Goal: Task Accomplishment & Management: Use online tool/utility

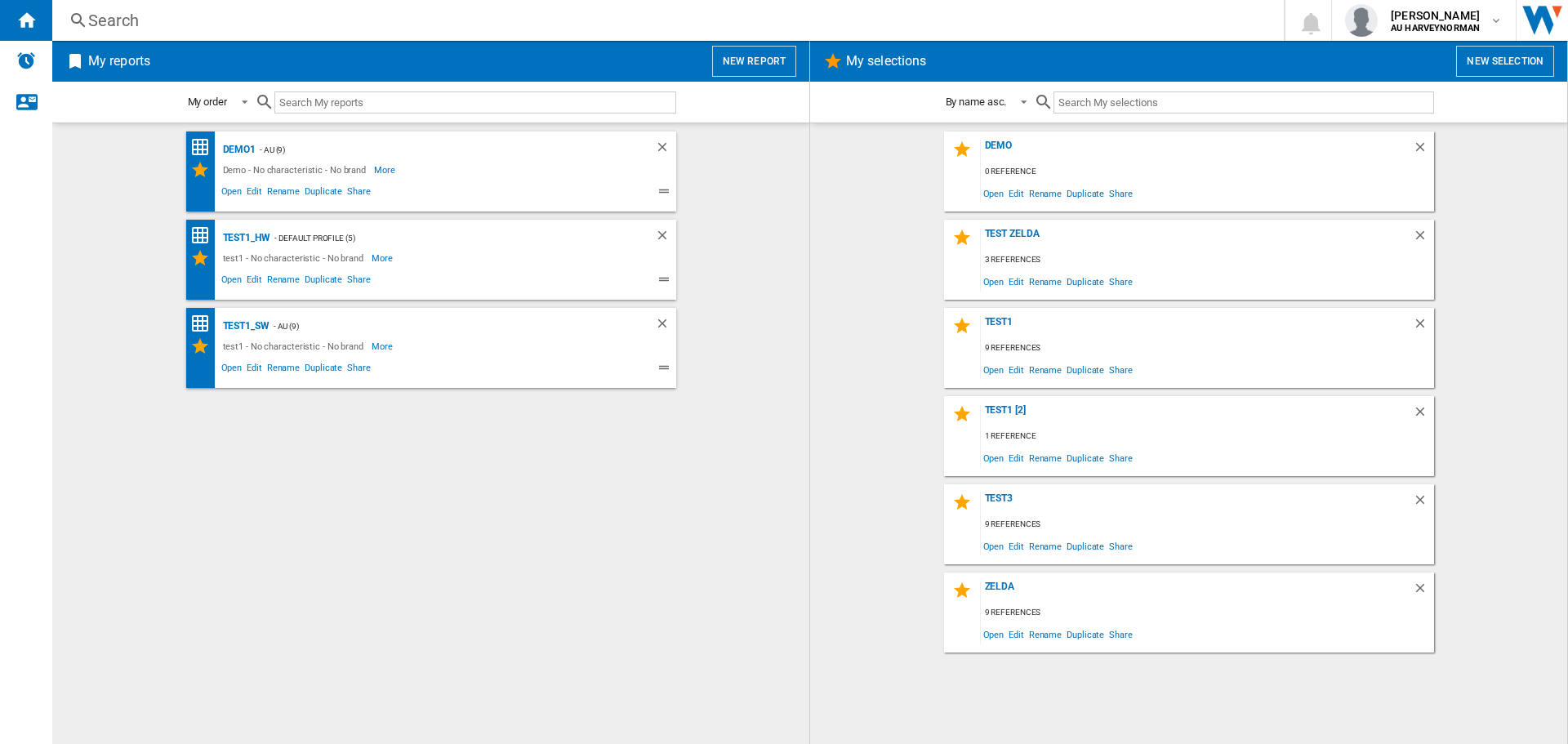
click at [424, 261] on div "test1 - No characteristic - No brand More Less" at bounding box center [416, 258] width 453 height 20
click at [235, 280] on span "Open" at bounding box center [231, 281] width 26 height 20
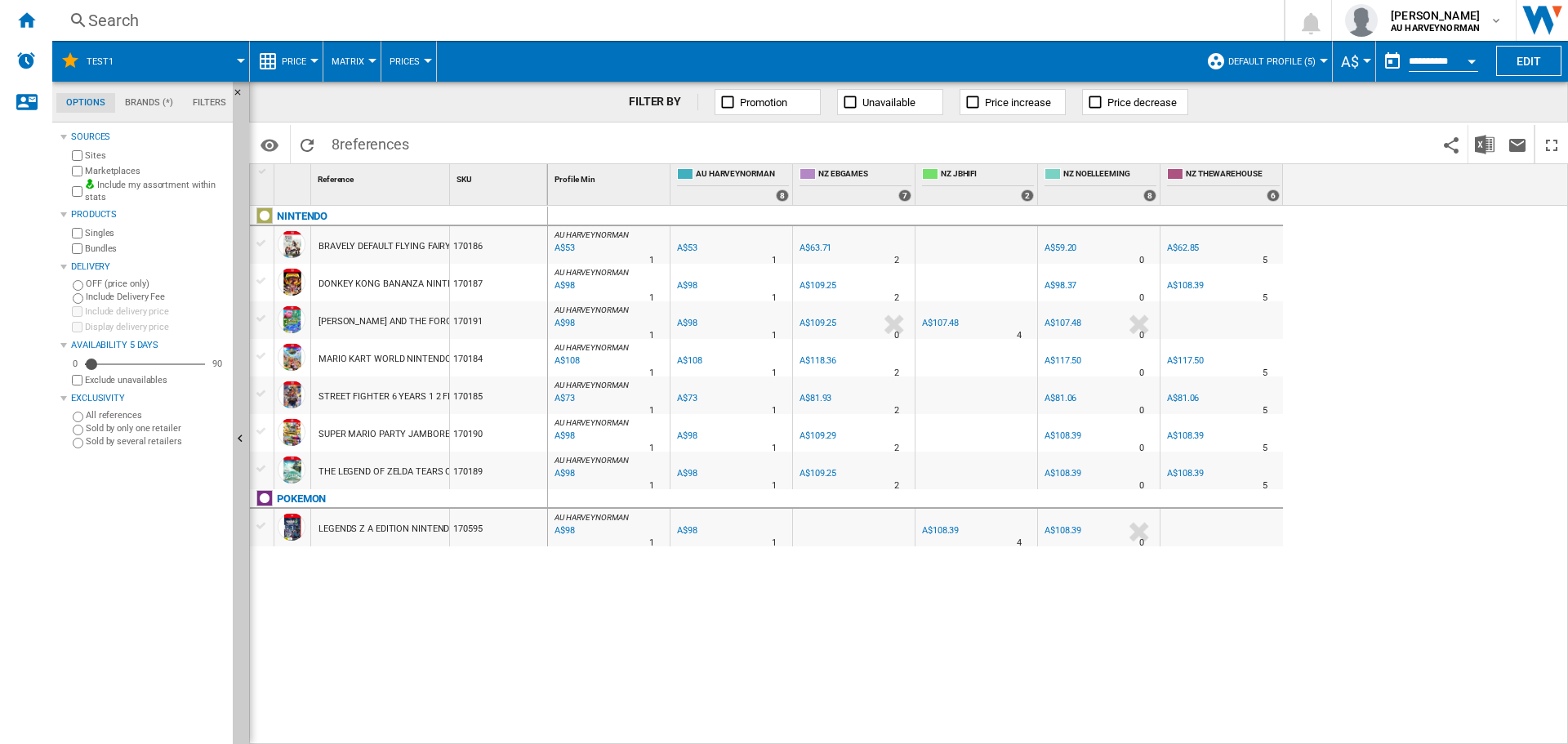
click at [156, 101] on md-tab-item "Brands (*)" at bounding box center [149, 102] width 68 height 20
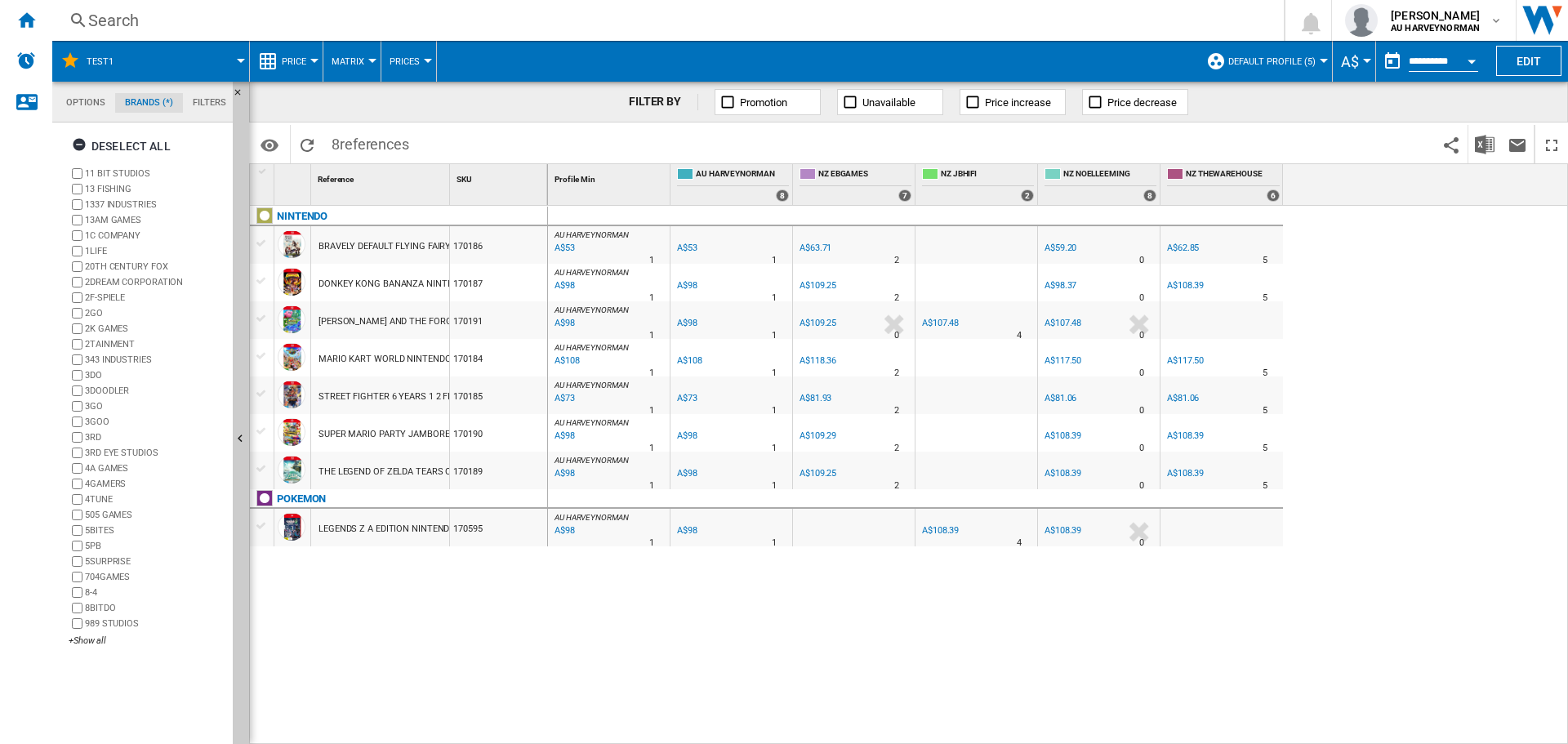
scroll to position [63, 0]
click at [78, 144] on ng-md-icon "button" at bounding box center [82, 147] width 20 height 20
click at [70, 641] on div "+Show all" at bounding box center [147, 641] width 157 height 12
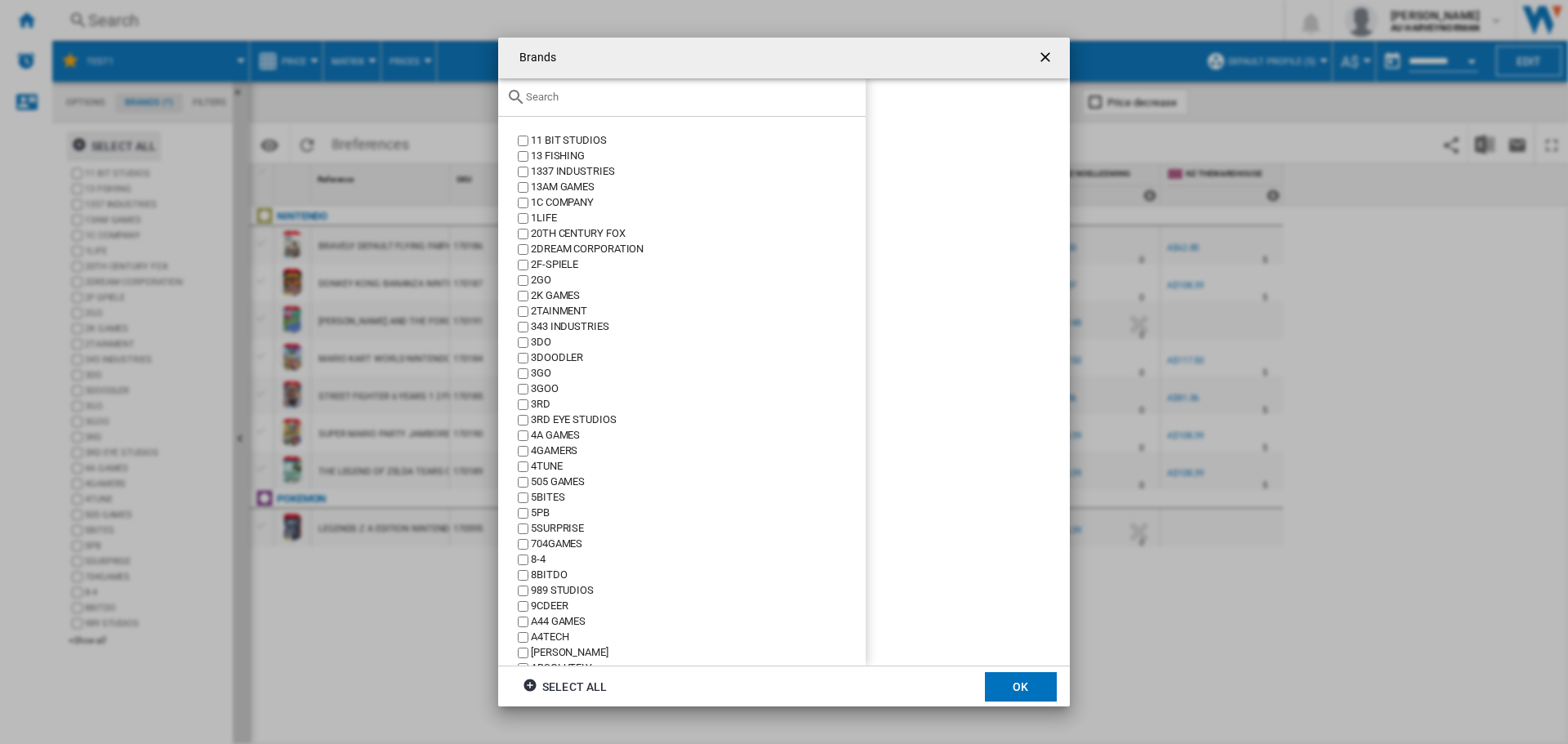
click at [582, 101] on input "text" at bounding box center [691, 96] width 331 height 12
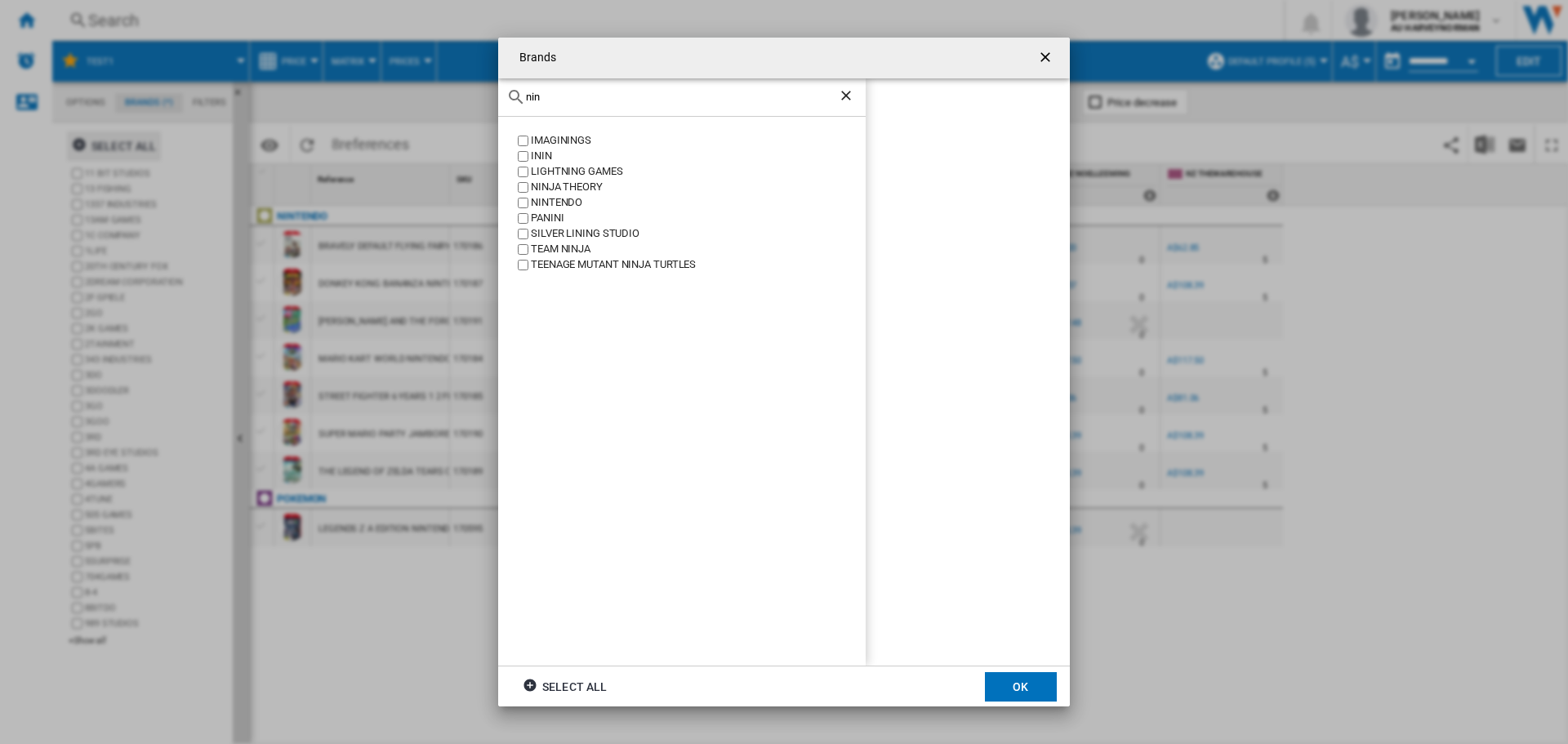
type input "nin"
click at [571, 198] on div "NINTENDO" at bounding box center [698, 203] width 335 height 15
click at [1034, 698] on button "OK" at bounding box center [1021, 686] width 72 height 29
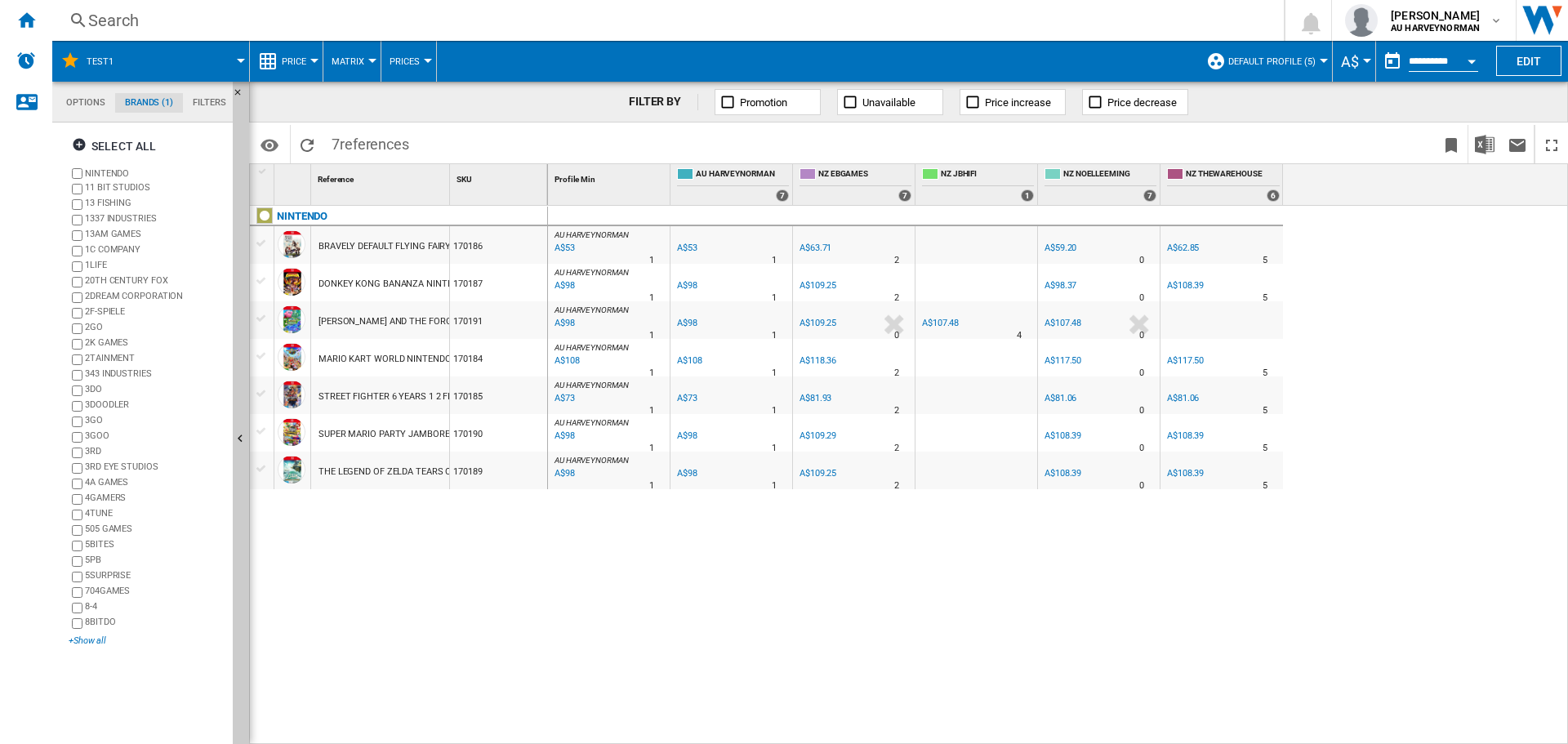
click at [81, 638] on div "+Show all" at bounding box center [147, 641] width 157 height 12
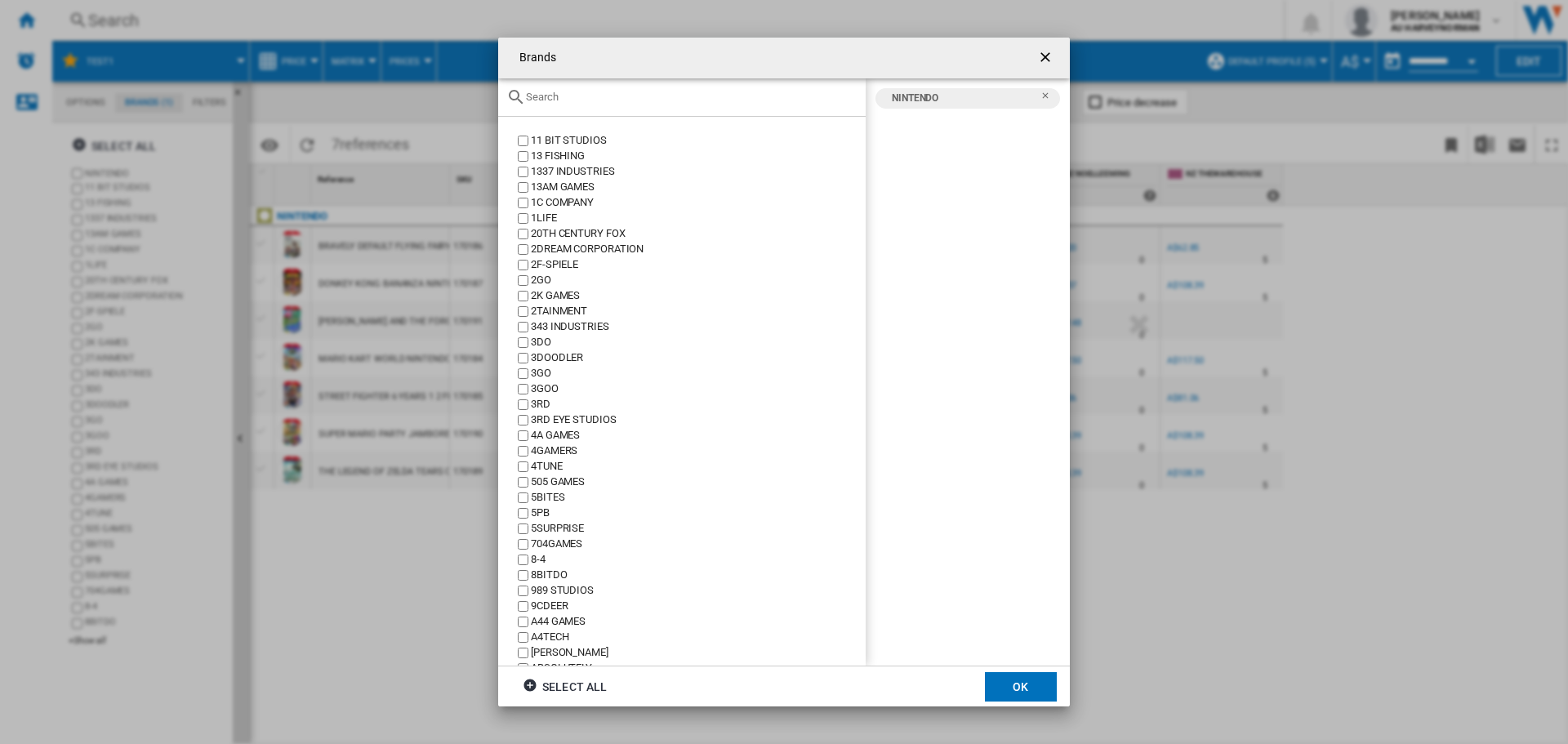
click at [562, 102] on input "Brands 11 ..." at bounding box center [691, 96] width 331 height 12
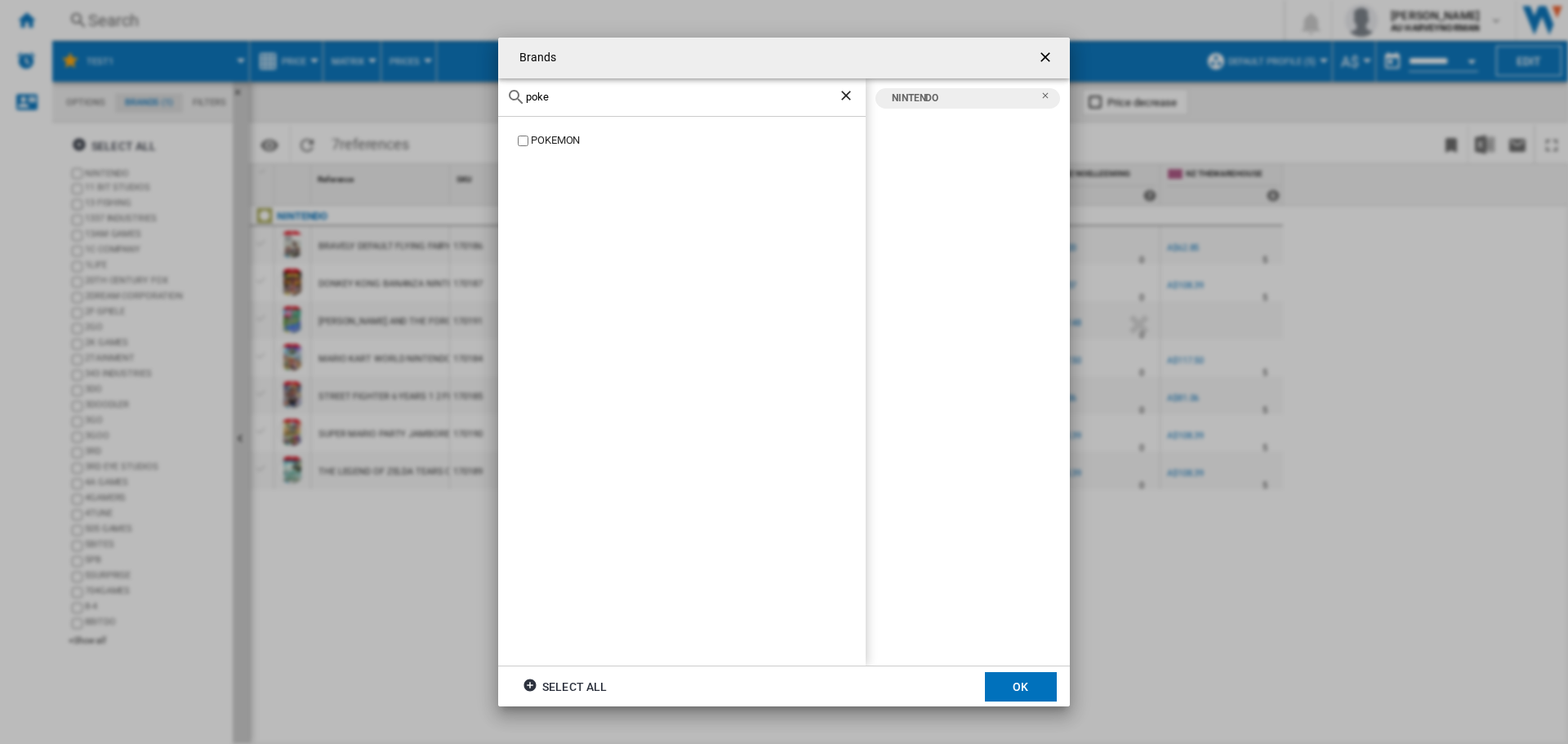
type input "poke"
click at [542, 146] on div "POKEMON" at bounding box center [698, 141] width 335 height 15
click at [1018, 679] on button "OK" at bounding box center [1021, 686] width 72 height 29
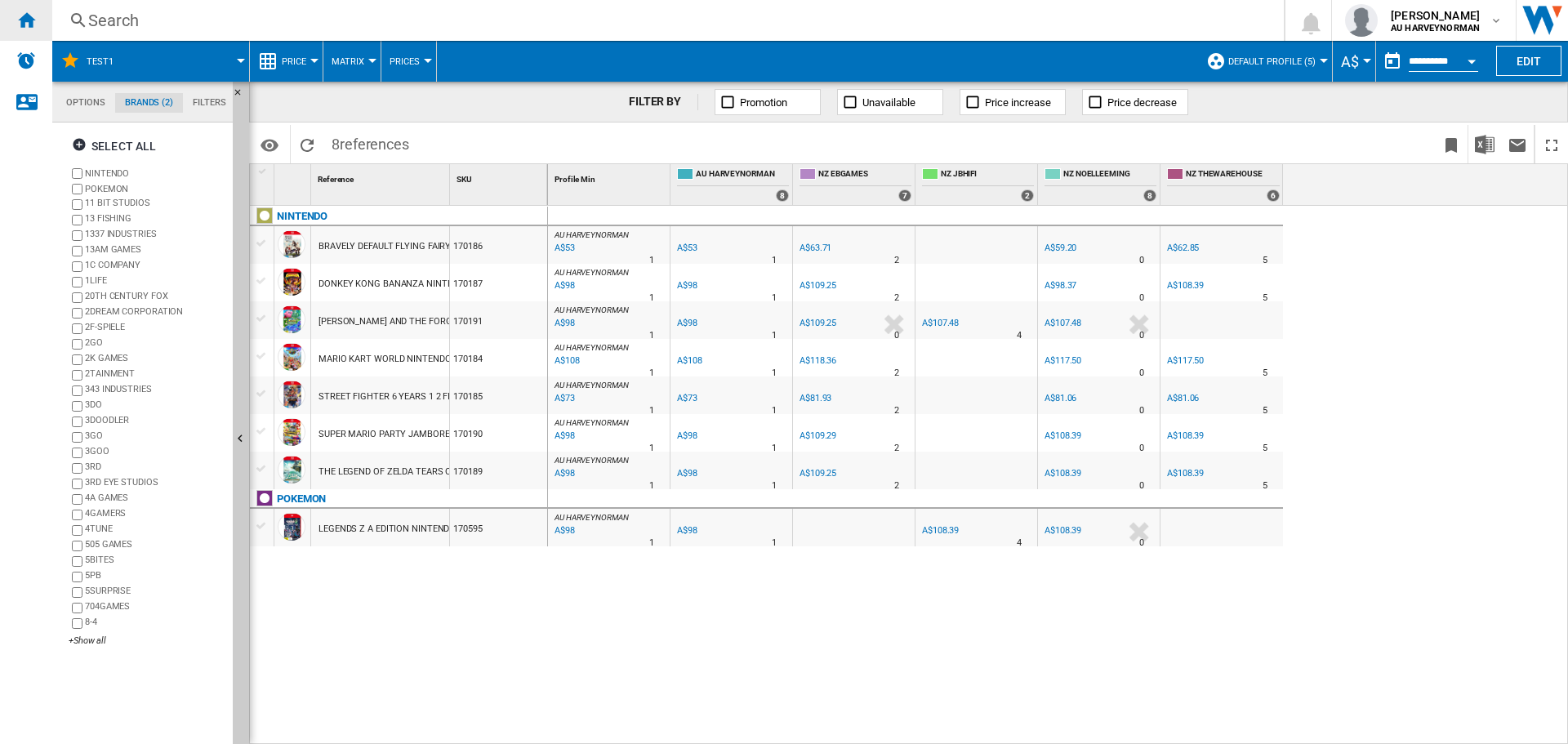
click at [27, 24] on ng-md-icon "Home" at bounding box center [26, 19] width 20 height 20
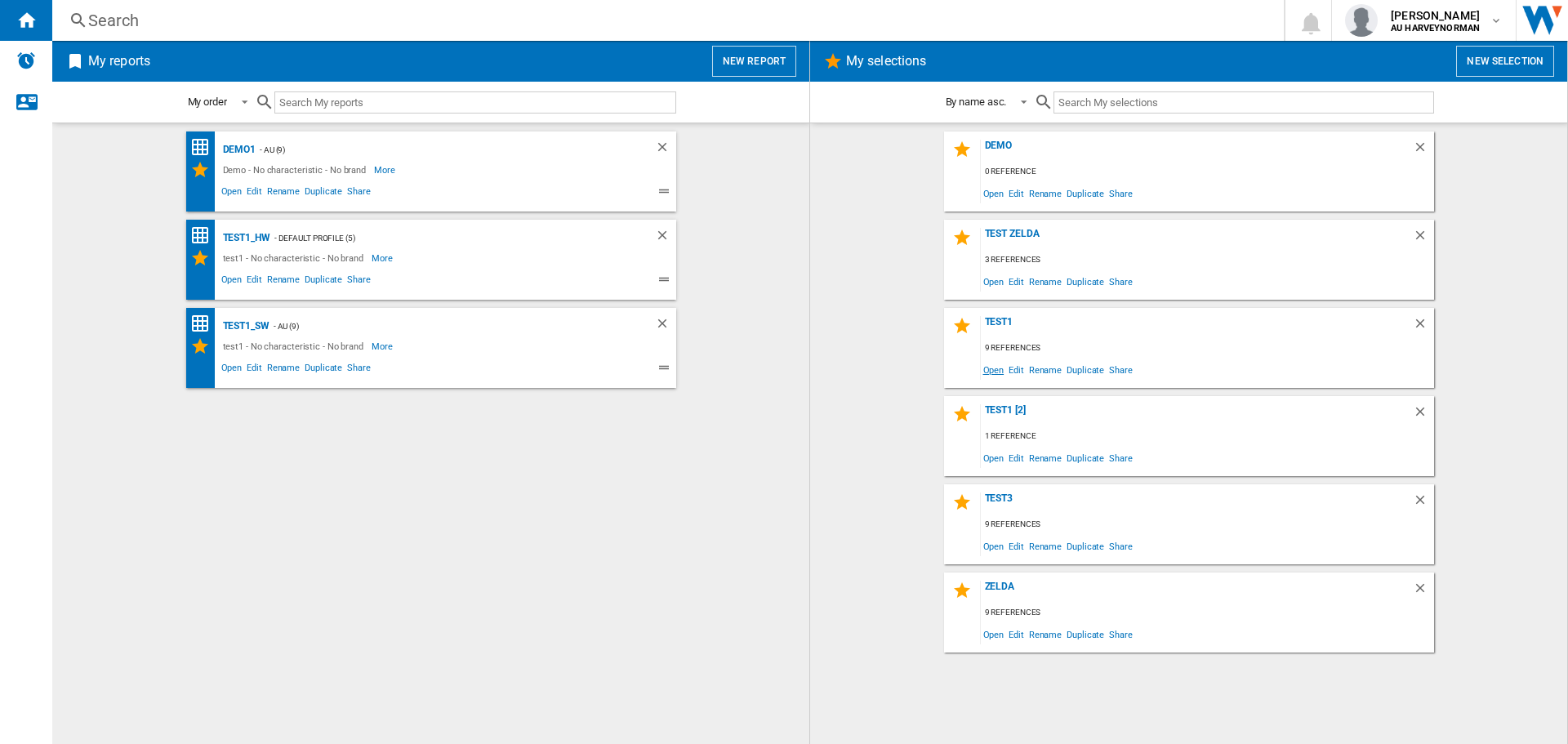
click at [997, 366] on span "Open" at bounding box center [993, 370] width 26 height 22
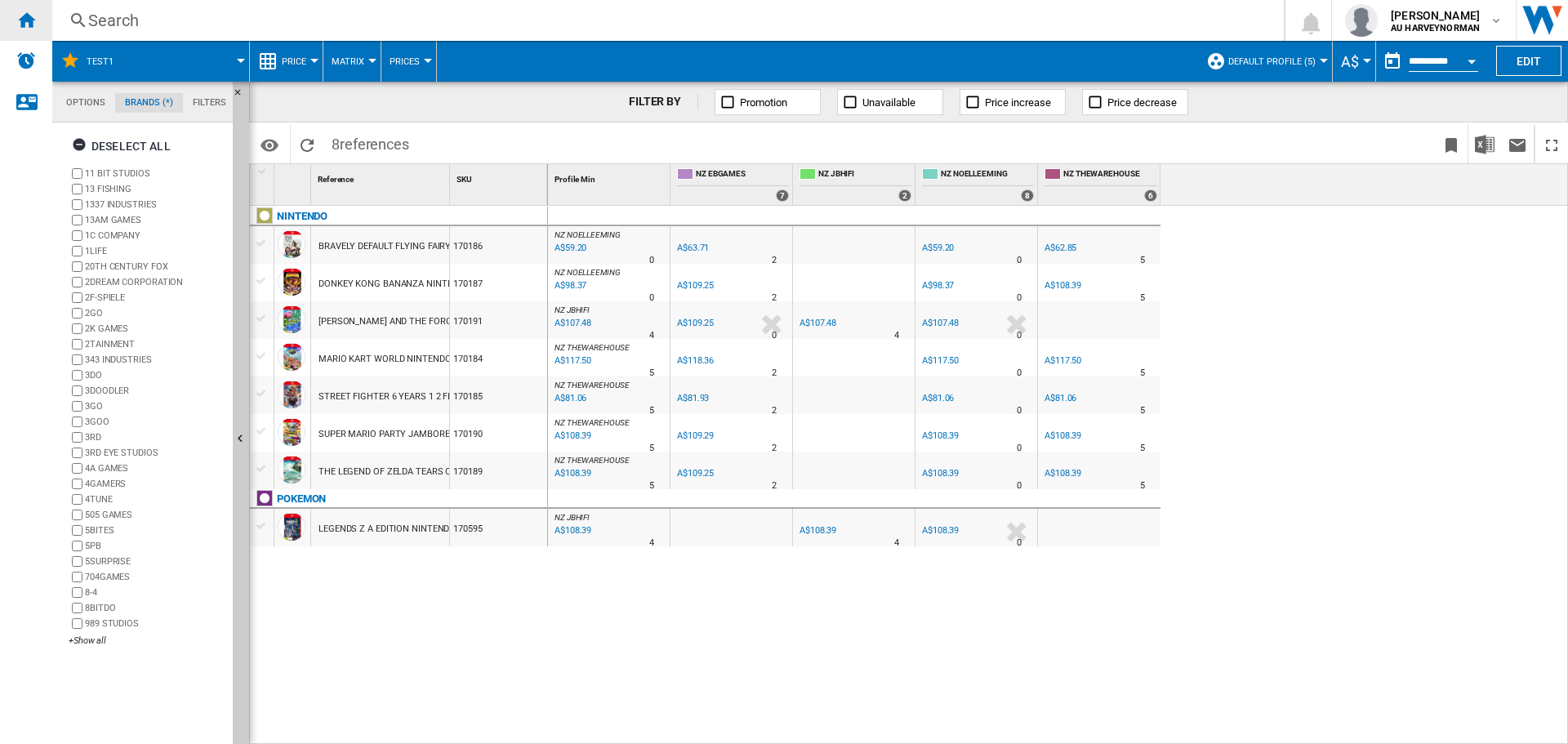
click at [18, 18] on ng-md-icon "Home" at bounding box center [26, 19] width 20 height 20
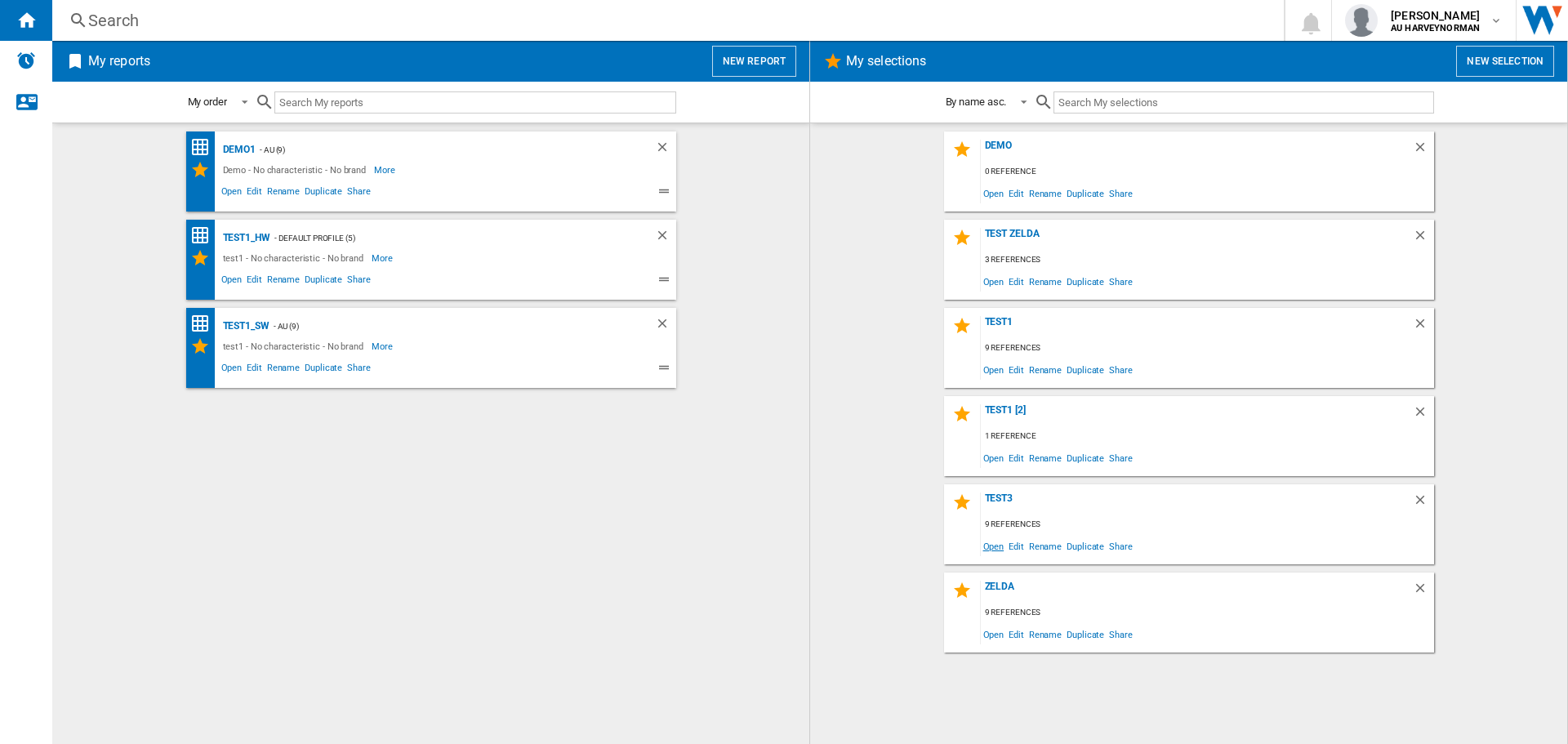
click at [993, 544] on span "Open" at bounding box center [993, 546] width 26 height 22
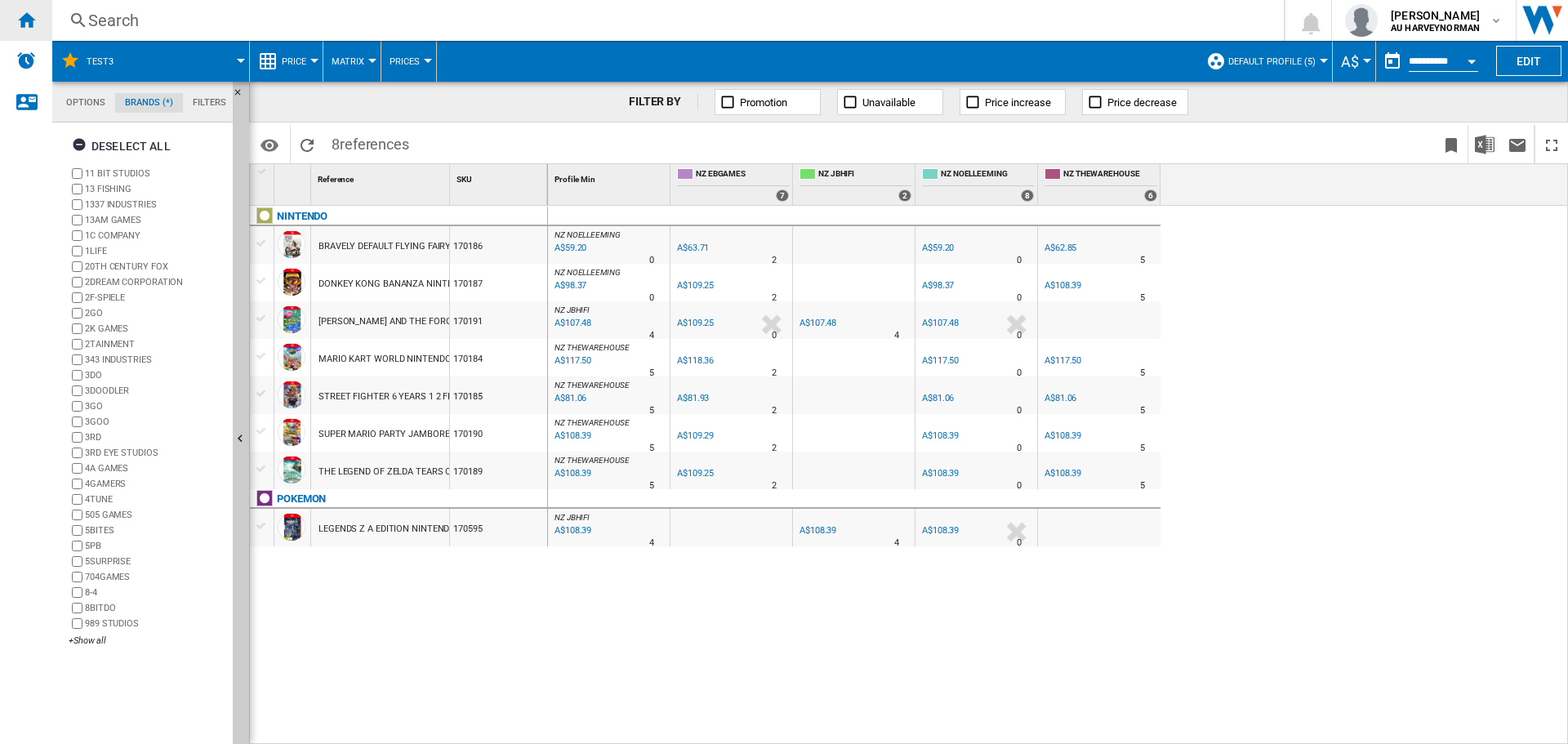
click at [33, 24] on ng-md-icon "Home" at bounding box center [26, 19] width 20 height 20
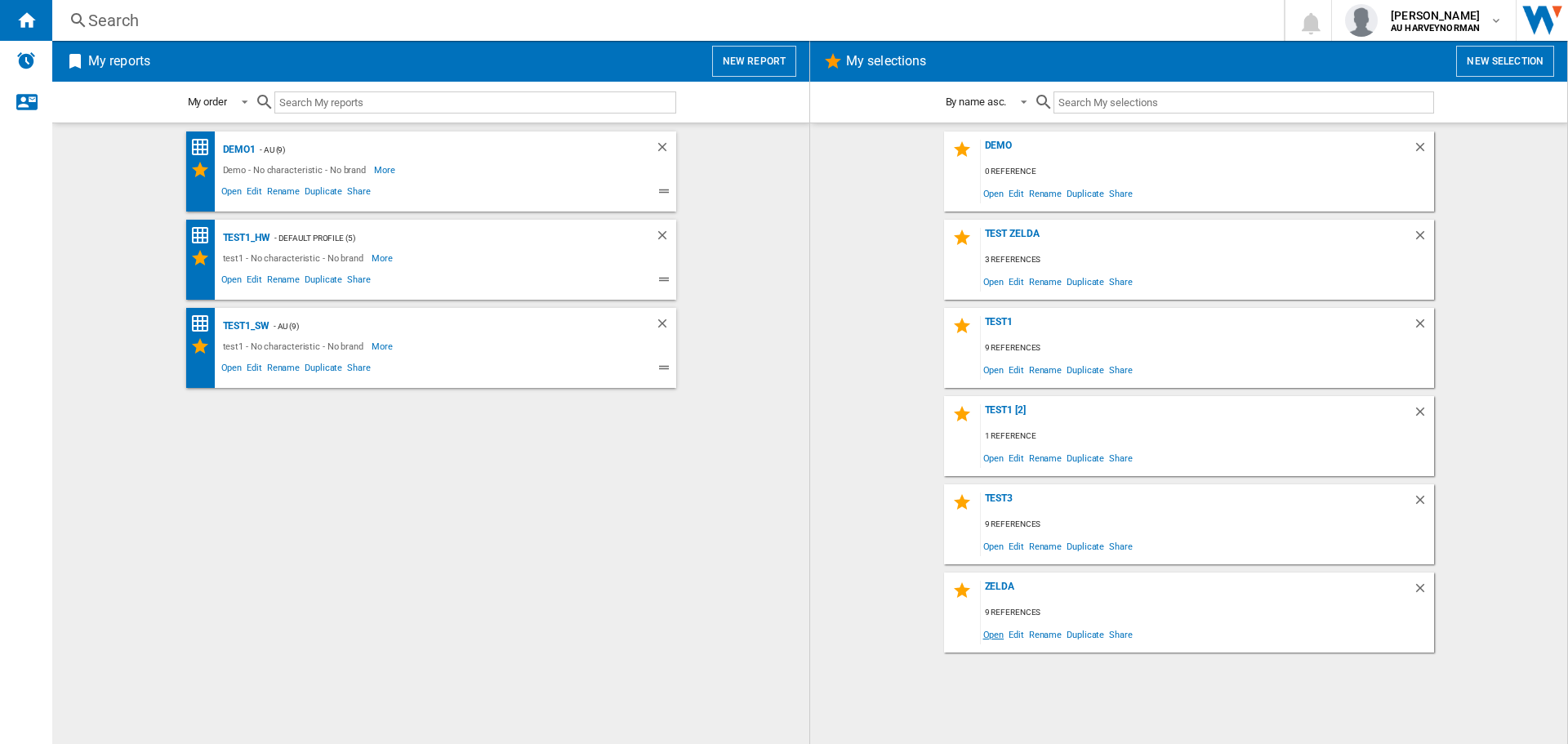
click at [991, 635] on span "Open" at bounding box center [993, 634] width 26 height 22
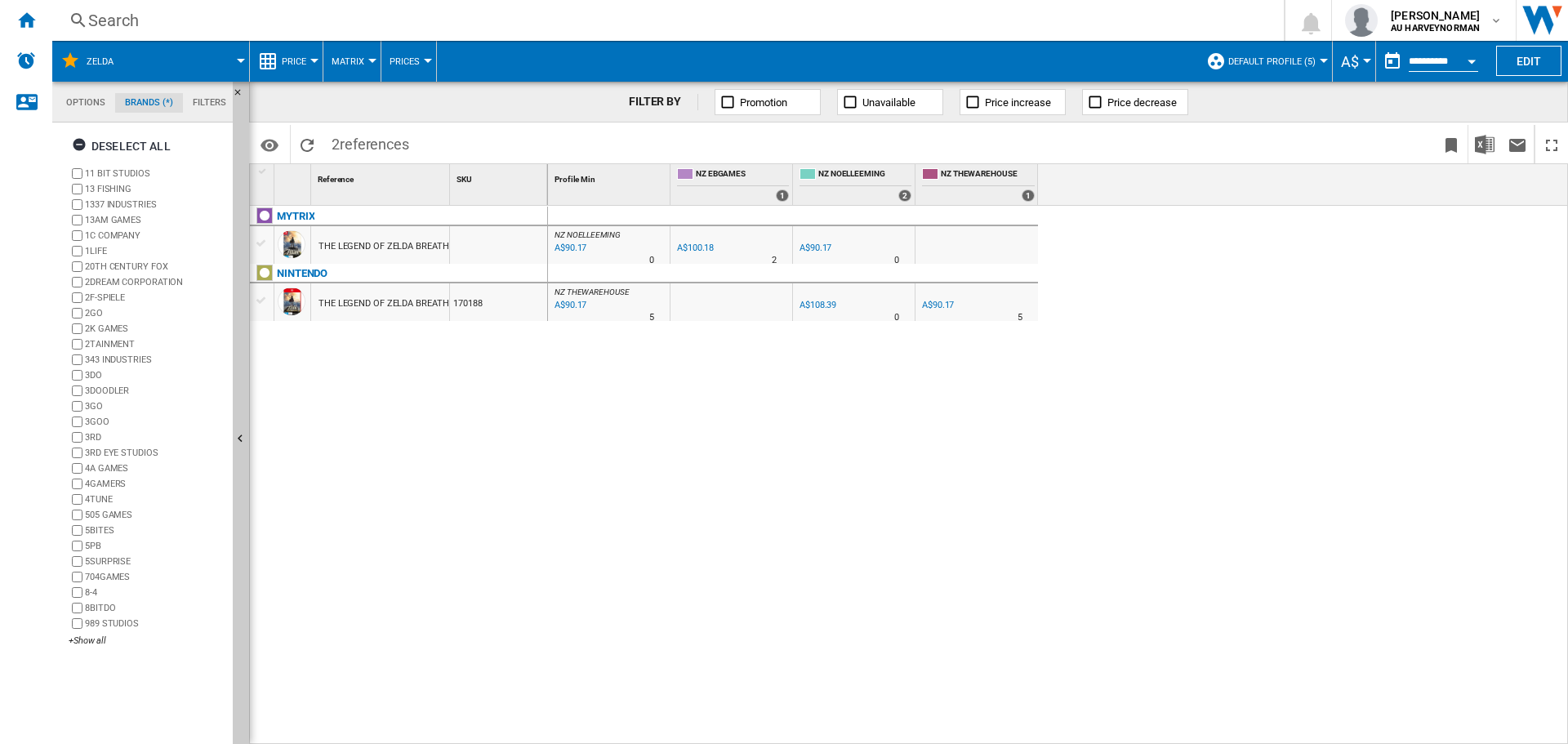
click at [1003, 550] on div "NZ NOELLEEMING : NZ NOELLEEMING -1.0 % A$90.17 % N/A 0 NZ NOELLEEMING : NZ NOEL…" at bounding box center [1058, 475] width 1021 height 539
click at [36, 17] on div "Home" at bounding box center [26, 20] width 52 height 40
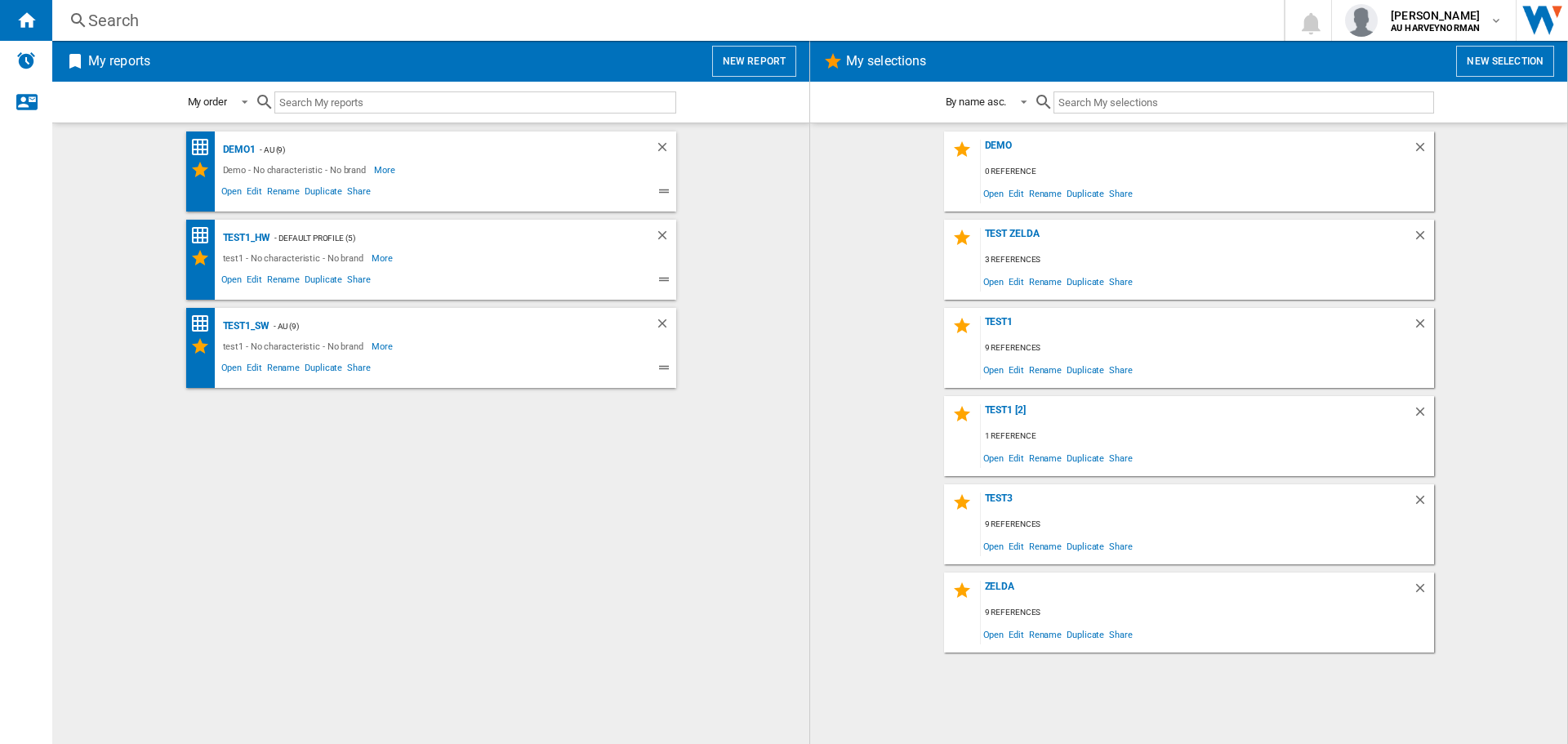
click at [1528, 64] on button "New selection" at bounding box center [1505, 61] width 98 height 31
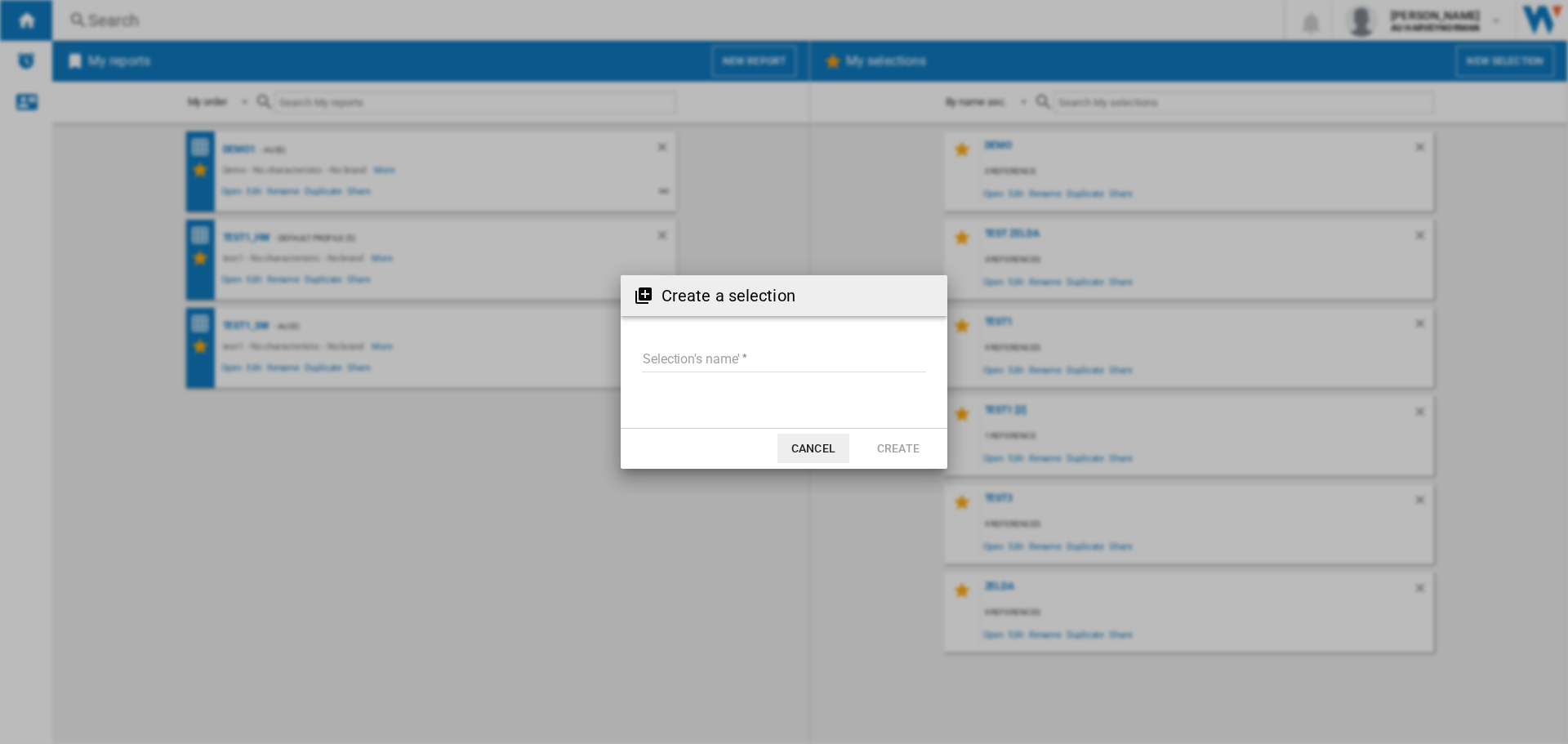
click at [685, 363] on input "Selection's name'" at bounding box center [784, 360] width 284 height 24
type input "**********"
click at [876, 452] on button "Create" at bounding box center [899, 448] width 72 height 29
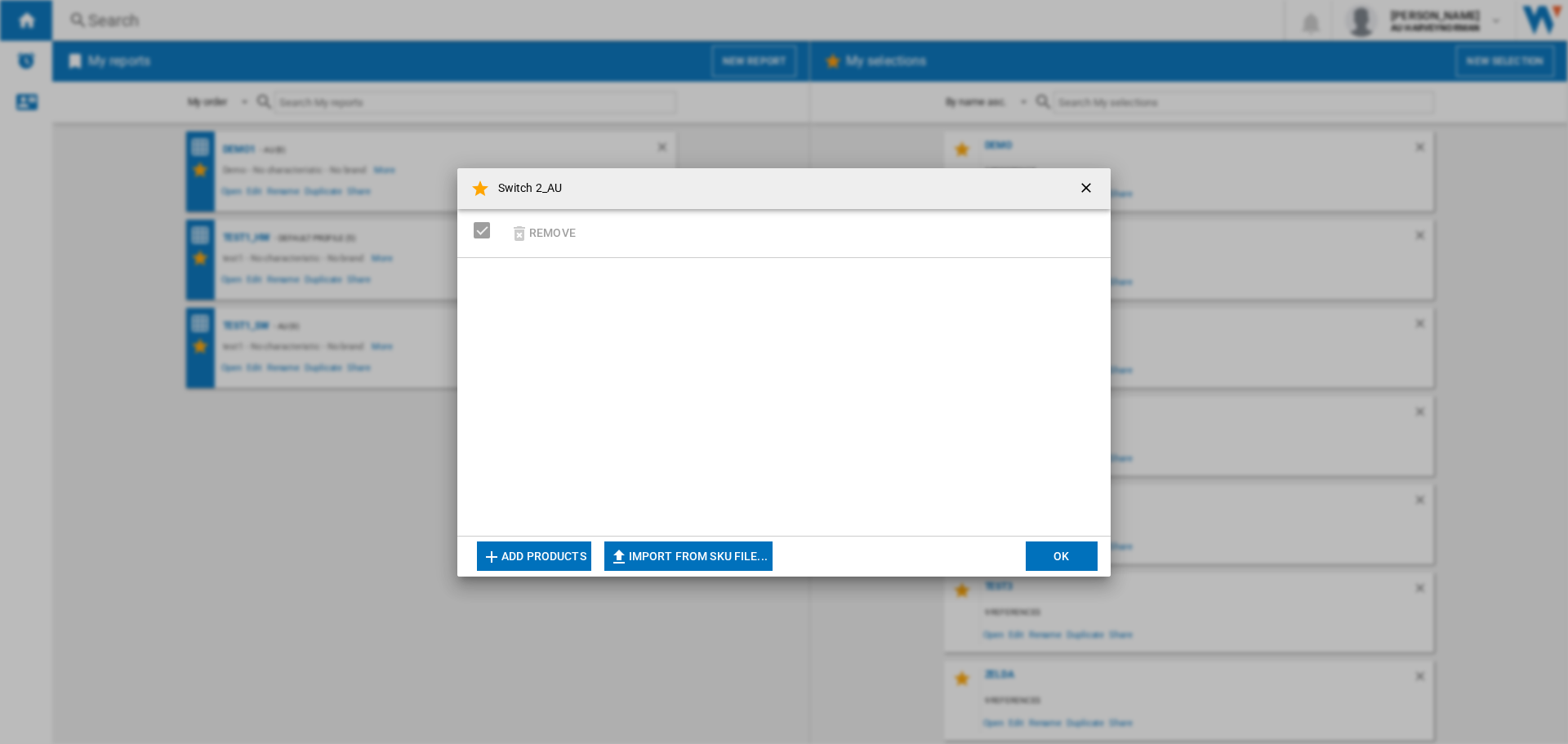
click at [1086, 189] on ng-md-icon "getI18NText('BUTTONS.CLOSE_DIALOG')" at bounding box center [1087, 189] width 20 height 20
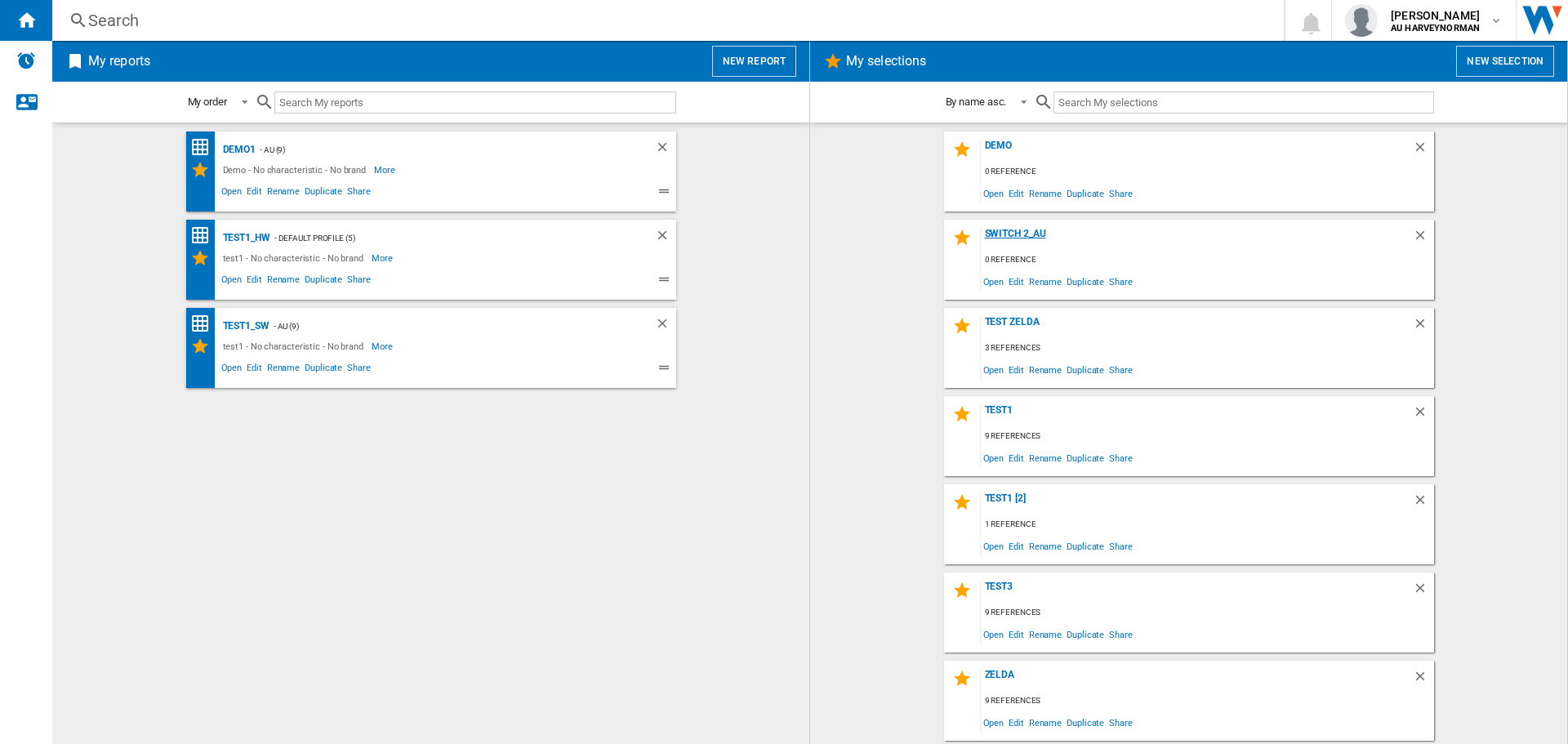
click at [1017, 233] on div "Switch 2_AU" at bounding box center [1196, 239] width 432 height 22
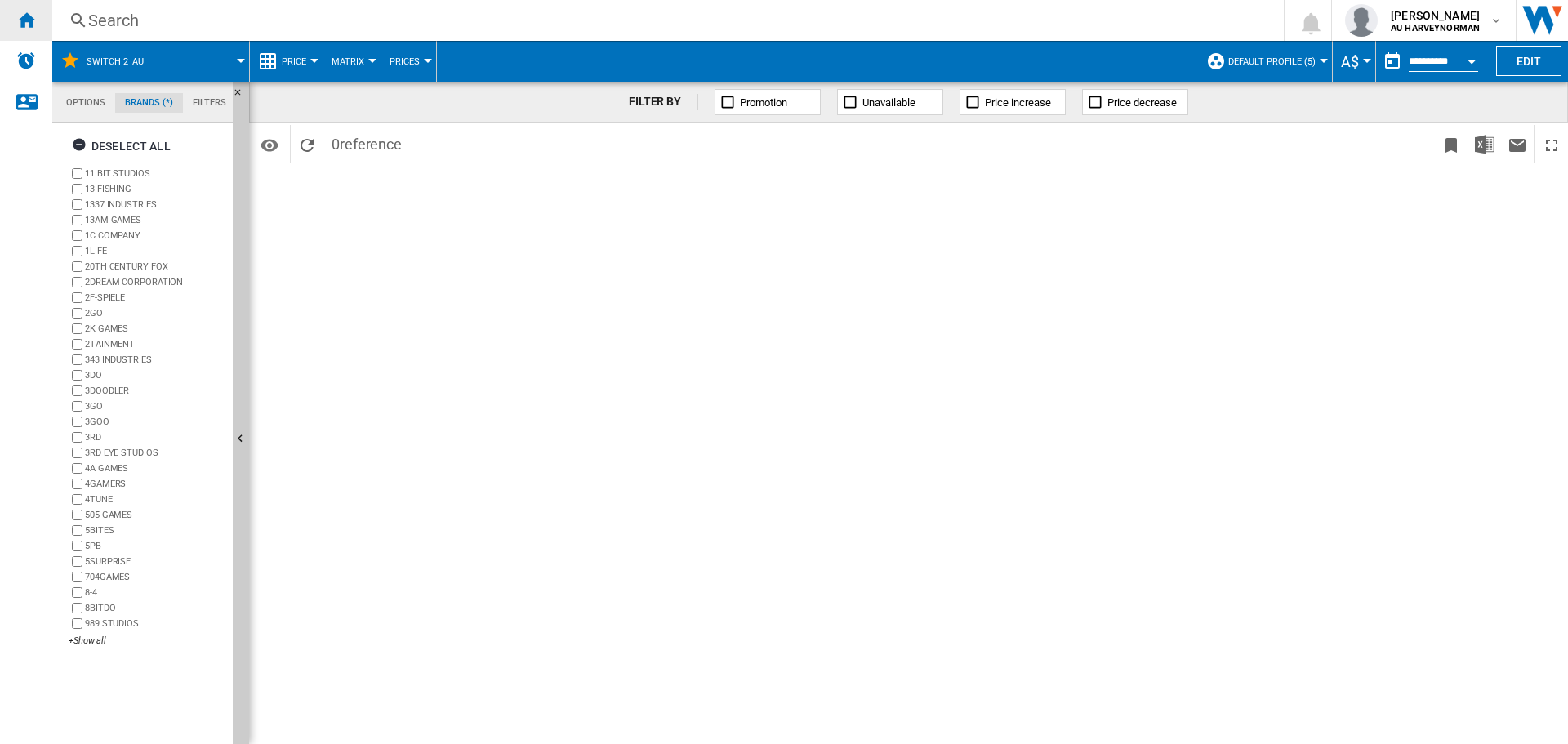
click at [32, 23] on ng-md-icon "Home" at bounding box center [26, 19] width 20 height 20
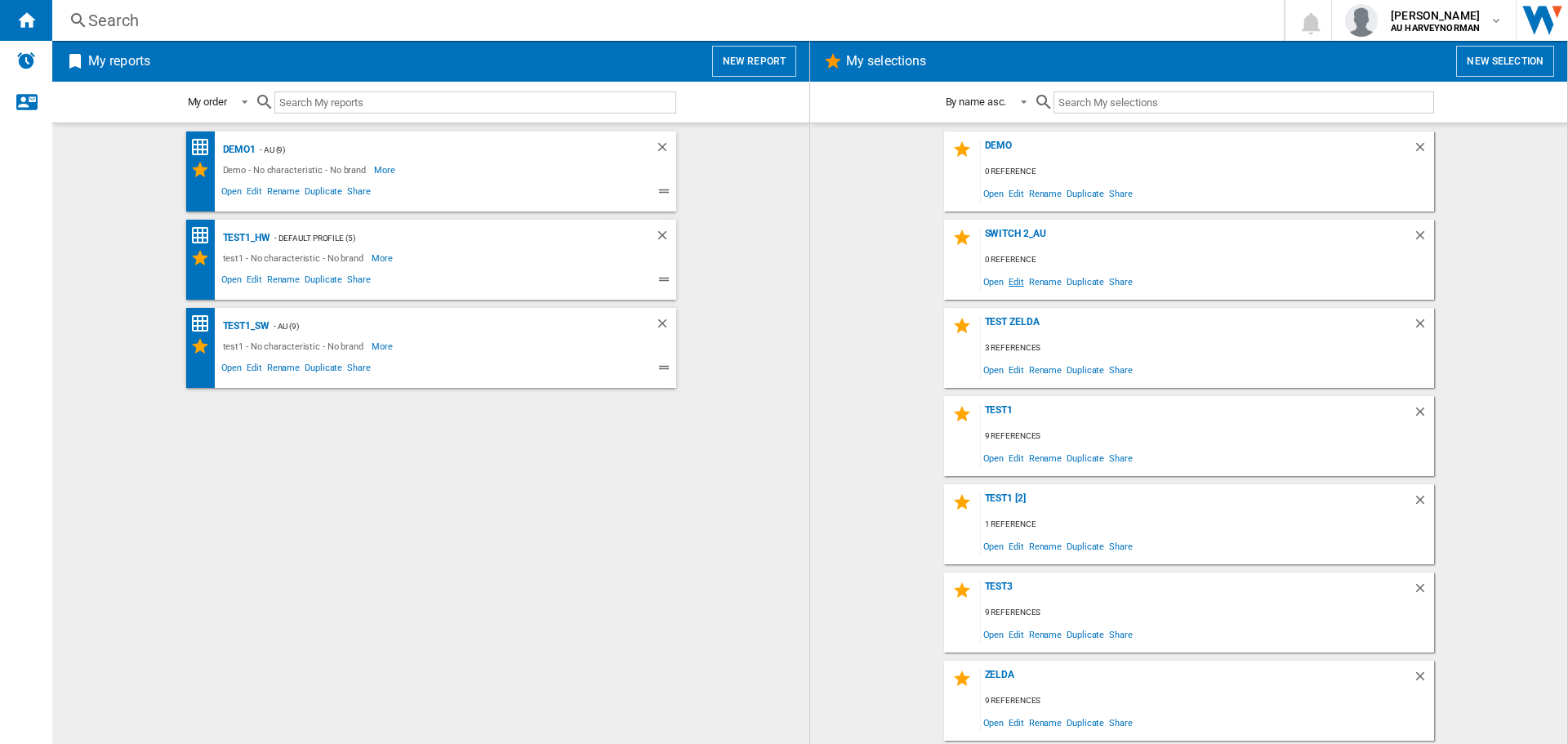
drag, startPoint x: 1031, startPoint y: 237, endPoint x: 1010, endPoint y: 281, distance: 48.8
click at [1010, 281] on span "Edit" at bounding box center [1017, 281] width 21 height 22
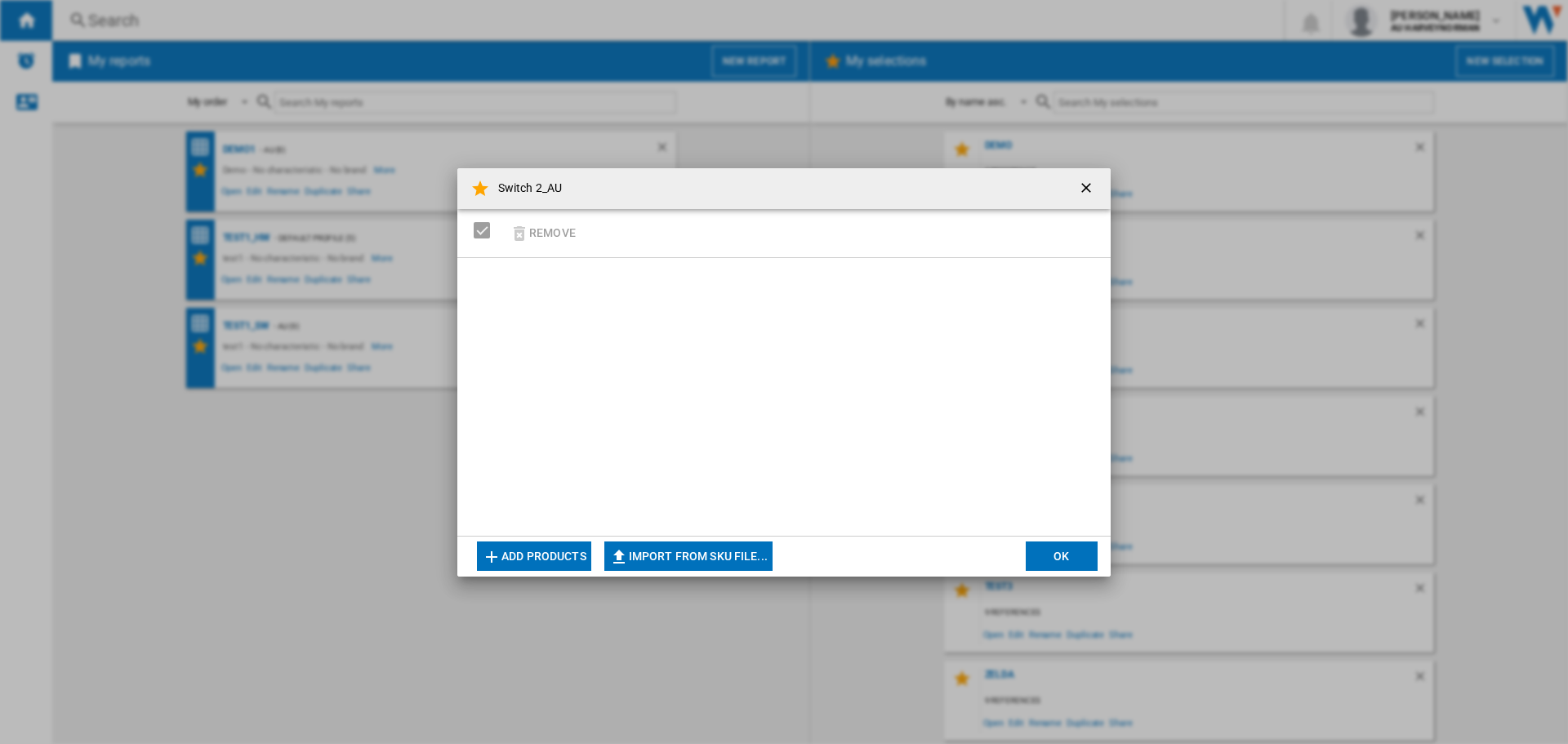
click at [541, 189] on h4 "Switch 2_AU" at bounding box center [526, 188] width 72 height 16
click at [711, 556] on button "Import from SKU file..." at bounding box center [689, 556] width 169 height 29
type input "**********"
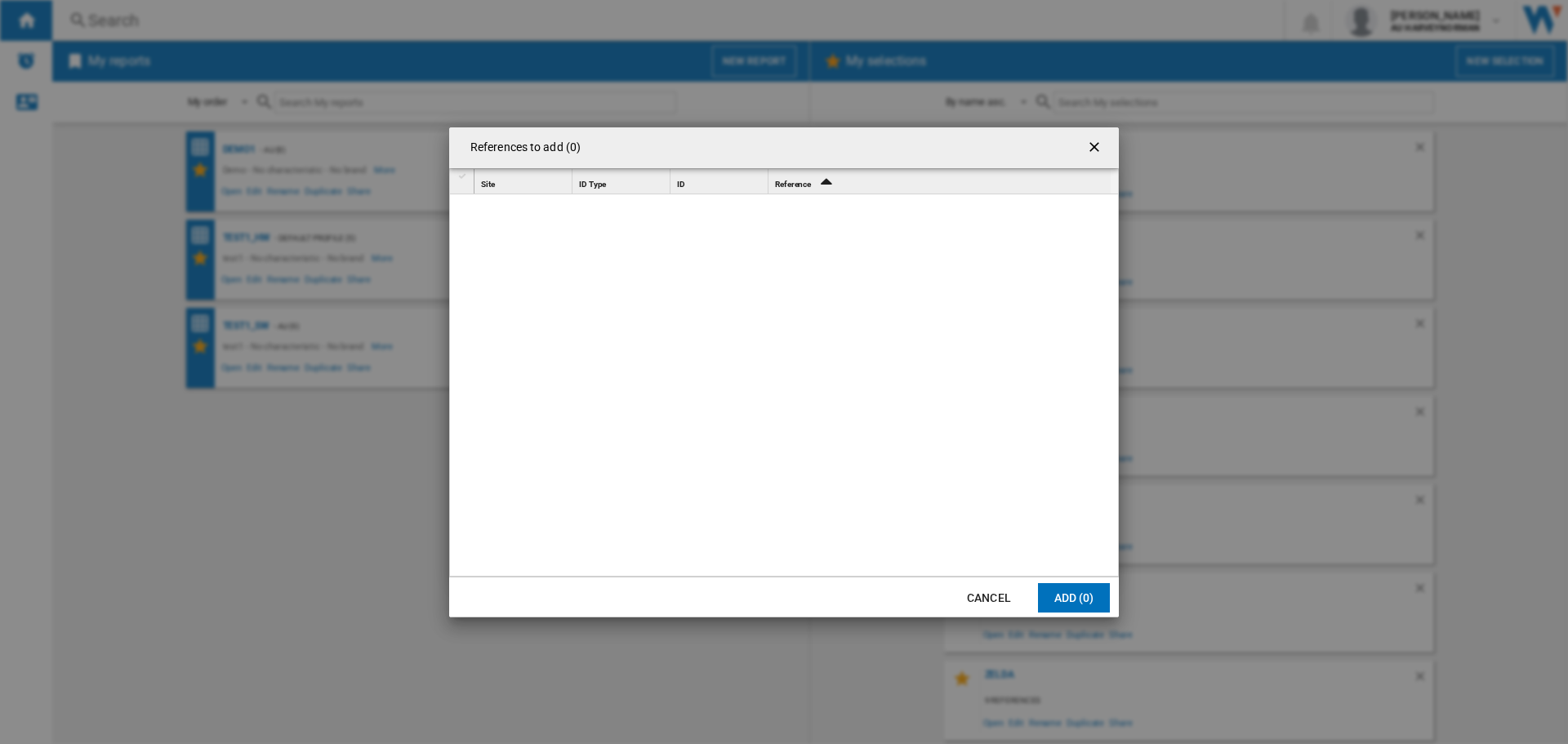
click at [827, 185] on icon "Sort Ascending" at bounding box center [827, 181] width 28 height 23
click at [830, 187] on icon "Sort Descending" at bounding box center [827, 181] width 28 height 23
click at [1001, 600] on button "Cancel" at bounding box center [989, 598] width 72 height 29
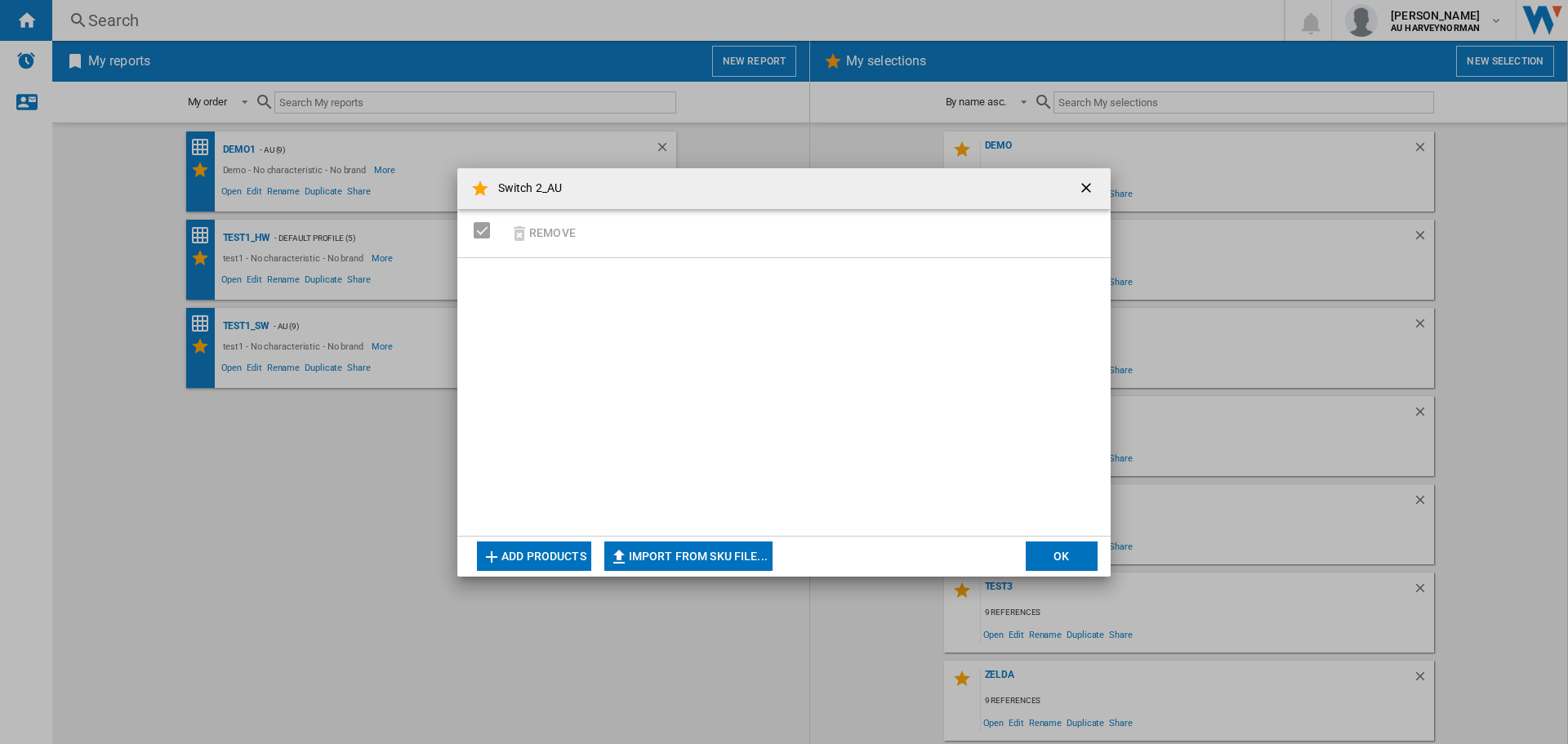
click at [531, 549] on button "Add products" at bounding box center [533, 556] width 114 height 29
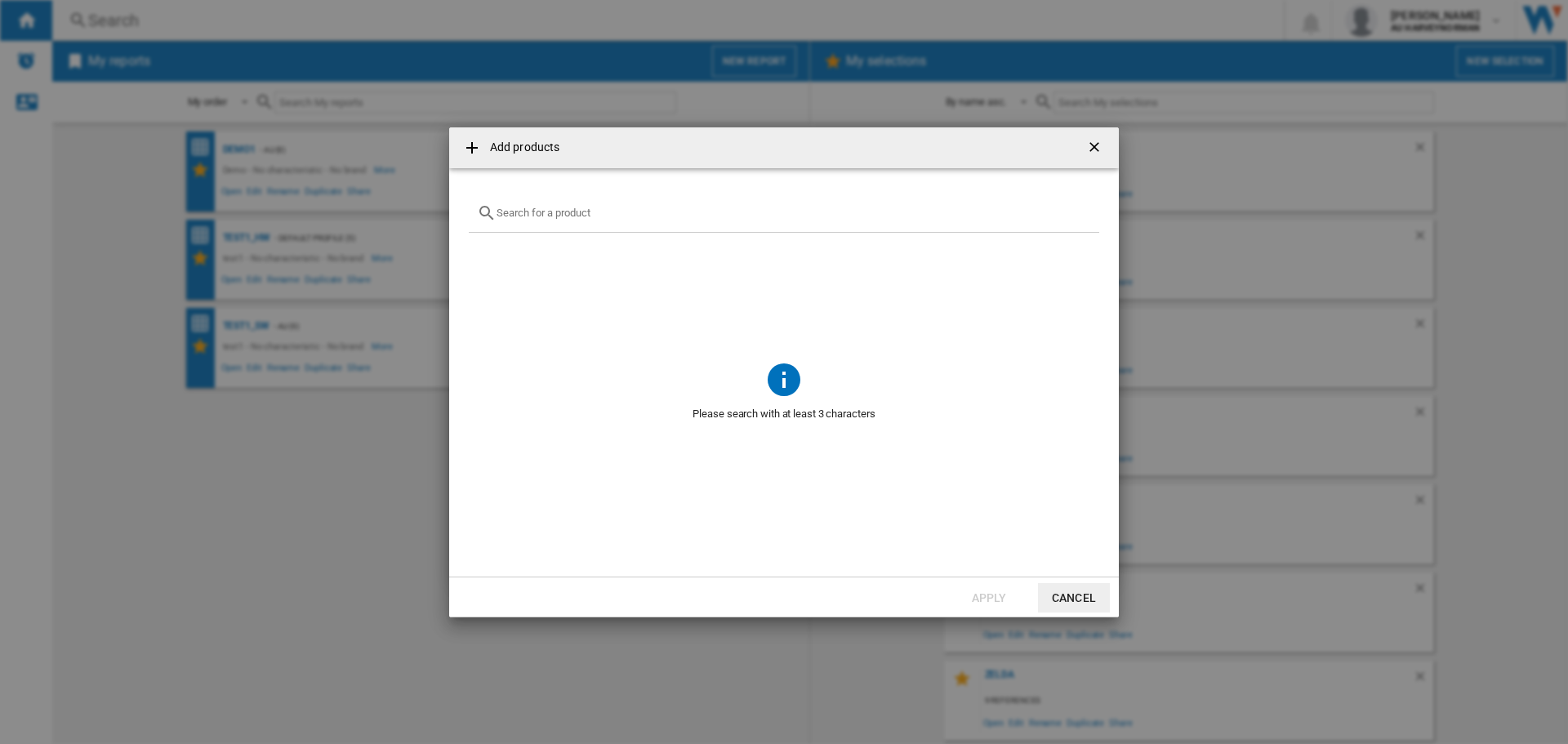
click at [692, 220] on div at bounding box center [784, 213] width 630 height 39
click at [530, 212] on input "text" at bounding box center [793, 212] width 594 height 12
type input "s"
type input "c"
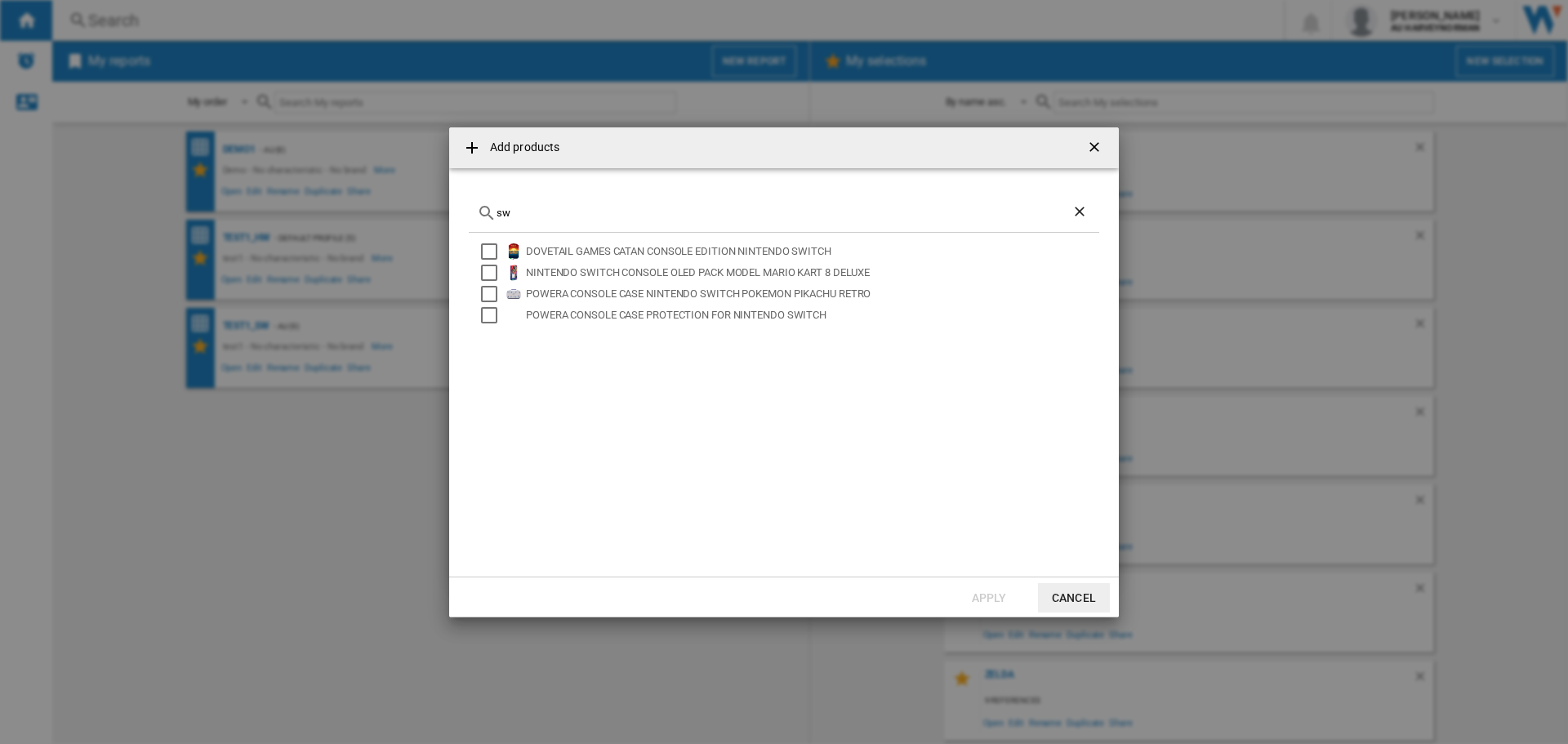
type input "s"
type input "n"
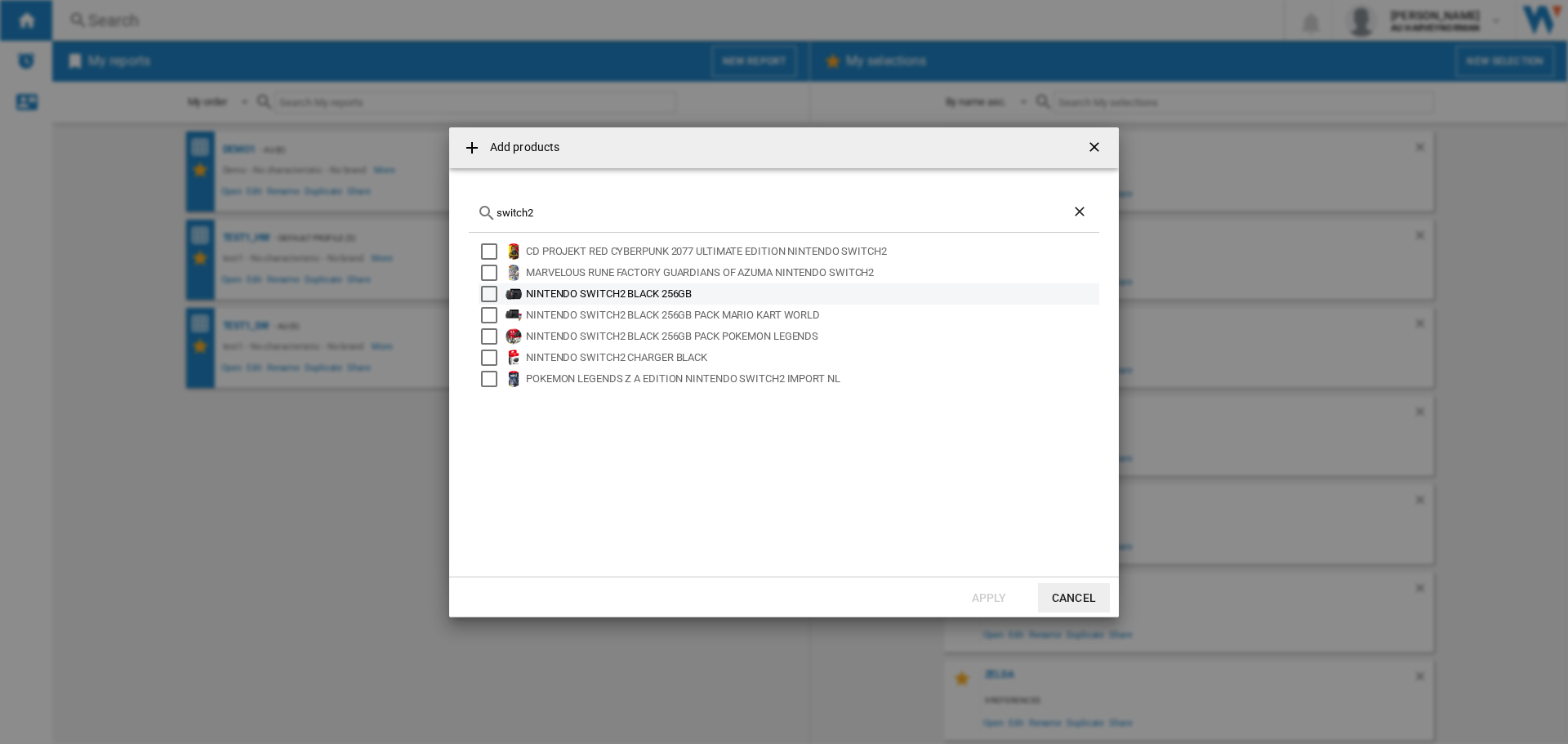
type input "switch2"
click at [654, 298] on div "NINTENDO SWITCH2 BLACK 256GB" at bounding box center [811, 293] width 571 height 16
click at [741, 315] on div "NINTENDO SWITCH2 BLACK 256GB PACK MARIO KART WORLD" at bounding box center [811, 315] width 571 height 16
click at [985, 592] on button "Apply" at bounding box center [989, 598] width 72 height 29
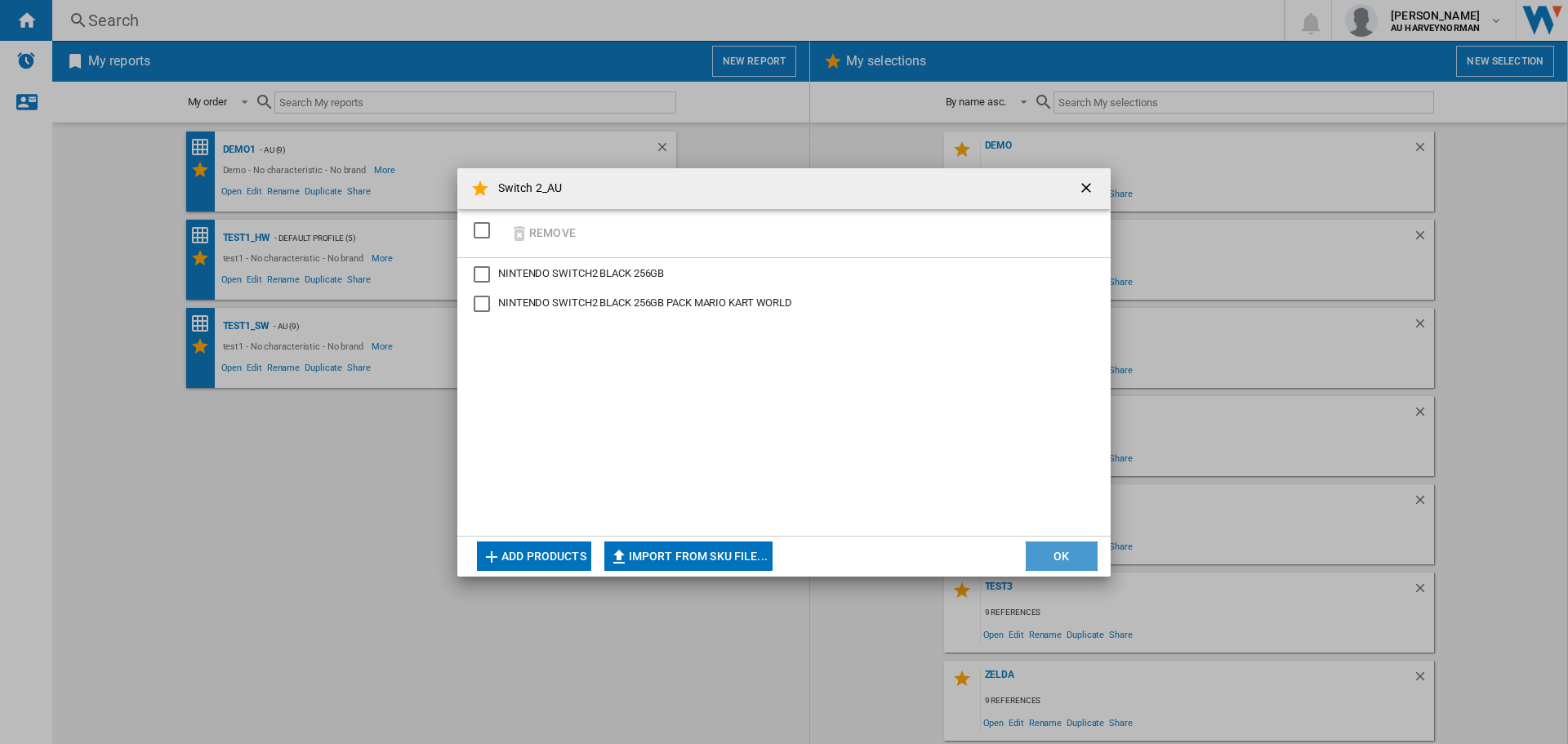
click at [1049, 544] on button "OK" at bounding box center [1062, 556] width 72 height 29
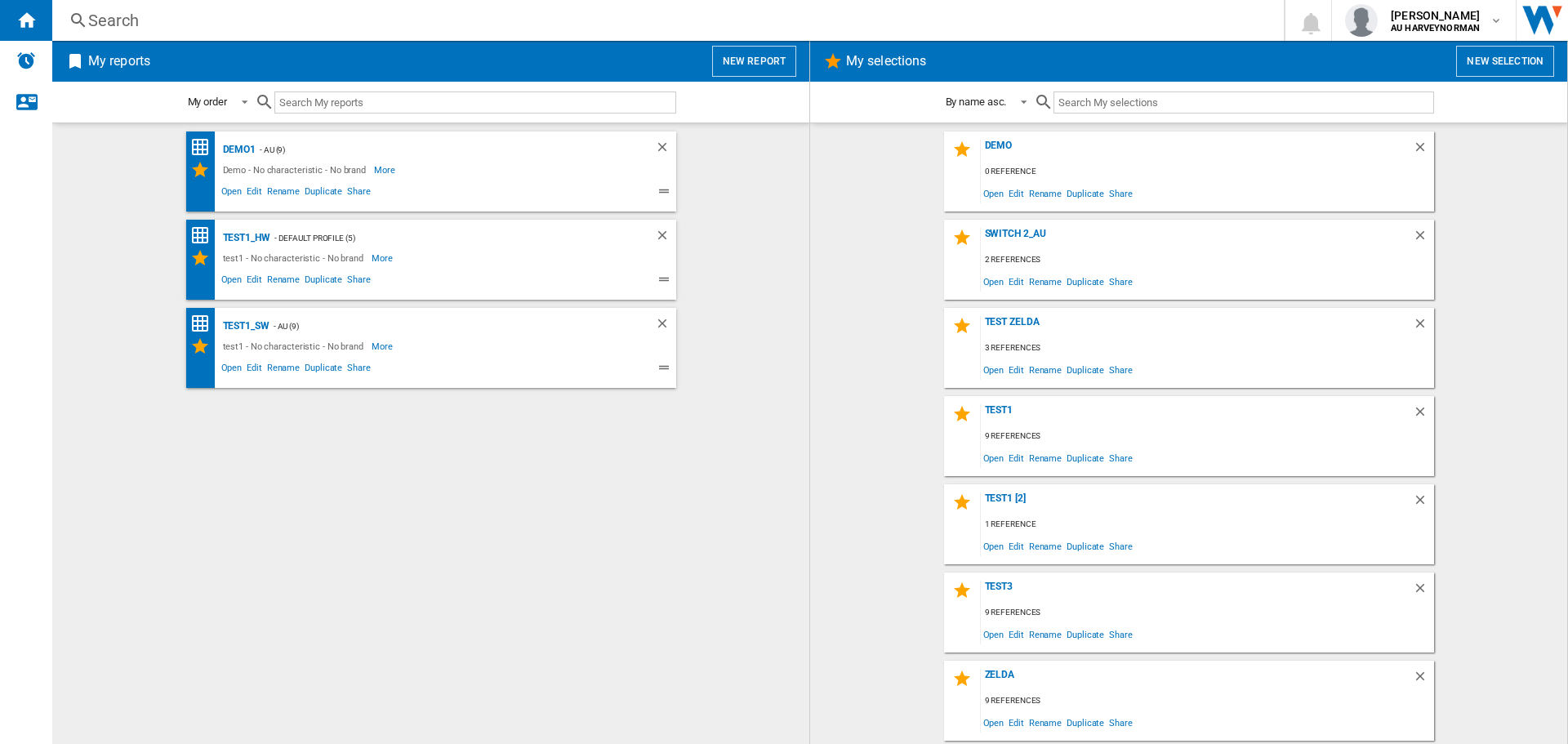
click at [1264, 275] on span at bounding box center [1285, 281] width 299 height 22
click at [1017, 280] on span "Edit" at bounding box center [1017, 281] width 21 height 22
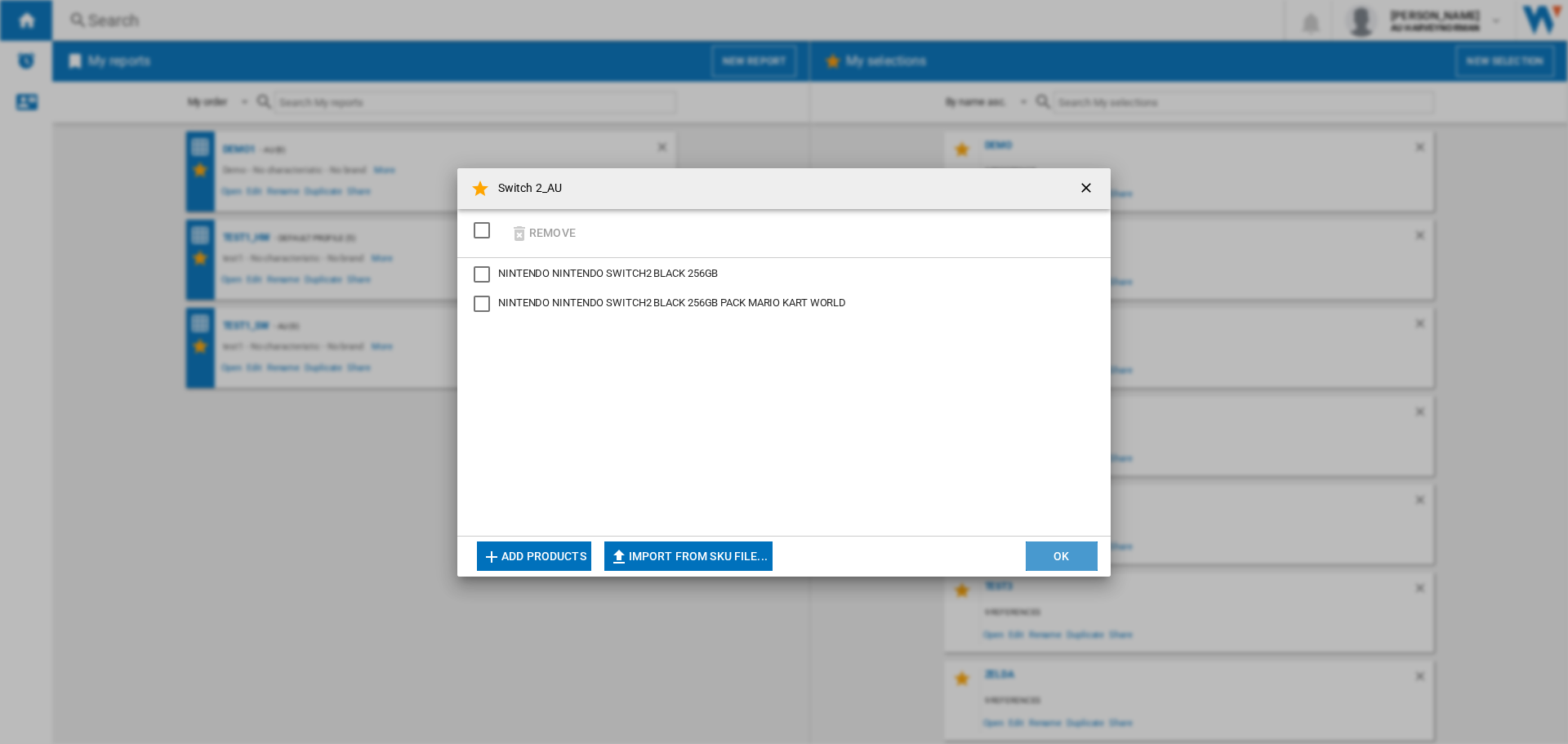
click at [1059, 558] on button "OK" at bounding box center [1062, 556] width 72 height 29
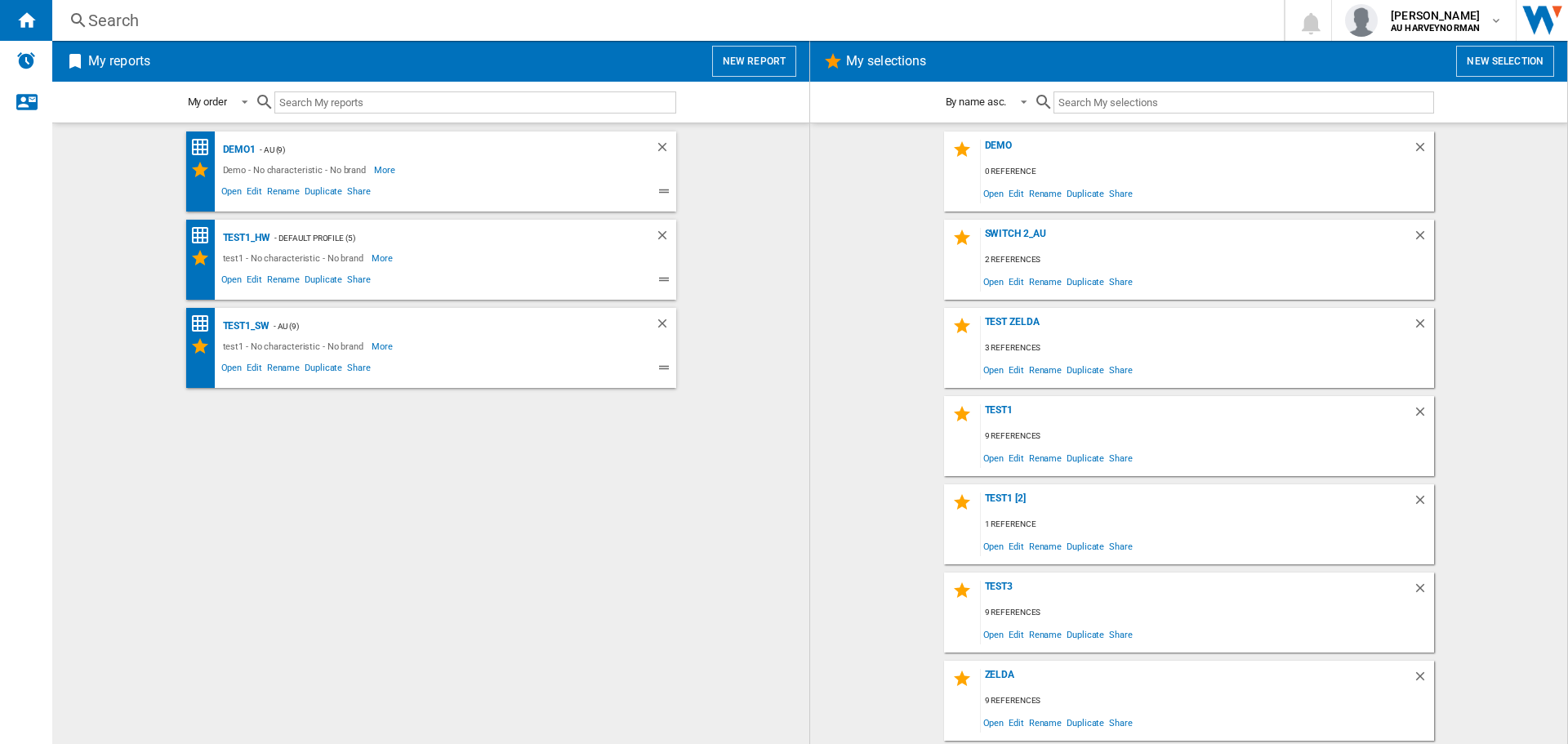
click at [770, 65] on button "New report" at bounding box center [754, 61] width 84 height 31
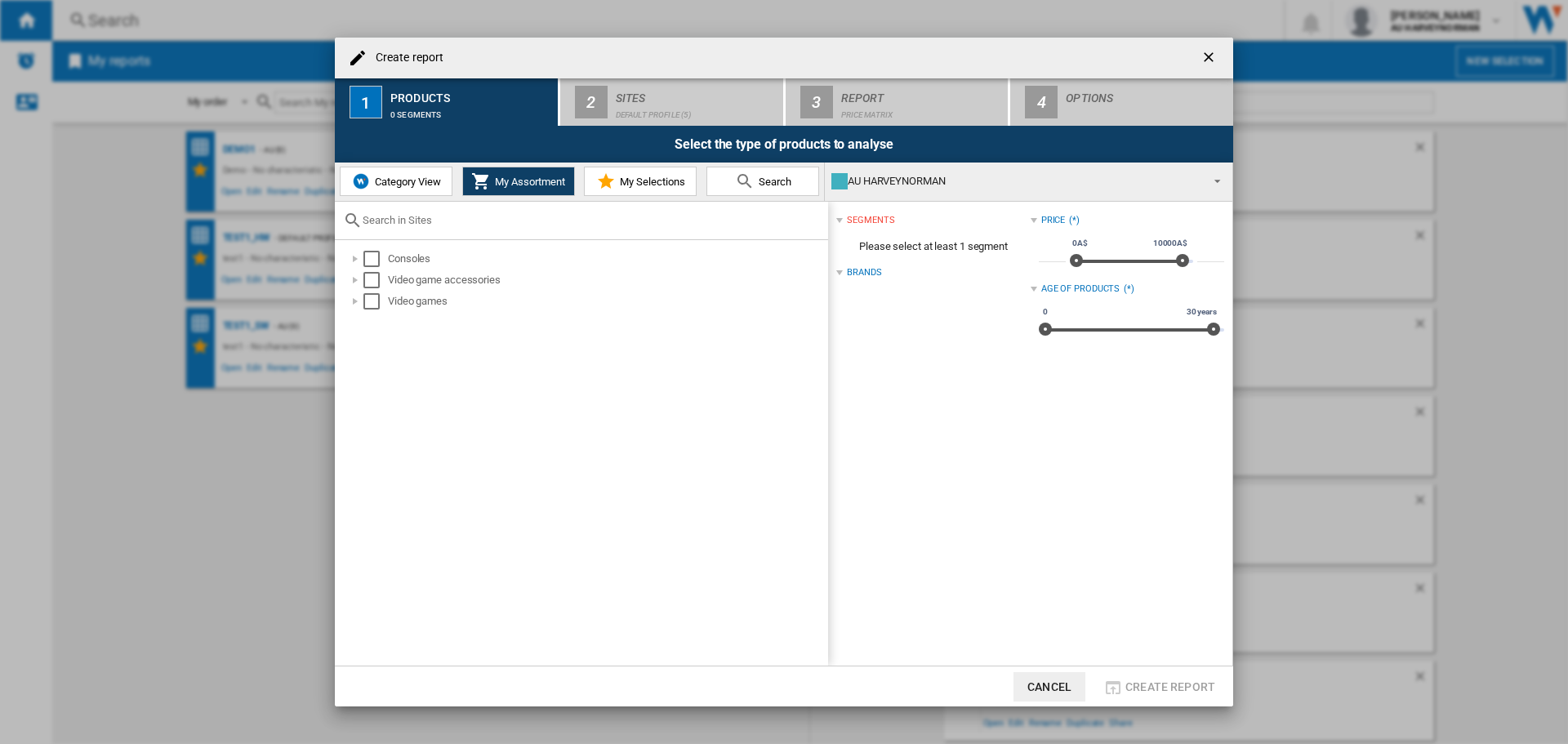
click at [608, 191] on md-icon at bounding box center [606, 181] width 20 height 20
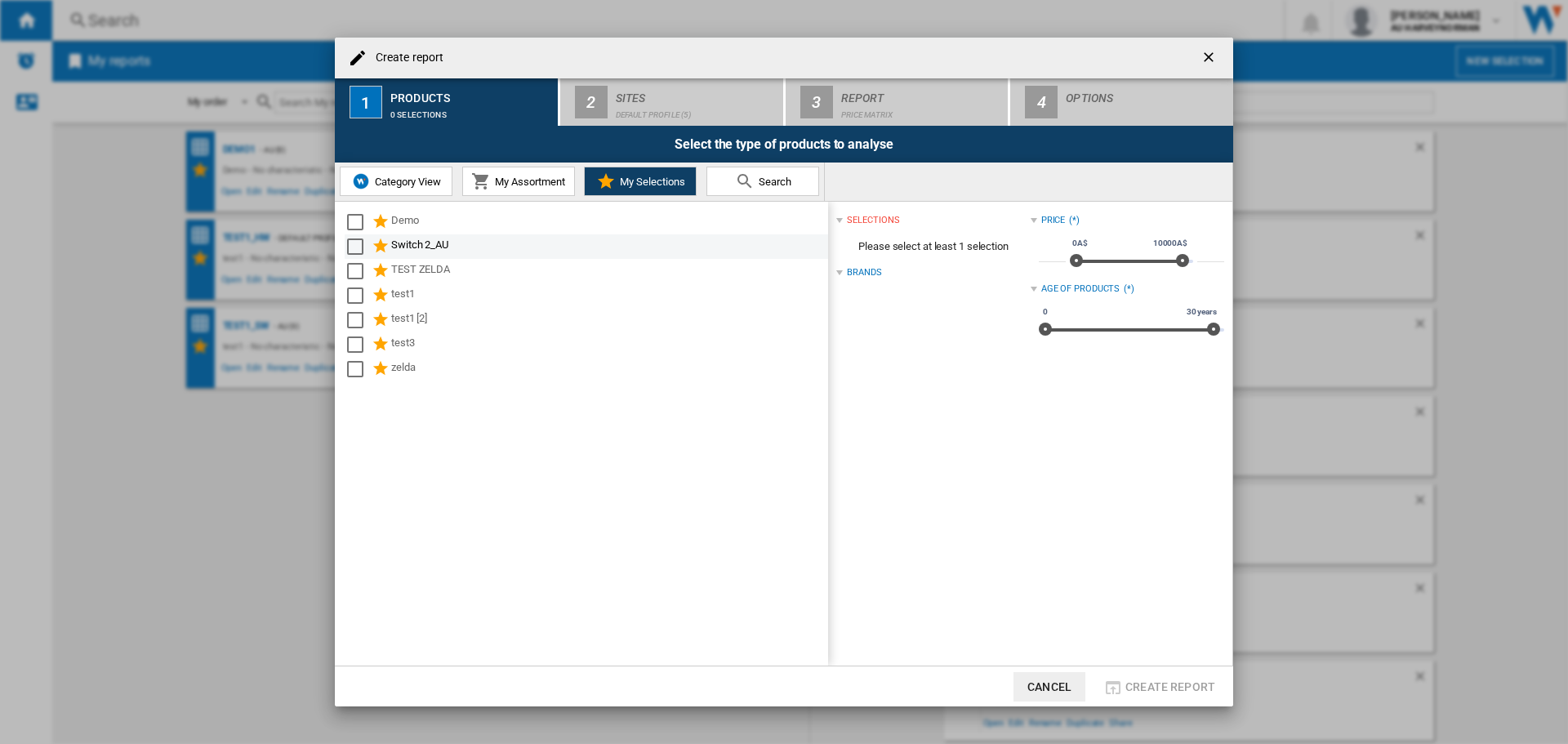
click at [416, 242] on div "Switch 2_AU" at bounding box center [608, 246] width 434 height 20
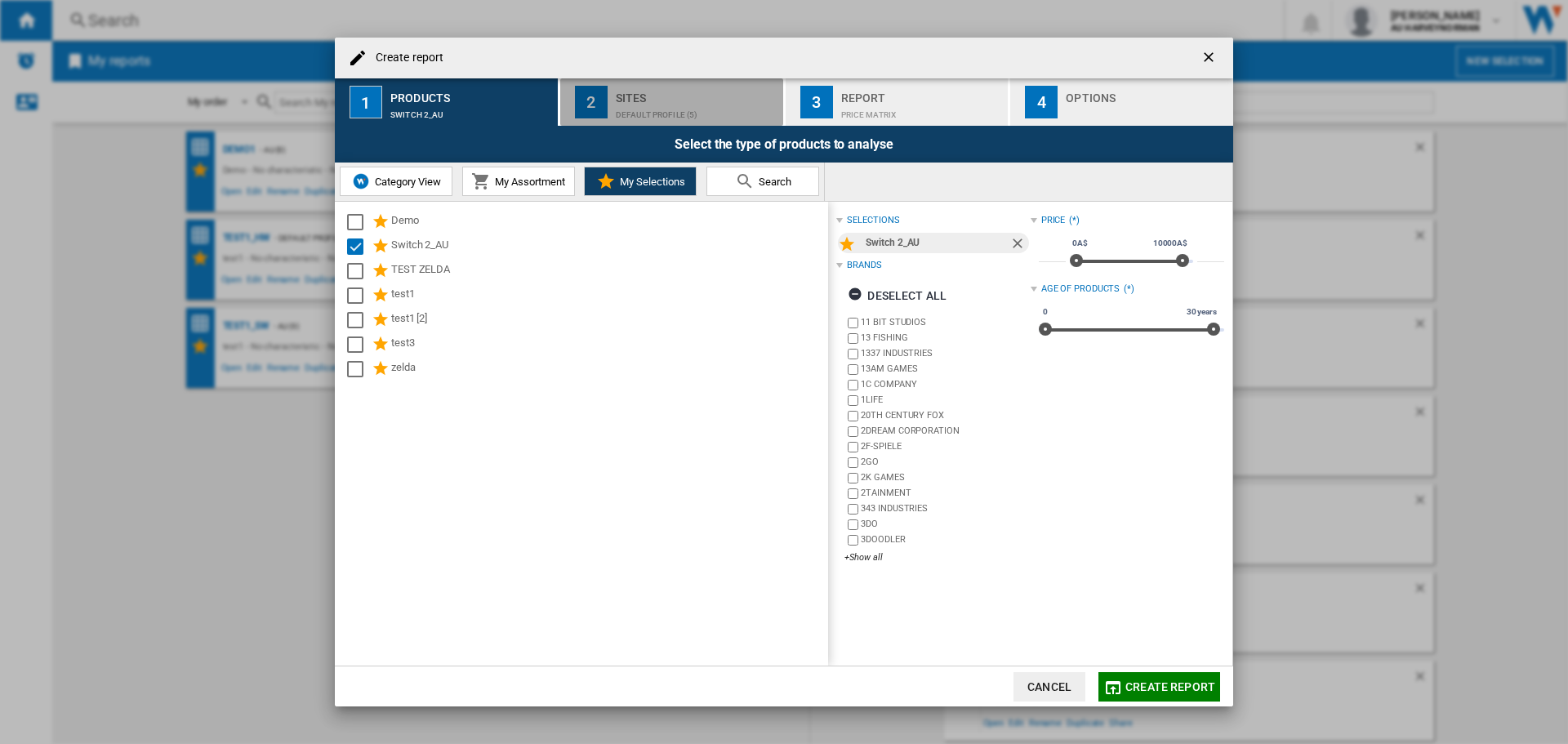
click at [667, 120] on button "2 Sites Default profile (5)" at bounding box center [672, 101] width 224 height 47
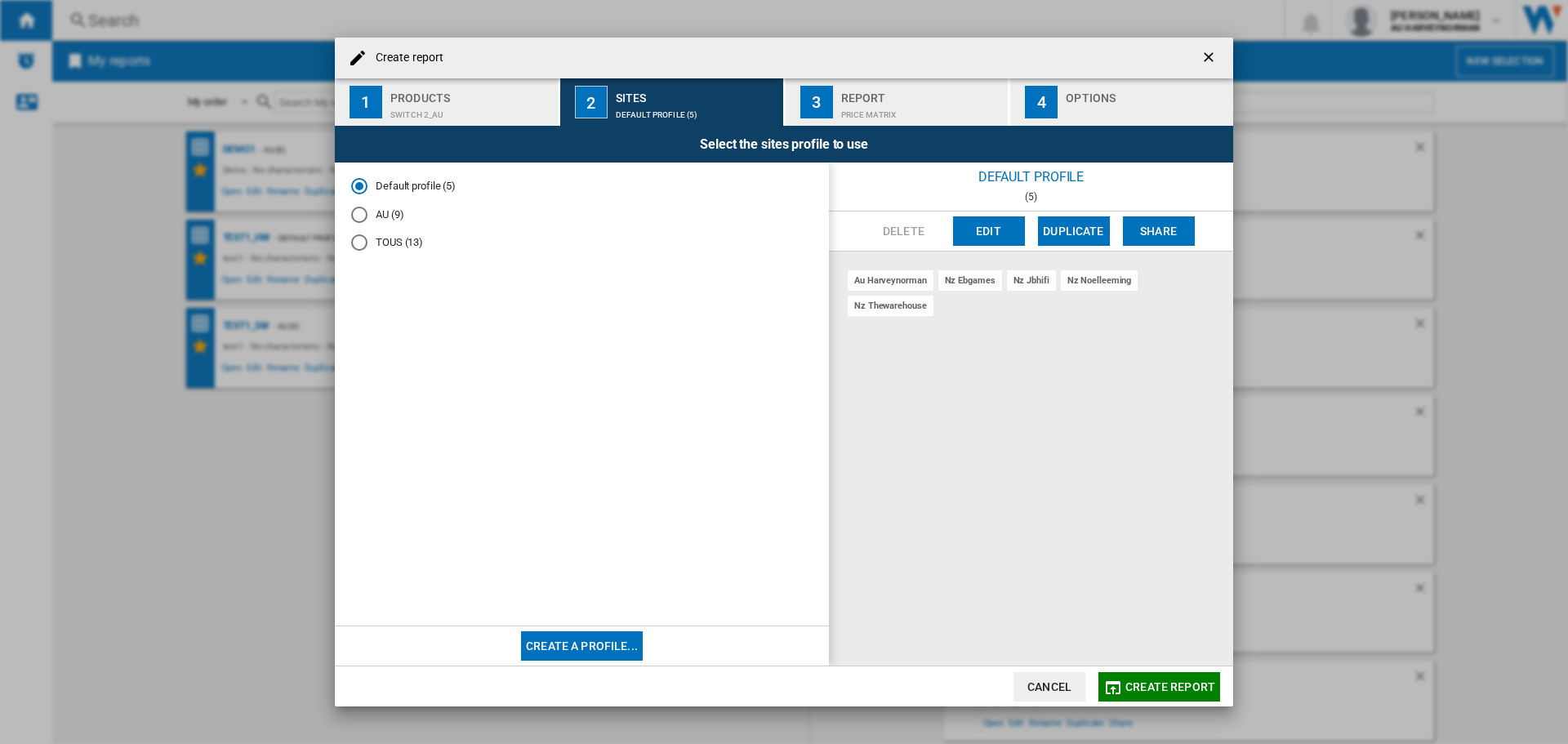
click at [390, 214] on md-radio-button "AU (9)" at bounding box center [581, 214] width 461 height 15
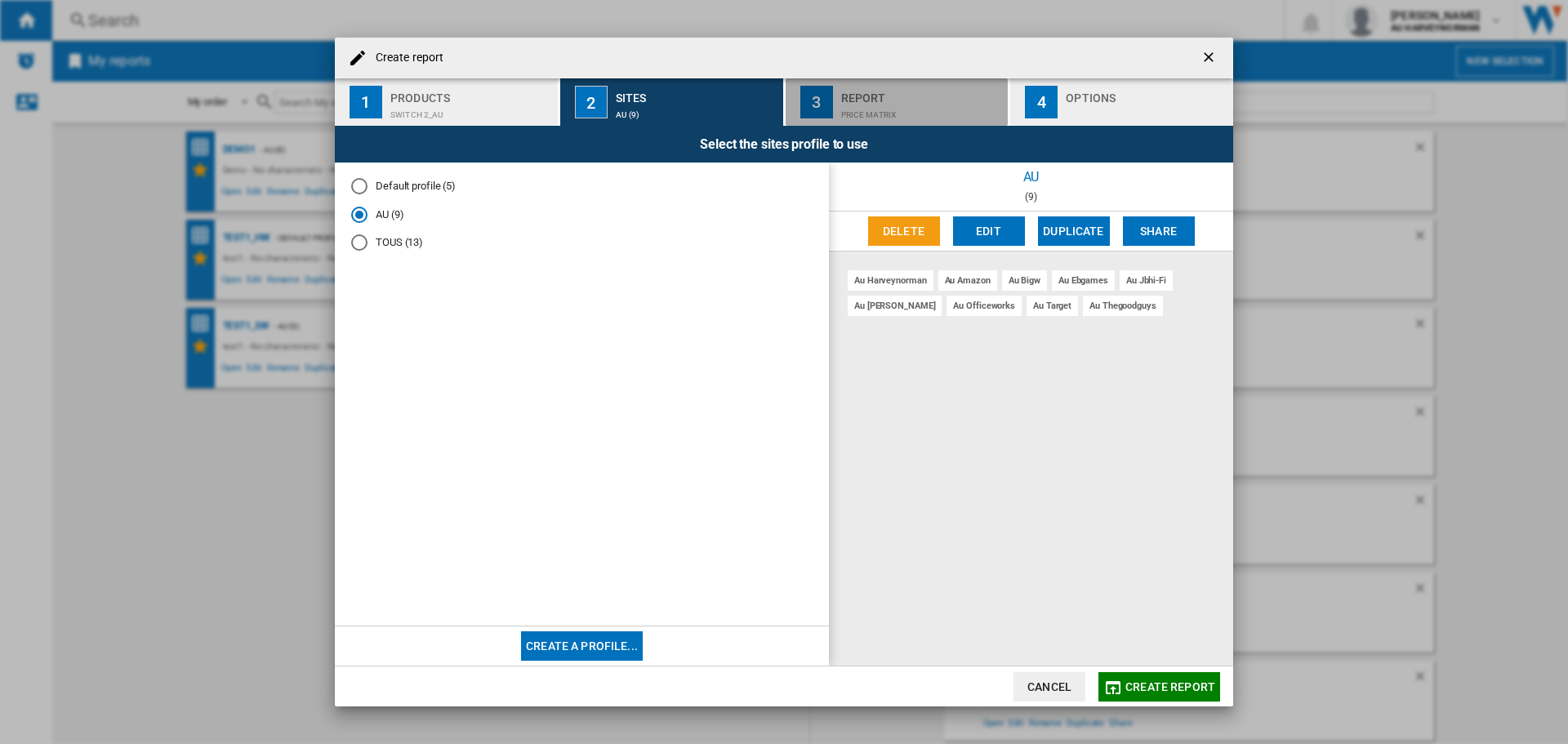
click at [865, 105] on div "Price Matrix" at bounding box center [921, 111] width 161 height 17
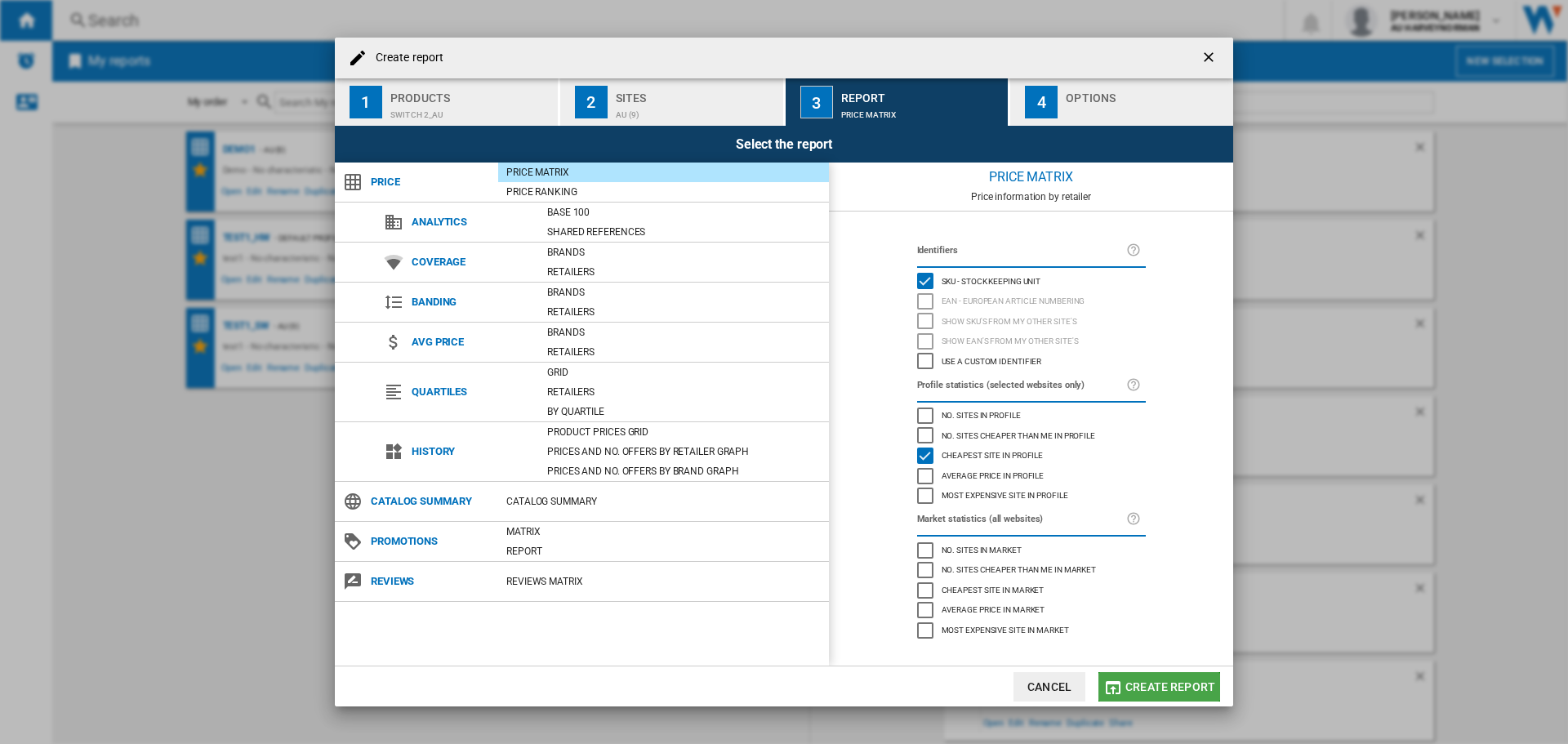
click at [1143, 698] on button "Create report" at bounding box center [1159, 686] width 121 height 29
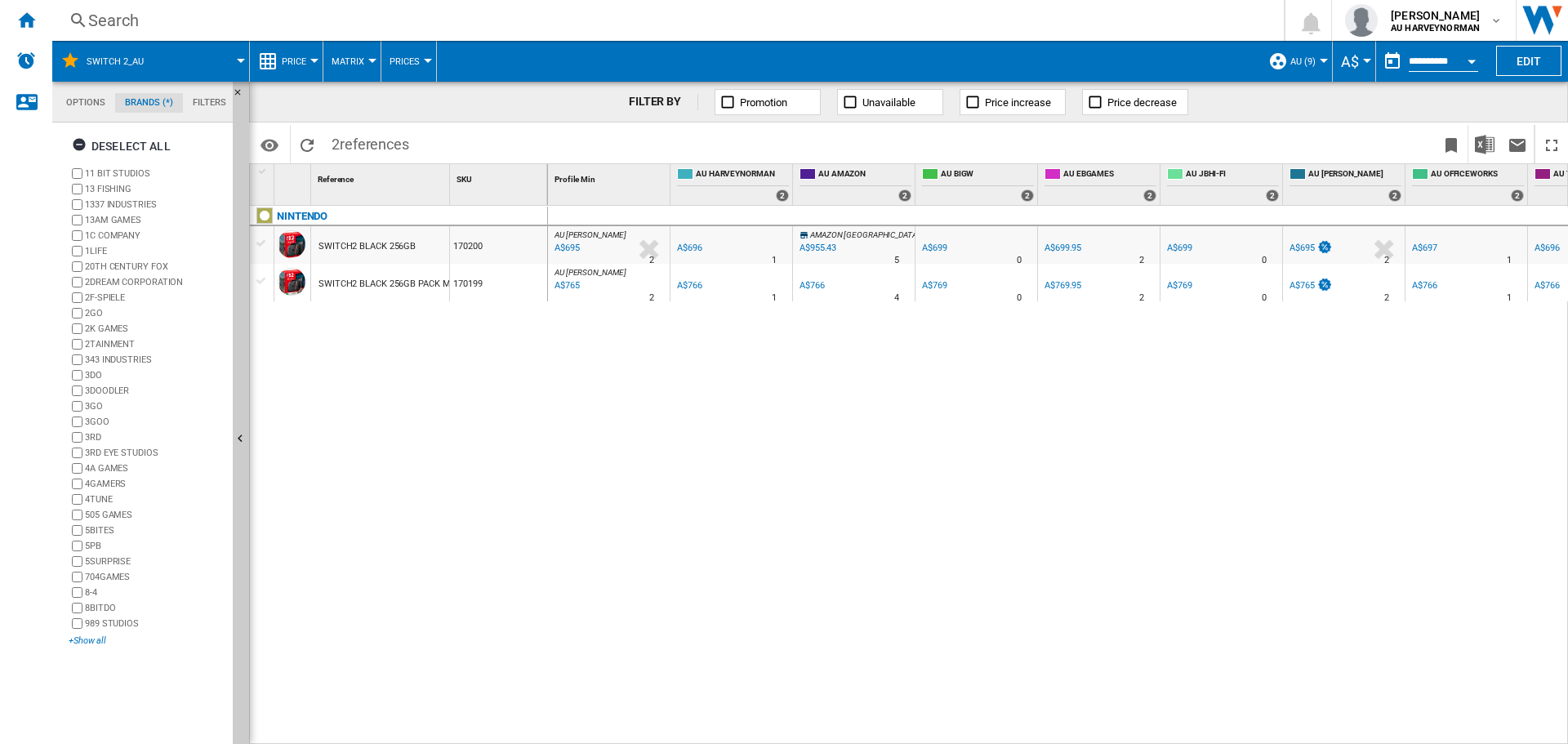
click at [102, 637] on div "+Show all" at bounding box center [147, 641] width 157 height 12
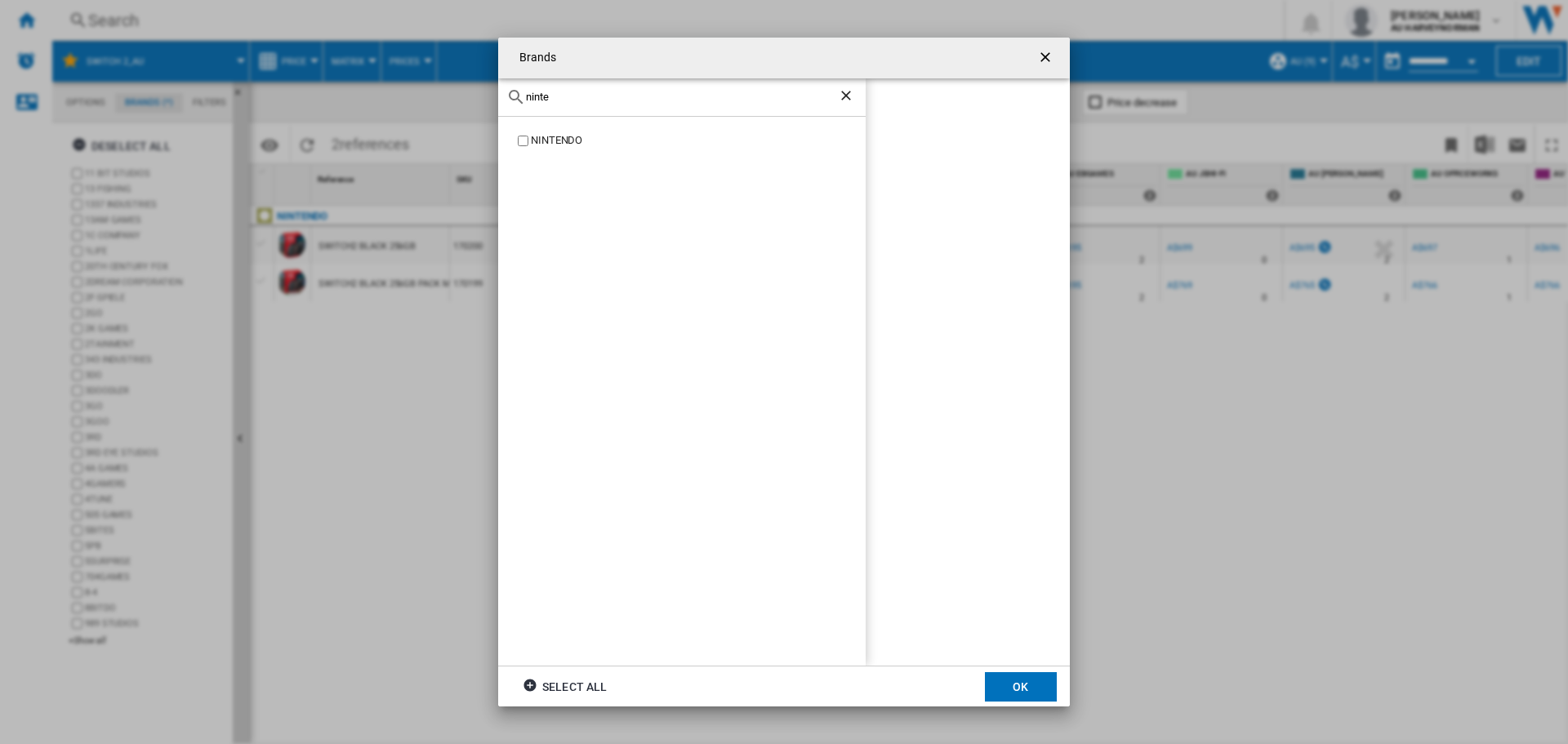
type input "ninte"
click at [542, 135] on div "NINTENDO" at bounding box center [698, 141] width 335 height 15
click at [1016, 700] on button "OK" at bounding box center [1021, 686] width 72 height 29
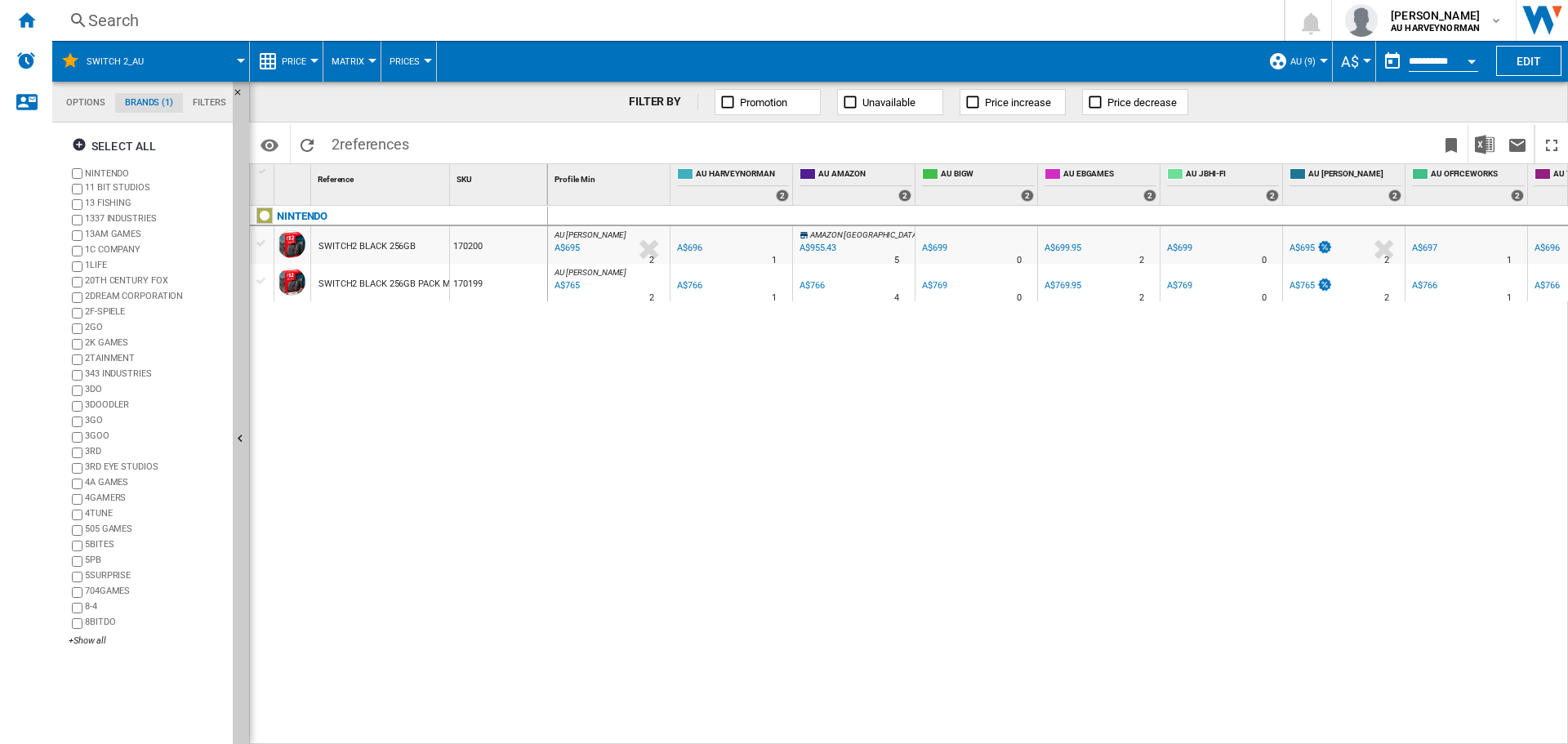
scroll to position [0, 82]
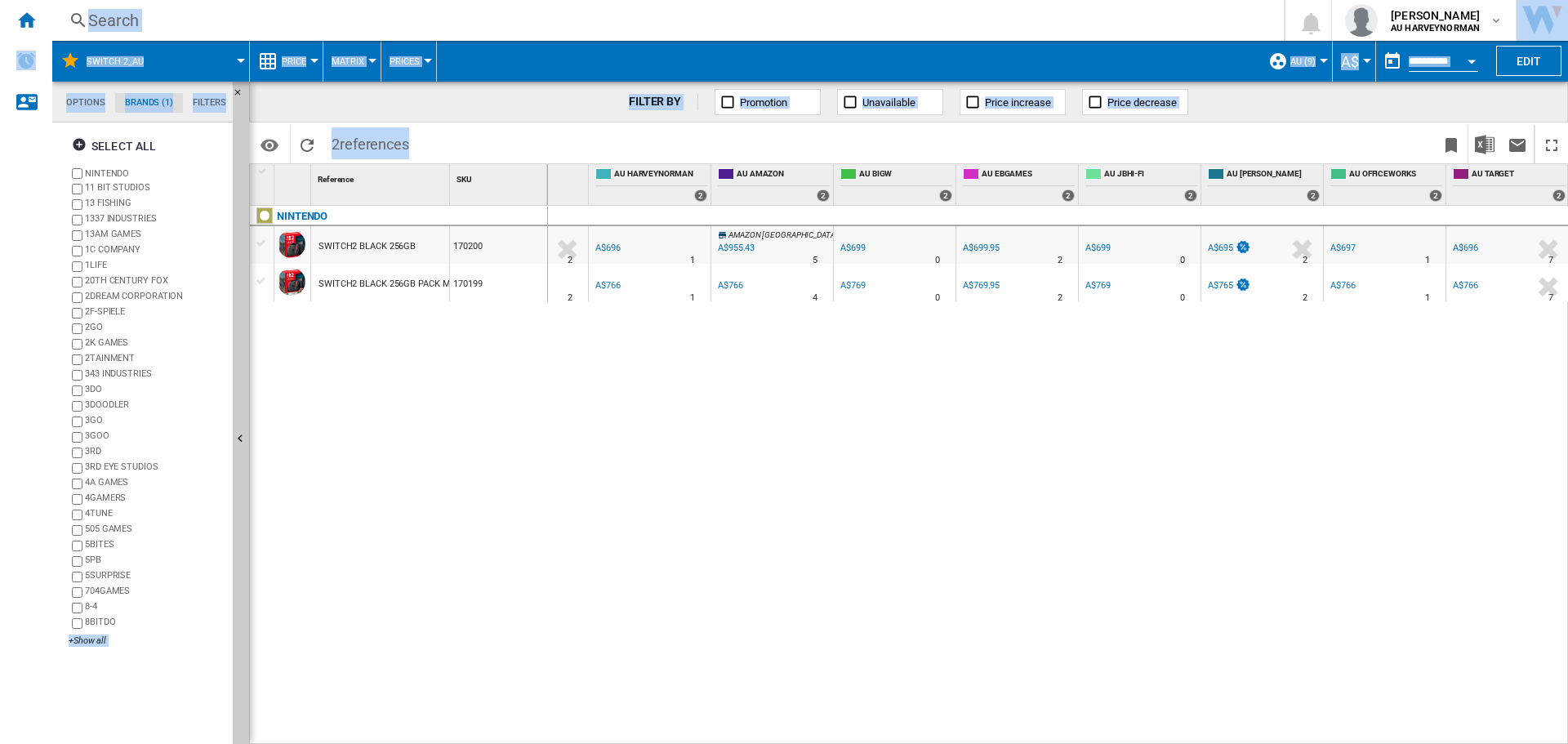
drag, startPoint x: 1465, startPoint y: 733, endPoint x: 1615, endPoint y: 743, distance: 150.3
click at [1567, 743] on html "In order to access Insight, please log out and log in again OK NEW Search Searc…" at bounding box center [784, 372] width 1568 height 744
click at [916, 667] on div "AU [PERSON_NAME] : AU [PERSON_NAME] -0.1 % A$695 % N/A 2 AU [PERSON_NAME] : AU …" at bounding box center [1058, 475] width 1021 height 539
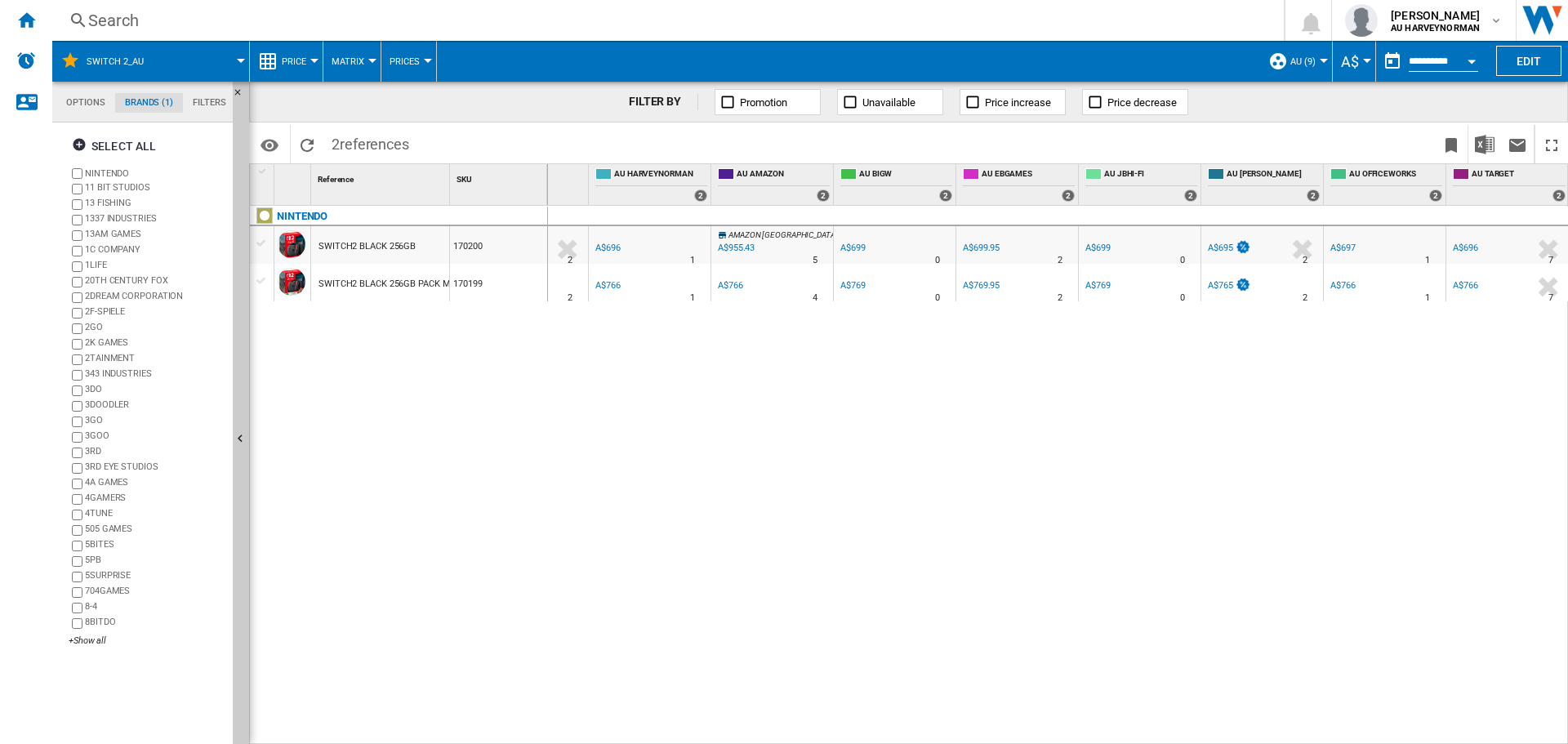
click at [1476, 57] on button "Open calendar" at bounding box center [1472, 58] width 29 height 29
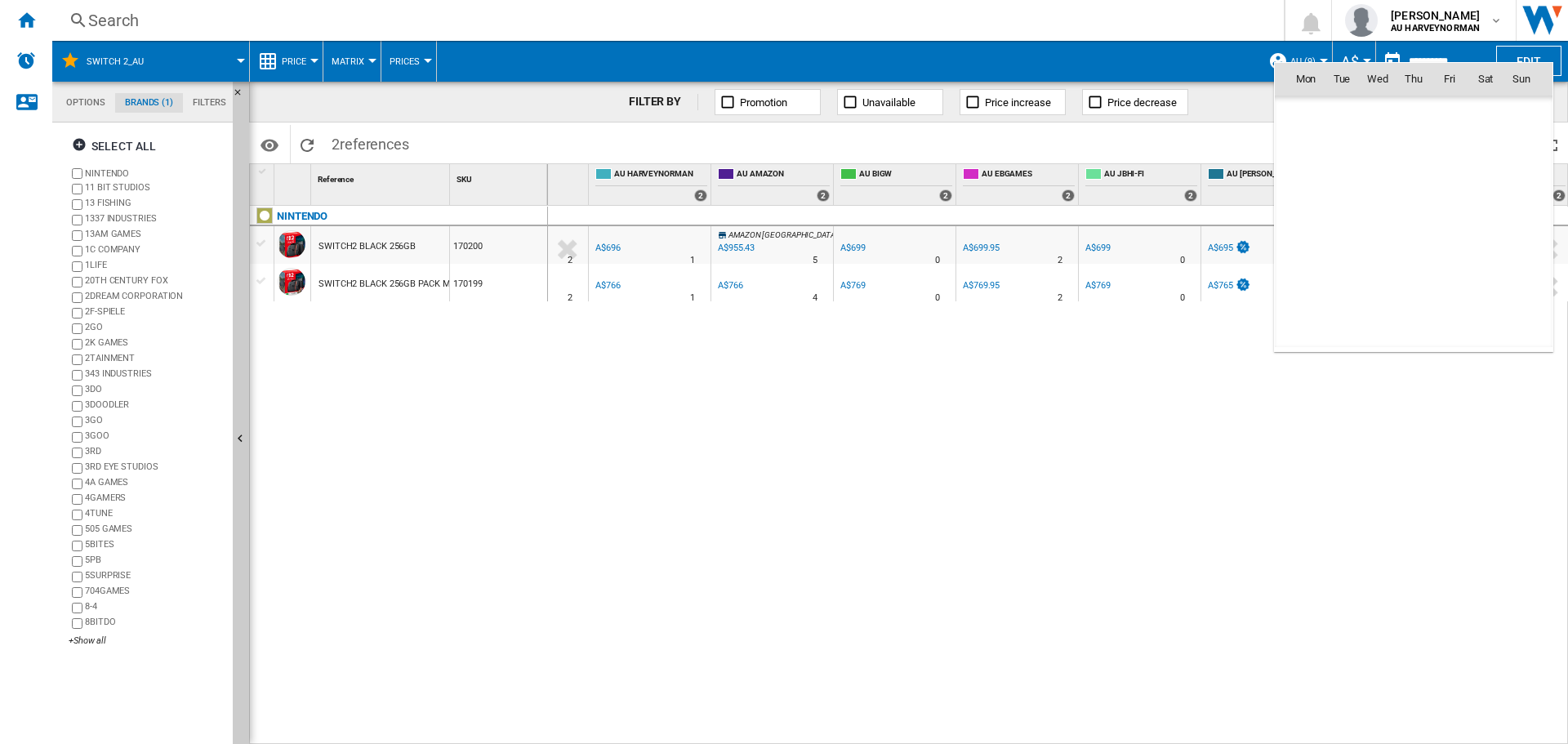
scroll to position [7791, 0]
click at [538, 47] on div at bounding box center [784, 372] width 1568 height 744
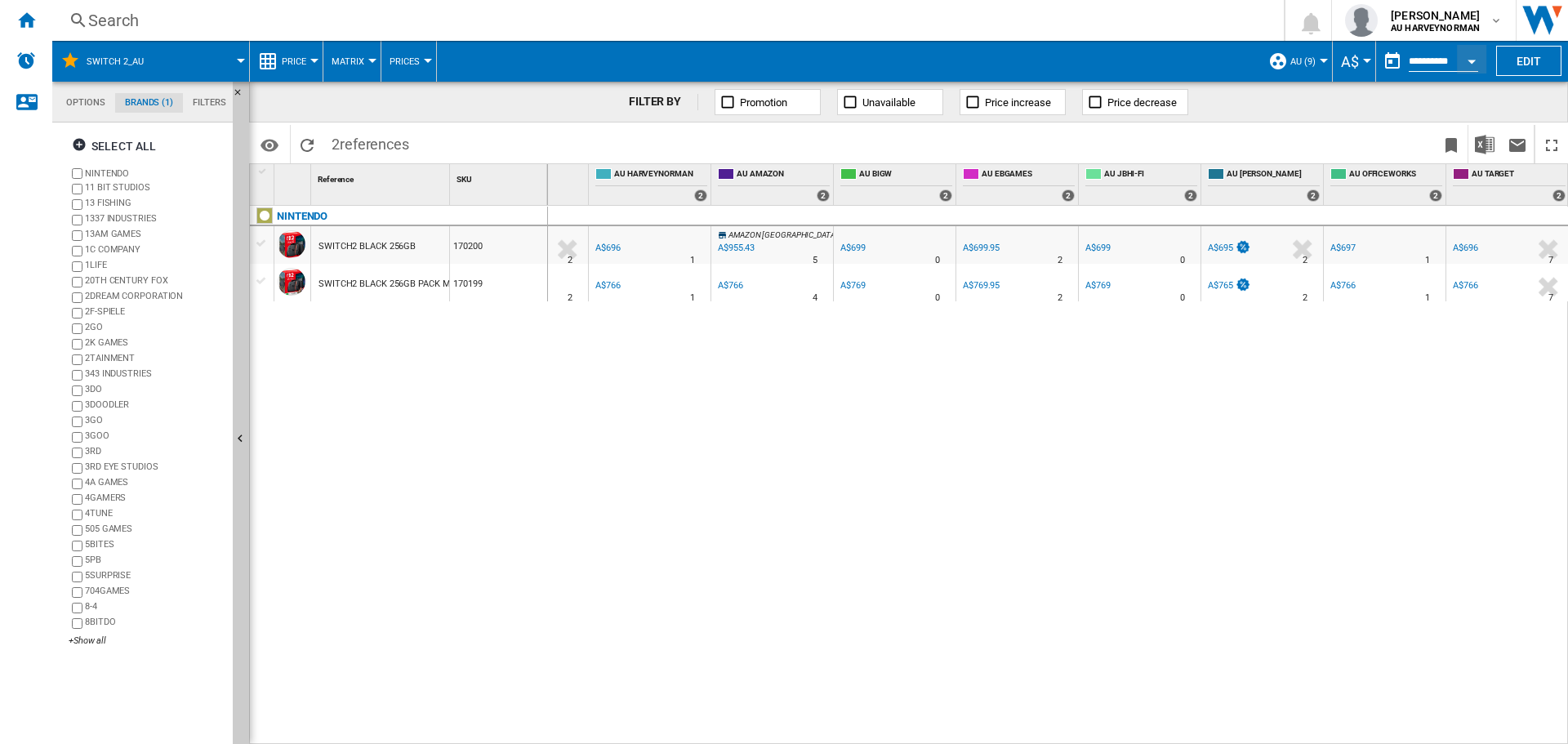
click at [312, 58] on div at bounding box center [314, 60] width 8 height 4
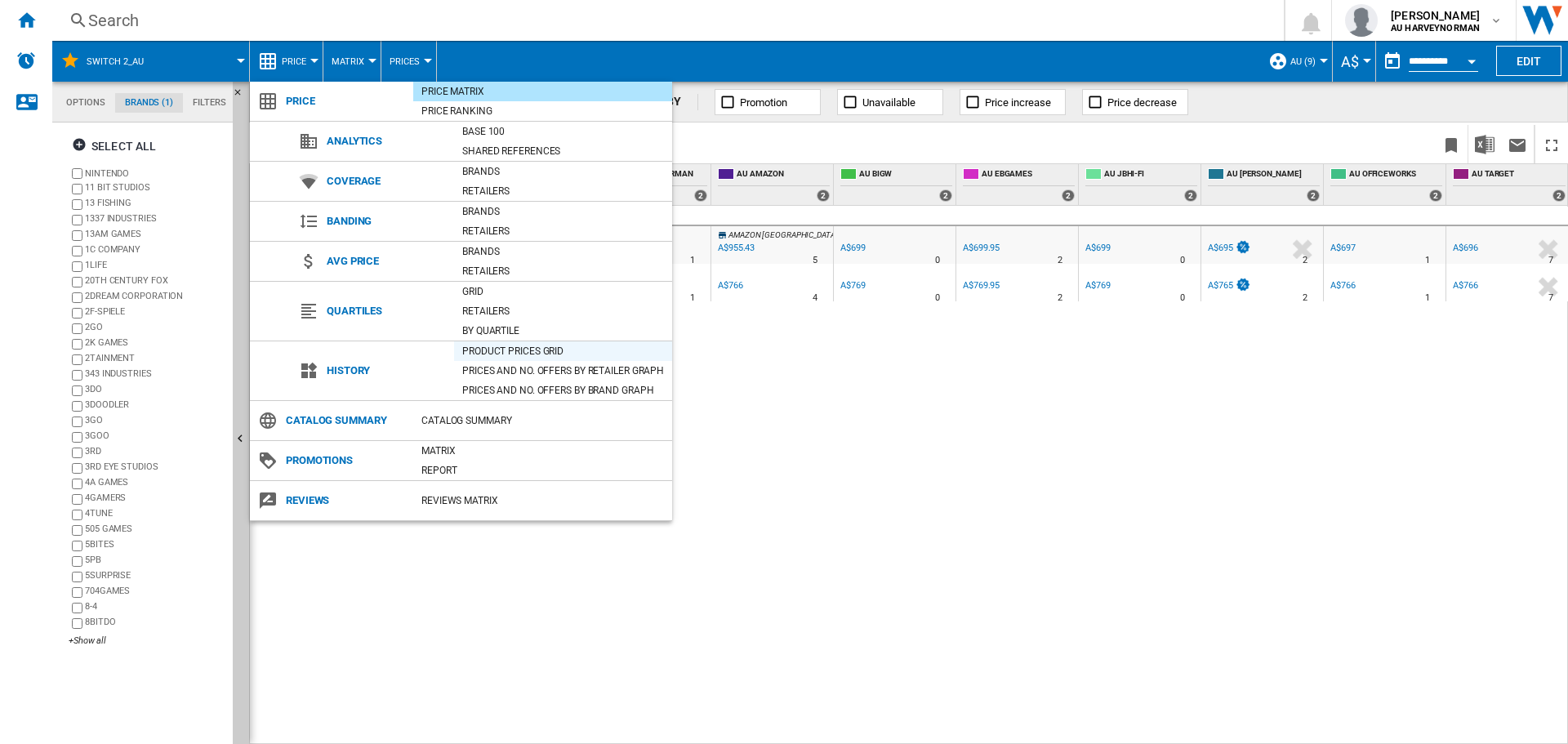
click at [465, 356] on div "Product prices grid" at bounding box center [563, 351] width 218 height 16
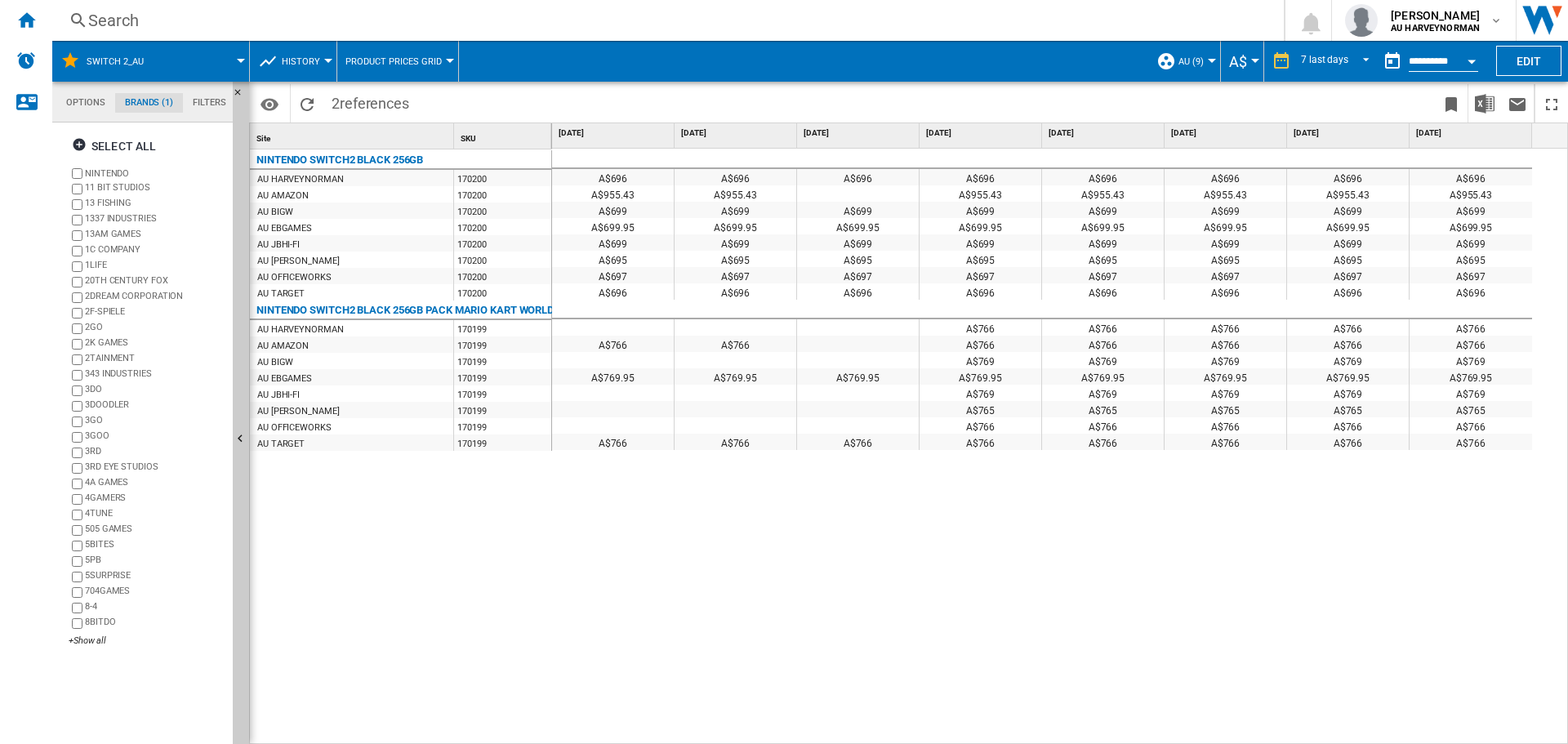
click at [1468, 62] on div "Open calendar" at bounding box center [1471, 61] width 8 height 4
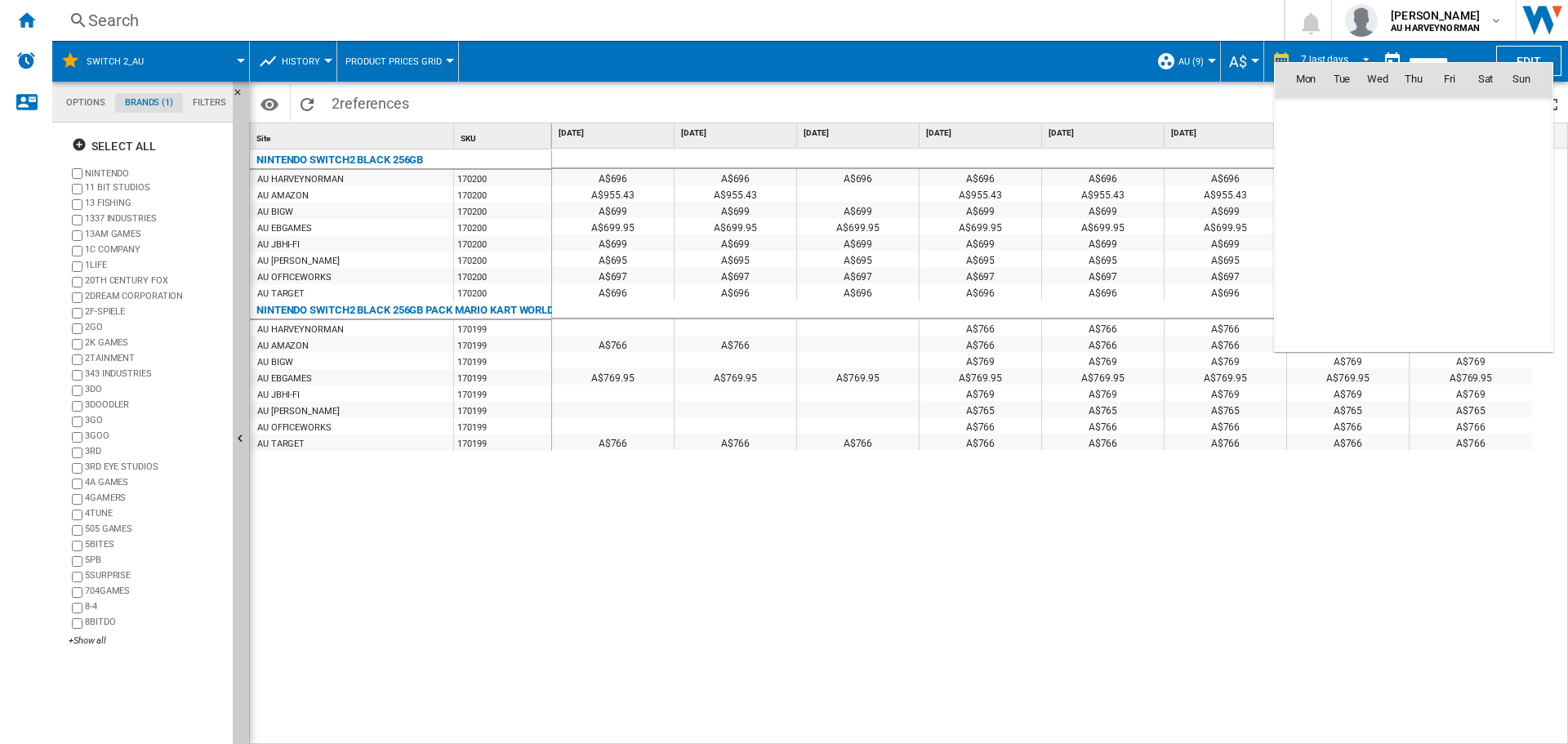
scroll to position [7791, 0]
click at [1521, 181] on span "17" at bounding box center [1522, 186] width 33 height 33
type input "**********"
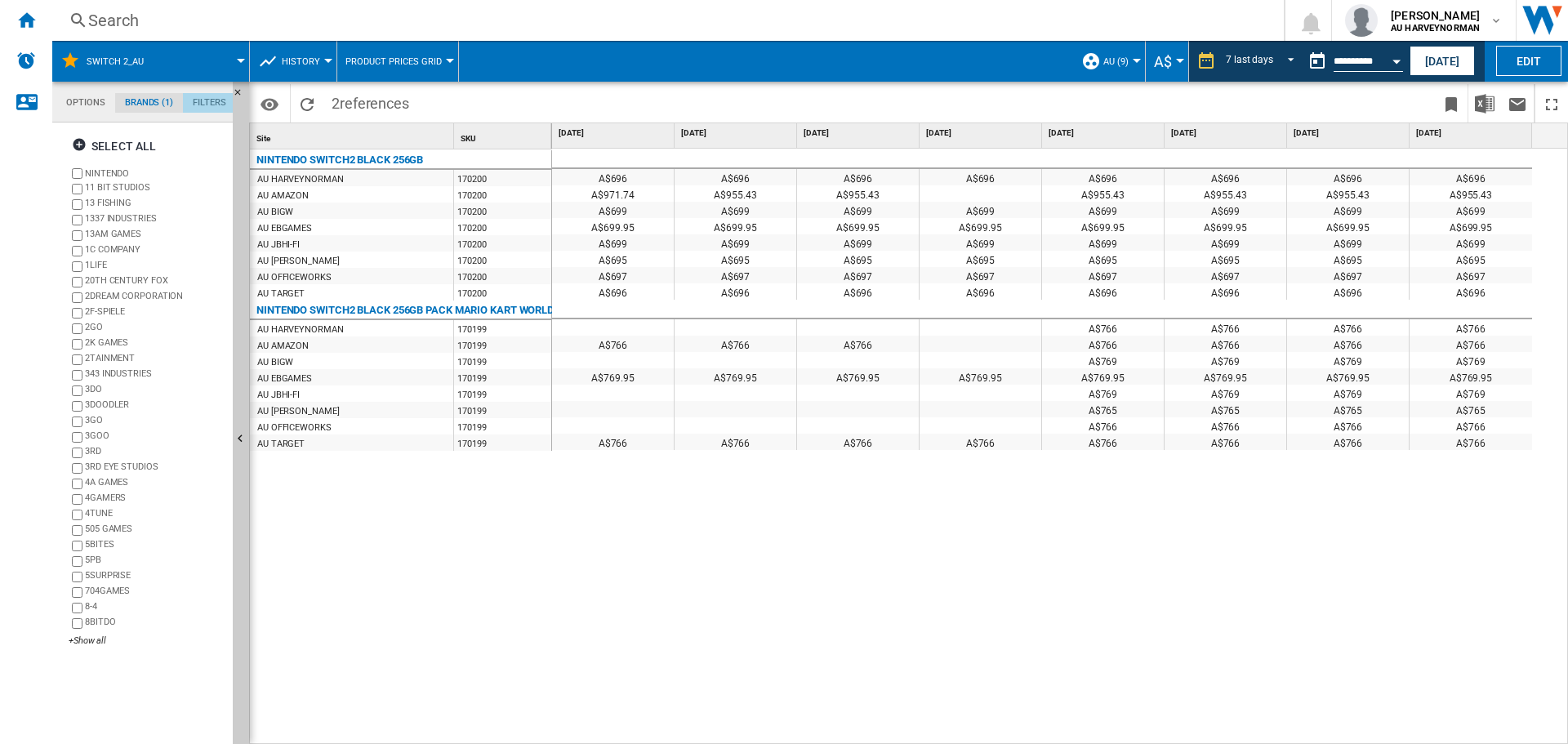
click at [204, 104] on md-tab-item "Filters" at bounding box center [210, 102] width 53 height 20
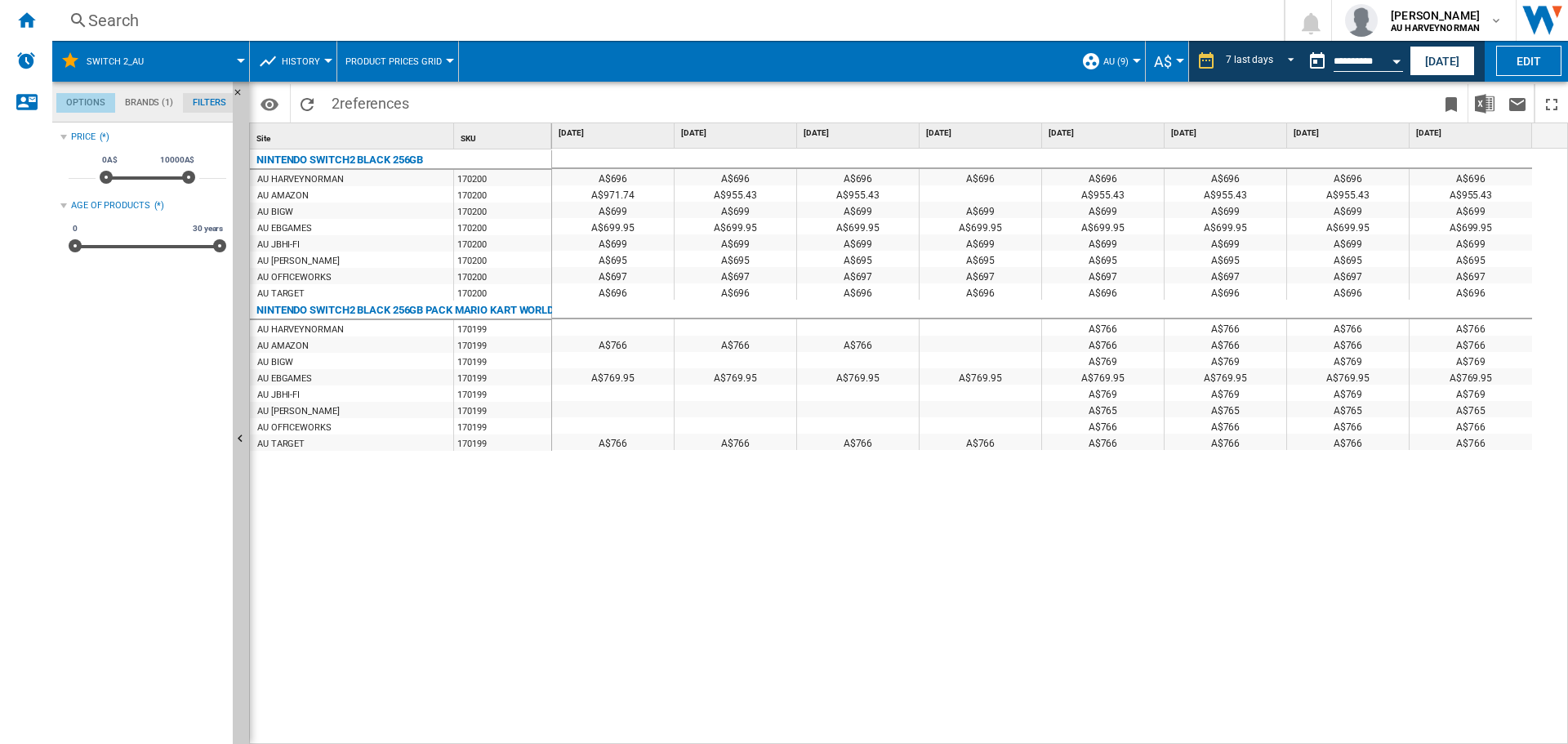
click at [101, 108] on md-tab-item "Options" at bounding box center [86, 102] width 58 height 20
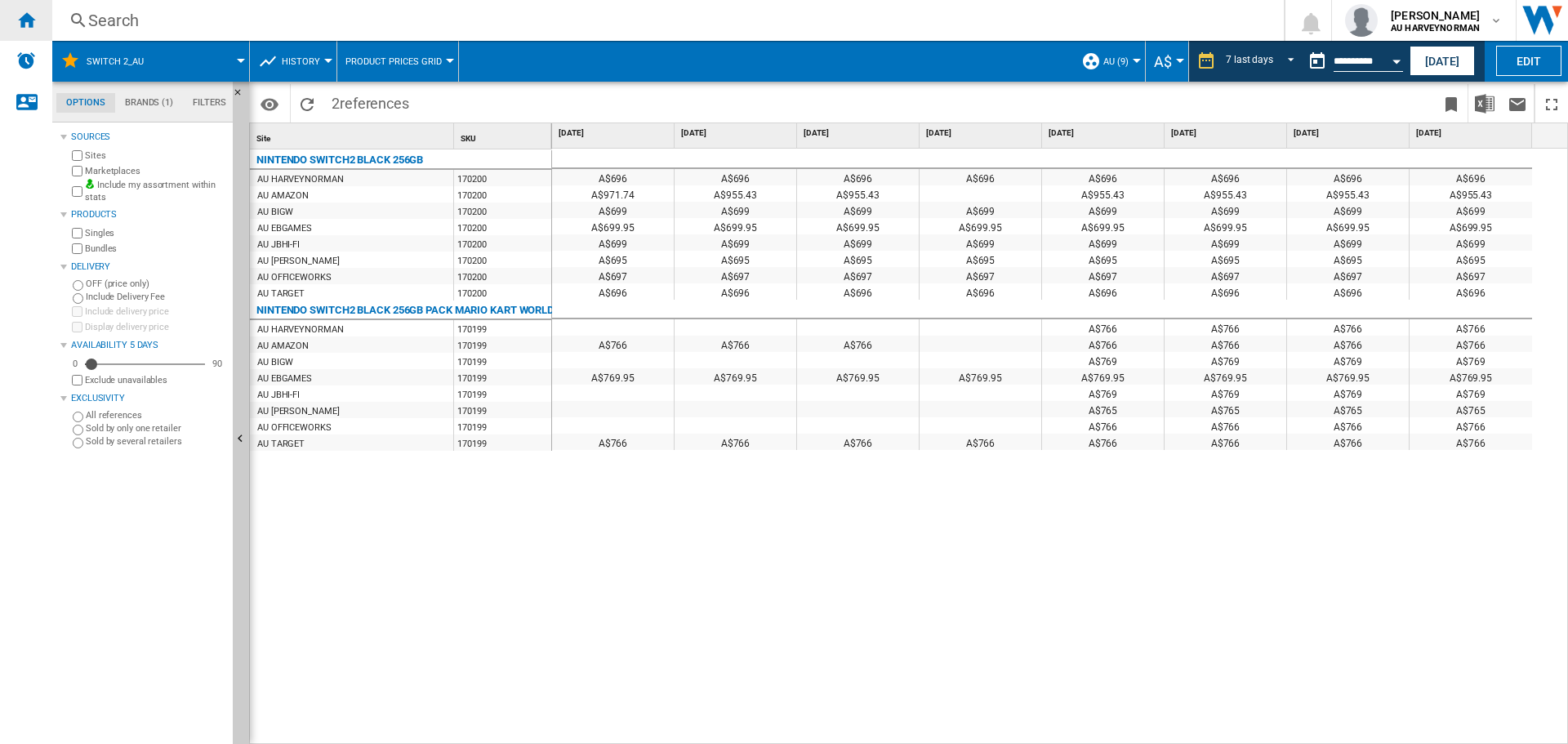
drag, startPoint x: 29, startPoint y: 24, endPoint x: 12, endPoint y: 24, distance: 17.0
click at [30, 24] on ng-md-icon "Home" at bounding box center [26, 19] width 20 height 20
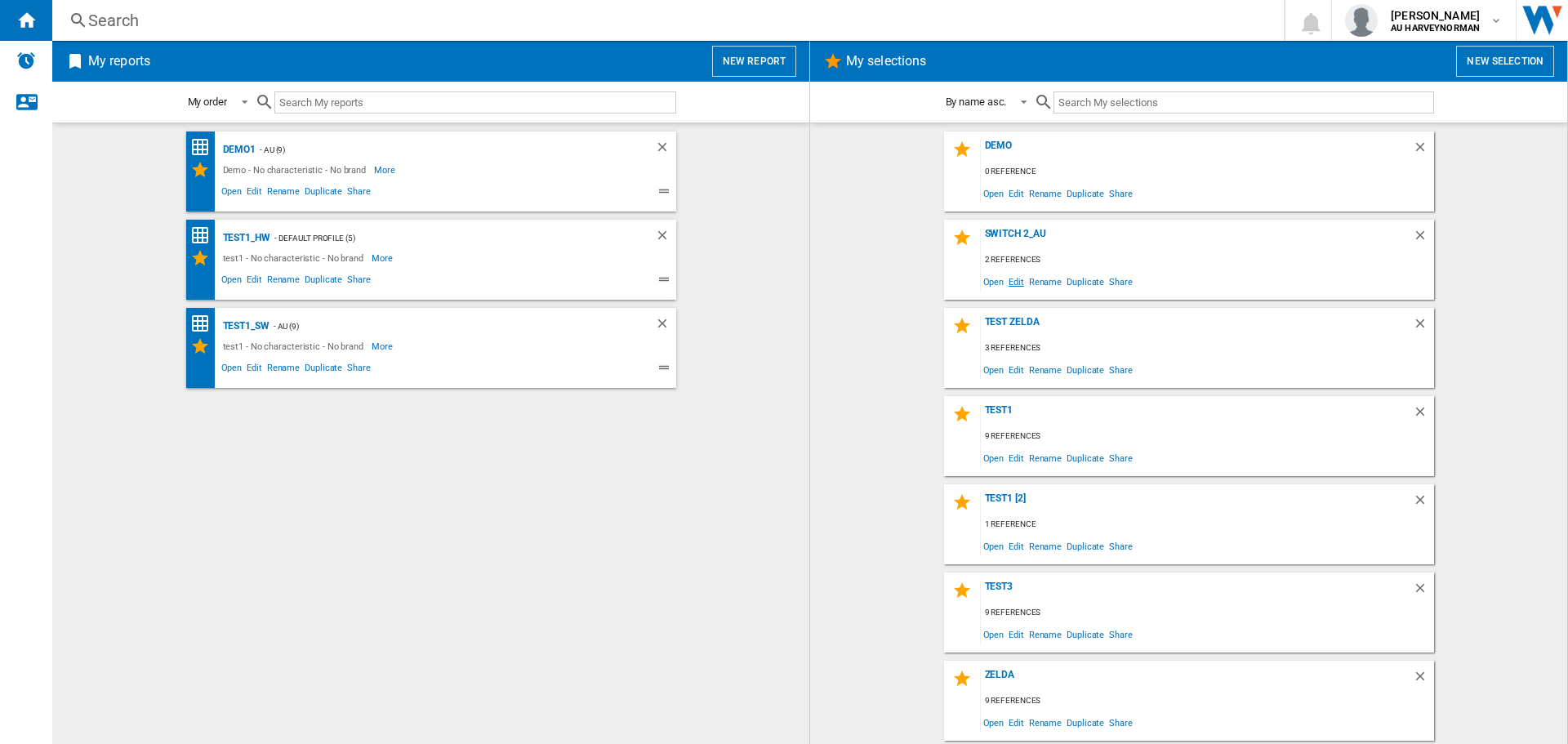
click at [1024, 286] on span "Edit" at bounding box center [1017, 281] width 21 height 22
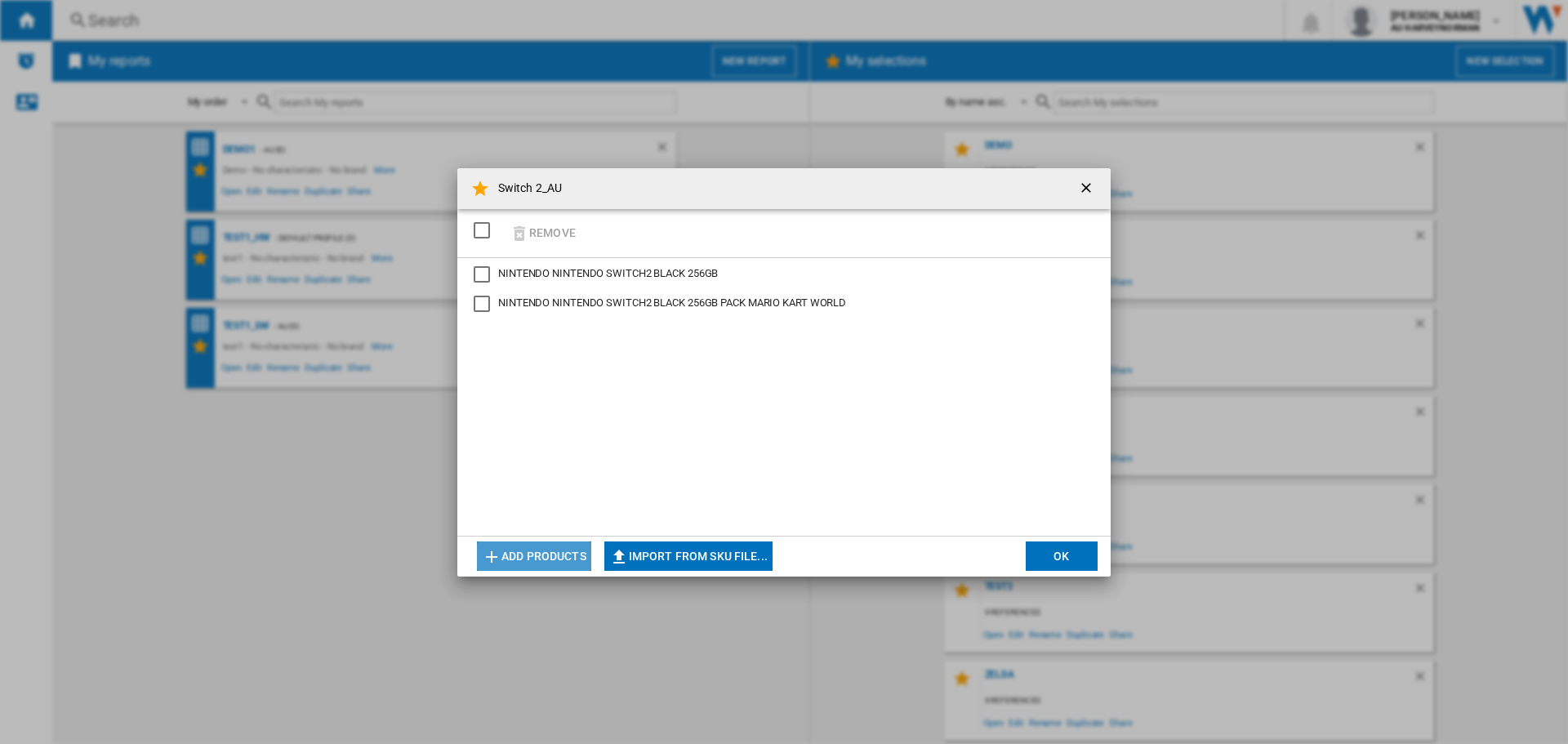
click at [533, 558] on button "Add products" at bounding box center [533, 556] width 114 height 29
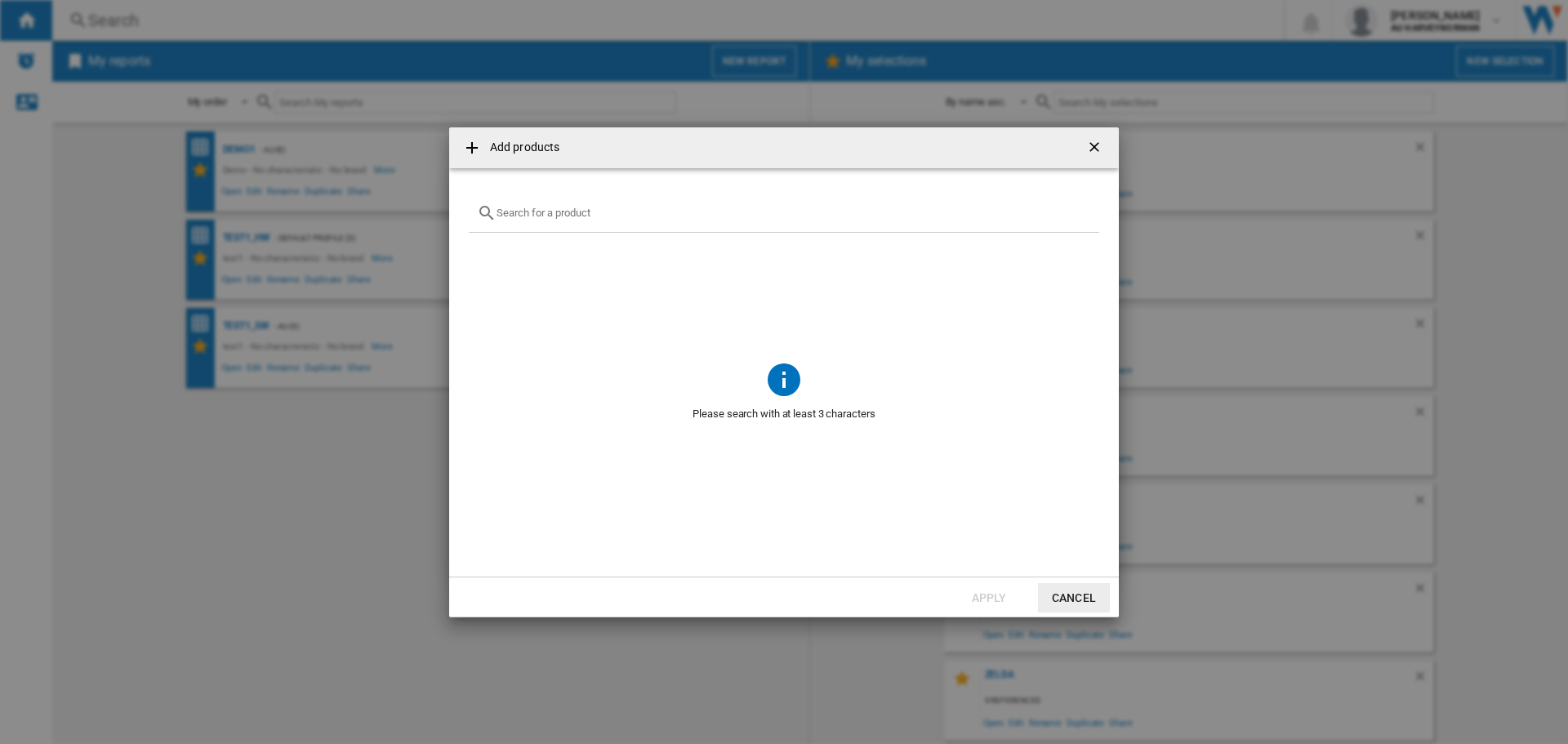
click at [564, 218] on input "Add products ..." at bounding box center [793, 212] width 594 height 12
type input "m"
type input "mario kart world"
click at [606, 253] on div "NINTENDO MARIO KART WORLD NINTENDO SWITCH 2" at bounding box center [811, 251] width 571 height 16
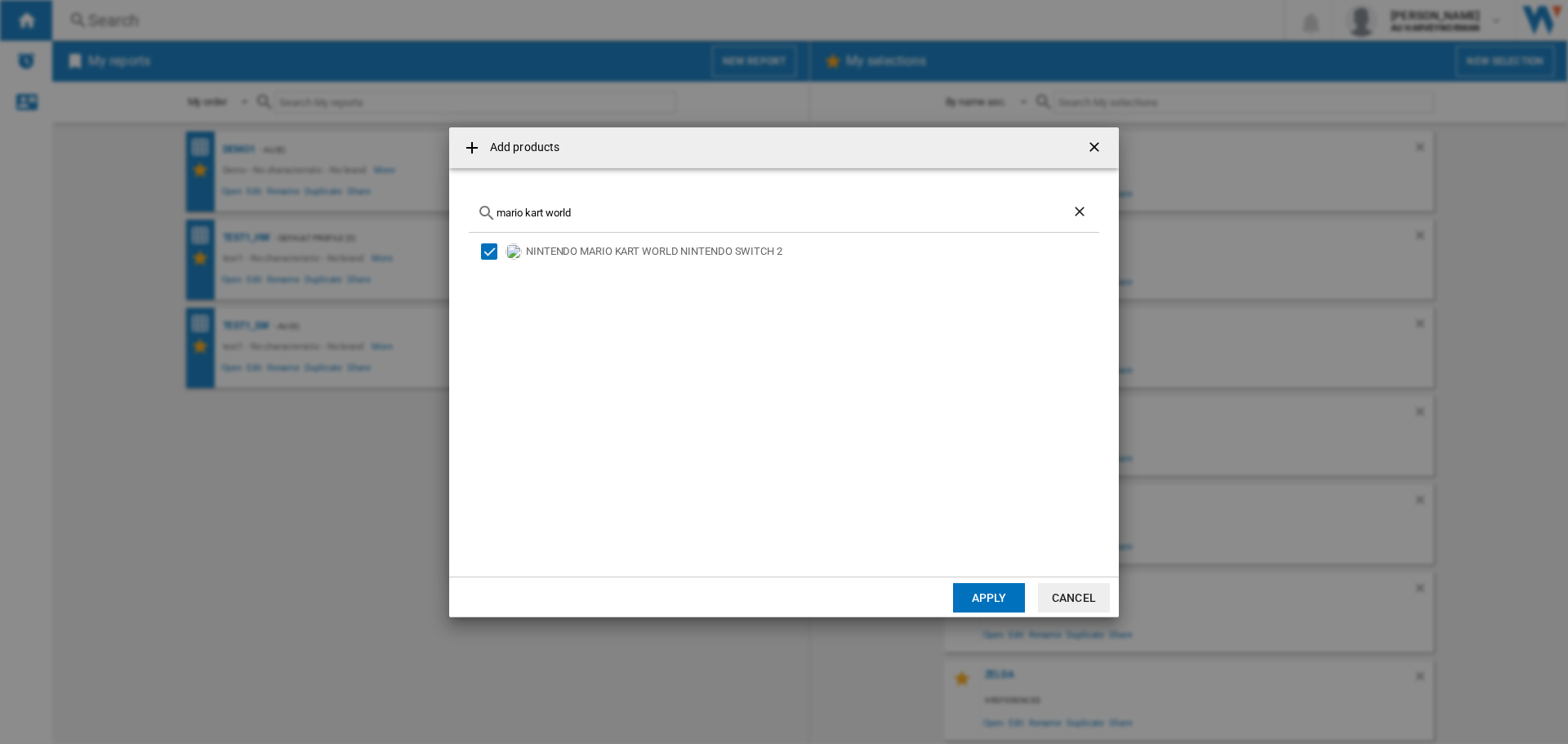
click at [980, 602] on button "Apply" at bounding box center [989, 598] width 72 height 29
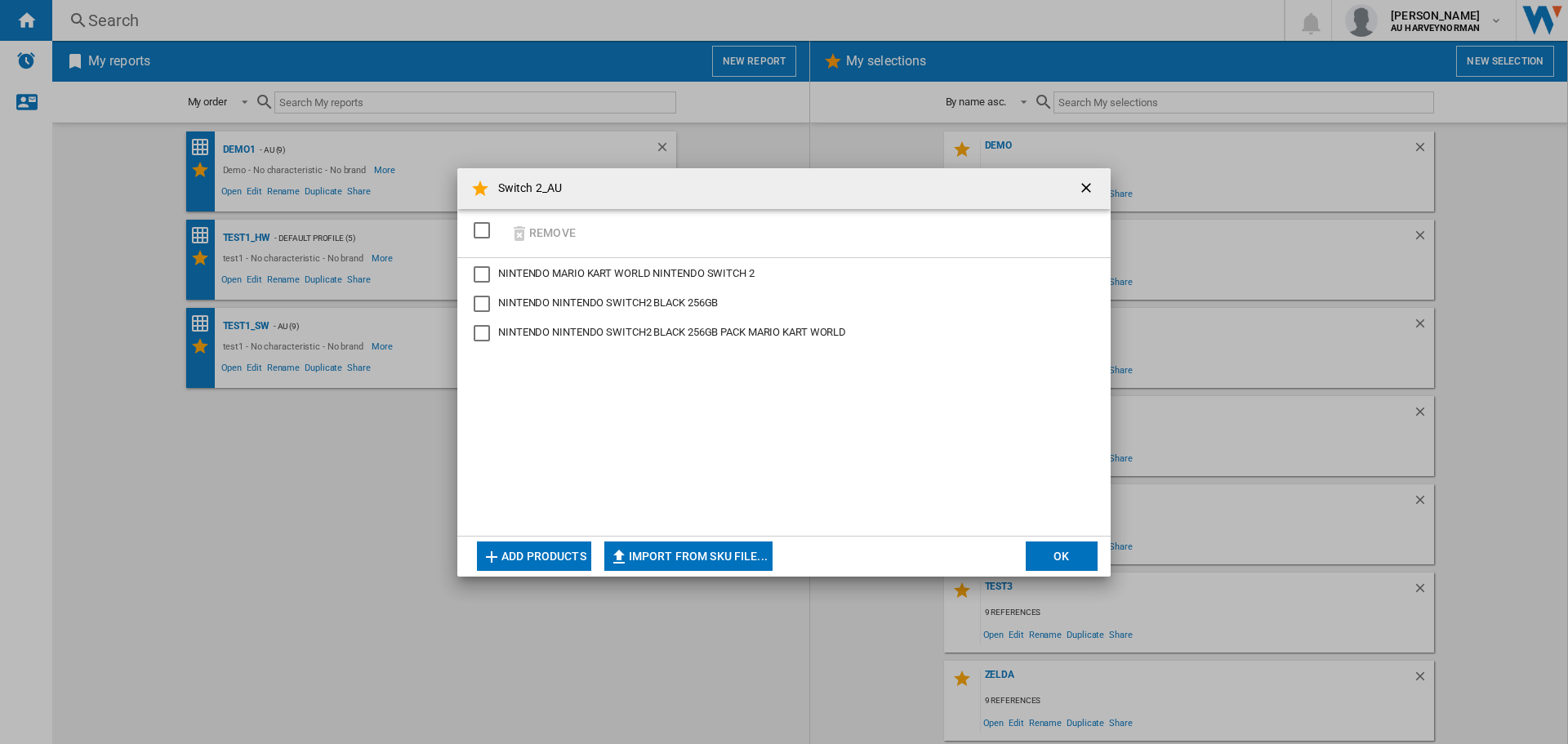
click at [484, 267] on div "NINTENDO MARIO KART WORLD NINTENDO SWITCH 2" at bounding box center [482, 274] width 16 height 16
click at [521, 229] on ng-md-icon "Switch 2_AU ..." at bounding box center [519, 233] width 20 height 20
drag, startPoint x: 1075, startPoint y: 565, endPoint x: 1046, endPoint y: 566, distance: 29.0
click at [1075, 565] on button "OK" at bounding box center [1062, 556] width 72 height 29
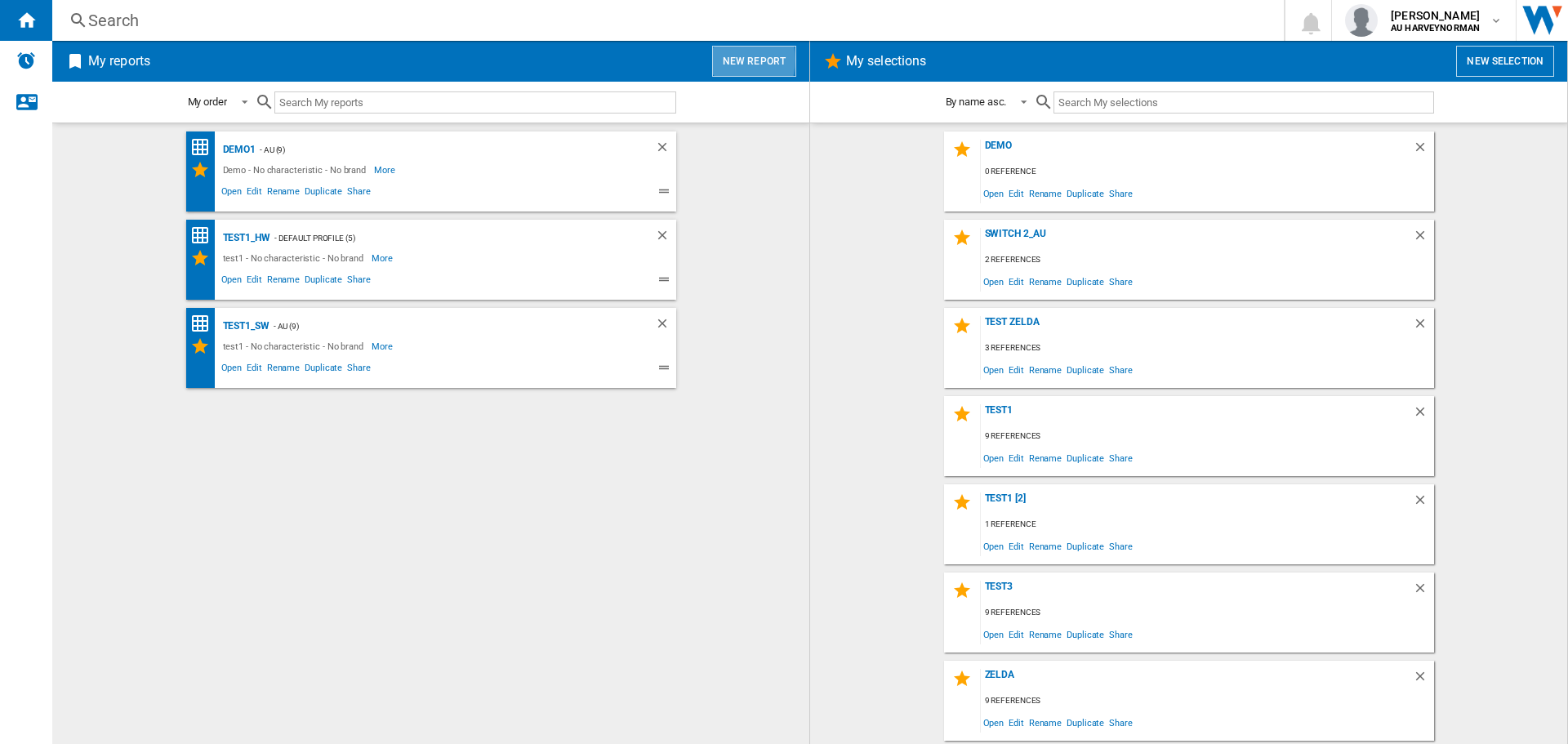
click at [727, 59] on button "New report" at bounding box center [754, 61] width 84 height 31
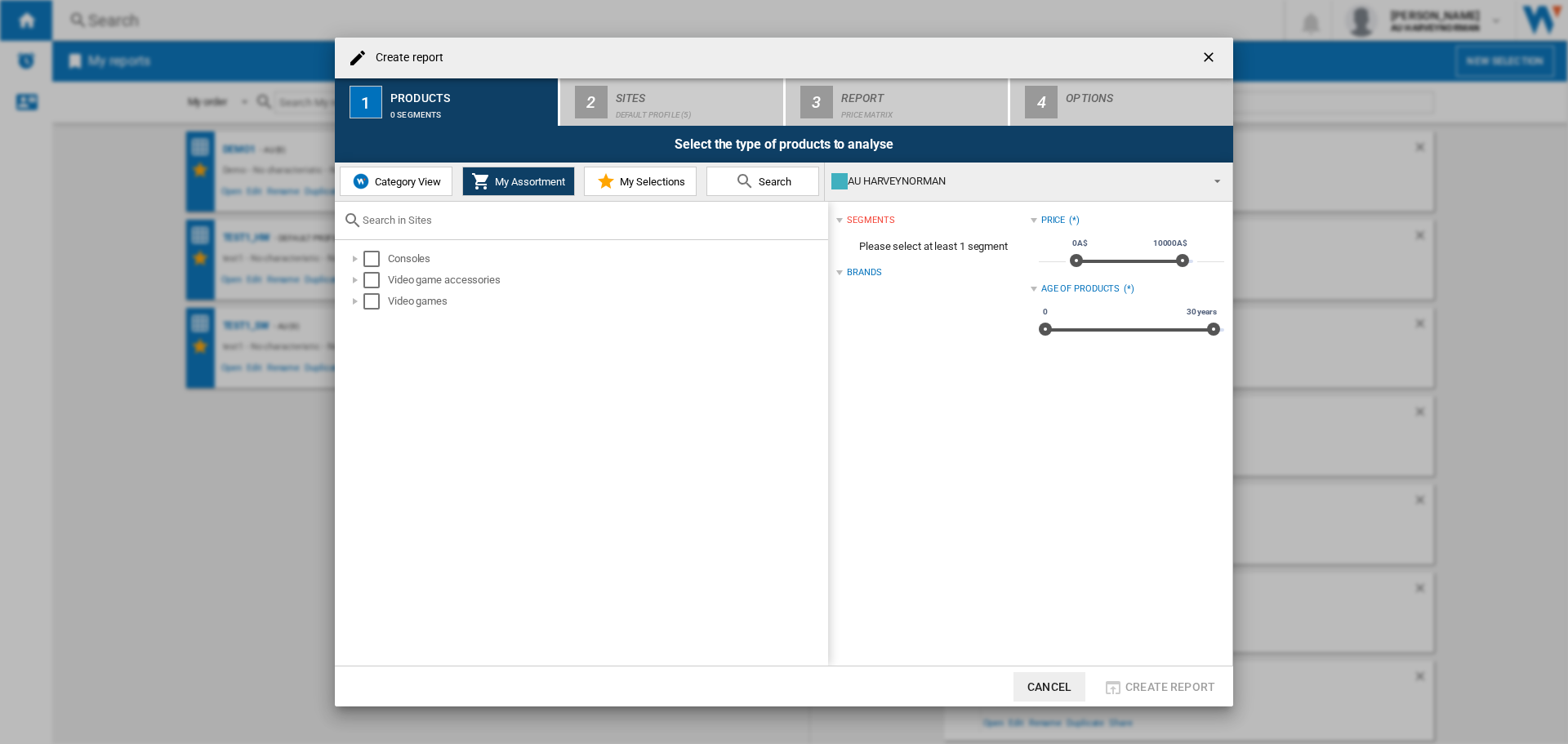
click at [627, 178] on span "My Selections" at bounding box center [650, 181] width 70 height 12
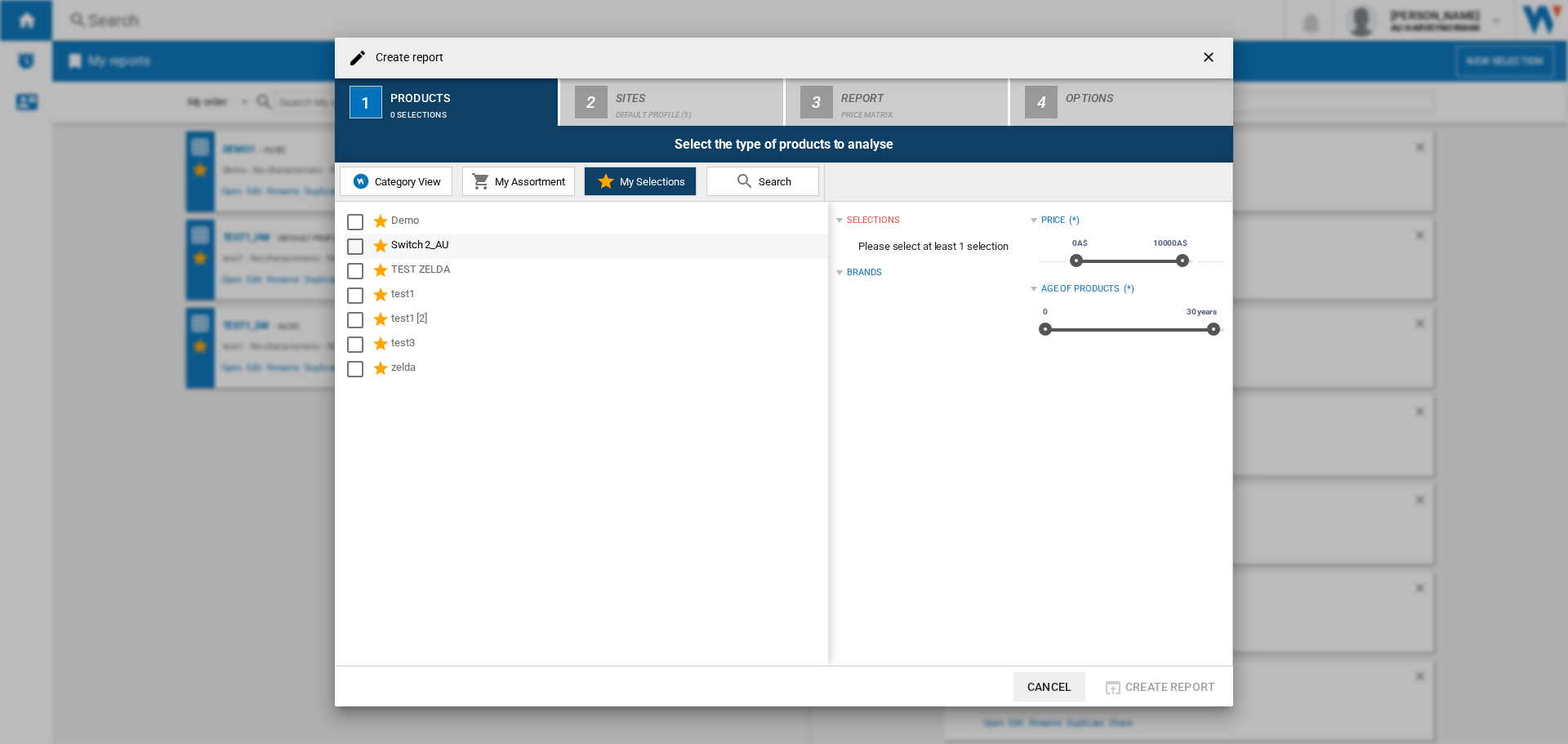
click at [420, 249] on div "Switch 2_AU" at bounding box center [608, 246] width 434 height 20
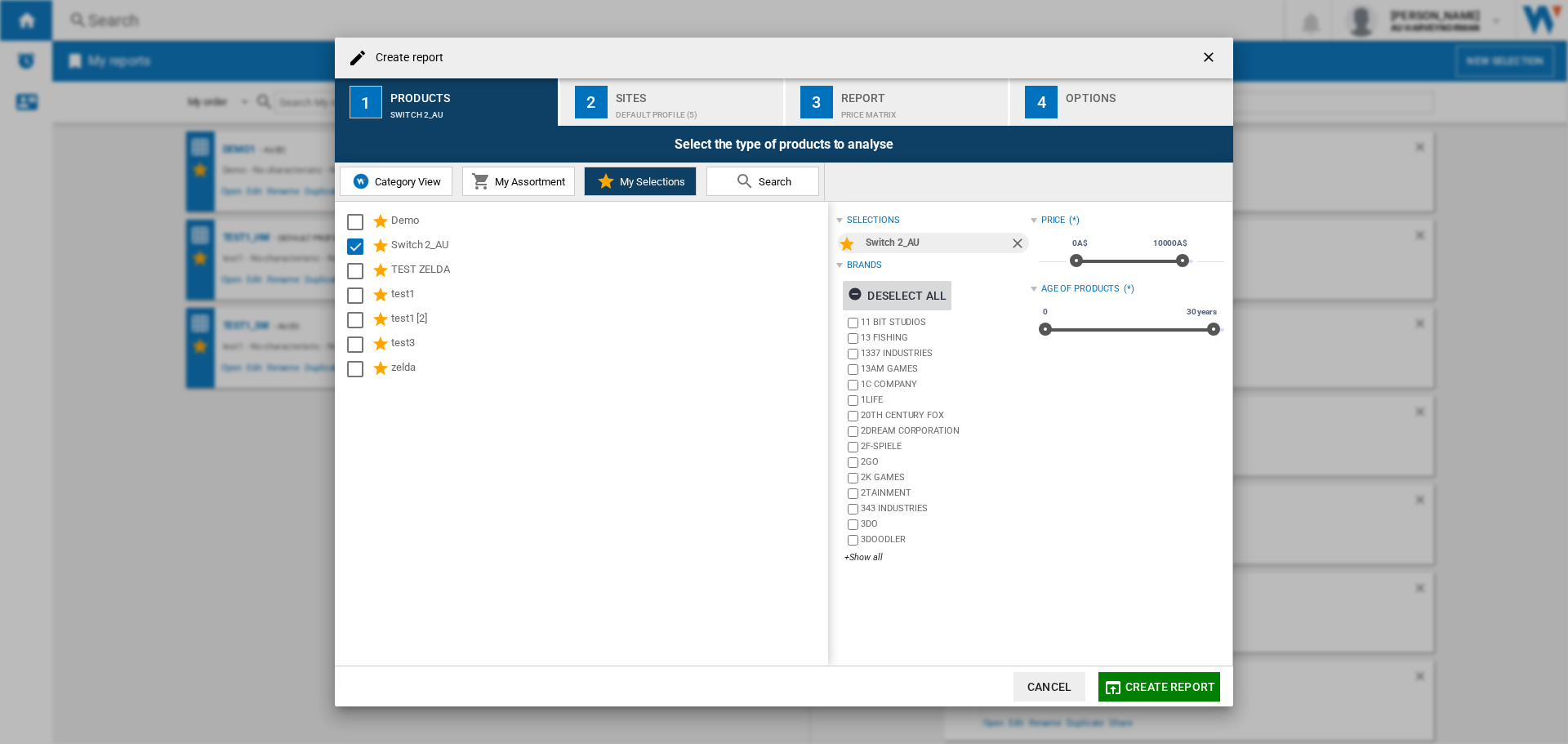
click at [886, 296] on div "Deselect all" at bounding box center [897, 296] width 99 height 29
click at [871, 561] on div "+Show all" at bounding box center [938, 557] width 186 height 12
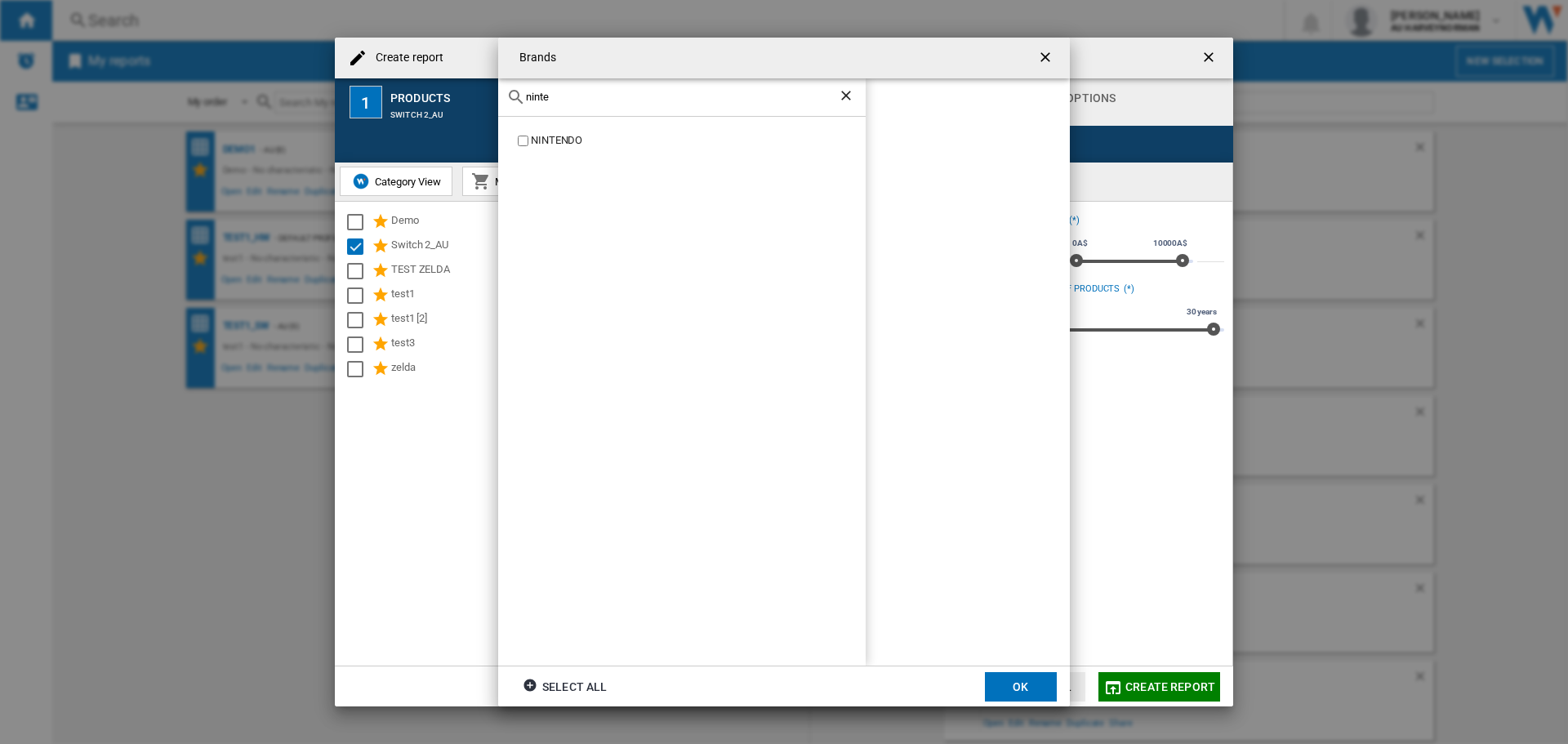
type input "ninte"
click at [560, 142] on div "NINTENDO" at bounding box center [698, 141] width 335 height 15
click at [1004, 692] on button "OK" at bounding box center [1021, 686] width 72 height 29
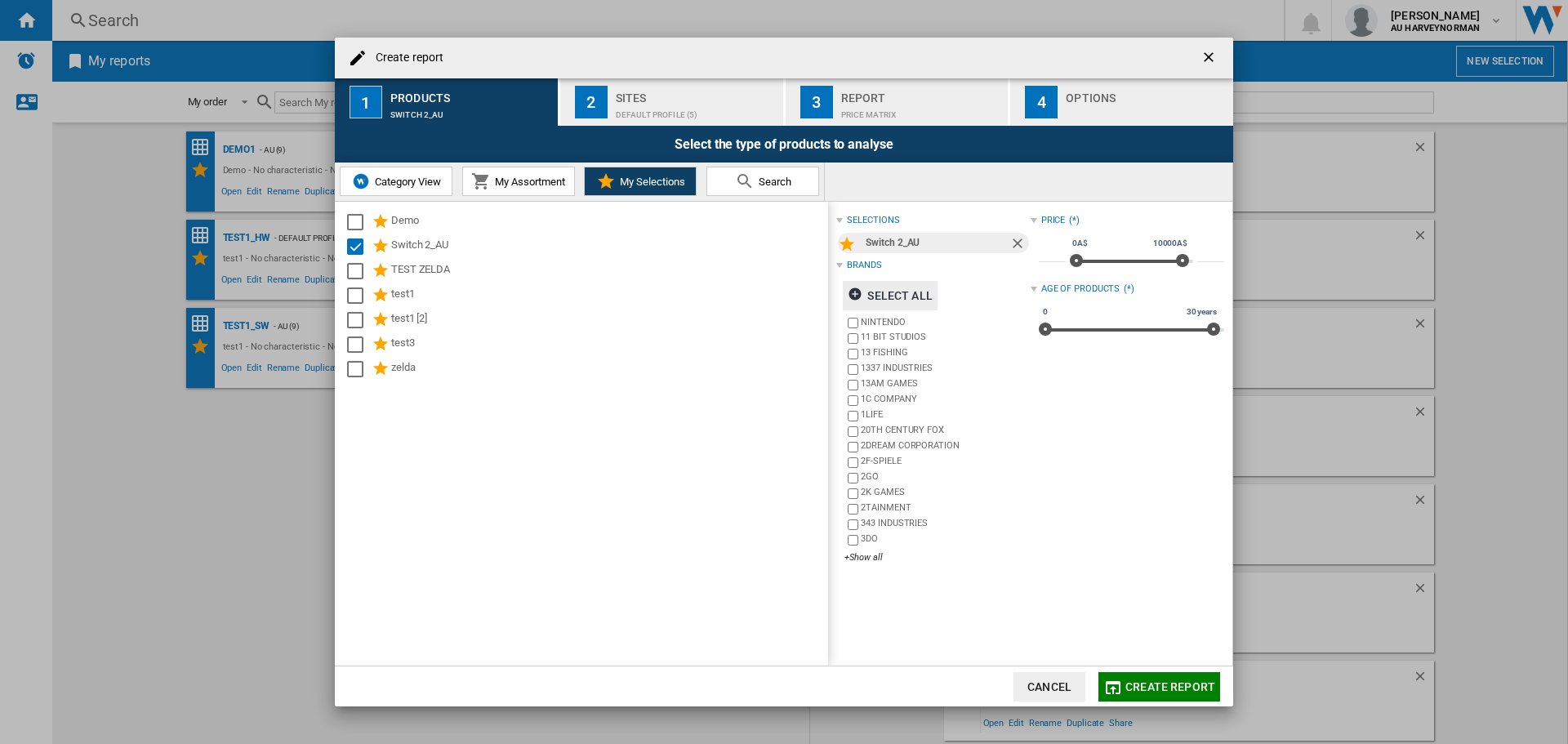
click at [1156, 685] on span "Create report" at bounding box center [1170, 686] width 89 height 13
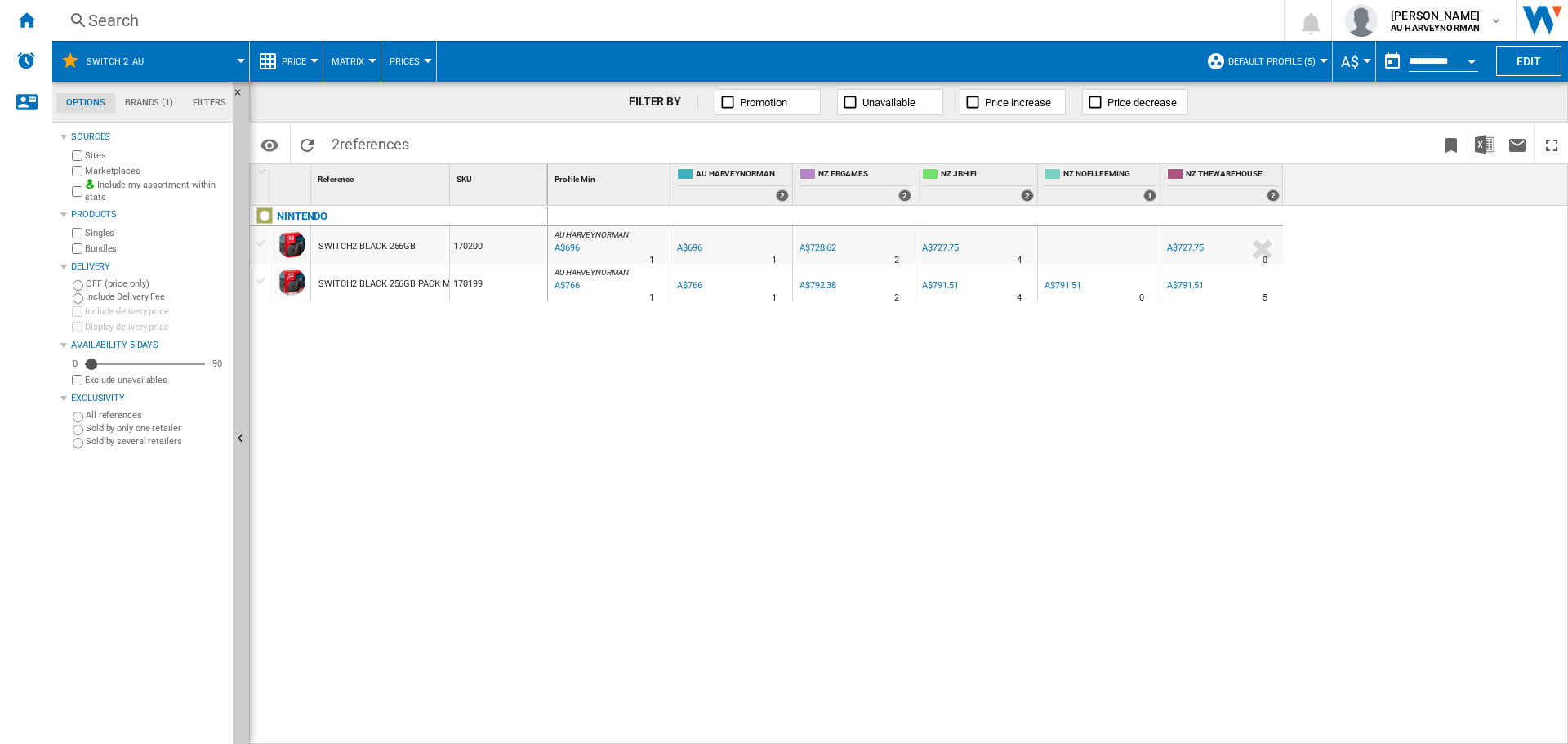
click at [1401, 654] on div "AU HARVEYNORMAN : AU HARVEYNORMAN 0.0 % A$696 % N/A 1 AU HARVEYNORMAN : AU HARV…" at bounding box center [1058, 475] width 1021 height 539
click at [68, 78] on div "Switch 2_AU" at bounding box center [151, 60] width 181 height 40
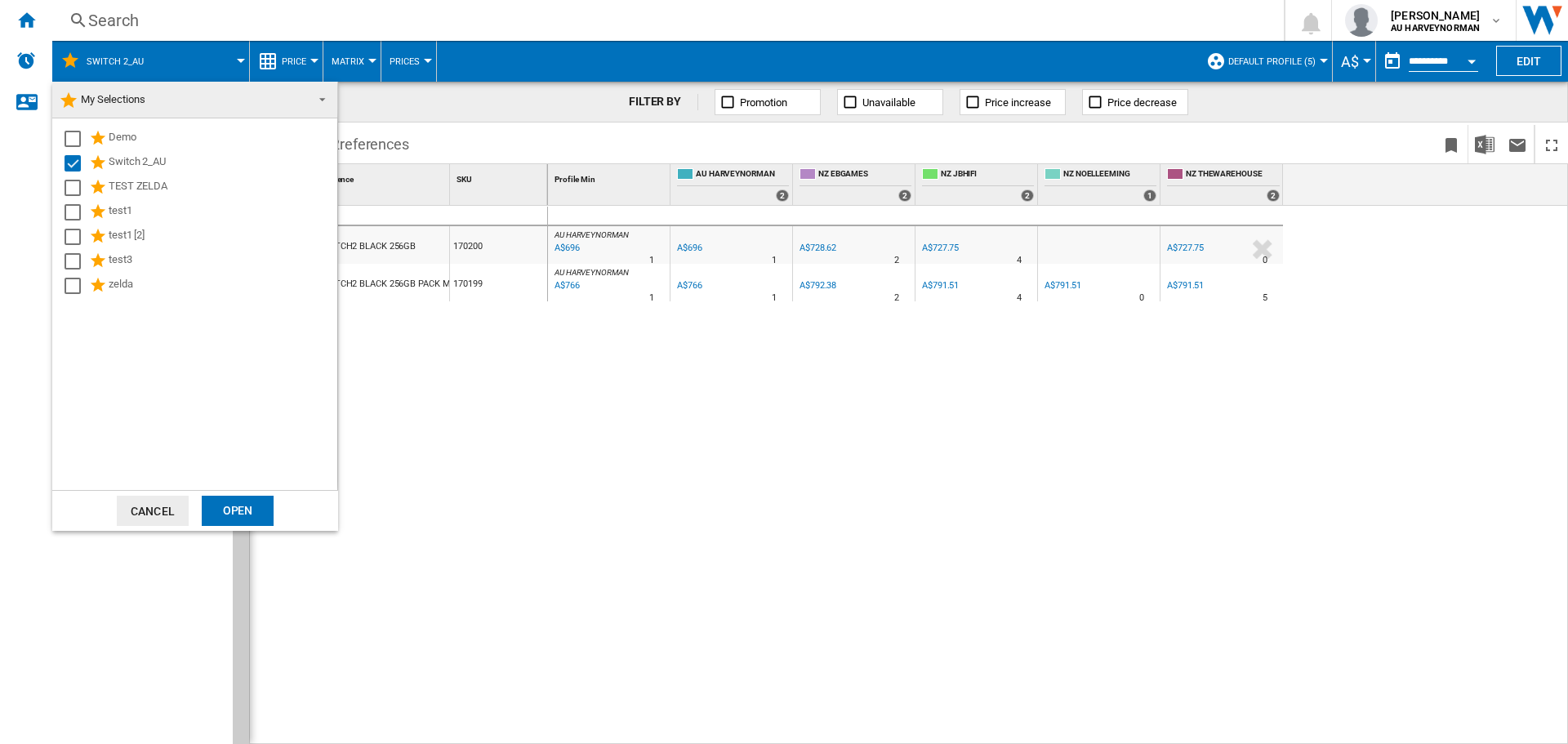
click at [656, 501] on md-backdrop at bounding box center [784, 372] width 1568 height 744
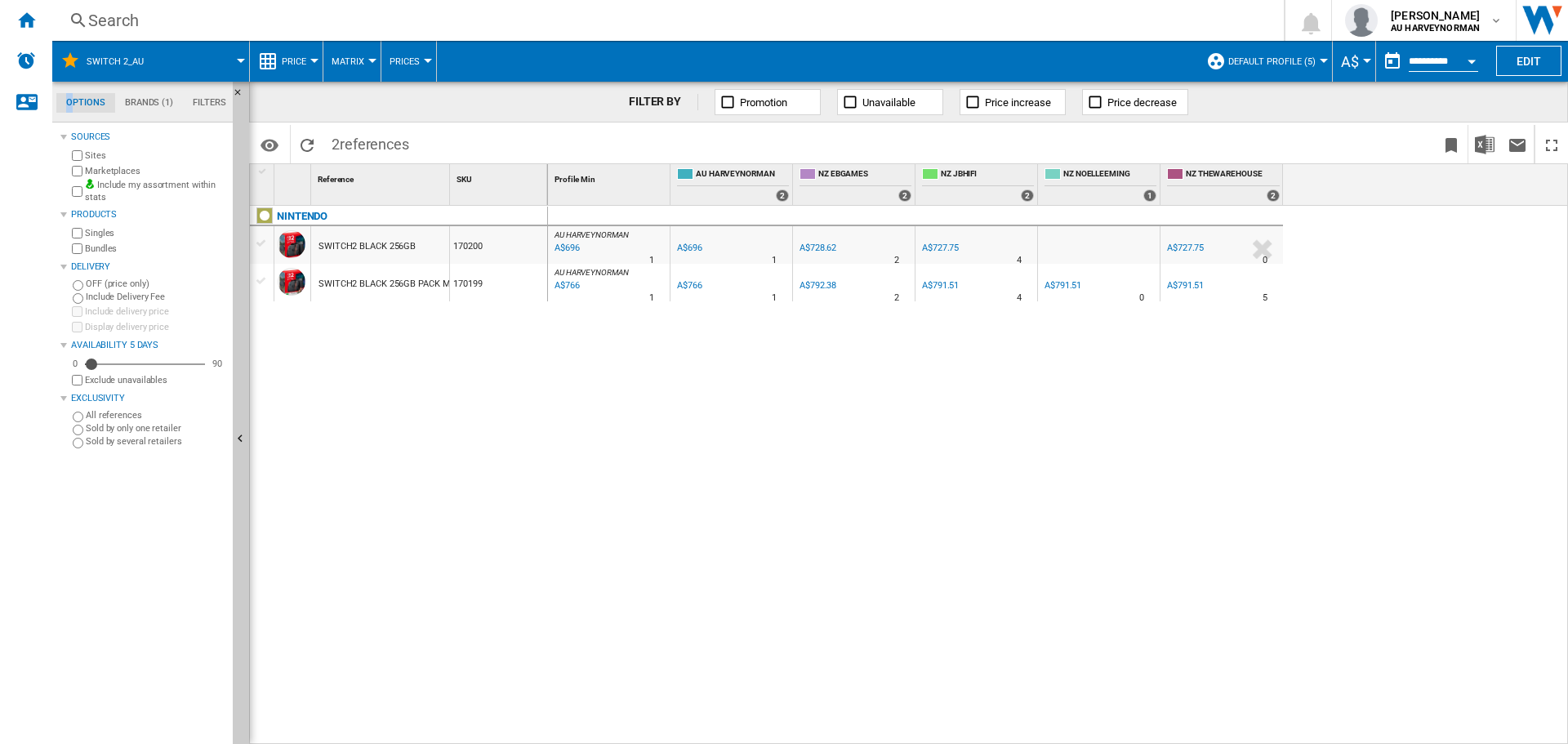
click at [71, 111] on md-tab-item "Options" at bounding box center [86, 102] width 58 height 20
click at [80, 102] on md-tab-item "Options" at bounding box center [86, 102] width 58 height 20
click at [131, 107] on md-tab-item "Brands (1)" at bounding box center [149, 102] width 68 height 20
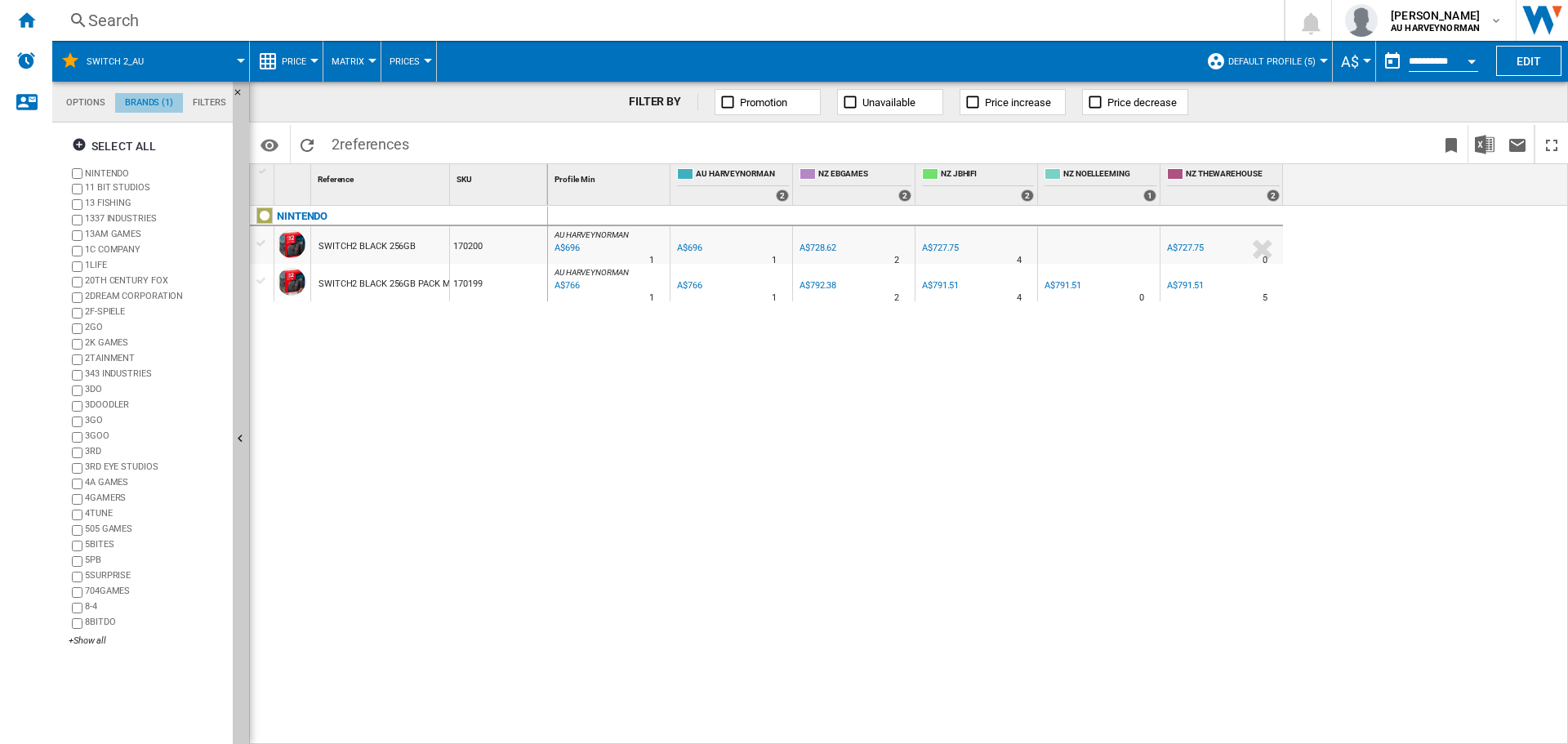
scroll to position [63, 0]
click at [205, 101] on md-tab-item "Filters" at bounding box center [210, 102] width 53 height 20
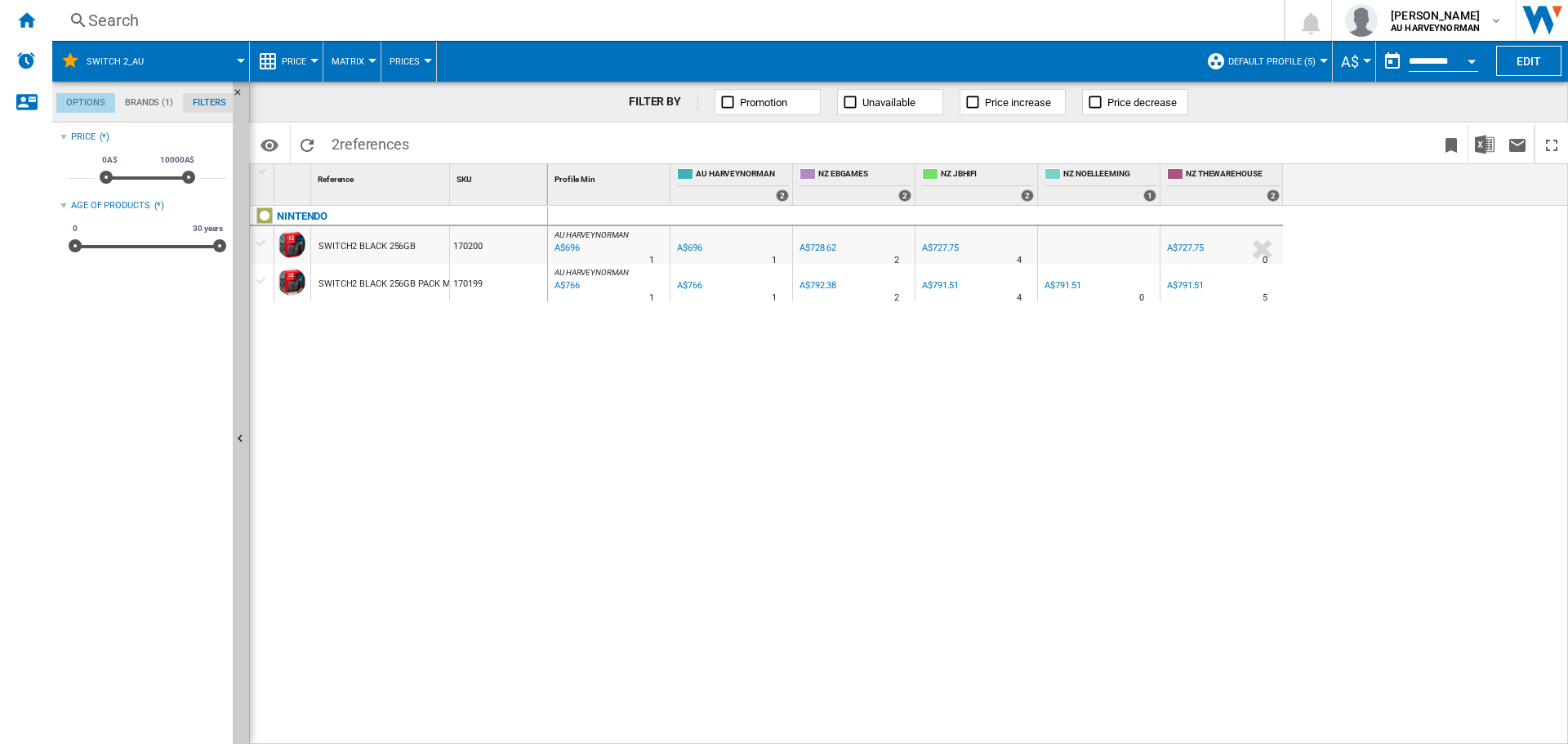
click at [79, 105] on md-tab-item "Options" at bounding box center [86, 102] width 58 height 20
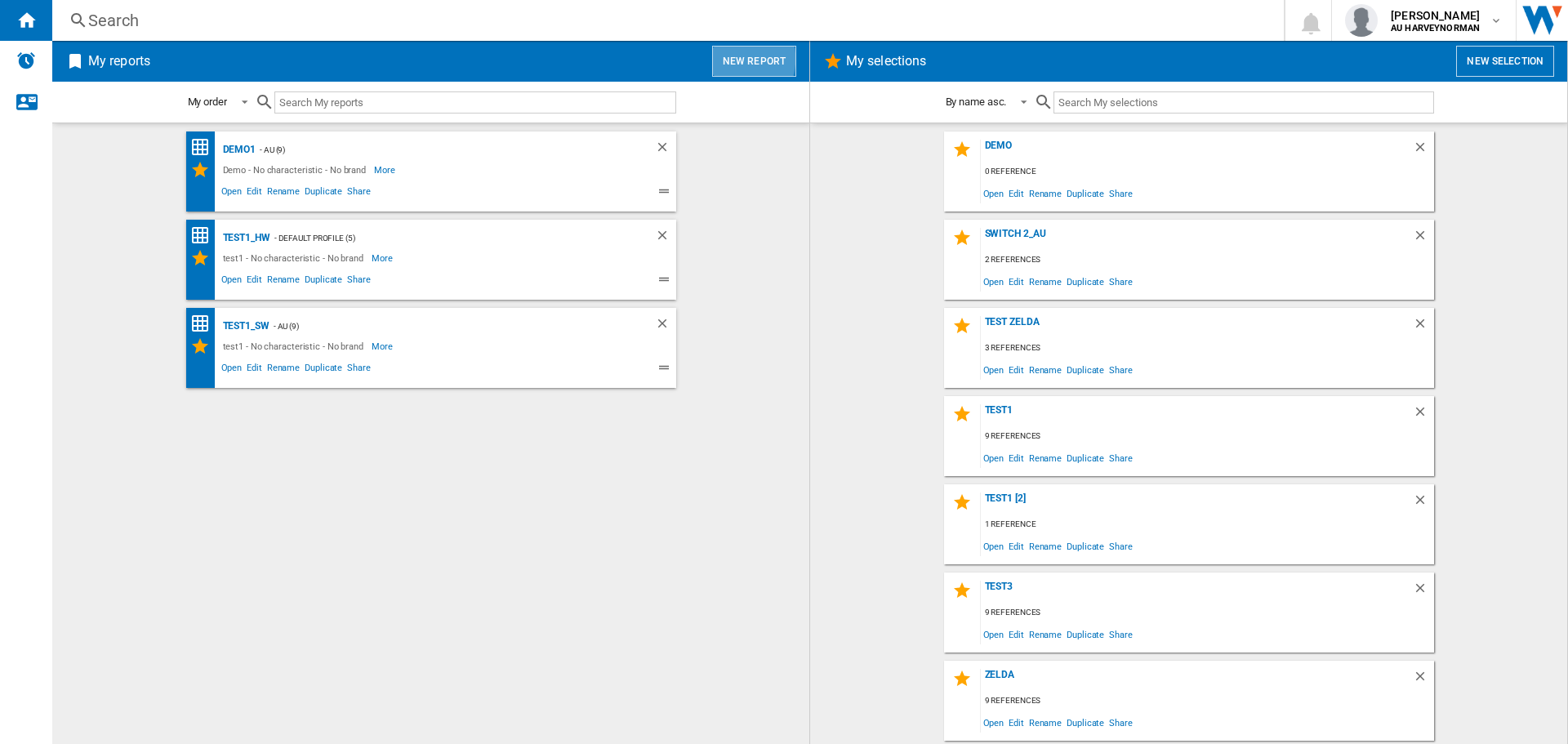
click at [732, 58] on button "New report" at bounding box center [754, 61] width 84 height 31
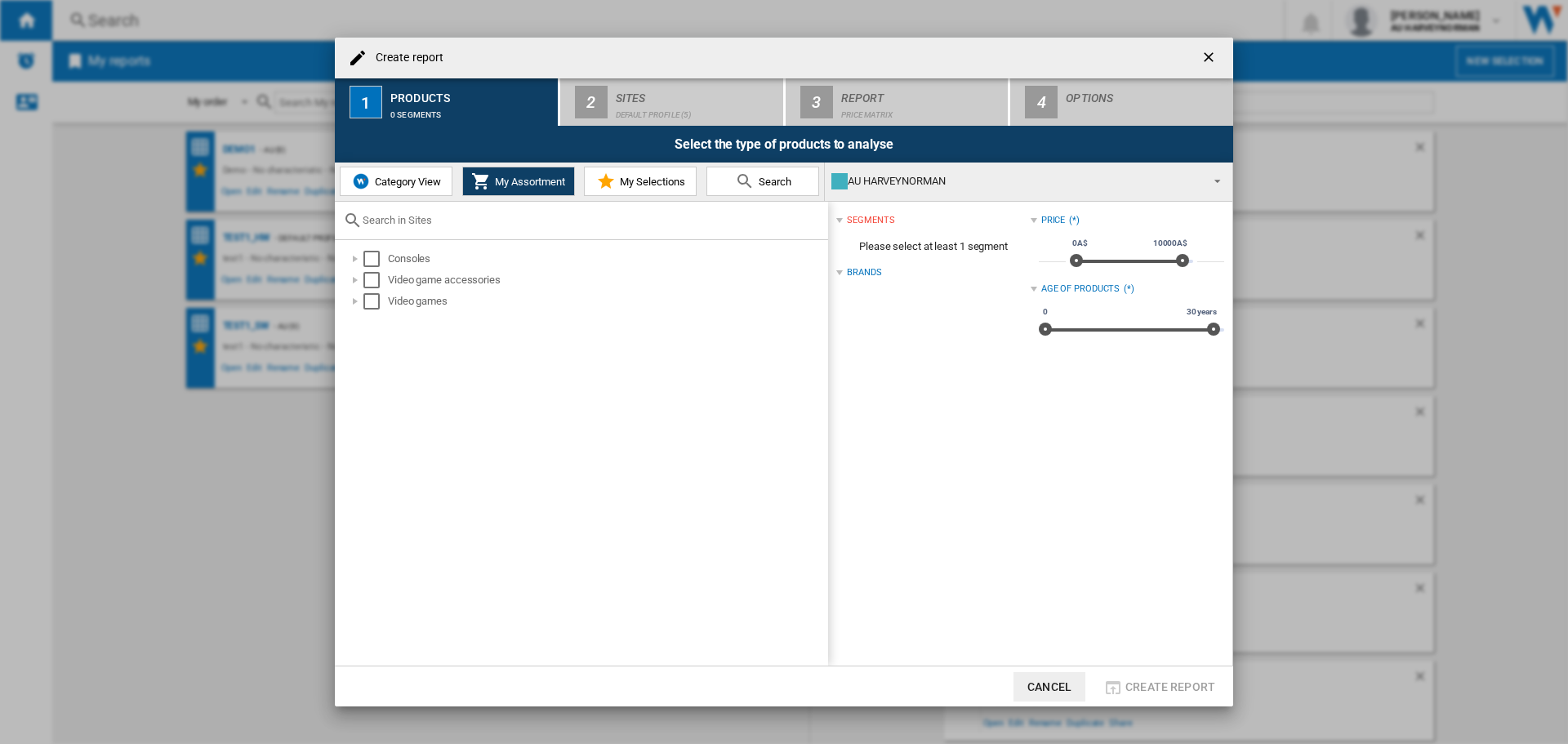
click at [617, 182] on span "My Selections" at bounding box center [650, 181] width 70 height 12
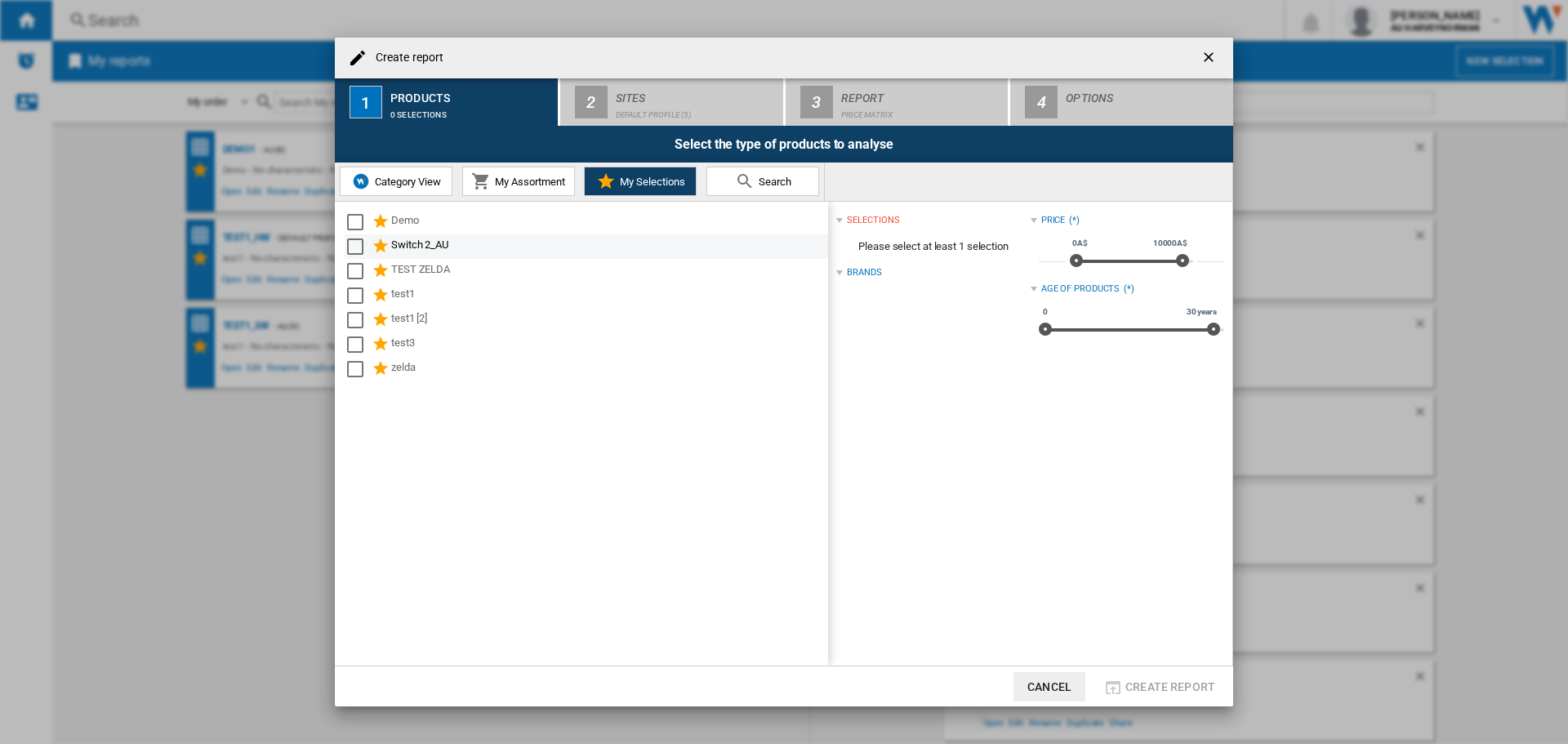
click at [417, 247] on div "Switch 2_AU" at bounding box center [608, 246] width 434 height 20
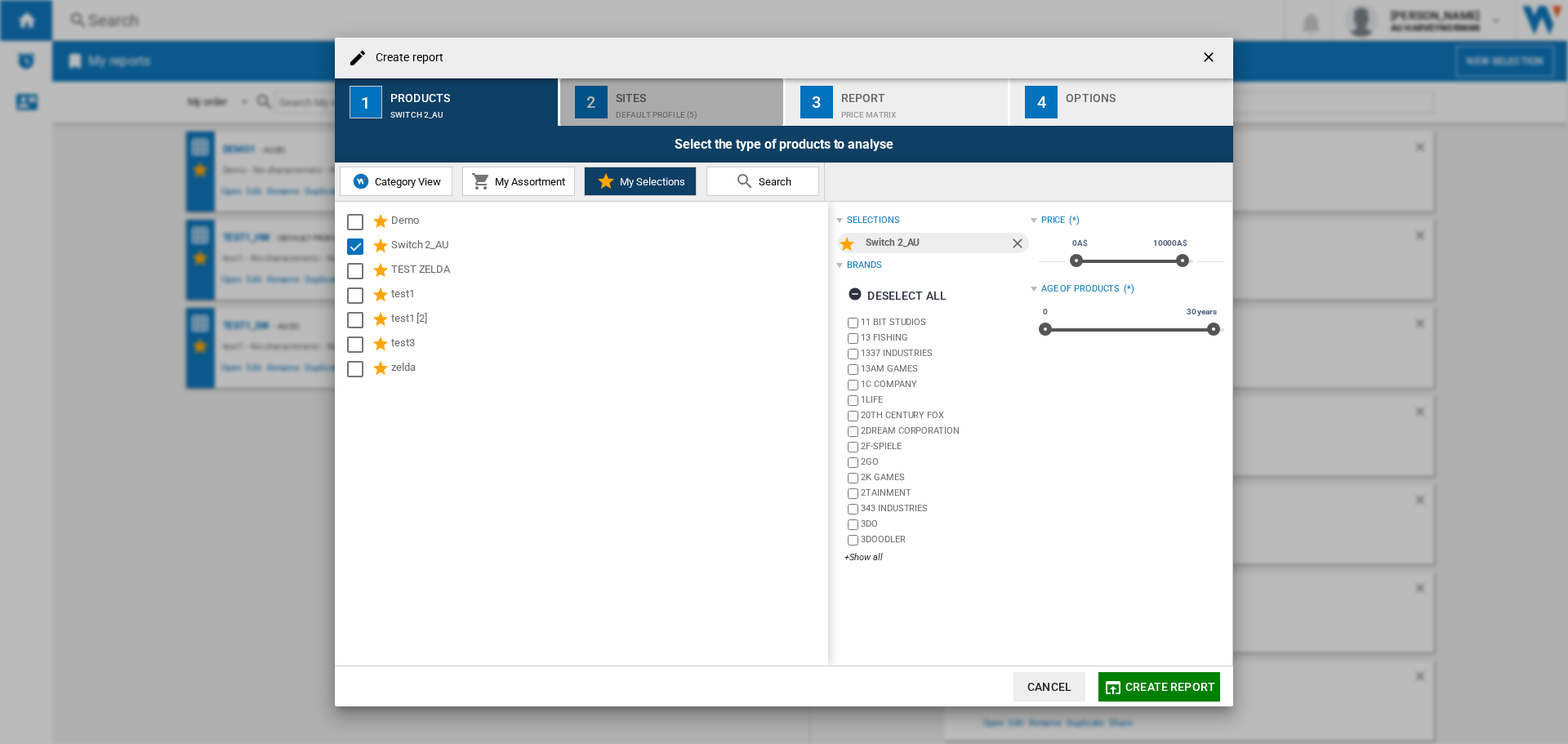
click at [614, 98] on button "2 Sites Default profile (5)" at bounding box center [672, 101] width 224 height 47
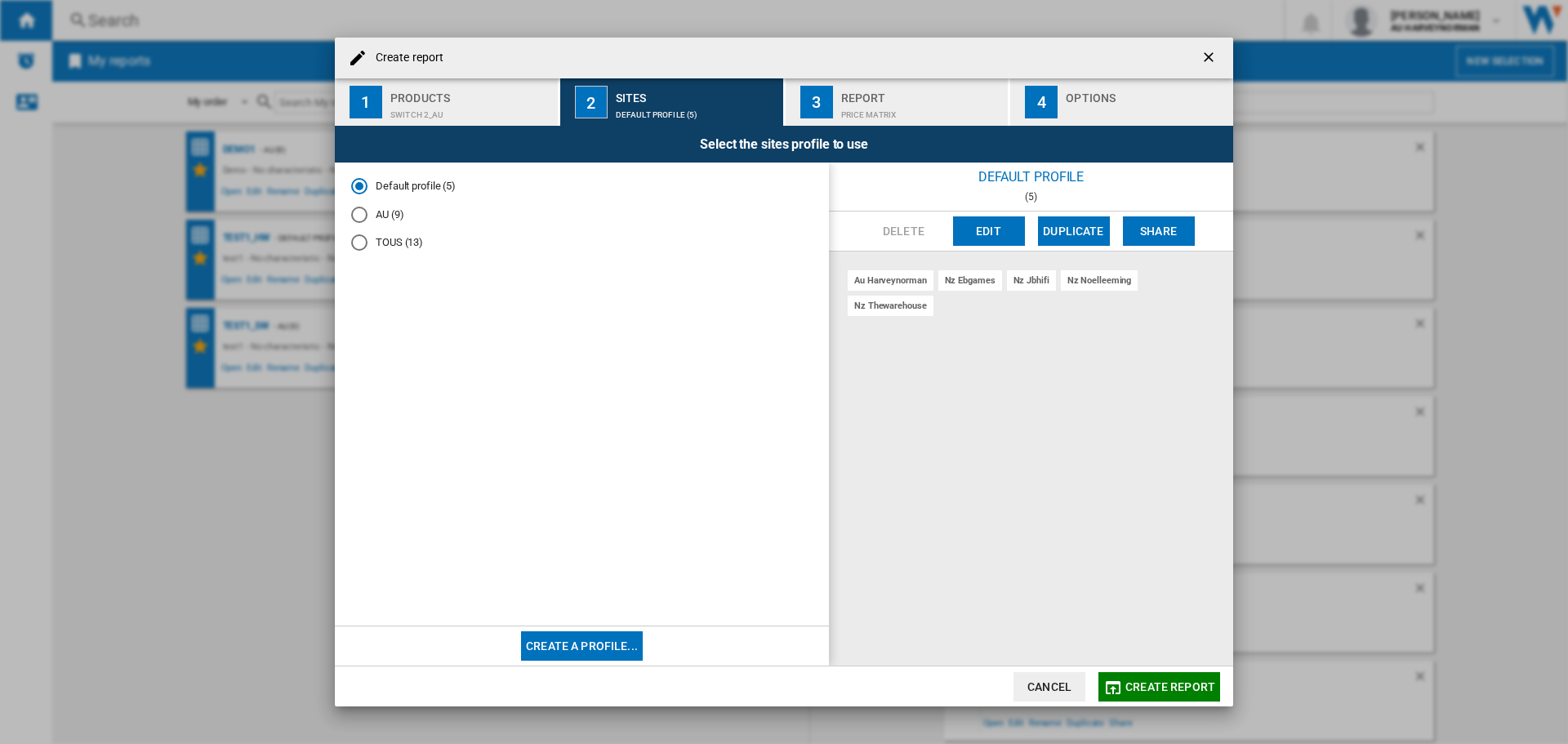
click at [391, 206] on md-radio-button "AU (9)" at bounding box center [581, 214] width 461 height 15
click at [1126, 699] on button "Create report" at bounding box center [1159, 686] width 121 height 29
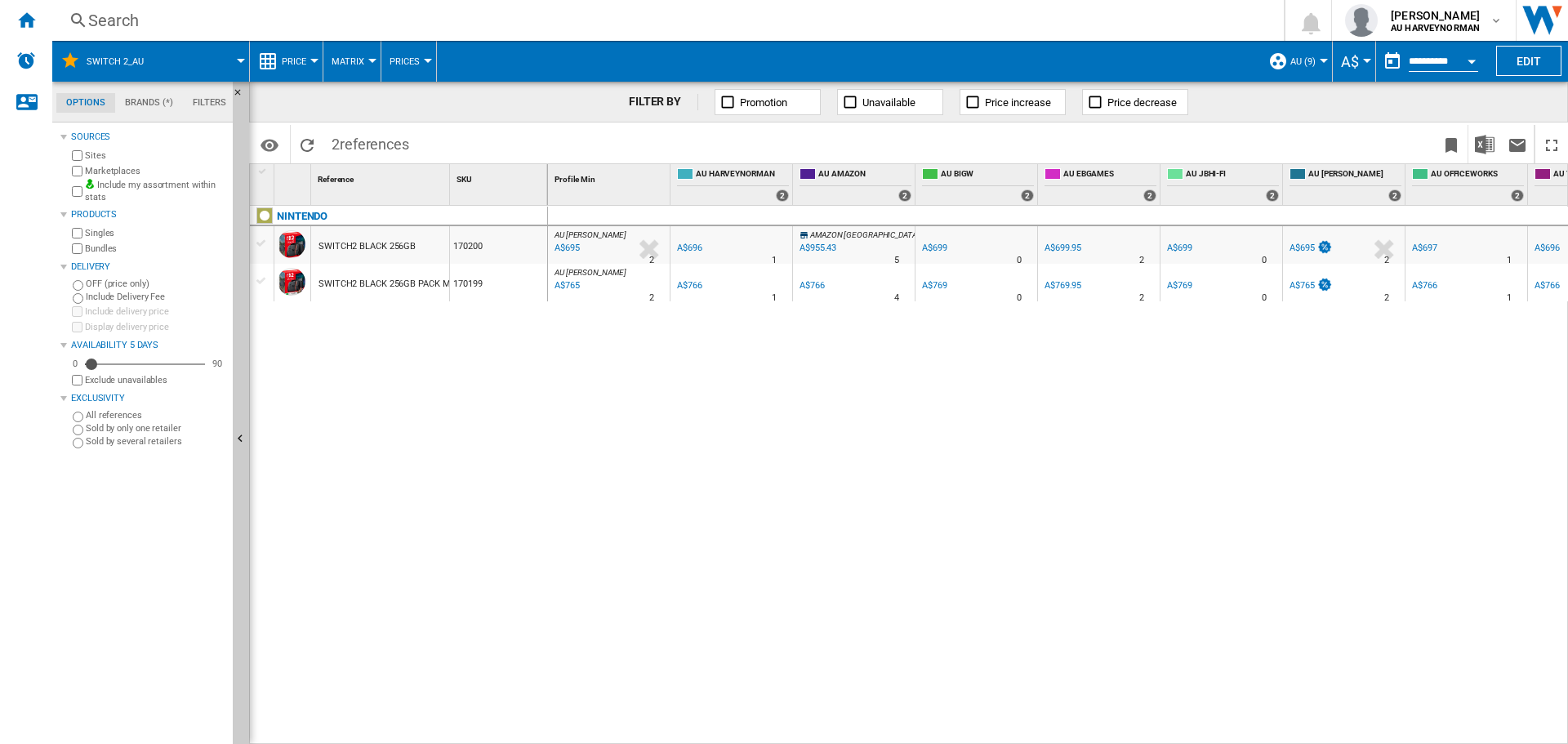
click at [316, 58] on div at bounding box center [314, 60] width 8 height 4
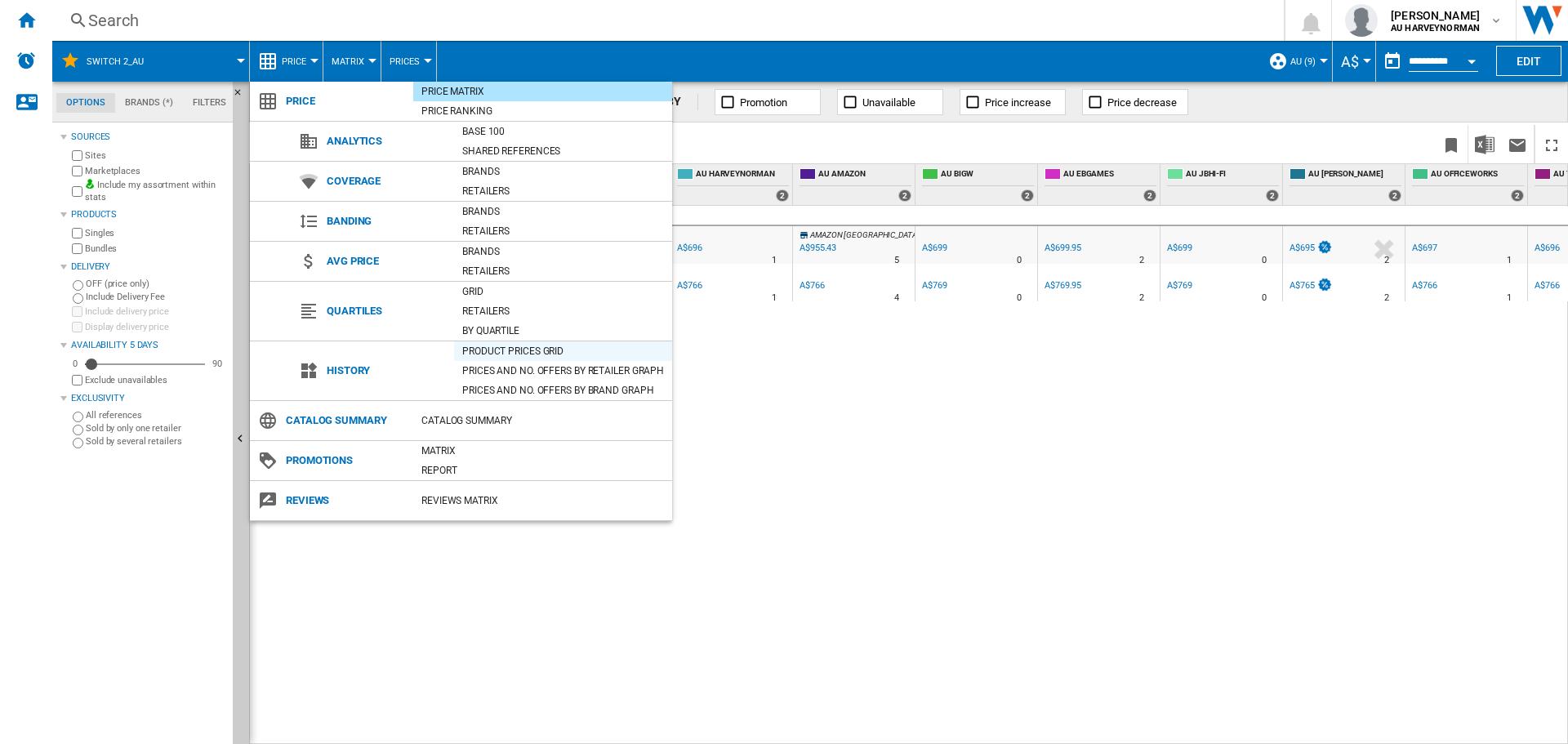
click at [498, 349] on div "Product prices grid" at bounding box center [563, 351] width 218 height 16
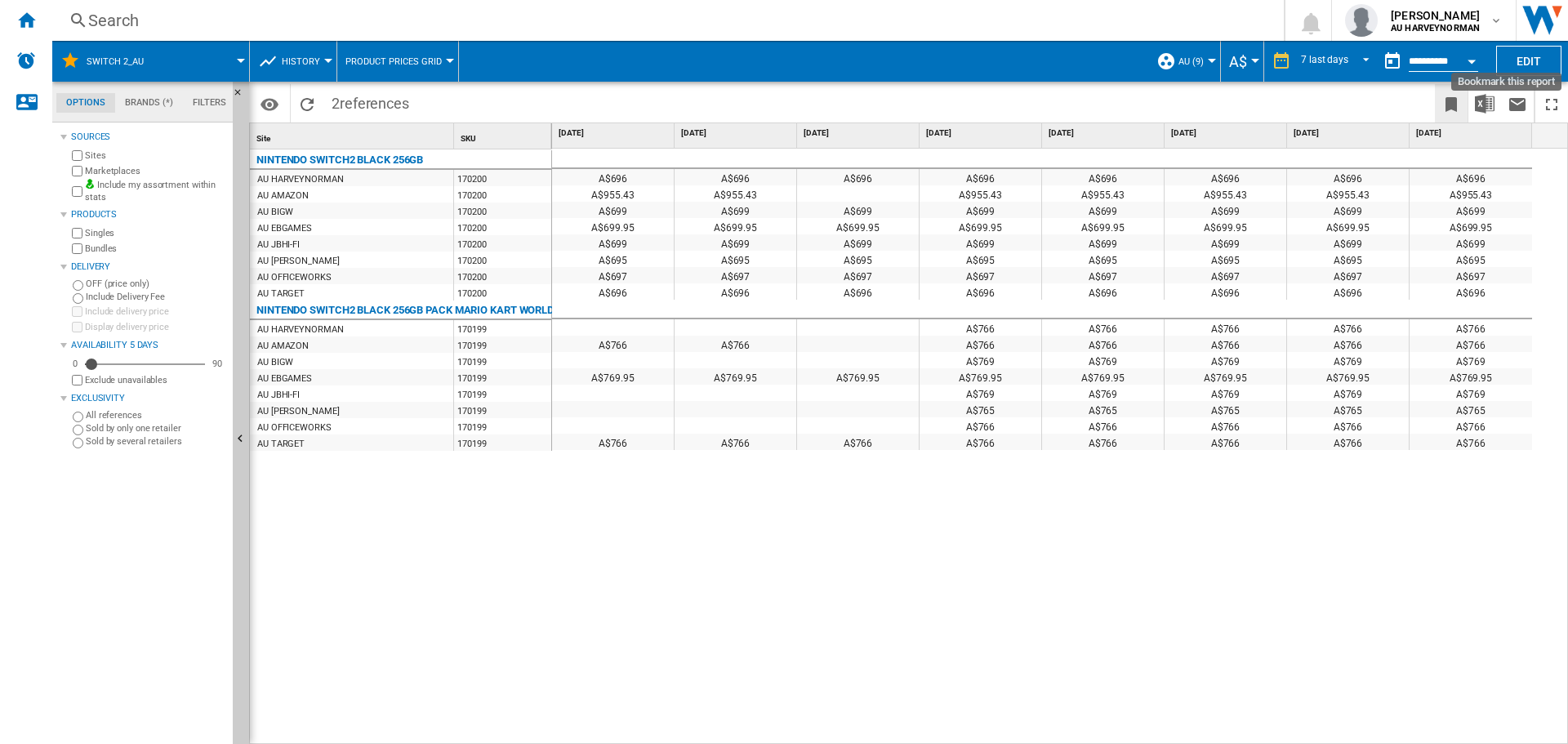
click at [1460, 109] on ng-md-icon "Bookmark this report" at bounding box center [1451, 104] width 20 height 20
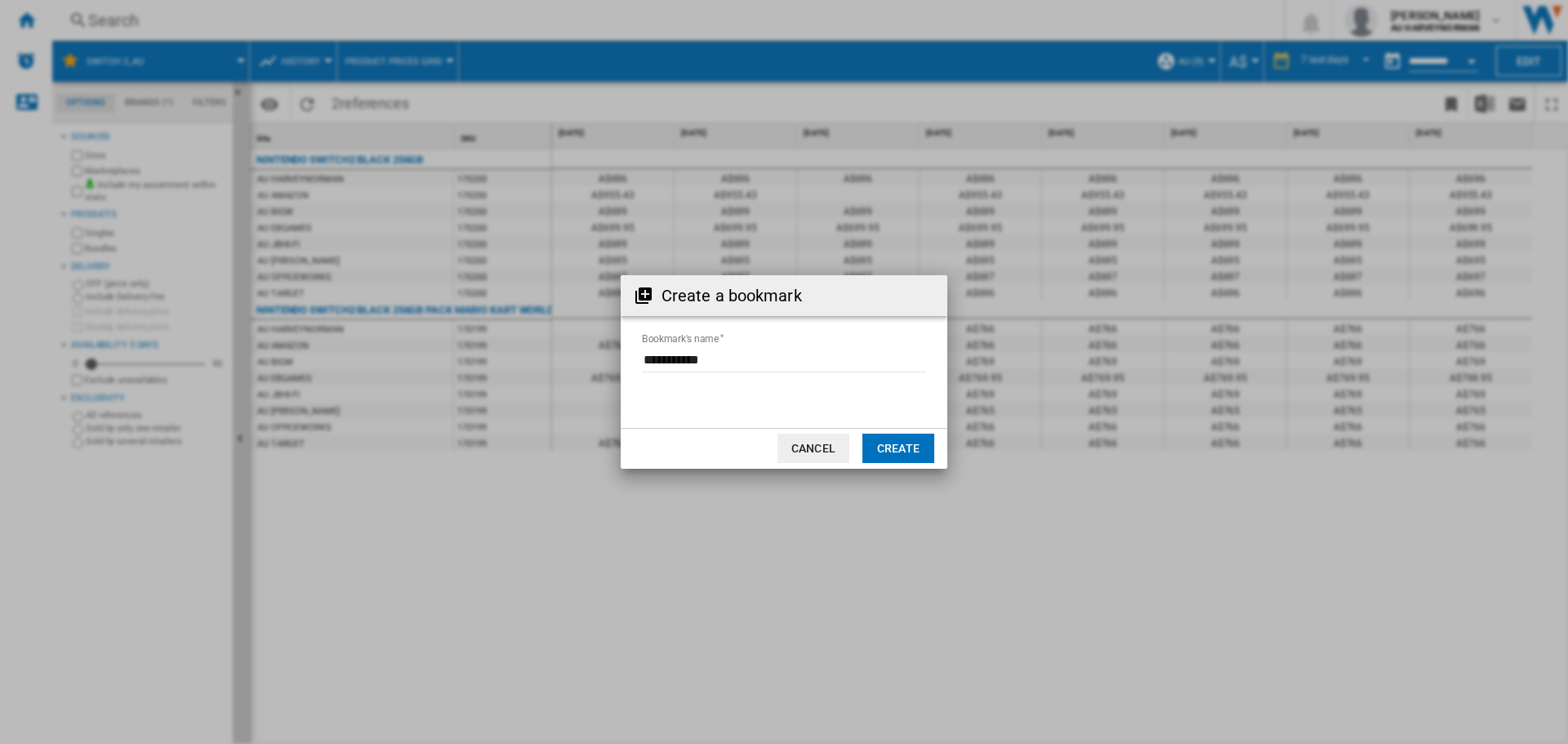
click at [690, 360] on input "Bookmark's name" at bounding box center [784, 360] width 284 height 24
type input "**********"
click at [876, 445] on button "Create" at bounding box center [899, 448] width 72 height 29
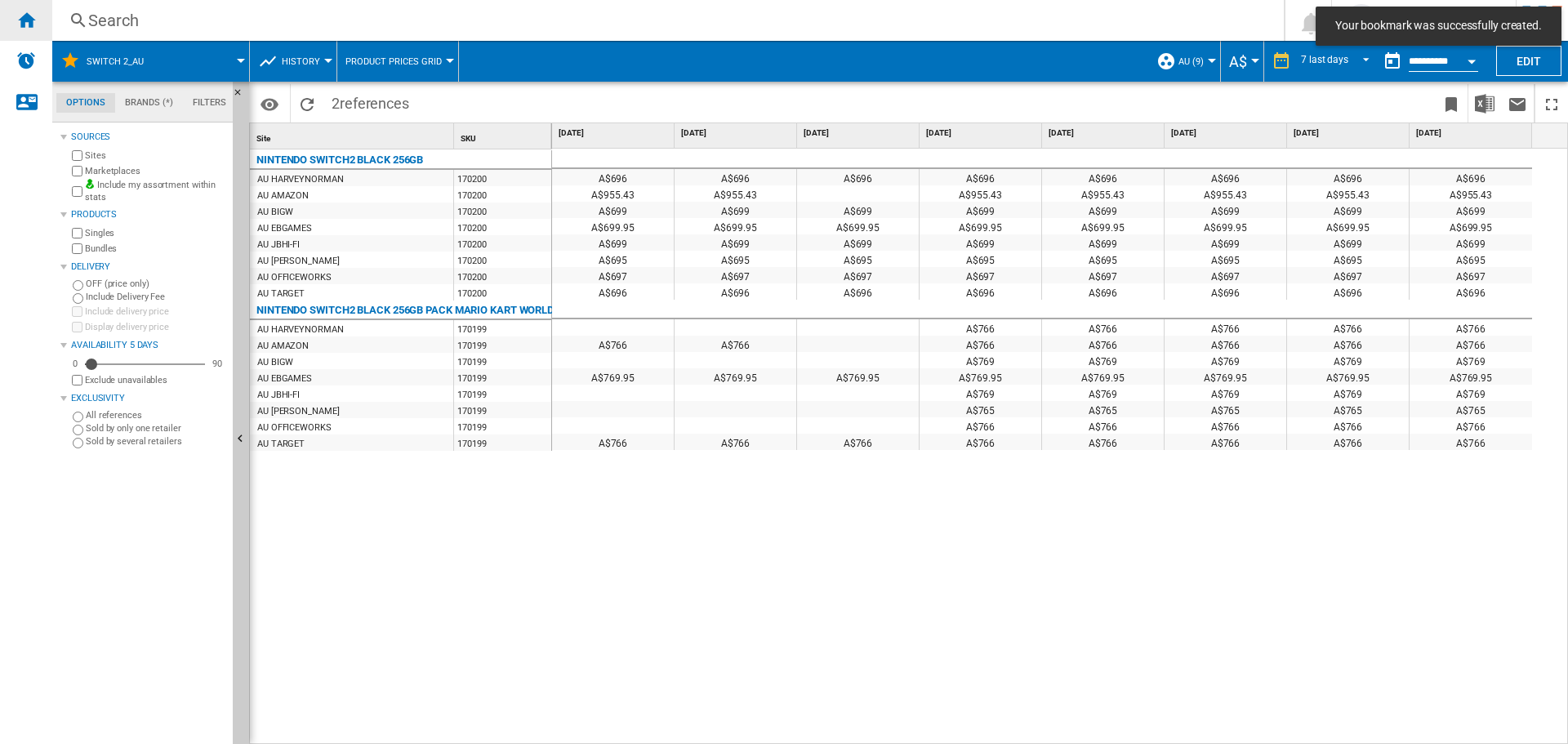
click at [9, 15] on div "Home" at bounding box center [26, 20] width 52 height 40
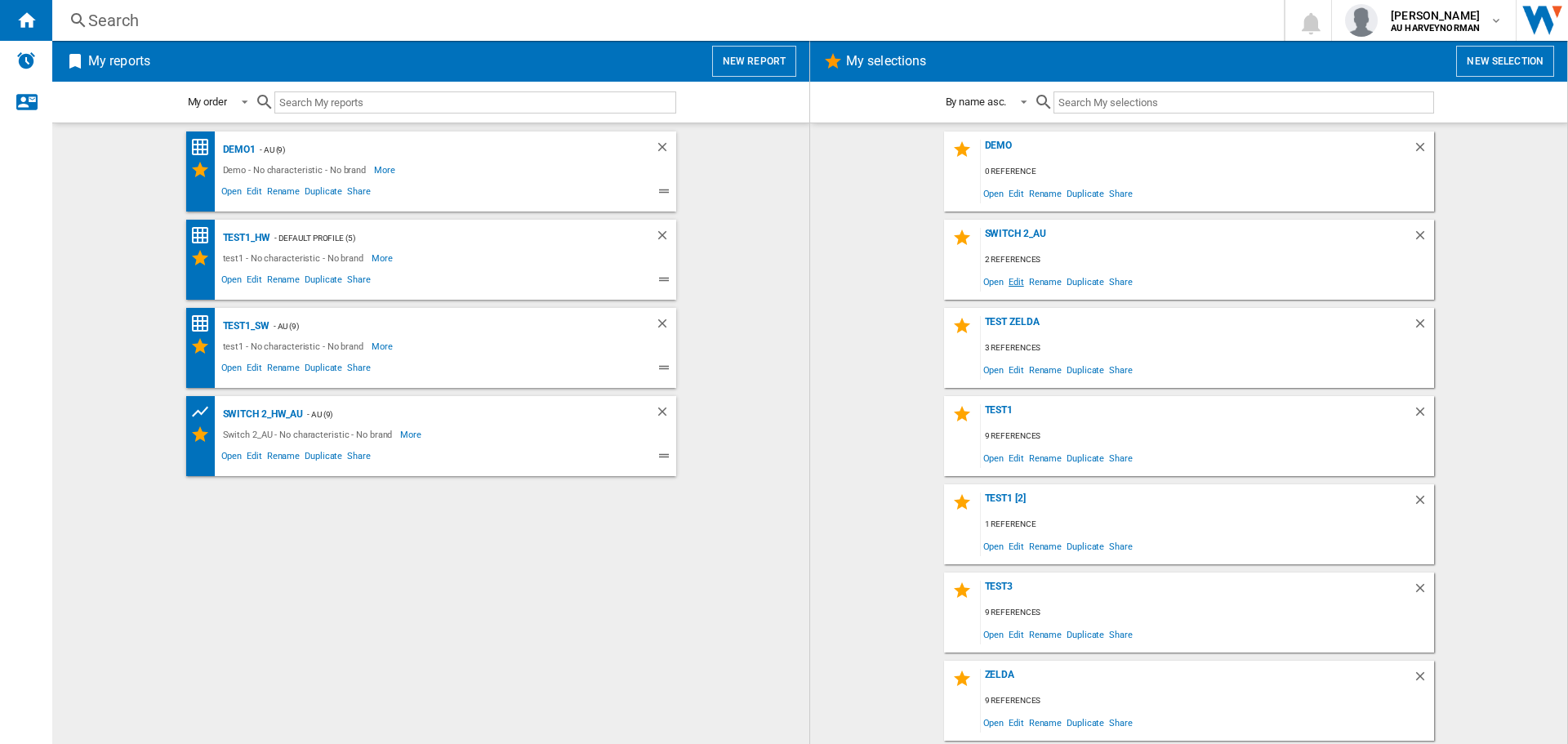
click at [1012, 277] on span "Edit" at bounding box center [1017, 281] width 21 height 22
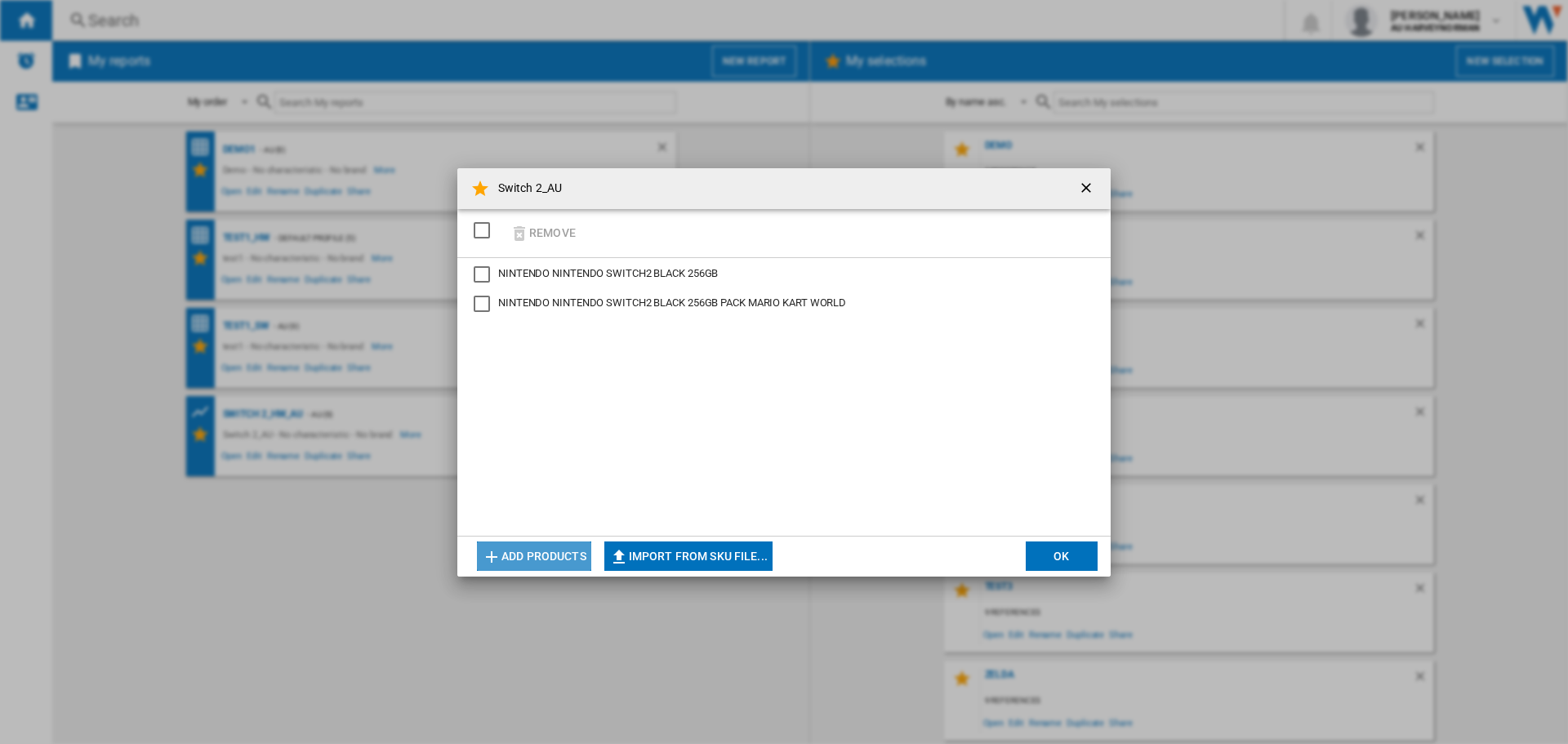
click at [500, 548] on ng-md-icon "Switch 2_AU ..." at bounding box center [491, 556] width 20 height 20
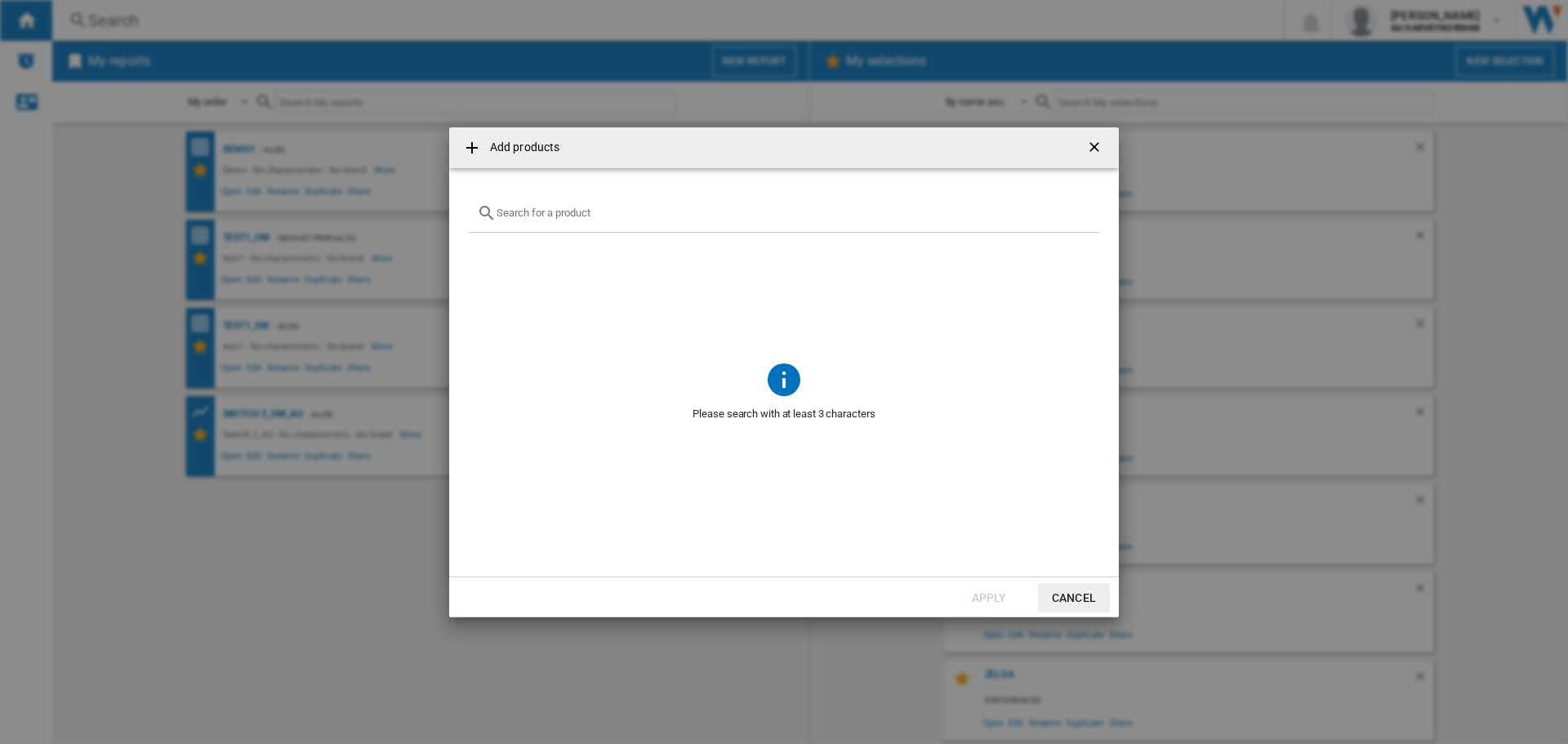
click at [548, 219] on div "Add products ..." at bounding box center [784, 213] width 630 height 39
click at [493, 216] on md-icon "Add products ..." at bounding box center [486, 212] width 20 height 20
click at [663, 218] on input "Add products ..." at bounding box center [793, 212] width 594 height 12
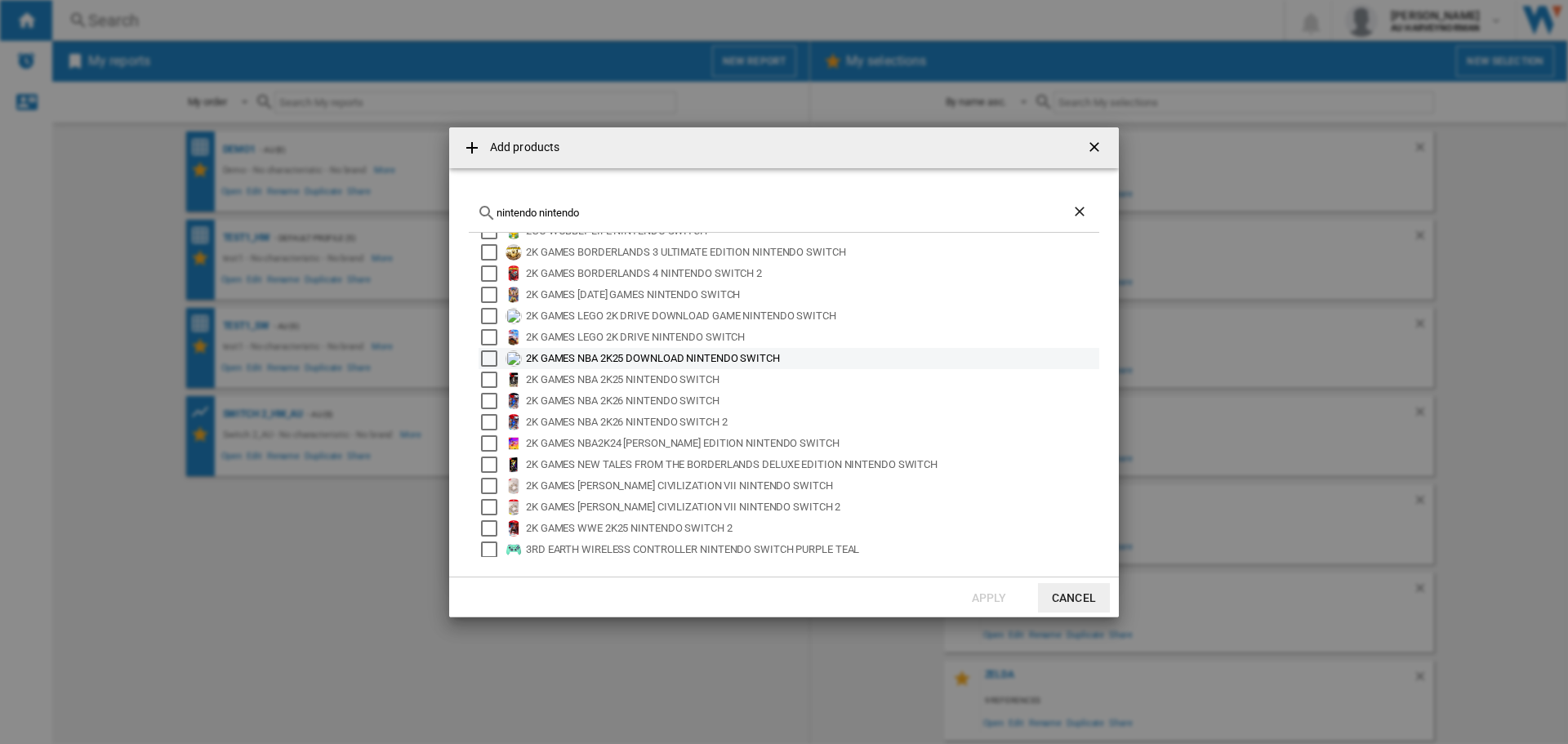
scroll to position [108, 0]
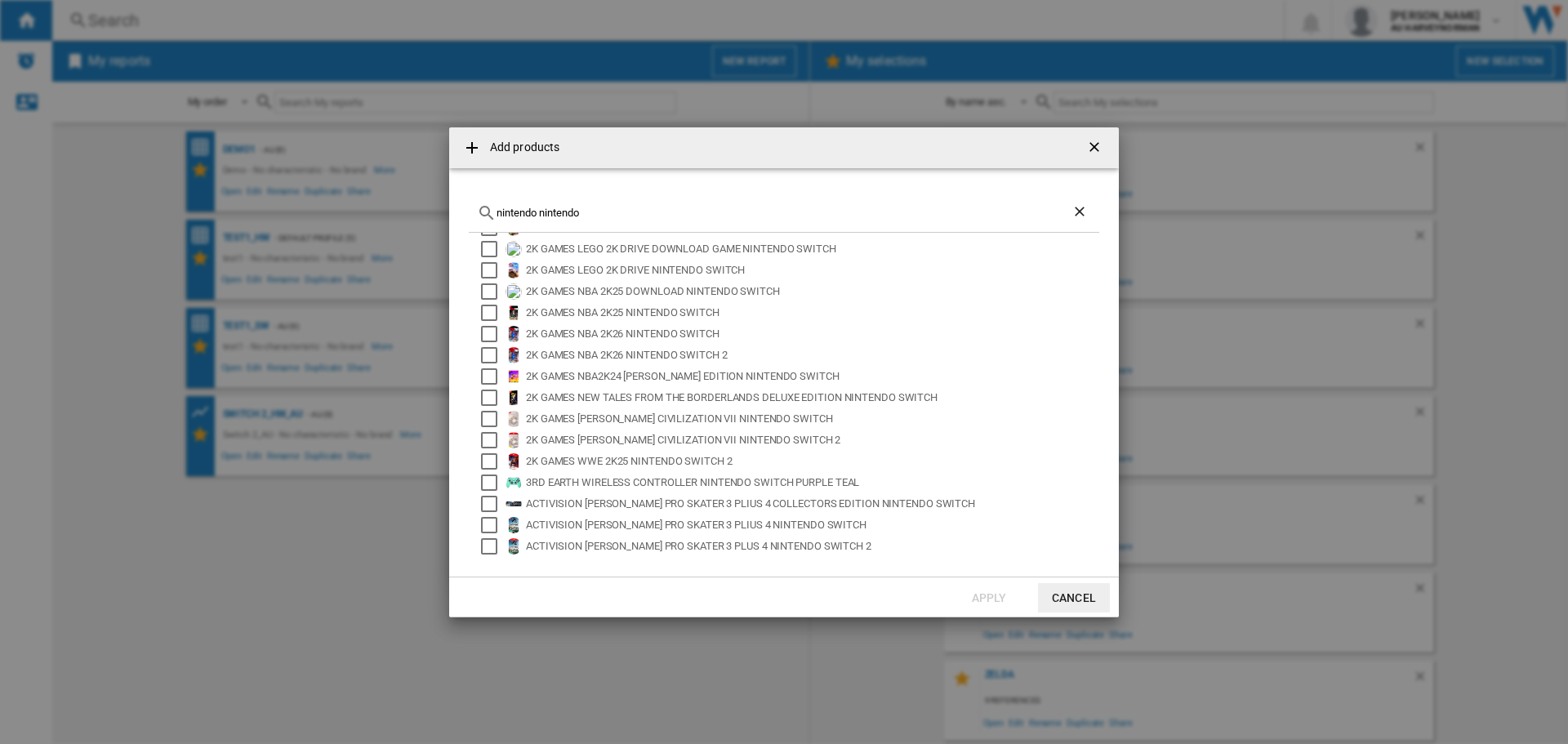
drag, startPoint x: 598, startPoint y: 213, endPoint x: 541, endPoint y: 213, distance: 57.0
click at [541, 213] on input "nintendo nintendo" at bounding box center [784, 212] width 575 height 12
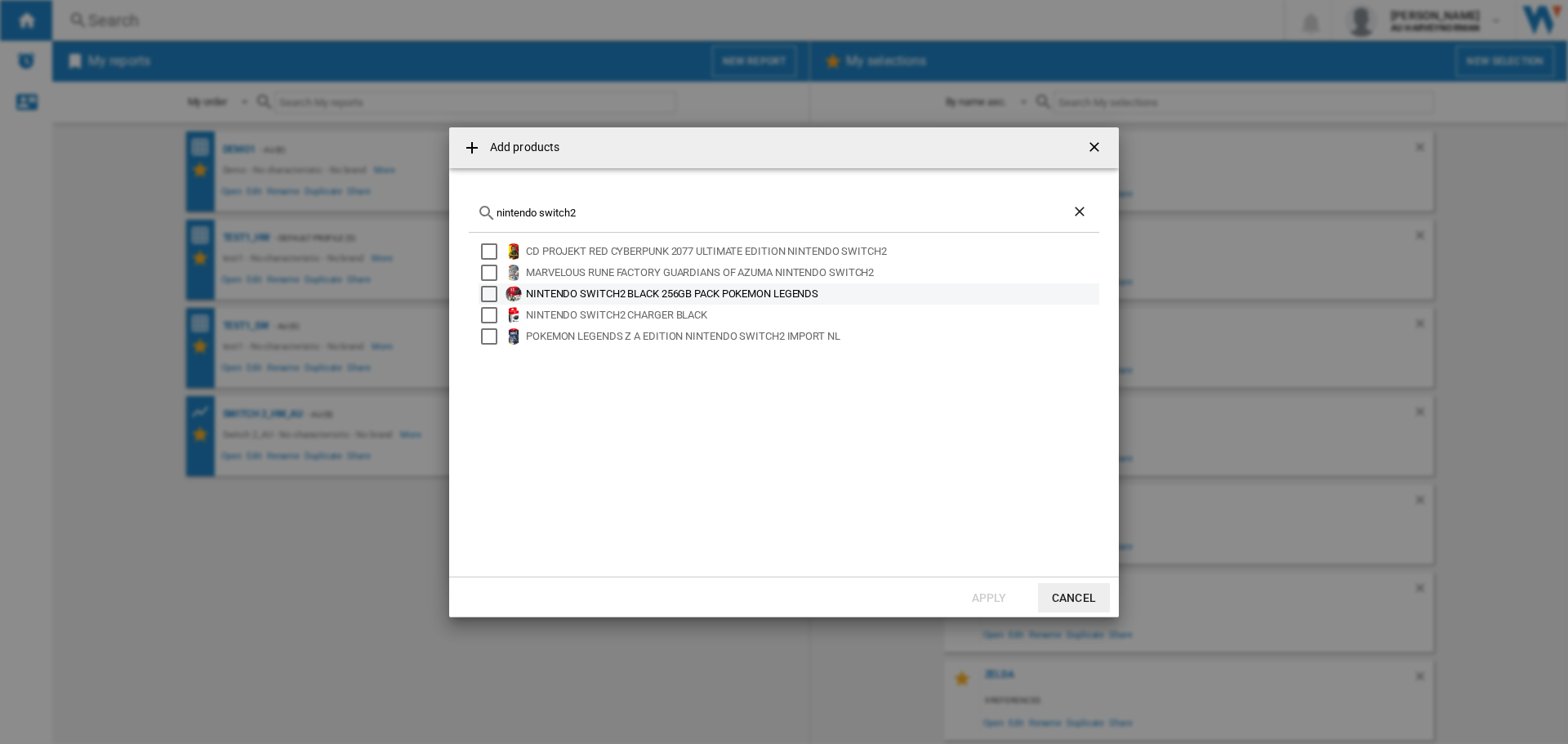
type input "nintendo switch2"
click at [701, 299] on div "NINTENDO SWITCH2 BLACK 256GB PACK POKEMON LEGENDS" at bounding box center [811, 293] width 571 height 16
click at [971, 596] on button "Apply" at bounding box center [989, 598] width 72 height 29
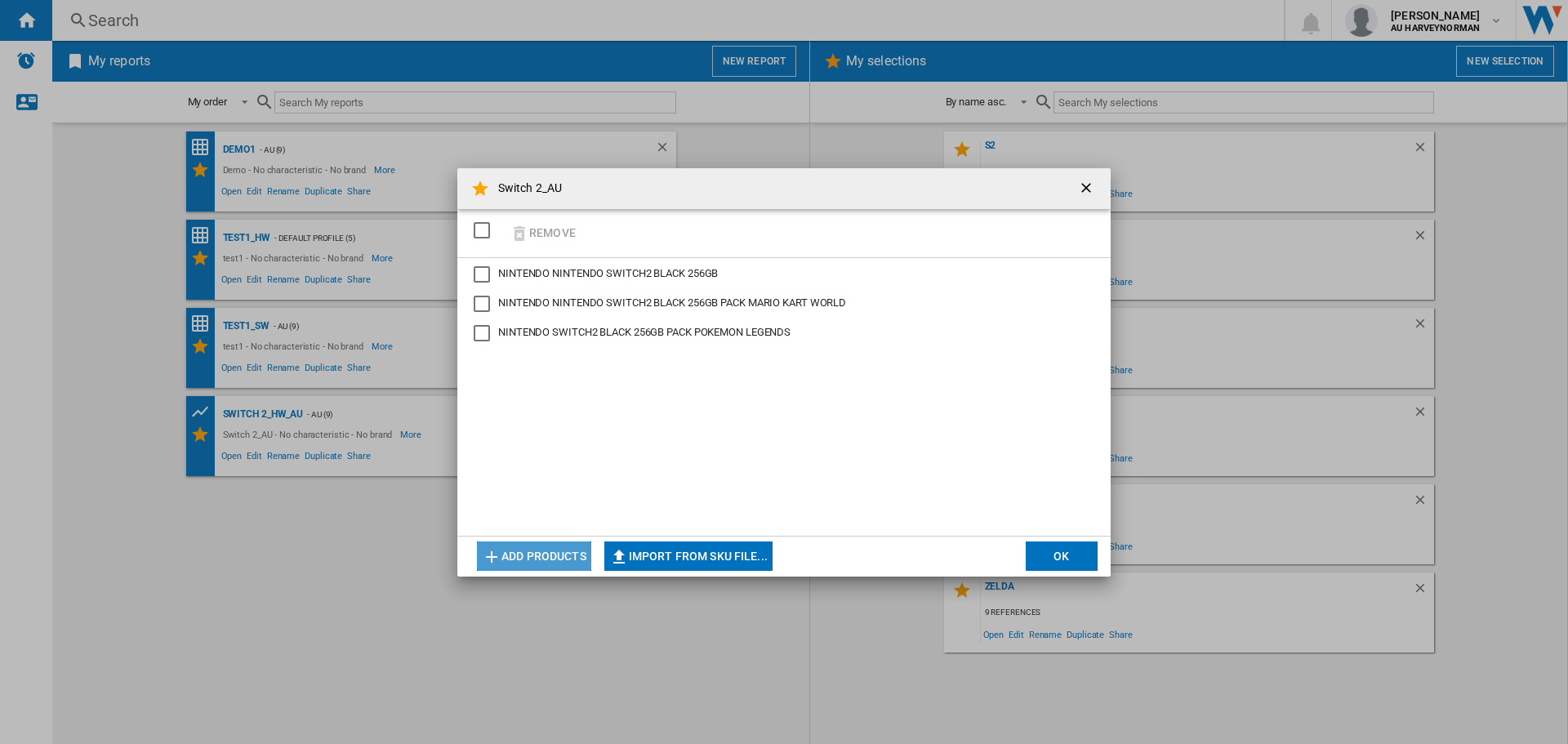
click at [539, 554] on button "Add products" at bounding box center [533, 556] width 114 height 29
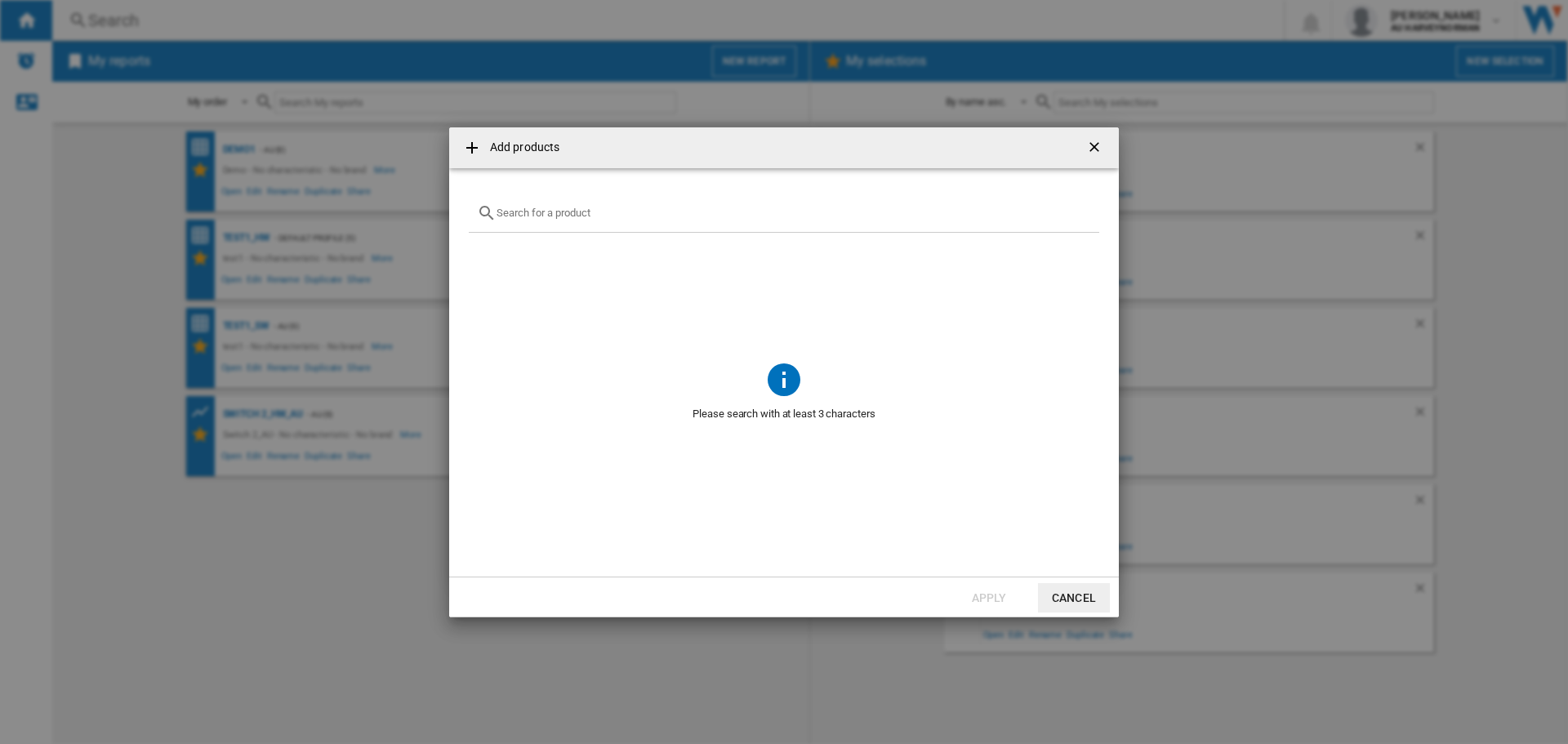
click at [528, 212] on input "Add products ..." at bounding box center [793, 212] width 594 height 12
type input "n"
type input "s"
type input "2"
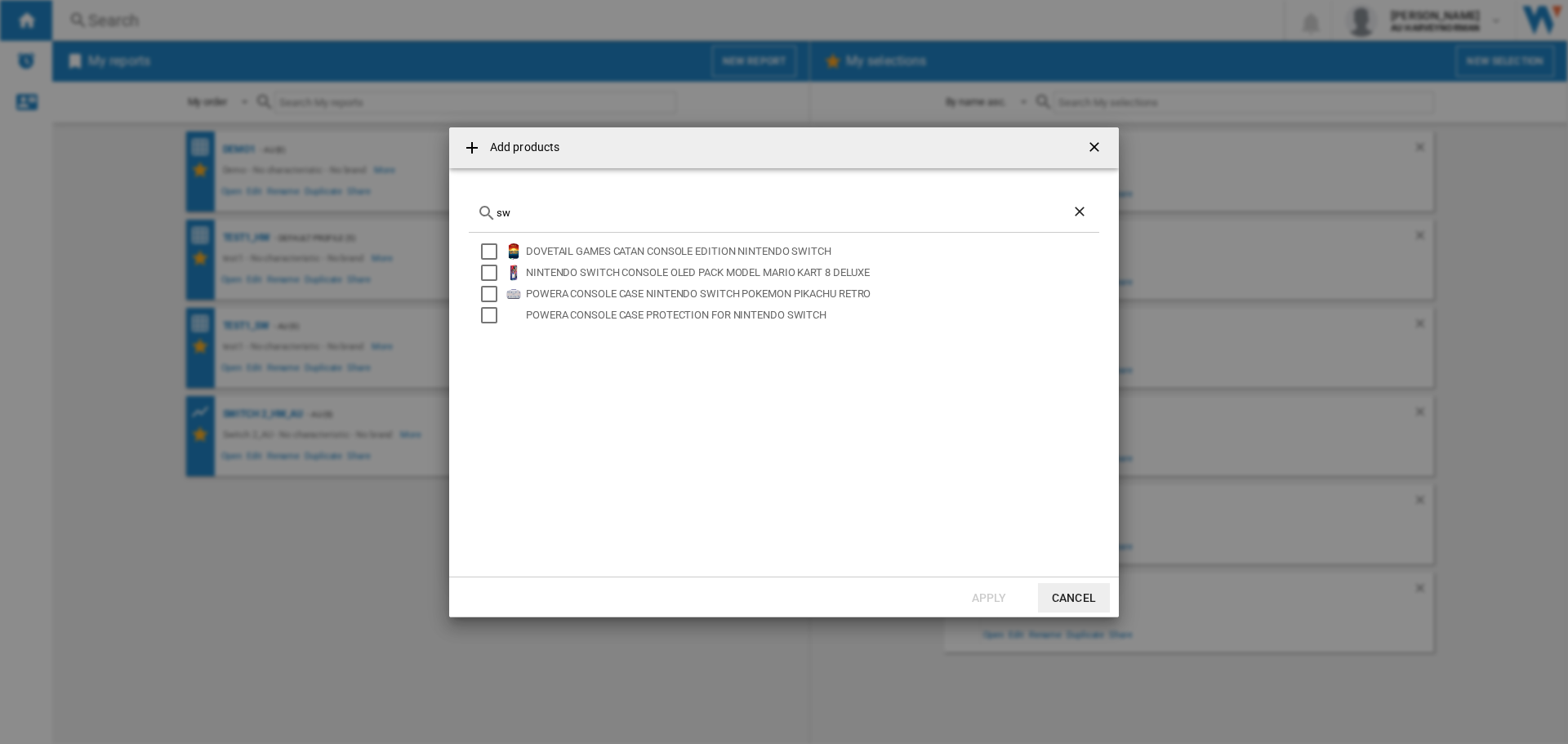
type input "s"
type input "n"
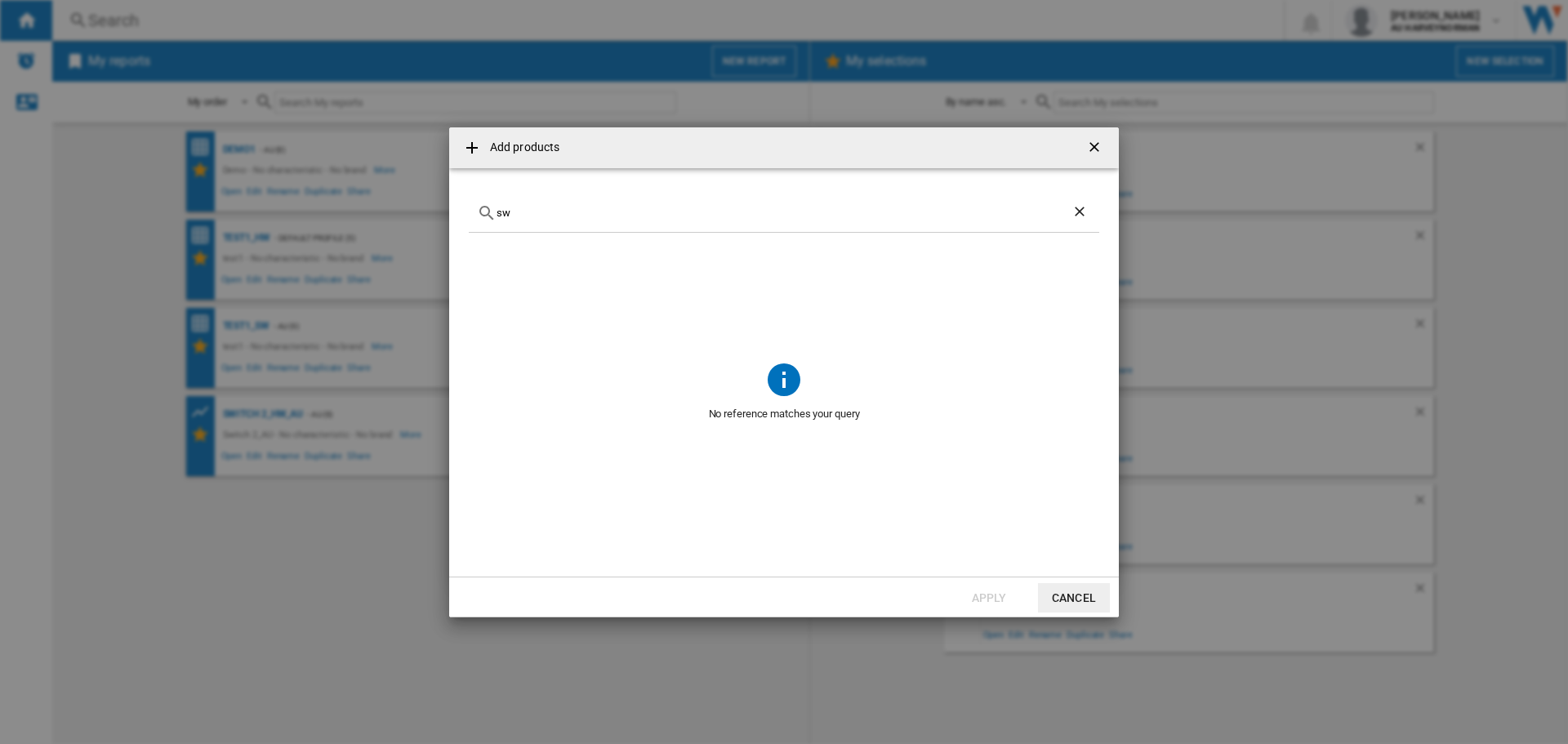
type input "s"
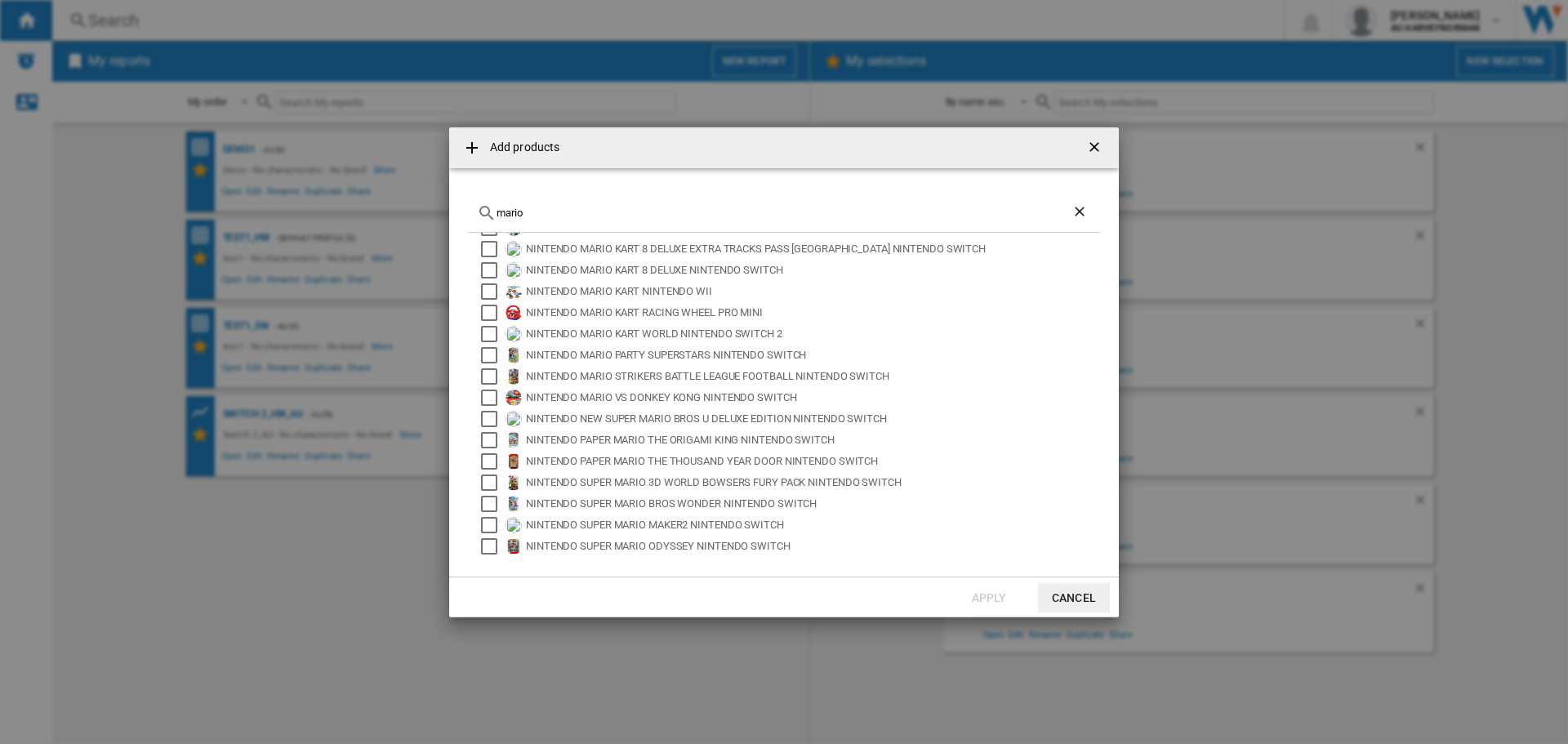
scroll to position [0, 0]
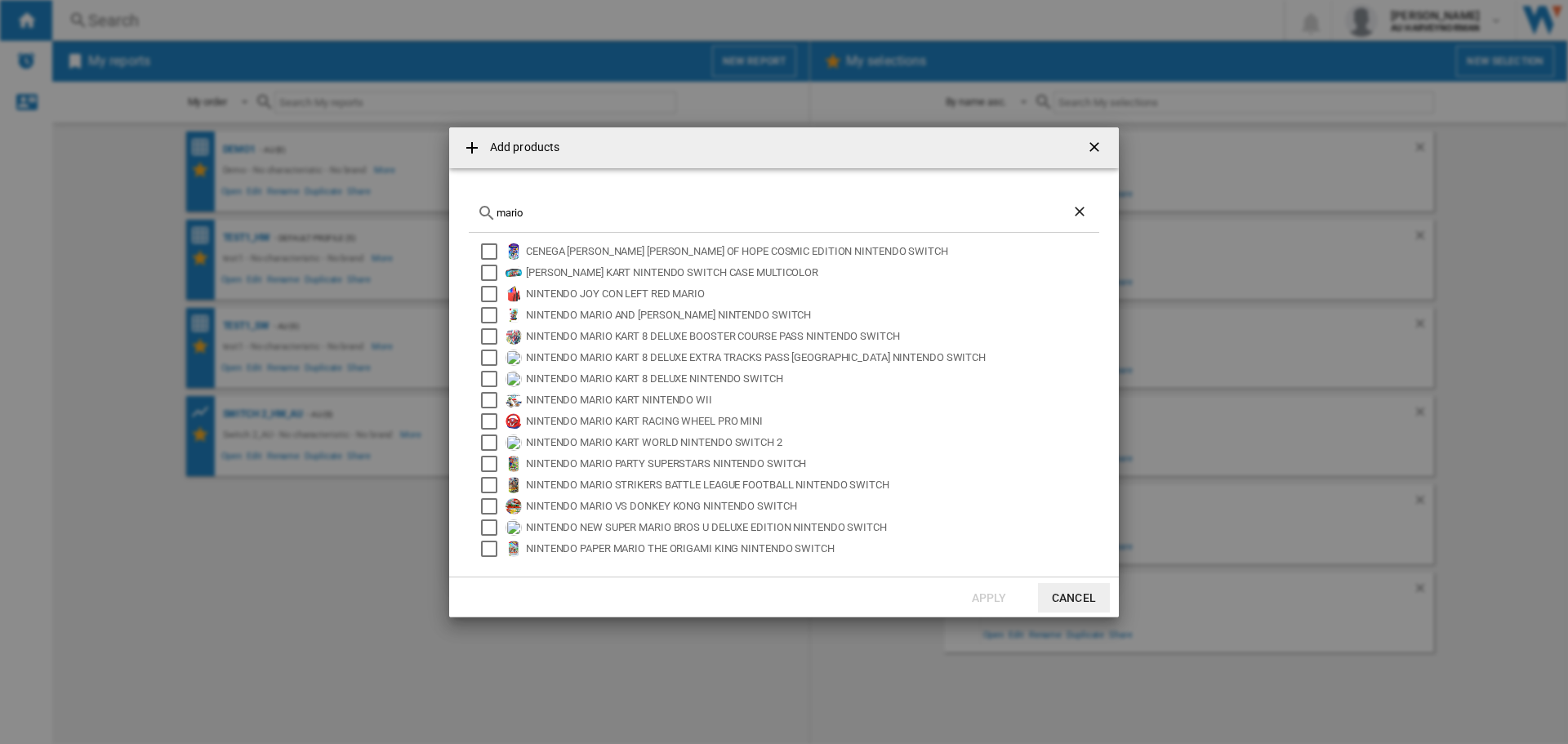
click at [543, 218] on input "mario" at bounding box center [784, 212] width 575 height 12
type input "m"
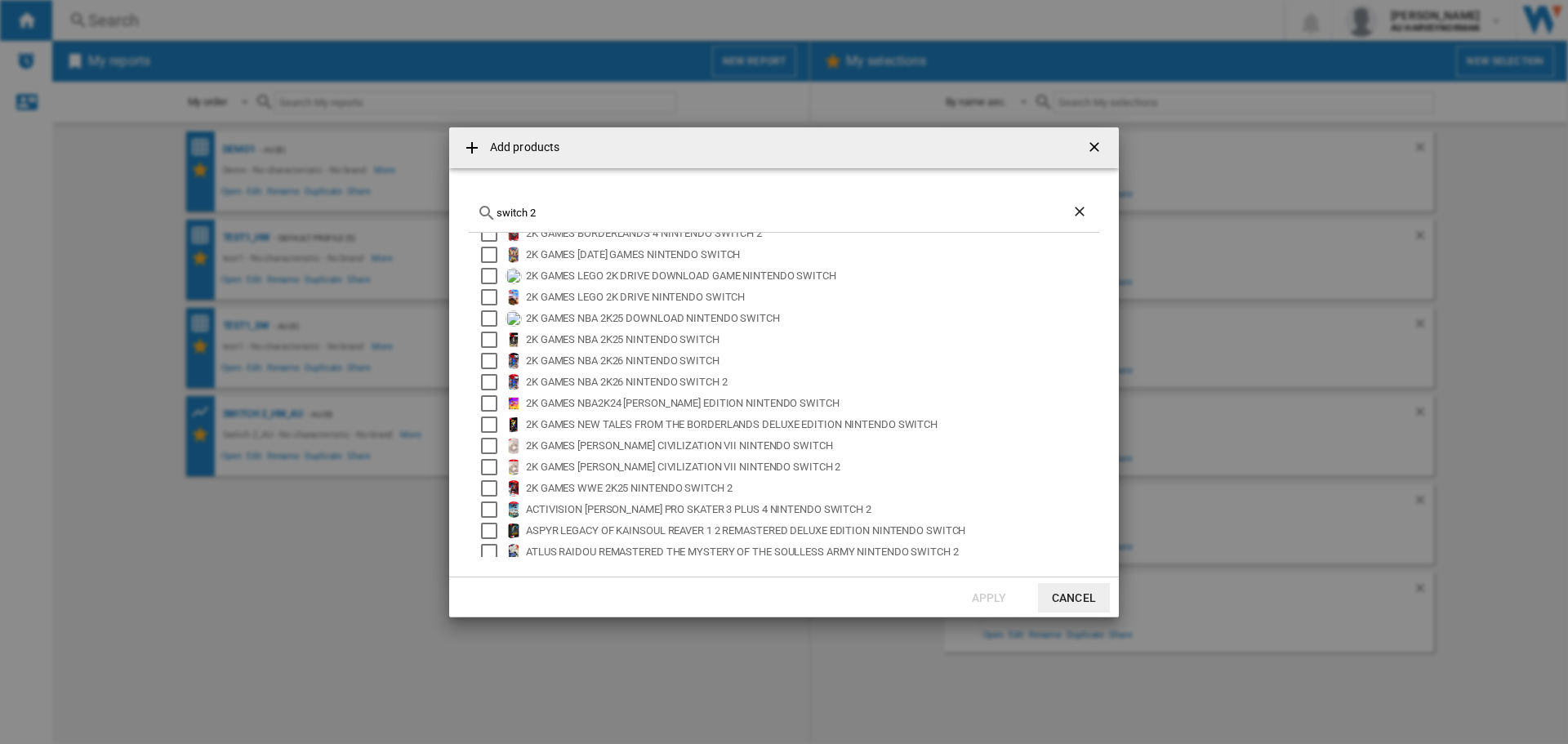
scroll to position [108, 0]
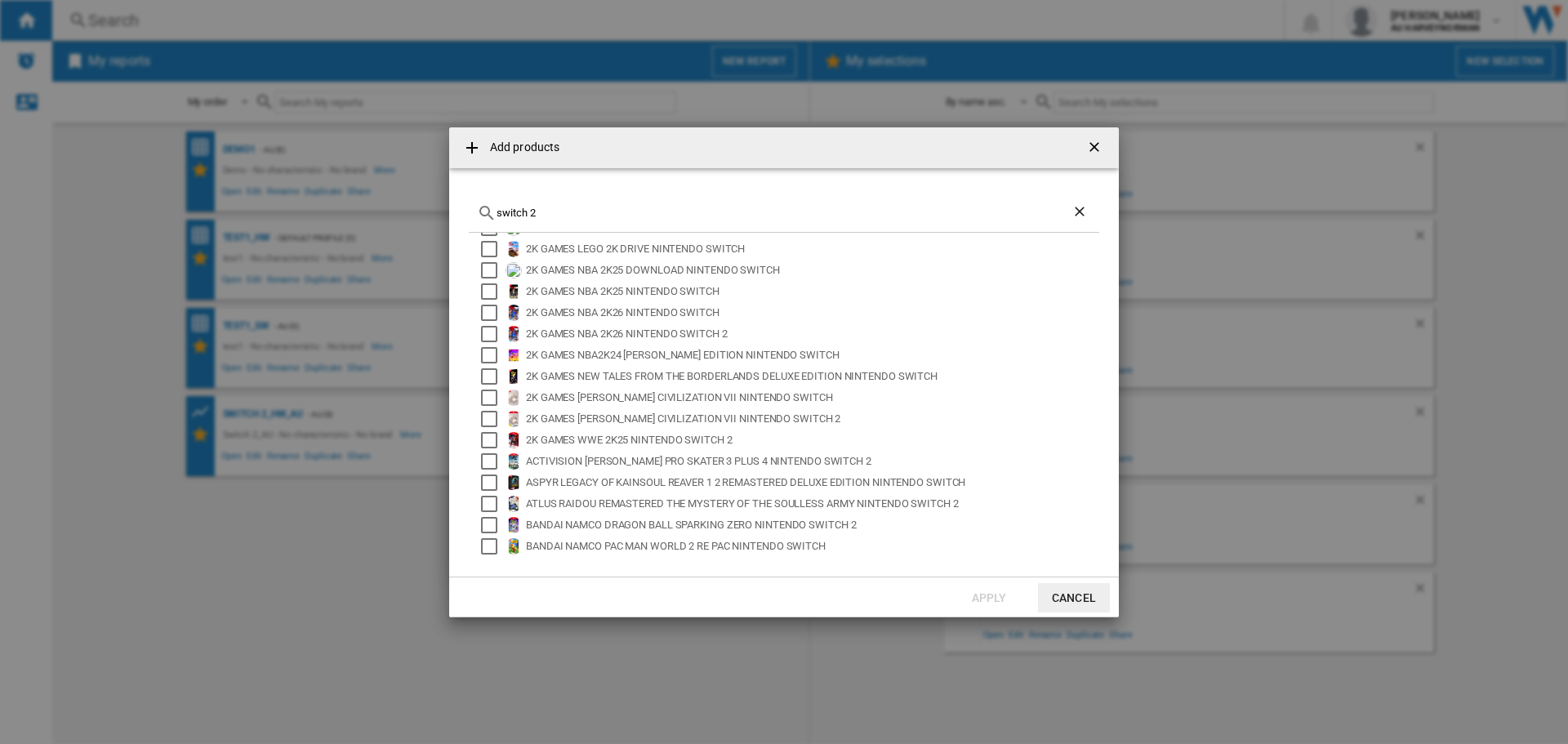
click at [496, 211] on input "switch 2" at bounding box center [784, 212] width 575 height 12
click at [573, 216] on input "nintendo switch 2" at bounding box center [784, 212] width 575 height 12
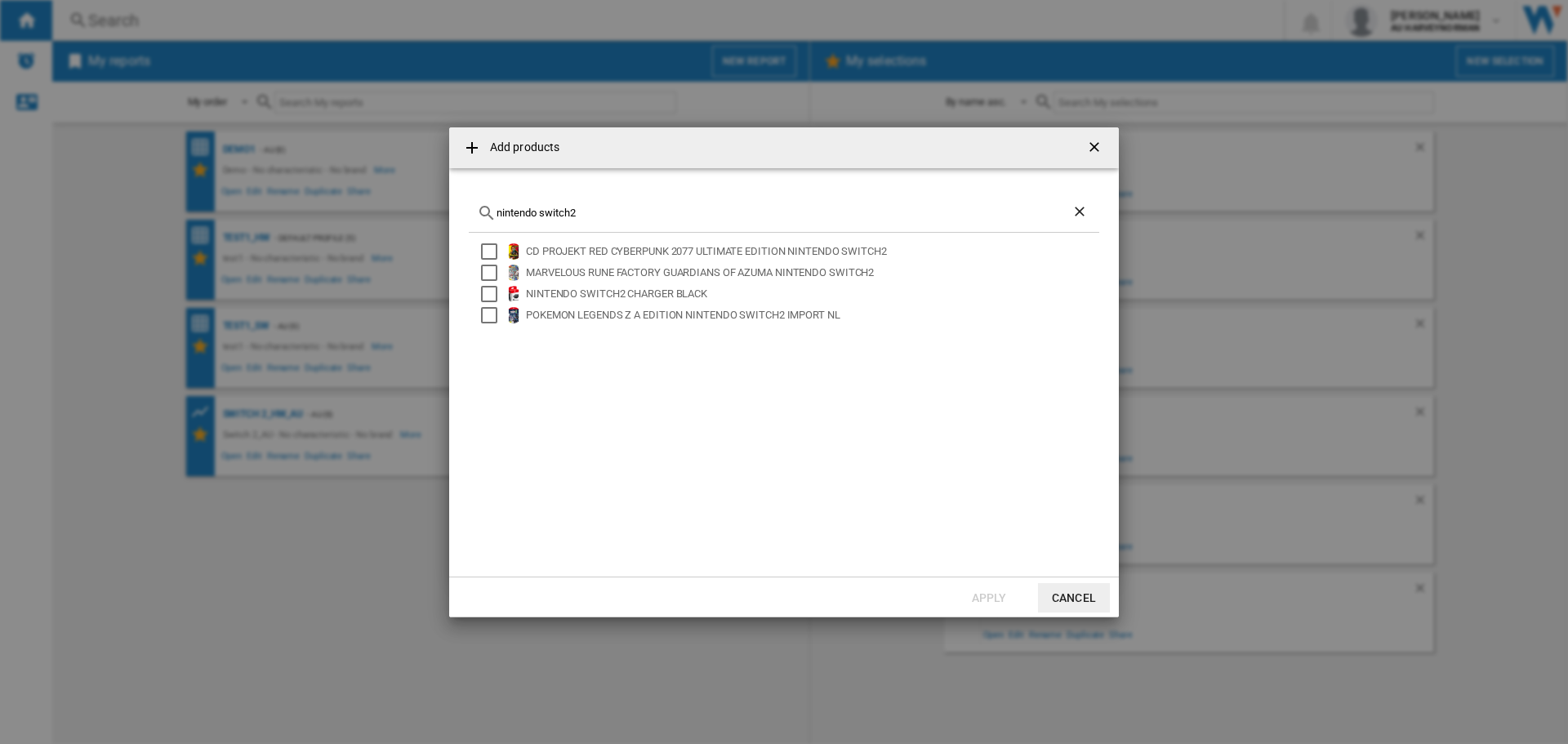
click at [541, 211] on input "nintendo switch2" at bounding box center [784, 212] width 575 height 12
click at [583, 213] on input "switch2" at bounding box center [784, 212] width 575 height 12
type input "s"
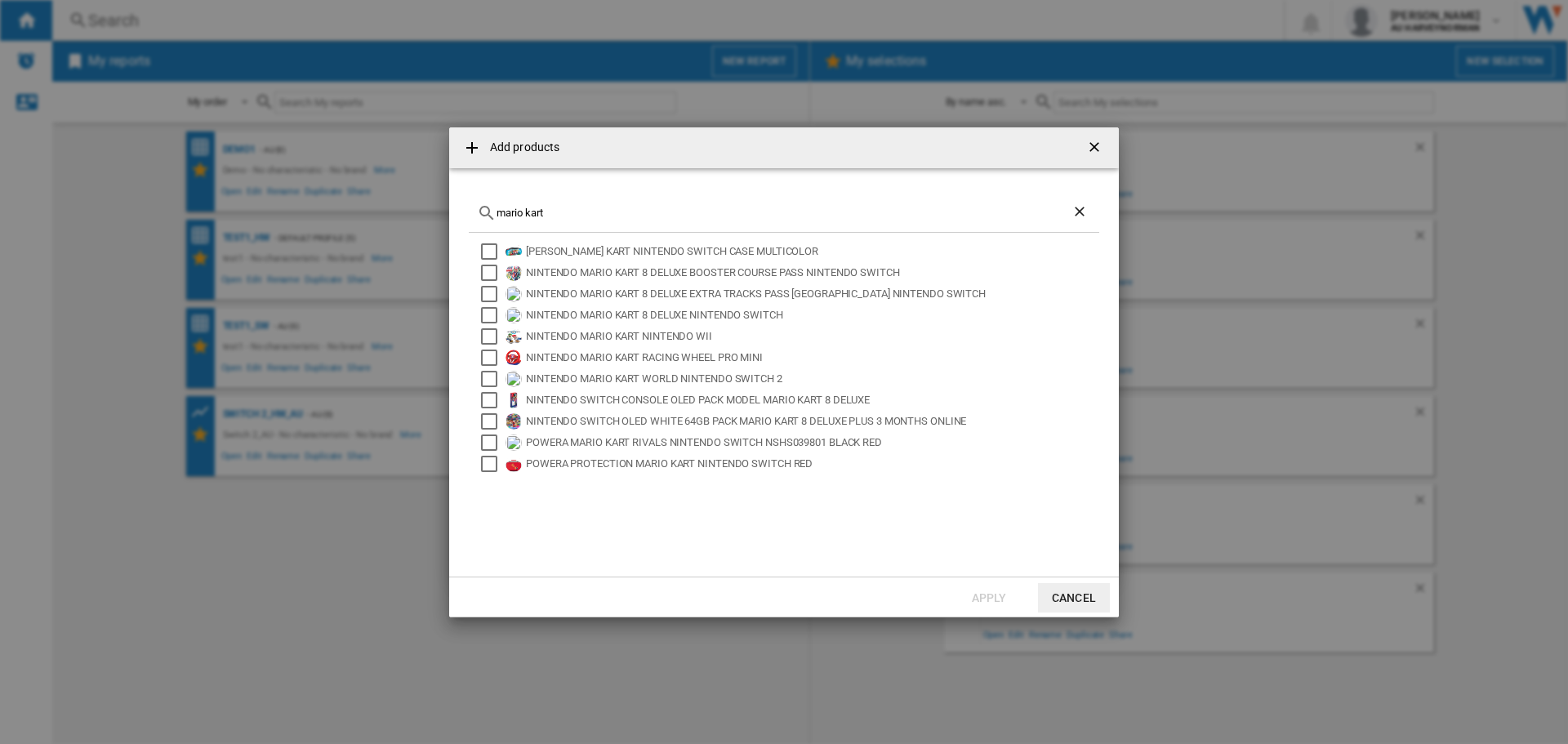
type input "mario kart"
click at [1048, 592] on button "Cancel" at bounding box center [1074, 598] width 72 height 29
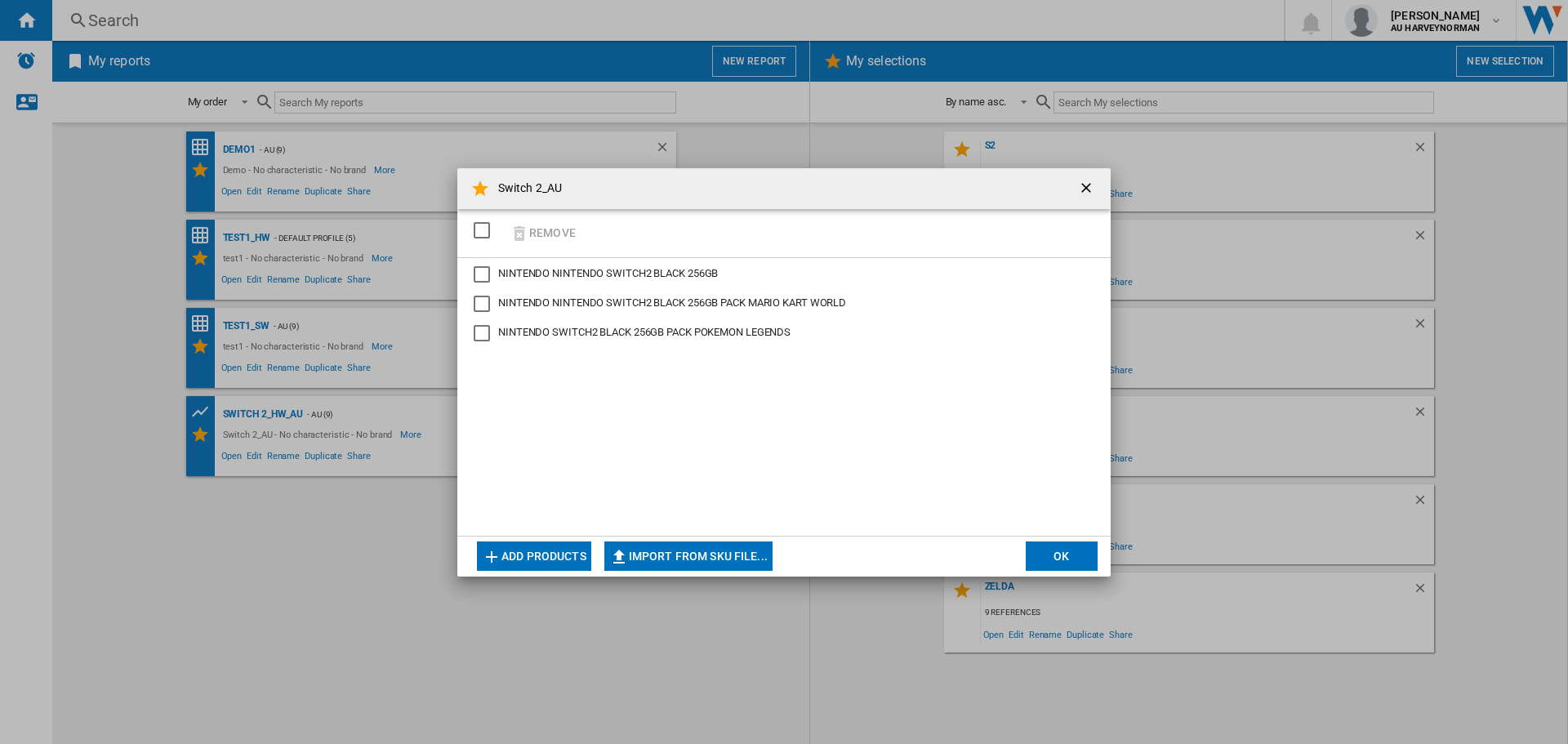
click at [542, 555] on button "Add products" at bounding box center [533, 556] width 114 height 29
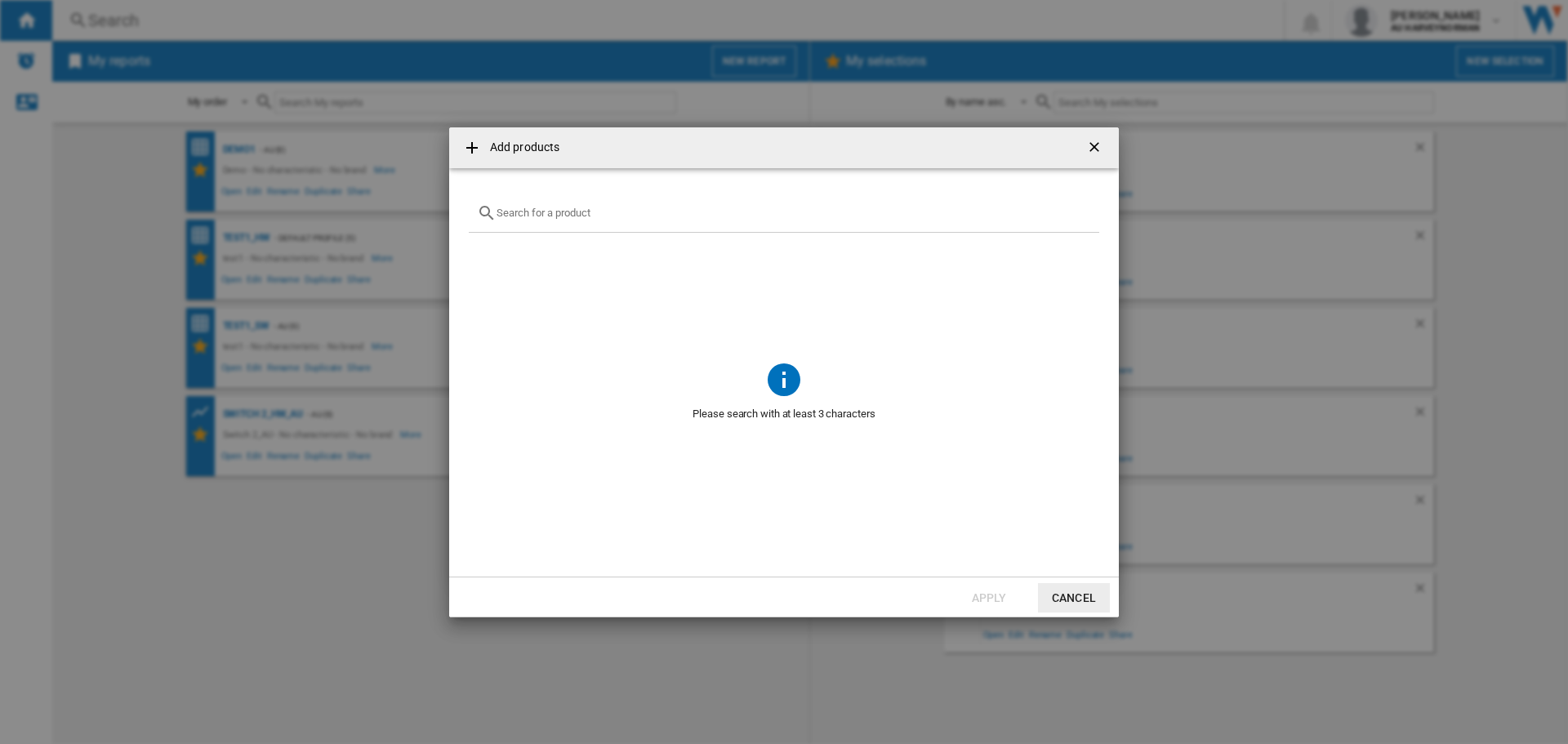
click at [535, 215] on input "Add products ..." at bounding box center [793, 212] width 594 height 12
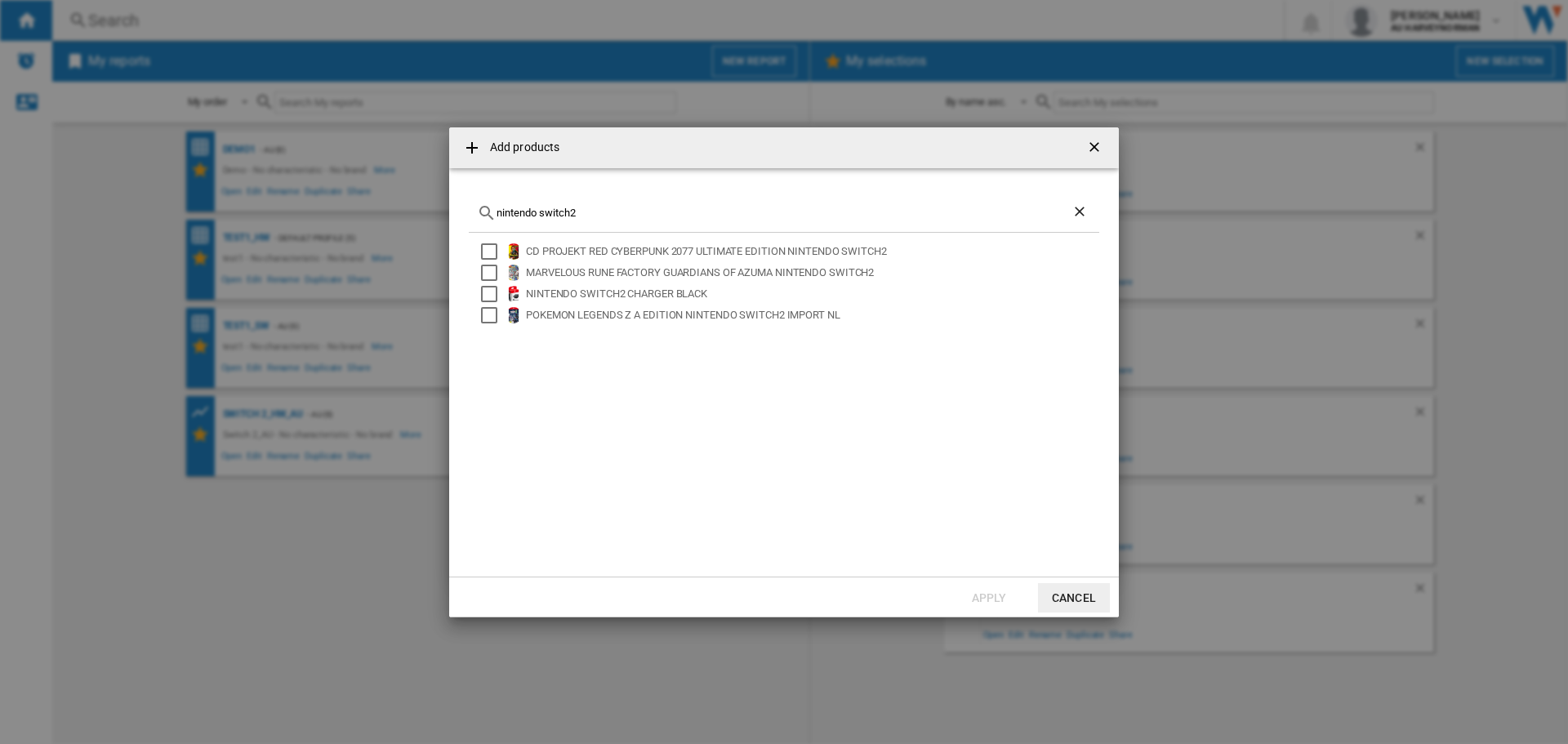
click at [493, 212] on md-icon "Add products ..." at bounding box center [486, 212] width 20 height 20
click at [495, 213] on md-icon "Add products ..." at bounding box center [486, 212] width 20 height 20
drag, startPoint x: 501, startPoint y: 214, endPoint x: 523, endPoint y: 136, distance: 81.0
click at [502, 203] on div "nintendo switch2" at bounding box center [784, 213] width 630 height 39
click at [639, 218] on input "switch2" at bounding box center [784, 212] width 575 height 12
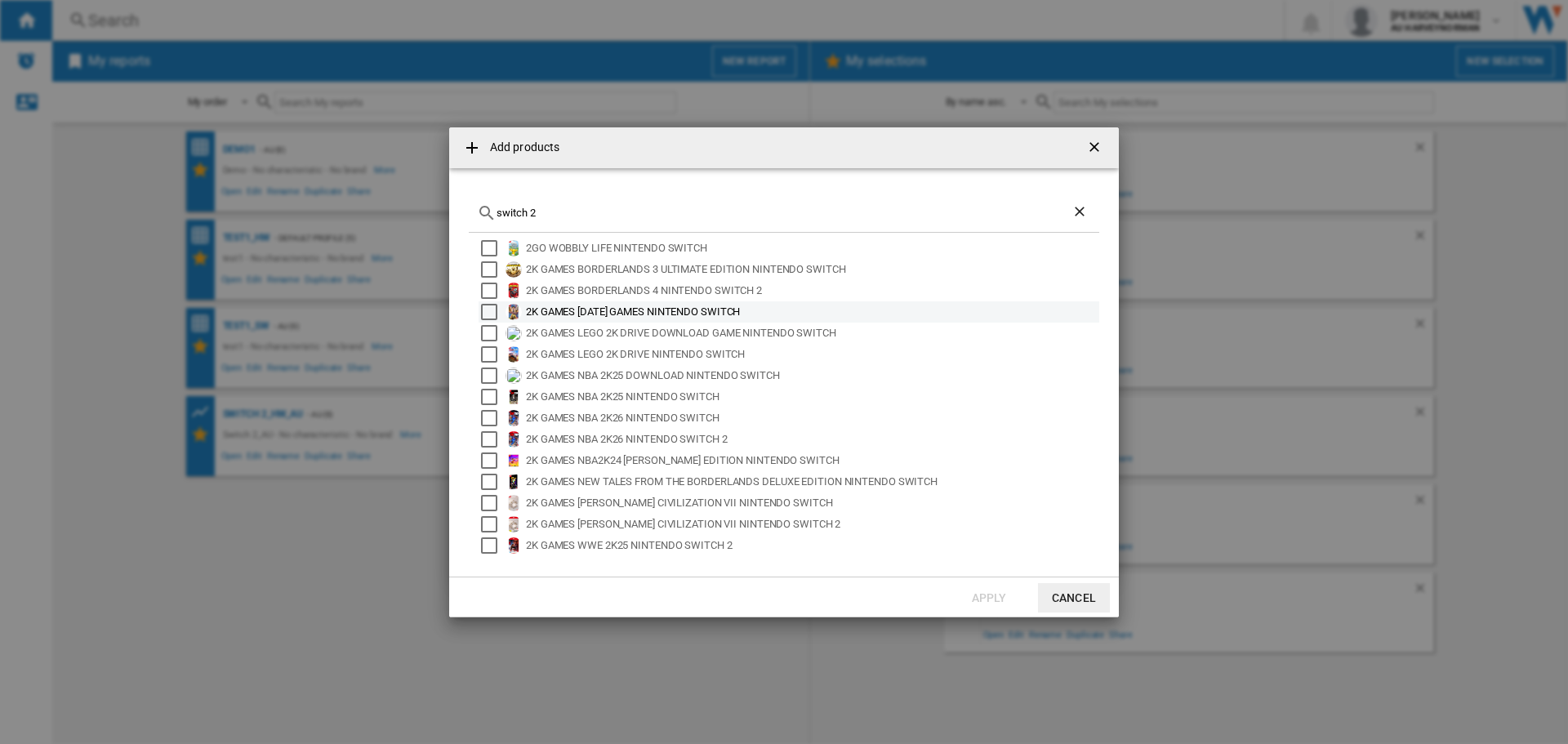
scroll to position [0, 0]
drag, startPoint x: 583, startPoint y: 217, endPoint x: 427, endPoint y: 189, distance: 158.5
click at [427, 189] on div "Add products switch 2 2GO WOBBLY LIFE NINTENDO SWITCH 2K GAMES BORDERLANDS 3 UL…" at bounding box center [784, 372] width 1568 height 744
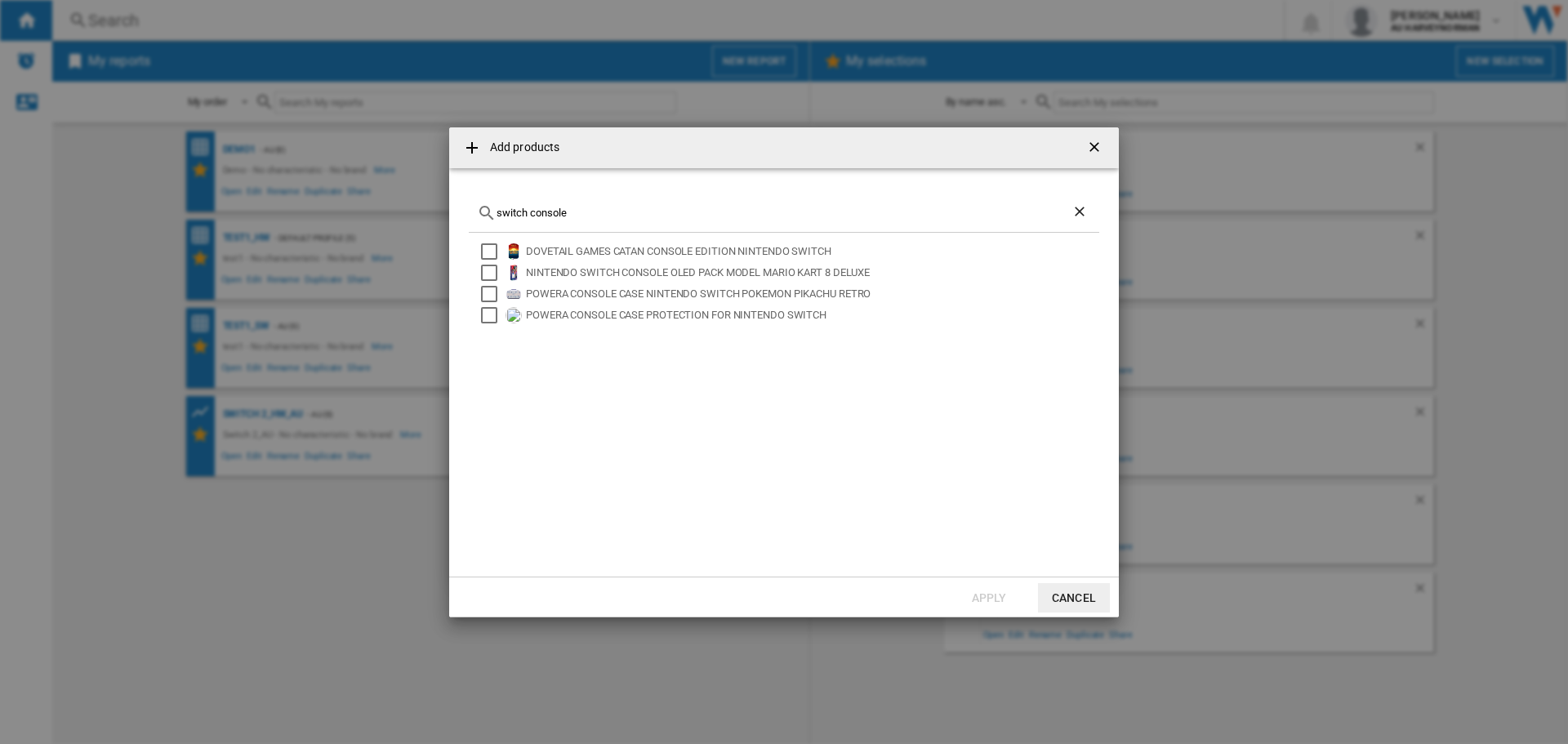
type input "switch console"
click at [1072, 606] on button "Cancel" at bounding box center [1074, 598] width 72 height 29
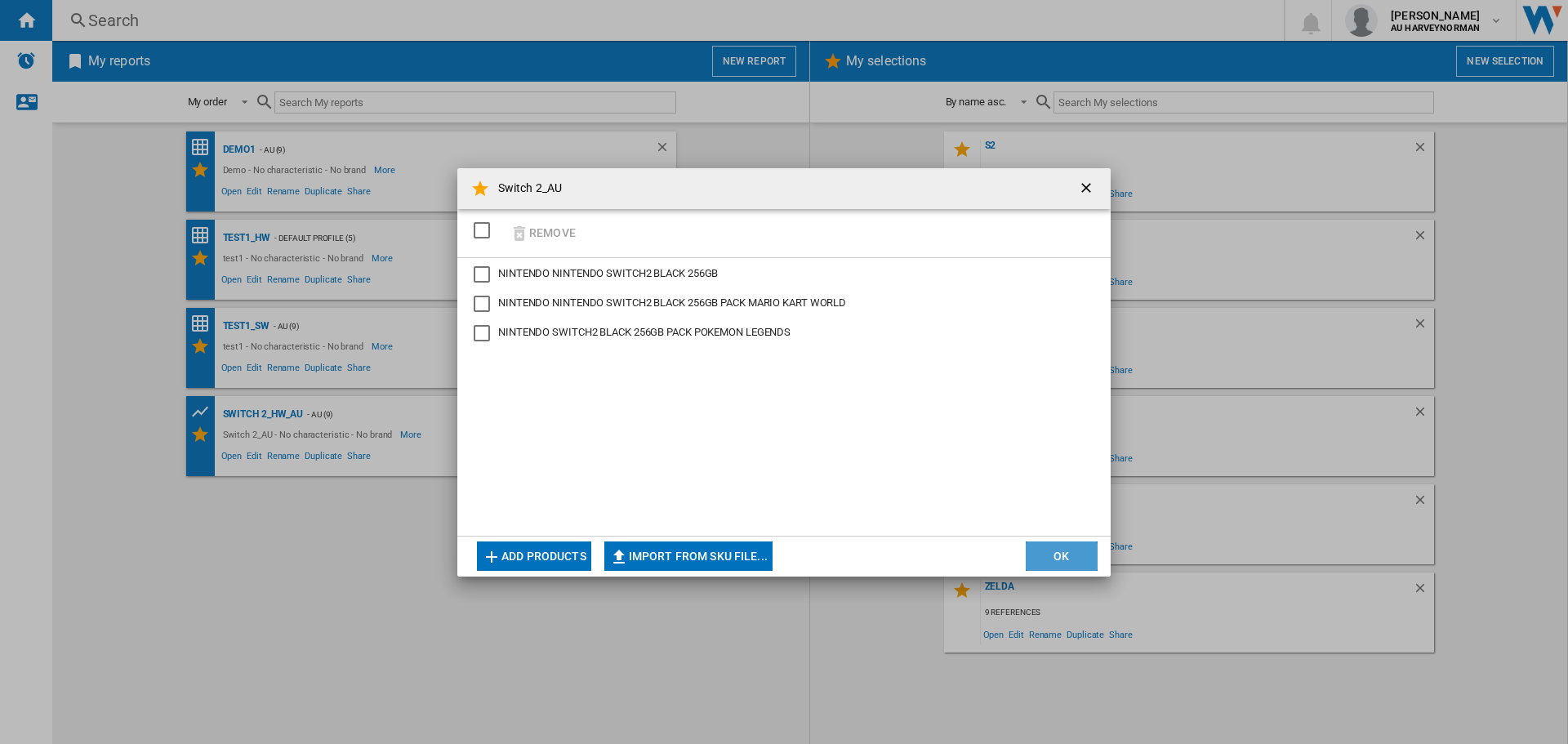
click at [1065, 556] on button "OK" at bounding box center [1062, 556] width 72 height 29
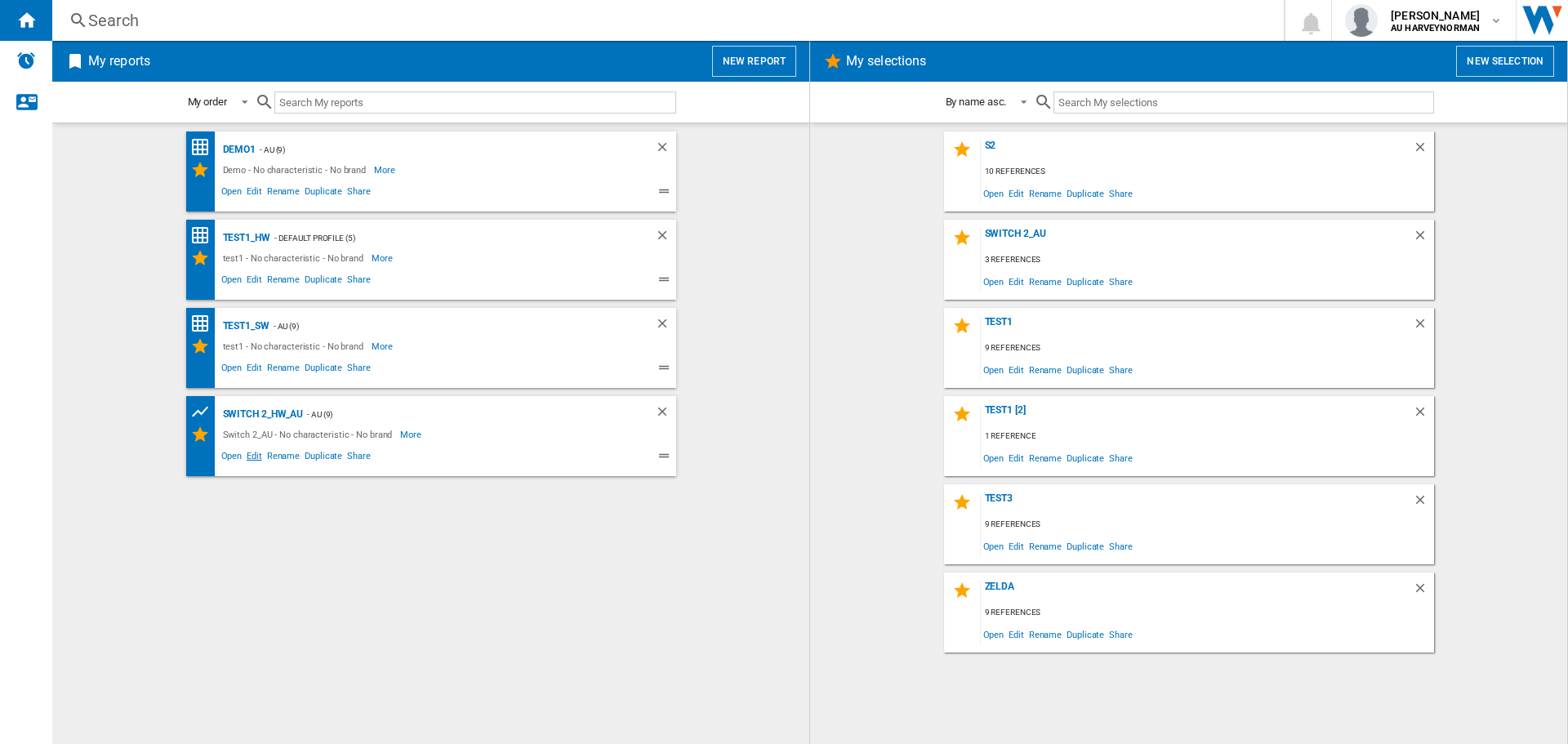
click at [261, 453] on span "Edit" at bounding box center [255, 458] width 21 height 20
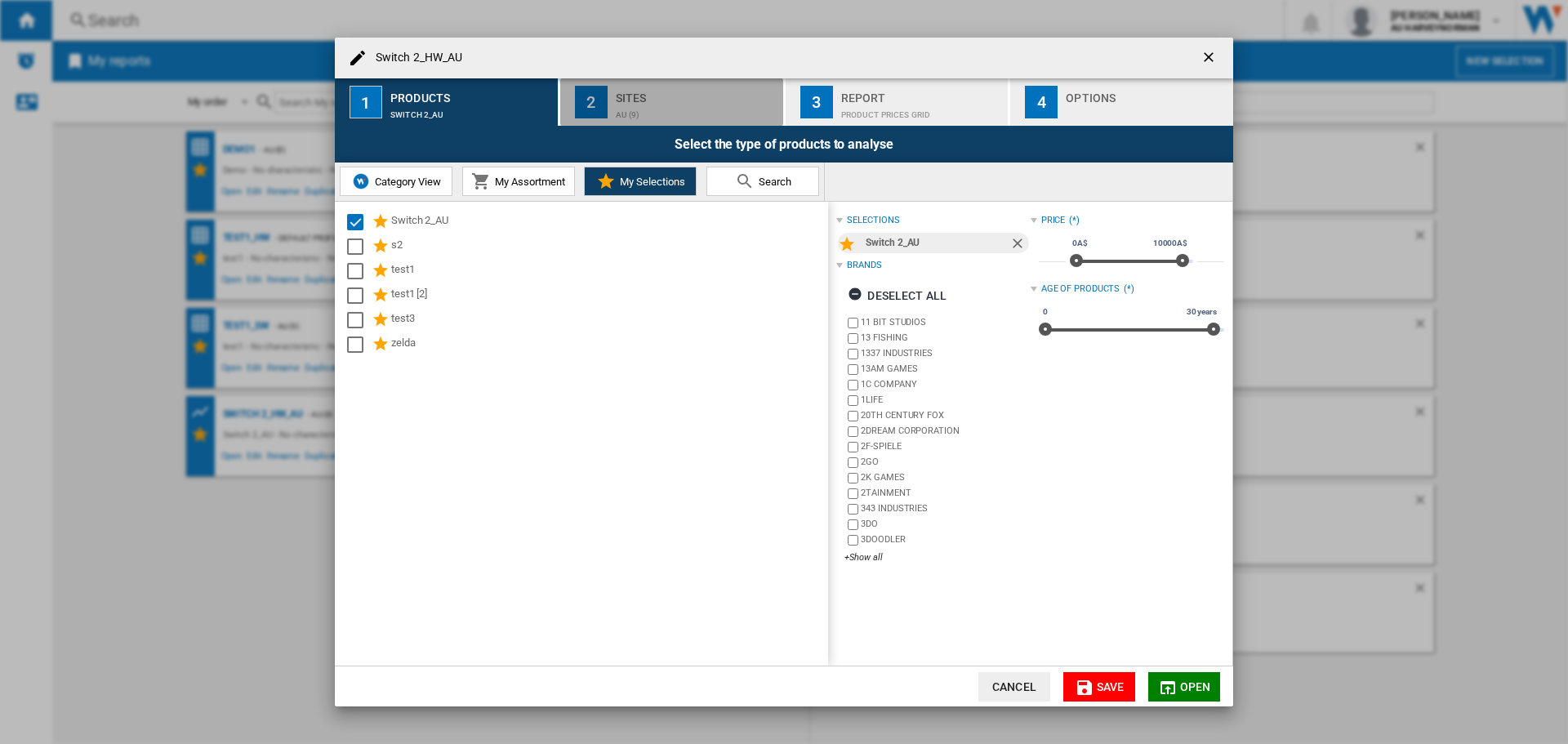
click at [659, 109] on div "AU (9)" at bounding box center [696, 111] width 161 height 17
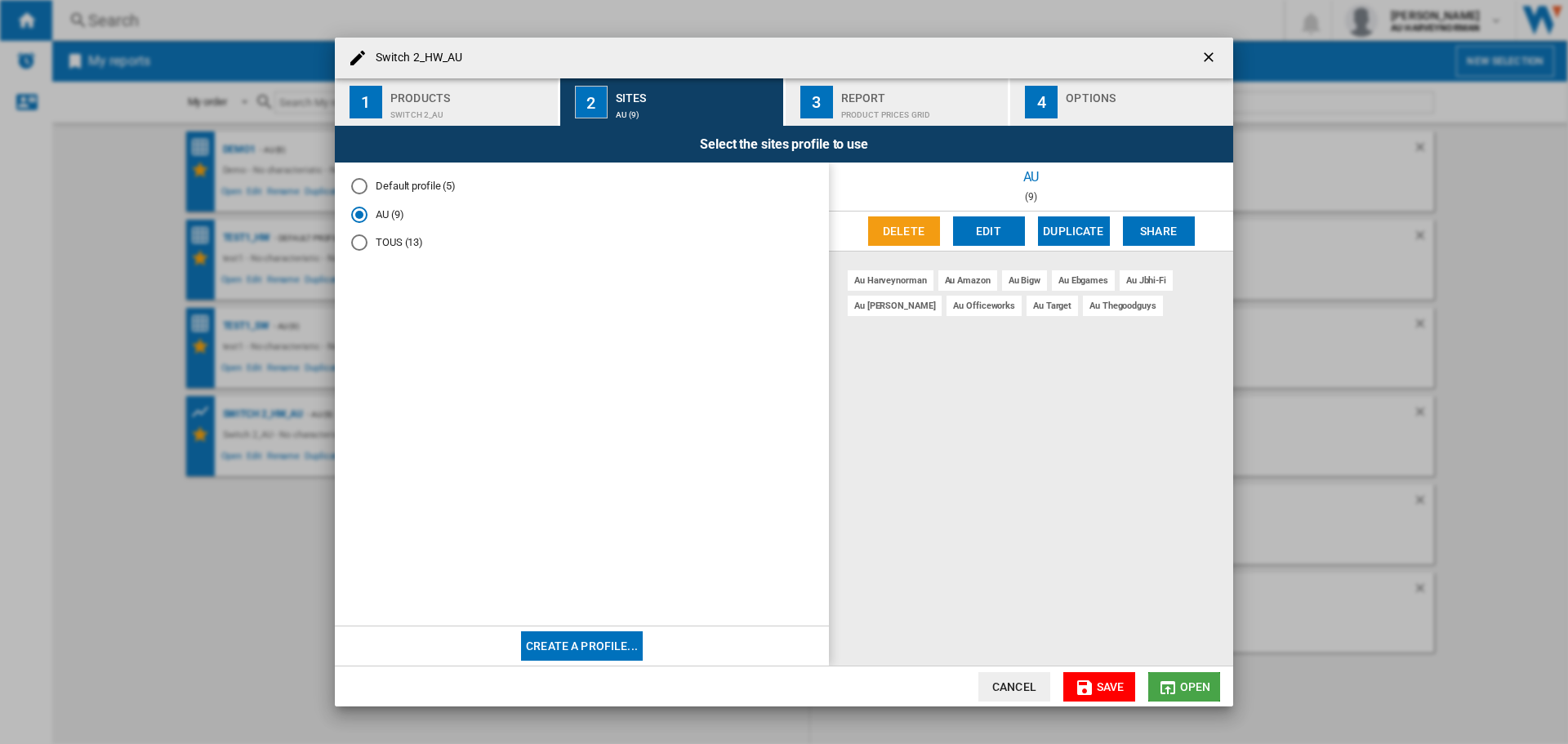
click at [1169, 691] on md-icon "Switch 2_HW_AU ..." at bounding box center [1167, 687] width 20 height 20
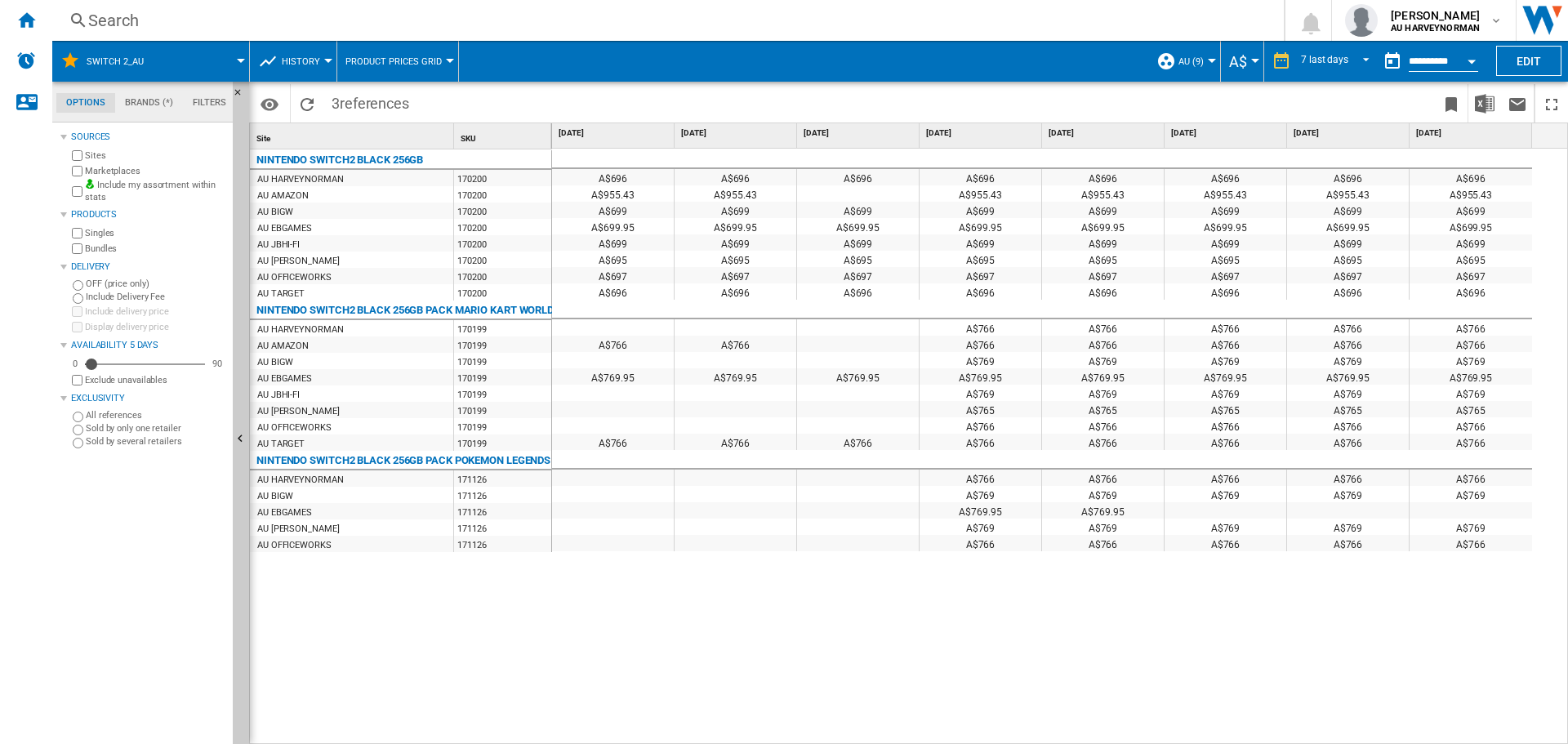
click at [1358, 606] on div "A$696 A$696 A$696 A$696 A$696 A$696 A$696 A$696 A$955.43 A$955.43 A$955.43 A$95…" at bounding box center [1061, 446] width 1017 height 596
click at [1448, 102] on ng-md-icon "Bookmark this report" at bounding box center [1451, 104] width 20 height 20
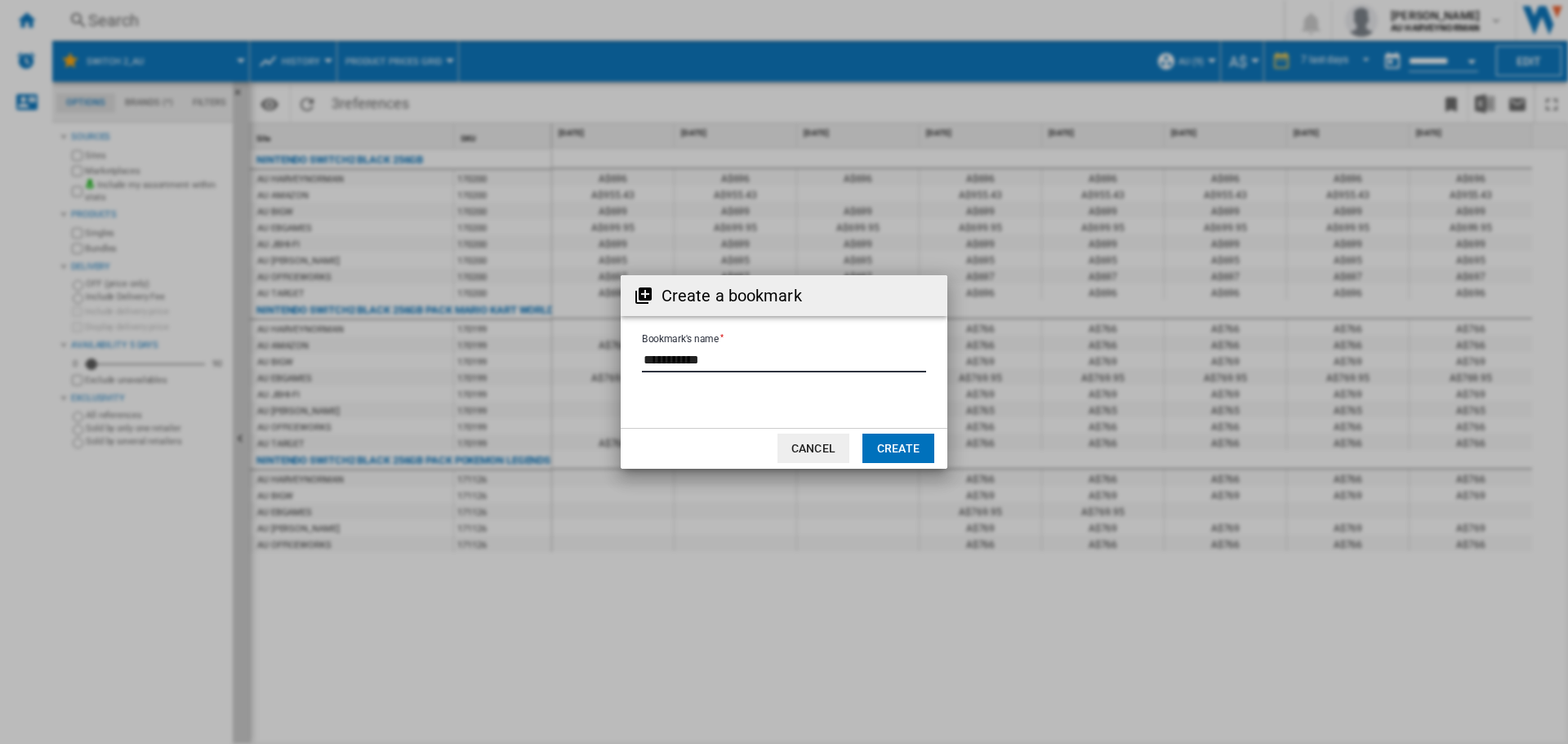
click at [692, 360] on input "Bookmark's name" at bounding box center [784, 360] width 284 height 24
type input "**********"
click at [805, 445] on button "Cancel" at bounding box center [814, 448] width 72 height 29
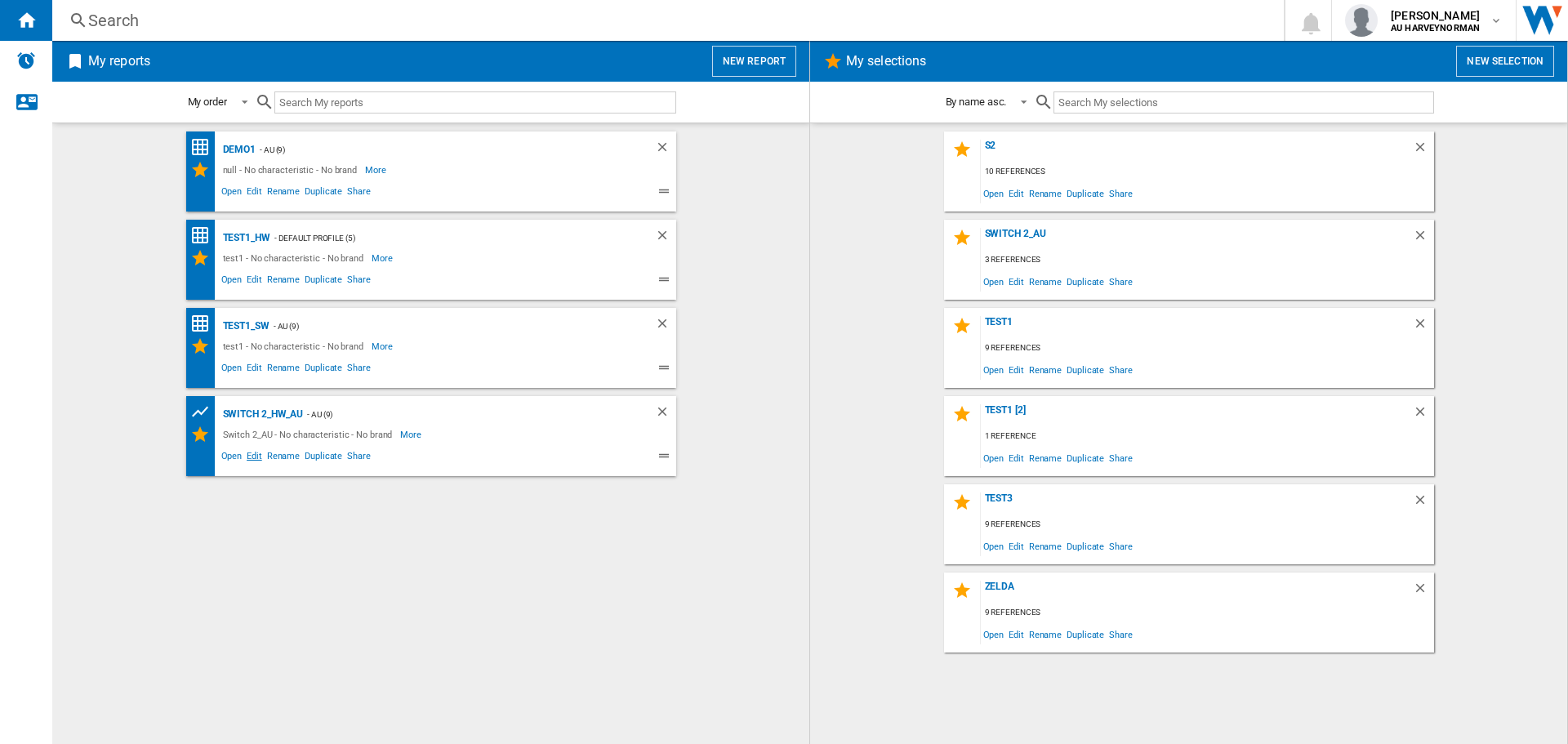
click at [251, 455] on span "Edit" at bounding box center [255, 458] width 21 height 20
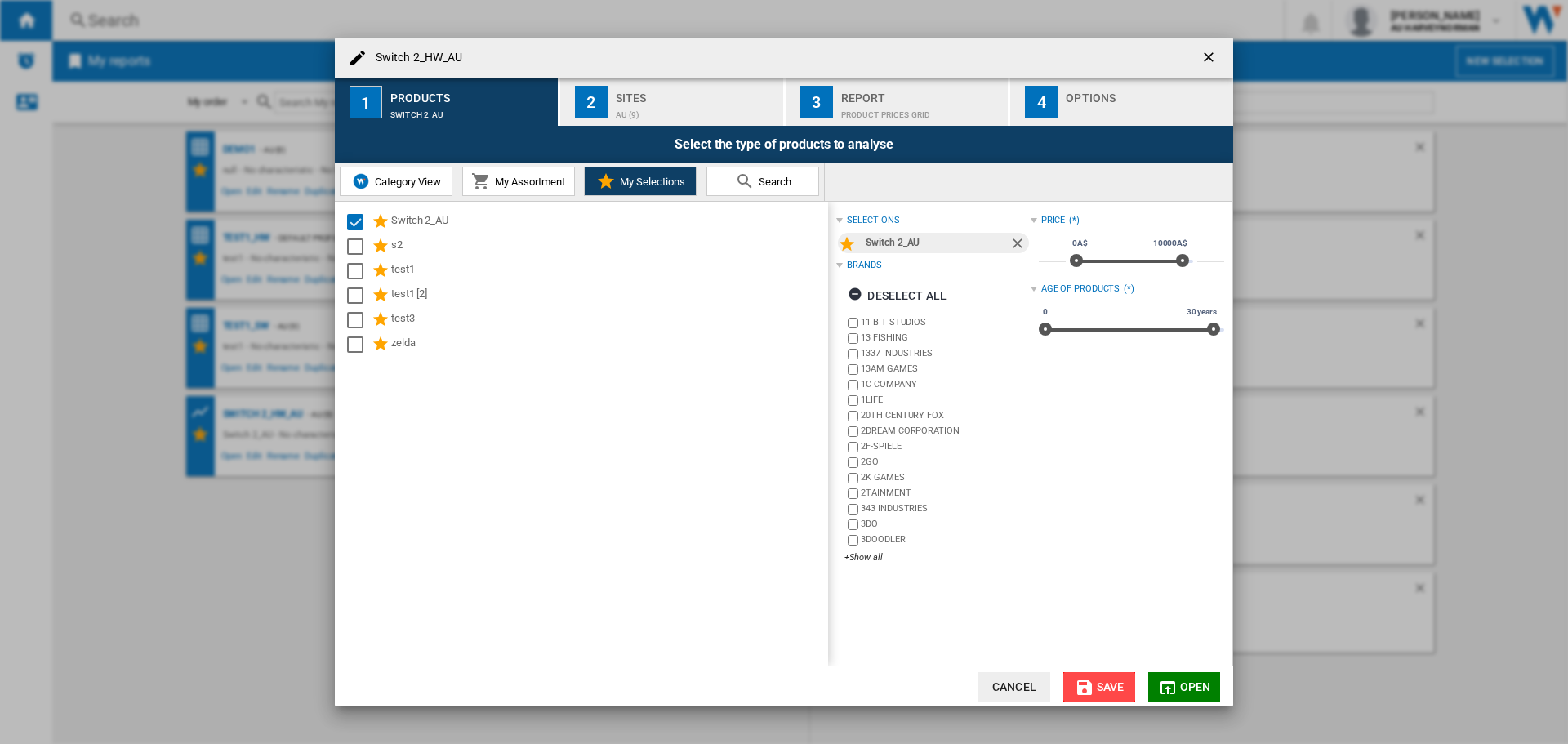
click at [1097, 684] on span "Save" at bounding box center [1110, 686] width 28 height 13
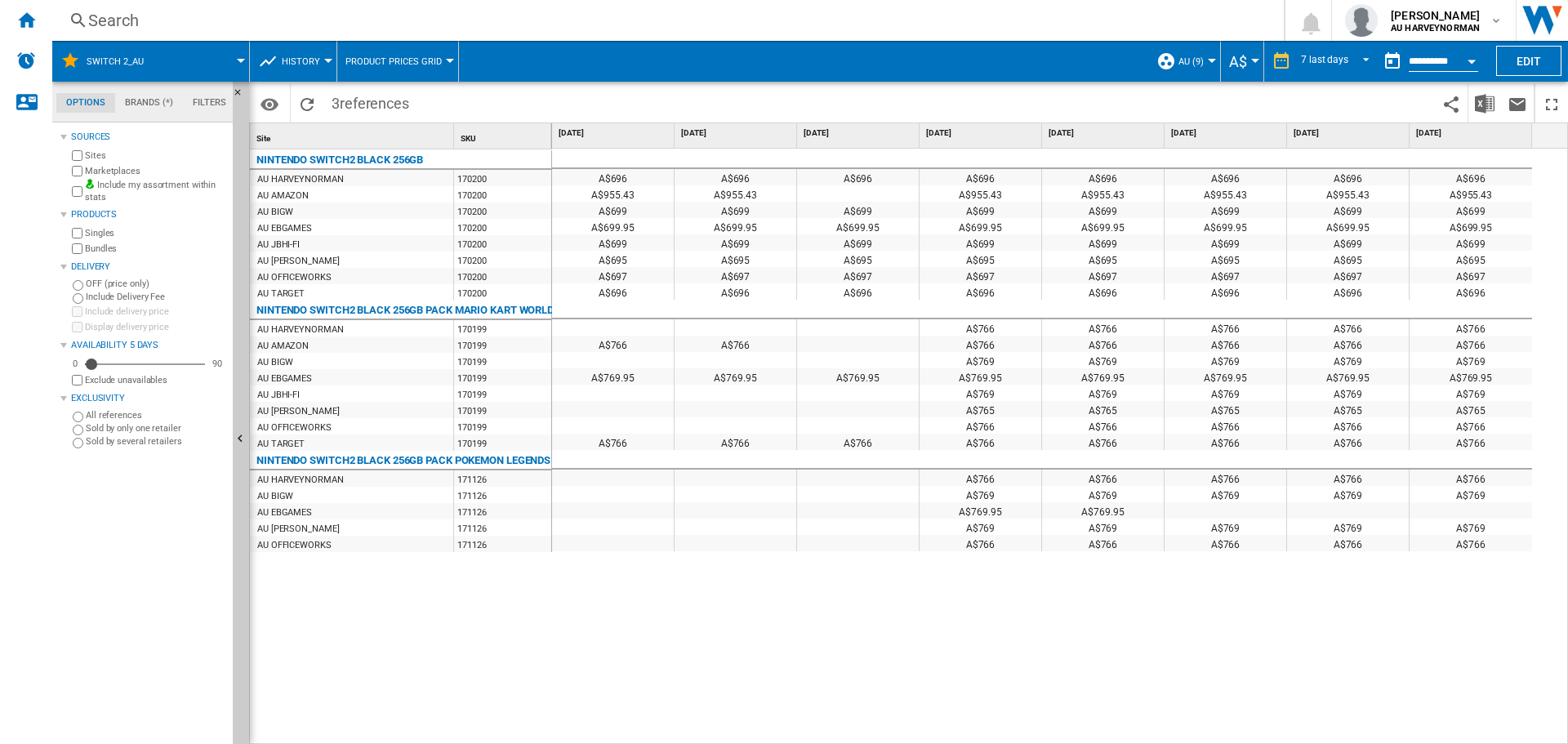
click at [321, 63] on button "History" at bounding box center [305, 60] width 46 height 40
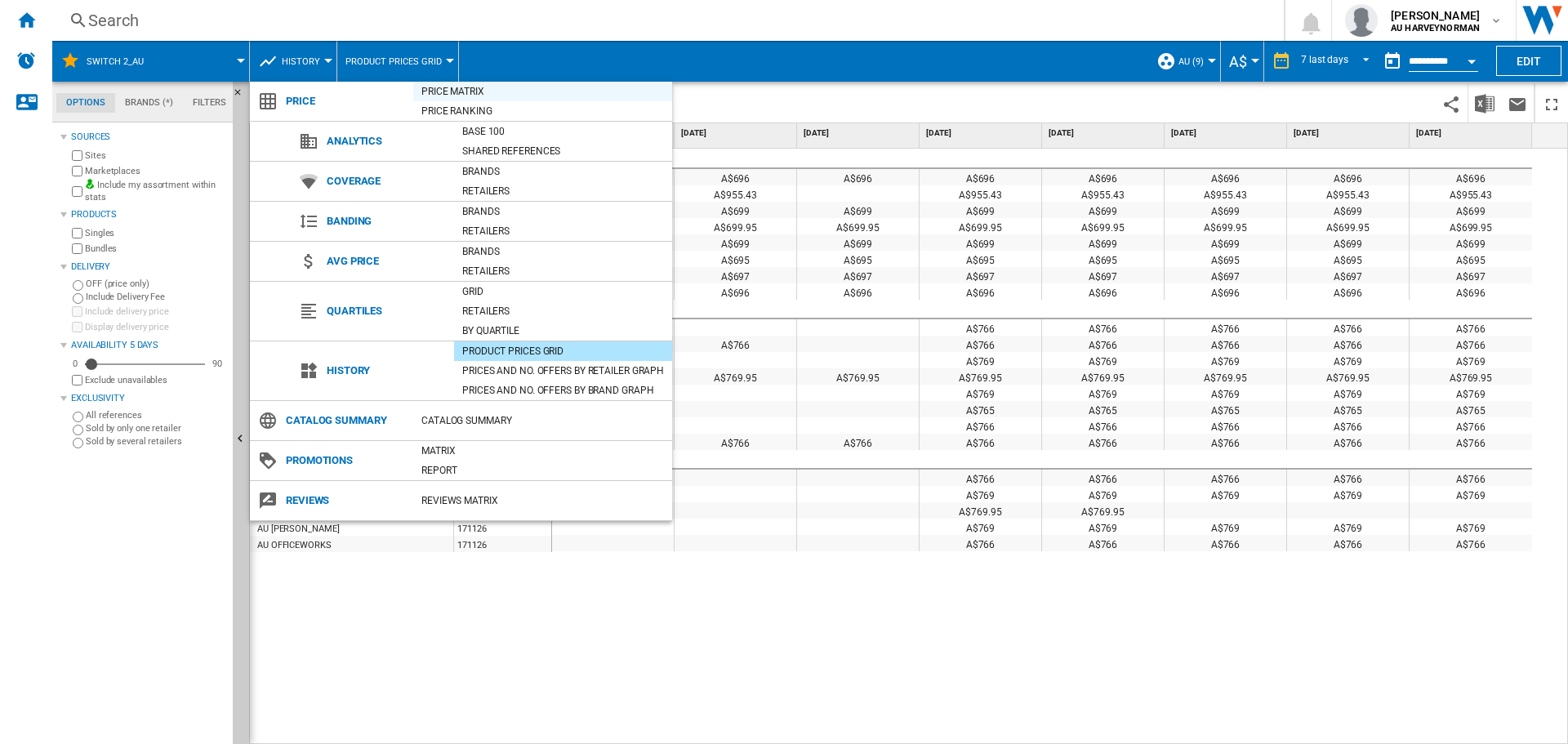
click at [448, 85] on div "Price Matrix" at bounding box center [542, 91] width 259 height 16
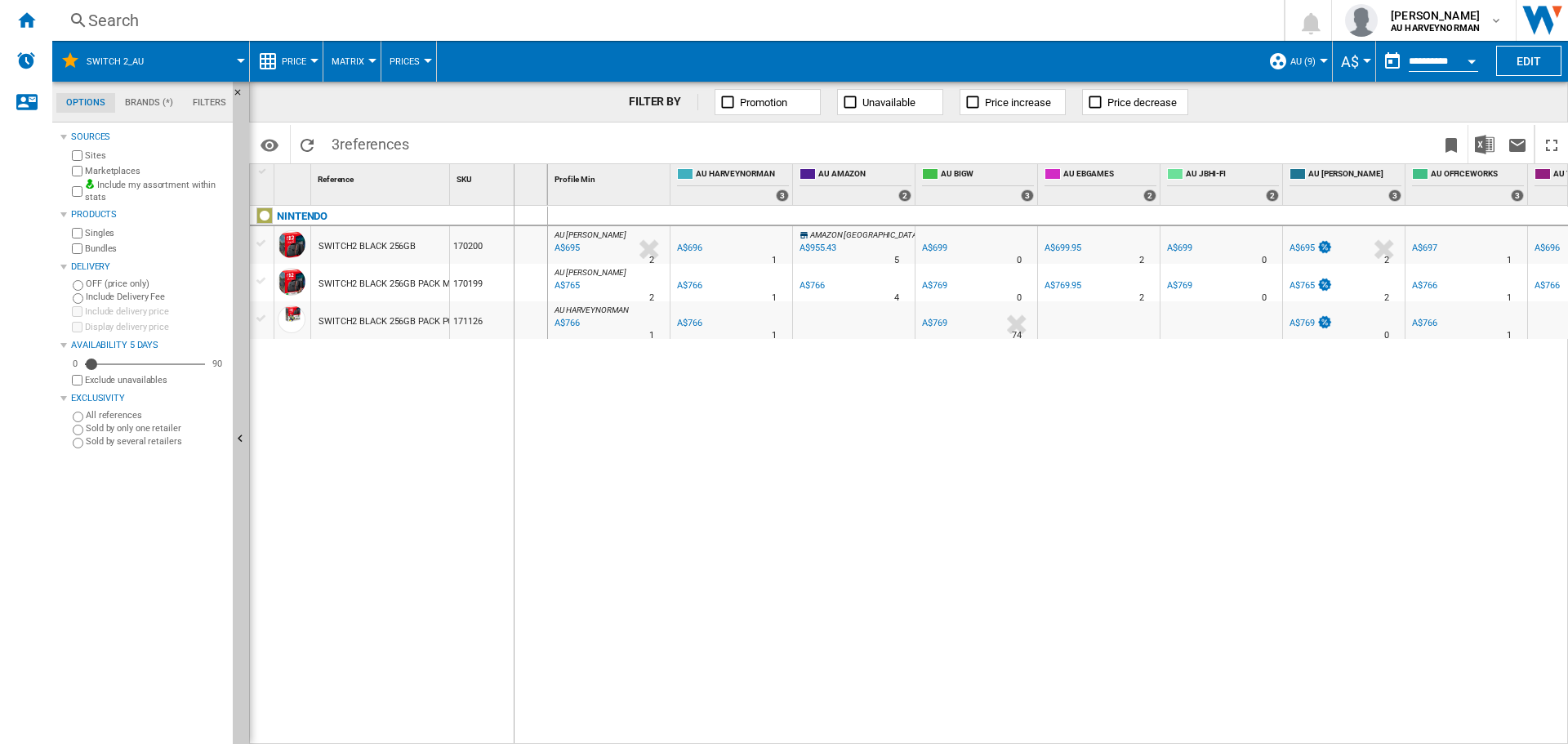
drag, startPoint x: 448, startPoint y: 184, endPoint x: 513, endPoint y: 186, distance: 65.0
click at [513, 186] on div "1 Reference 1 SKU 1" at bounding box center [399, 184] width 298 height 40
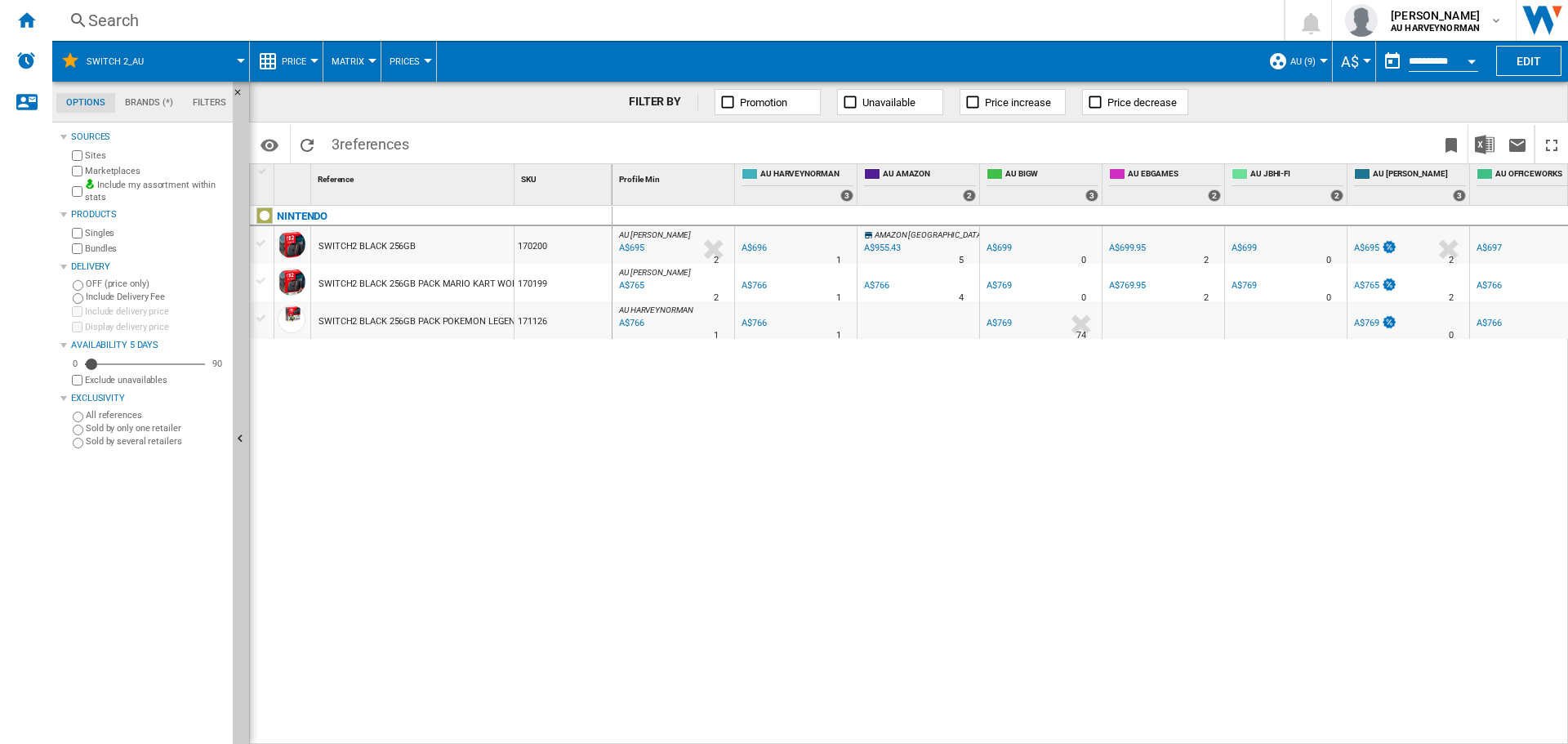
scroll to position [0, 146]
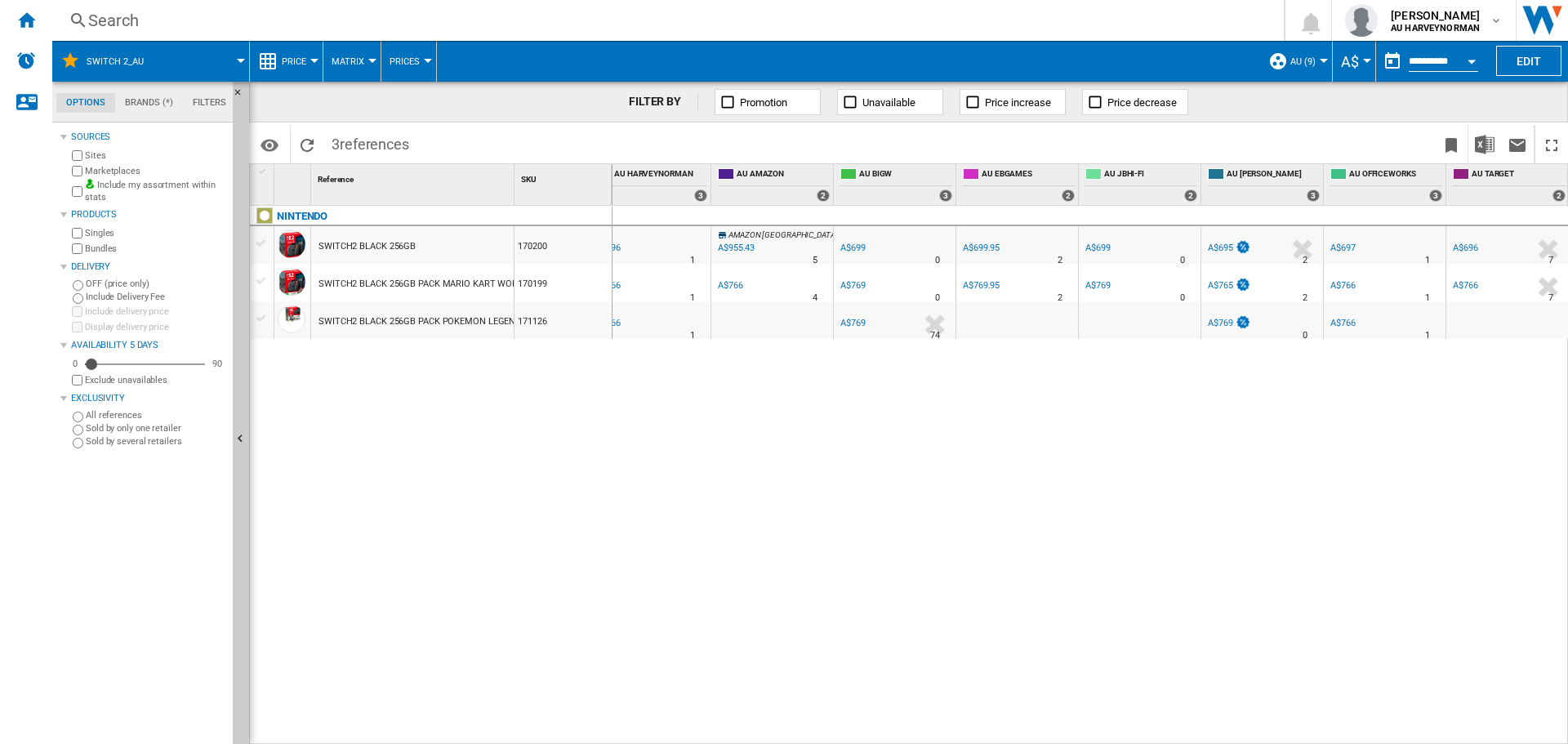
click at [372, 63] on md-menu "Matrix Matrix Ranking" at bounding box center [352, 60] width 58 height 40
click at [370, 57] on button "Matrix" at bounding box center [351, 60] width 40 height 40
click at [370, 57] on md-backdrop at bounding box center [784, 372] width 1568 height 744
click at [430, 58] on md-menu "Prices Prices Gaps Sold" at bounding box center [409, 60] width 56 height 40
click at [425, 60] on div at bounding box center [427, 60] width 8 height 4
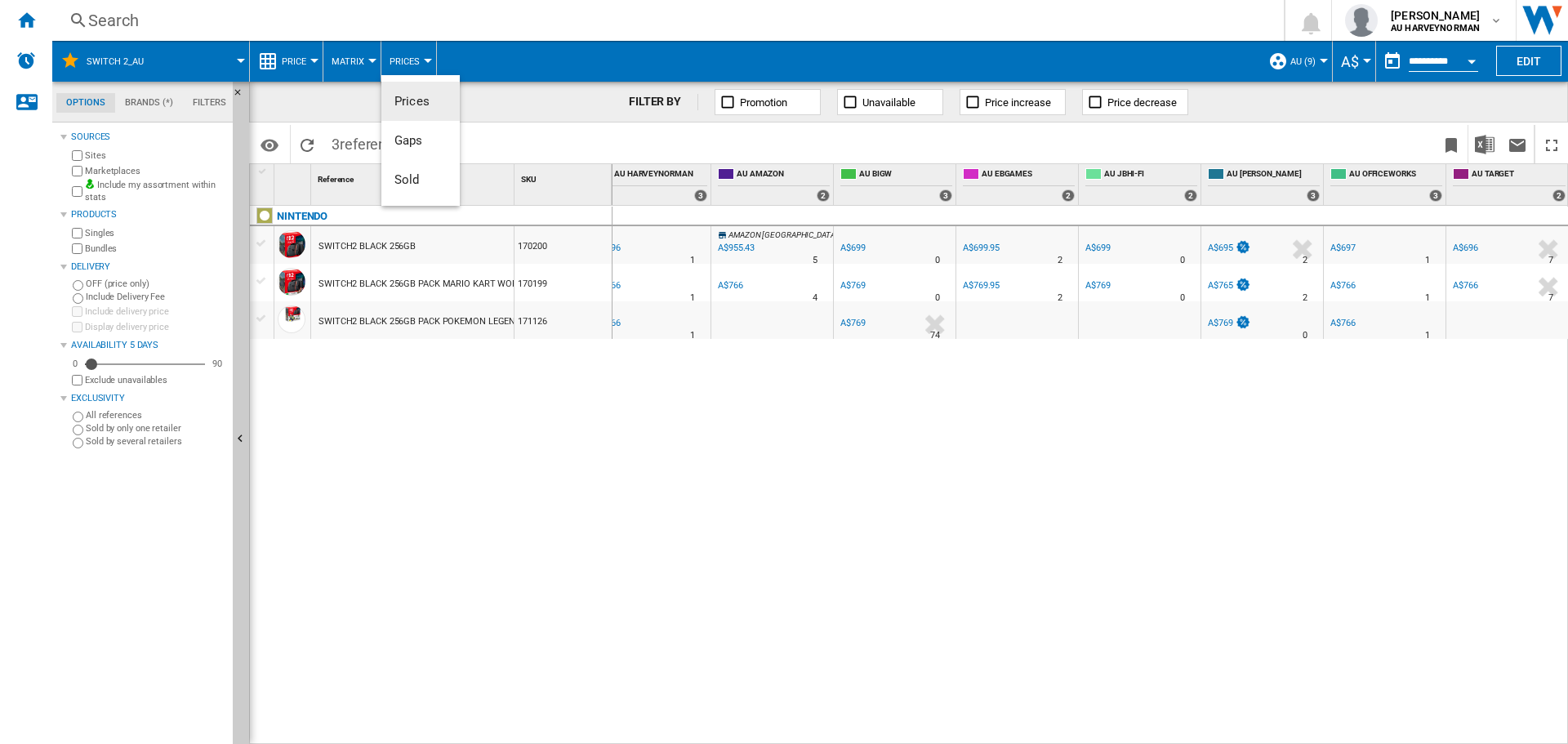
click at [425, 60] on md-backdrop at bounding box center [784, 372] width 1568 height 744
click at [317, 59] on div at bounding box center [314, 60] width 8 height 4
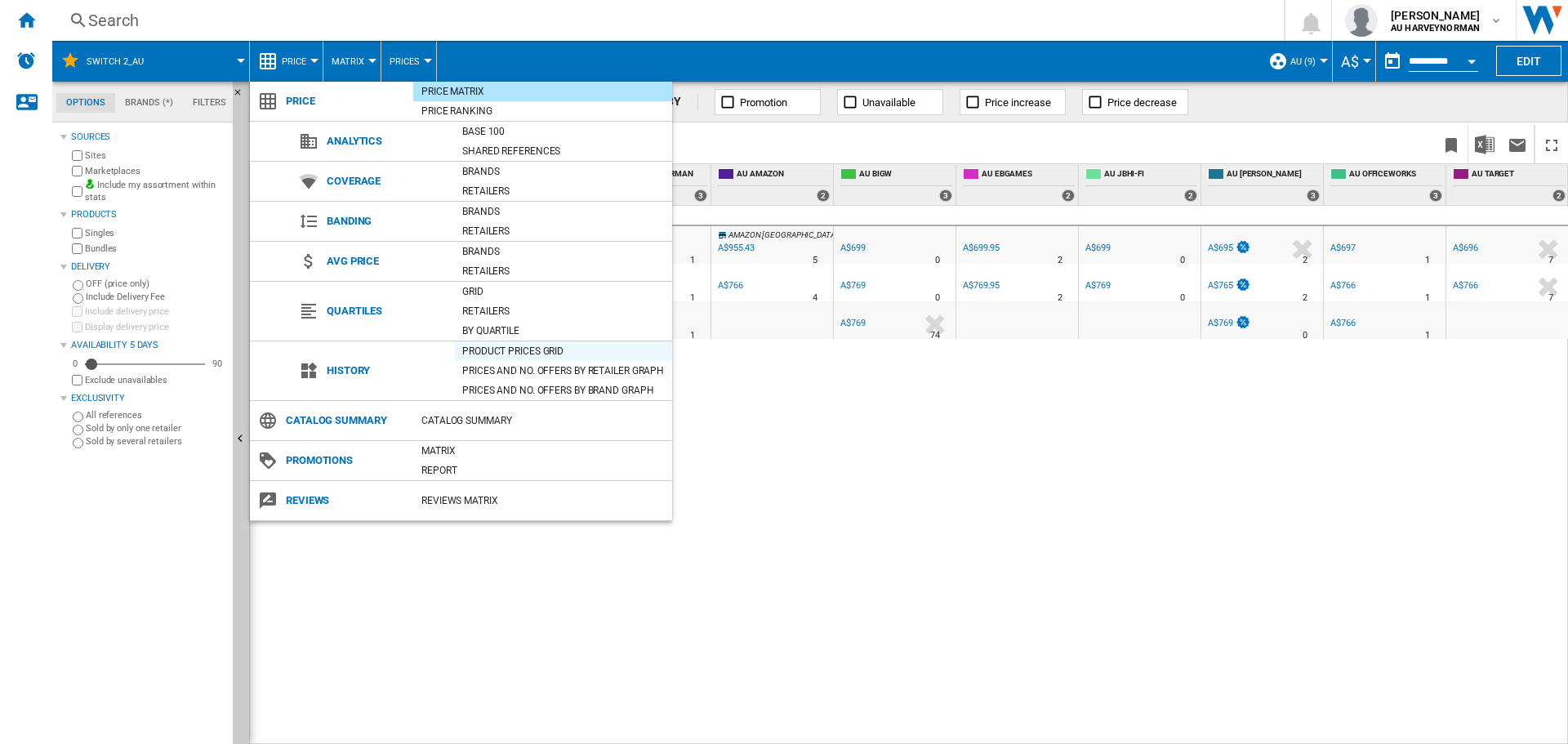
click at [517, 343] on div "Product prices grid" at bounding box center [563, 351] width 218 height 16
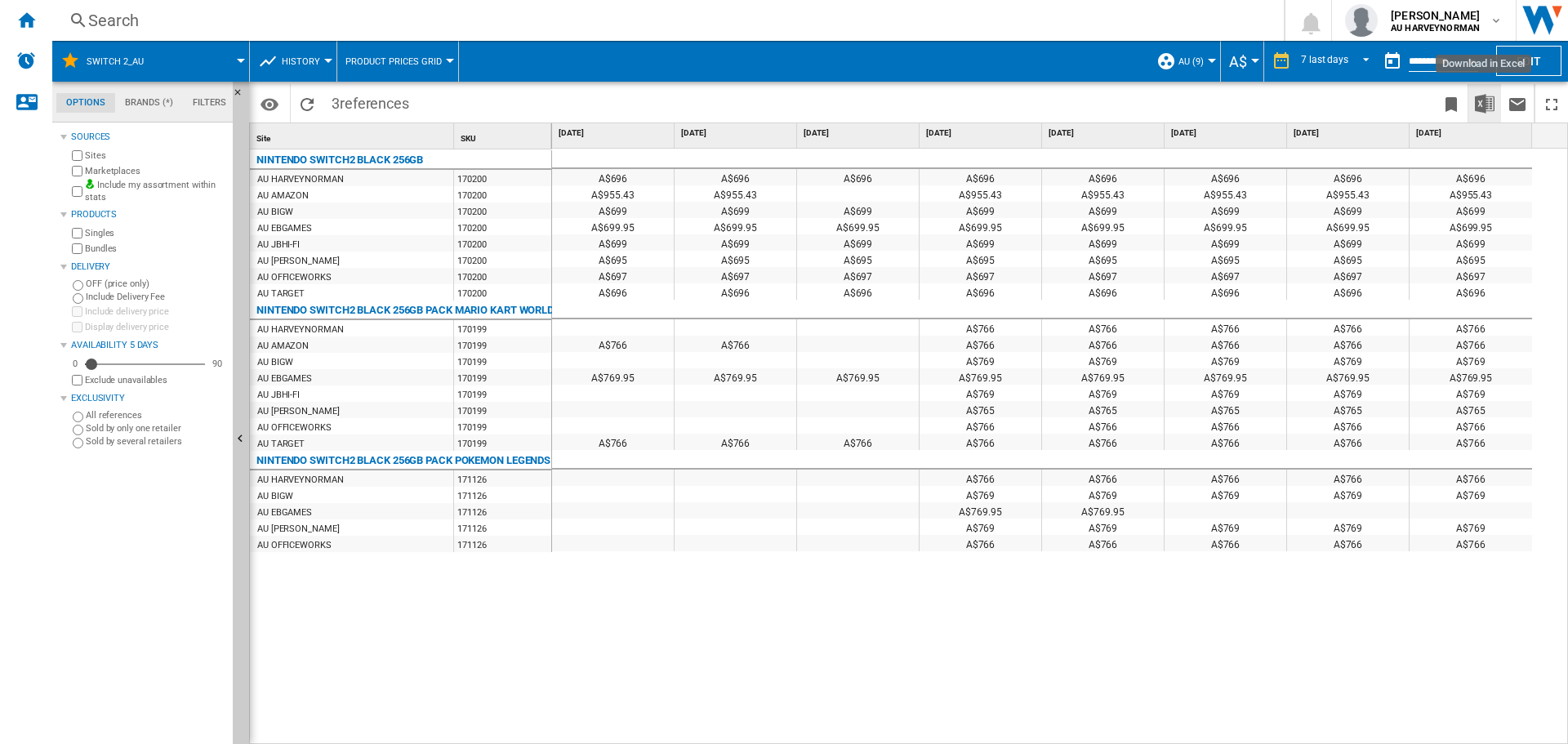
click at [1486, 108] on img "Download in Excel" at bounding box center [1485, 103] width 20 height 20
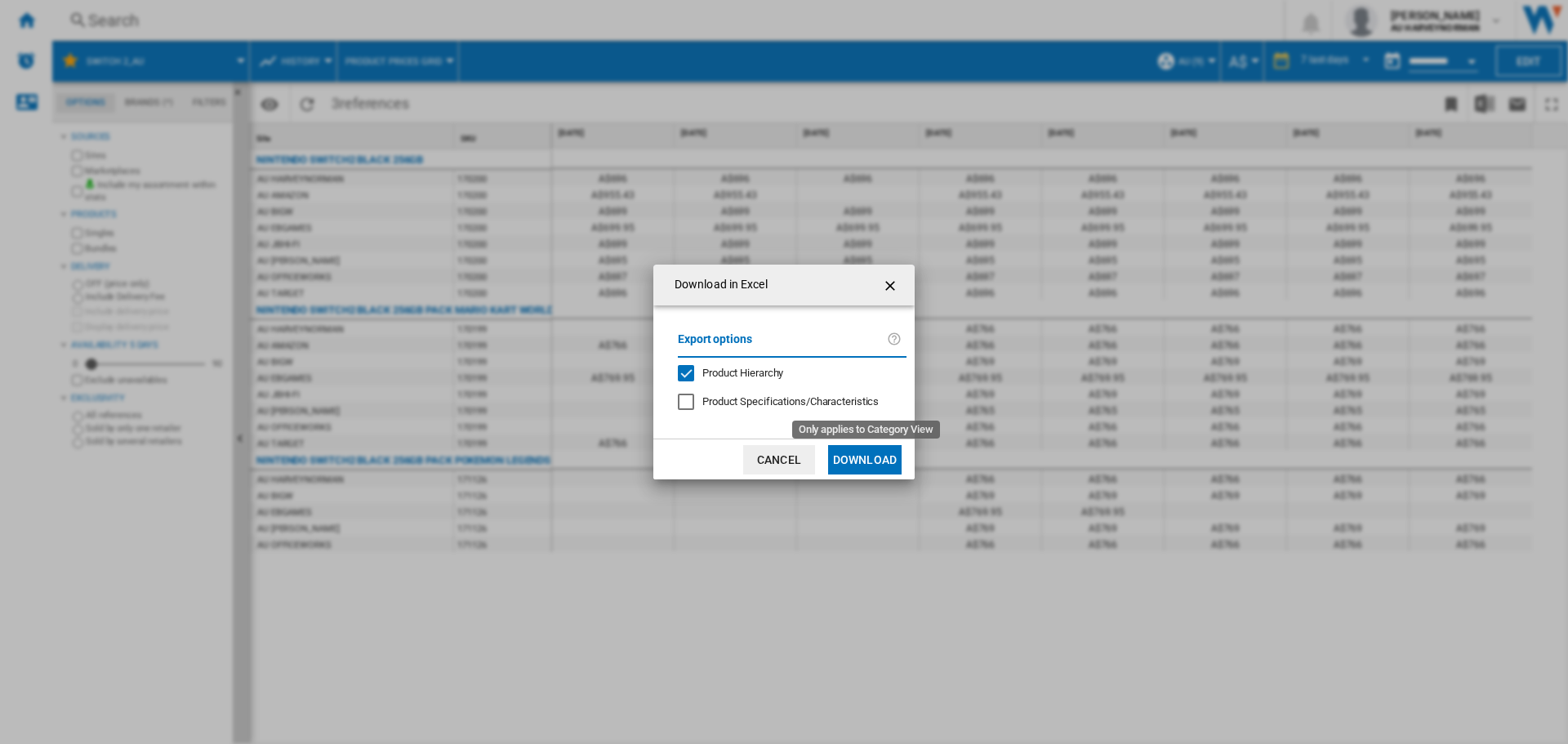
drag, startPoint x: 742, startPoint y: 403, endPoint x: 878, endPoint y: 435, distance: 139.7
click at [743, 403] on span "Product Specifications/Characteristics" at bounding box center [790, 402] width 176 height 12
drag, startPoint x: 879, startPoint y: 464, endPoint x: 1064, endPoint y: 492, distance: 187.1
click at [882, 464] on button "Download" at bounding box center [864, 459] width 73 height 29
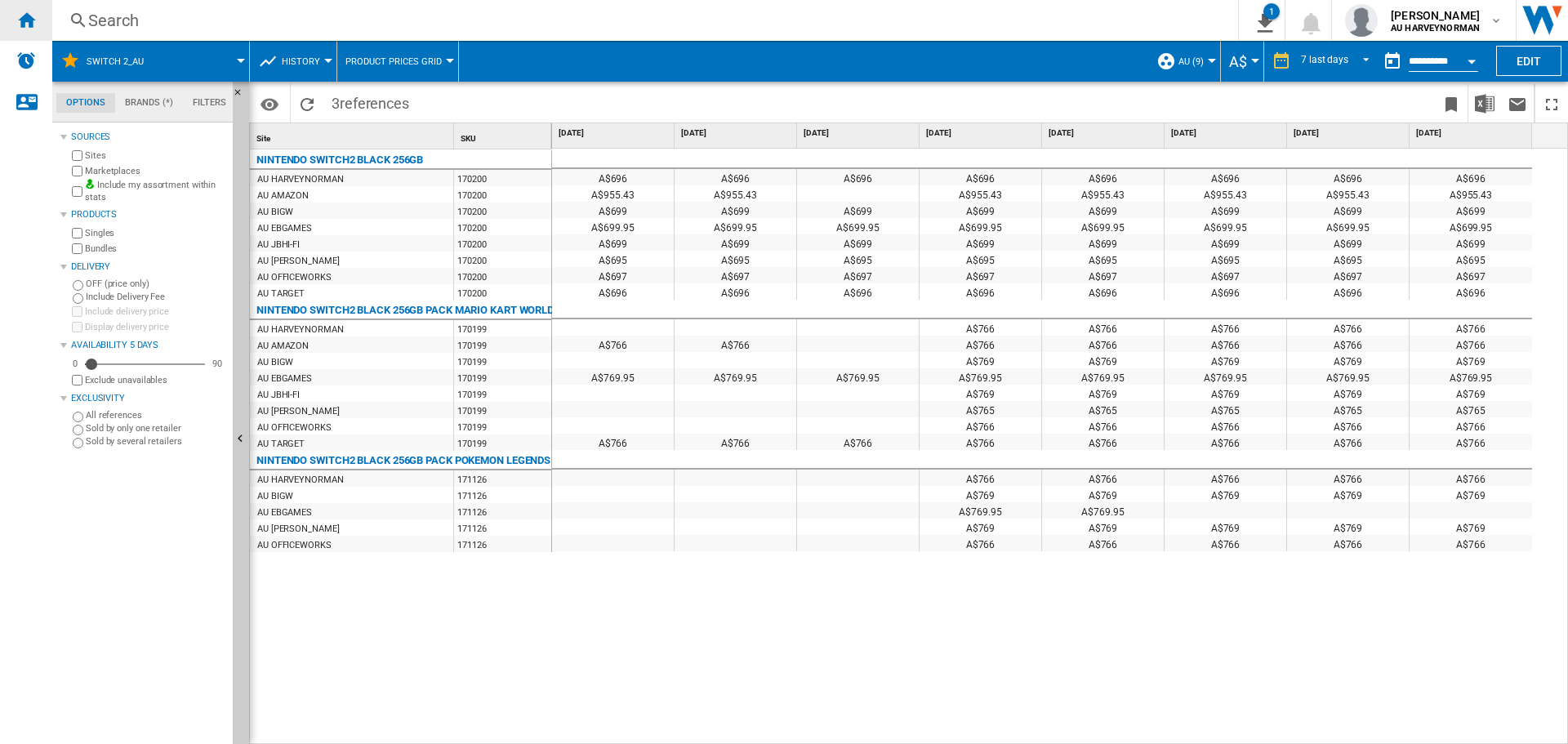
click at [18, 12] on ng-md-icon "Home" at bounding box center [26, 19] width 20 height 20
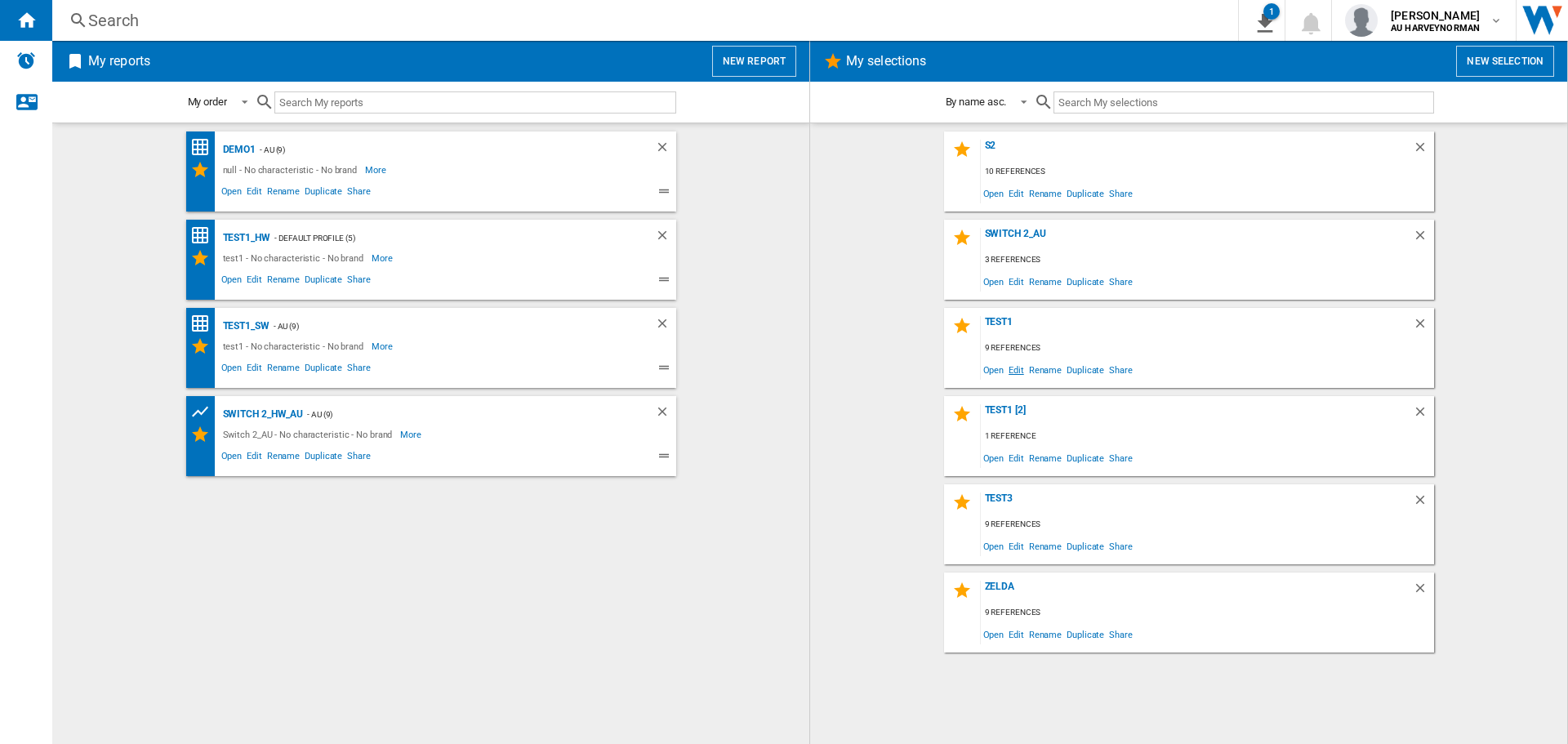
click at [1018, 373] on span "Edit" at bounding box center [1017, 370] width 21 height 22
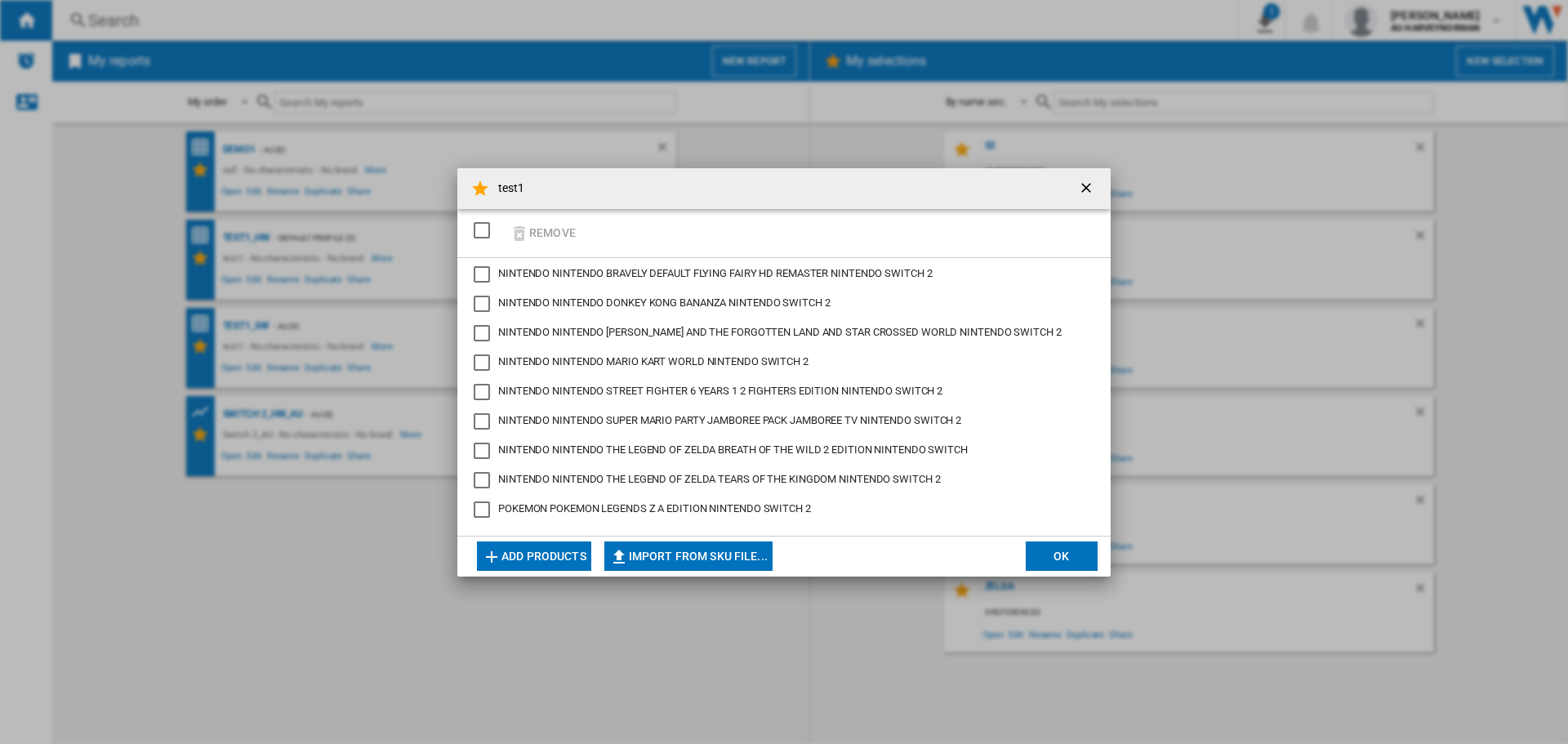
scroll to position [3, 0]
click at [1080, 556] on button "OK" at bounding box center [1062, 556] width 72 height 29
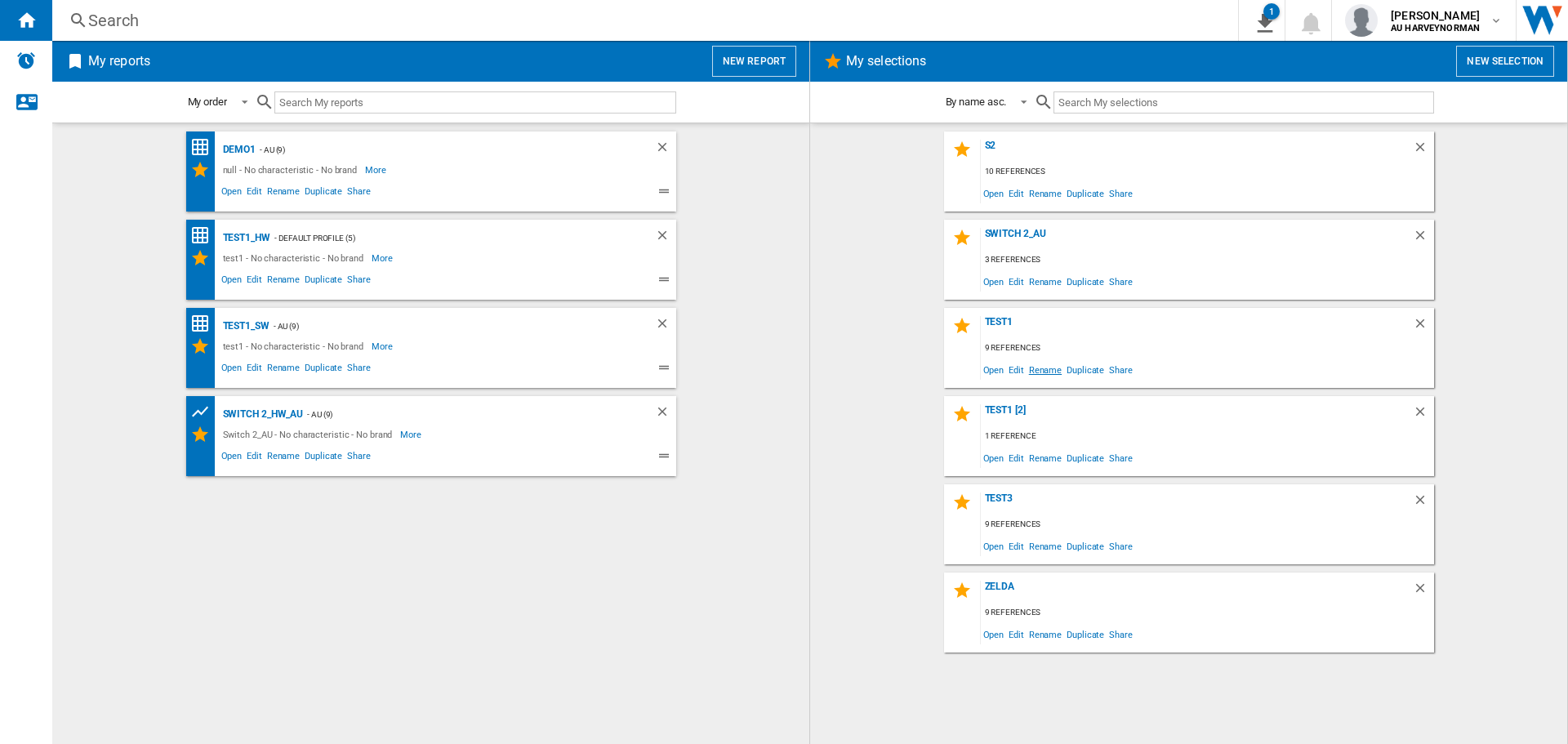
click at [1034, 368] on span "Rename" at bounding box center [1045, 370] width 38 height 22
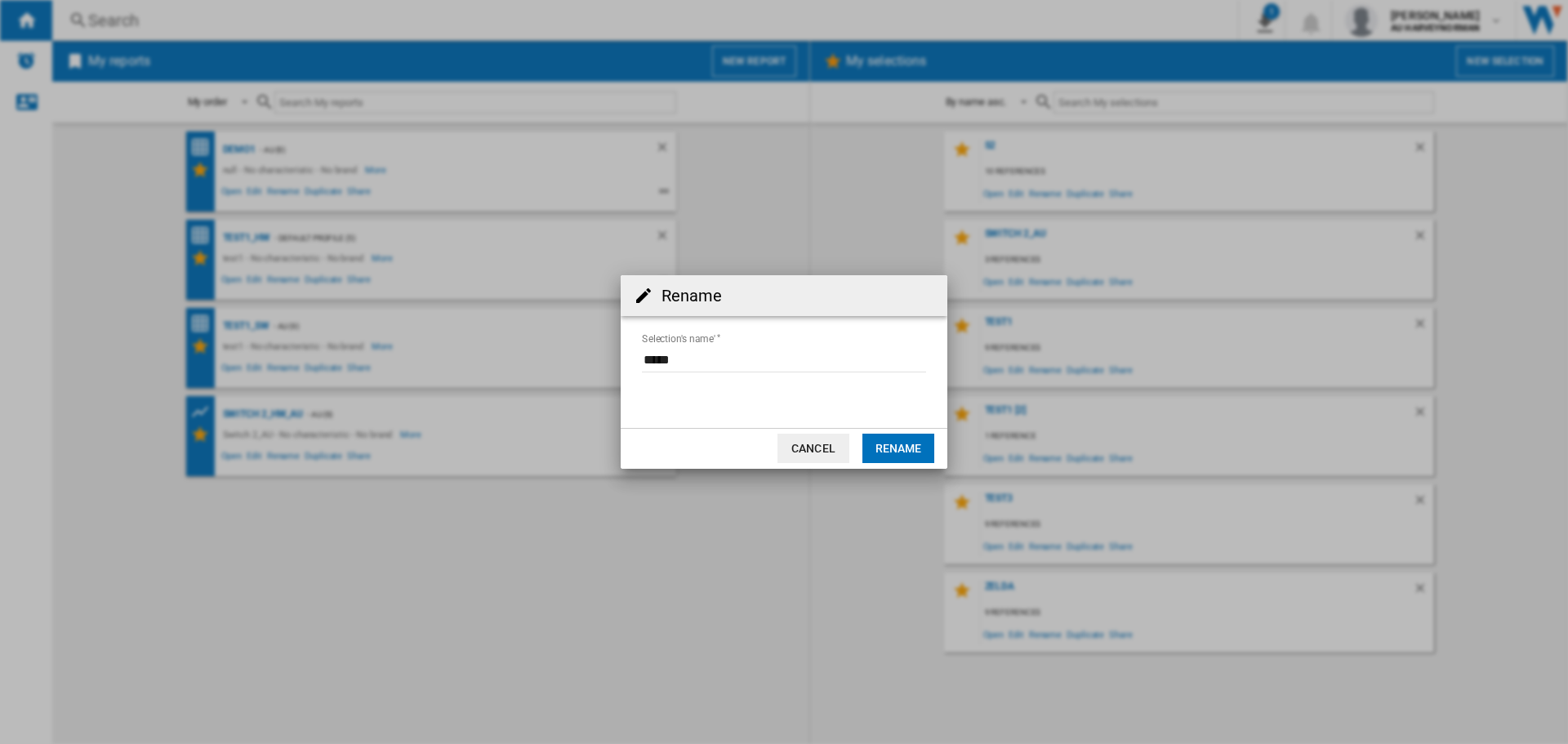
click at [694, 362] on input "Selection's name'" at bounding box center [784, 360] width 284 height 24
drag, startPoint x: 716, startPoint y: 362, endPoint x: 615, endPoint y: 358, distance: 101.1
click at [615, 358] on div "Rename Selection's name' Cancel Rename" at bounding box center [784, 372] width 1568 height 744
type input "**********"
click at [876, 445] on button "Rename" at bounding box center [899, 448] width 72 height 29
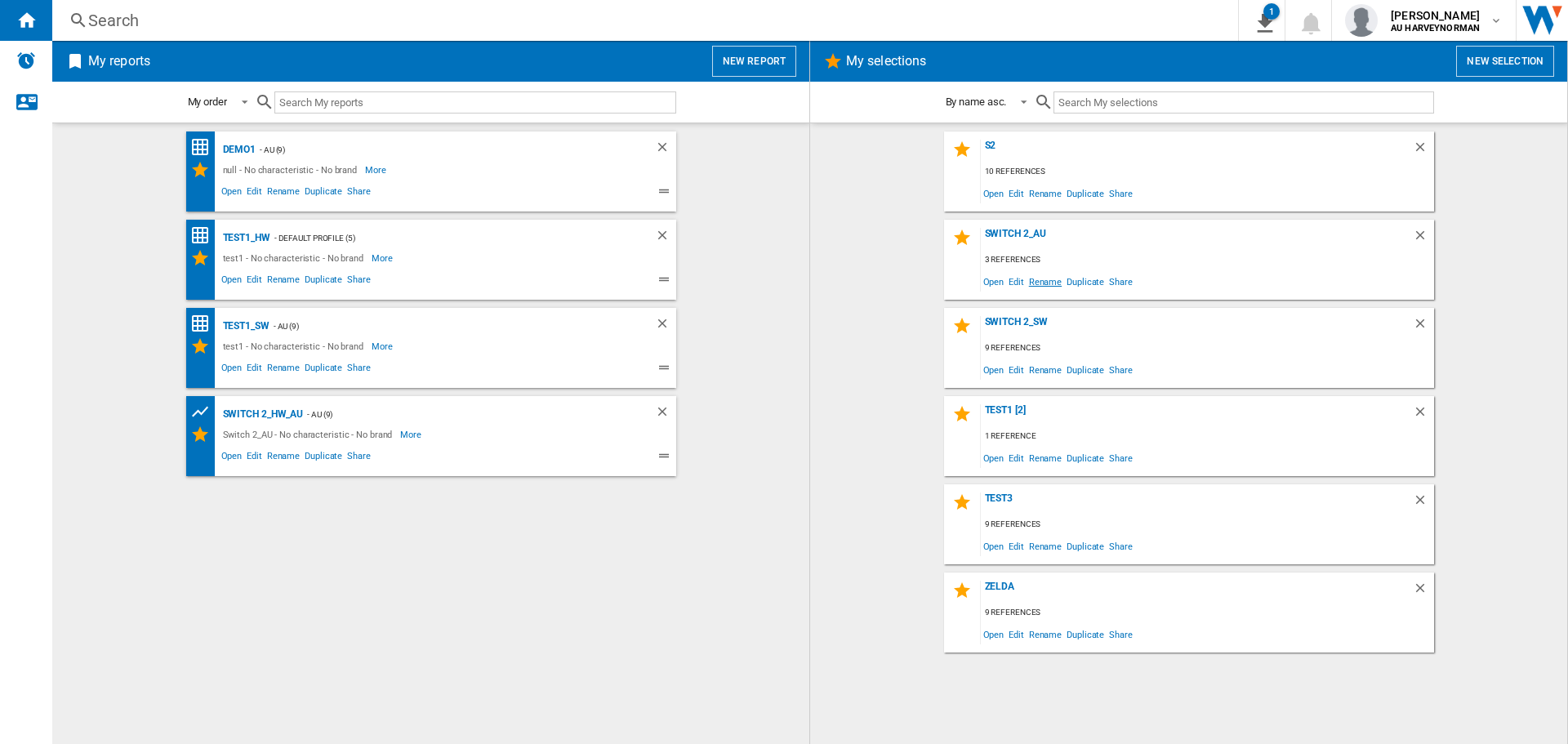
click at [1048, 271] on span "Rename" at bounding box center [1045, 281] width 38 height 22
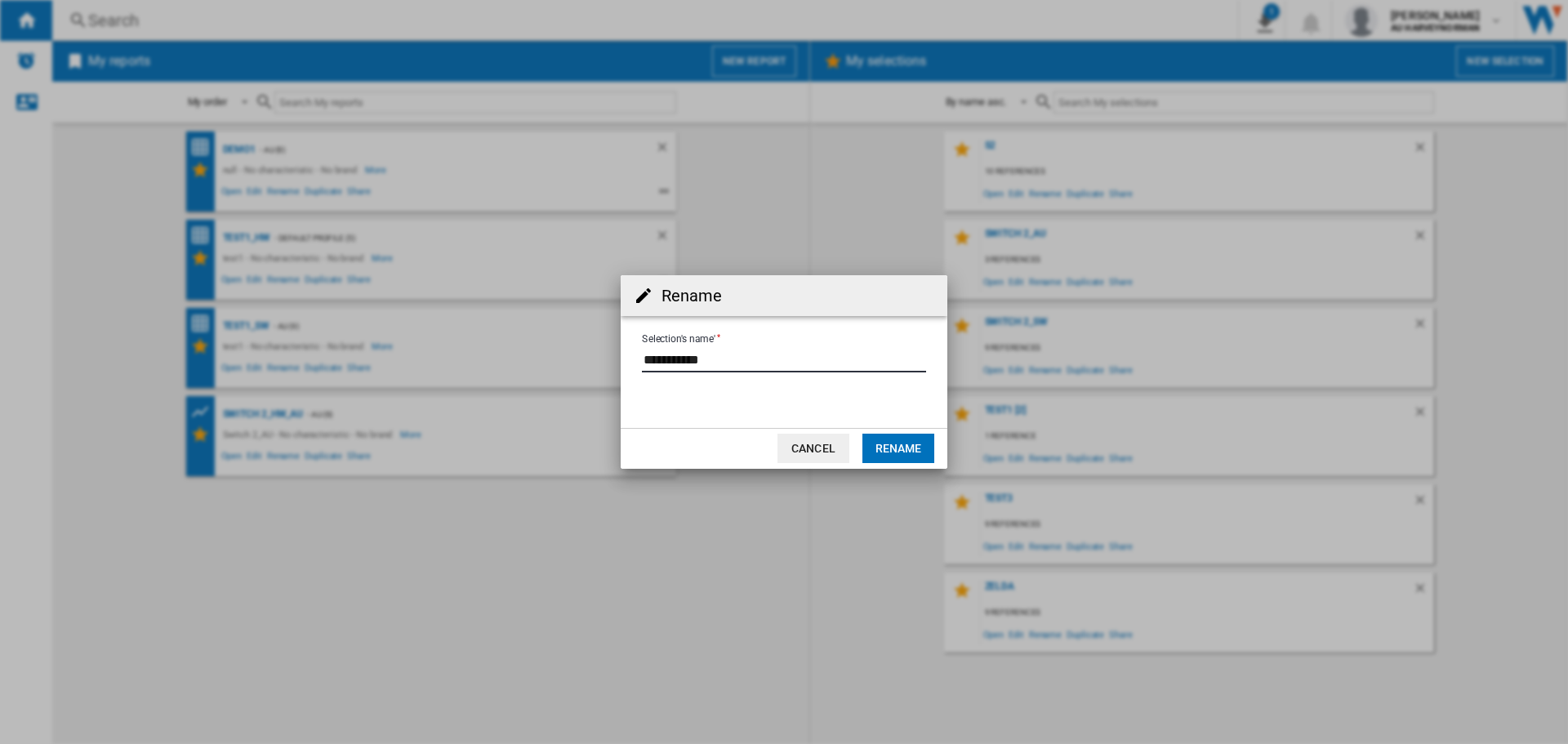
click at [723, 367] on input "Selection's name'" at bounding box center [784, 360] width 284 height 24
type input "**********"
click at [902, 443] on button "Rename" at bounding box center [899, 448] width 72 height 29
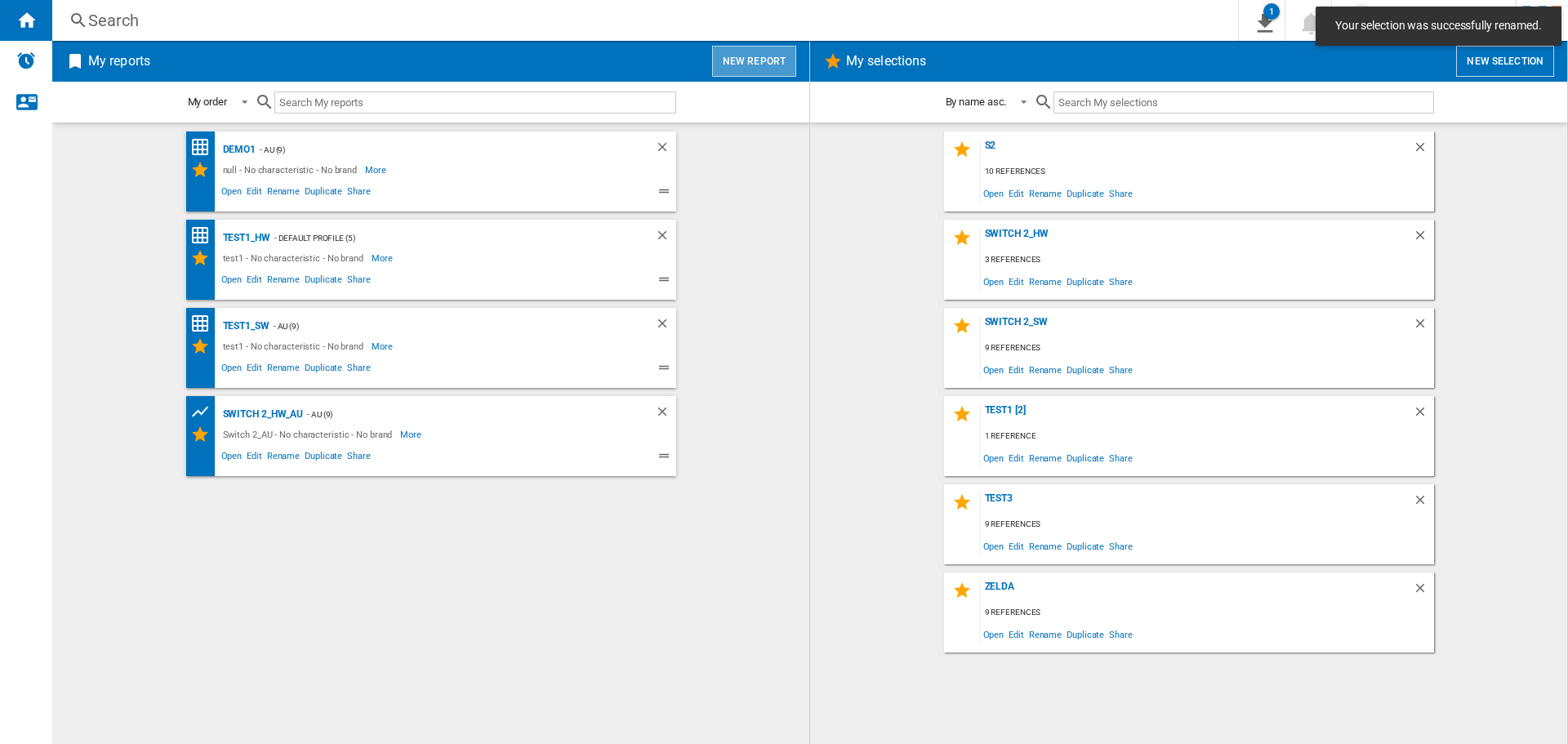
click at [759, 64] on button "New report" at bounding box center [754, 61] width 84 height 31
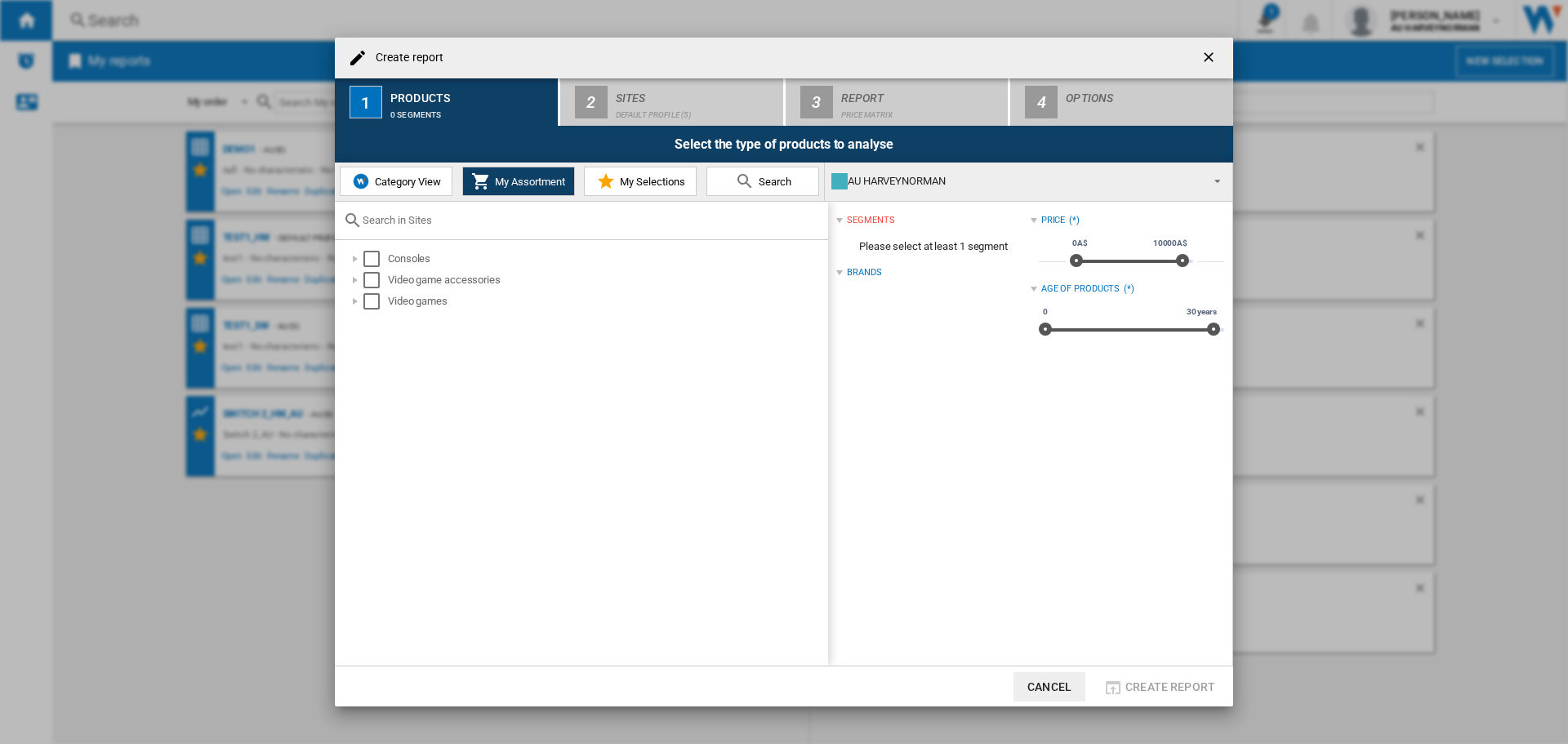
click at [625, 185] on span "My Selections" at bounding box center [650, 181] width 70 height 12
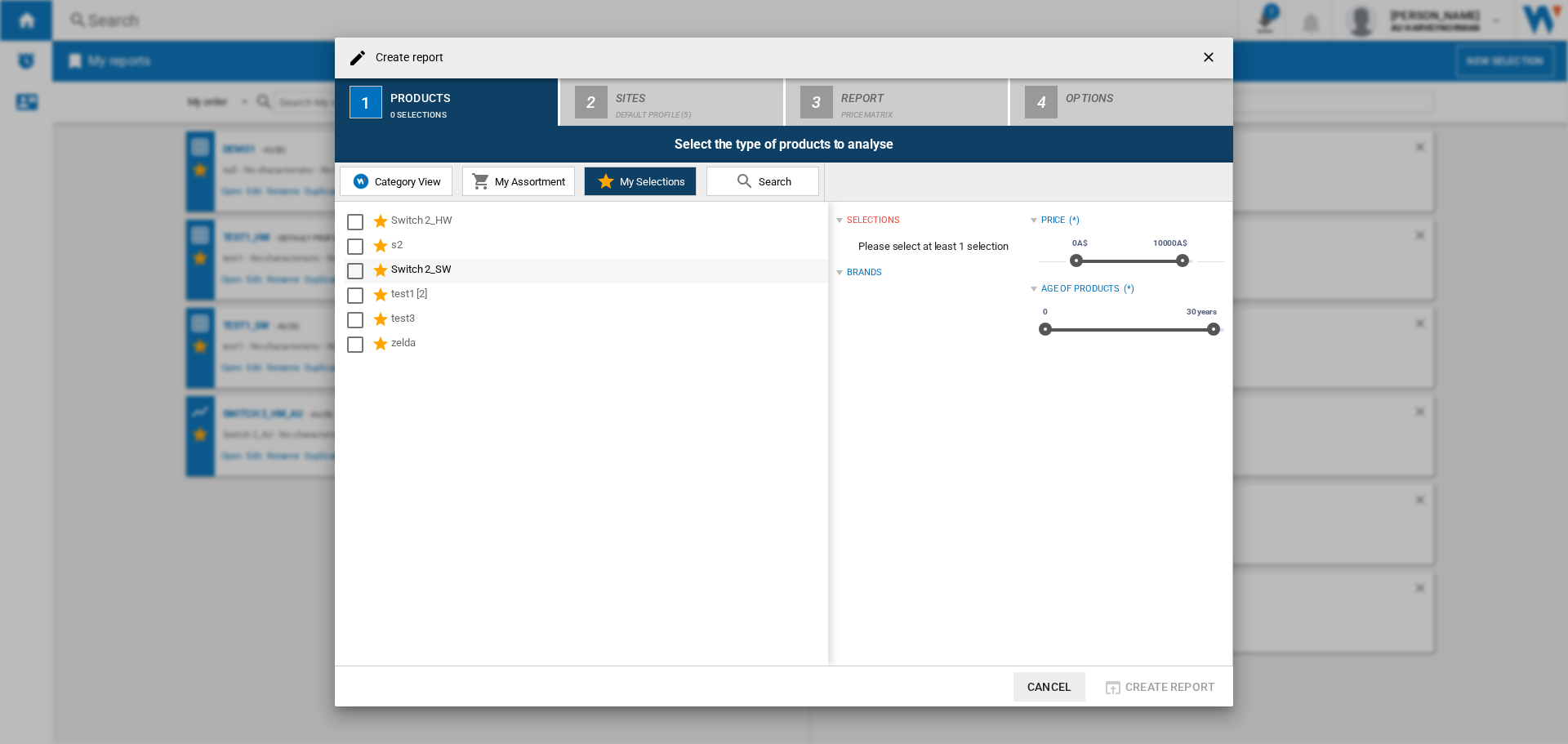
click at [439, 267] on div "Switch 2_SW" at bounding box center [608, 271] width 434 height 20
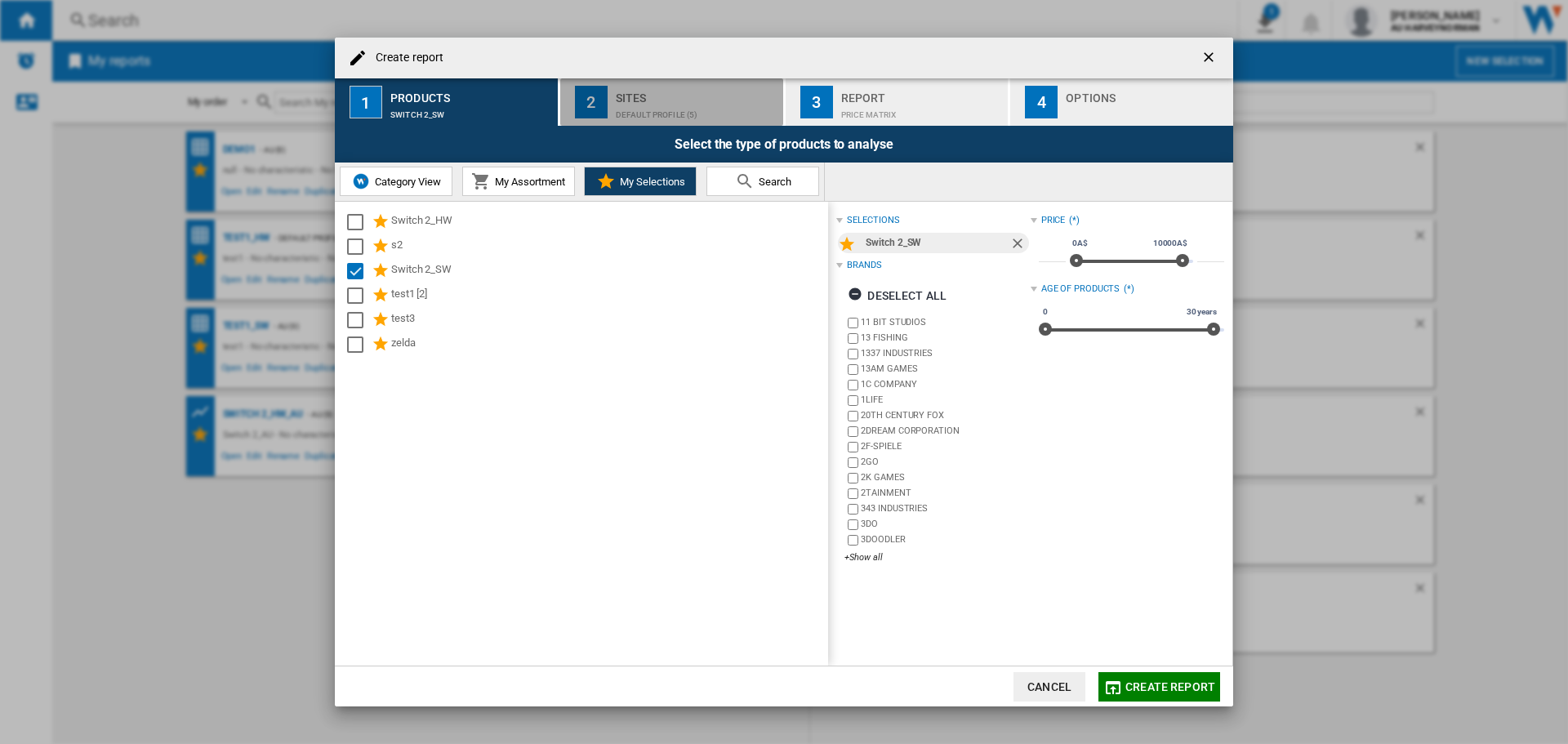
click at [676, 114] on div "Default profile (5)" at bounding box center [696, 111] width 161 height 17
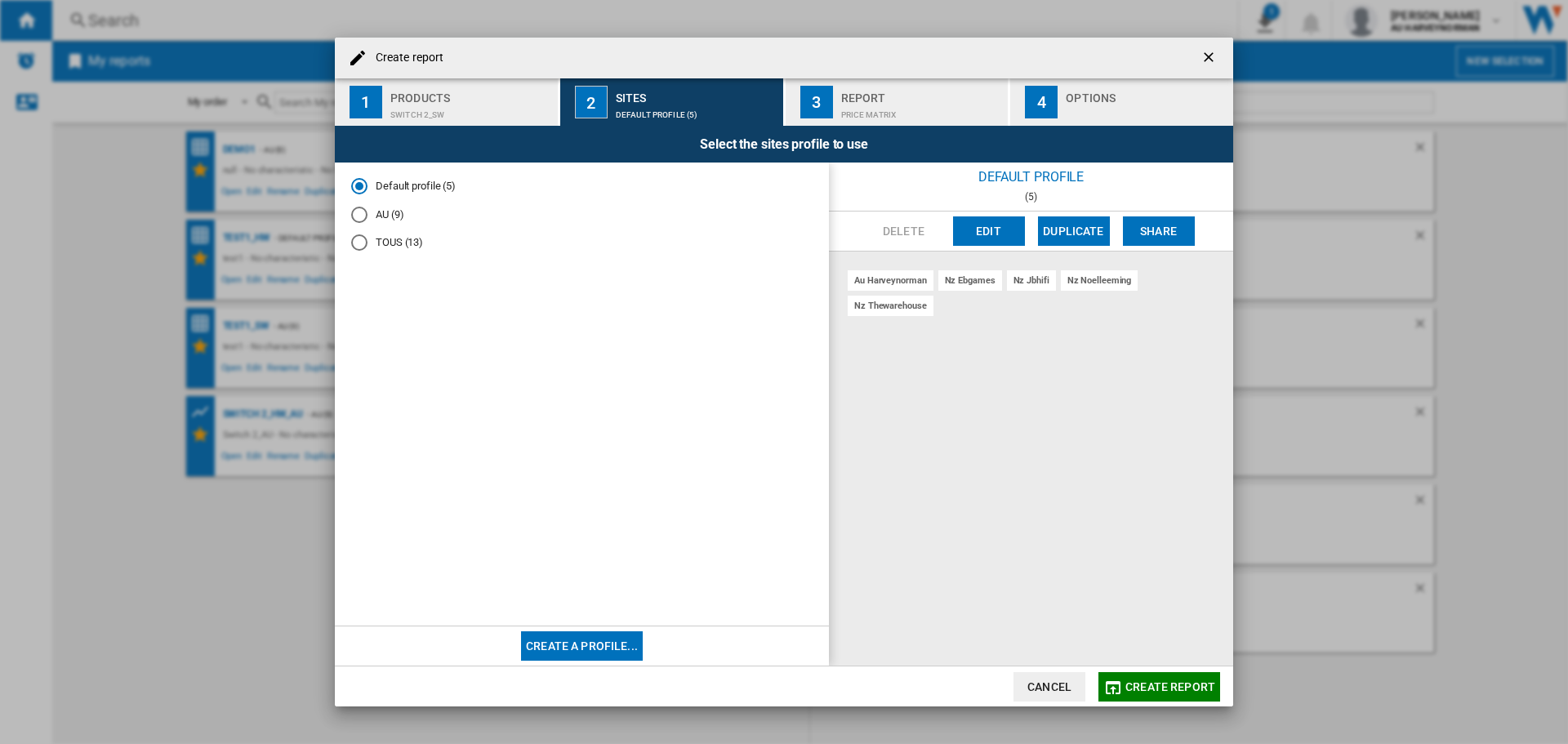
click at [390, 210] on md-radio-button "AU (9)" at bounding box center [581, 214] width 461 height 15
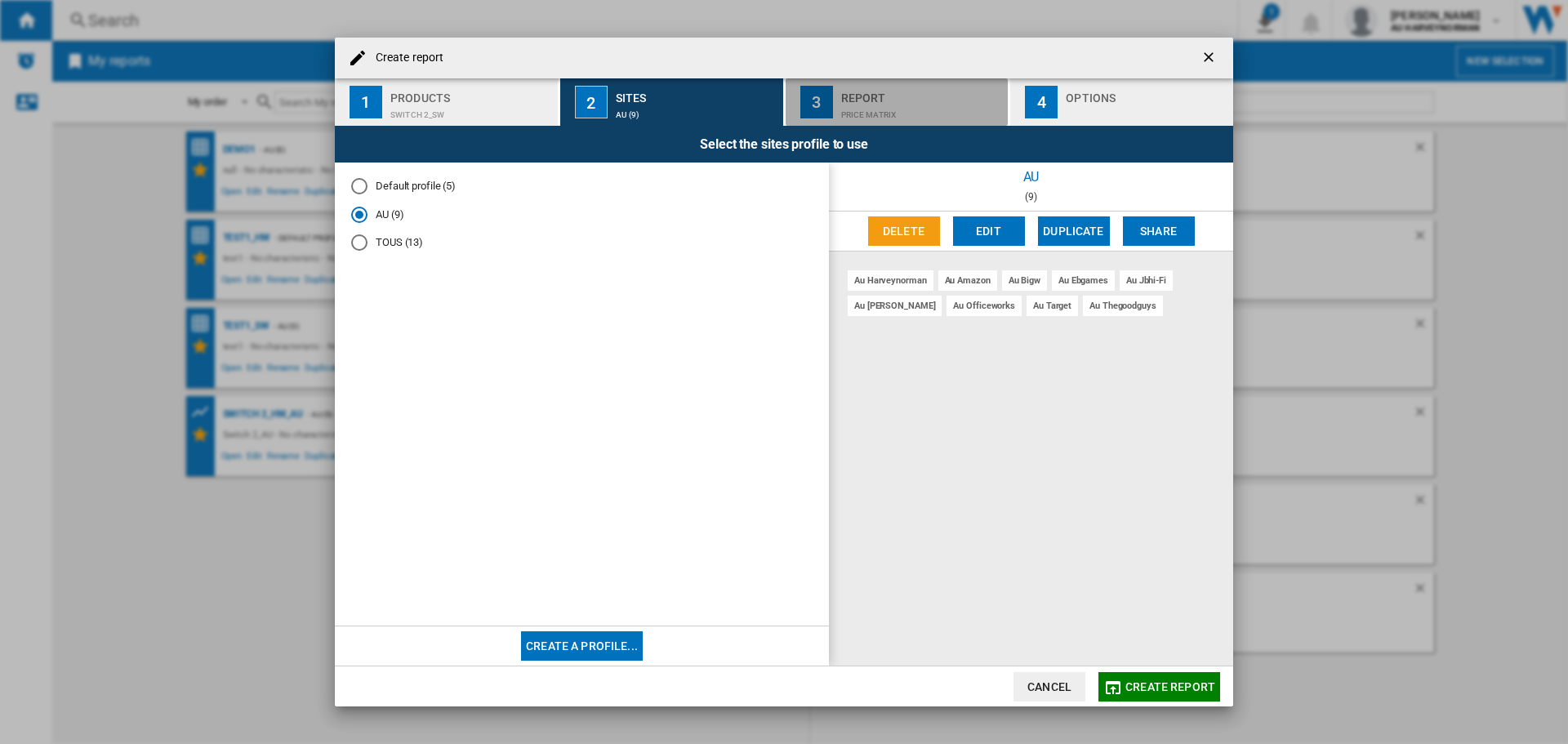
click at [865, 101] on div "Report" at bounding box center [921, 94] width 161 height 17
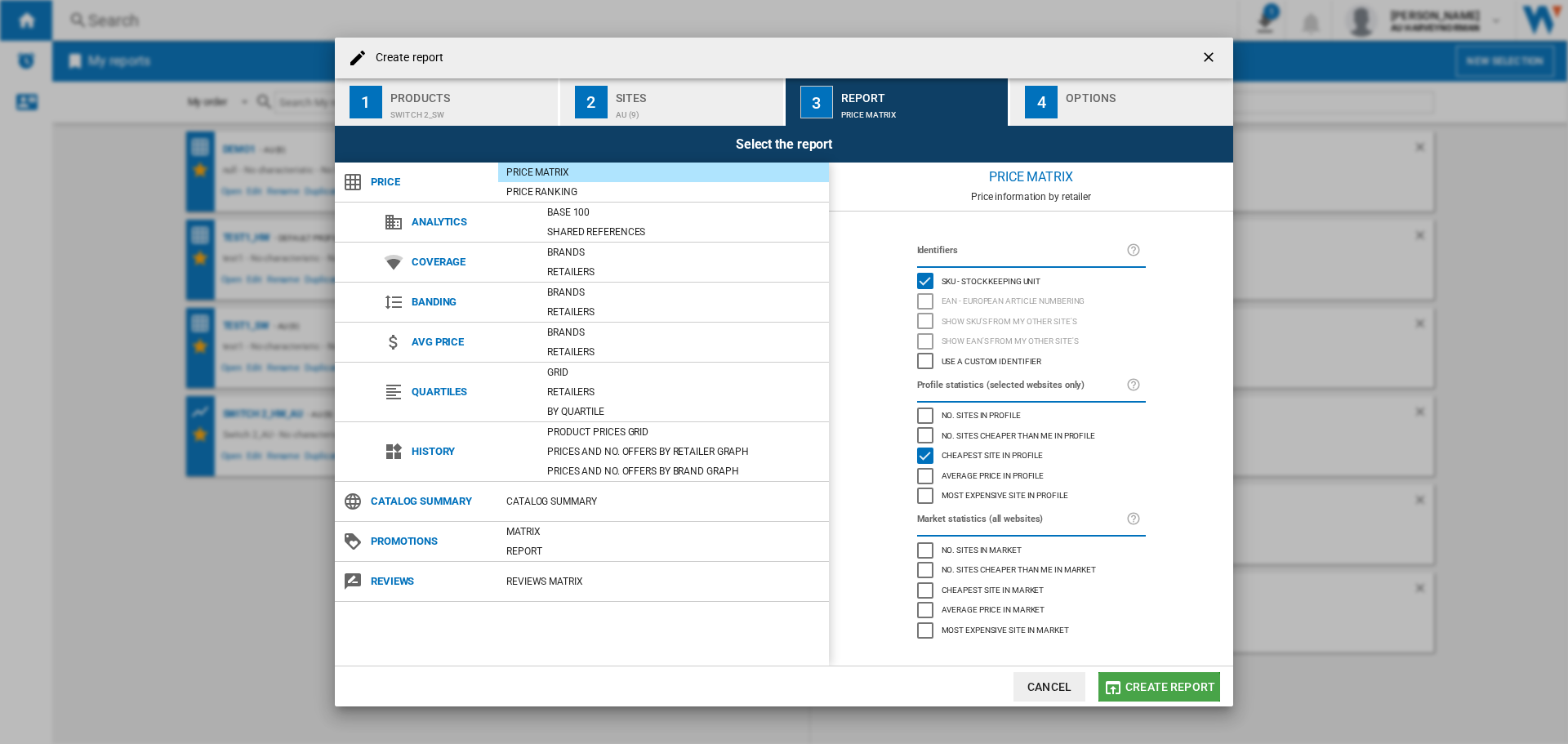
click at [1140, 697] on button "Create report" at bounding box center [1159, 686] width 121 height 29
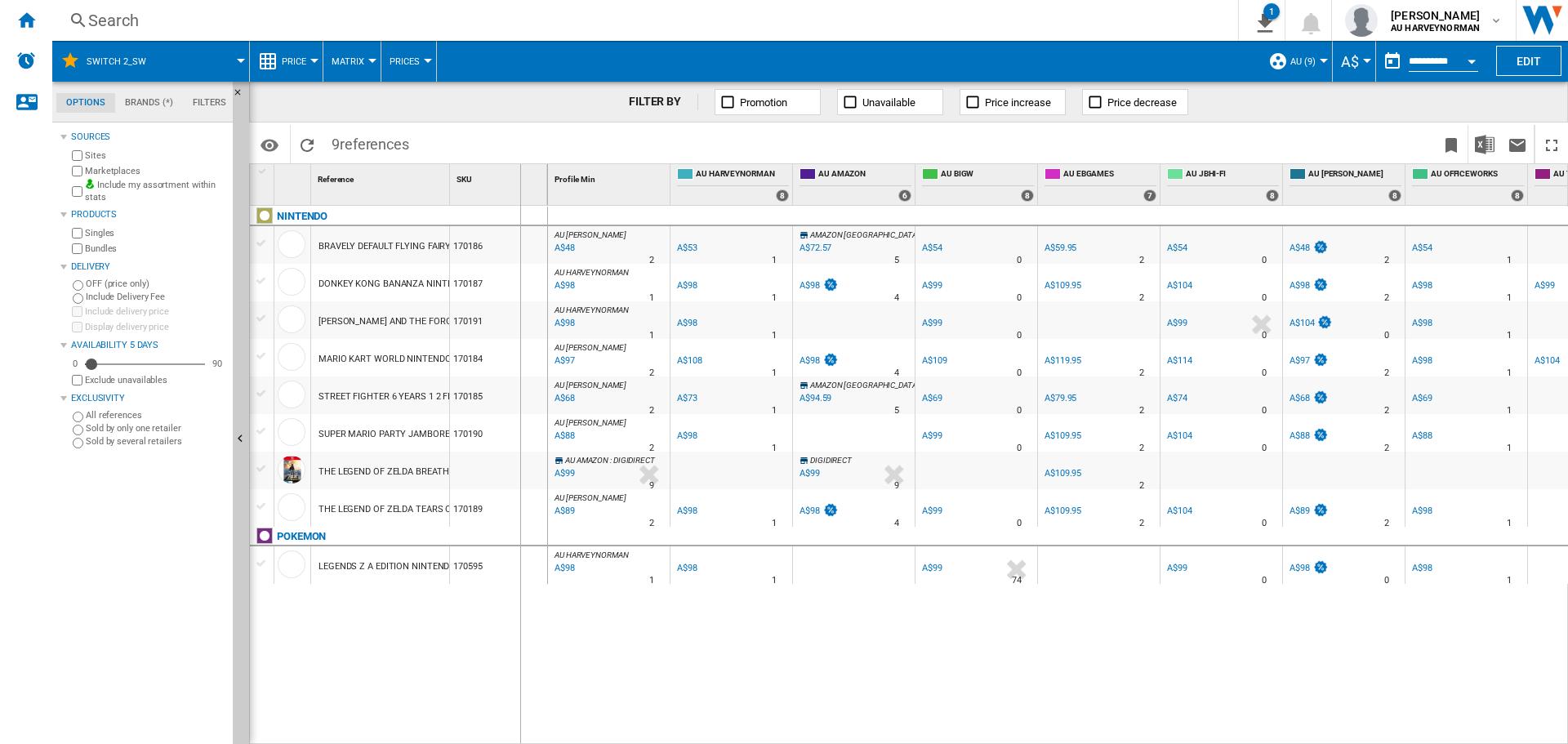
drag, startPoint x: 447, startPoint y: 186, endPoint x: 520, endPoint y: 190, distance: 73.1
click at [520, 190] on div "1 Reference 1 SKU 1" at bounding box center [399, 184] width 298 height 40
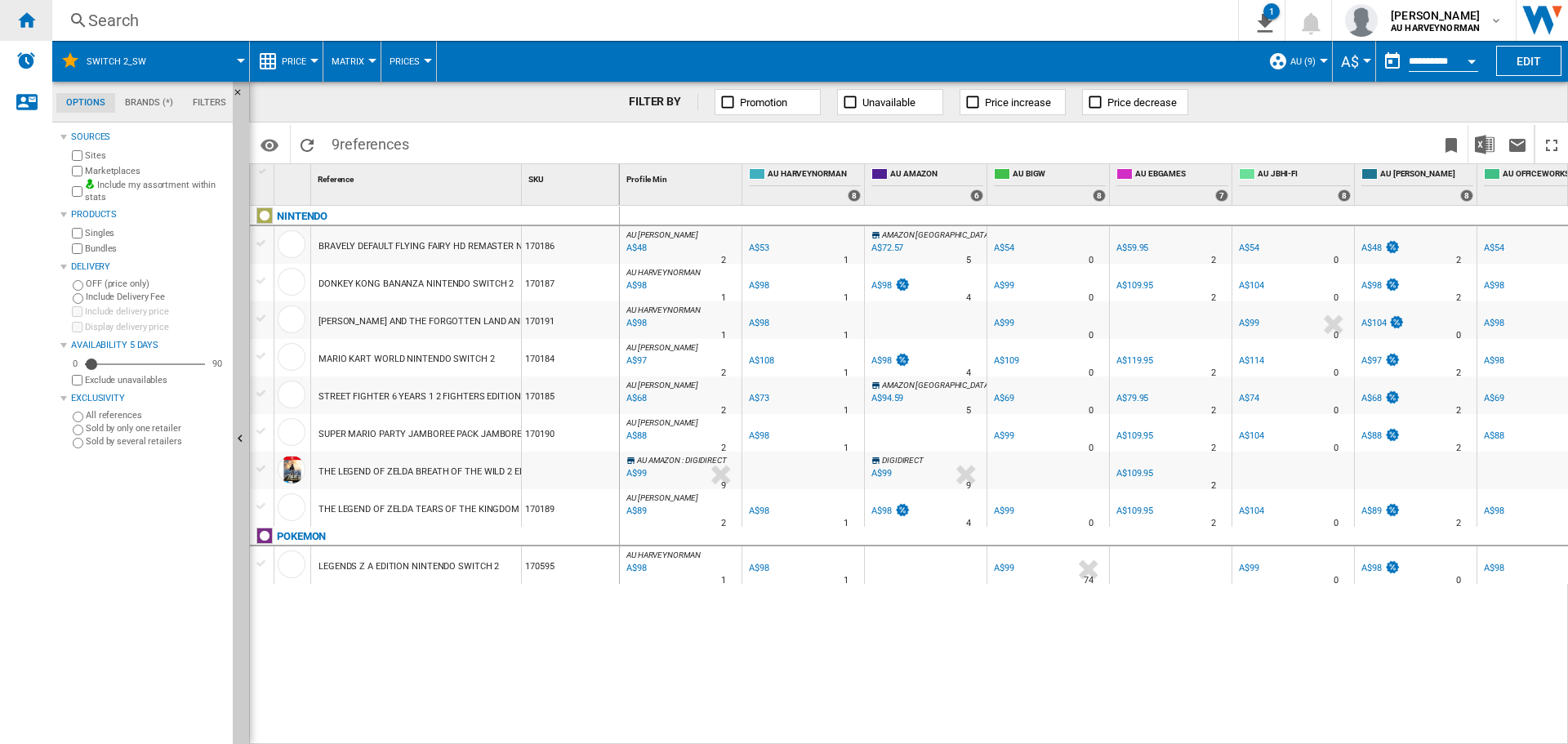
click at [8, 19] on div "Home" at bounding box center [26, 20] width 52 height 40
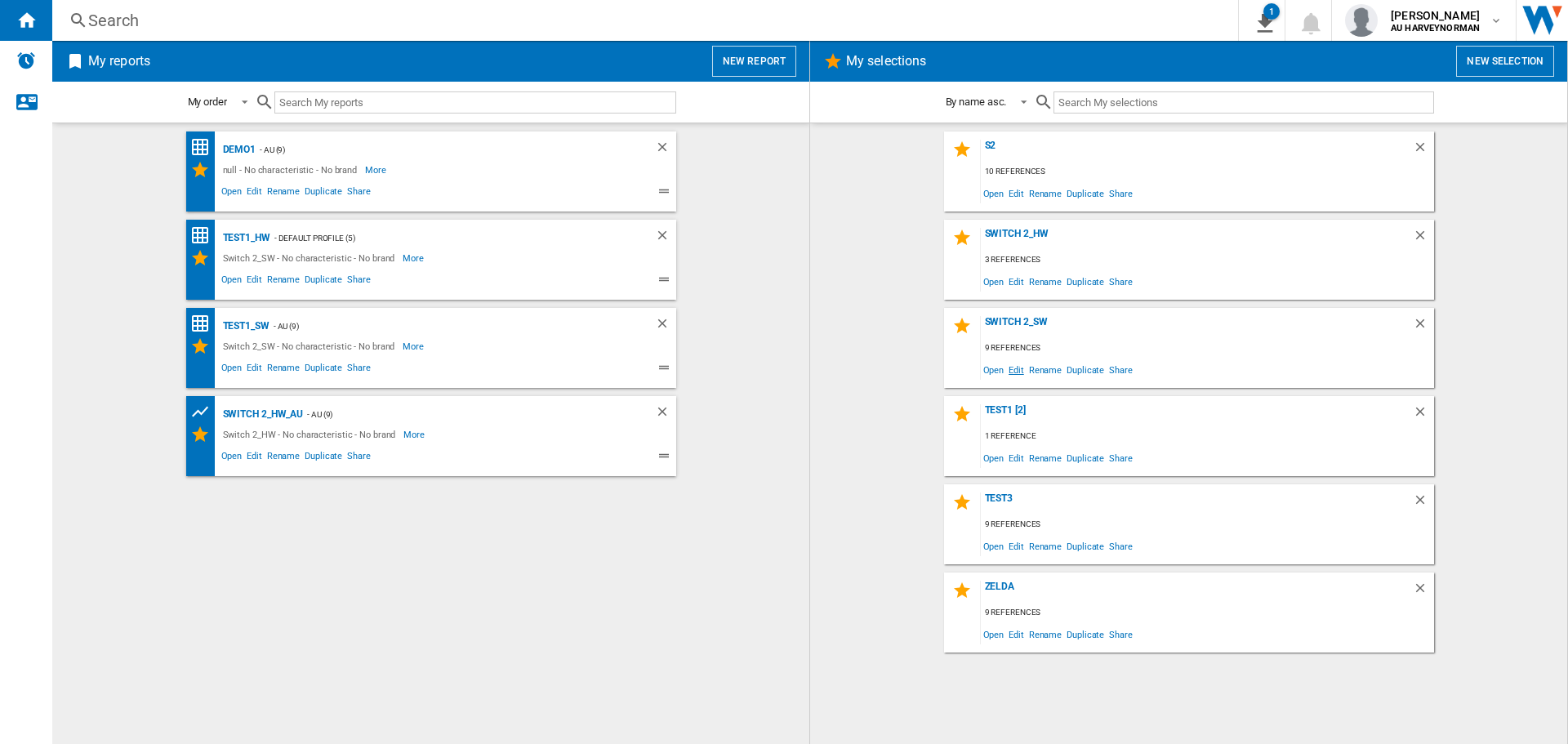
click at [1014, 367] on span "Edit" at bounding box center [1017, 370] width 21 height 22
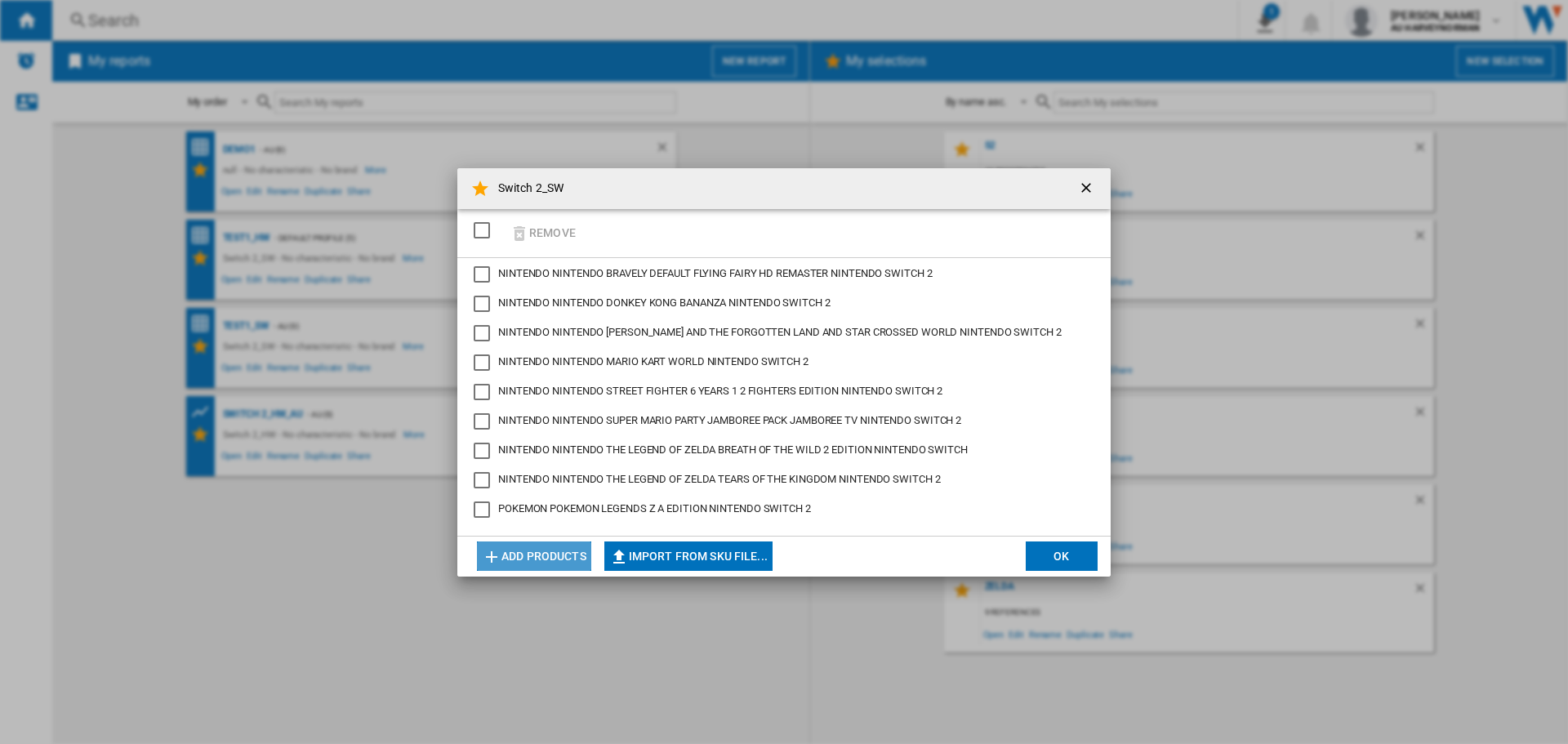
click at [525, 566] on button "Add products" at bounding box center [533, 556] width 114 height 29
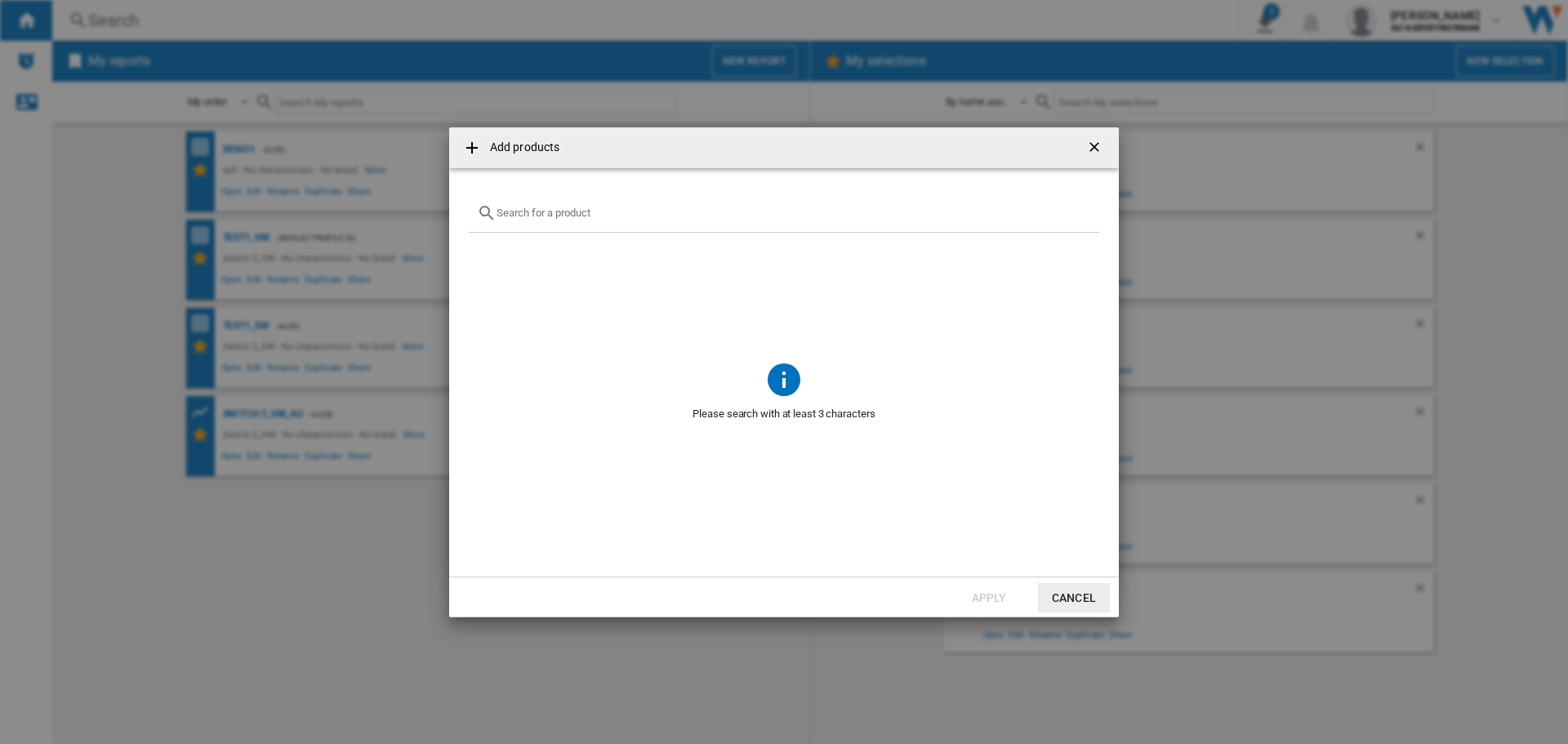
click at [558, 220] on div "Add products ..." at bounding box center [784, 213] width 630 height 39
click at [518, 212] on input "Add products ..." at bounding box center [793, 212] width 594 height 12
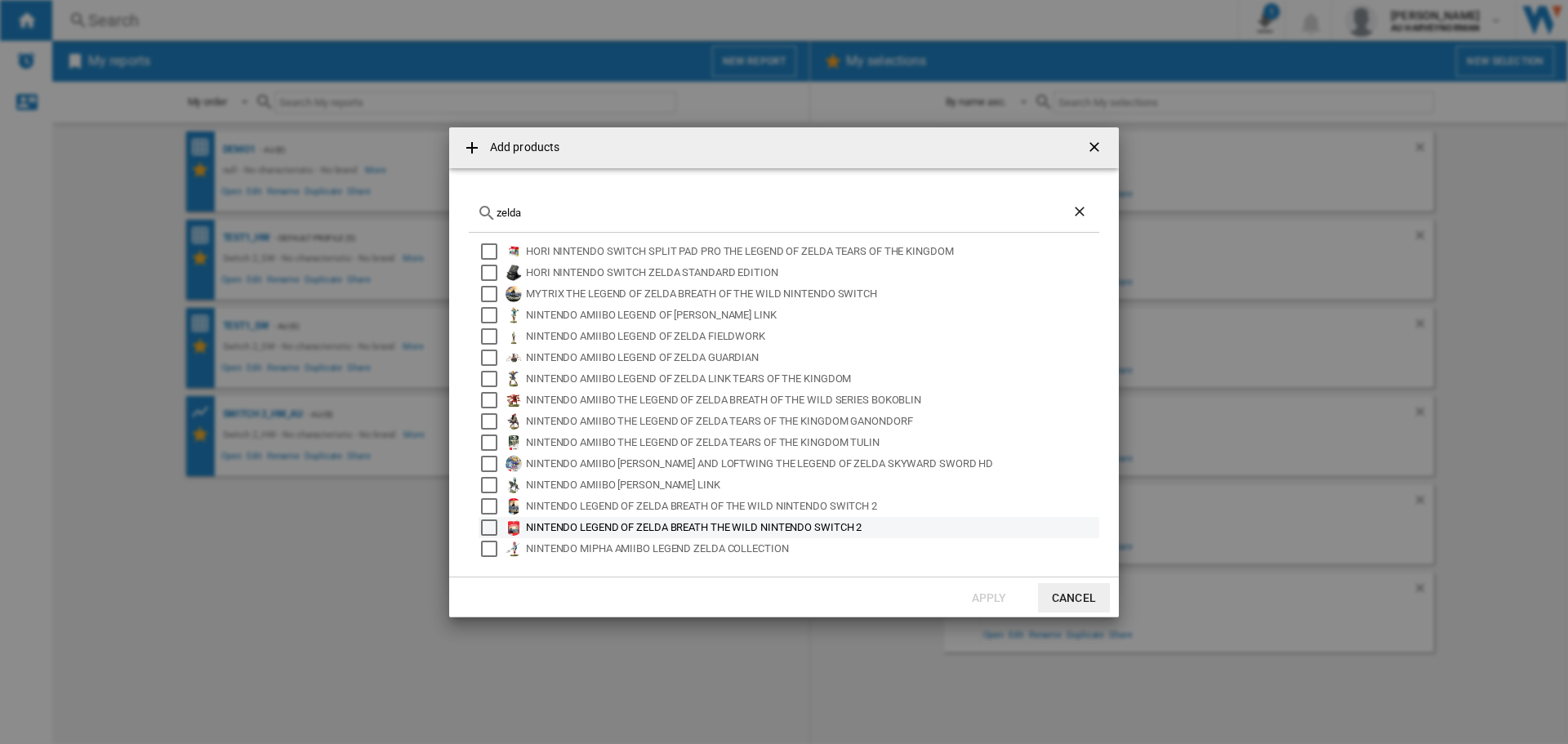
type input "zelda"
click at [590, 529] on div "NINTENDO LEGEND OF ZELDA BREATH THE WILD NINTENDO SWITCH 2" at bounding box center [811, 527] width 571 height 16
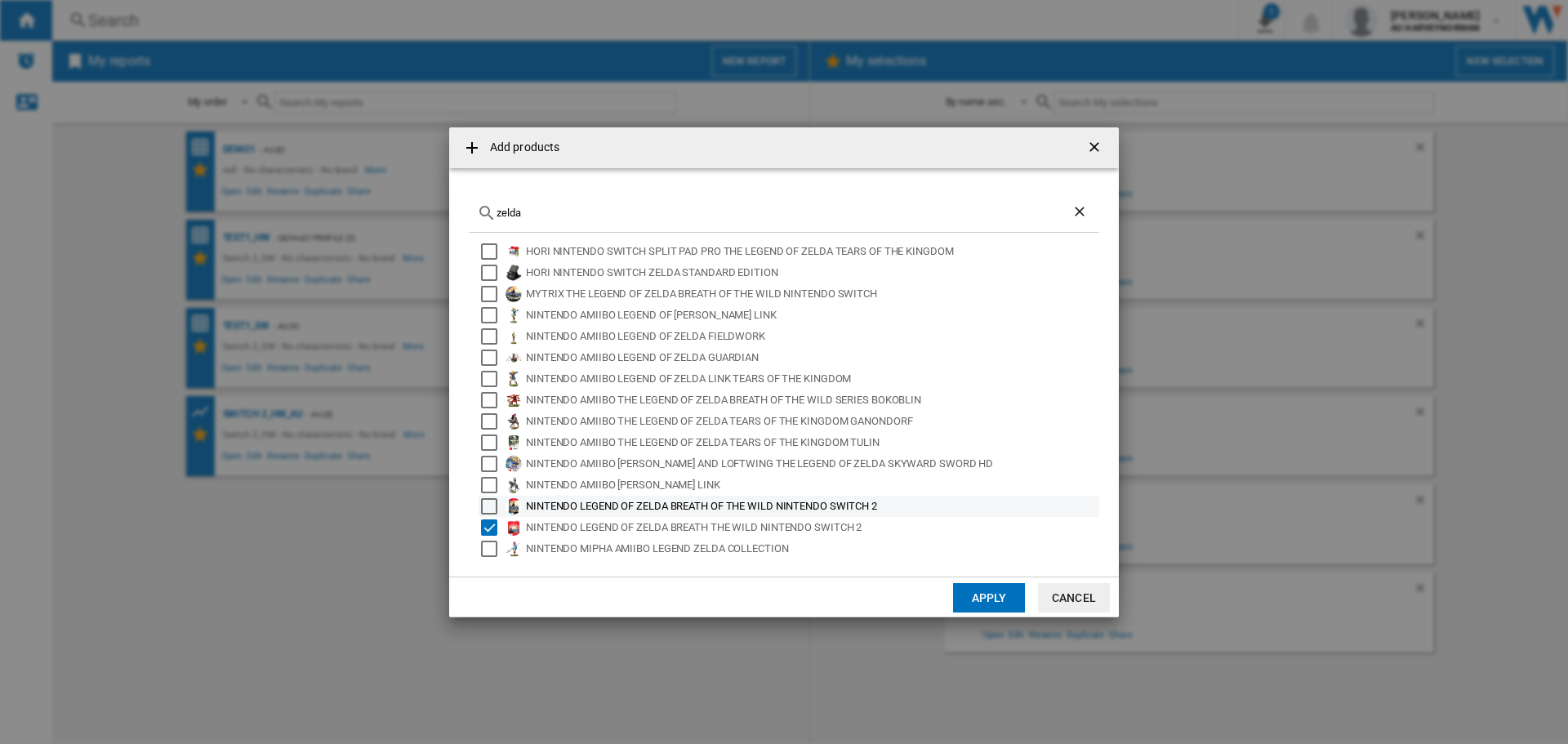
click at [595, 507] on div "NINTENDO LEGEND OF ZELDA BREATH OF THE WILD NINTENDO SWITCH 2" at bounding box center [811, 506] width 571 height 16
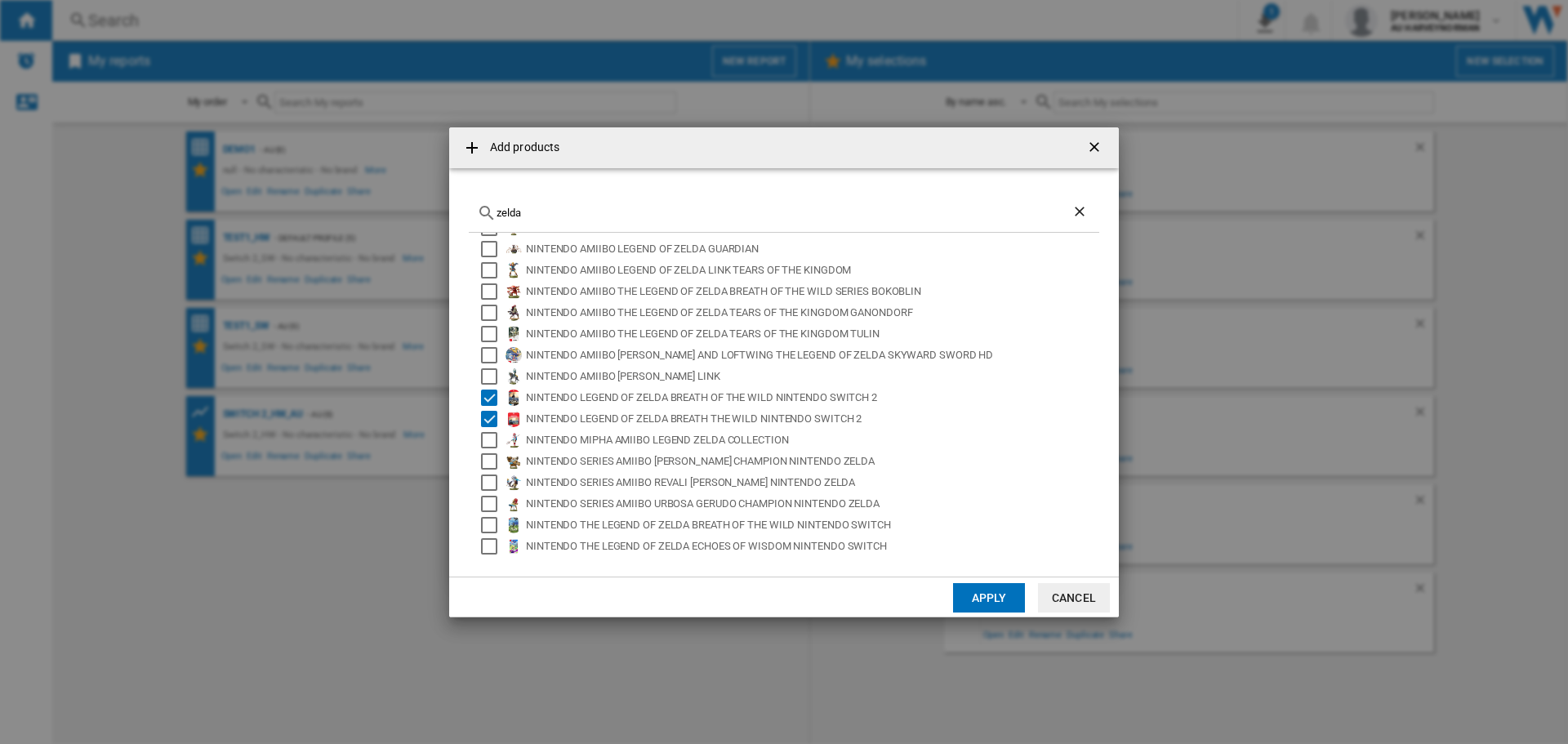
click at [951, 611] on md-dialog-actions "Apply Cancel" at bounding box center [784, 596] width 670 height 40
drag, startPoint x: 961, startPoint y: 606, endPoint x: 1030, endPoint y: 606, distance: 69.0
click at [962, 606] on button "Apply" at bounding box center [989, 598] width 72 height 29
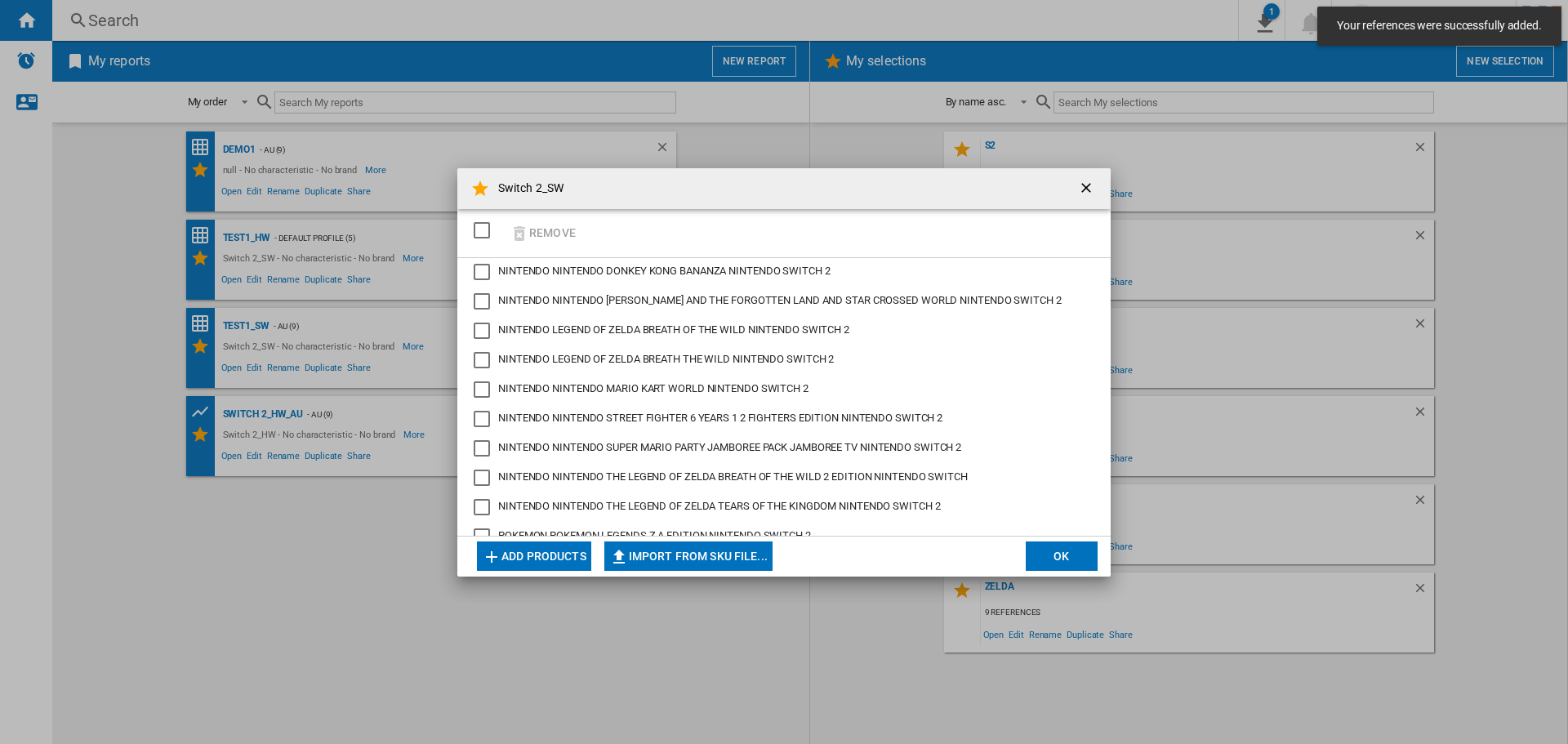
scroll to position [62, 0]
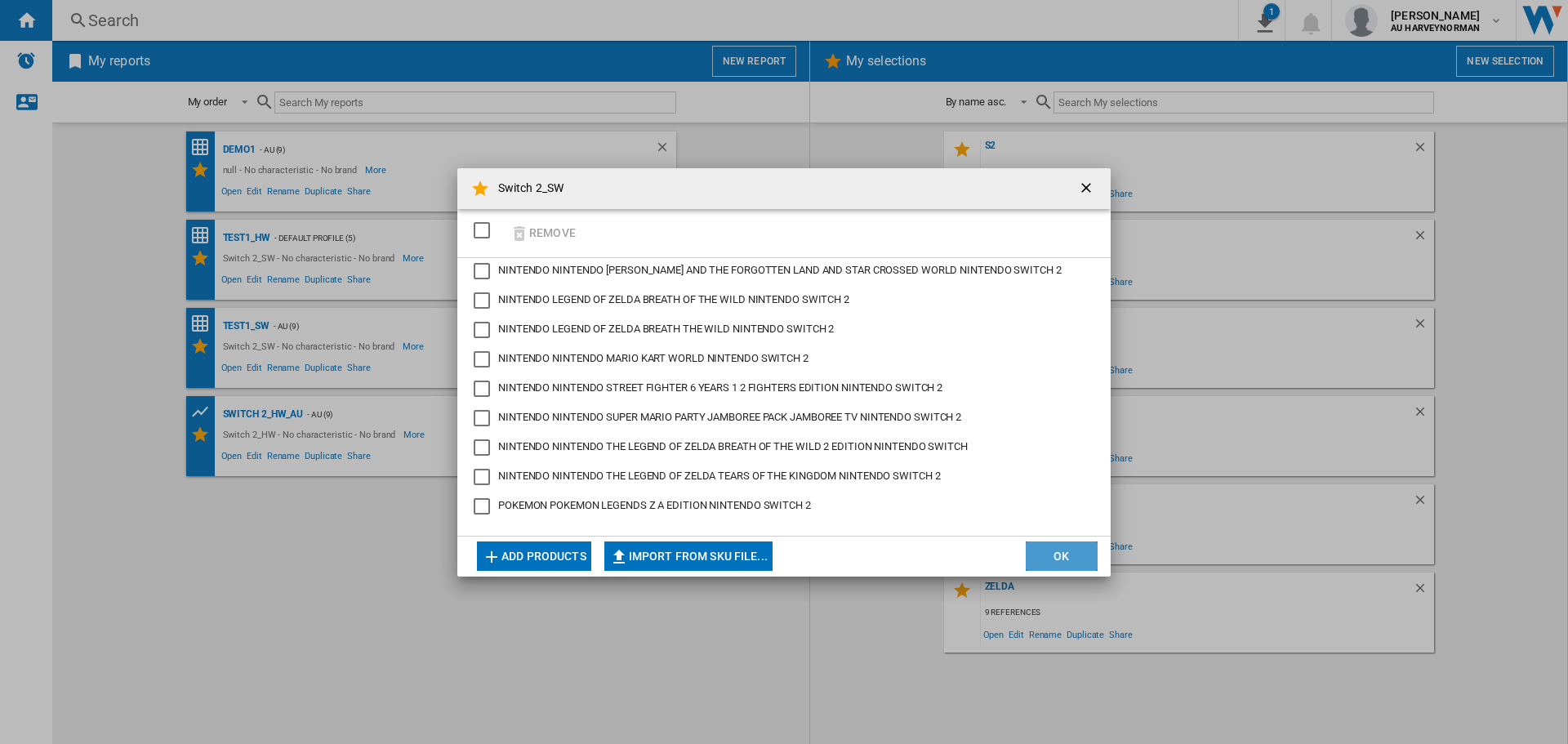
click at [1076, 554] on button "OK" at bounding box center [1062, 556] width 72 height 29
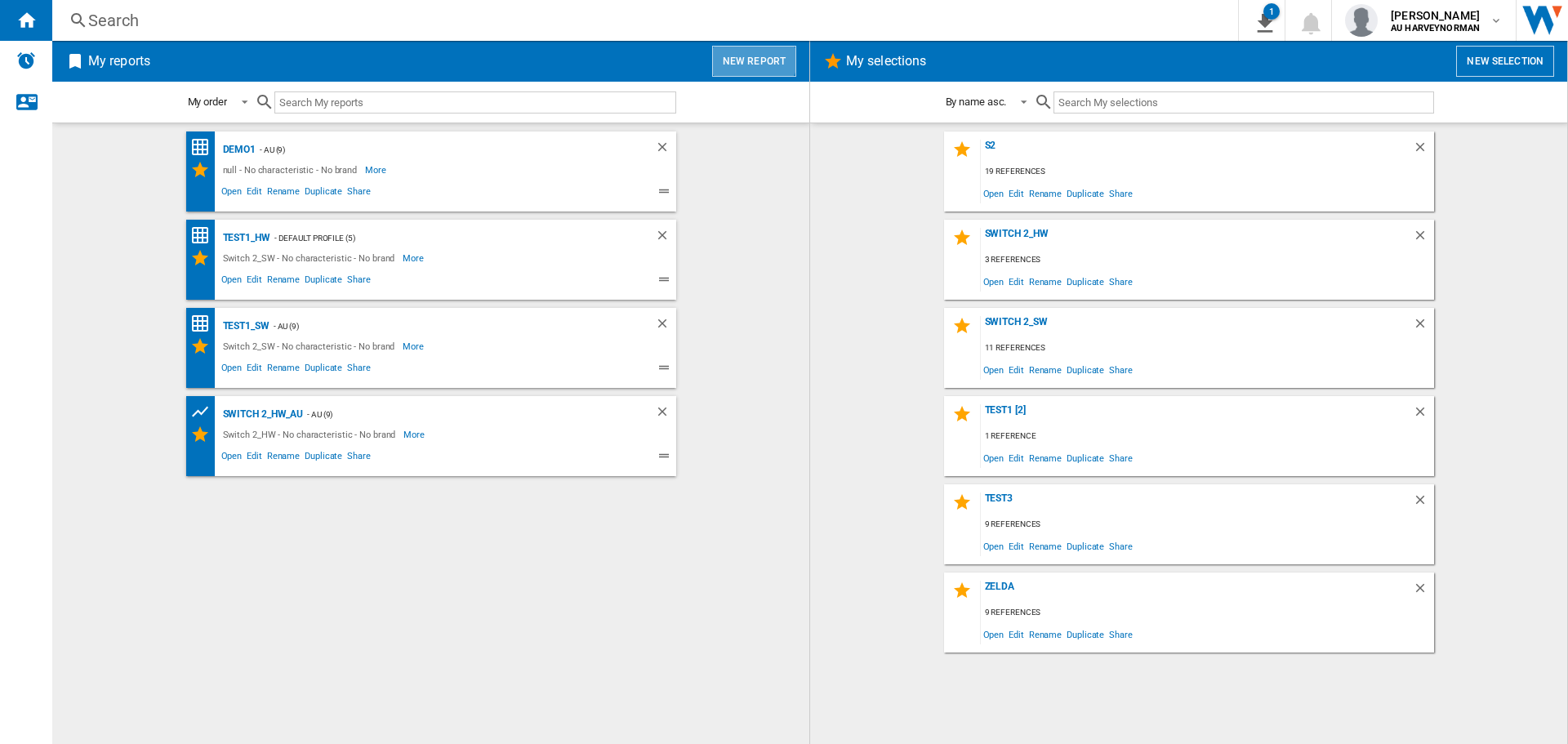
click at [744, 48] on button "New report" at bounding box center [754, 61] width 84 height 31
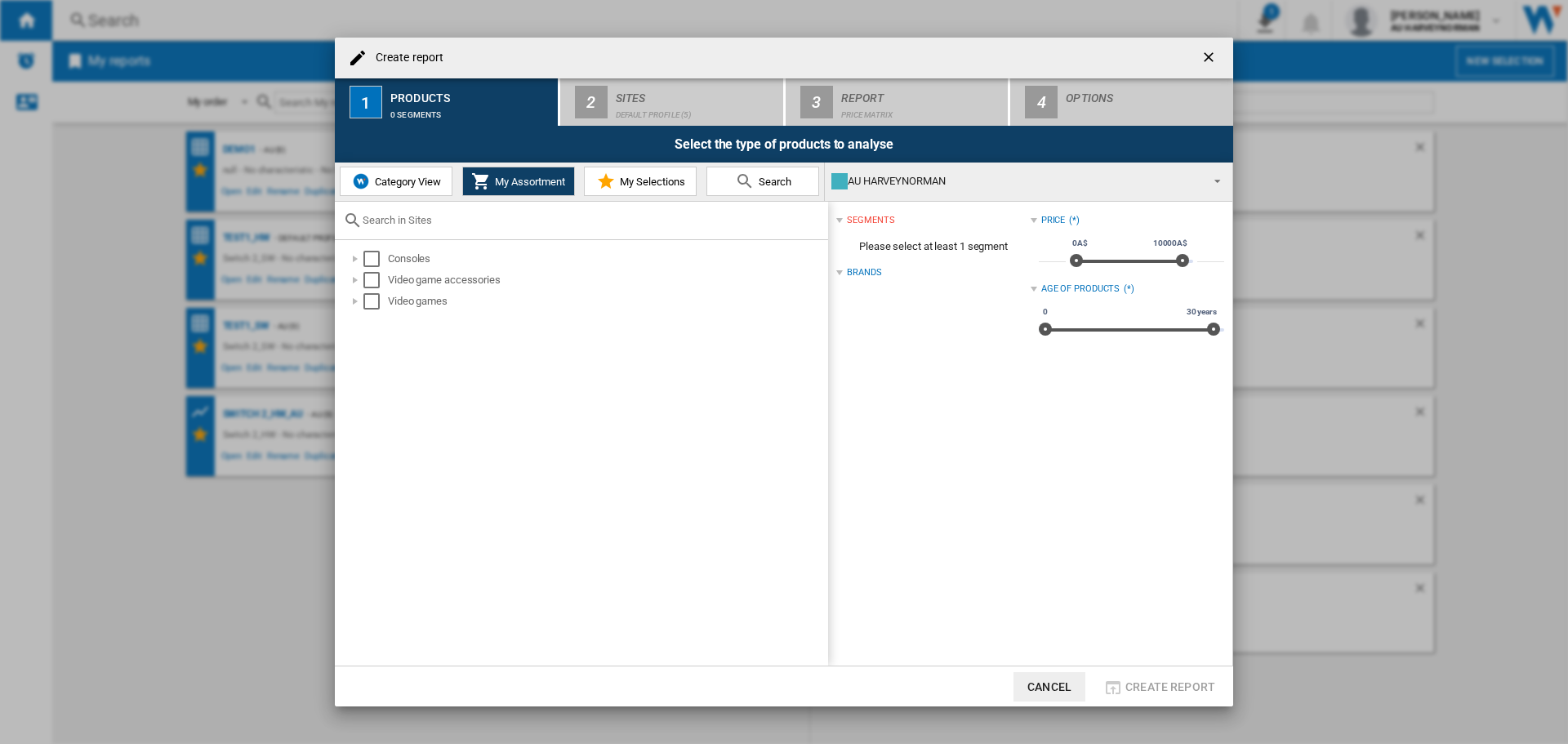
click at [617, 183] on span "My Selections" at bounding box center [650, 181] width 70 height 12
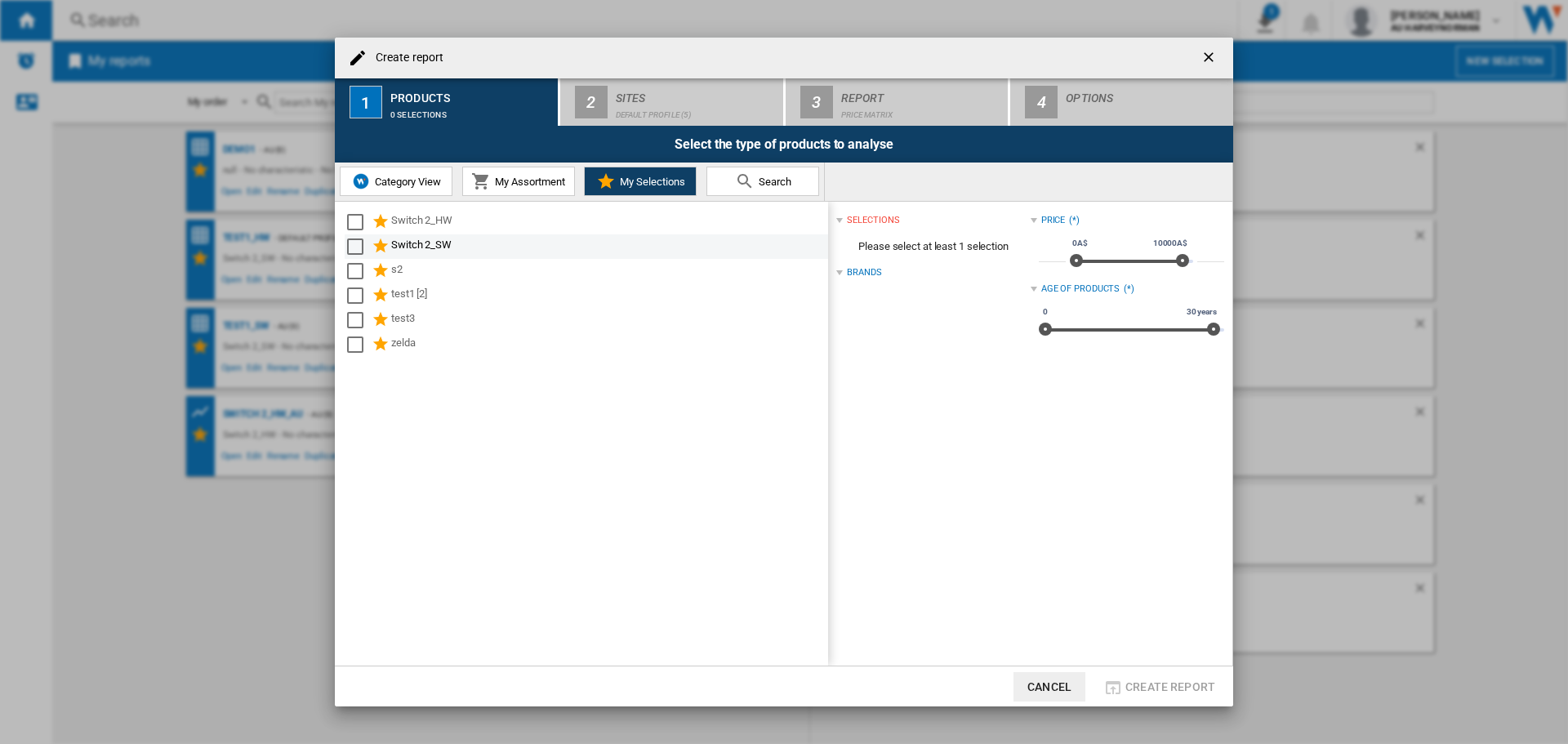
click at [412, 245] on div "Switch 2_SW" at bounding box center [608, 246] width 434 height 20
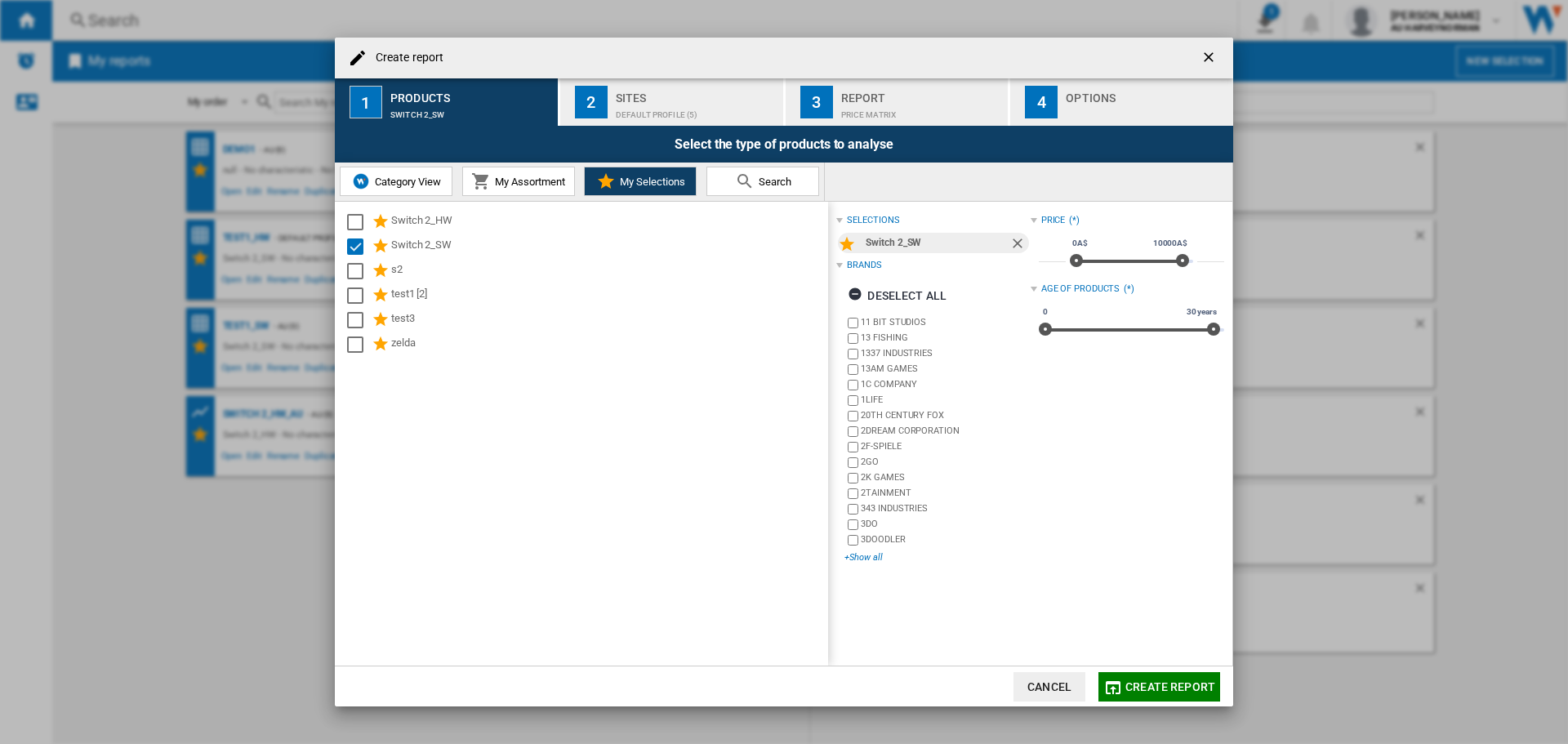
click at [859, 556] on div "+Show all" at bounding box center [938, 557] width 186 height 12
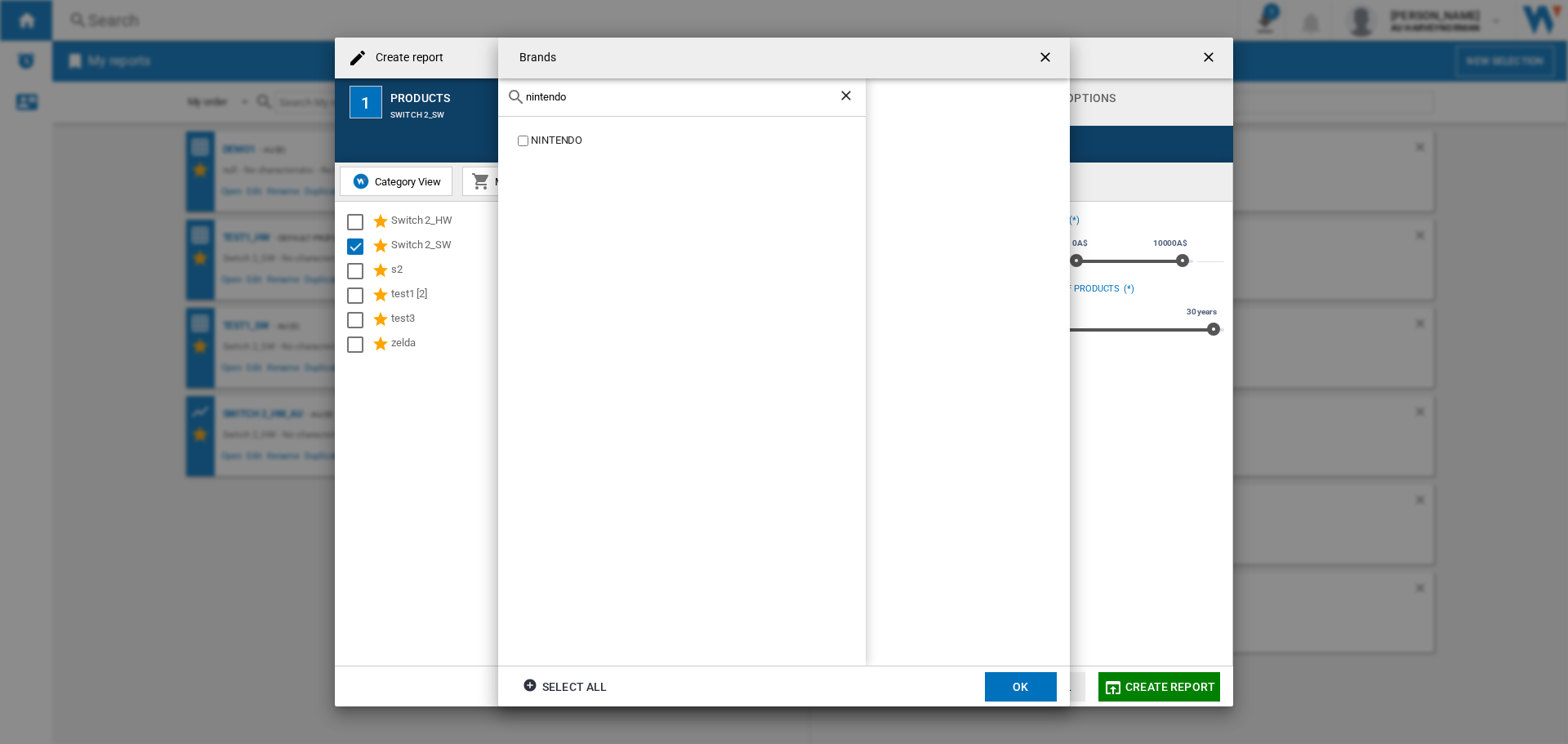
click at [581, 138] on div "NINTENDO" at bounding box center [698, 141] width 335 height 15
click at [617, 101] on input "nintendo" at bounding box center [681, 96] width 312 height 12
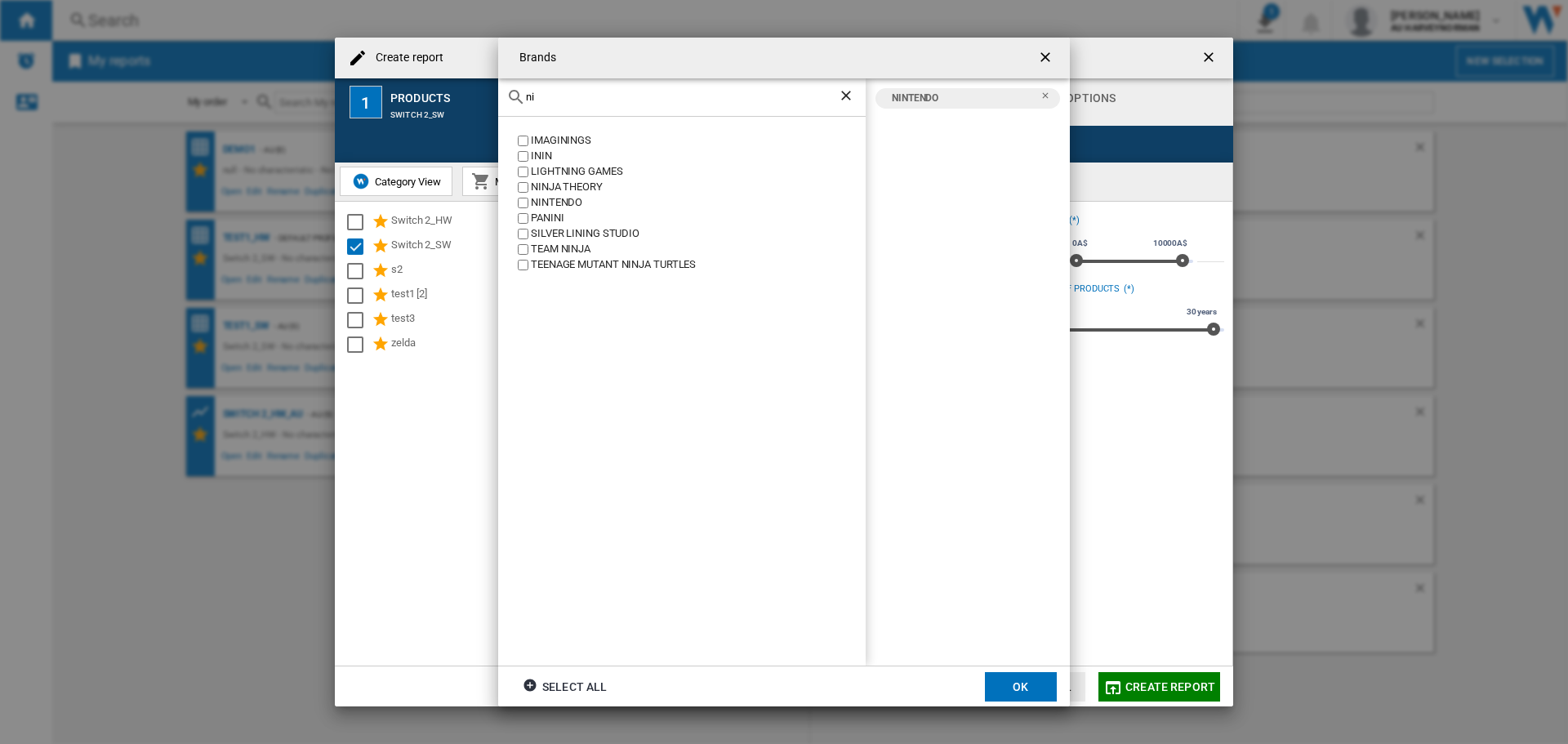
type input "n"
type input "poke"
click at [567, 138] on div "POKEMON" at bounding box center [698, 141] width 335 height 15
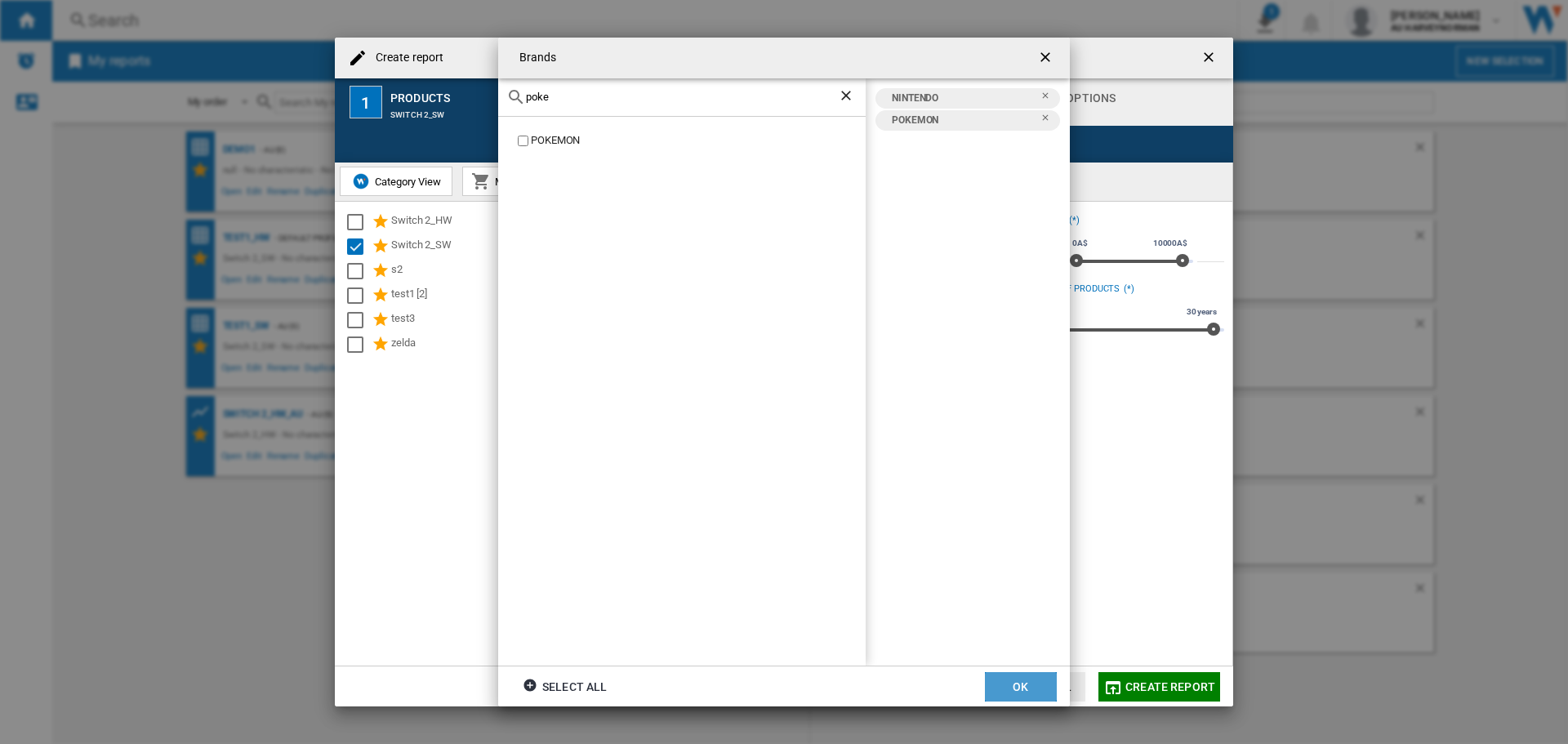
click at [993, 693] on button "OK" at bounding box center [1021, 686] width 72 height 29
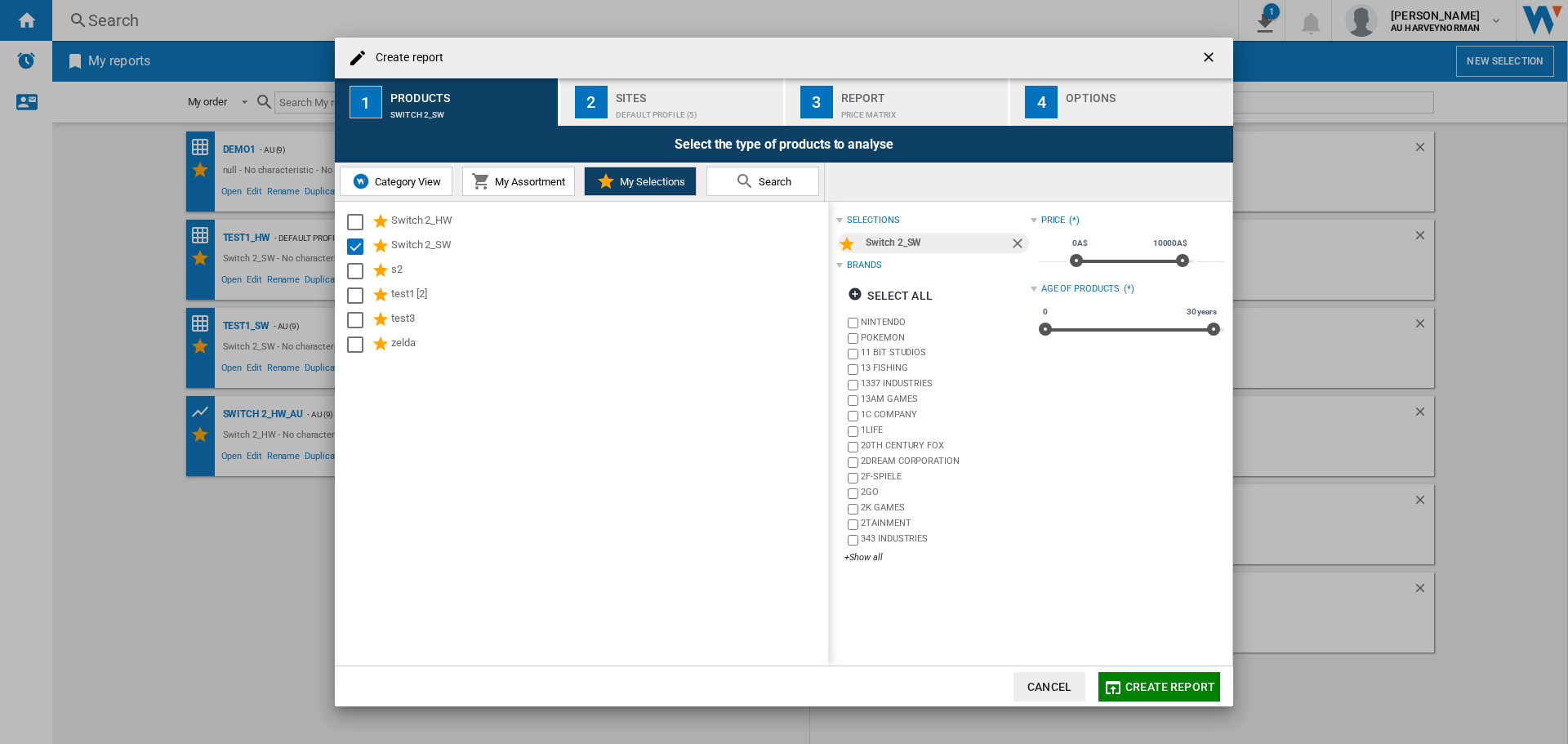
click at [673, 112] on div "Default profile (5)" at bounding box center [696, 111] width 161 height 17
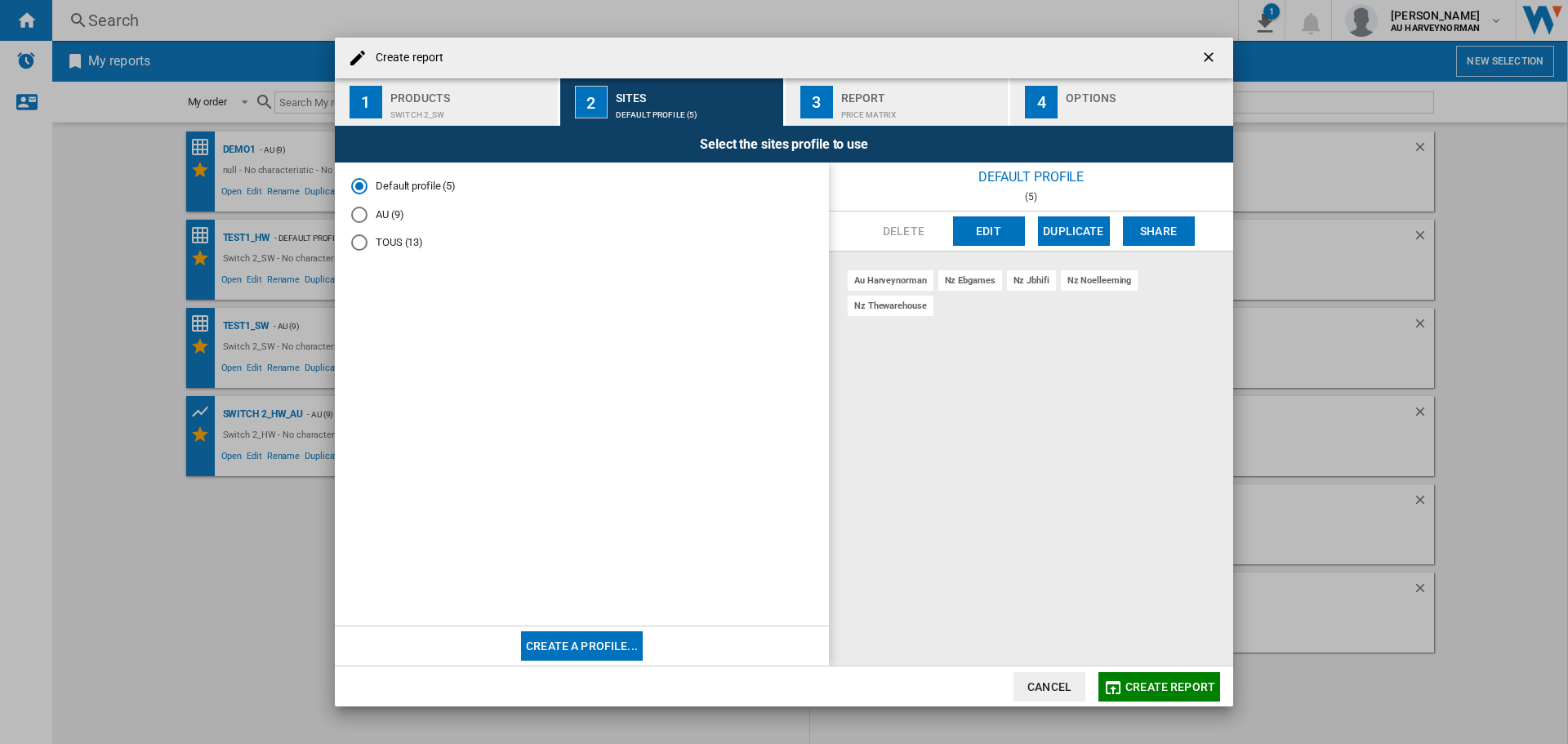
drag, startPoint x: 376, startPoint y: 215, endPoint x: 471, endPoint y: 229, distance: 96.0
click at [380, 217] on md-radio-button "AU (9)" at bounding box center [581, 214] width 461 height 15
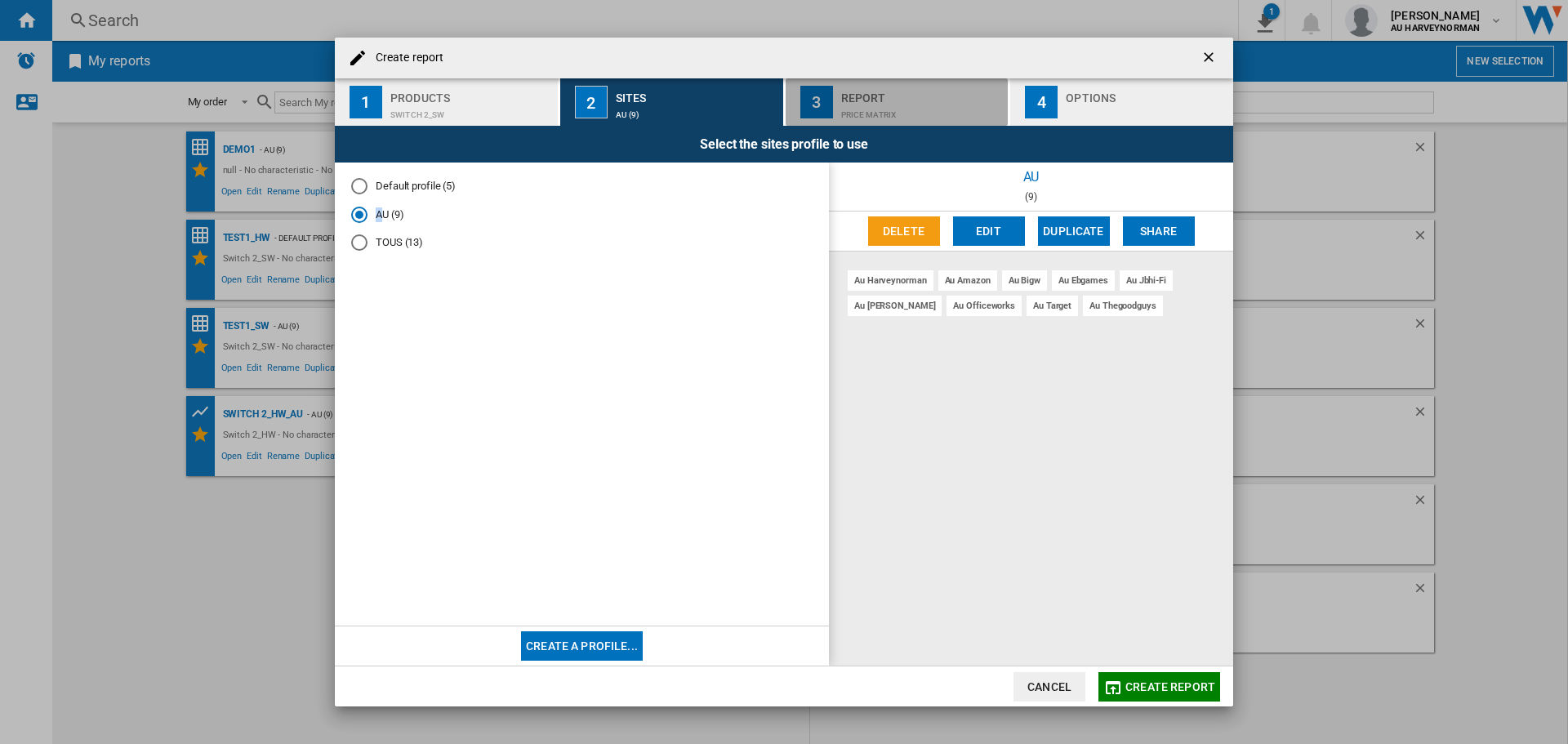
click at [913, 105] on div "Price Matrix" at bounding box center [921, 111] width 161 height 17
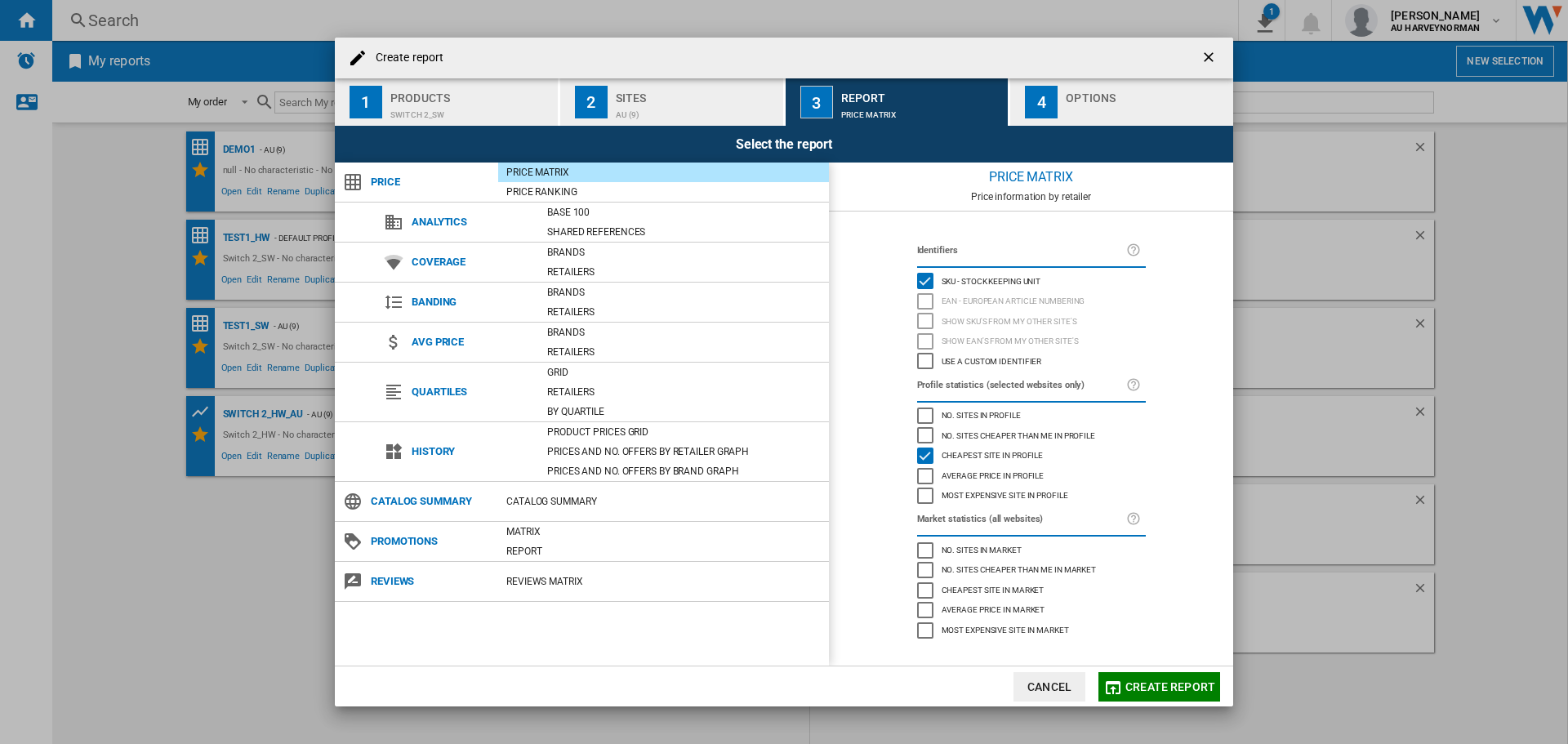
click at [1128, 691] on span "Create report" at bounding box center [1170, 686] width 89 height 13
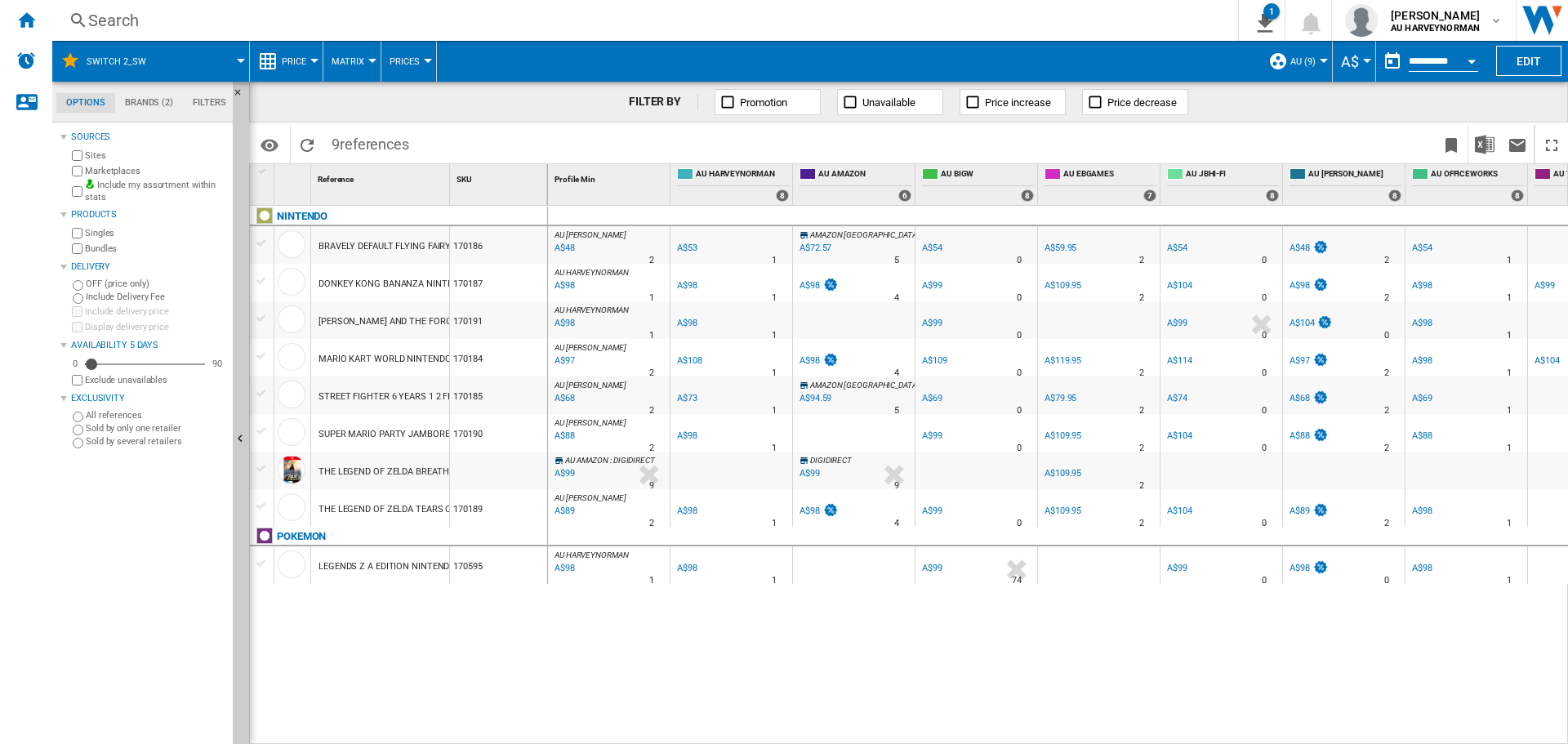
drag, startPoint x: 449, startPoint y: 185, endPoint x: 516, endPoint y: 183, distance: 67.0
click at [516, 183] on div "1 Reference 1 SKU 1" at bounding box center [399, 184] width 298 height 40
drag, startPoint x: 544, startPoint y: 182, endPoint x: 625, endPoint y: 183, distance: 81.0
click at [625, 183] on div "1 Reference 1 SKU 1 NINTENDO BRAVELY DEFAULT FLYING FAIRY HD REMASTER NINTENDO …" at bounding box center [909, 453] width 1318 height 579
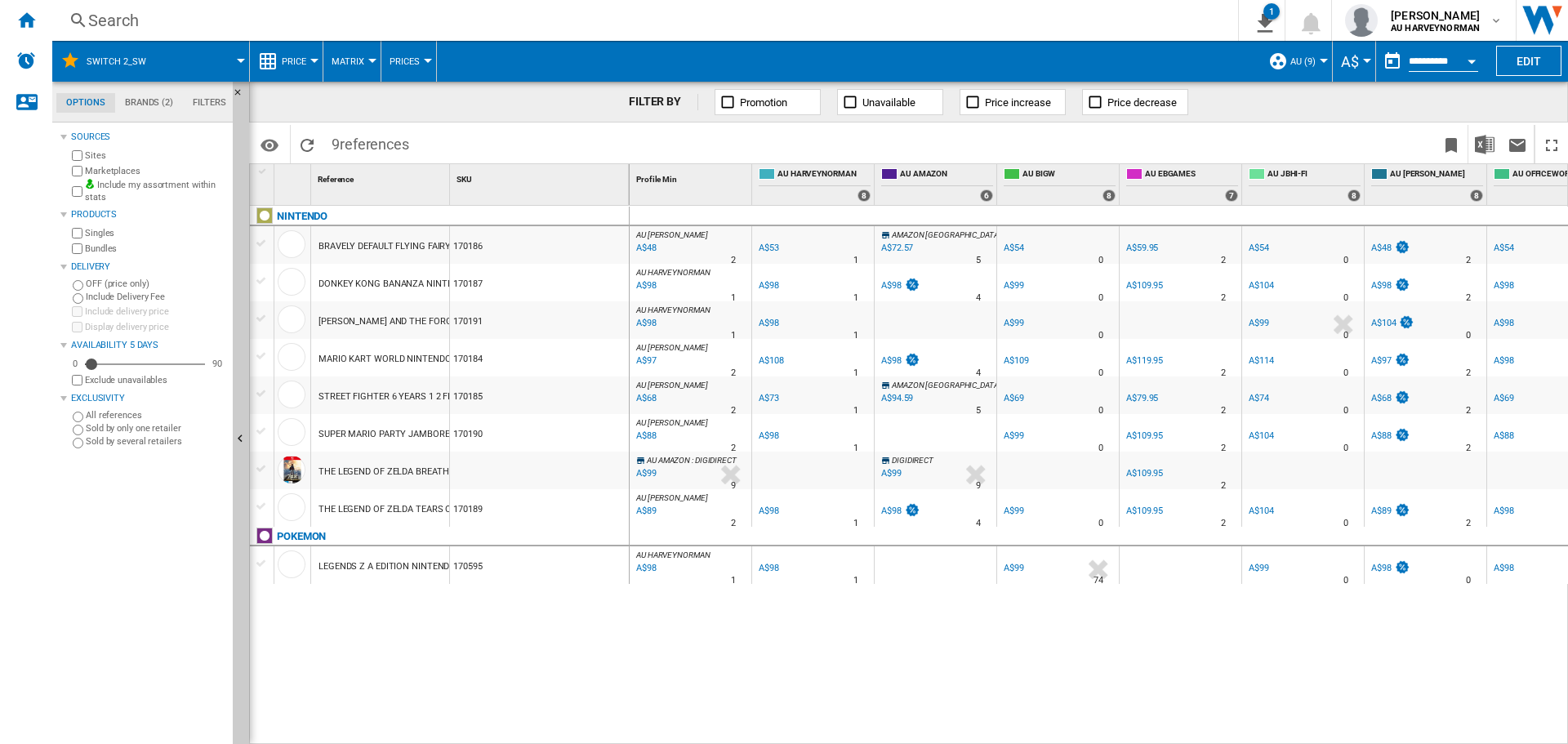
click at [452, 186] on div at bounding box center [452, 184] width 4 height 40
drag, startPoint x: 451, startPoint y: 186, endPoint x: 583, endPoint y: 186, distance: 132.0
click at [583, 186] on div "SKU 1" at bounding box center [539, 184] width 180 height 40
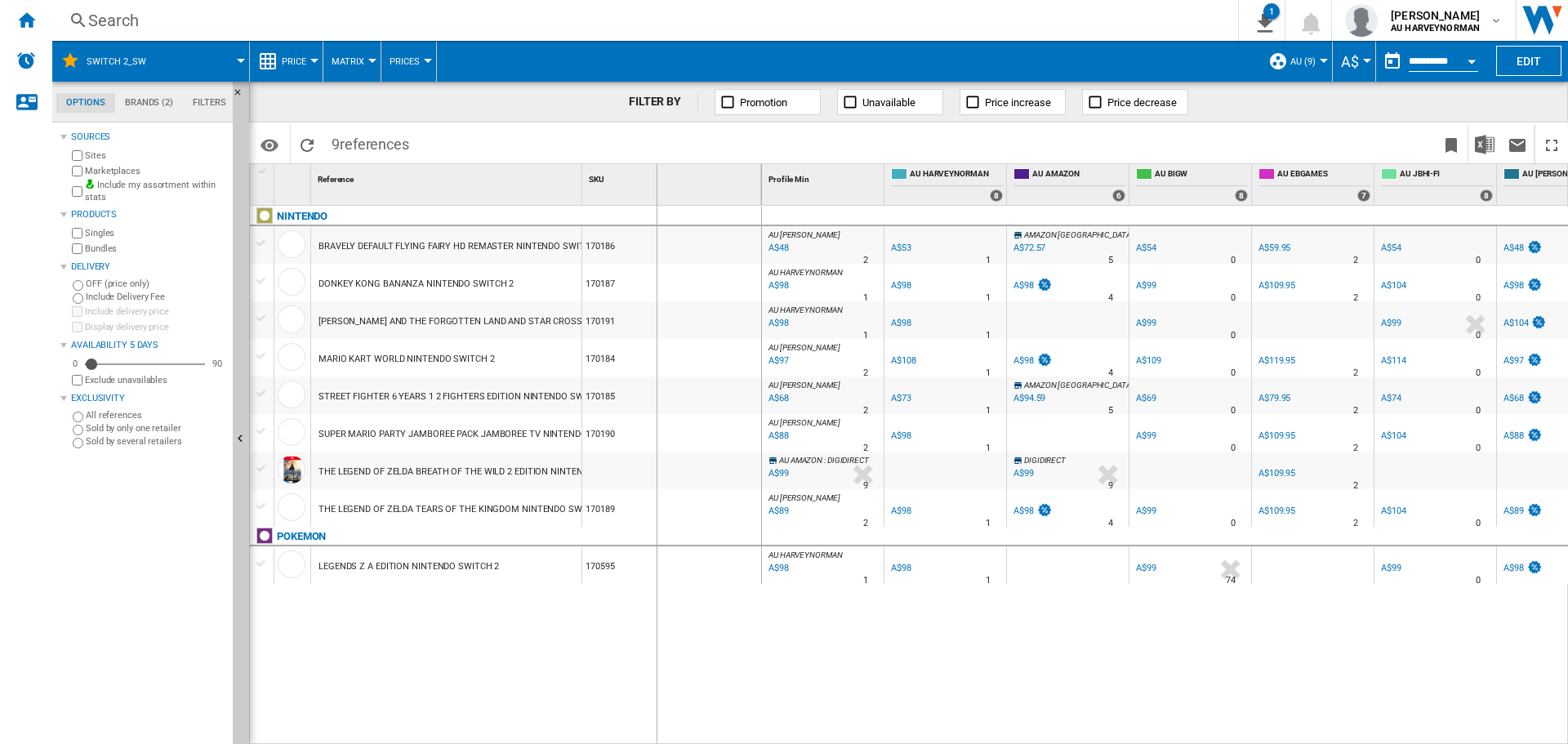
drag, startPoint x: 583, startPoint y: 186, endPoint x: 655, endPoint y: 192, distance: 72.2
click at [655, 192] on div "SKU 1" at bounding box center [672, 184] width 180 height 40
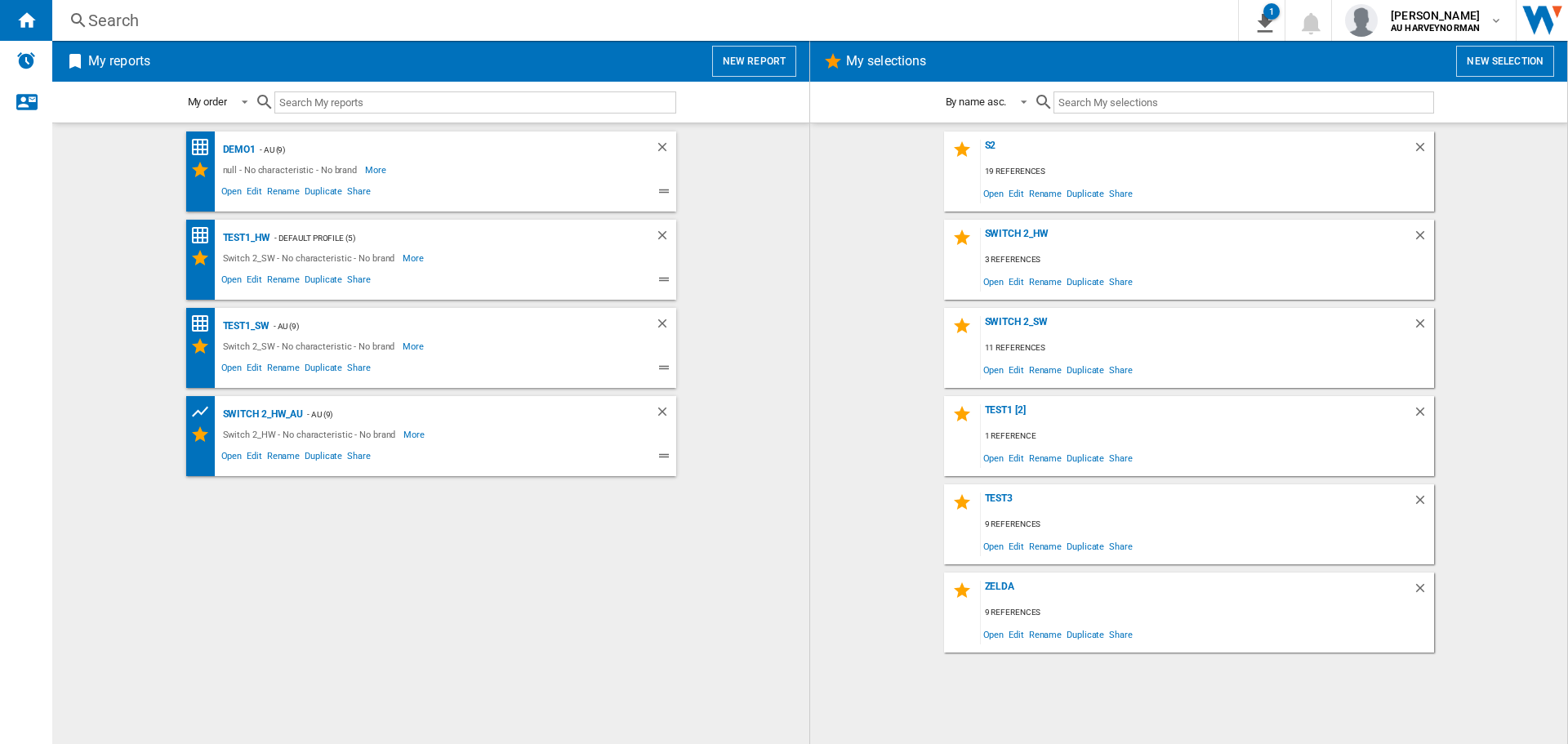
click at [739, 65] on button "New report" at bounding box center [754, 61] width 84 height 31
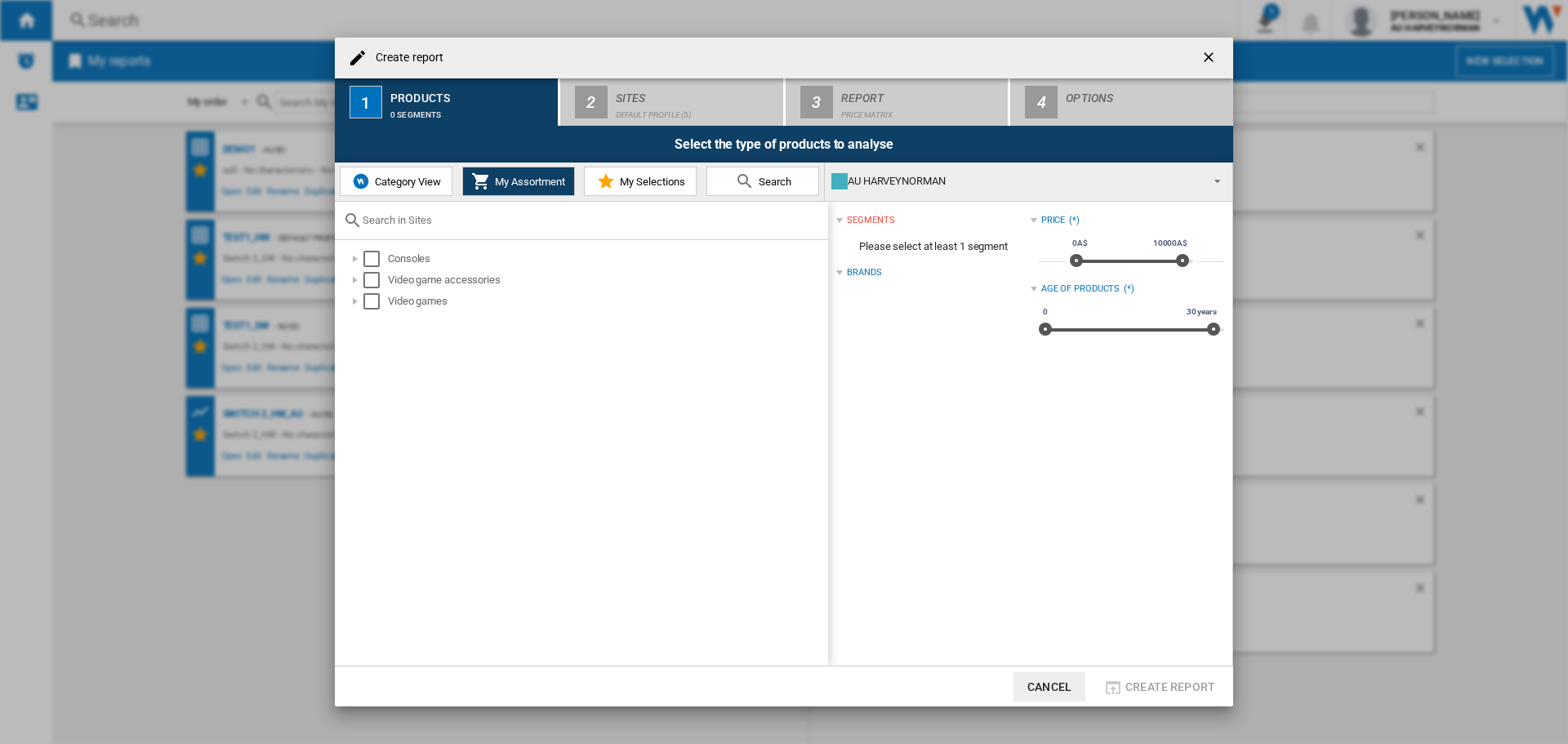
click at [621, 186] on span "My Selections" at bounding box center [650, 181] width 70 height 12
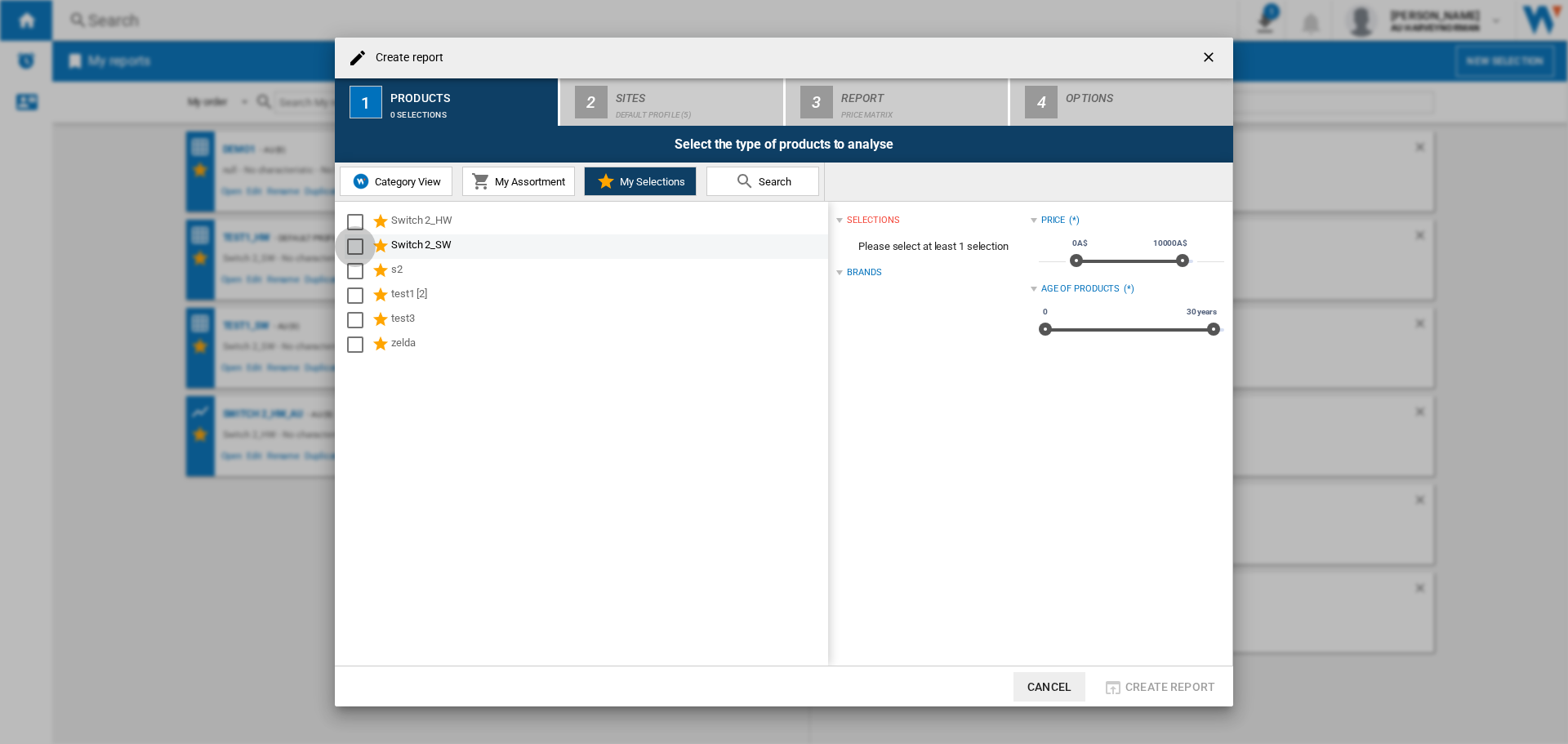
click at [358, 241] on div "Select" at bounding box center [355, 246] width 16 height 16
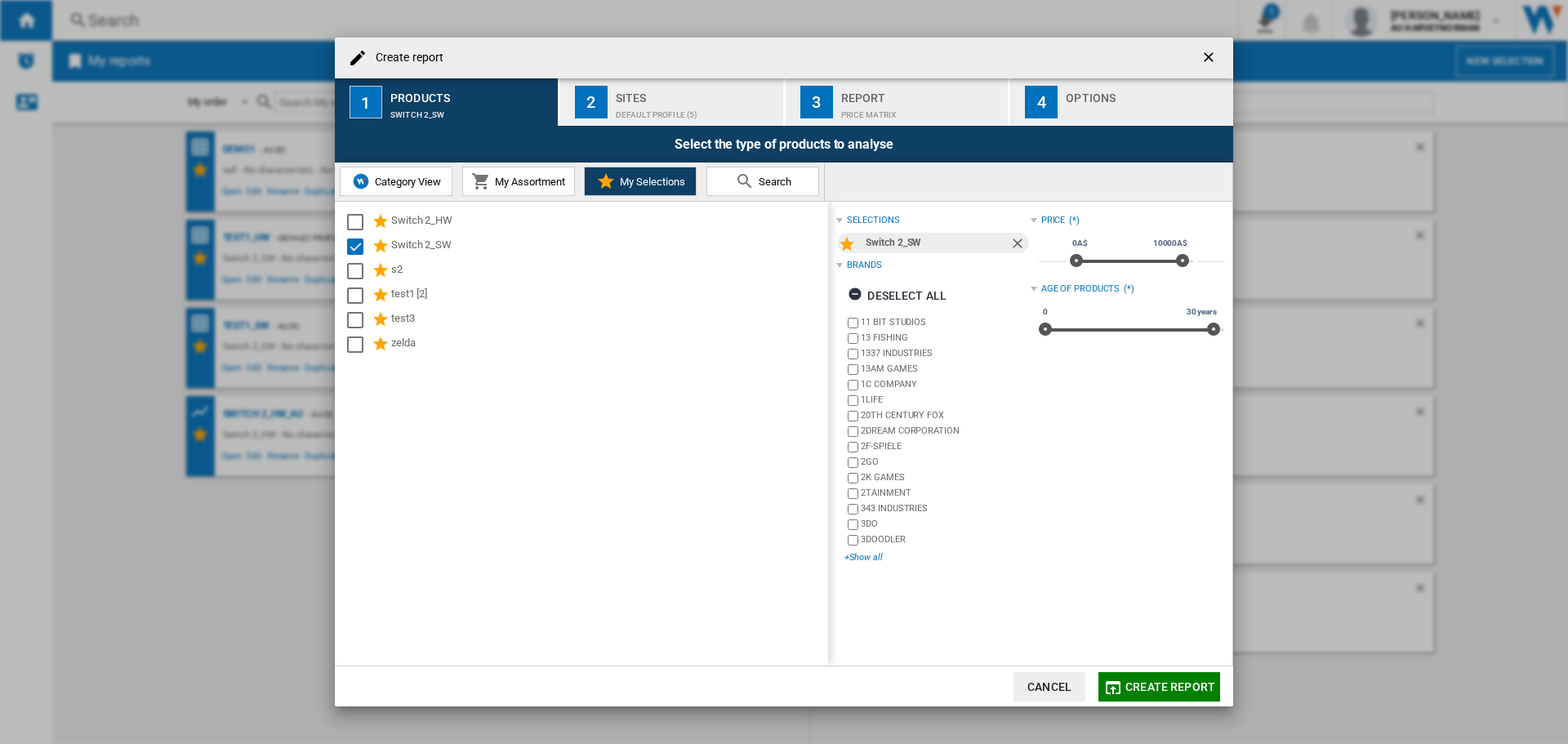
click at [858, 552] on div "+Show all" at bounding box center [938, 557] width 186 height 12
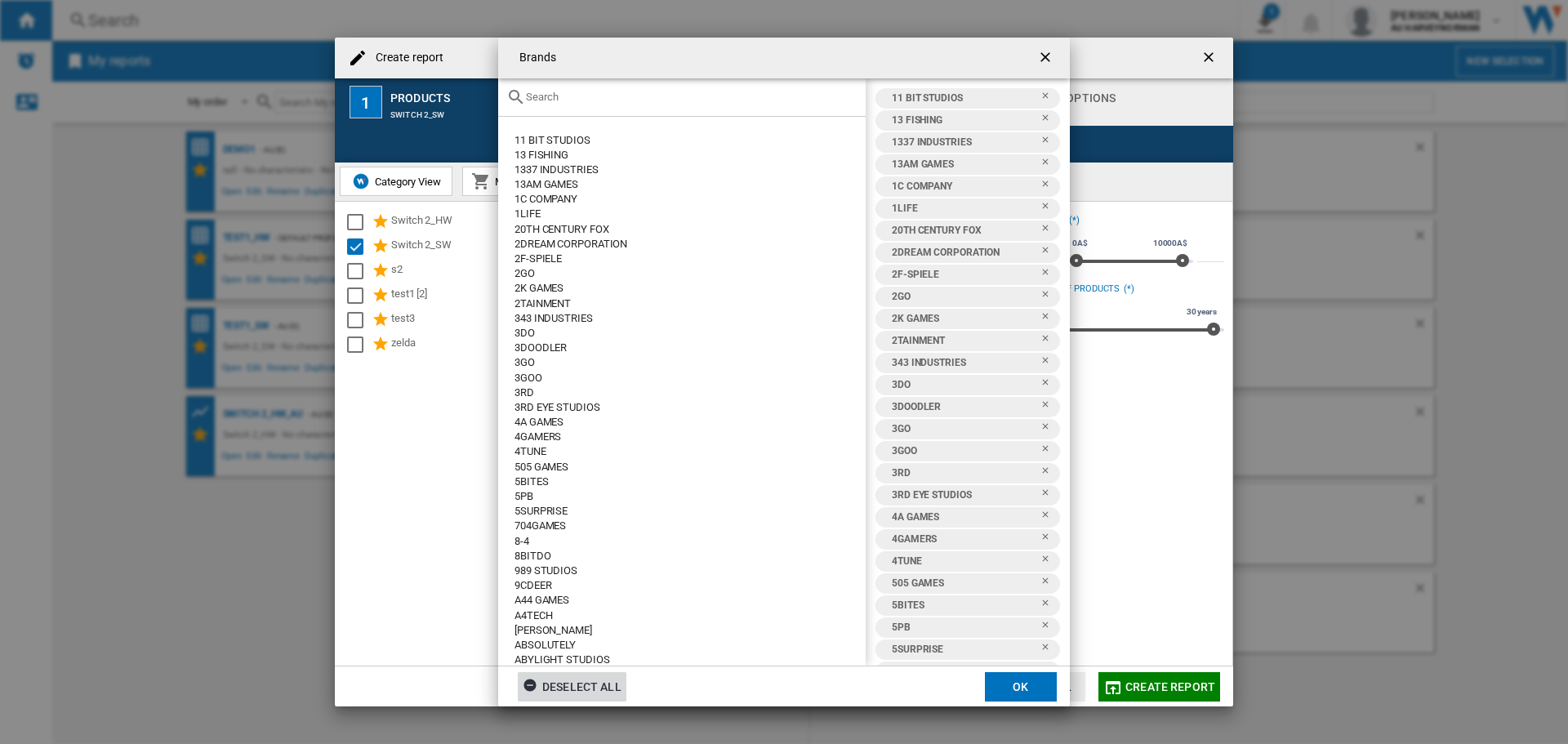
click at [601, 682] on div "Deselect all" at bounding box center [572, 686] width 99 height 29
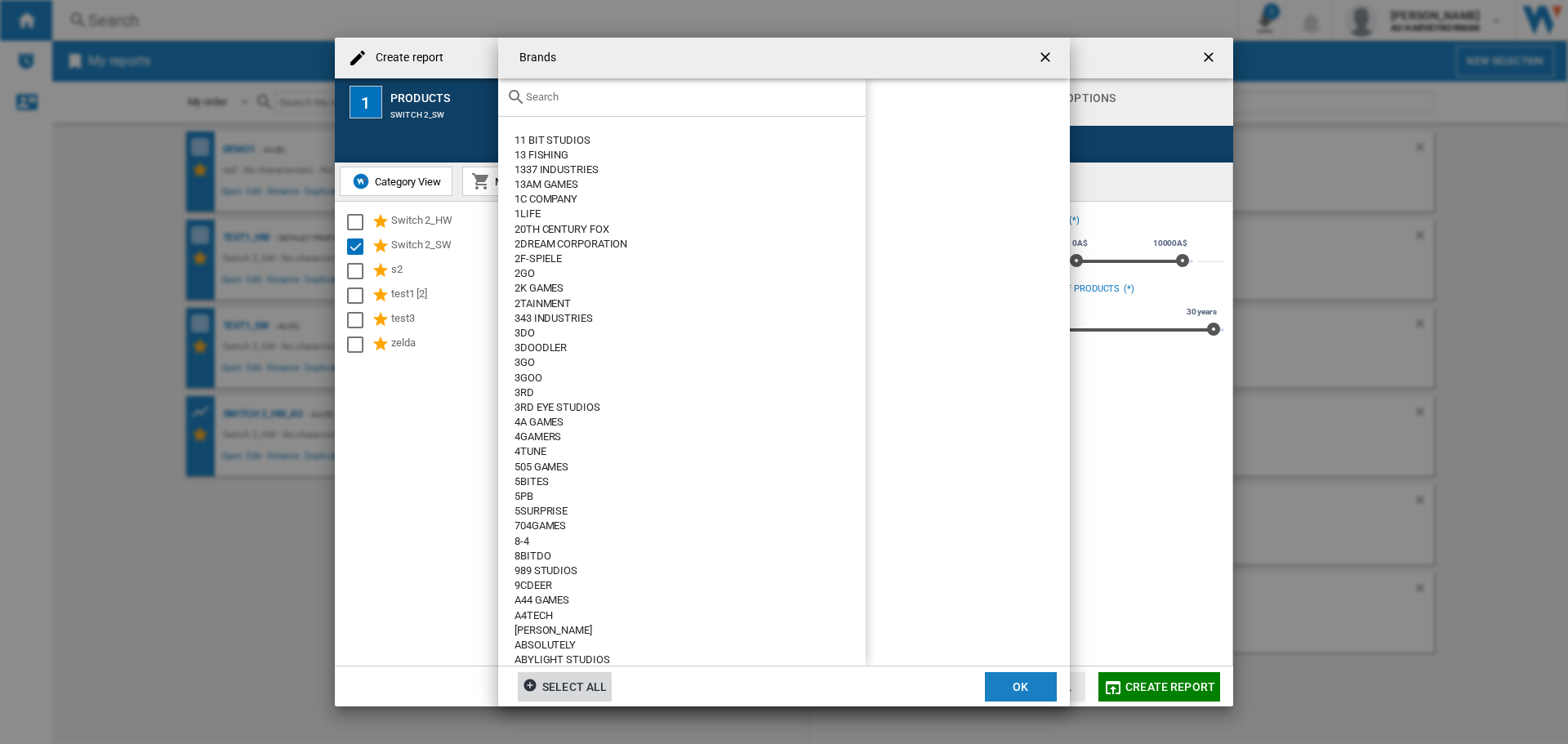
drag, startPoint x: 1024, startPoint y: 694, endPoint x: 652, endPoint y: 657, distance: 373.8
click at [1019, 696] on button "OK" at bounding box center [1021, 686] width 72 height 29
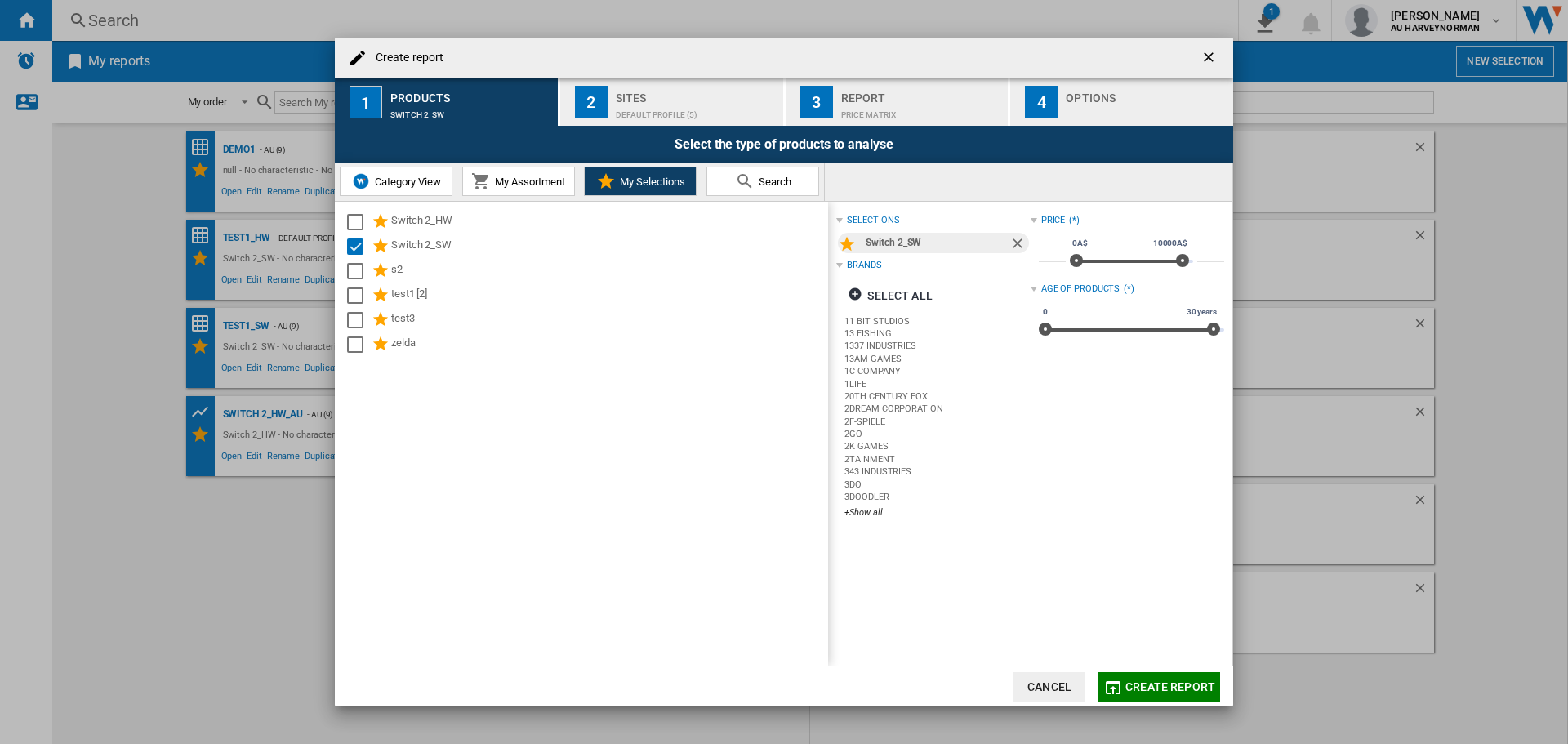
click at [674, 97] on div "Sites" at bounding box center [696, 94] width 161 height 17
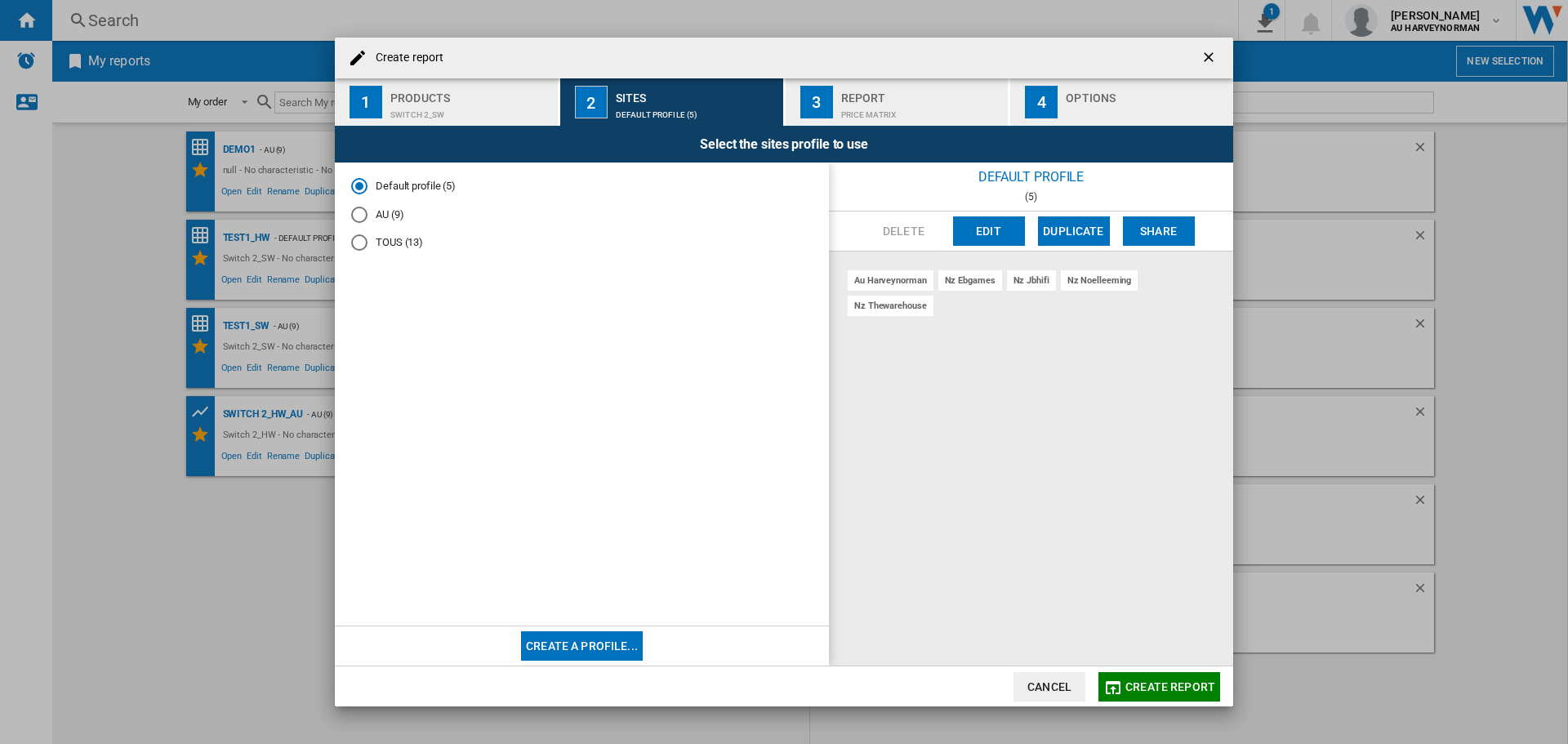
click at [400, 218] on md-radio-button "AU (9)" at bounding box center [581, 214] width 461 height 15
click at [1141, 680] on span "Create report" at bounding box center [1170, 686] width 89 height 13
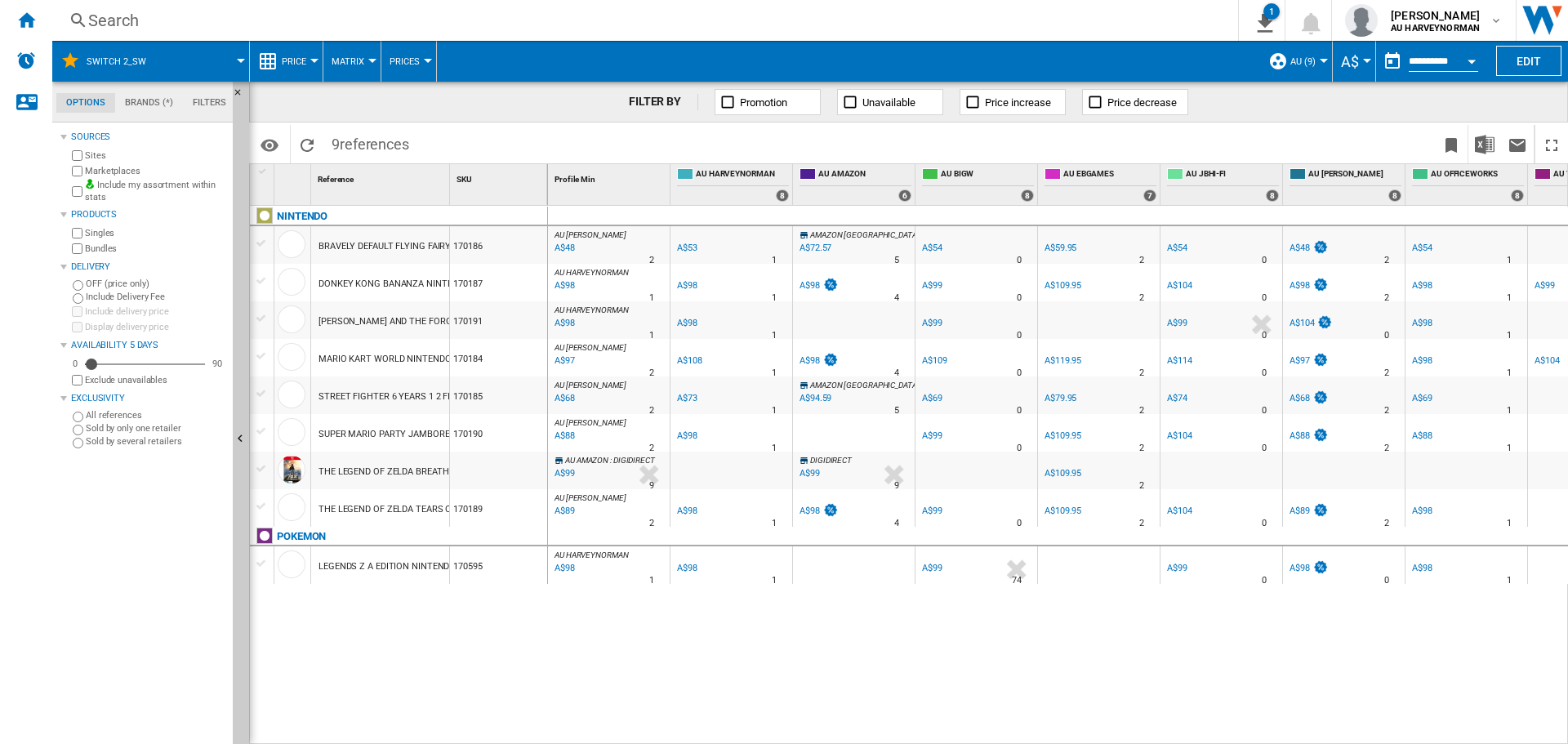
click at [456, 181] on div "SKU 1" at bounding box center [500, 176] width 94 height 25
drag, startPoint x: 448, startPoint y: 180, endPoint x: 536, endPoint y: 183, distance: 88.1
click at [536, 183] on div "1 Reference 1 SKU 1" at bounding box center [399, 184] width 298 height 40
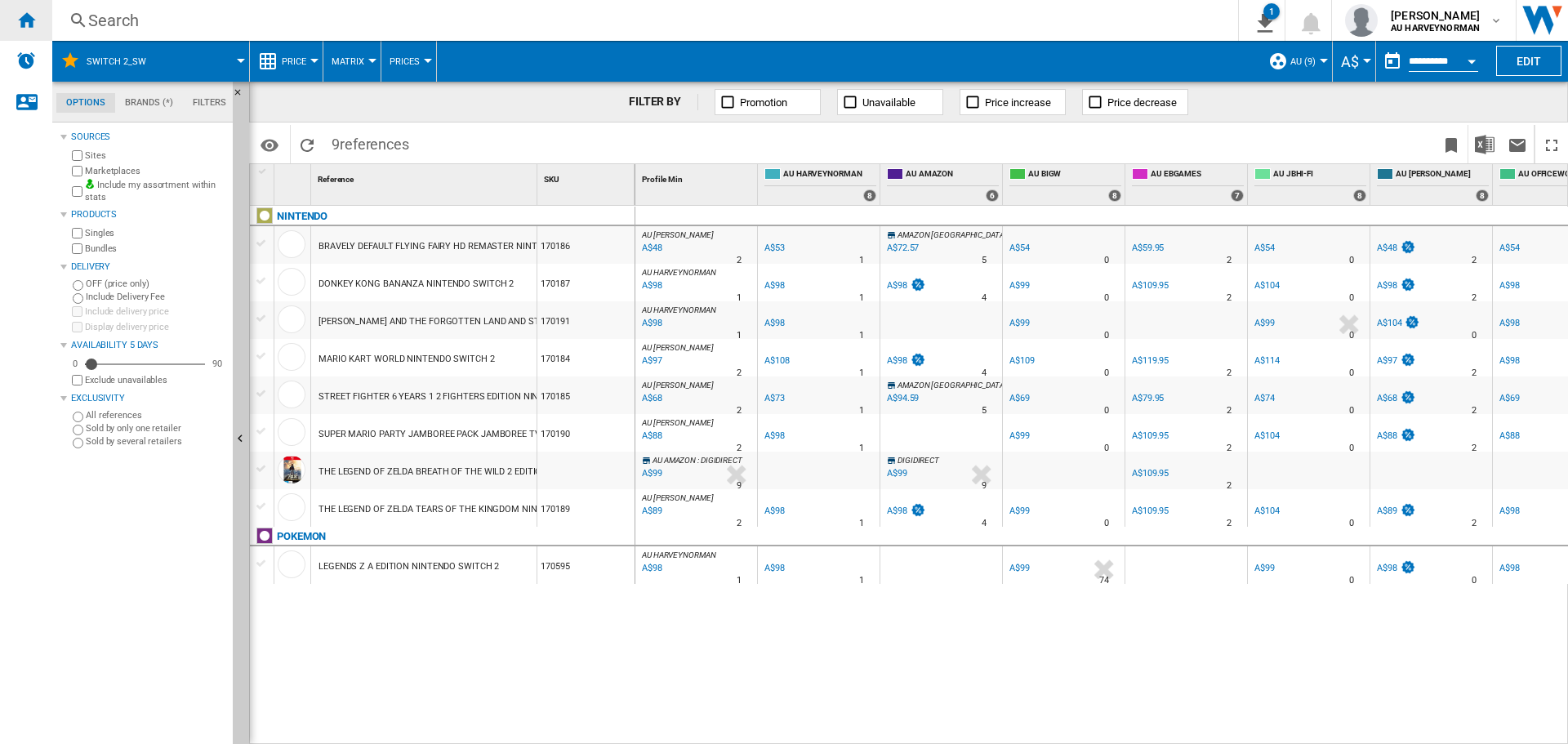
click at [8, 14] on div "Home" at bounding box center [26, 20] width 52 height 40
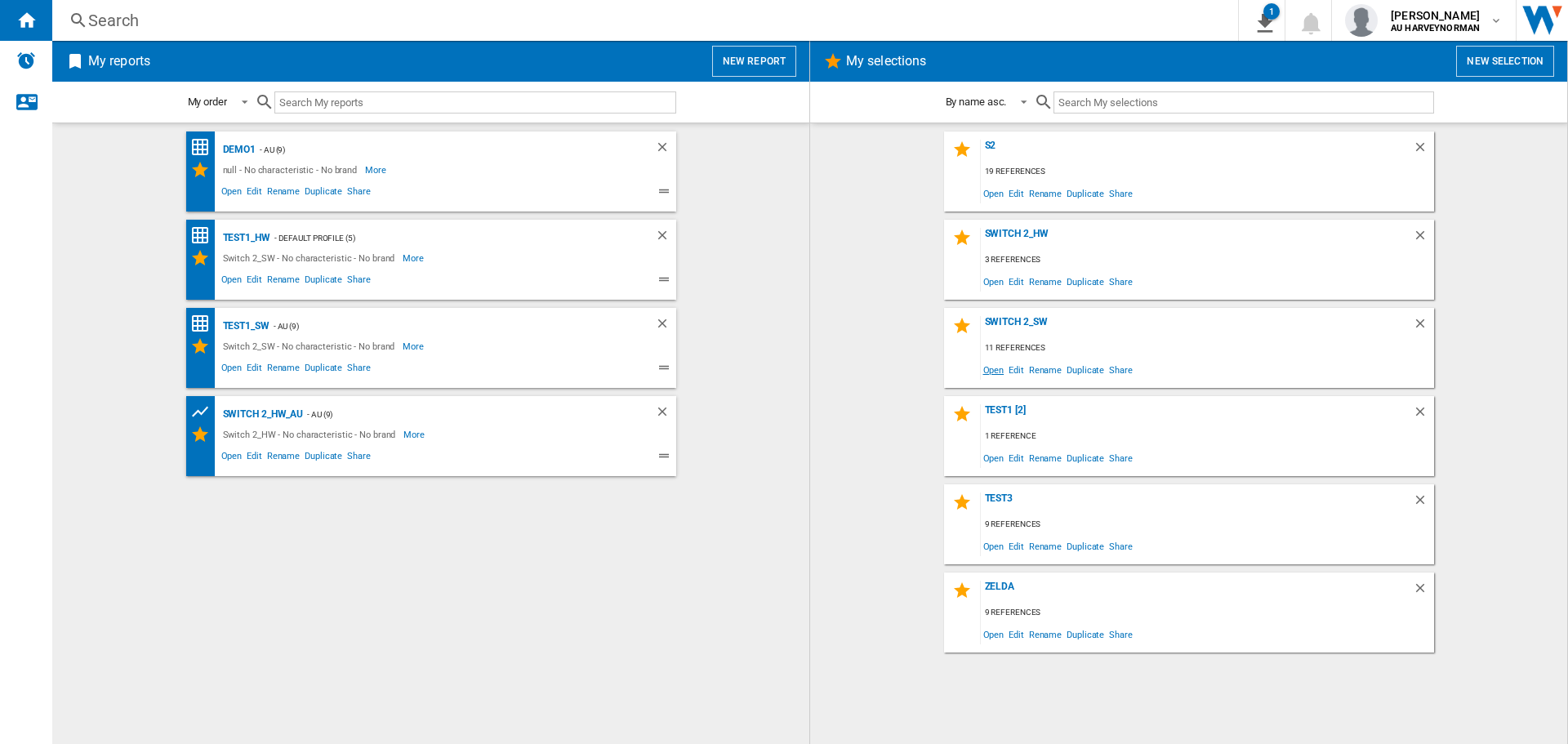
click at [999, 372] on span "Open" at bounding box center [993, 370] width 26 height 22
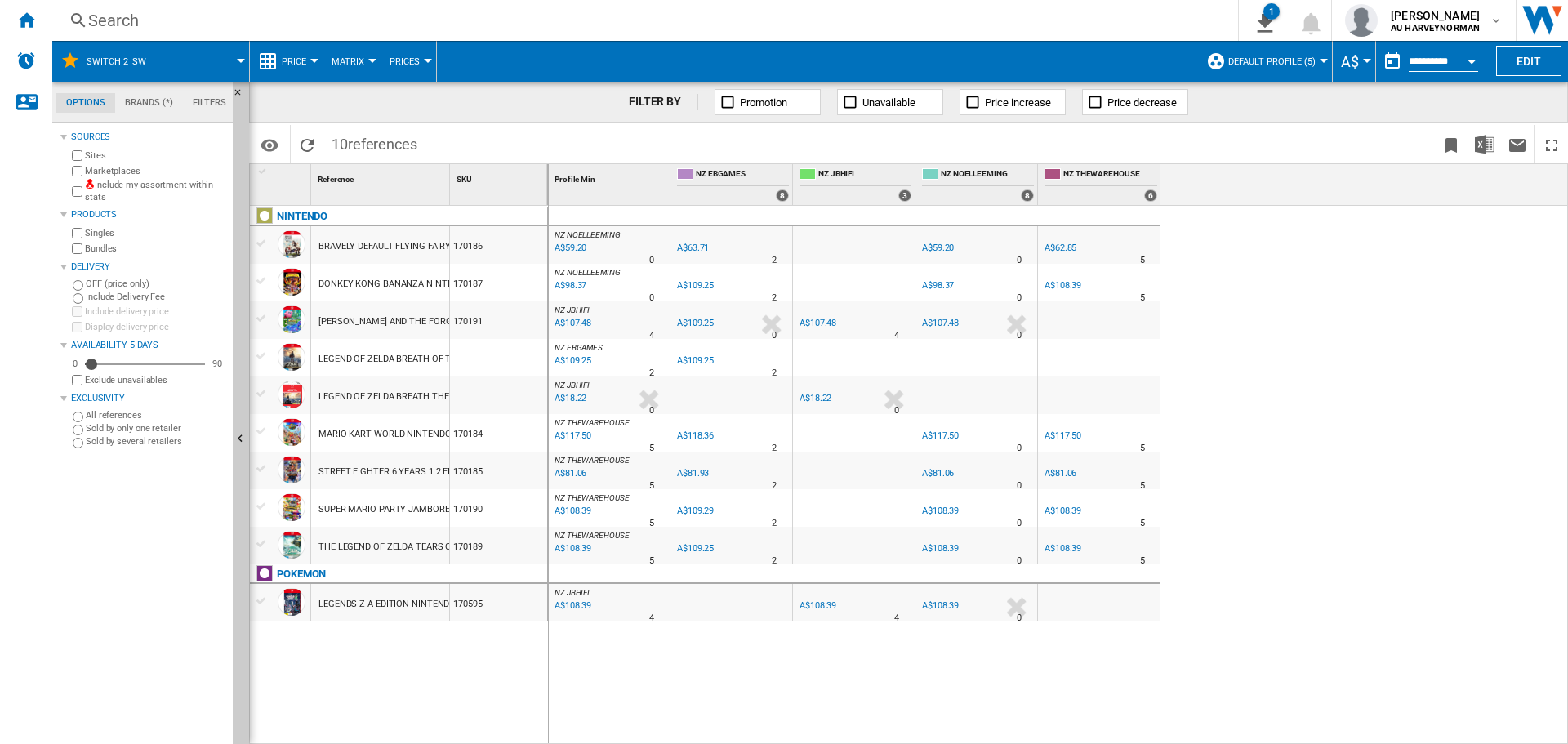
drag, startPoint x: 448, startPoint y: 185, endPoint x: 547, endPoint y: 185, distance: 99.0
click at [547, 185] on div "1 Reference 1 SKU 1" at bounding box center [399, 184] width 298 height 40
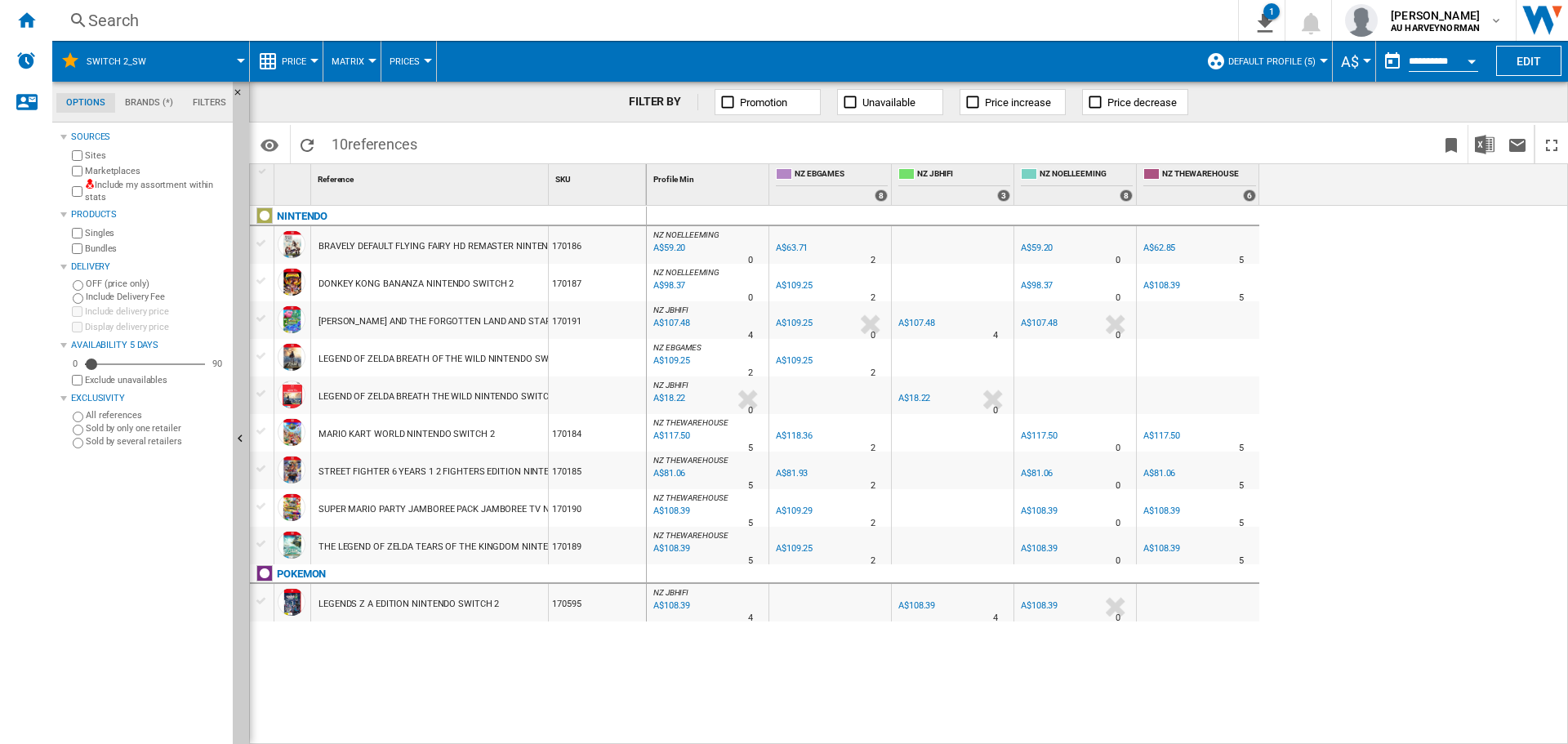
click at [215, 107] on md-tab-item "Filters" at bounding box center [210, 102] width 53 height 20
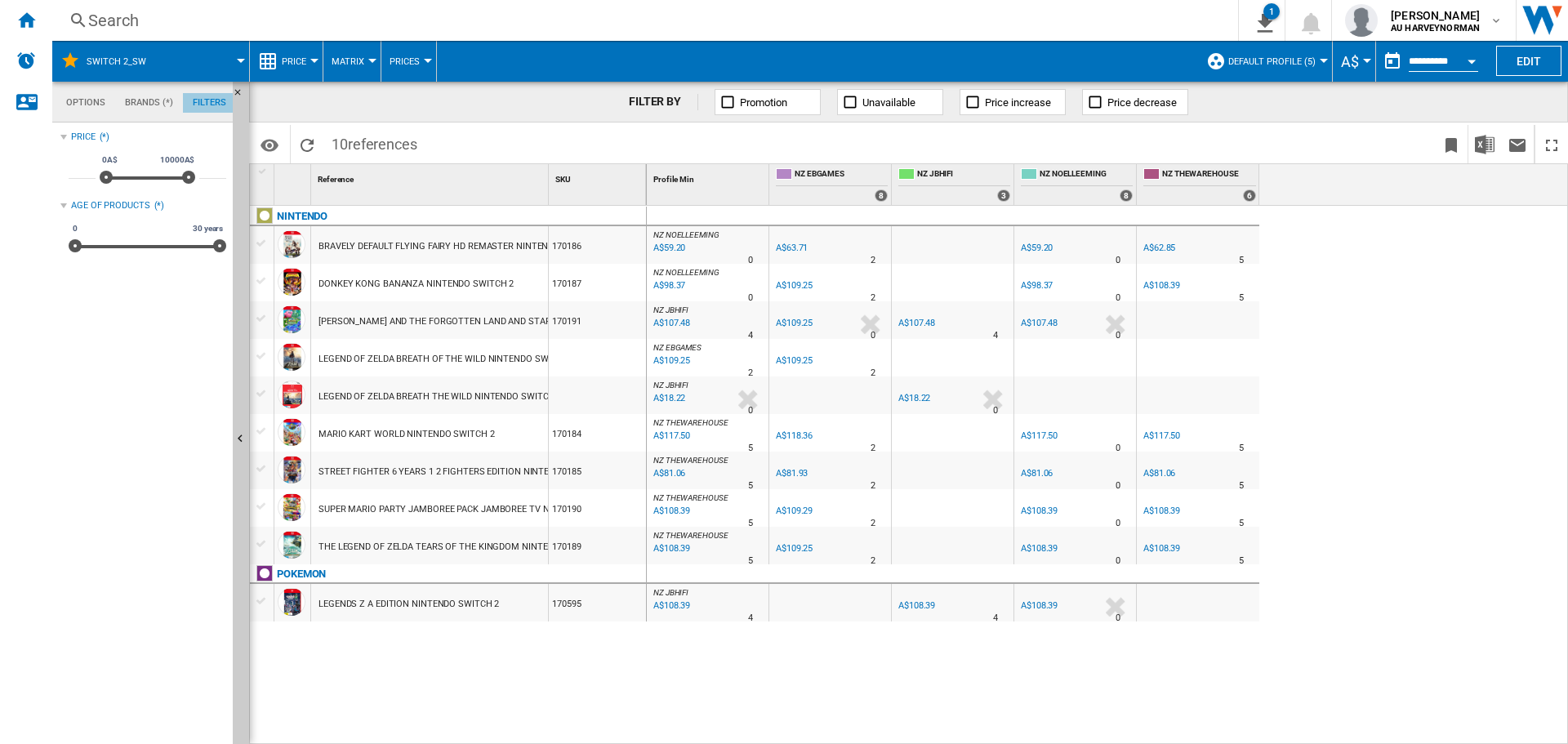
scroll to position [106, 0]
click at [77, 112] on md-tab-item "Options" at bounding box center [86, 102] width 58 height 20
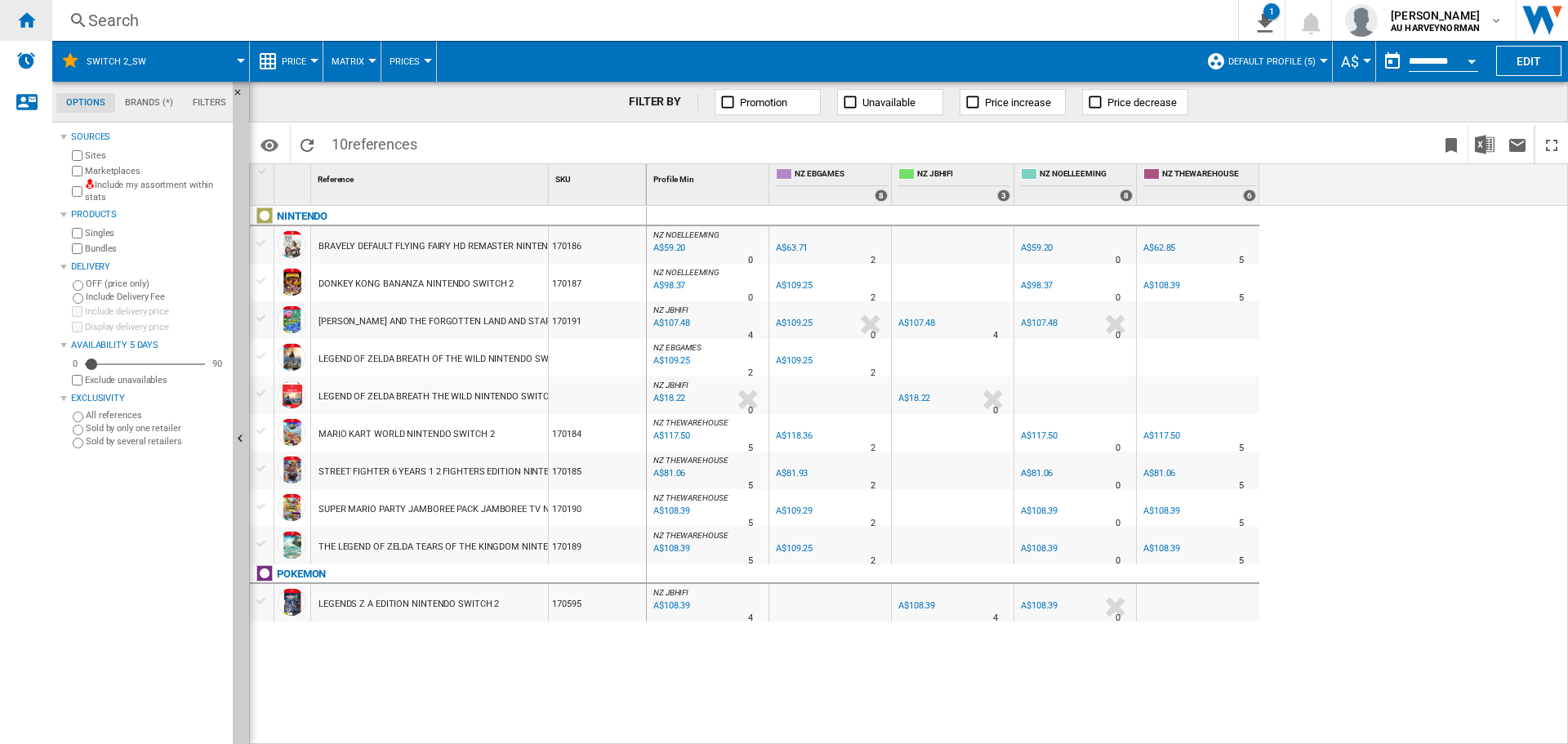
click at [24, 11] on ng-md-icon "Home" at bounding box center [26, 19] width 20 height 20
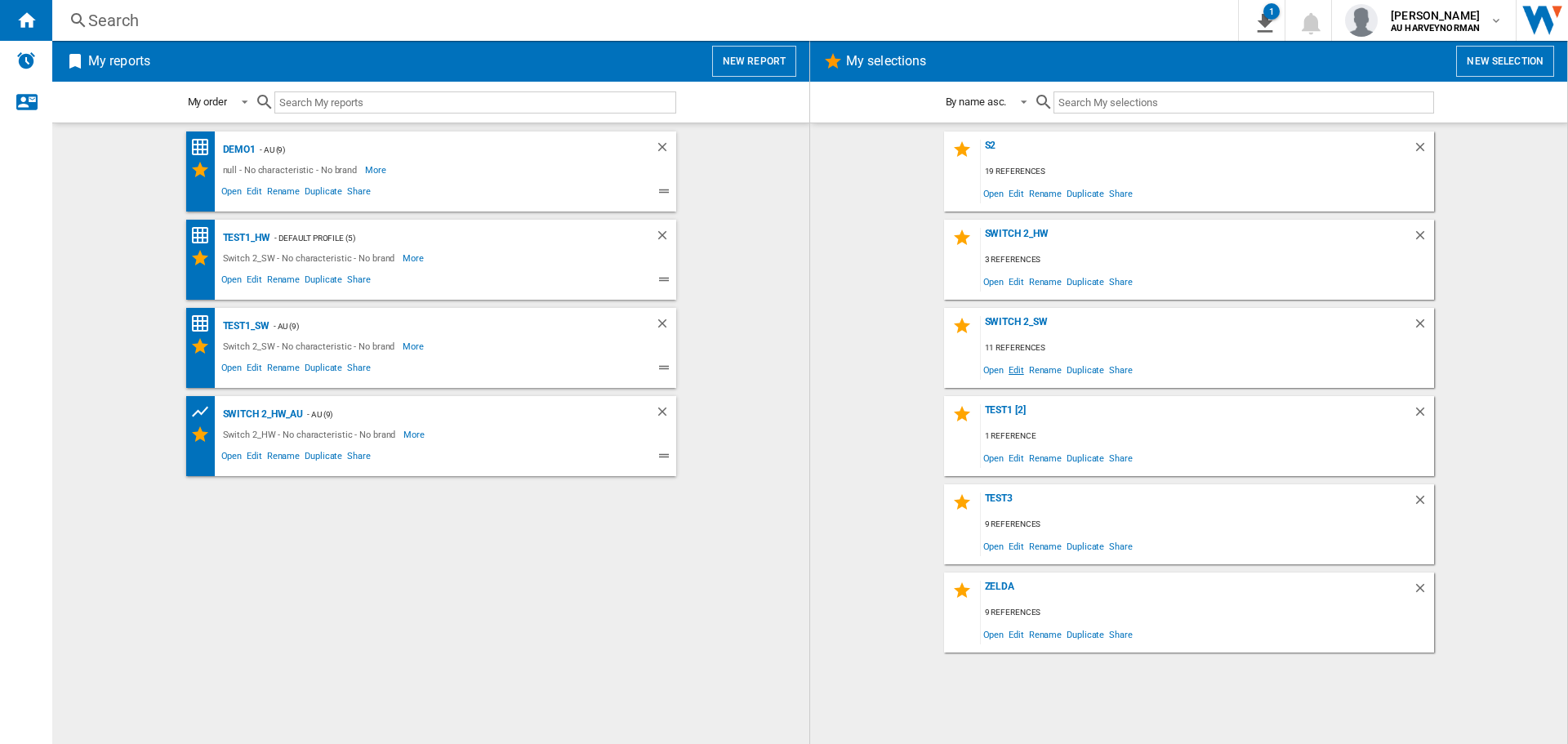
click at [1018, 366] on span "Edit" at bounding box center [1017, 370] width 21 height 22
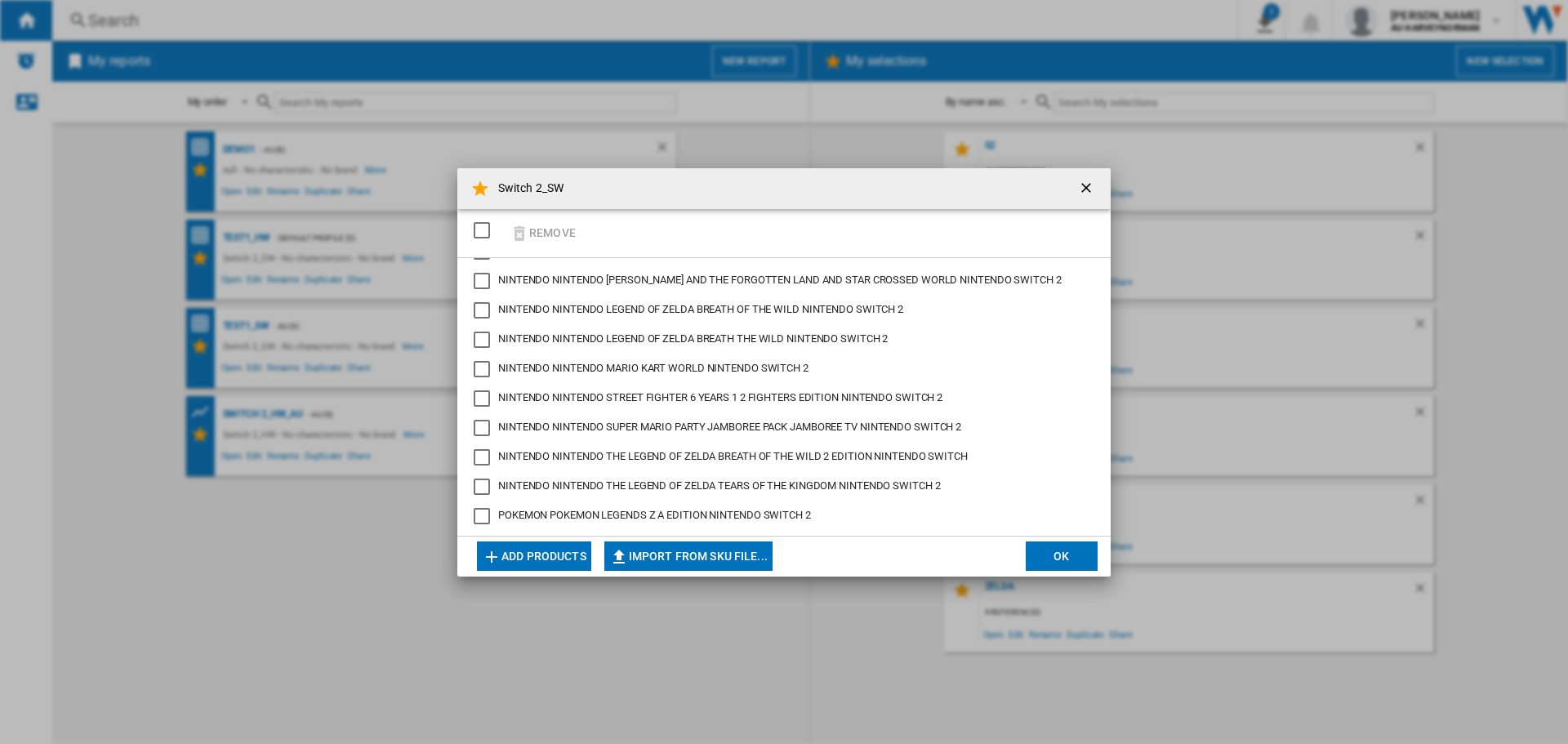
scroll to position [62, 0]
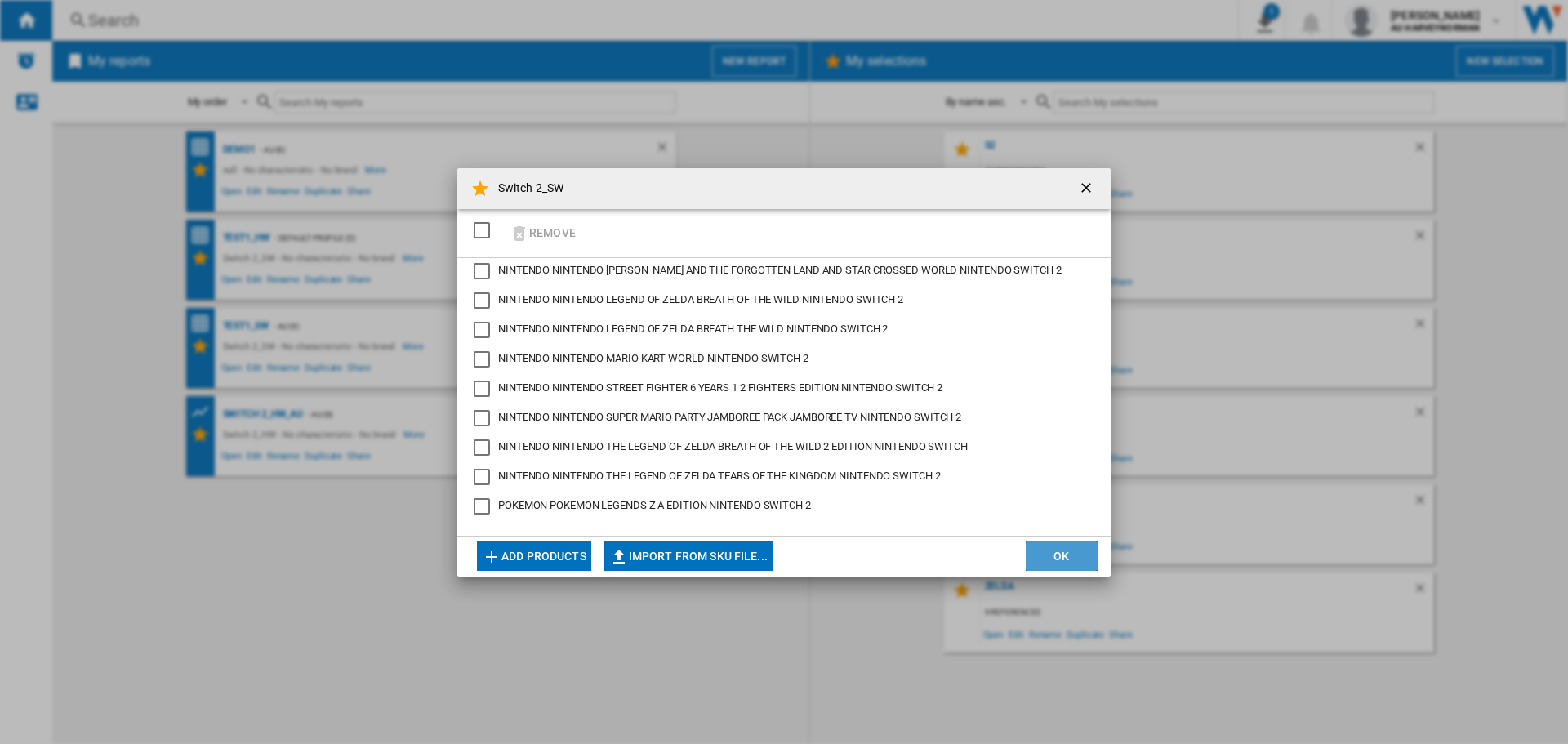
click at [1051, 567] on button "OK" at bounding box center [1062, 556] width 72 height 29
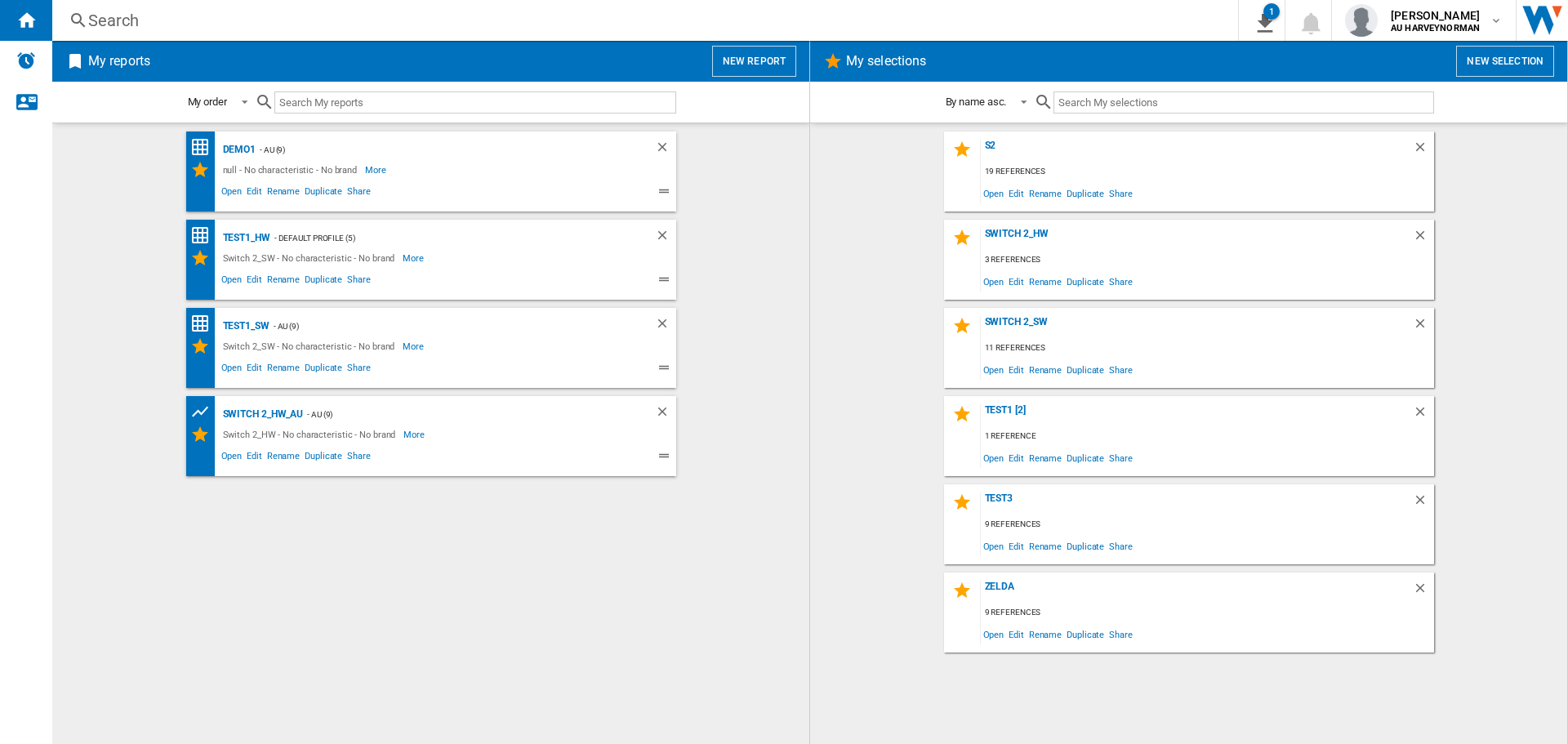
click at [716, 58] on button "New report" at bounding box center [754, 61] width 84 height 31
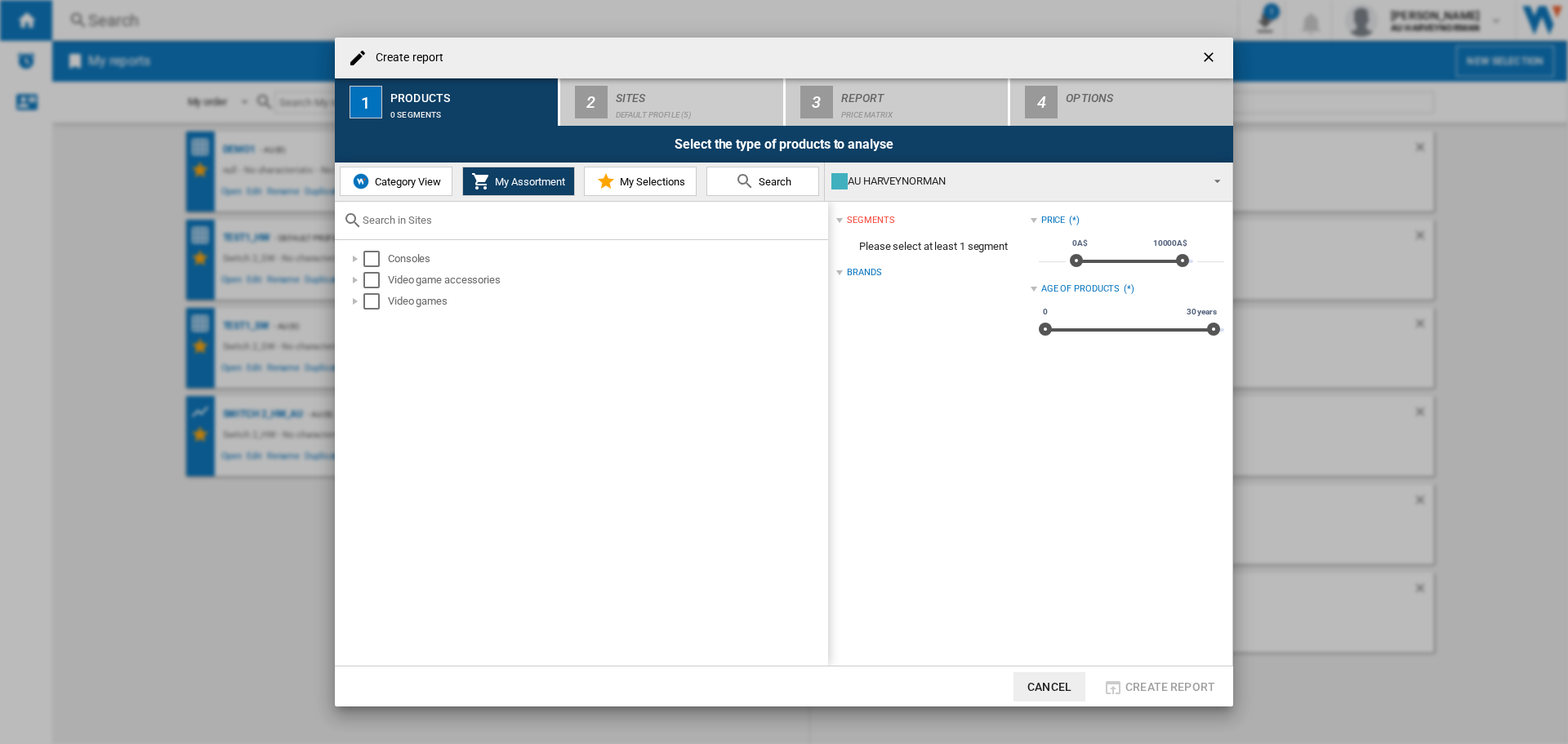
drag, startPoint x: 603, startPoint y: 178, endPoint x: 574, endPoint y: 193, distance: 32.6
click at [603, 179] on md-icon "Create report ..." at bounding box center [606, 181] width 20 height 20
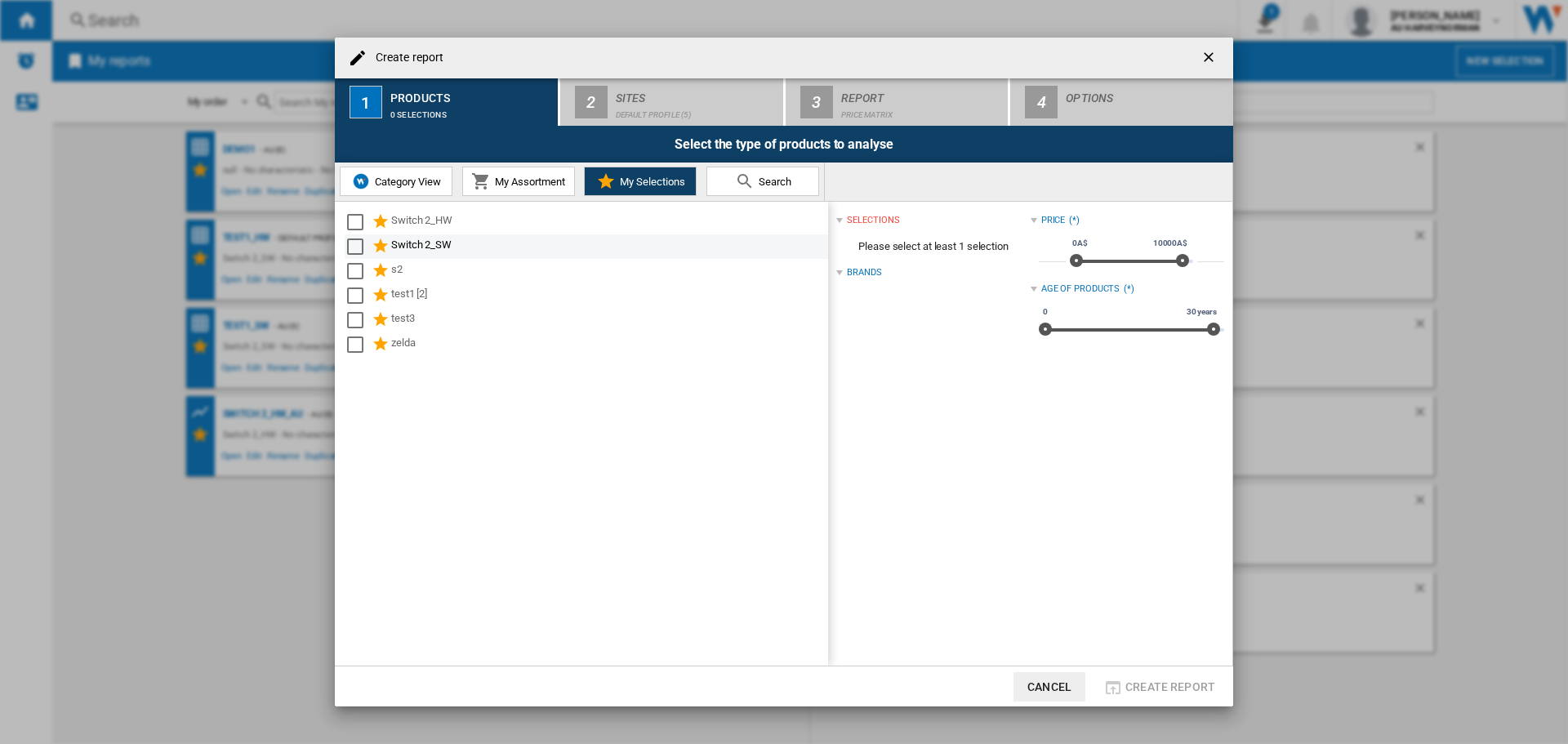
click at [357, 243] on div "Select" at bounding box center [355, 246] width 16 height 16
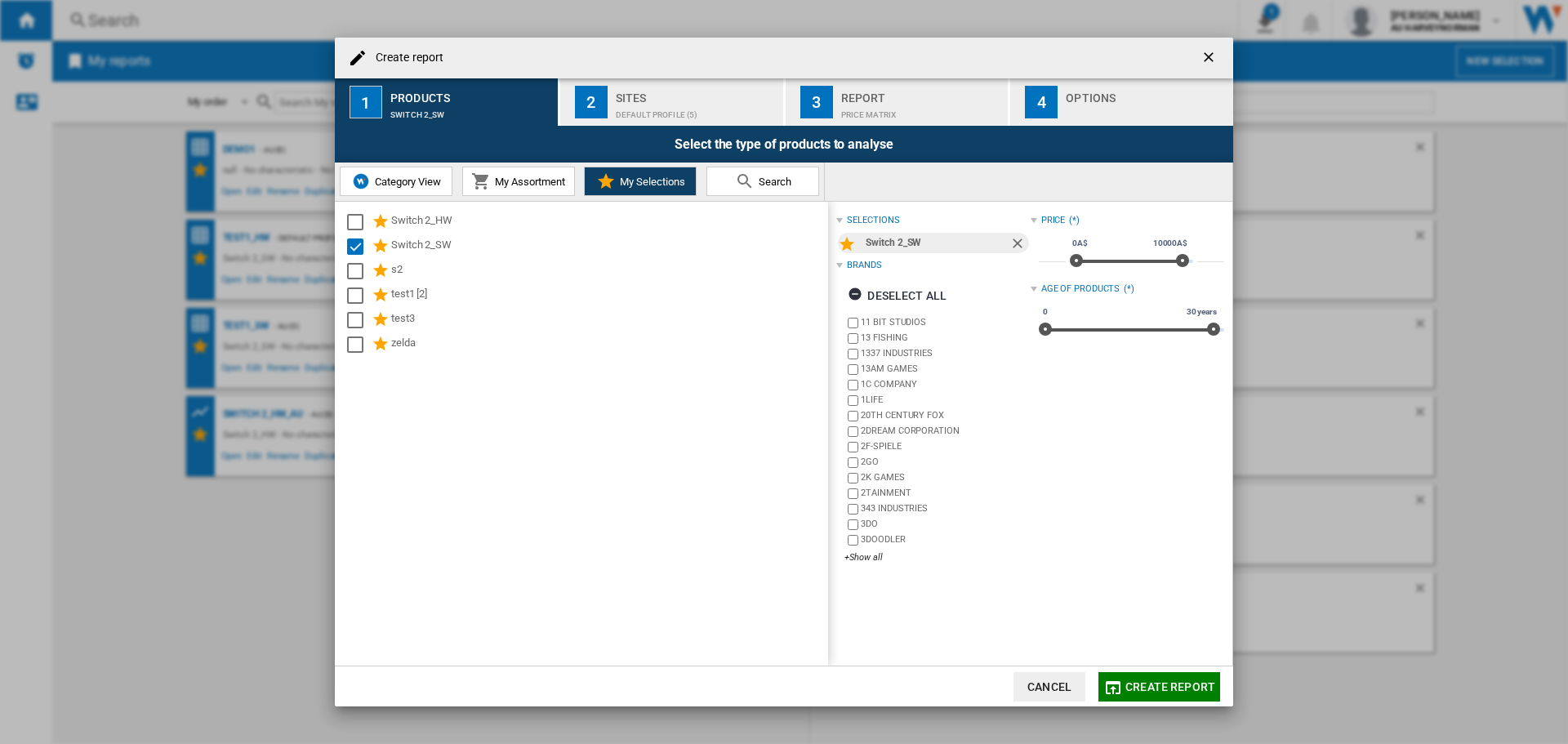
click at [638, 90] on div "Sites" at bounding box center [696, 94] width 161 height 17
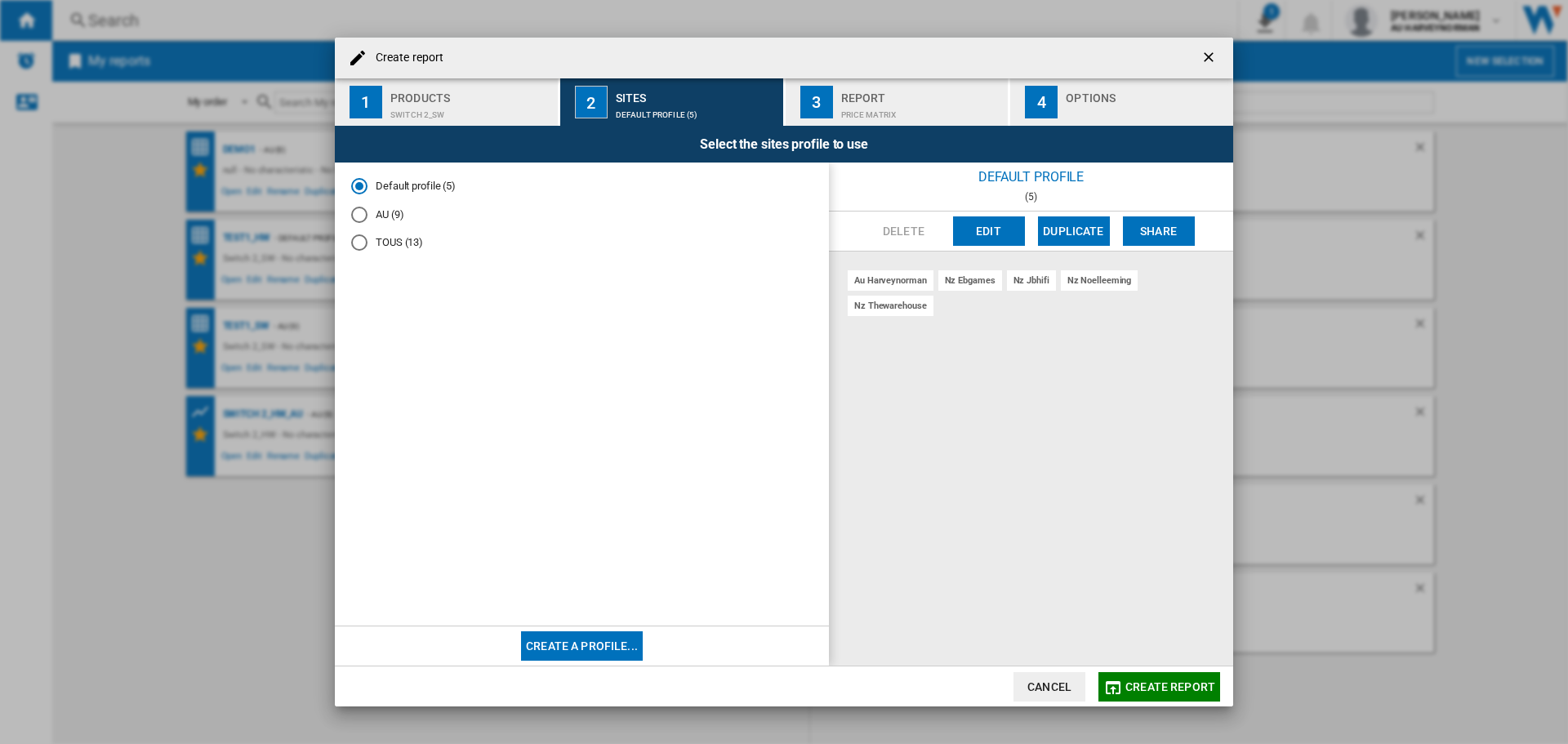
click at [371, 214] on md-radio-button "AU (9)" at bounding box center [581, 214] width 461 height 15
click at [889, 100] on div "Report" at bounding box center [921, 94] width 161 height 17
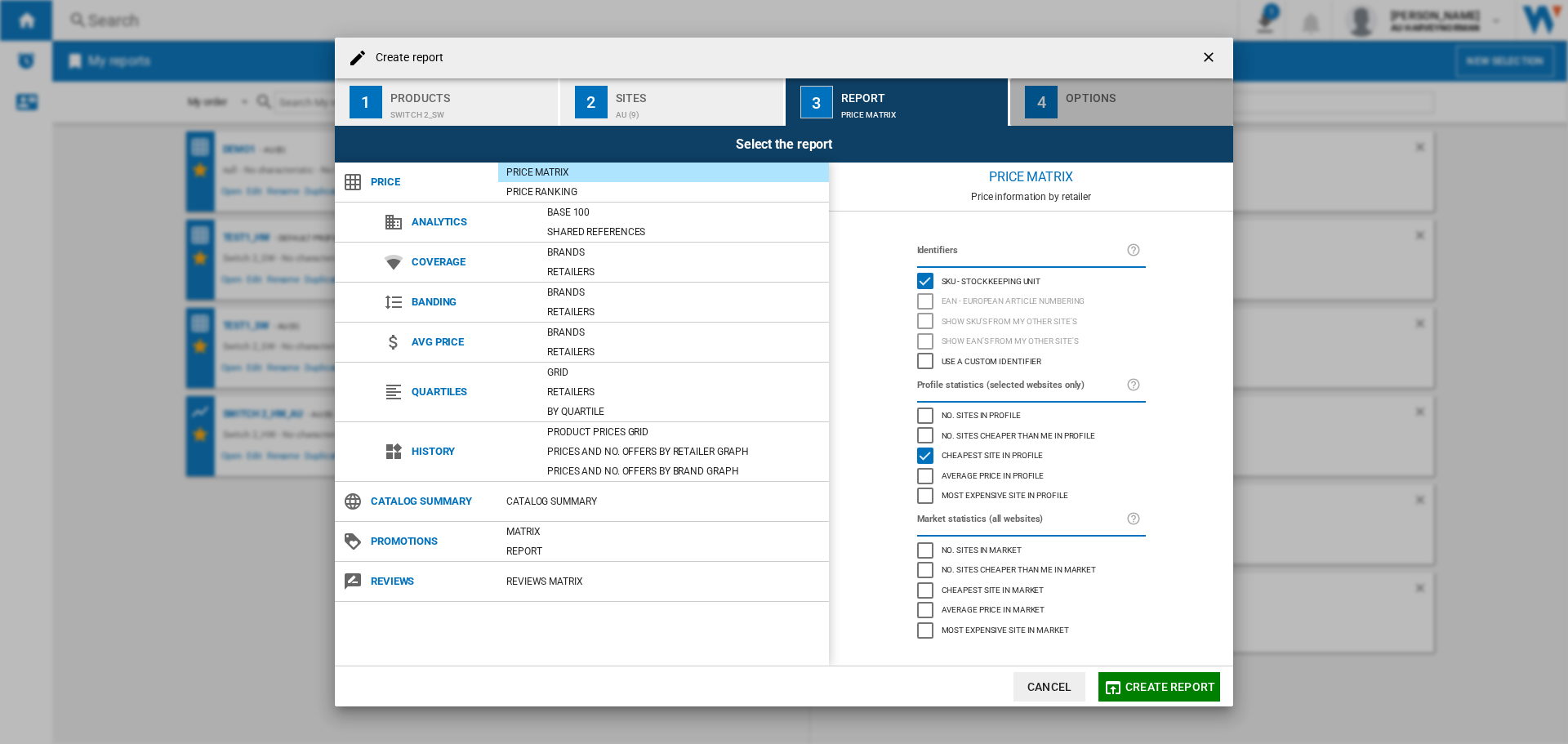
click at [1121, 111] on div "Create report ..." at bounding box center [1146, 111] width 161 height 17
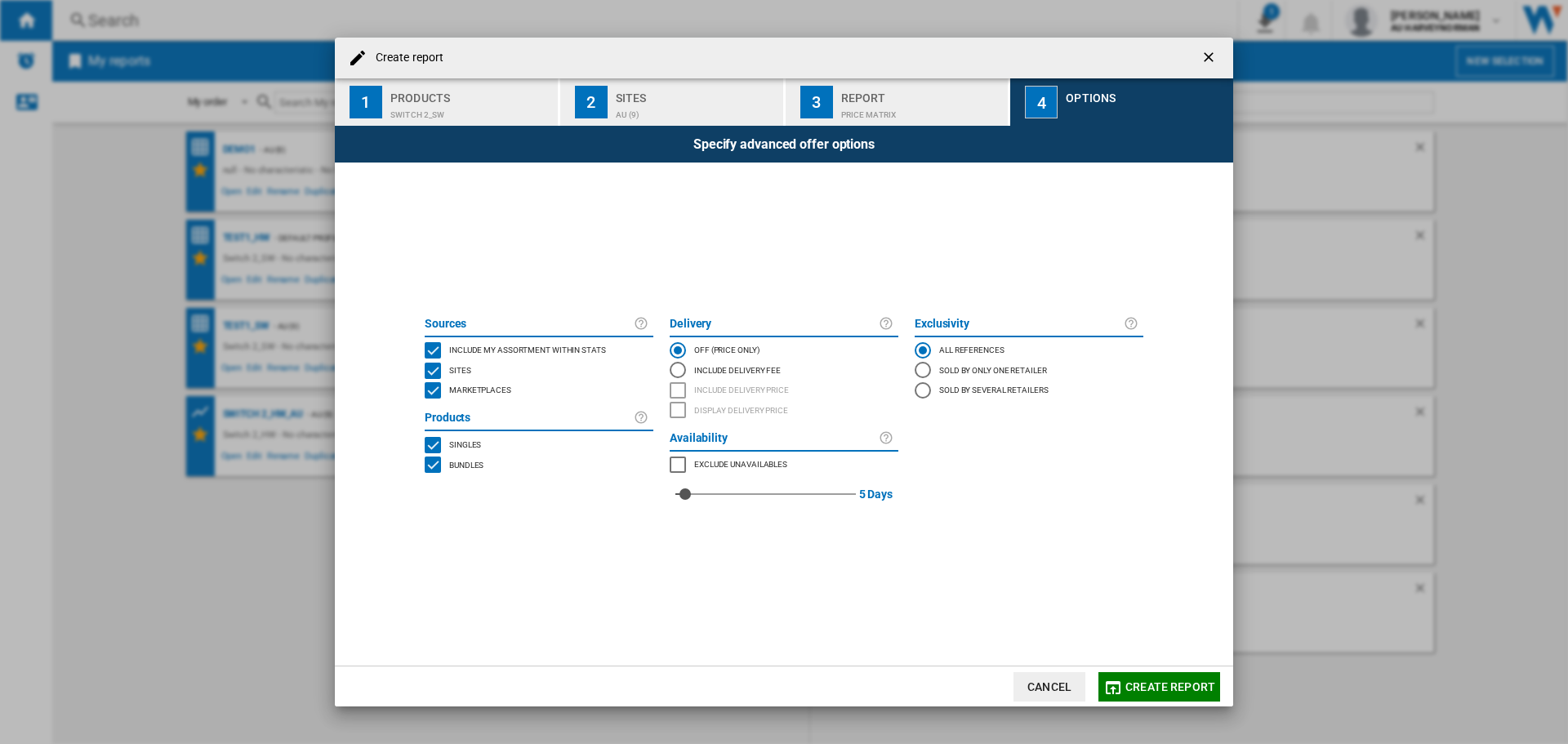
click at [1127, 690] on button "Create report" at bounding box center [1159, 686] width 121 height 29
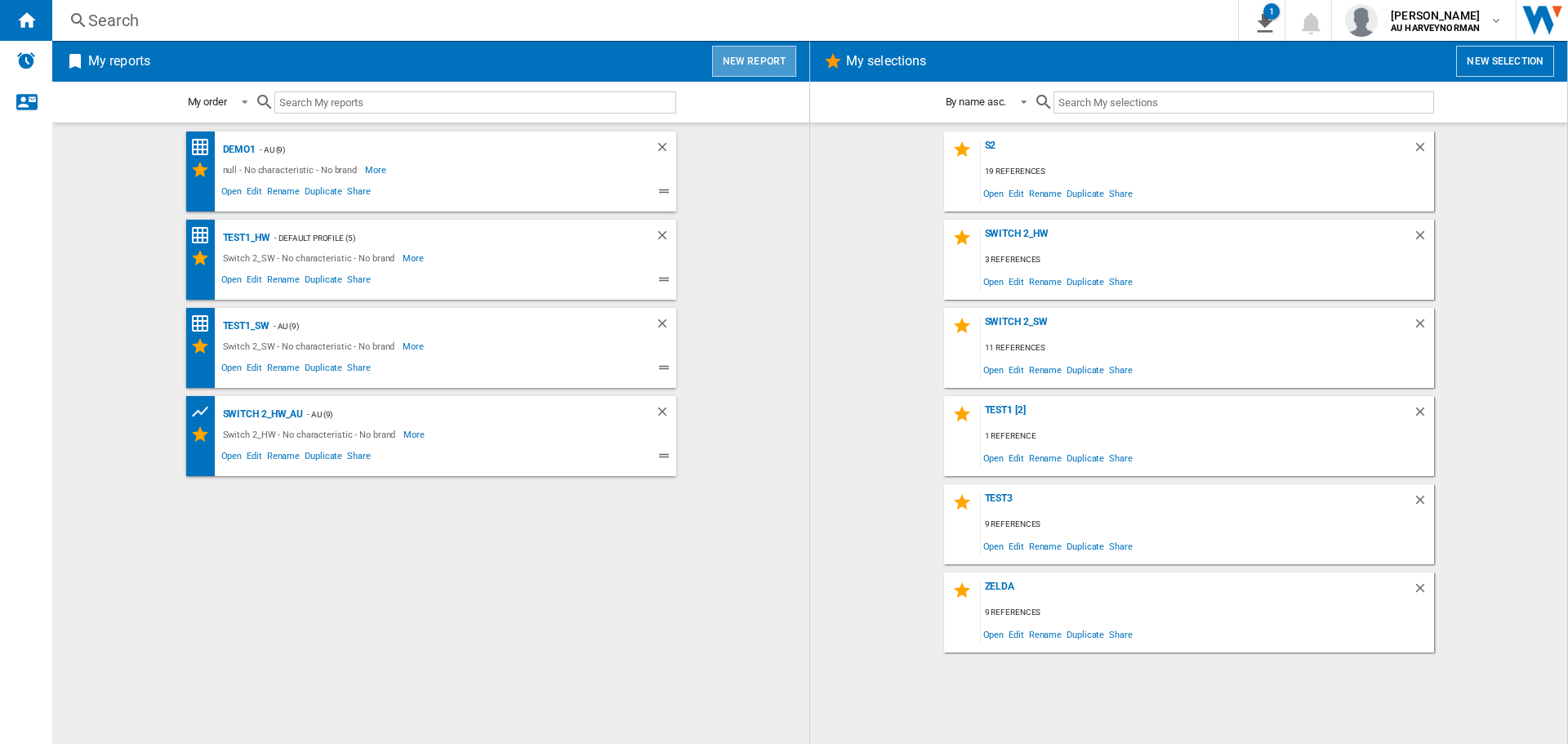
click at [768, 67] on button "New report" at bounding box center [754, 61] width 84 height 31
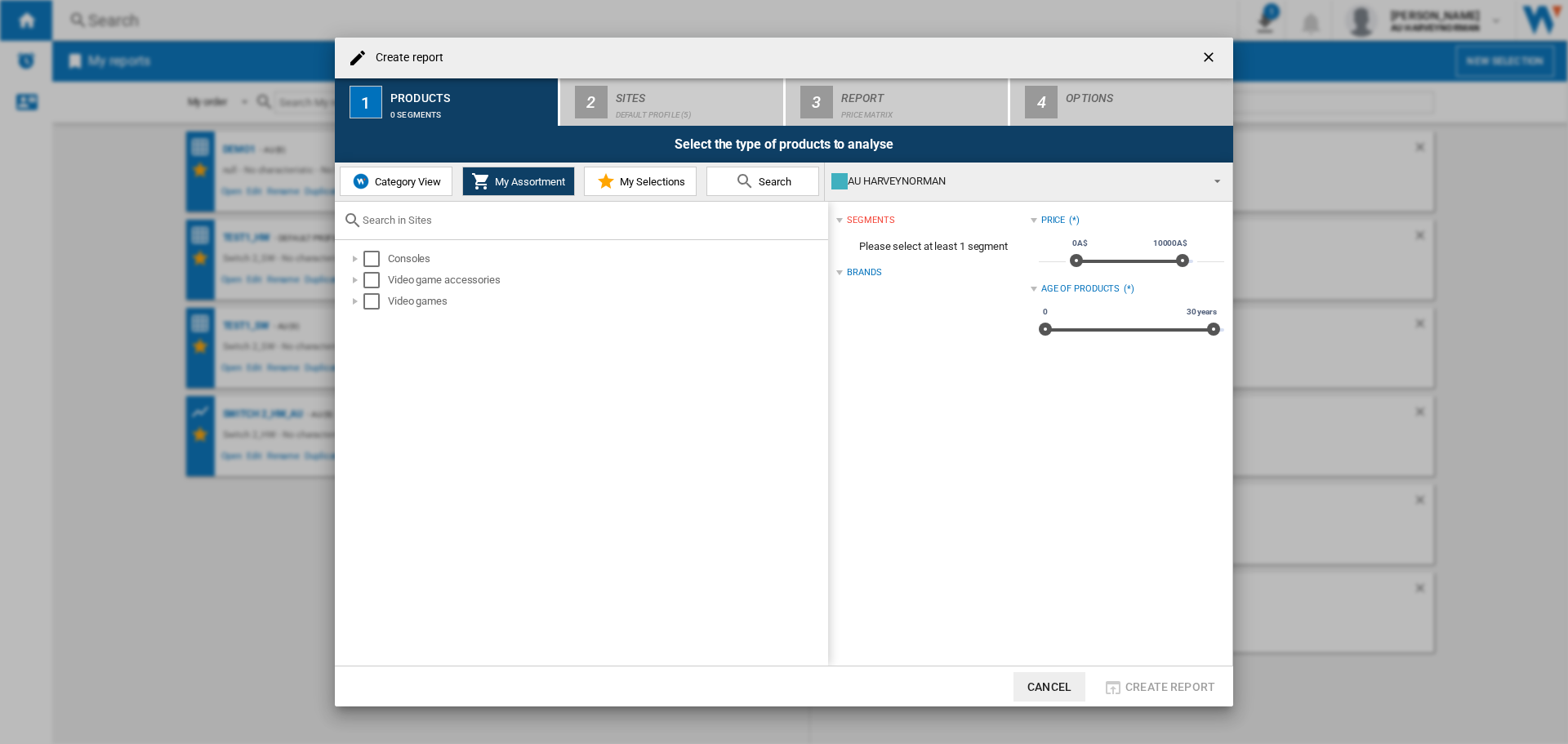
drag, startPoint x: 622, startPoint y: 174, endPoint x: 611, endPoint y: 181, distance: 13.0
click at [621, 175] on button "My Selections" at bounding box center [640, 181] width 113 height 29
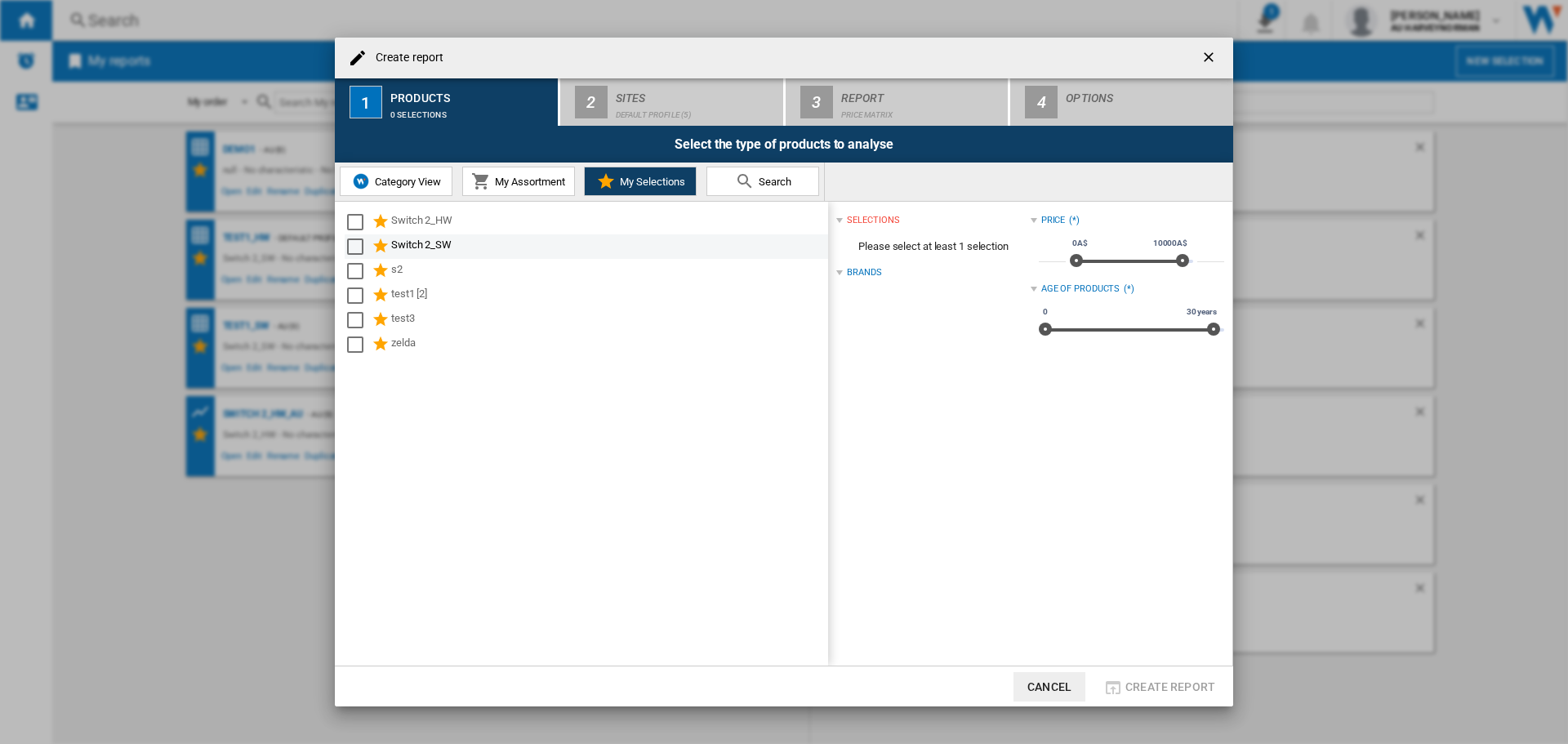
click at [418, 254] on div "Switch 2_SW" at bounding box center [608, 246] width 434 height 20
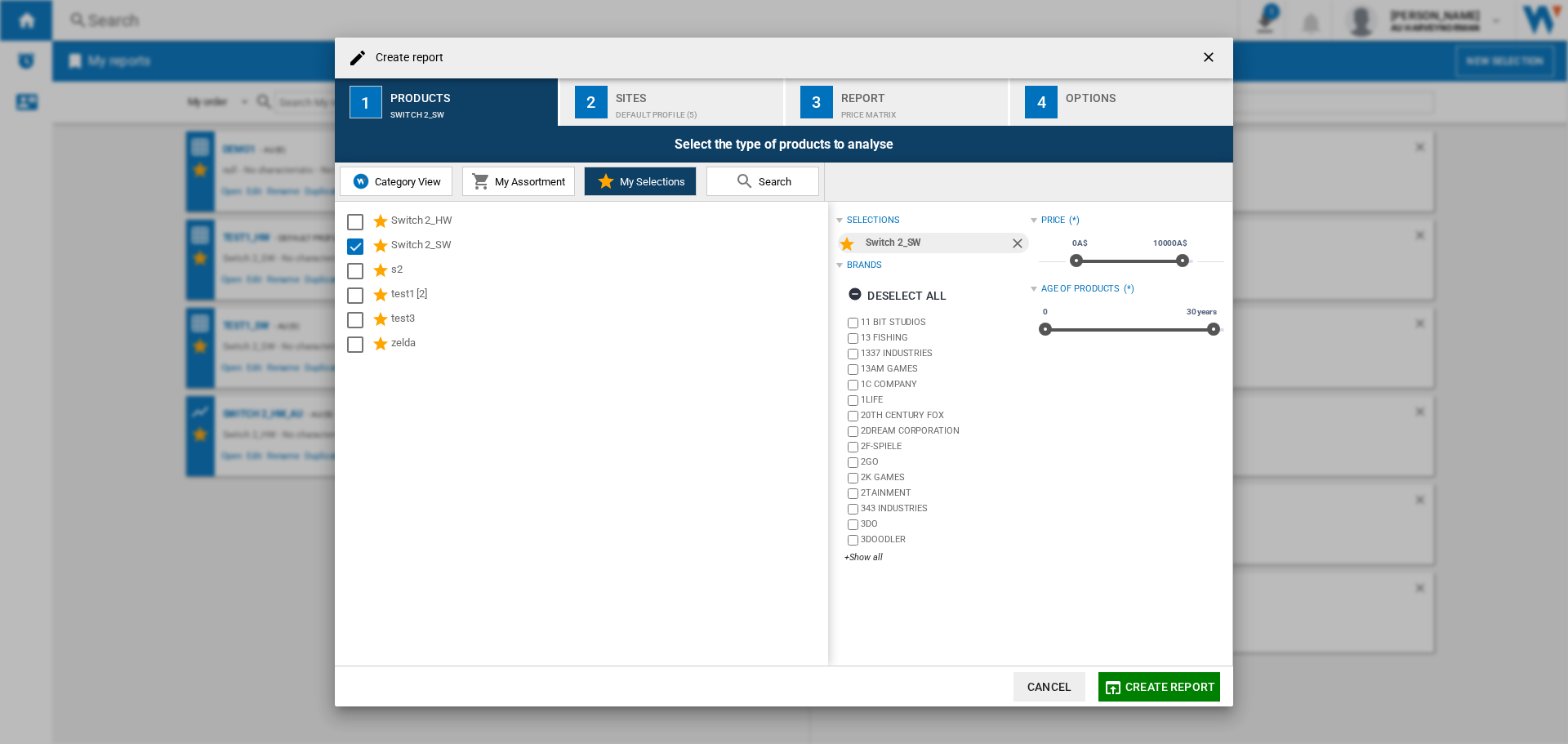
click at [677, 113] on div "Default profile (5)" at bounding box center [696, 111] width 161 height 17
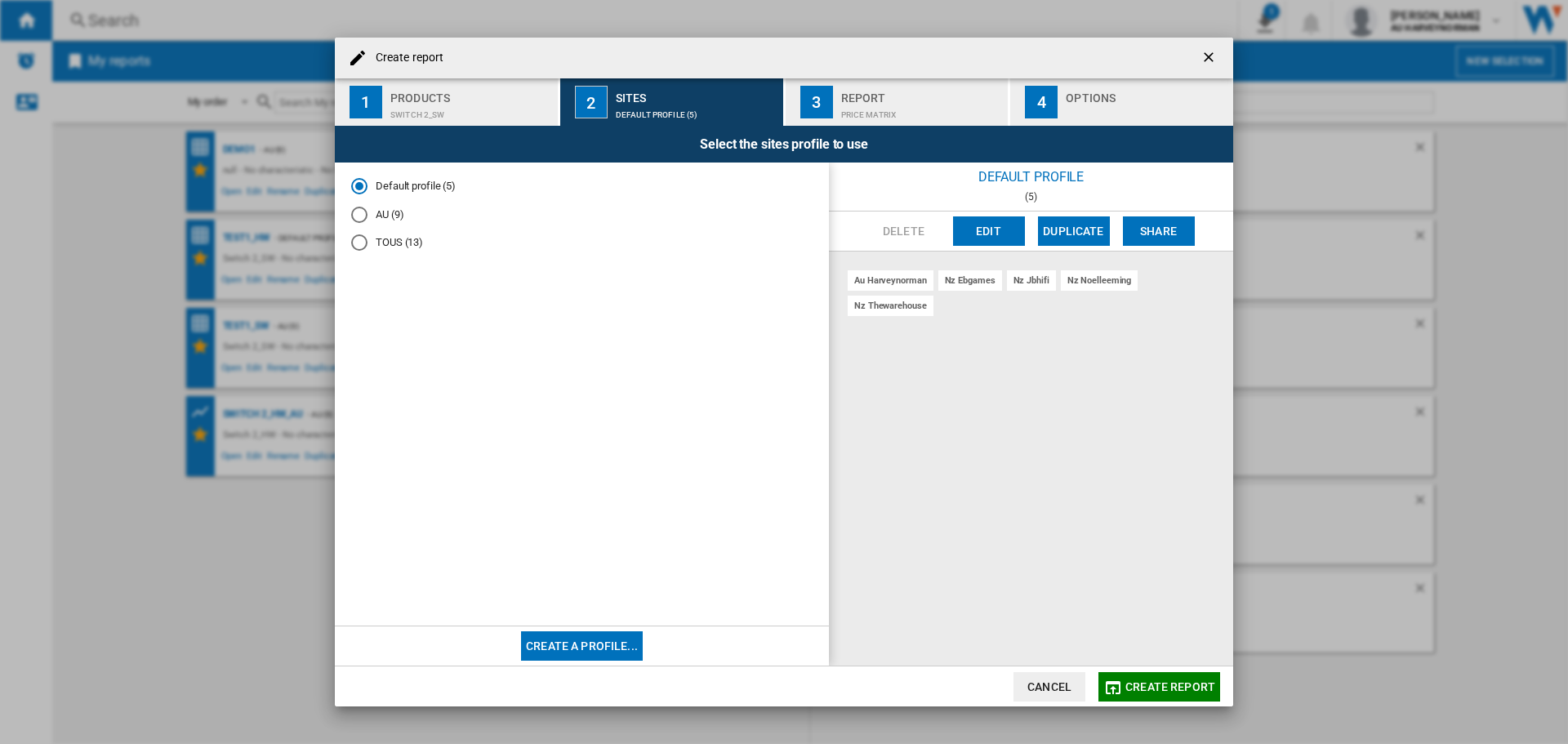
click at [392, 246] on md-radio-button "TOUS (13)" at bounding box center [581, 243] width 461 height 15
click at [1173, 680] on span "Create report" at bounding box center [1170, 686] width 89 height 13
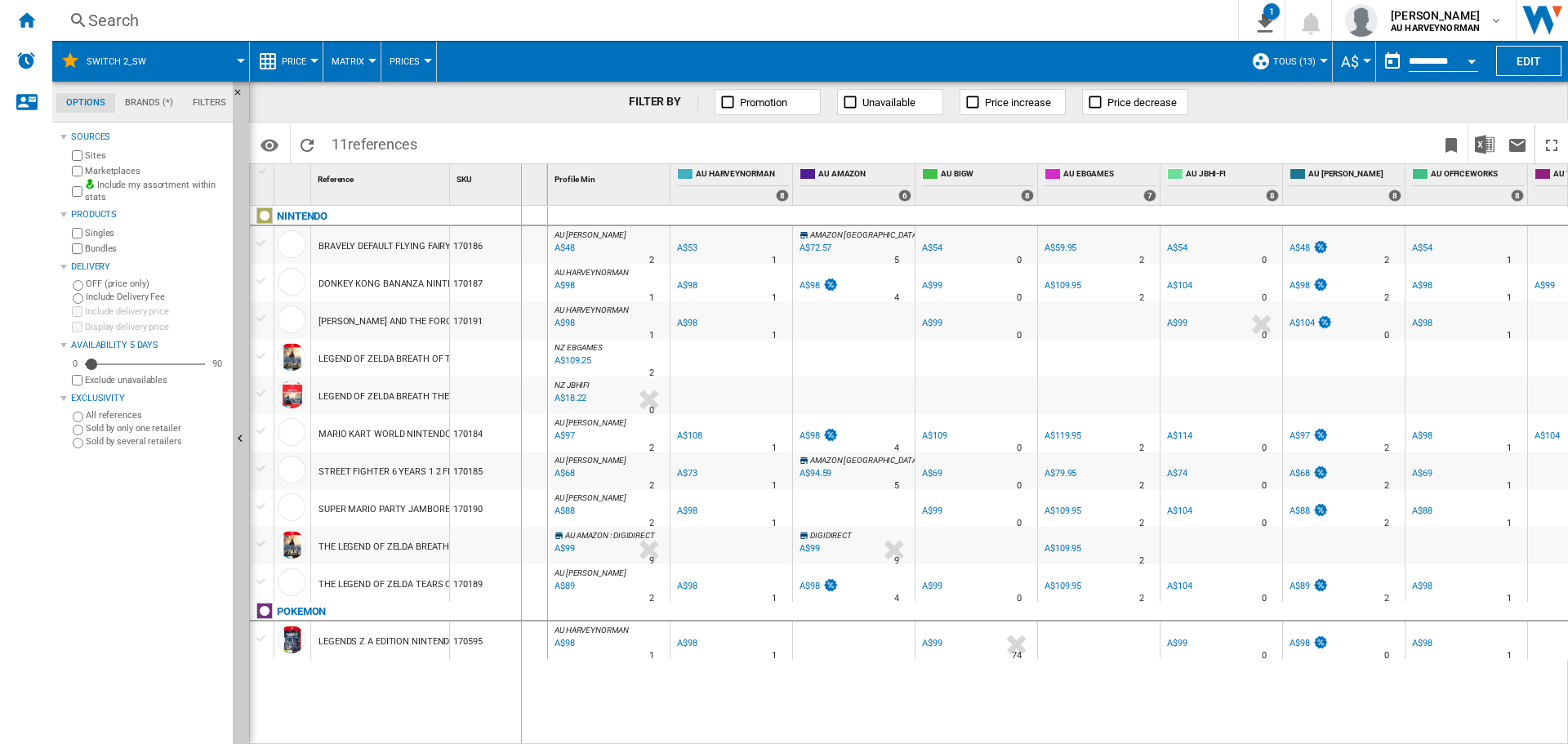
drag, startPoint x: 452, startPoint y: 190, endPoint x: 520, endPoint y: 192, distance: 68.0
click at [520, 192] on div "SKU 1" at bounding box center [499, 184] width 98 height 40
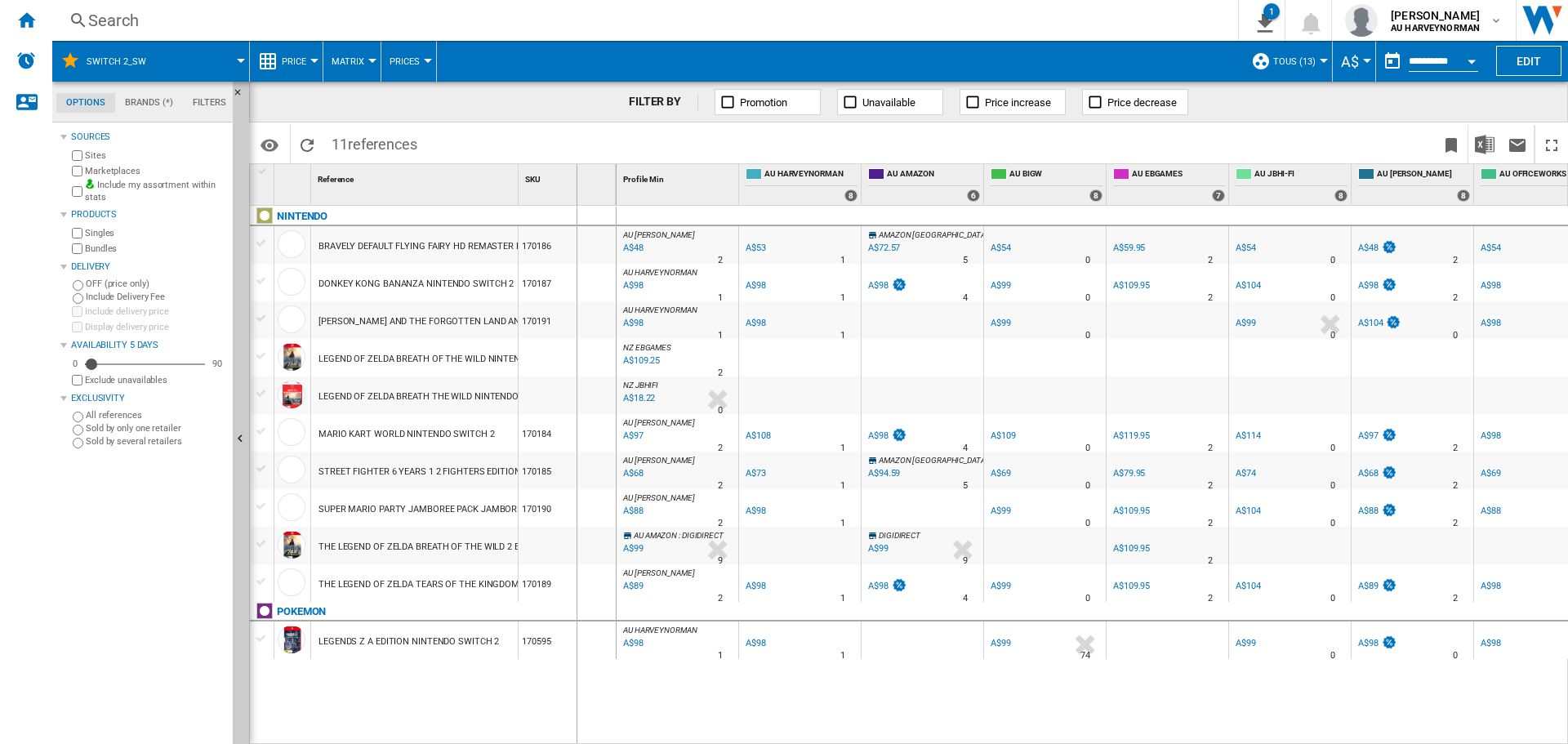
drag, startPoint x: 520, startPoint y: 192, endPoint x: 589, endPoint y: 196, distance: 69.1
click at [589, 196] on div "SKU 1" at bounding box center [568, 184] width 98 height 40
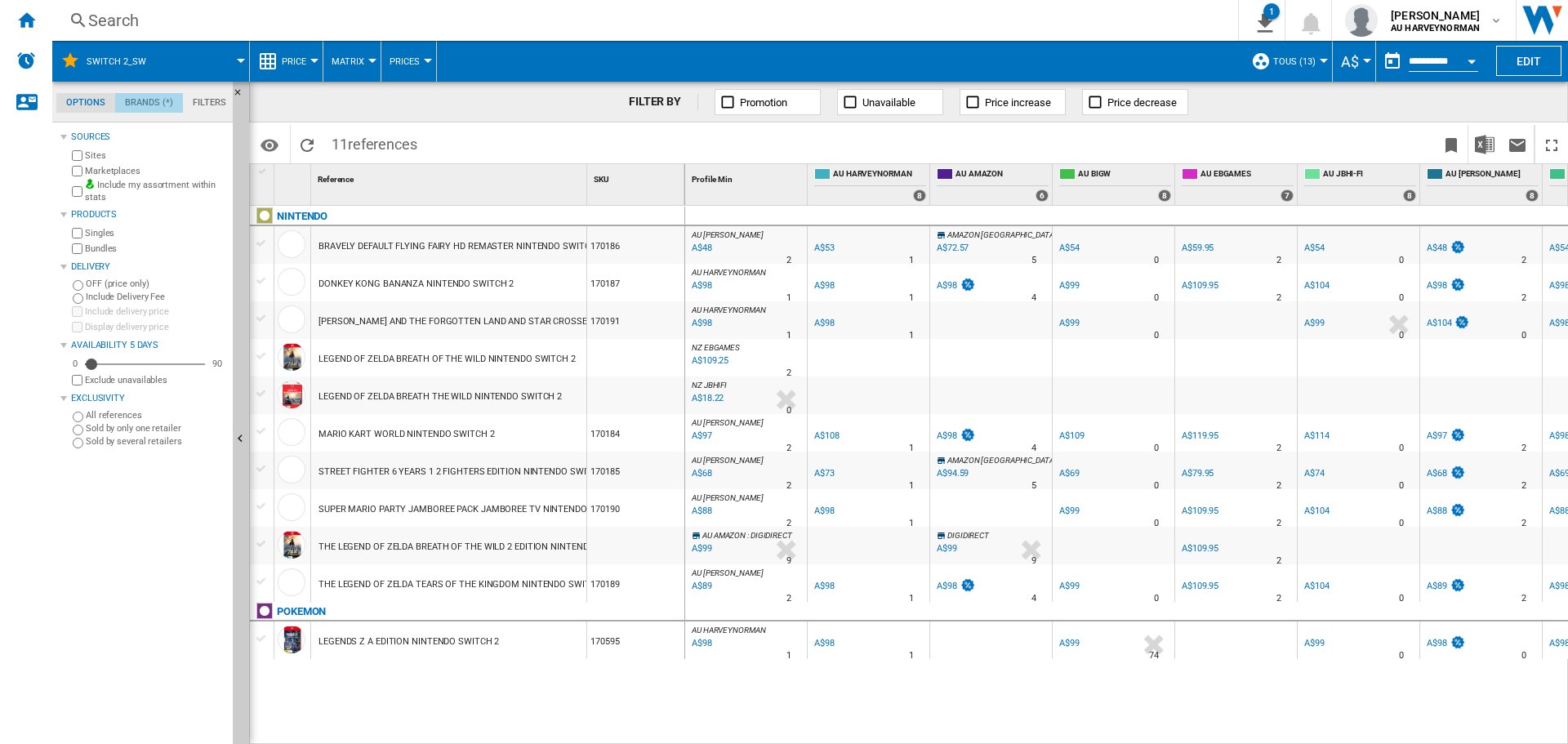
click at [126, 98] on md-tab-item "Brands (*)" at bounding box center [149, 102] width 68 height 20
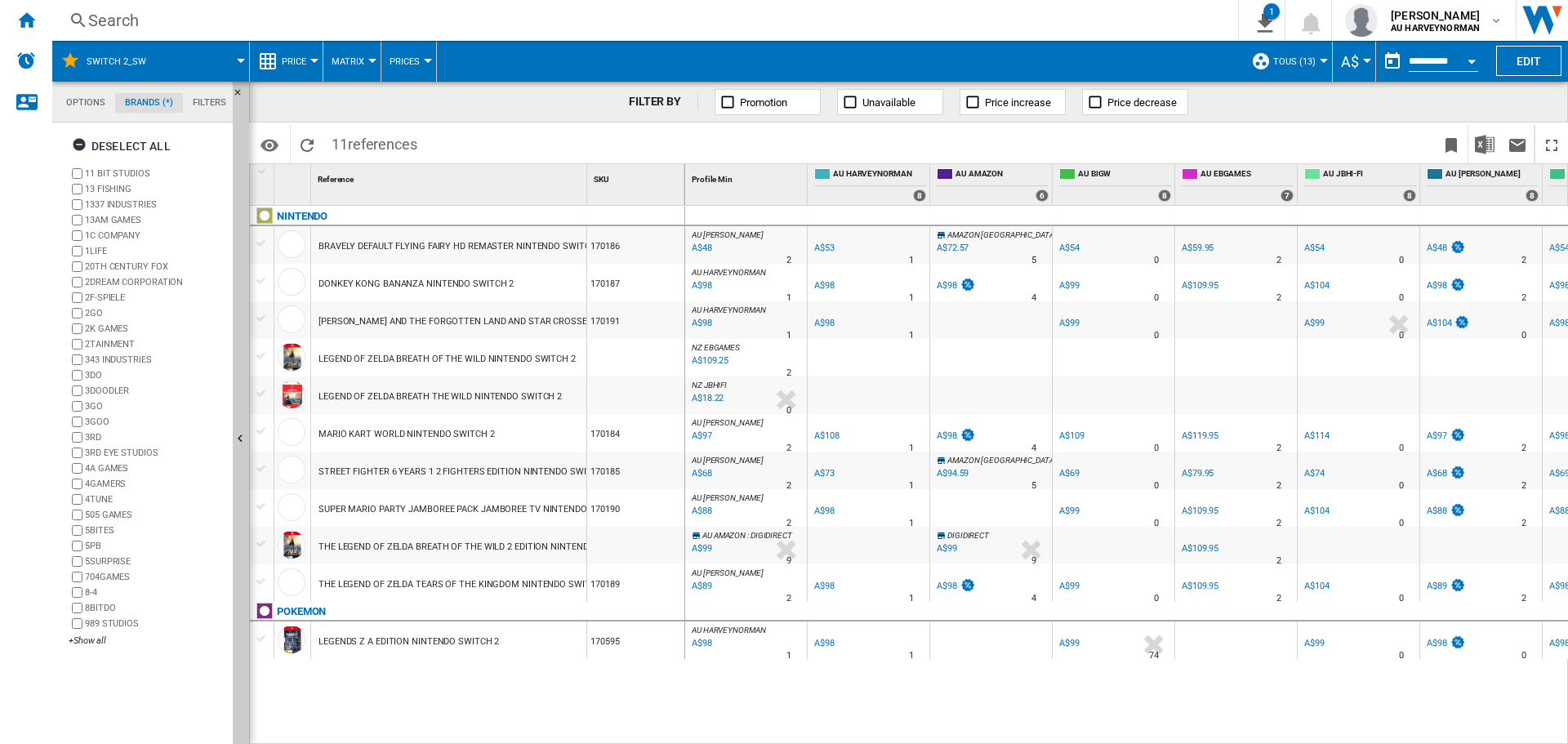
click at [223, 97] on md-tab-item "Filters" at bounding box center [210, 102] width 53 height 20
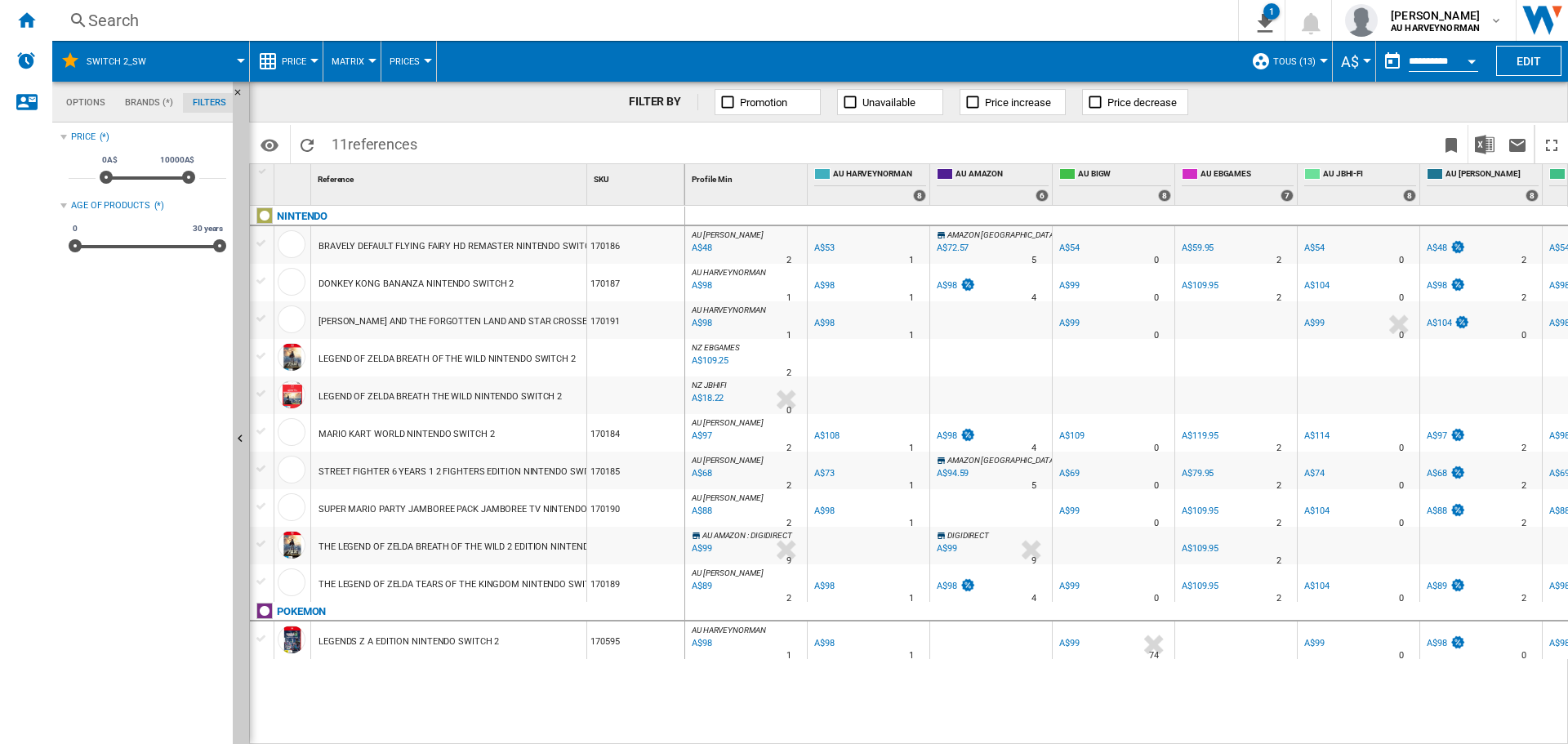
scroll to position [106, 0]
click at [75, 107] on md-tab-item "Options" at bounding box center [86, 102] width 58 height 20
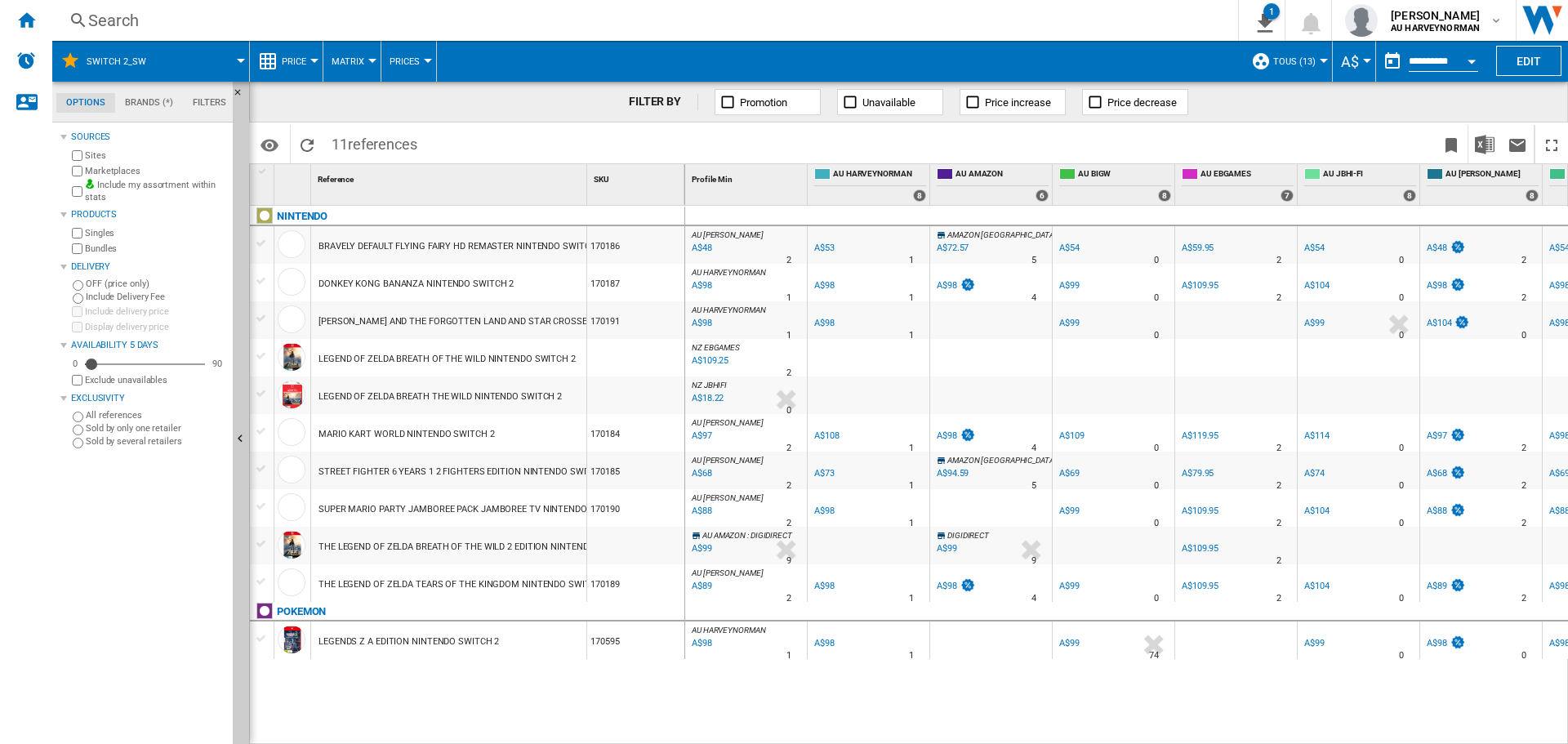
scroll to position [20, 0]
click at [1294, 57] on span "TOUS (13)" at bounding box center [1294, 62] width 42 height 10
click at [1292, 128] on md-radio-button "AU (9)" at bounding box center [1325, 129] width 121 height 15
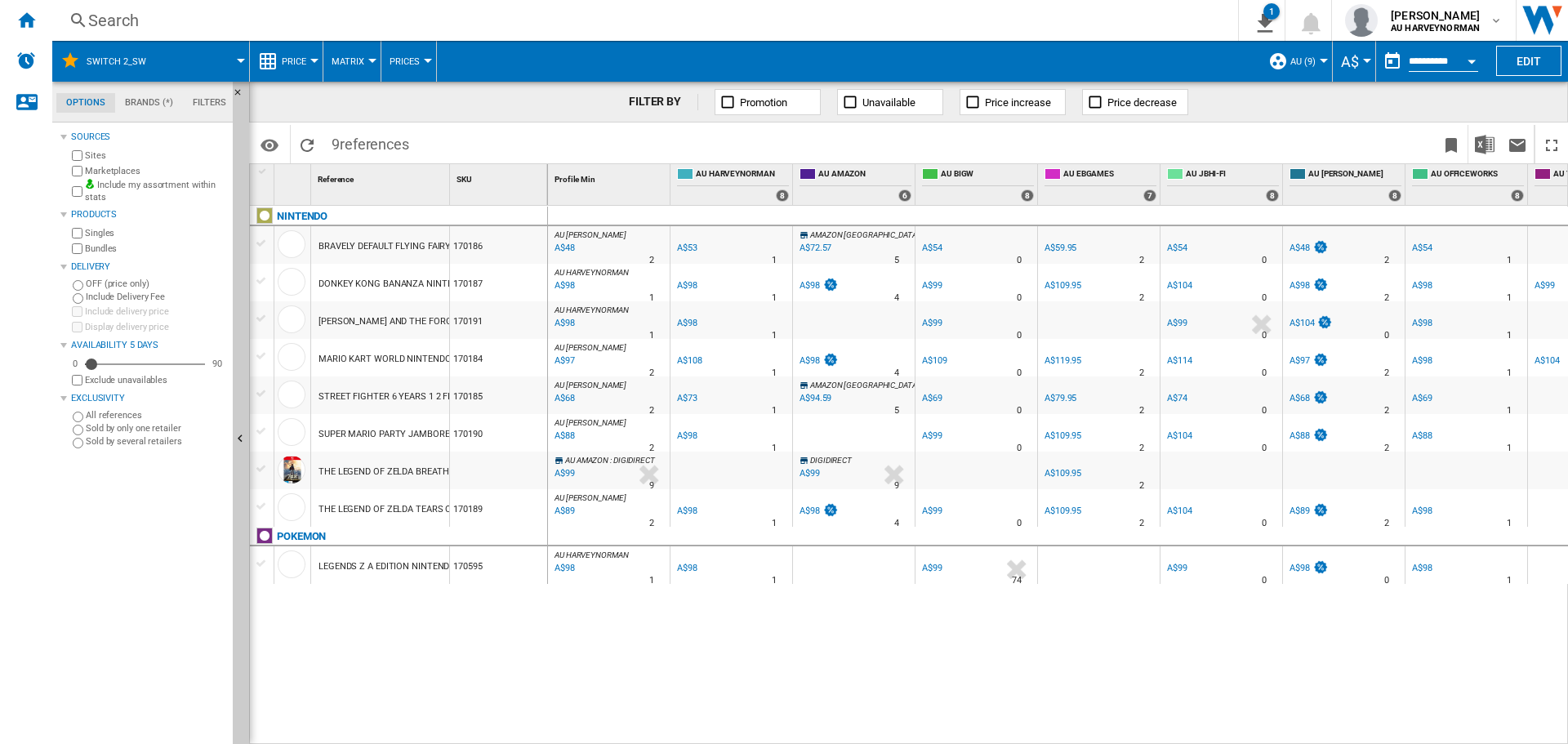
click at [1291, 64] on span "AU (9)" at bounding box center [1302, 62] width 25 height 10
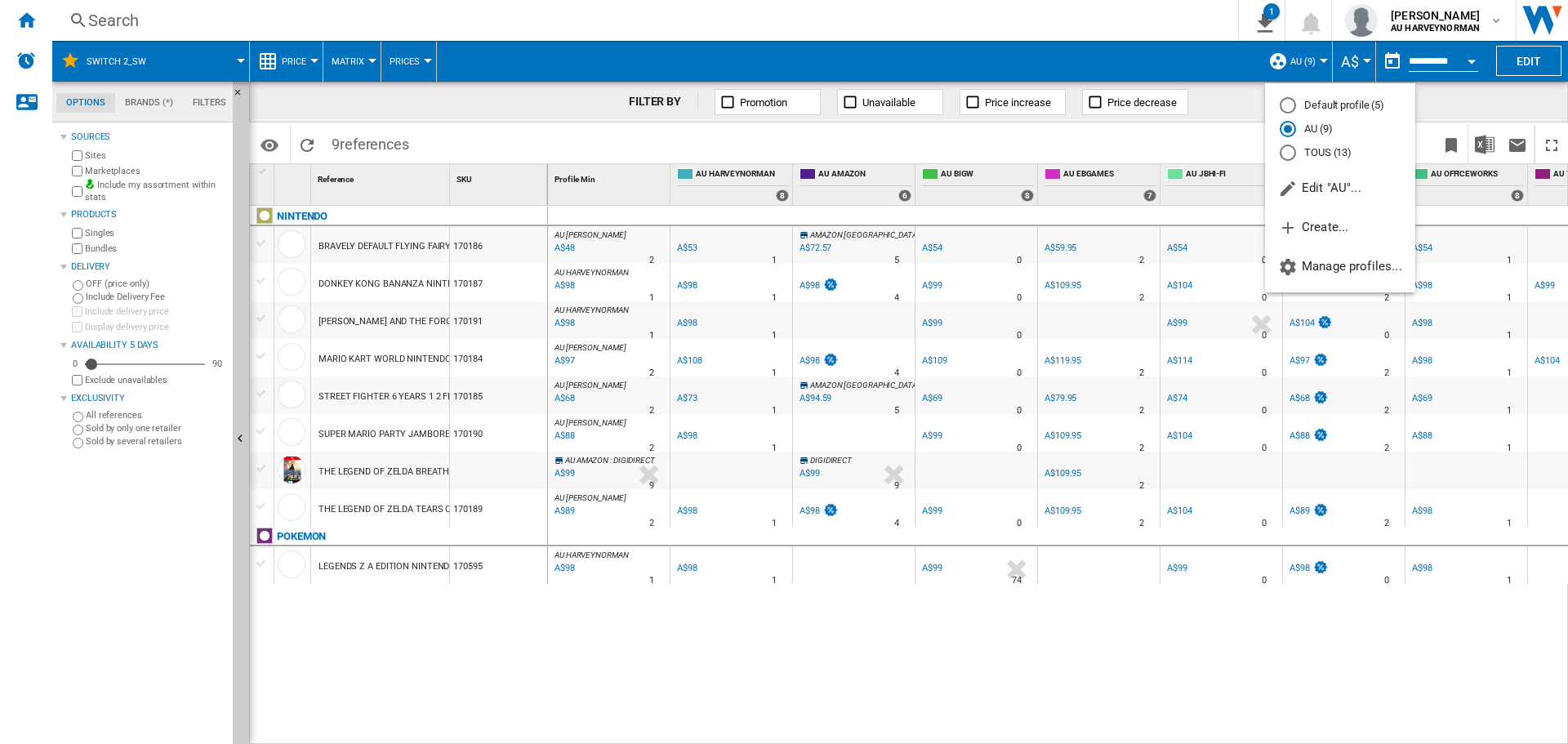
click at [1315, 151] on md-radio-button "TOUS (13)" at bounding box center [1340, 152] width 121 height 15
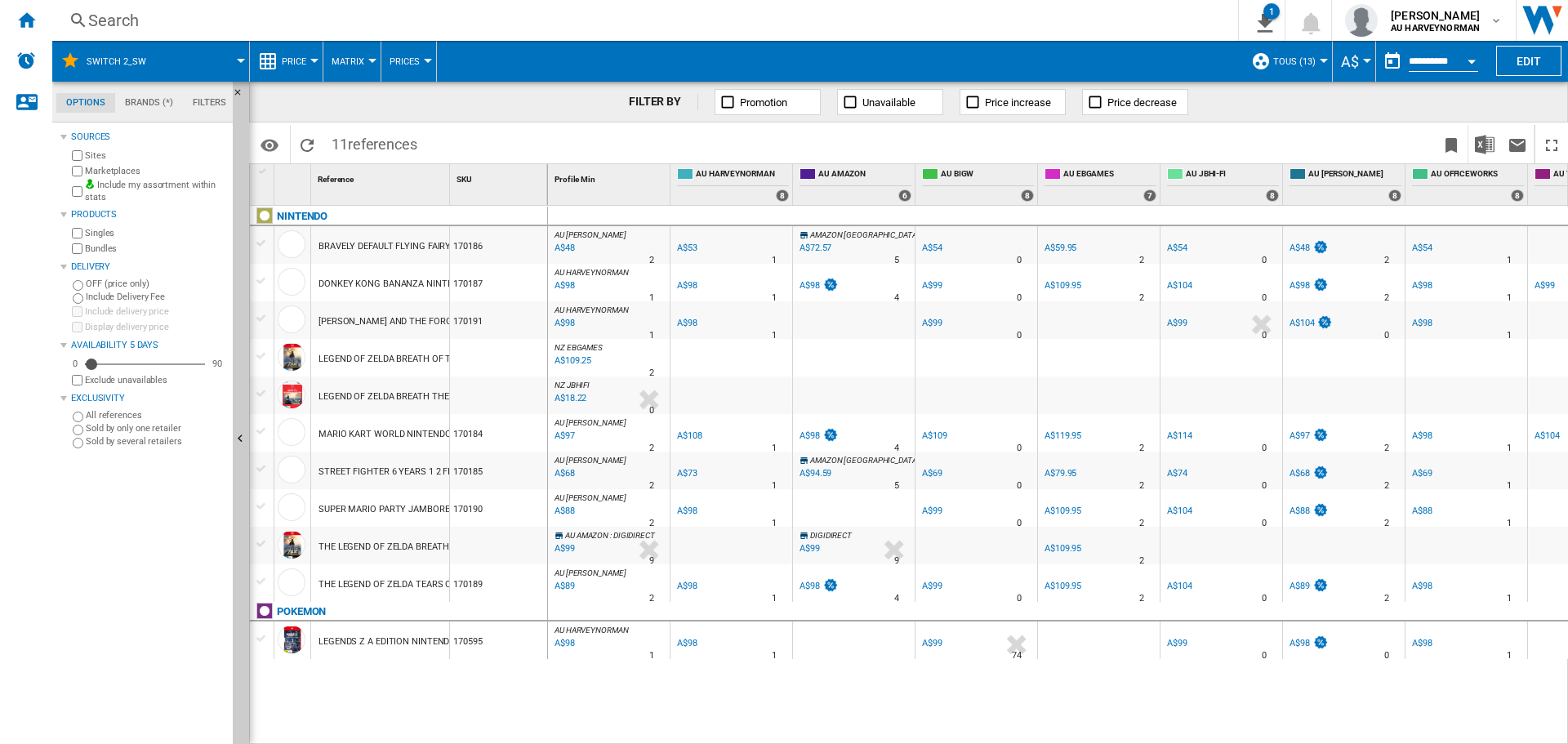
click at [1285, 68] on button "TOUS (13)" at bounding box center [1298, 60] width 51 height 40
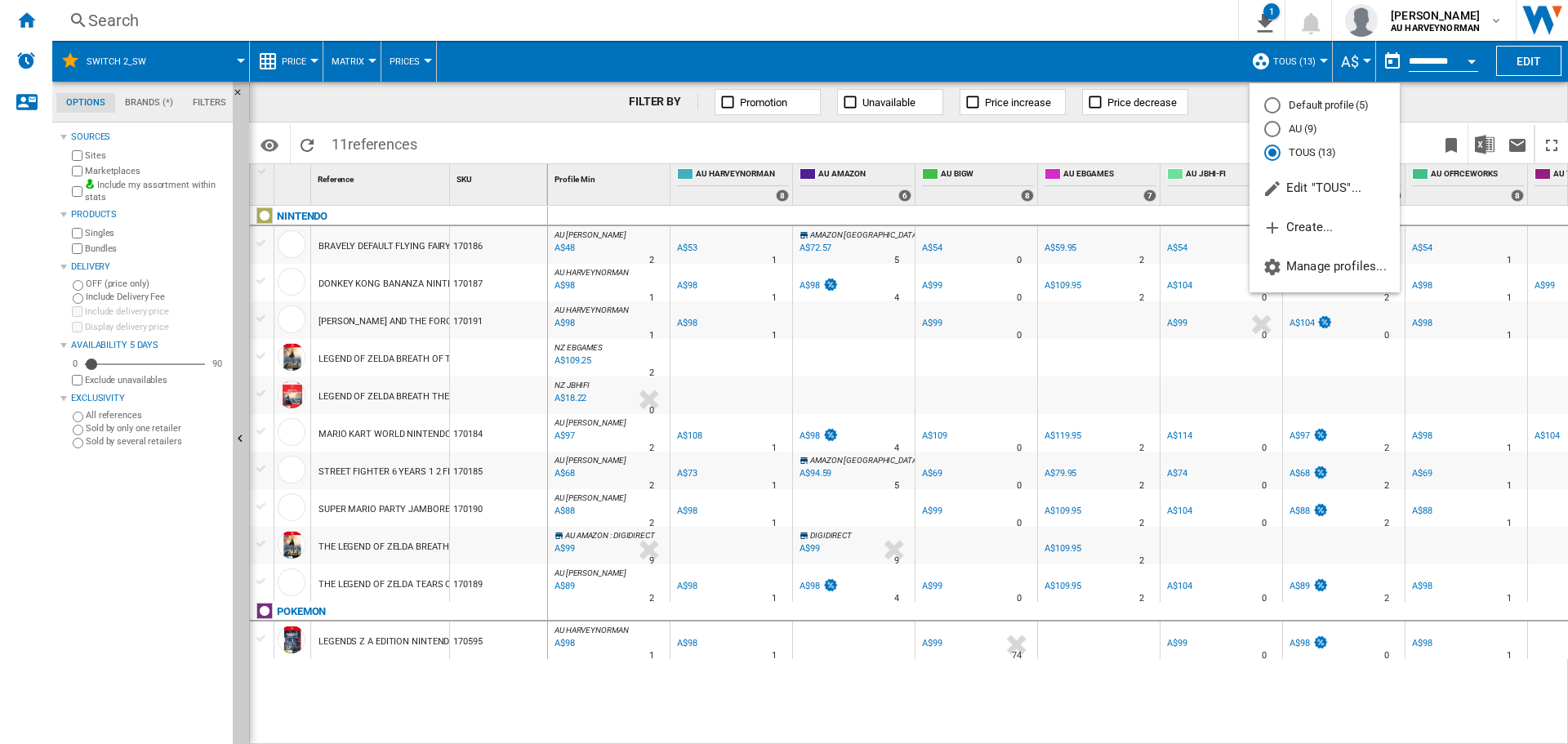
click at [1292, 132] on md-radio-button "AU (9)" at bounding box center [1325, 129] width 121 height 15
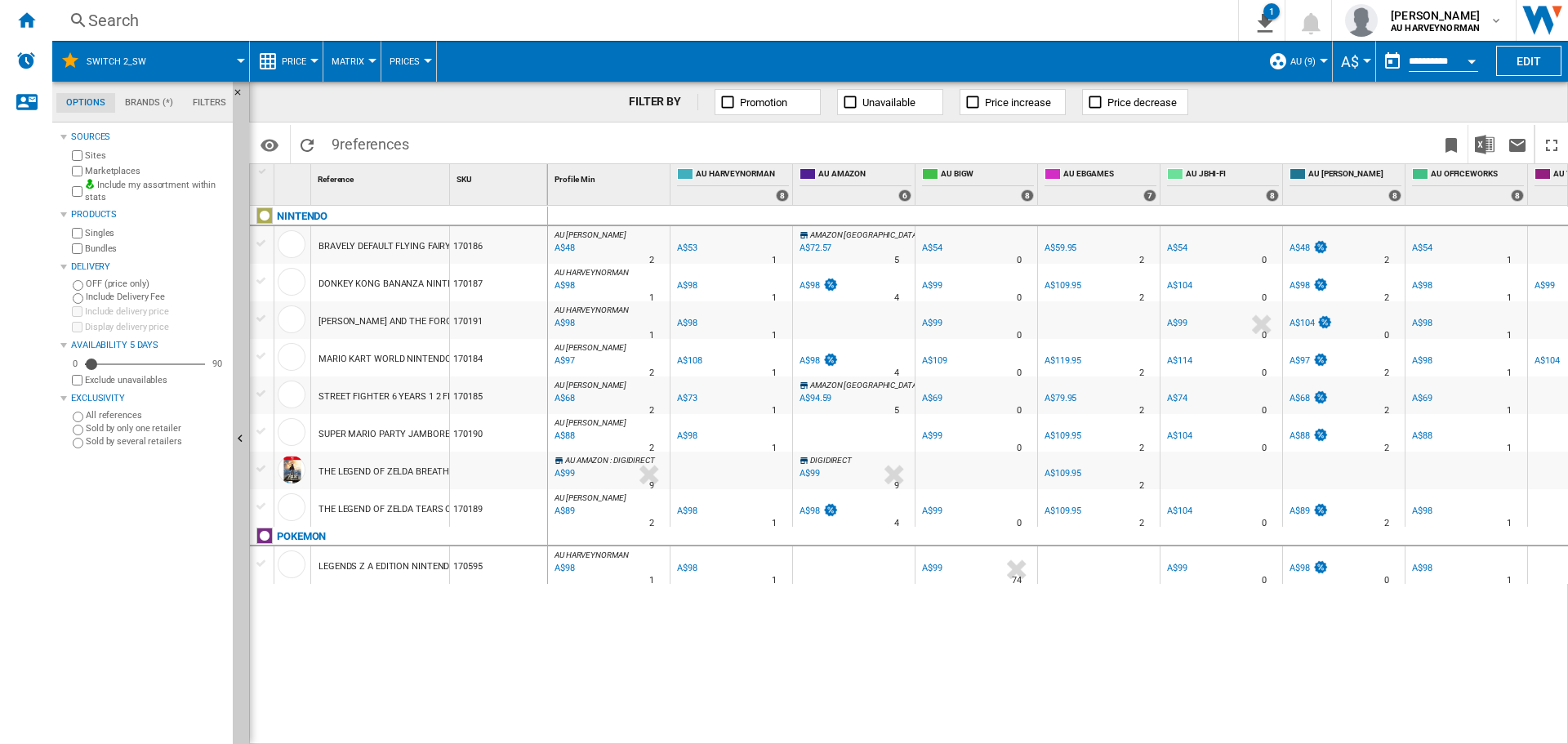
scroll to position [0, 82]
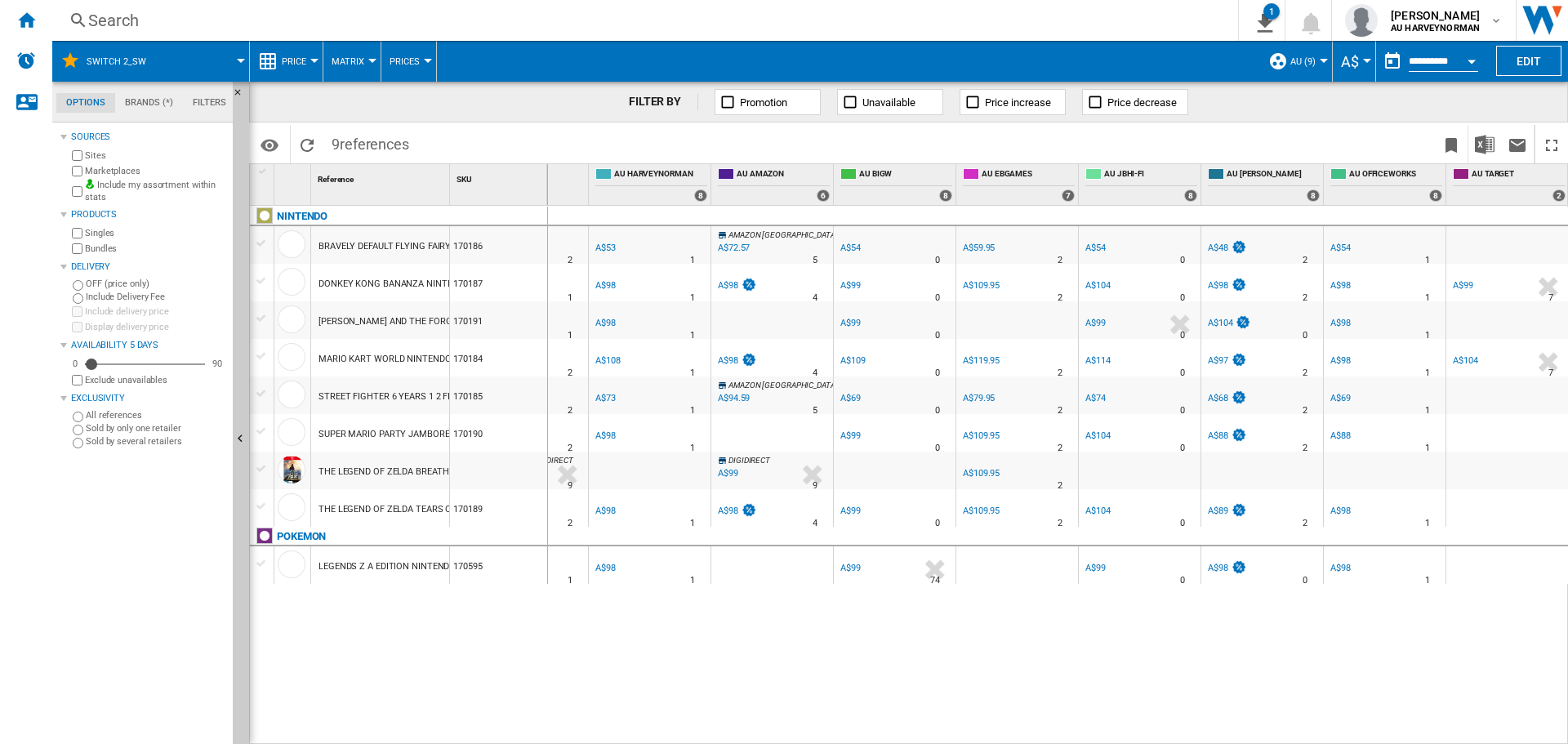
click at [315, 62] on div at bounding box center [314, 60] width 8 height 4
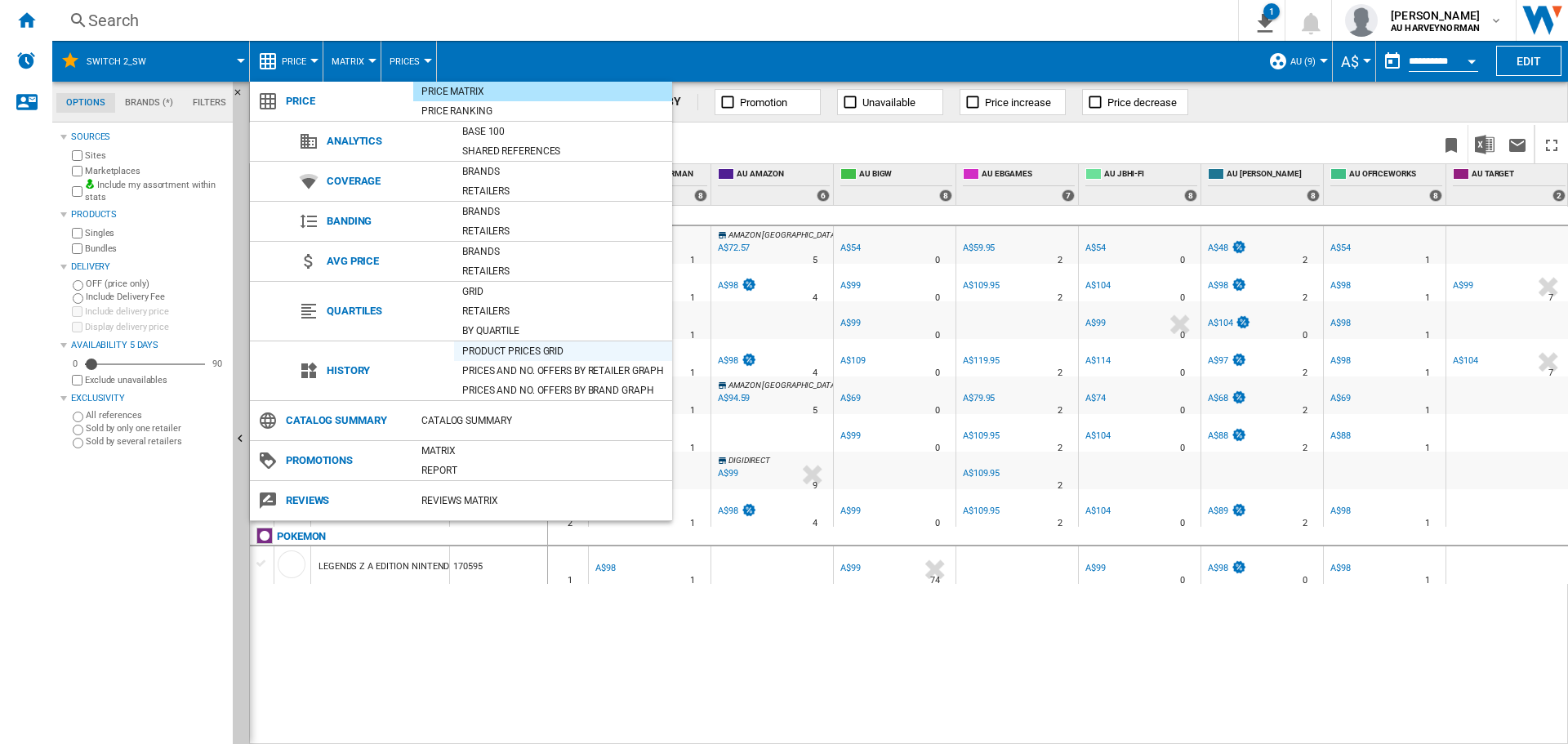
click at [471, 345] on div "Product prices grid" at bounding box center [563, 351] width 218 height 16
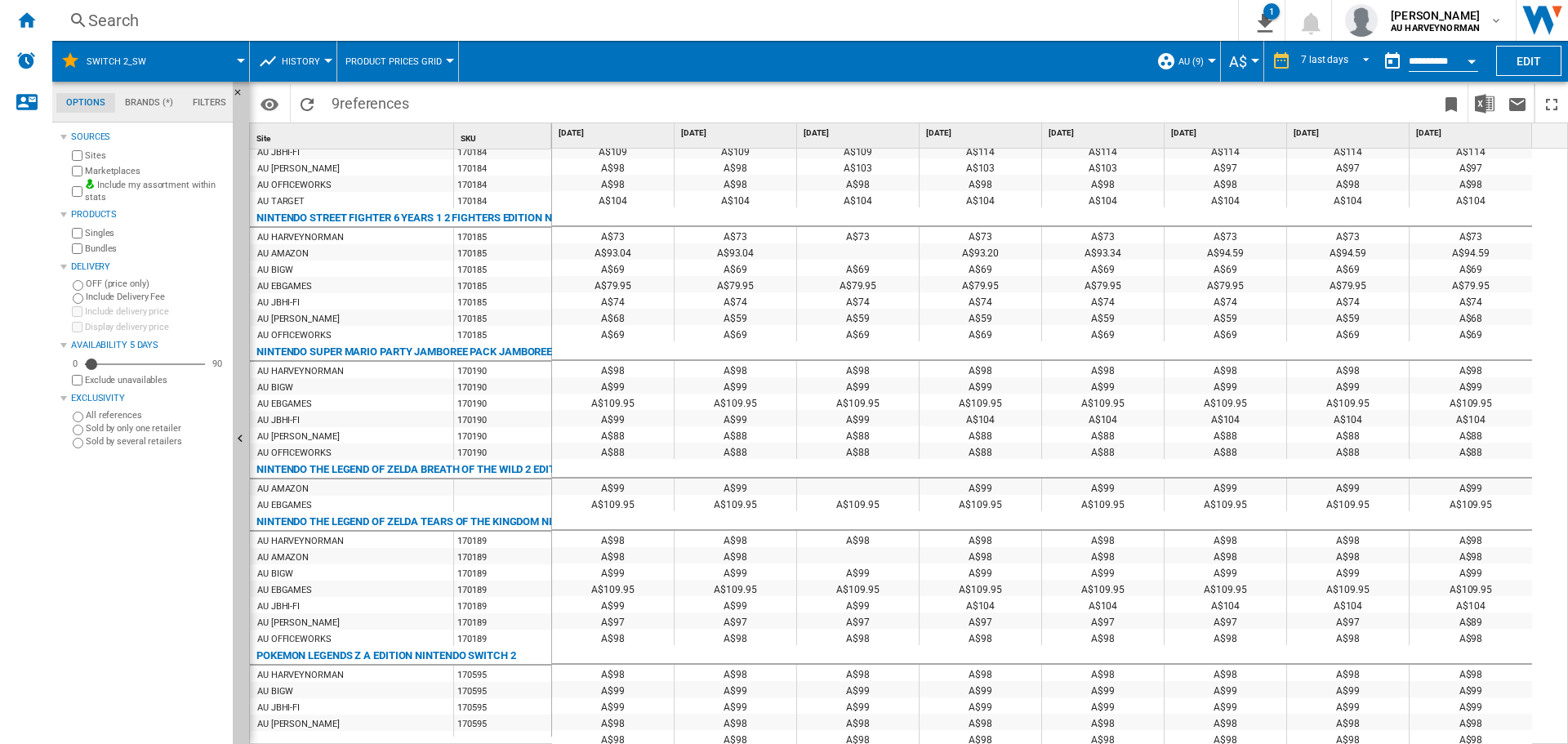
scroll to position [523, 0]
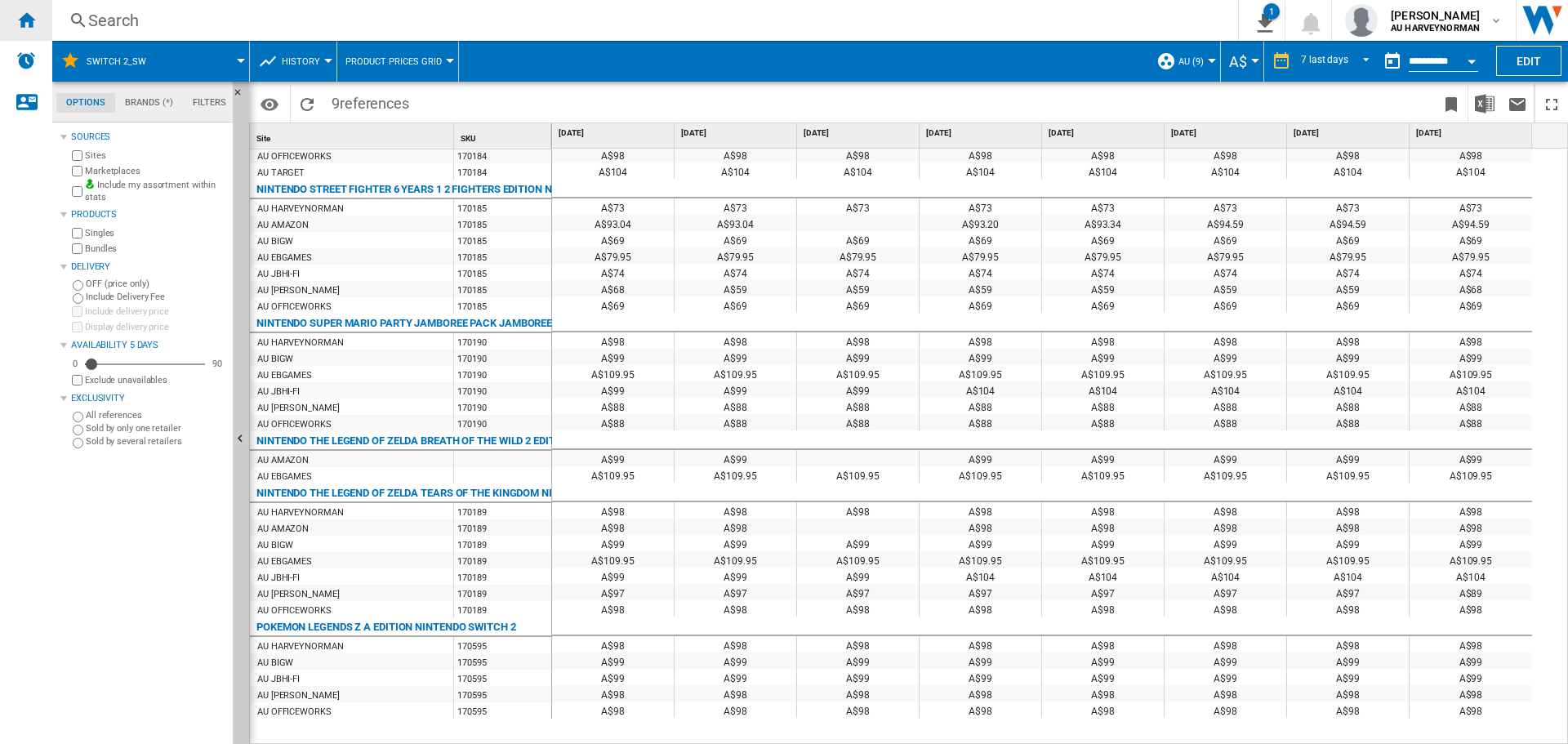
click at [30, 29] on div "Home" at bounding box center [26, 20] width 52 height 40
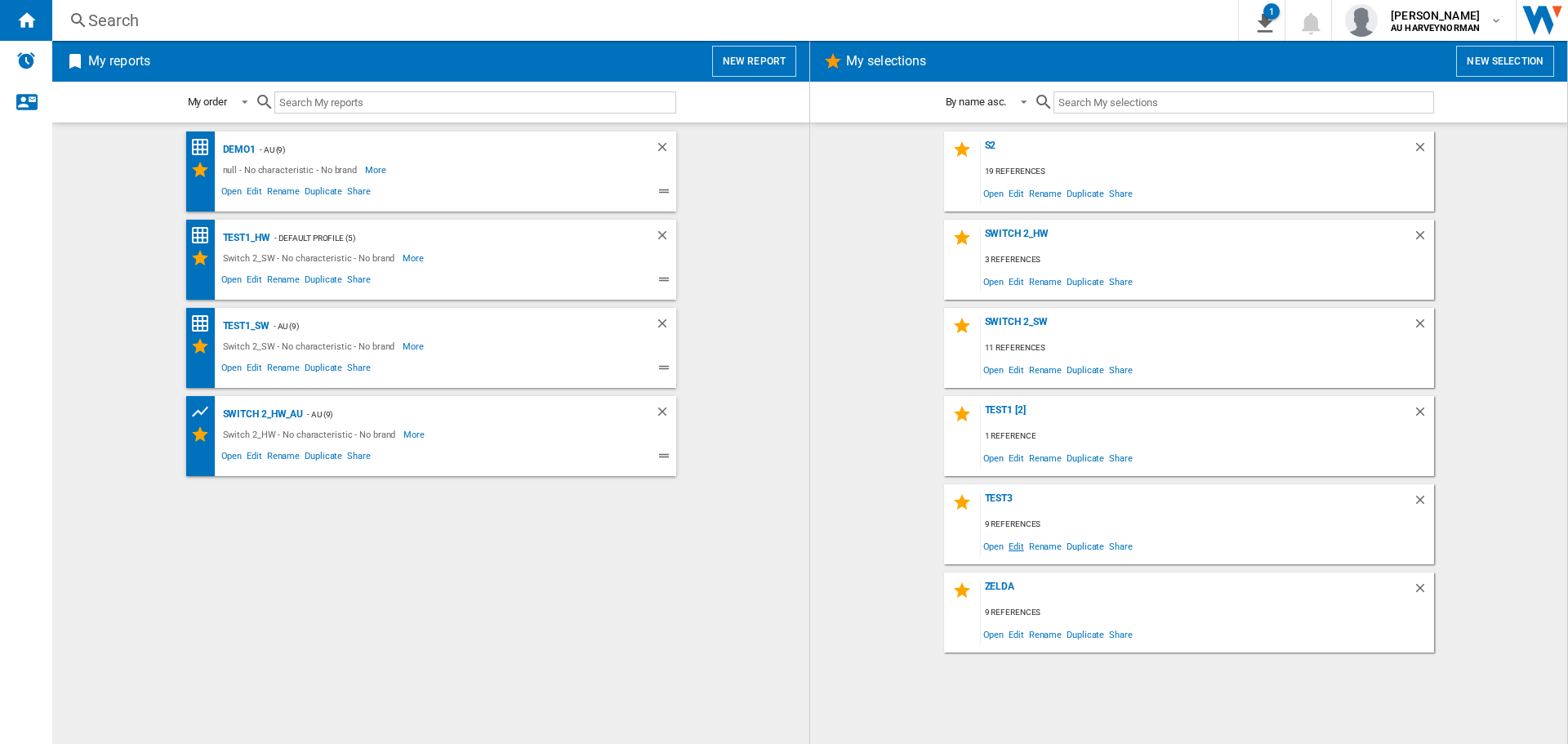
click at [1007, 547] on span "Edit" at bounding box center [1017, 546] width 21 height 22
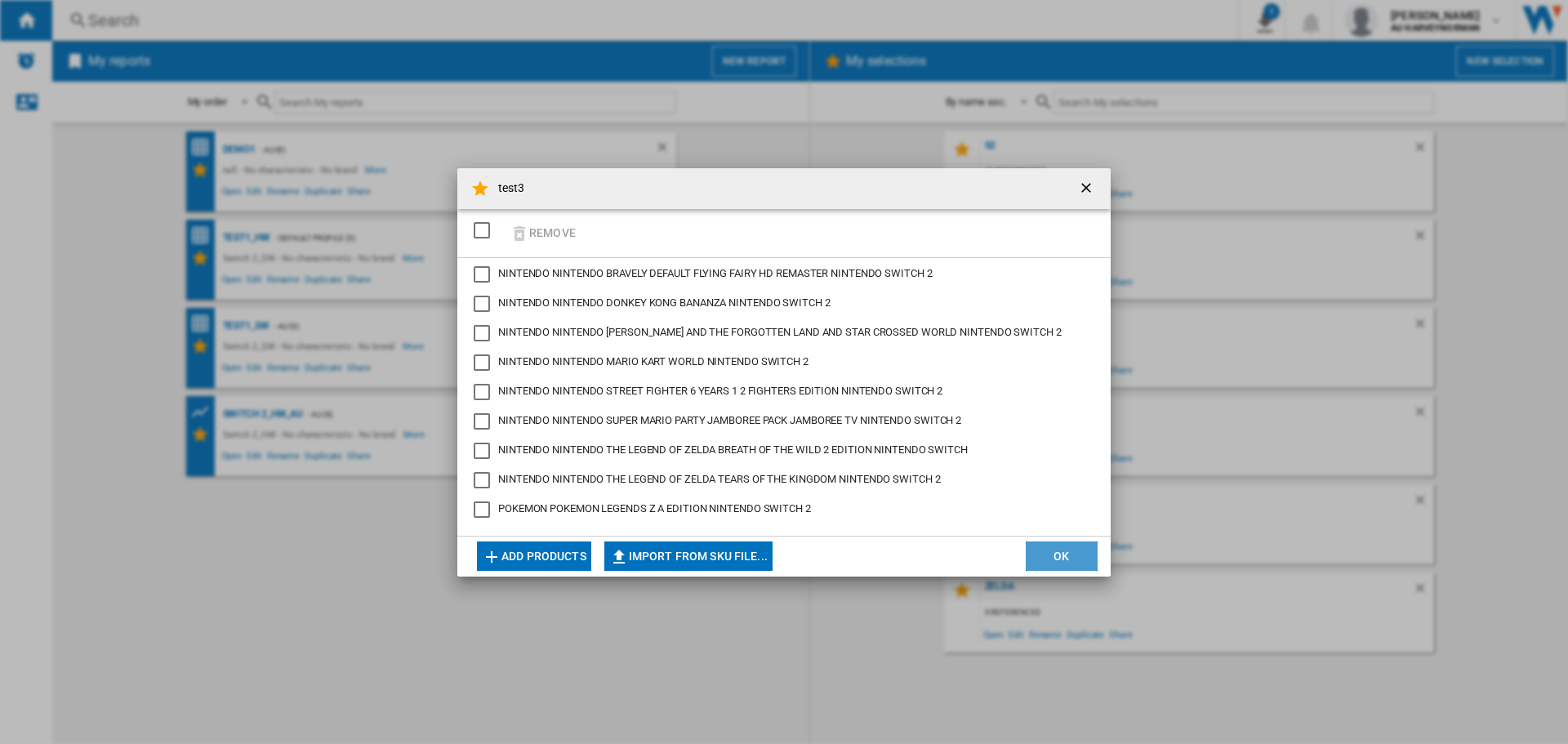
click at [1038, 557] on button "OK" at bounding box center [1062, 556] width 72 height 29
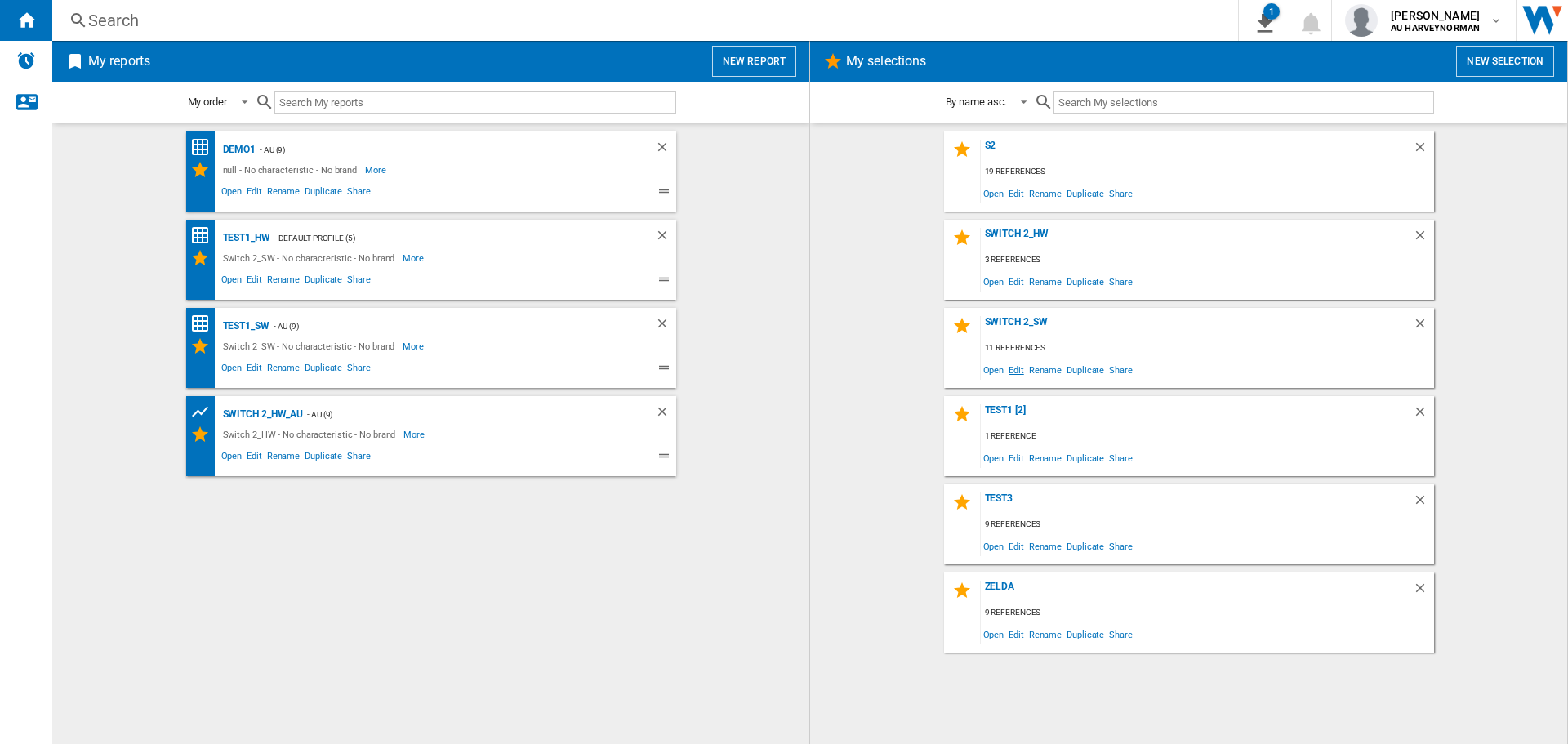
click at [1022, 377] on span "Edit" at bounding box center [1017, 370] width 21 height 22
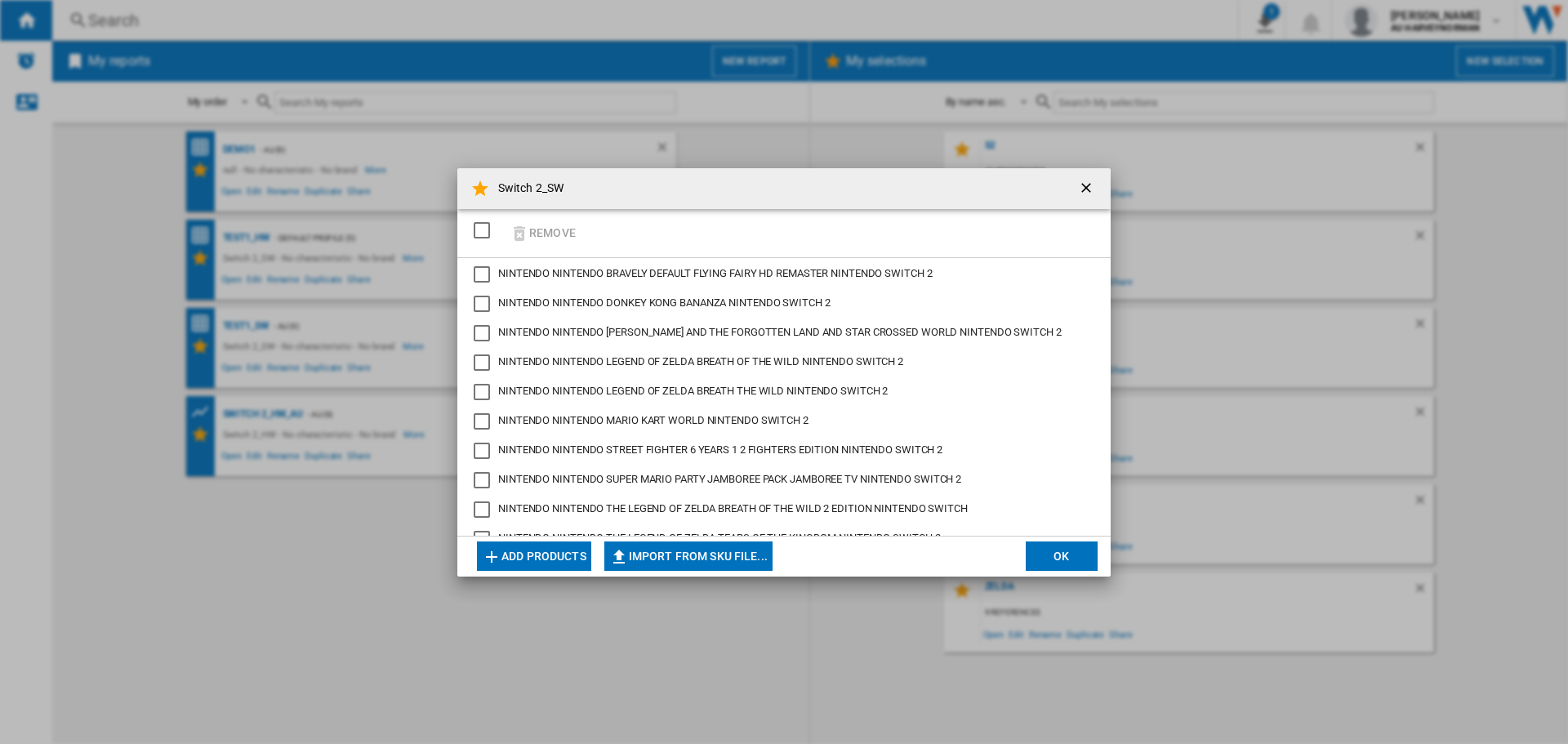
click at [510, 563] on button "Add products" at bounding box center [533, 556] width 114 height 29
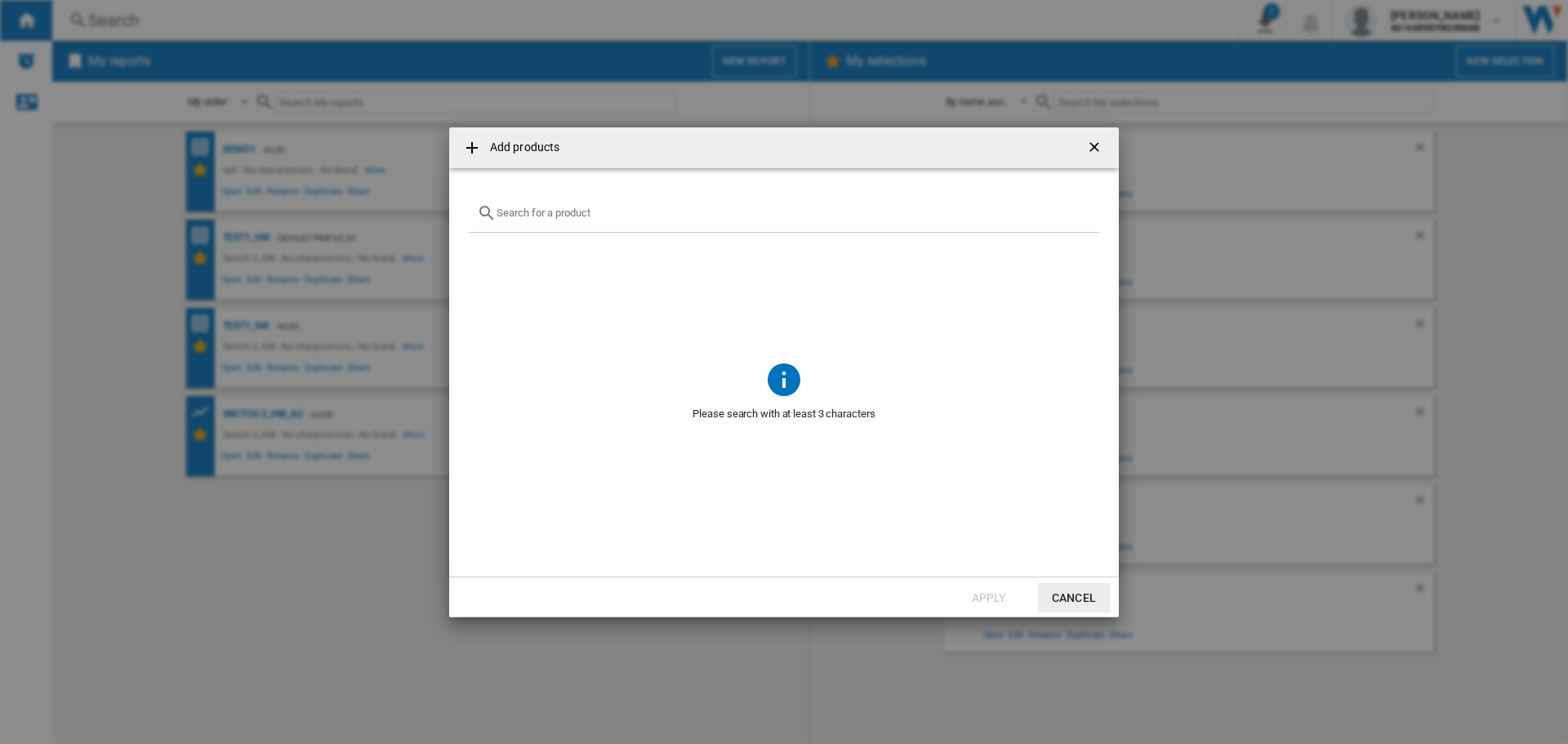
click at [532, 210] on input "Add products ..." at bounding box center [793, 212] width 594 height 12
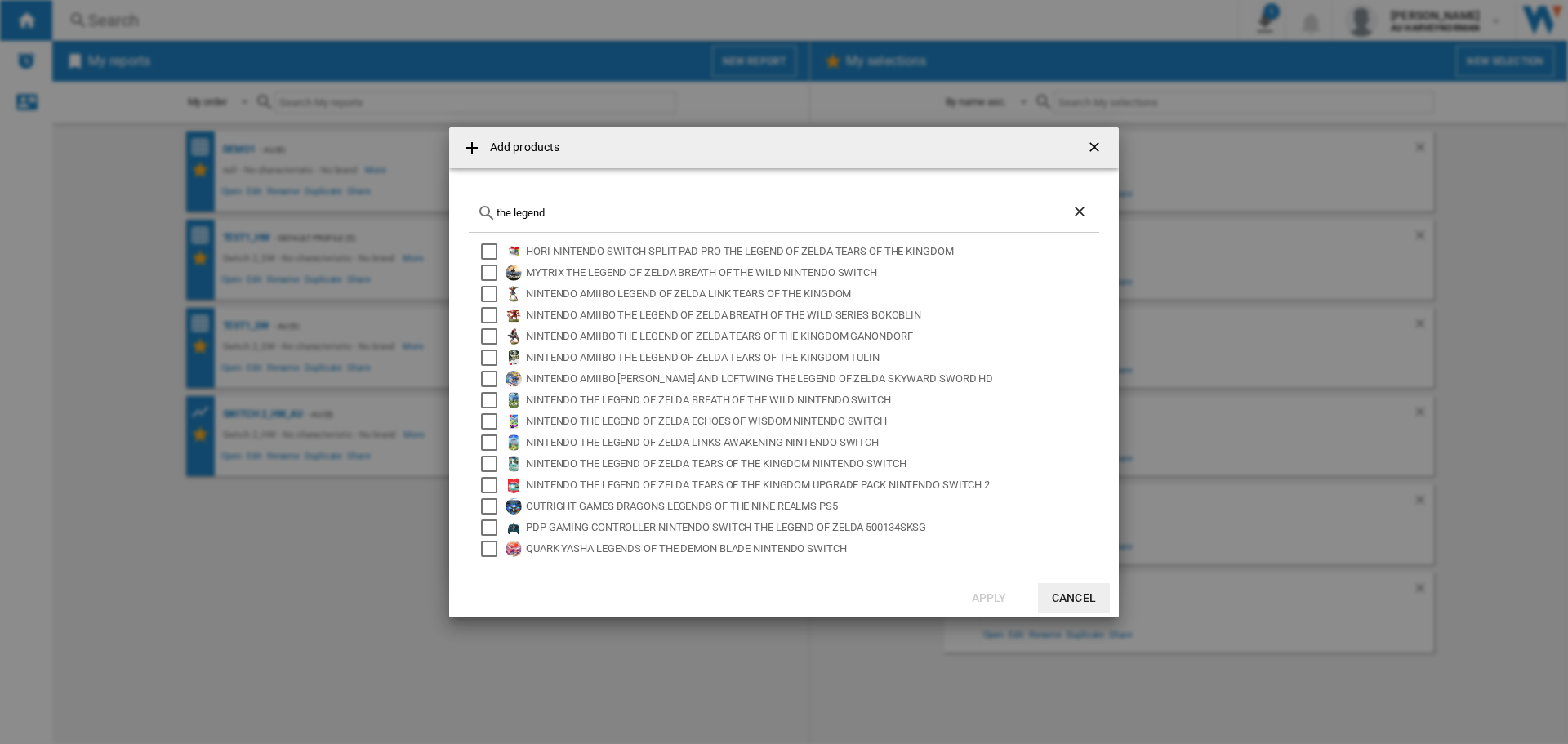
click at [511, 212] on input "the legend" at bounding box center [784, 212] width 575 height 12
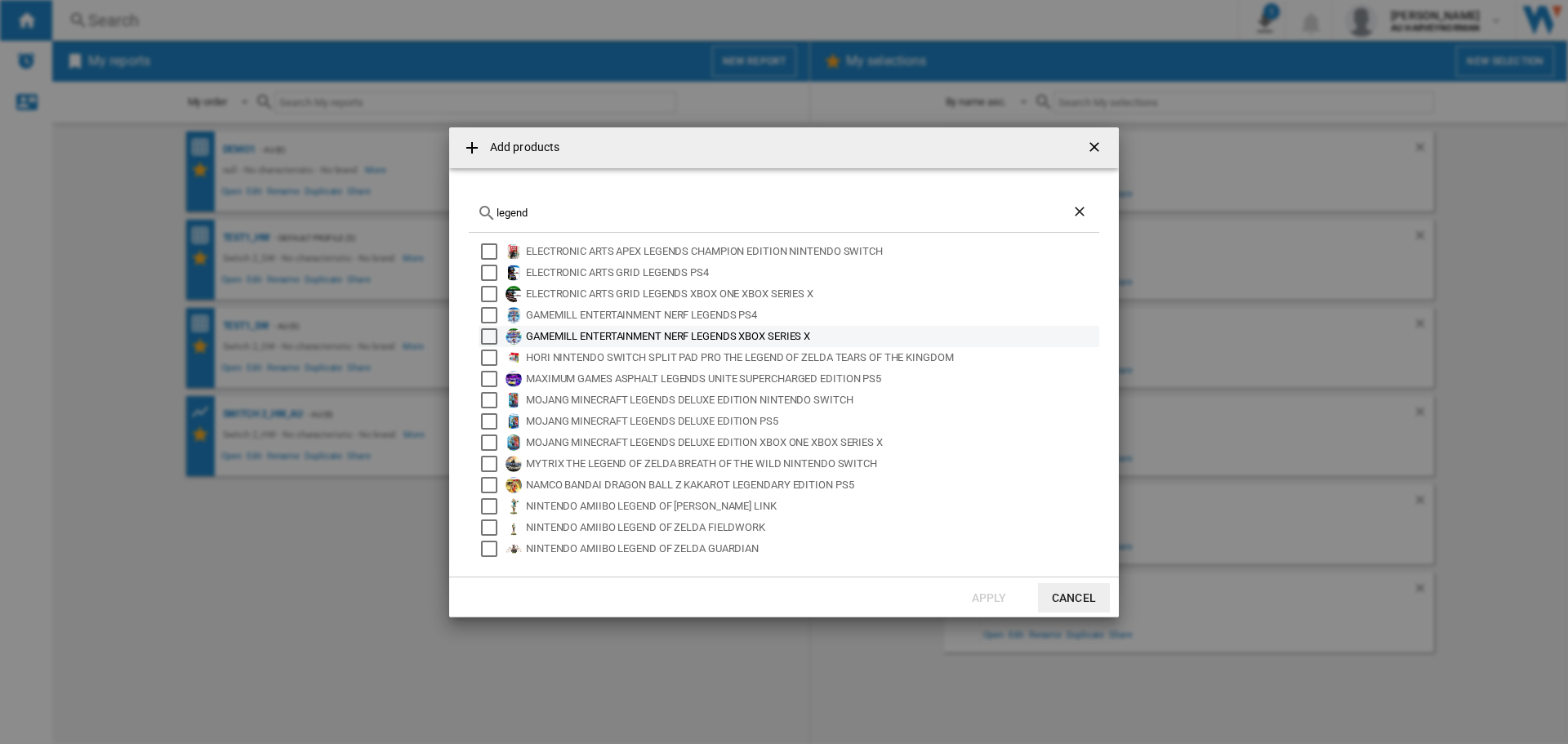
scroll to position [108, 0]
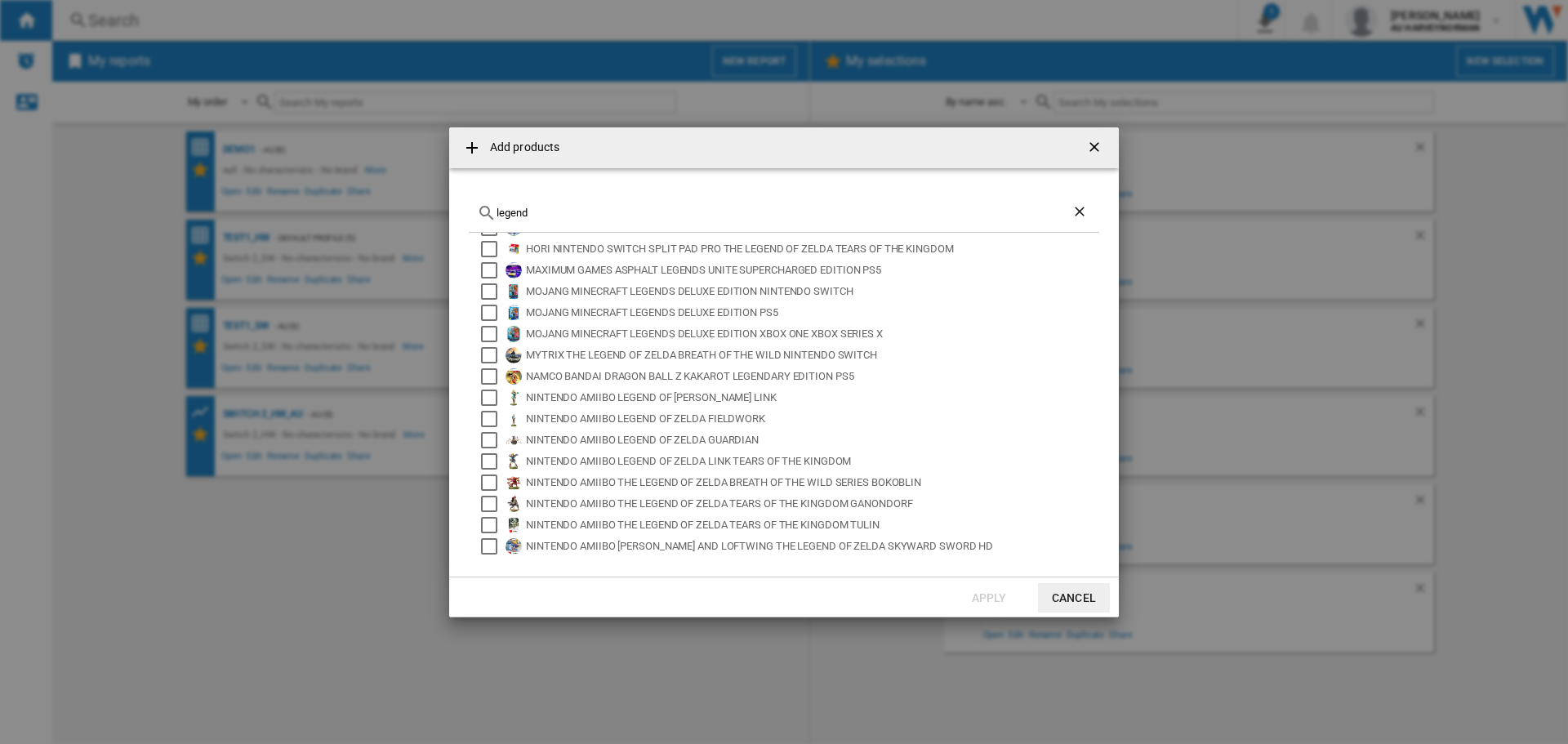
drag, startPoint x: 546, startPoint y: 218, endPoint x: 482, endPoint y: 216, distance: 64.0
click at [482, 216] on div "legend" at bounding box center [784, 213] width 630 height 39
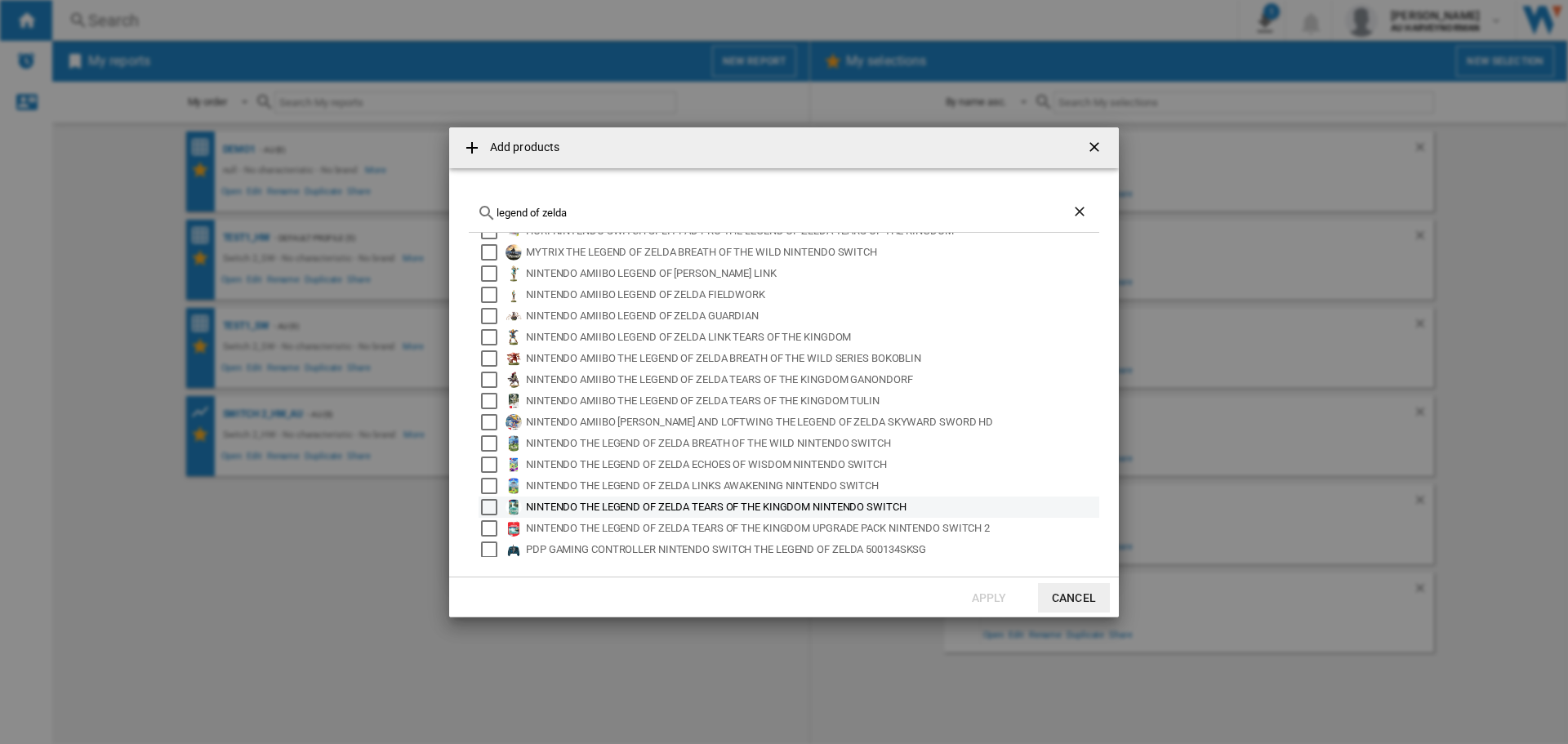
scroll to position [24, 0]
type input "legend of zelda"
click at [1075, 598] on button "Cancel" at bounding box center [1074, 598] width 72 height 29
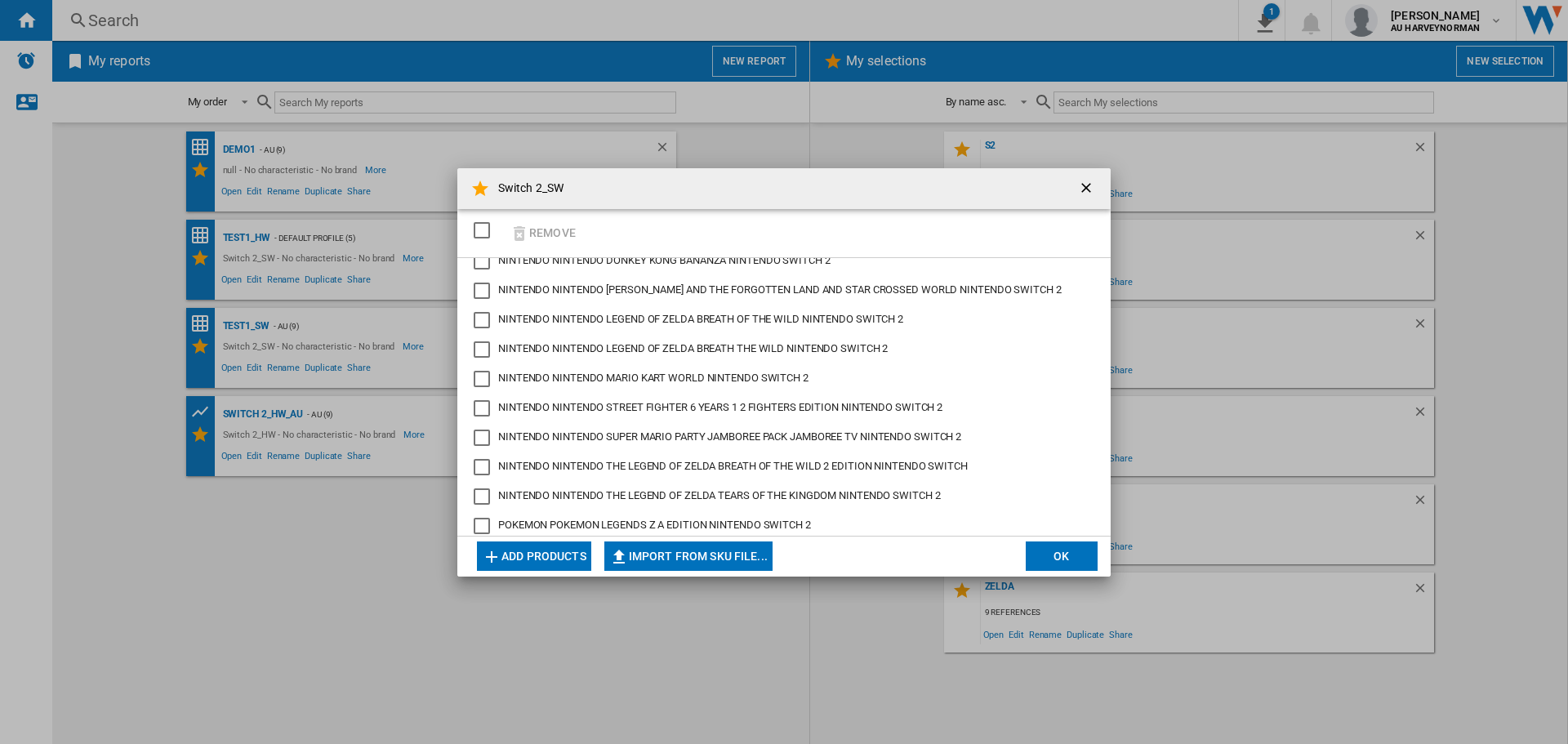
scroll to position [62, 0]
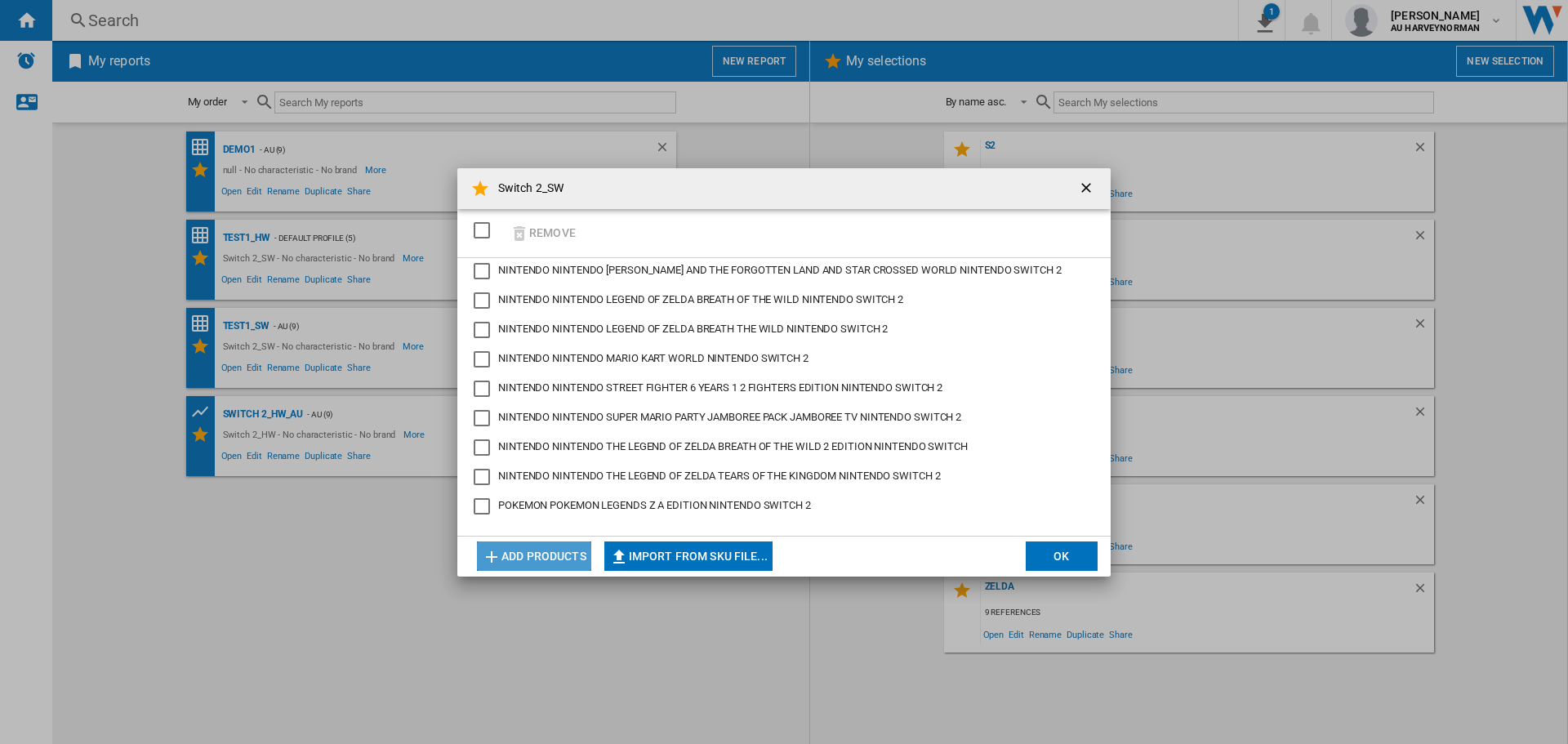
click at [570, 547] on button "Add products" at bounding box center [533, 556] width 114 height 29
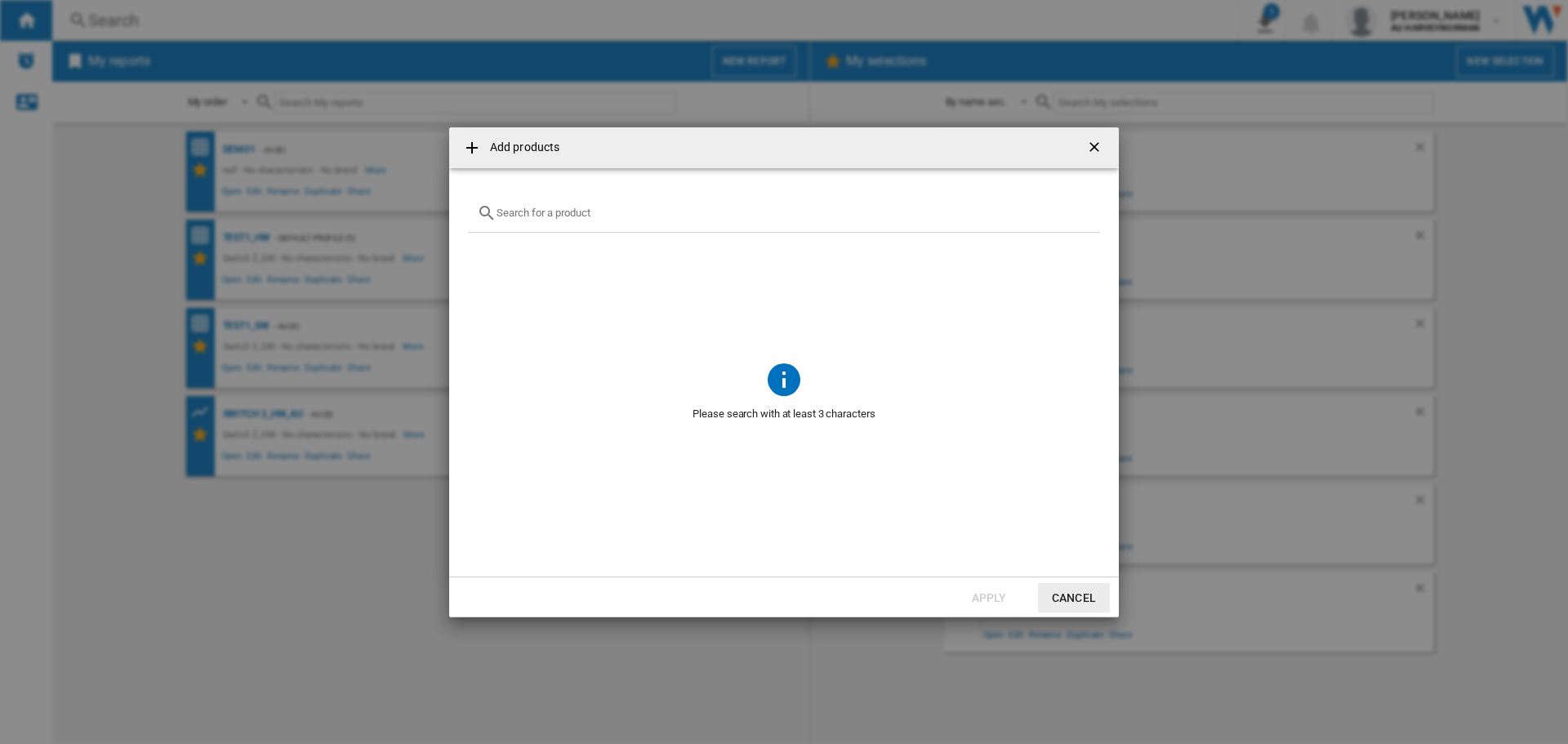
click at [549, 212] on input "Add products ..." at bounding box center [793, 212] width 594 height 12
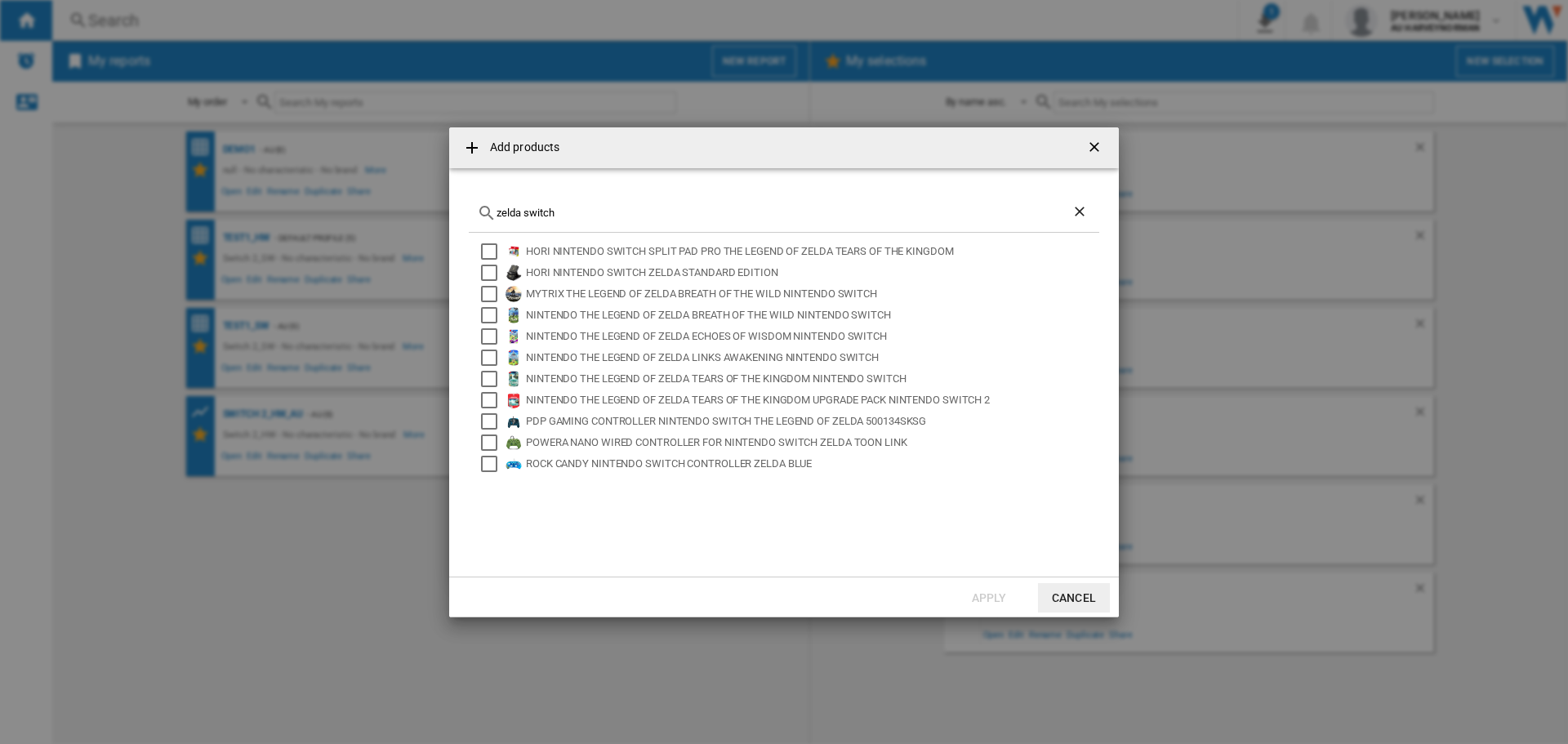
type input "zelda switch"
drag, startPoint x: 1072, startPoint y: 600, endPoint x: 1080, endPoint y: 390, distance: 210.2
click at [1071, 600] on button "Cancel" at bounding box center [1074, 598] width 72 height 29
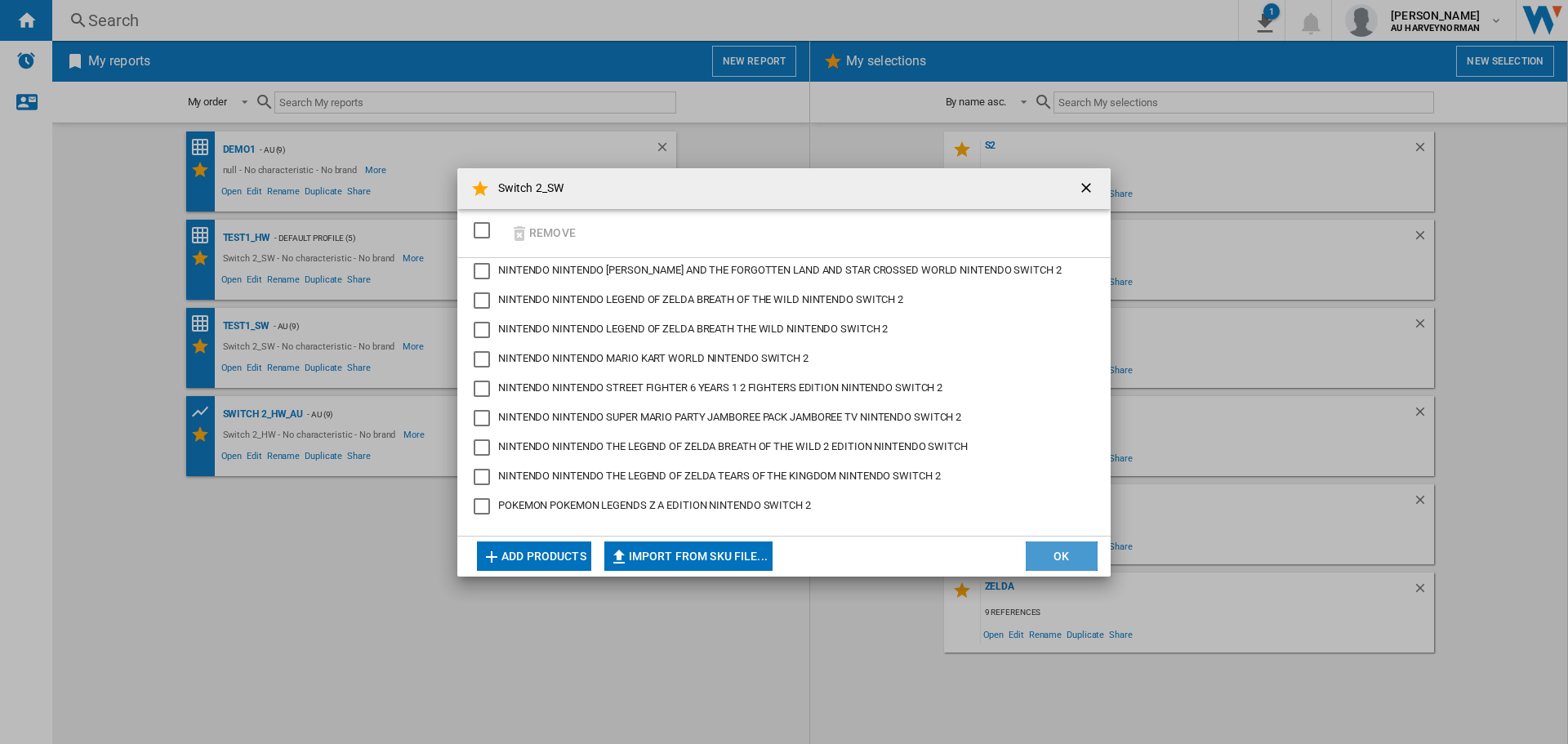
click at [1059, 566] on button "OK" at bounding box center [1062, 556] width 72 height 29
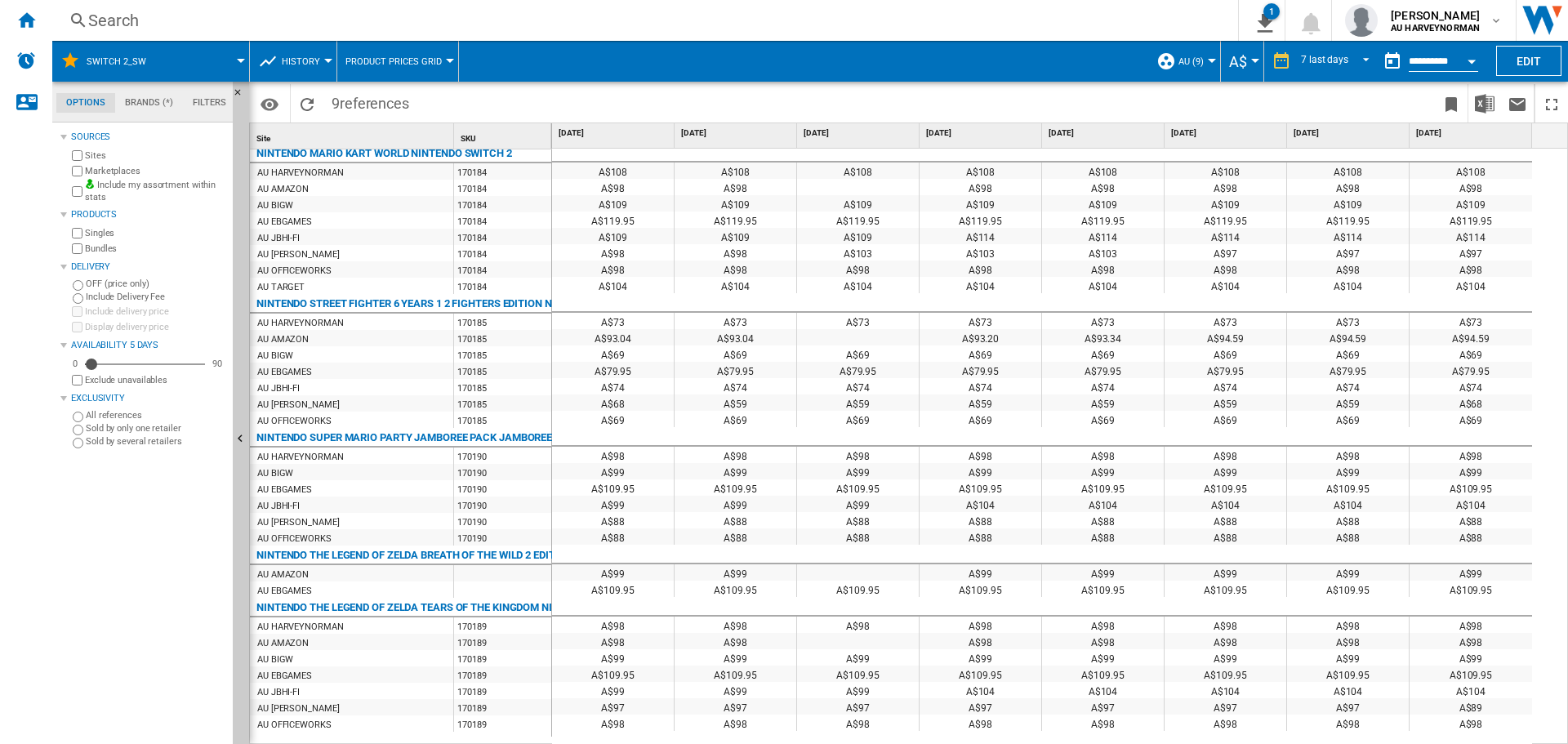
scroll to position [475, 0]
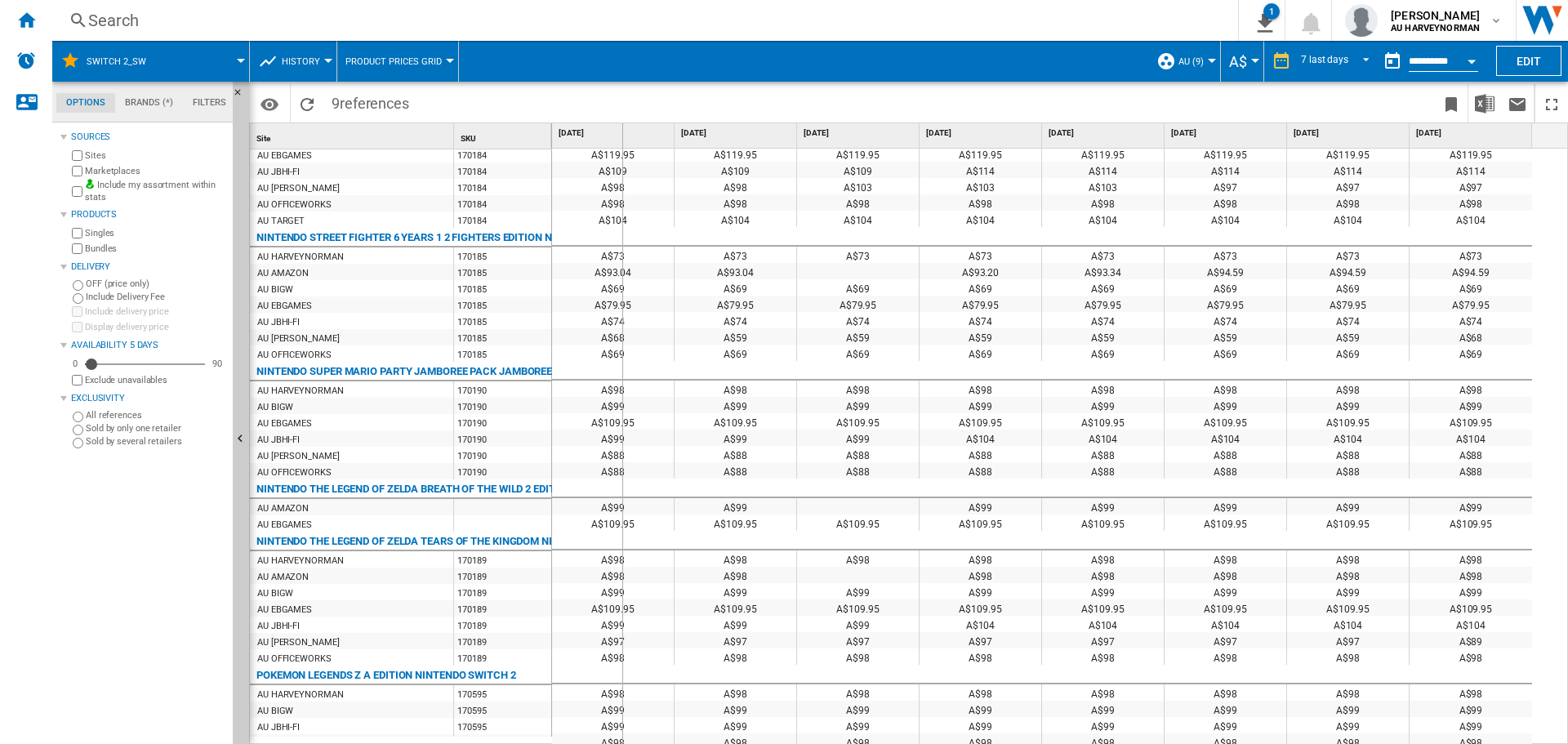
drag, startPoint x: 548, startPoint y: 142, endPoint x: 622, endPoint y: 143, distance: 74.0
click at [622, 143] on div "Site 1 SKU 1 NINTENDO BRAVELY DEFAULT FLYING FAIRY HD REMASTER NINTENDO SWITCH …" at bounding box center [909, 433] width 1318 height 620
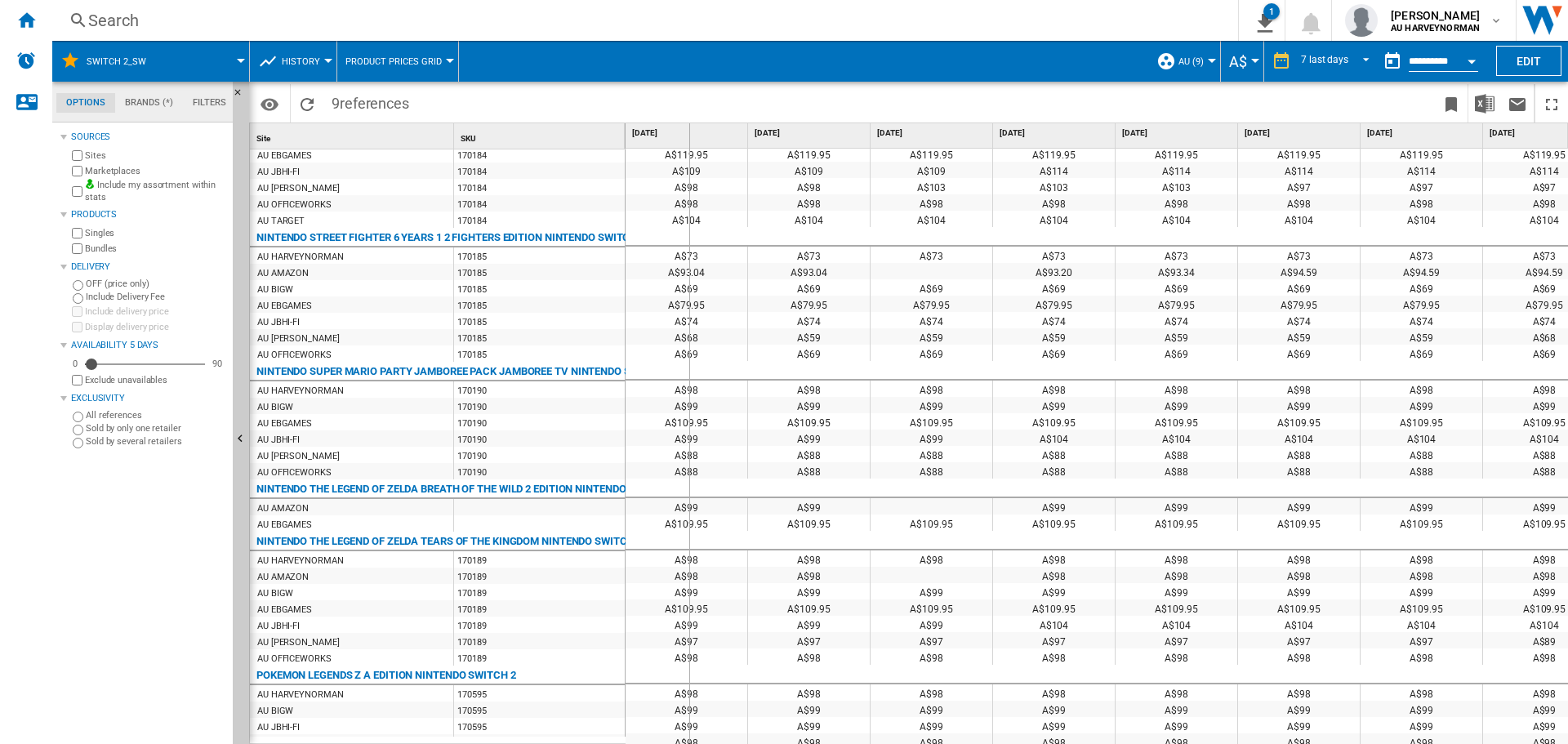
drag, startPoint x: 622, startPoint y: 143, endPoint x: 688, endPoint y: 142, distance: 66.0
click at [688, 142] on div "Site 1 SKU 1 NINTENDO BRAVELY DEFAULT FLYING FAIRY HD REMASTER NINTENDO SWITCH …" at bounding box center [909, 433] width 1318 height 620
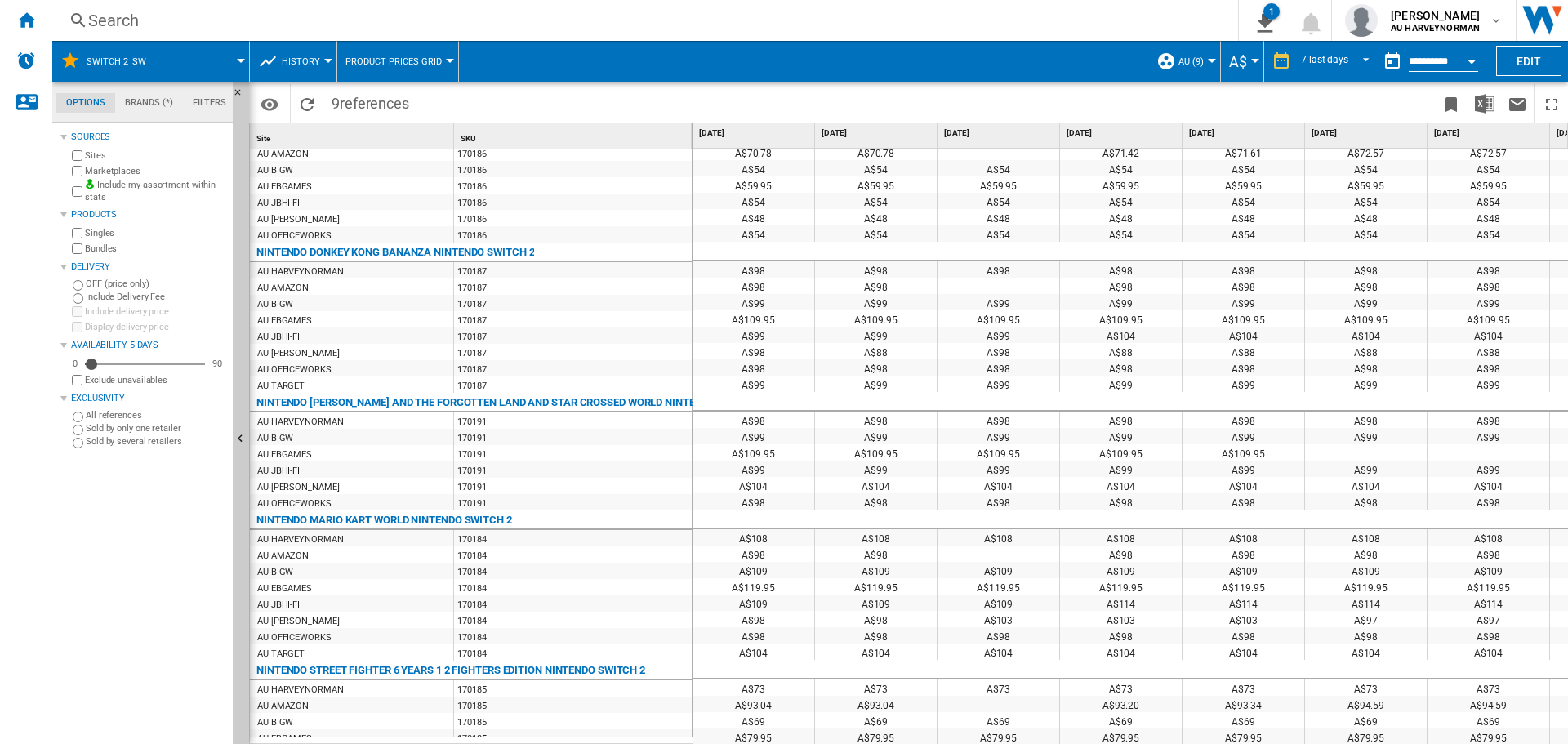
scroll to position [0, 0]
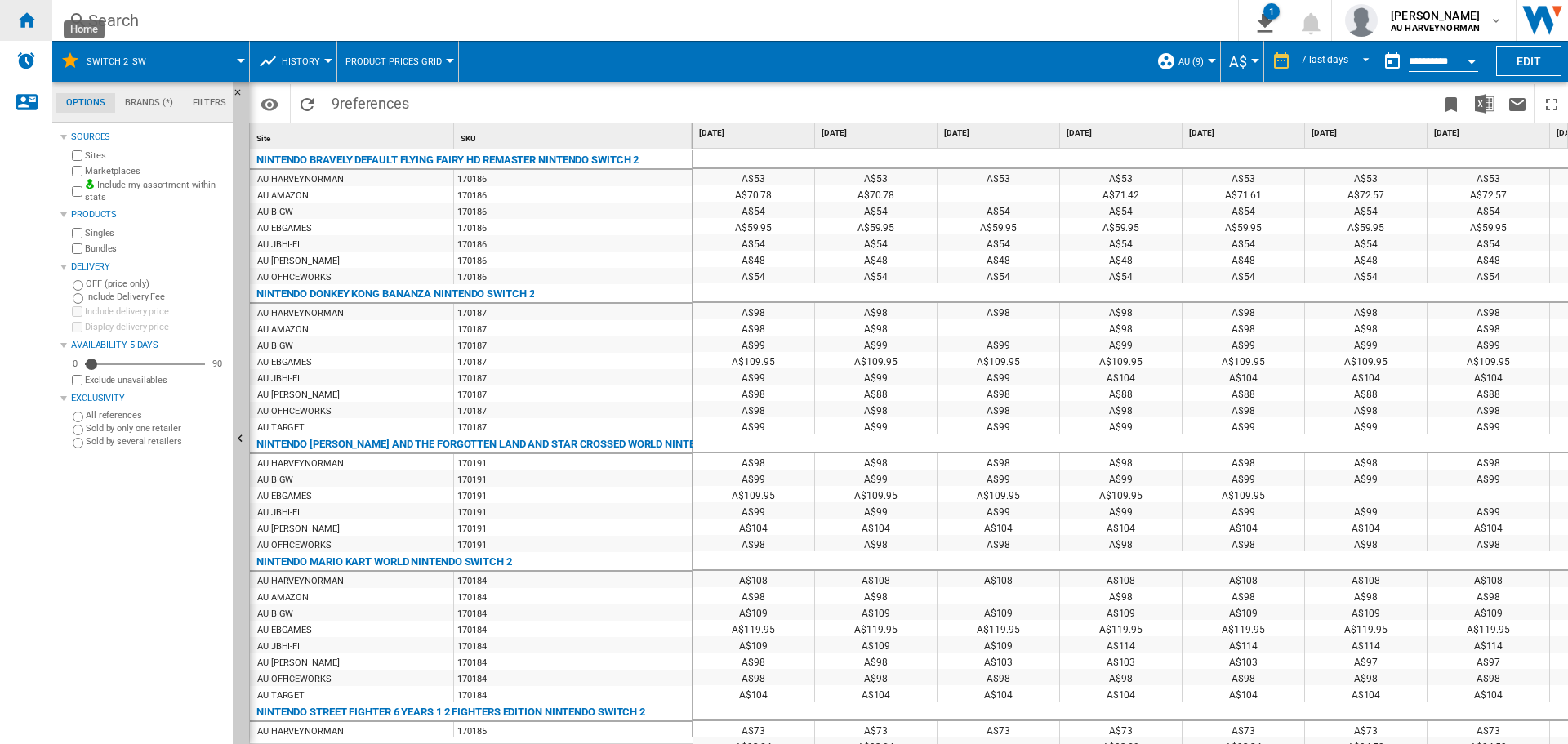
click at [28, 15] on ng-md-icon "Home" at bounding box center [26, 19] width 20 height 20
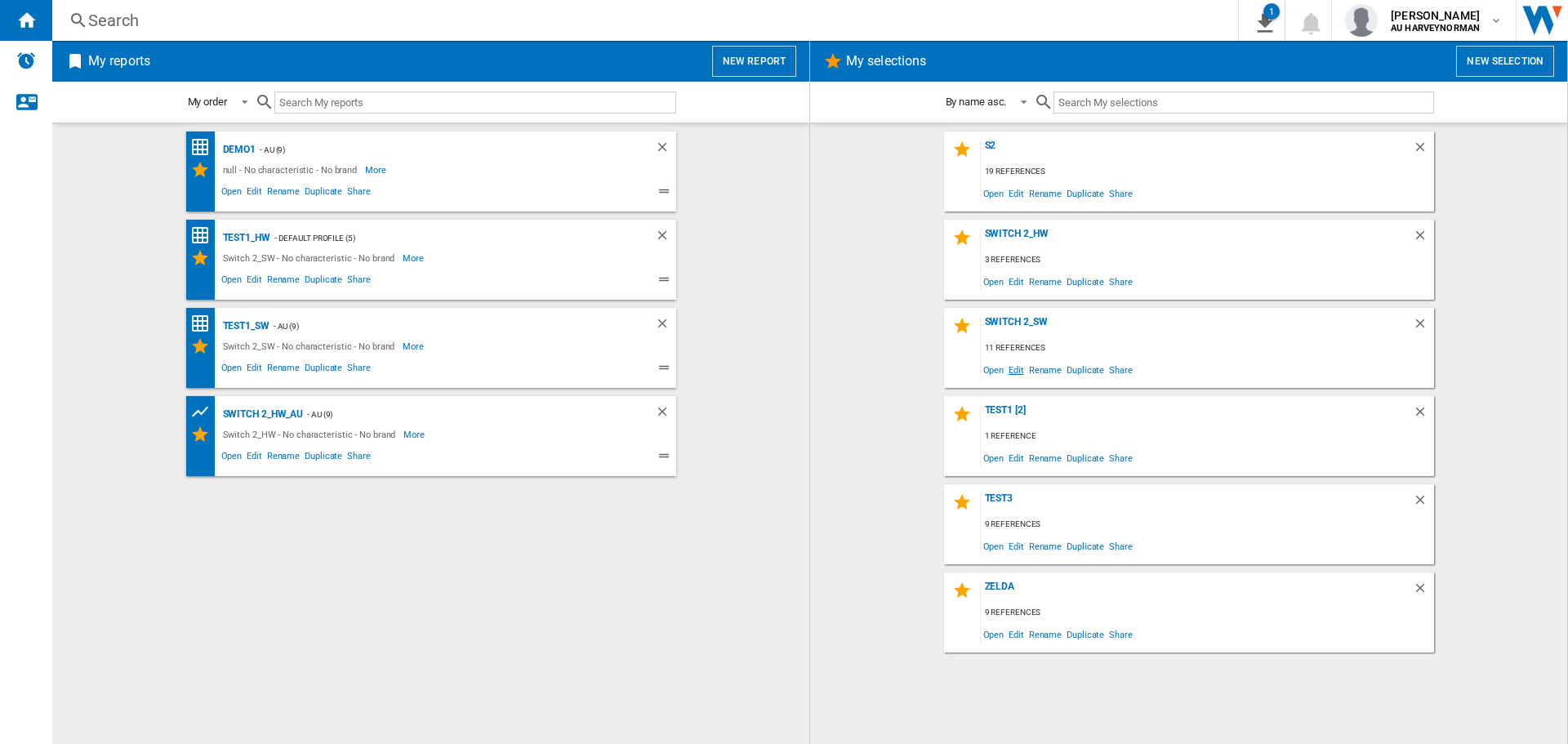
click at [1015, 369] on span "Edit" at bounding box center [1017, 370] width 21 height 22
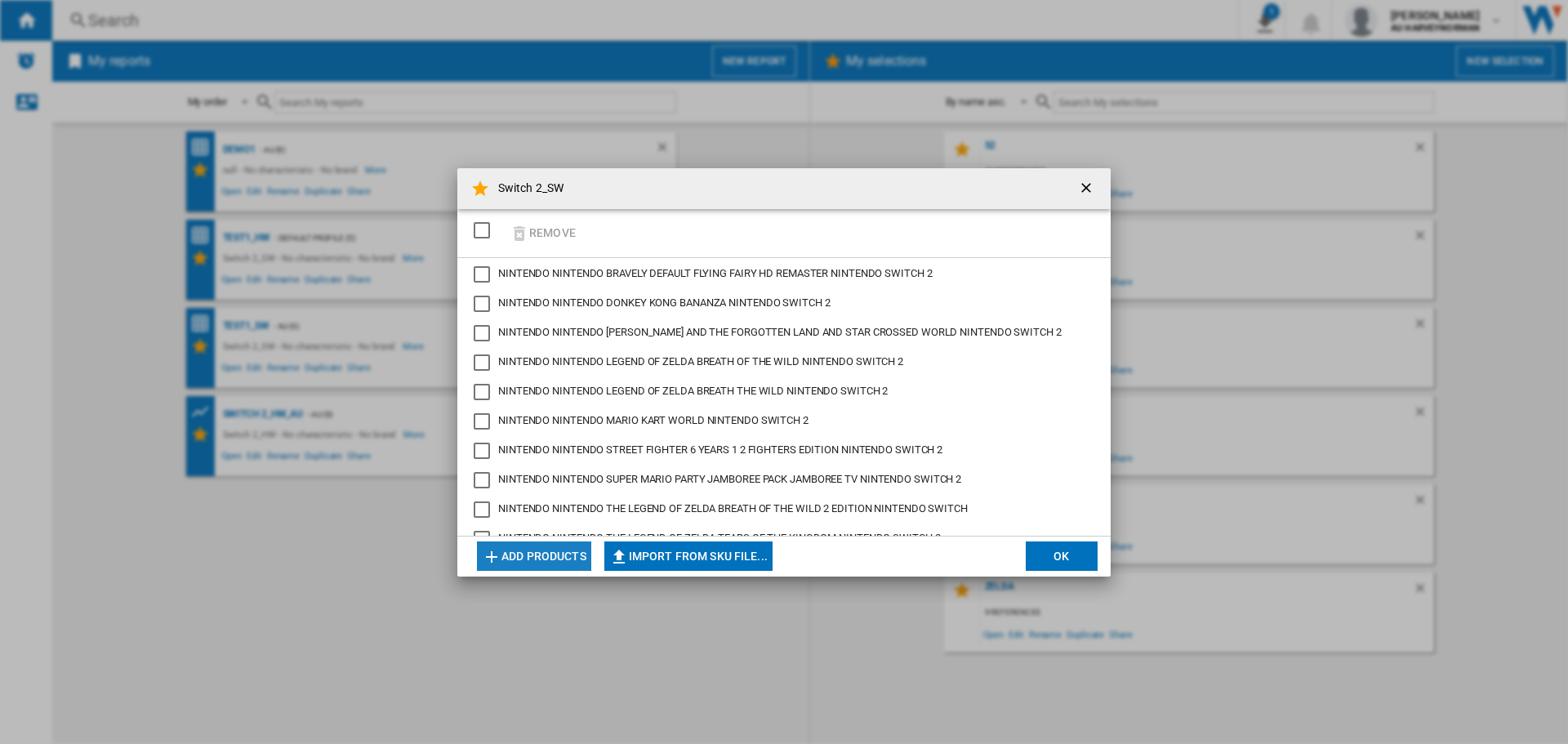
click at [544, 555] on button "Add products" at bounding box center [533, 556] width 114 height 29
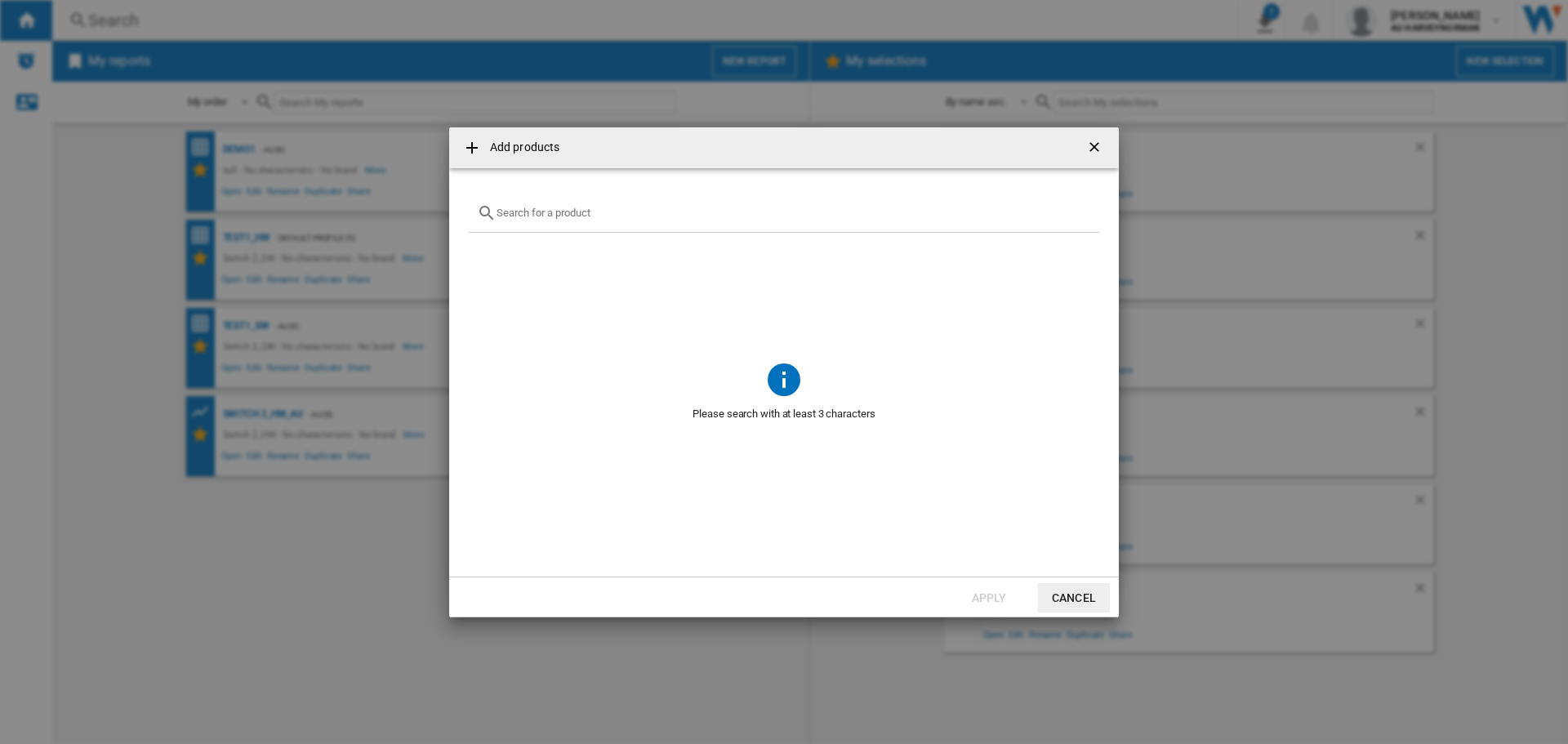
click at [564, 209] on input "Add products ..." at bounding box center [793, 212] width 594 height 12
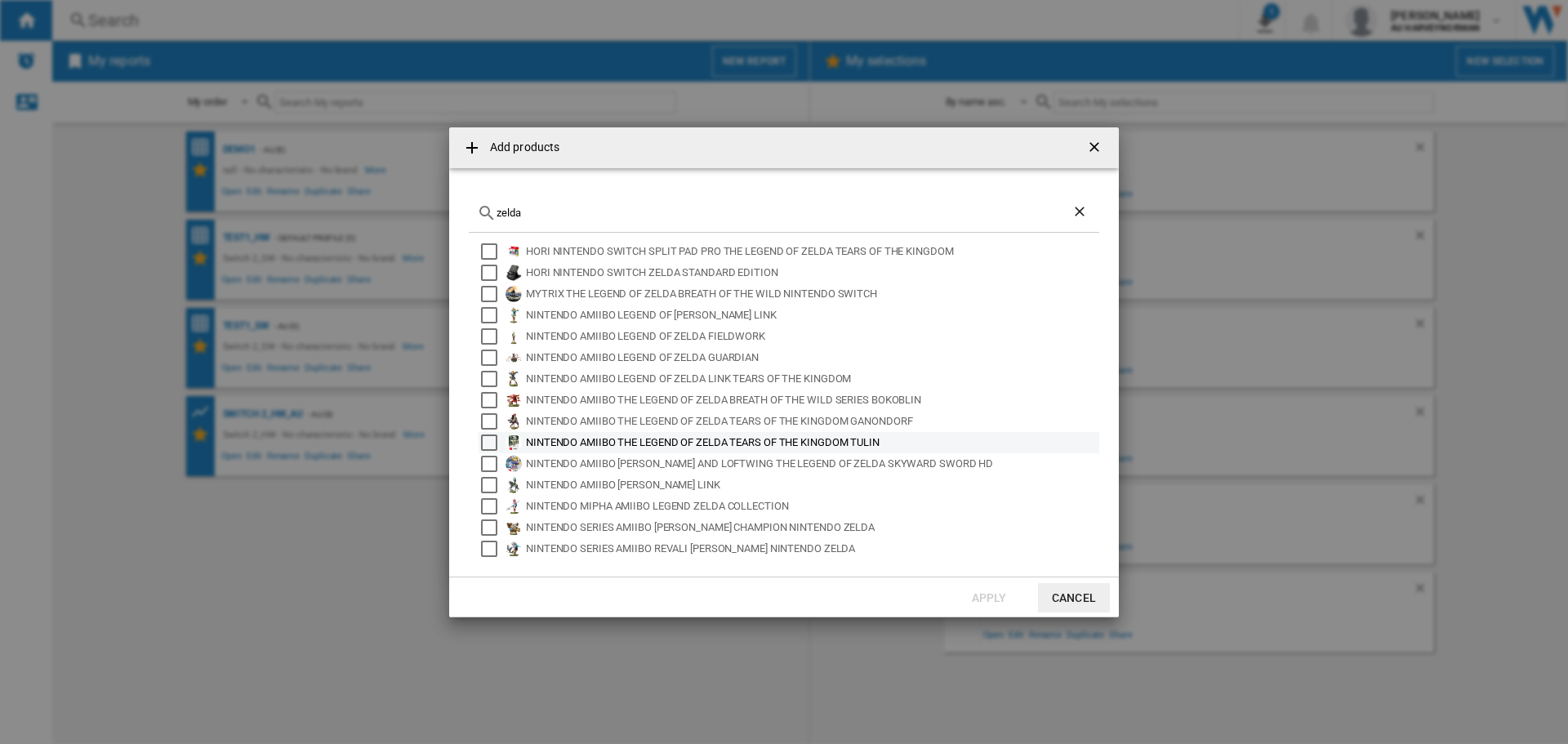
scroll to position [66, 0]
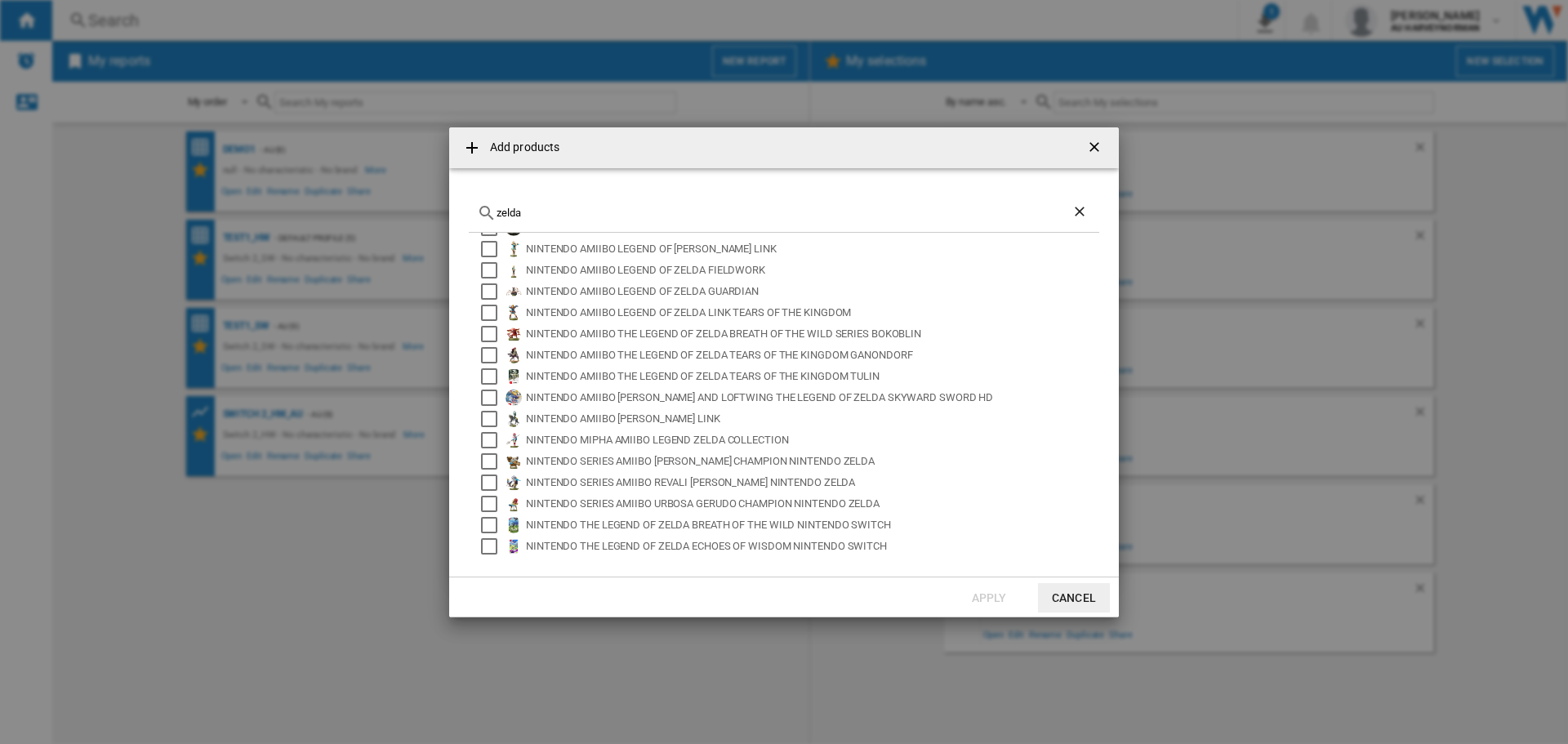
click at [493, 212] on md-icon "Add products ..." at bounding box center [486, 212] width 20 height 20
drag, startPoint x: 501, startPoint y: 212, endPoint x: 524, endPoint y: 156, distance: 60.5
click at [501, 212] on input "zelda" at bounding box center [784, 212] width 575 height 12
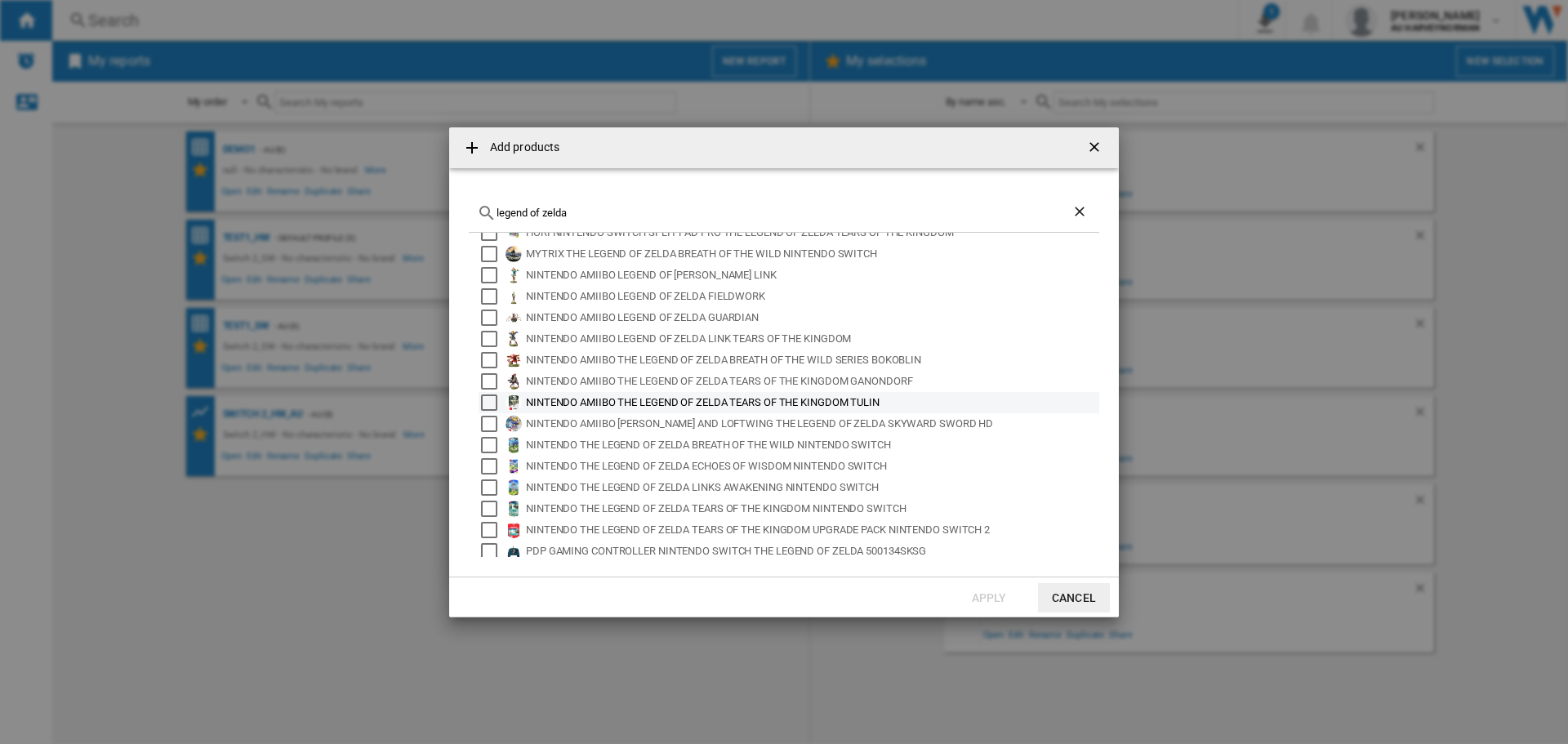
scroll to position [24, 0]
type input "legend of zelda"
click at [1065, 587] on button "Cancel" at bounding box center [1074, 598] width 72 height 29
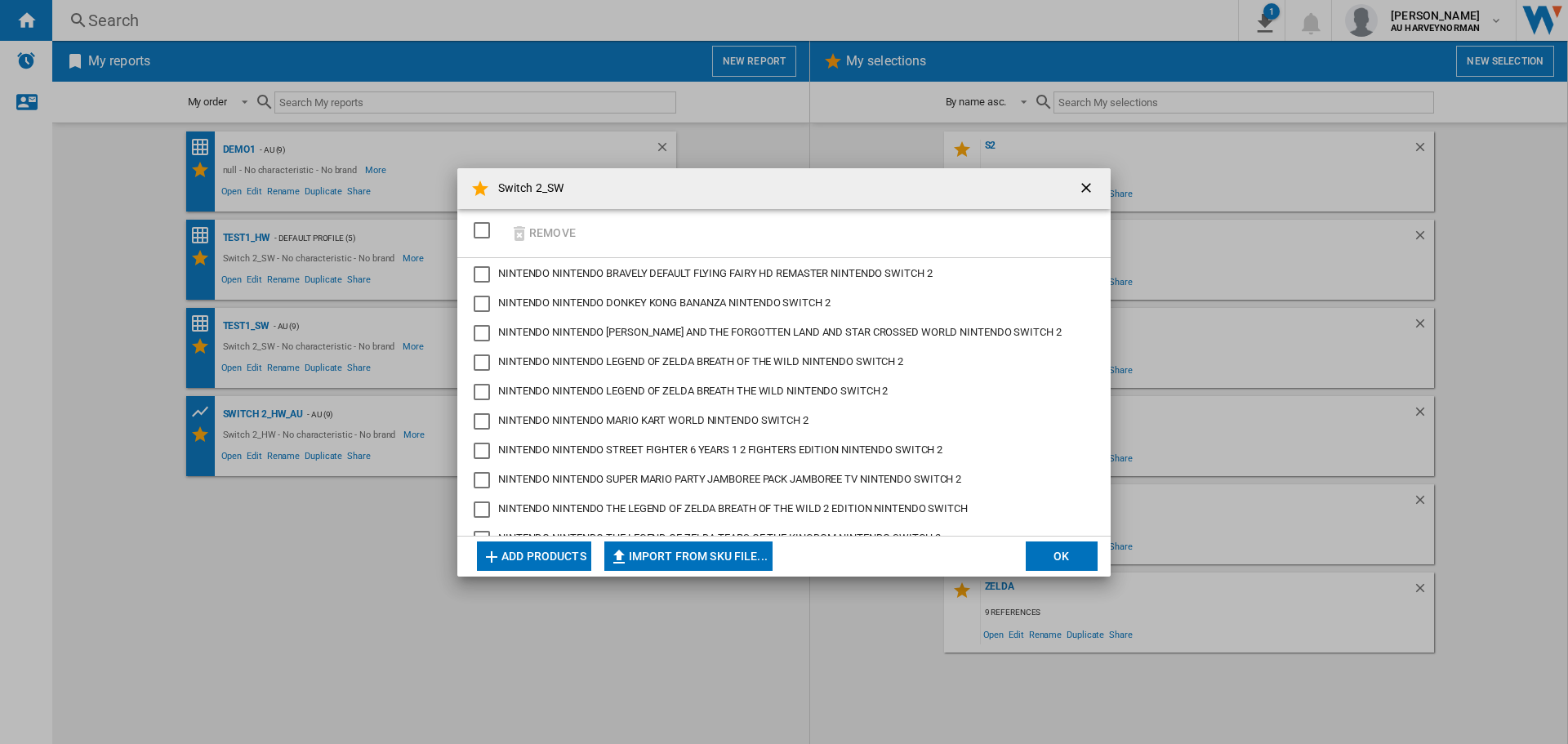
drag, startPoint x: 1073, startPoint y: 552, endPoint x: 1054, endPoint y: 557, distance: 19.6
click at [1073, 553] on button "OK" at bounding box center [1062, 556] width 72 height 29
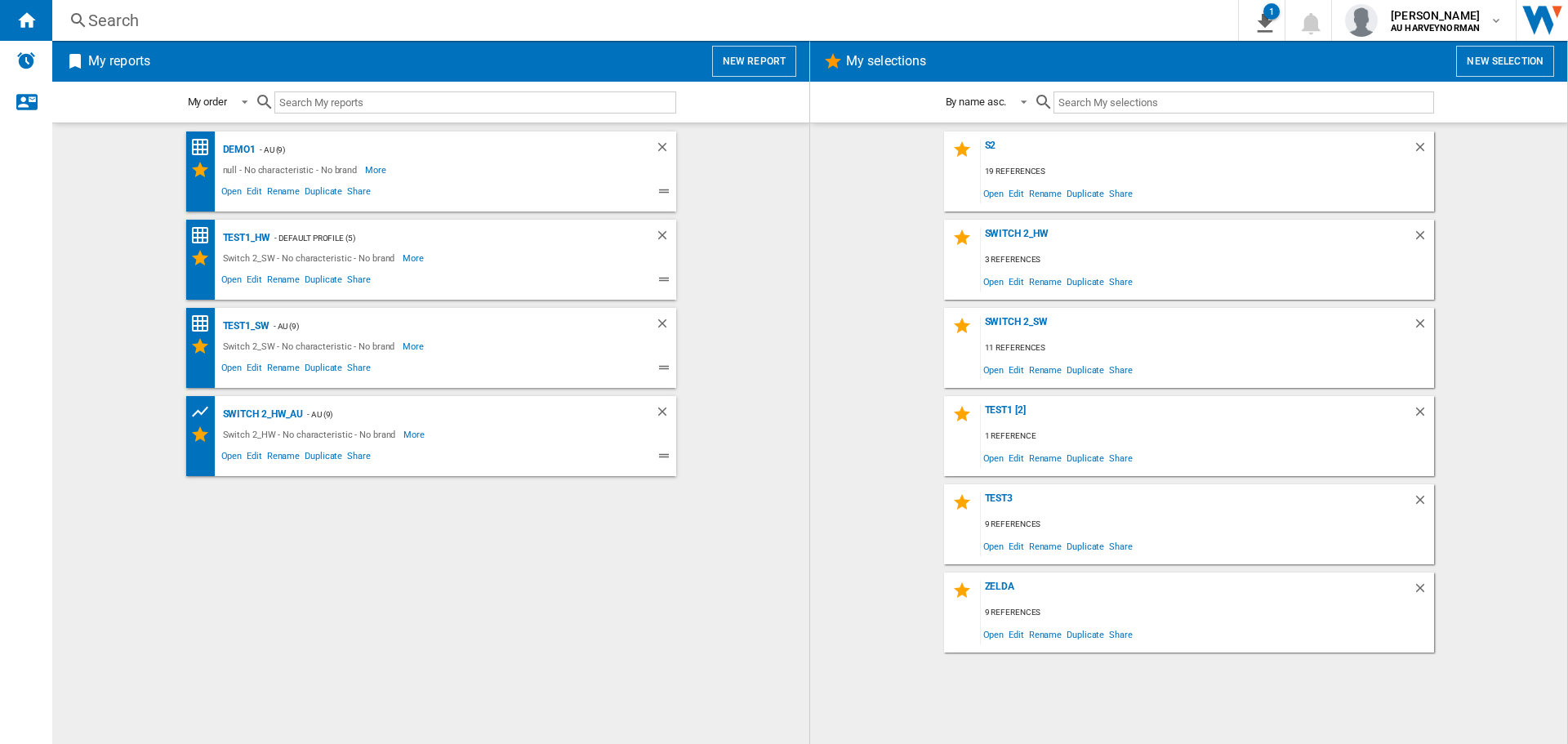
click at [741, 58] on button "New report" at bounding box center [754, 61] width 84 height 31
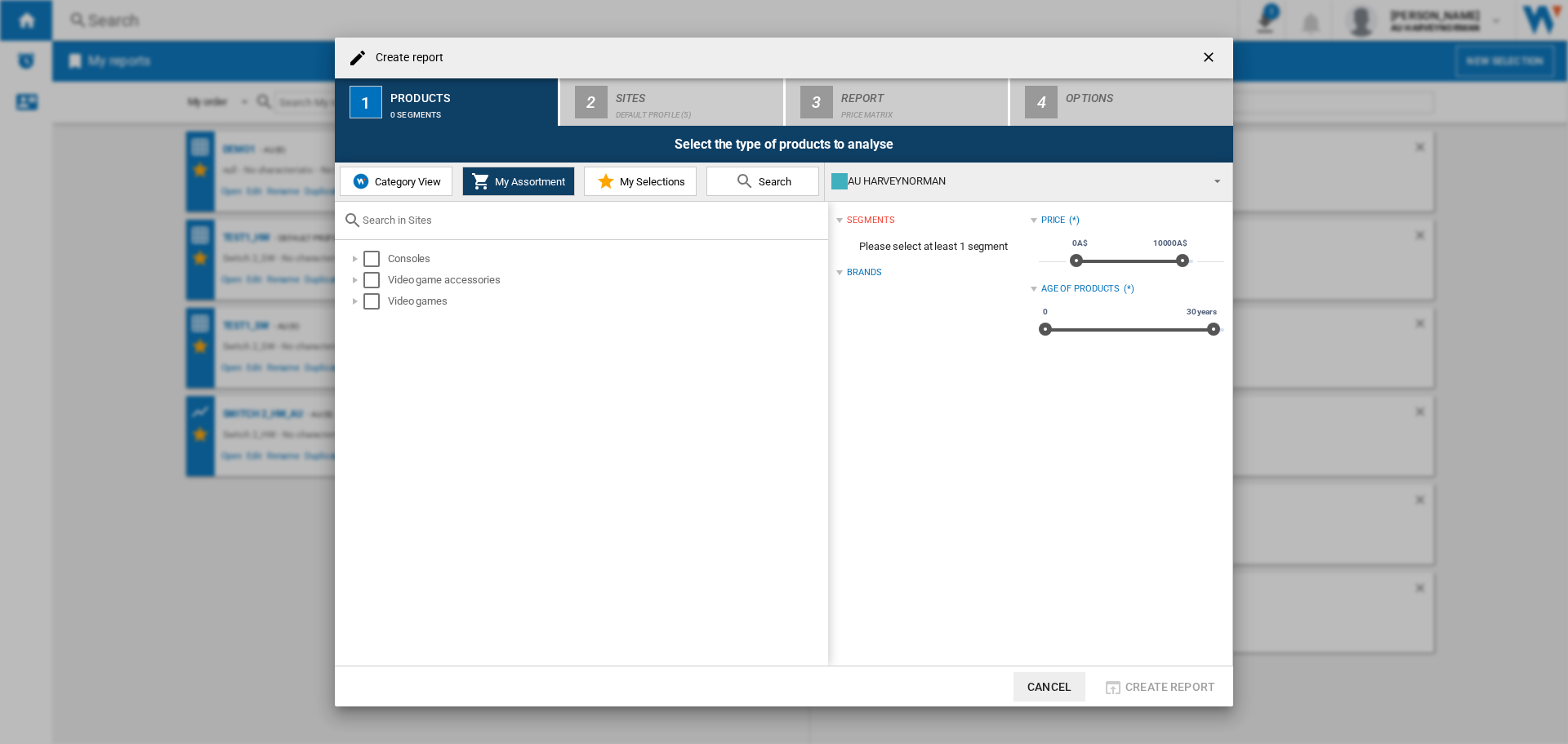
click at [642, 173] on button "My Selections" at bounding box center [640, 181] width 113 height 29
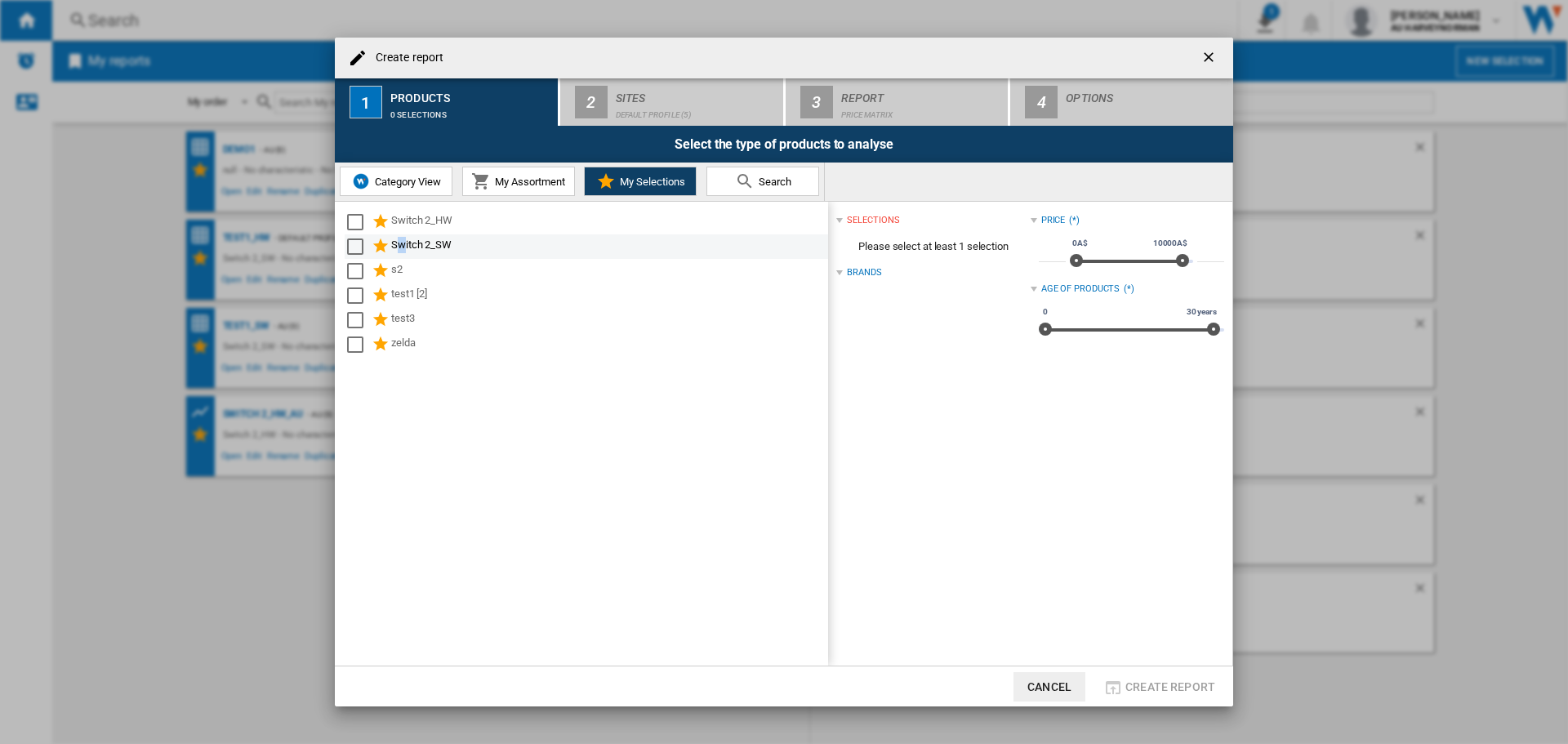
drag, startPoint x: 401, startPoint y: 250, endPoint x: 441, endPoint y: 252, distance: 40.0
click at [404, 250] on div "Switch 2_SW" at bounding box center [608, 246] width 434 height 20
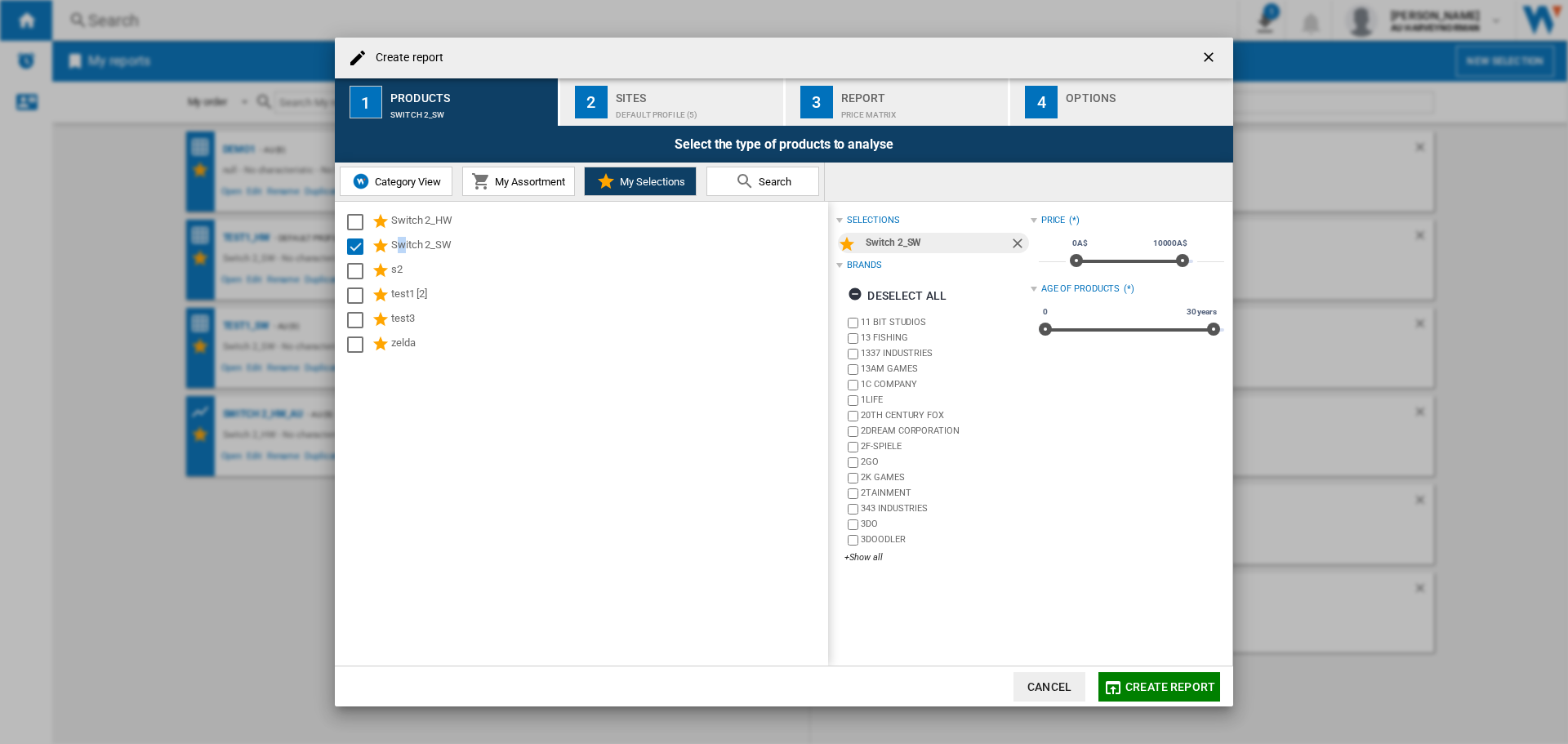
click at [668, 106] on div "Default profile (5)" at bounding box center [696, 111] width 161 height 17
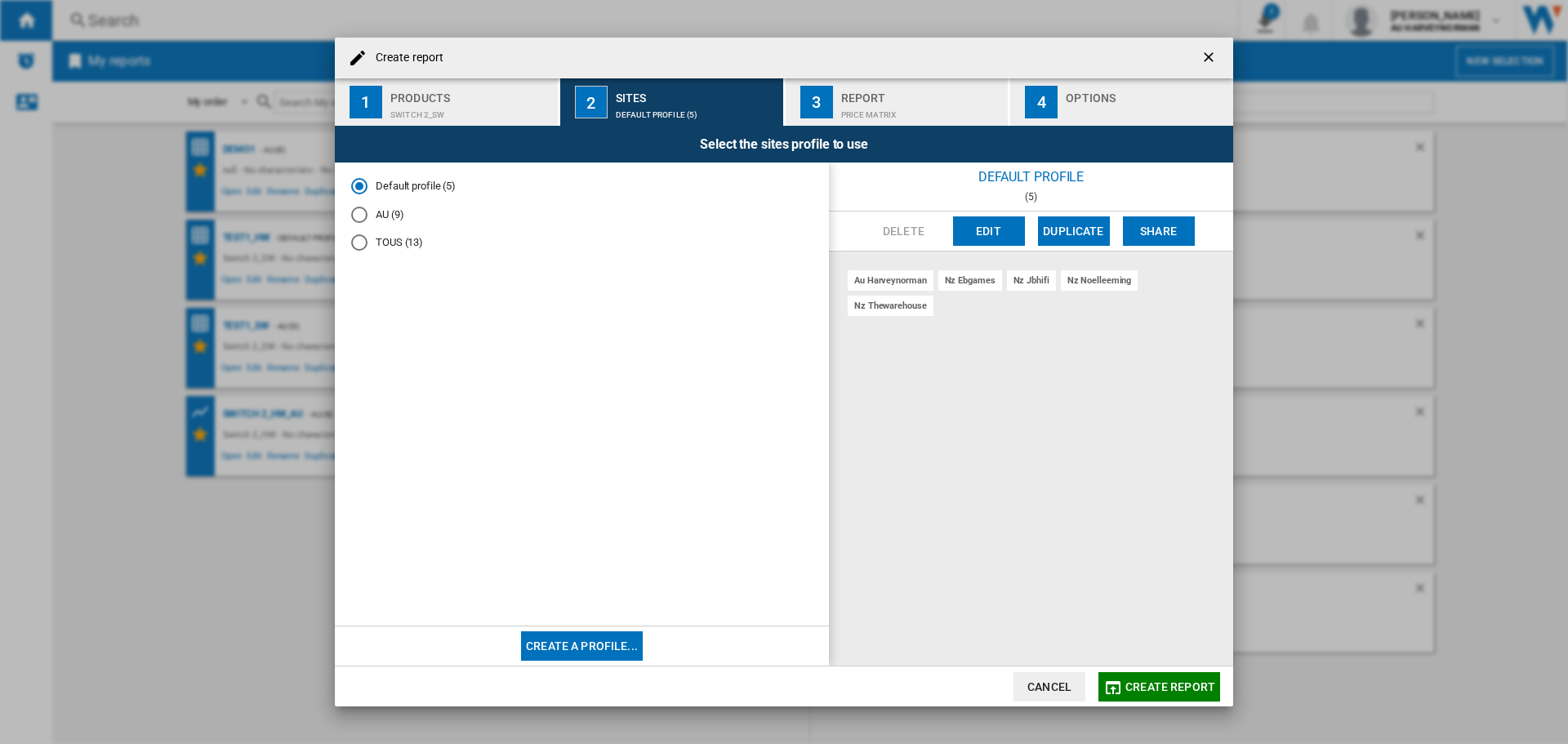
click at [402, 246] on md-radio-button "TOUS (13)" at bounding box center [581, 243] width 461 height 15
click at [360, 215] on div "AU (9)" at bounding box center [359, 214] width 16 height 16
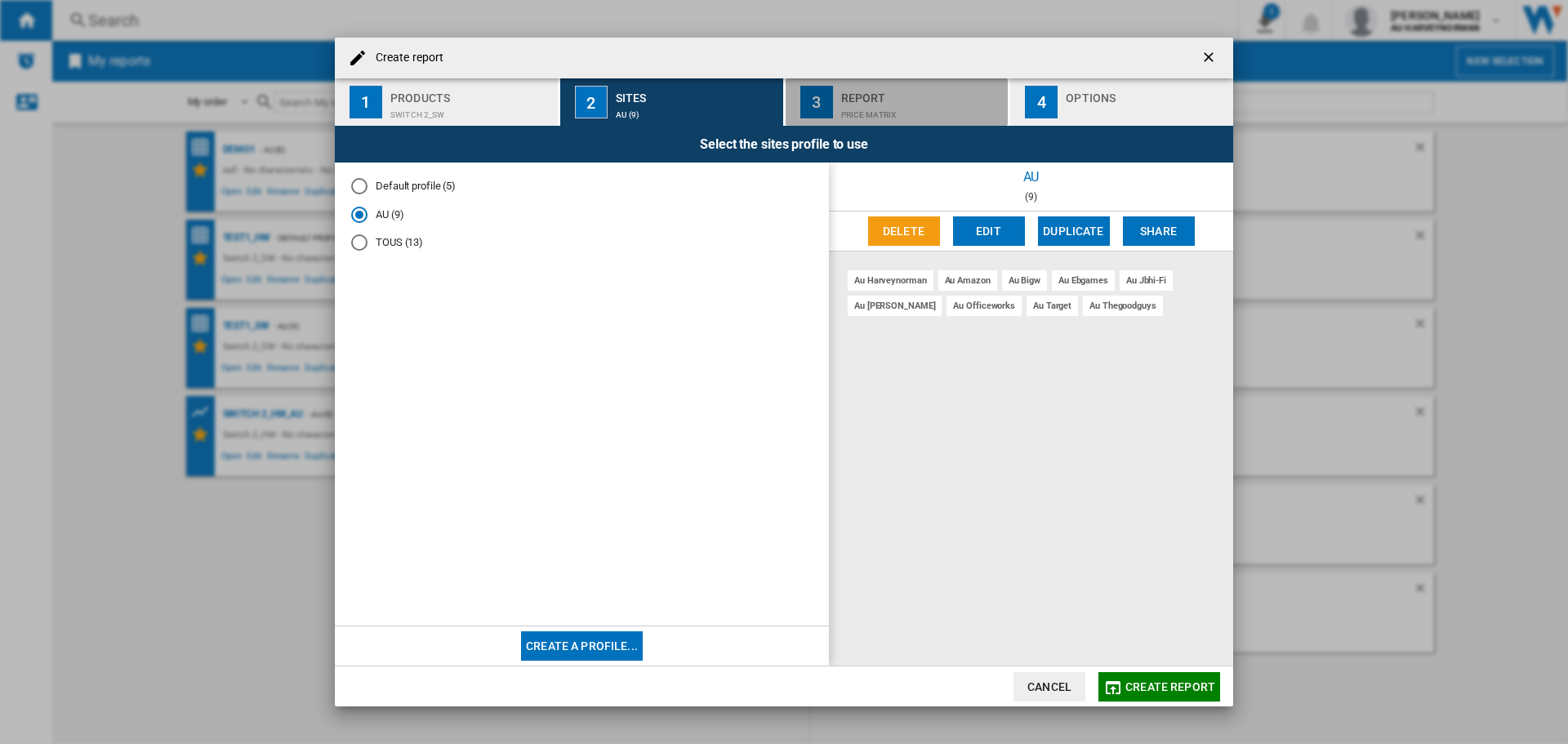
click at [826, 113] on div "3" at bounding box center [816, 102] width 33 height 33
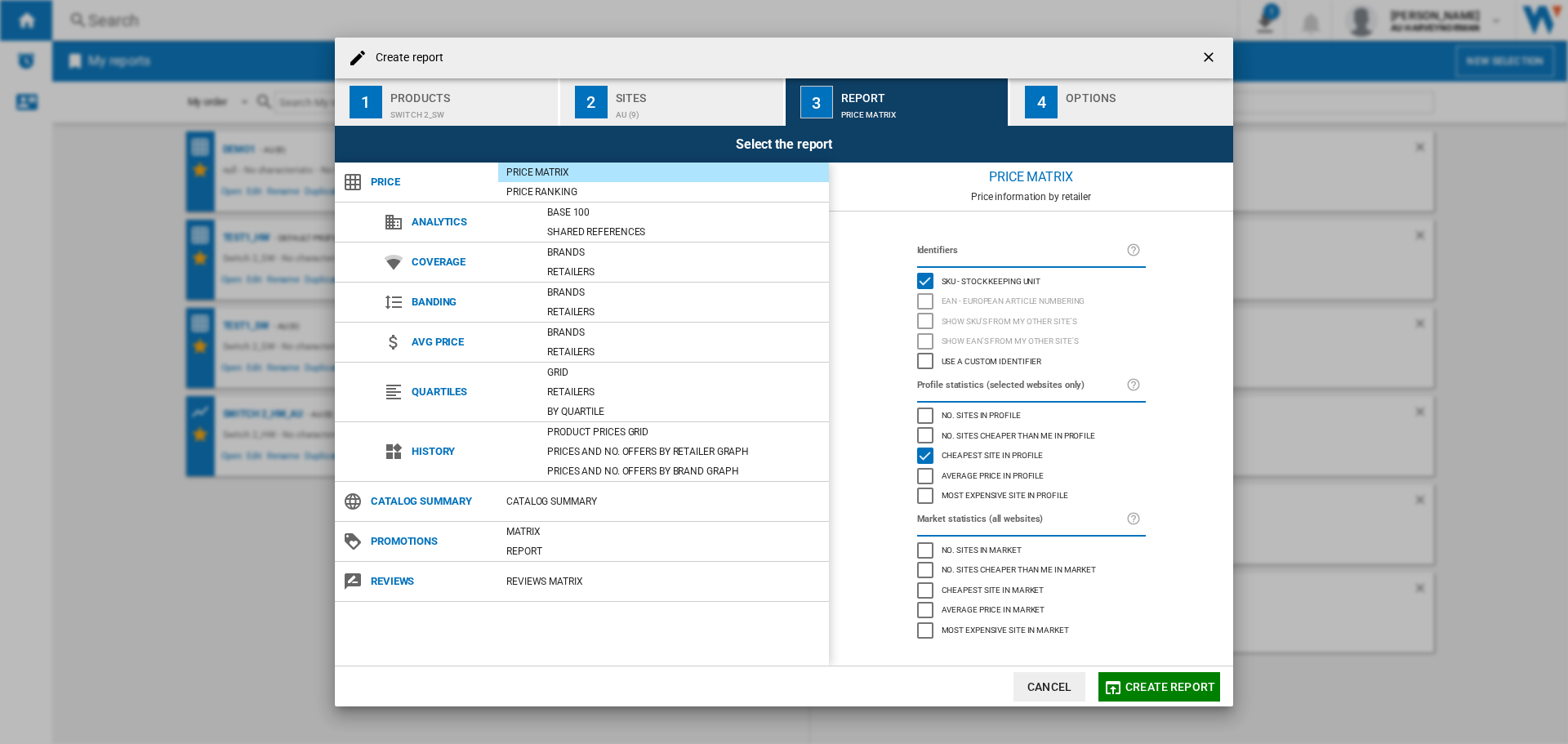
click at [1146, 681] on span "Create report" at bounding box center [1170, 686] width 89 height 13
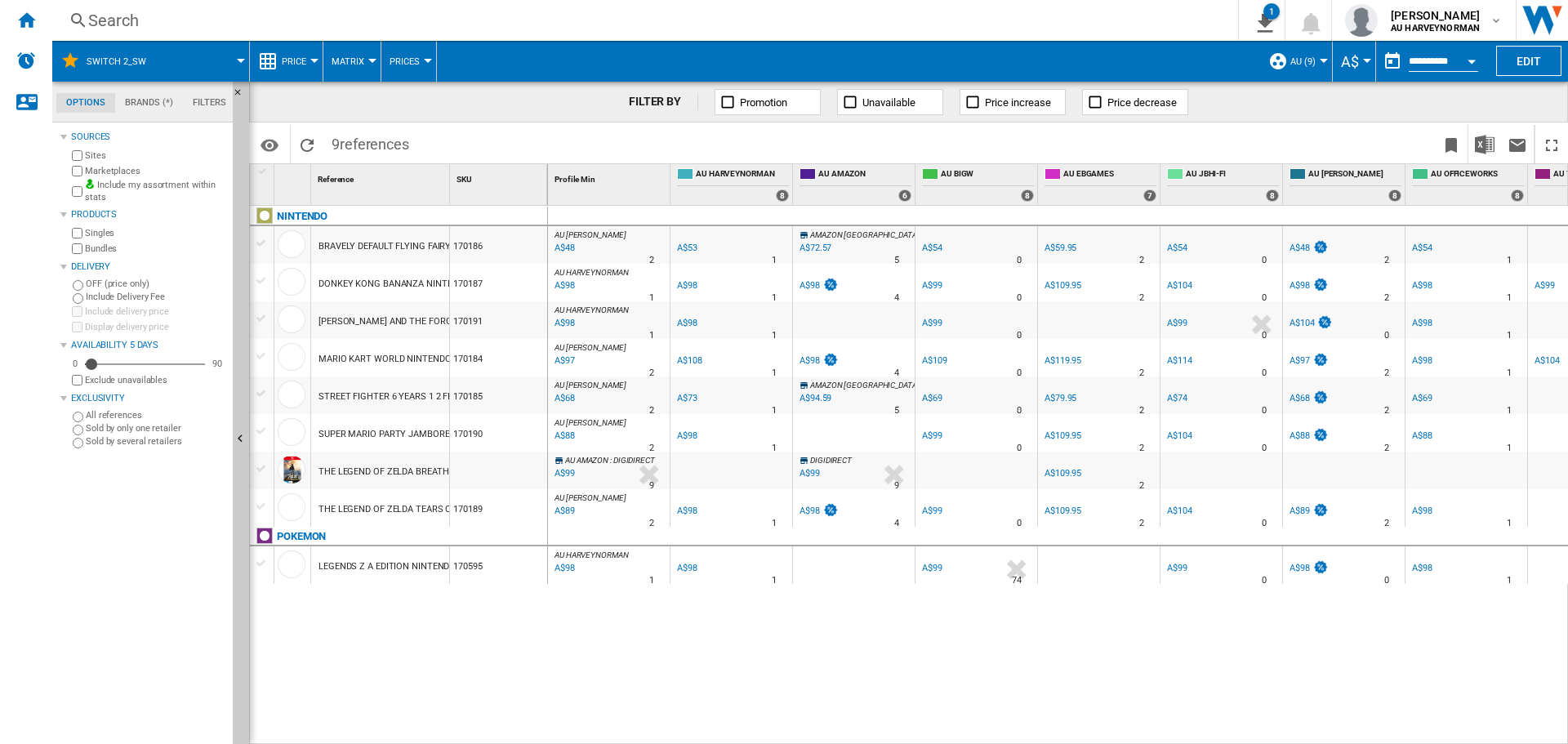
click at [309, 58] on button "Price" at bounding box center [298, 60] width 33 height 40
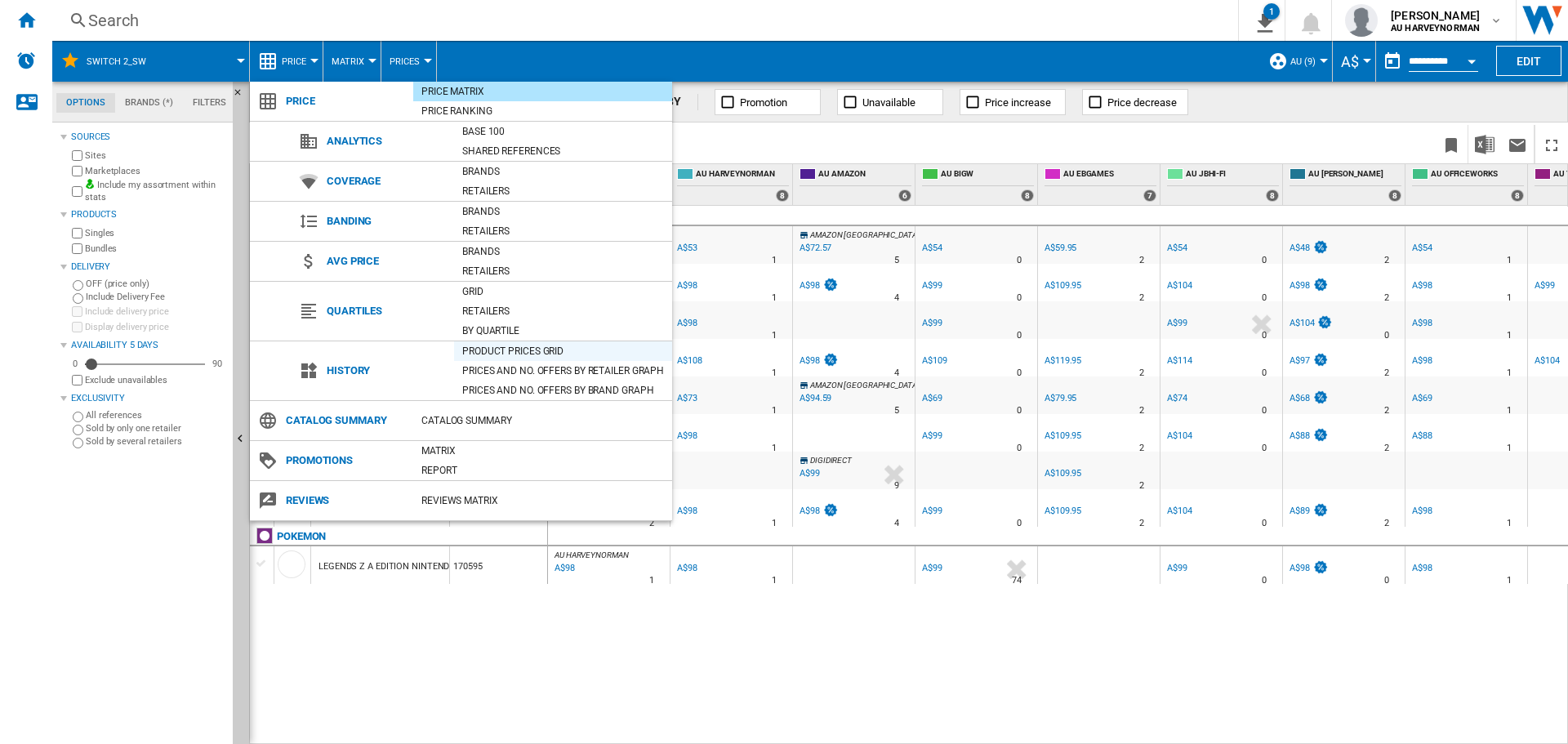
click at [526, 347] on div "Product prices grid" at bounding box center [563, 351] width 218 height 16
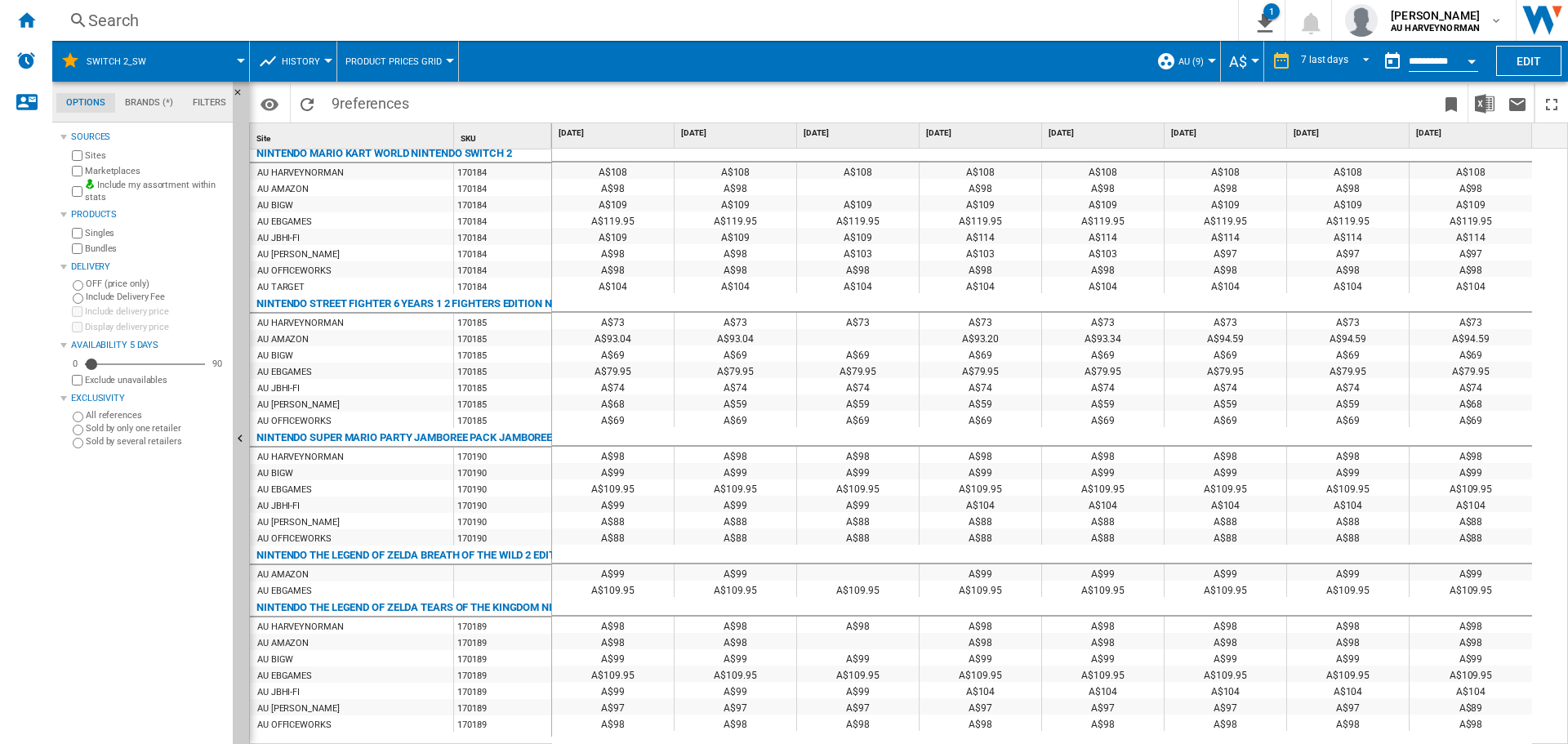
scroll to position [523, 0]
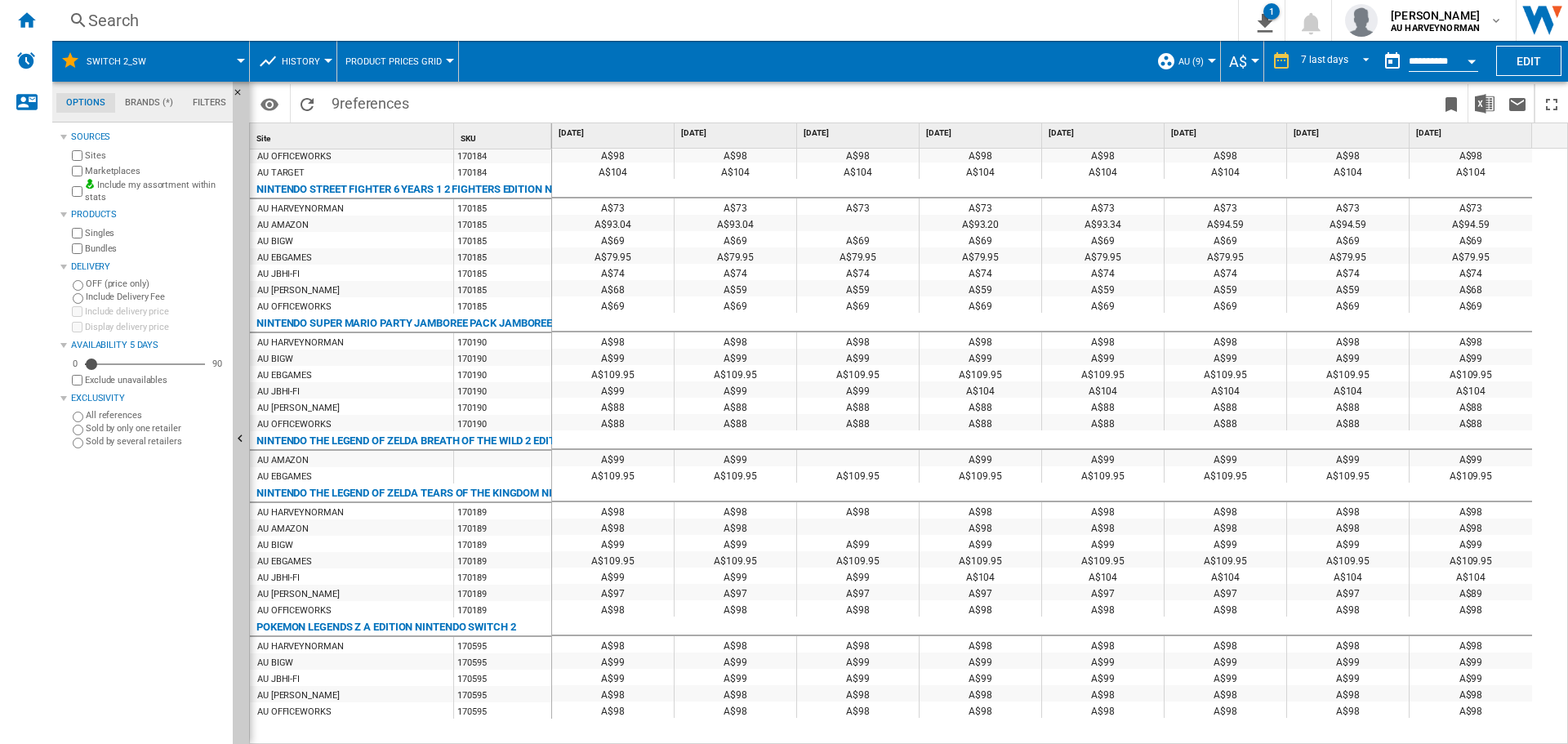
drag, startPoint x: 552, startPoint y: 137, endPoint x: 570, endPoint y: 137, distance: 18.0
click at [570, 137] on div "[DATE]" at bounding box center [613, 135] width 122 height 24
drag, startPoint x: 549, startPoint y: 135, endPoint x: 633, endPoint y: 140, distance: 84.1
click at [633, 140] on div "Site 1 SKU 1 NINTENDO BRAVELY DEFAULT FLYING FAIRY HD REMASTER NINTENDO SWITCH …" at bounding box center [909, 433] width 1318 height 620
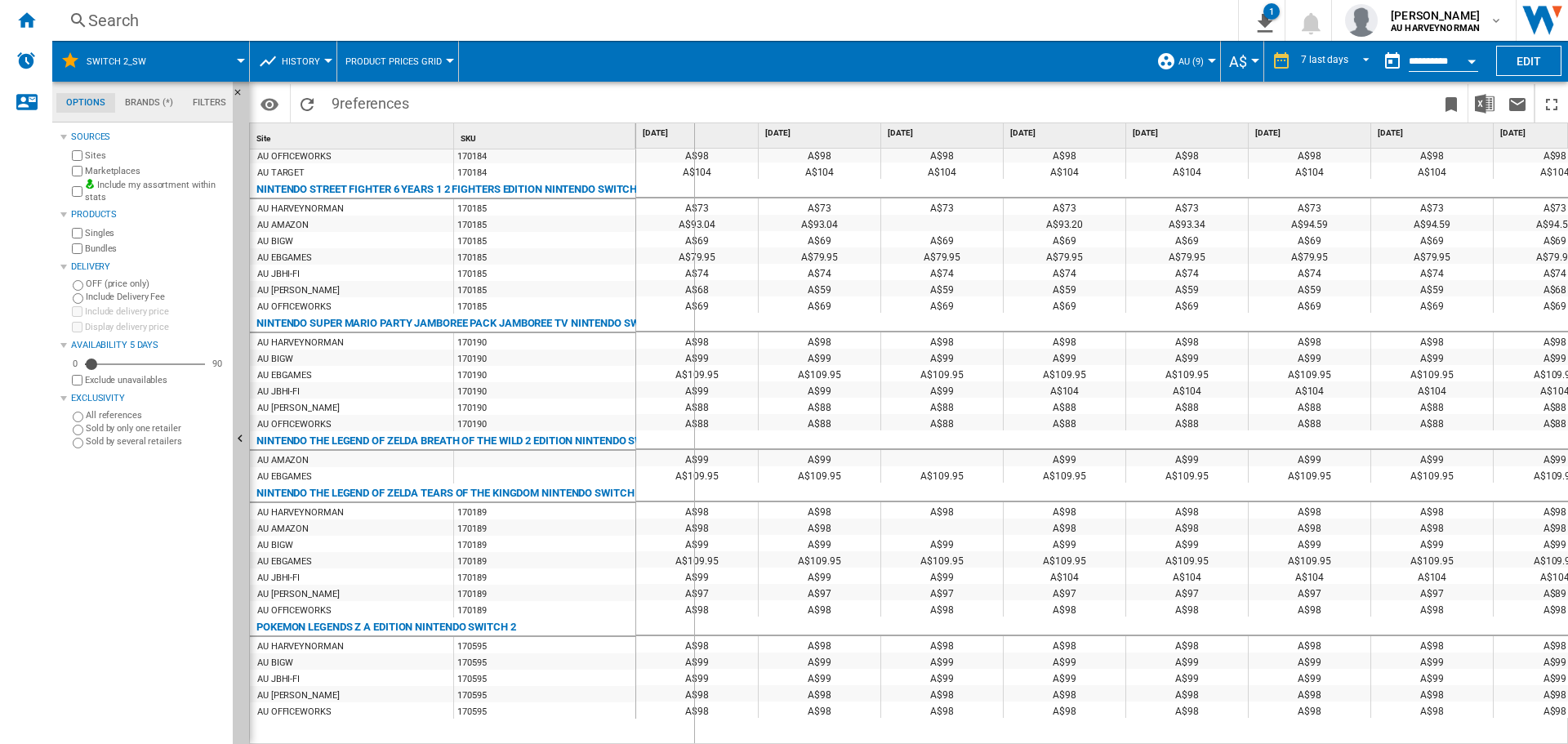
drag, startPoint x: 633, startPoint y: 140, endPoint x: 693, endPoint y: 140, distance: 60.0
click at [693, 140] on div "Site 1 SKU 1 NINTENDO BRAVELY DEFAULT FLYING FAIRY HD REMASTER NINTENDO SWITCH …" at bounding box center [909, 433] width 1318 height 620
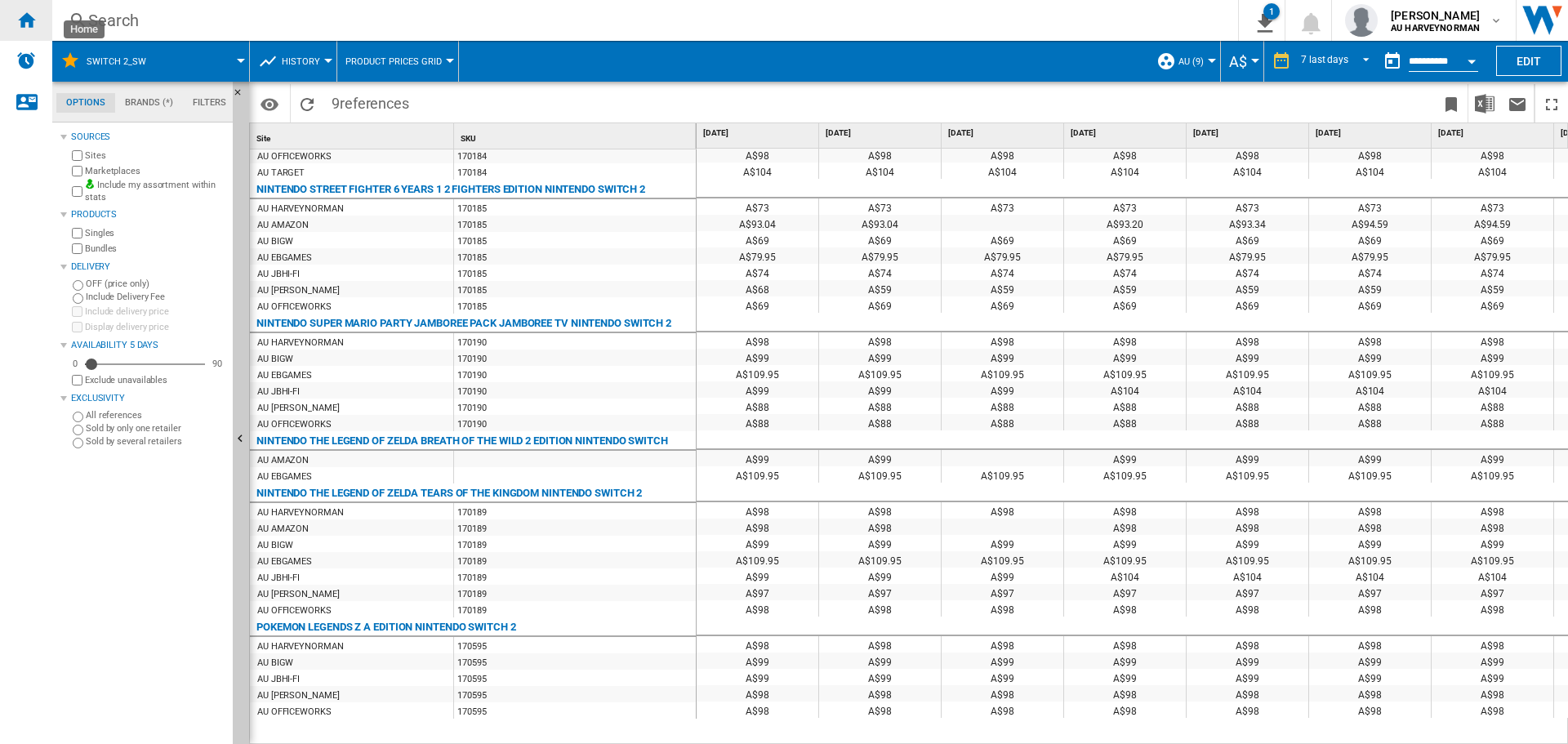
click at [37, 16] on div "Home" at bounding box center [26, 20] width 52 height 40
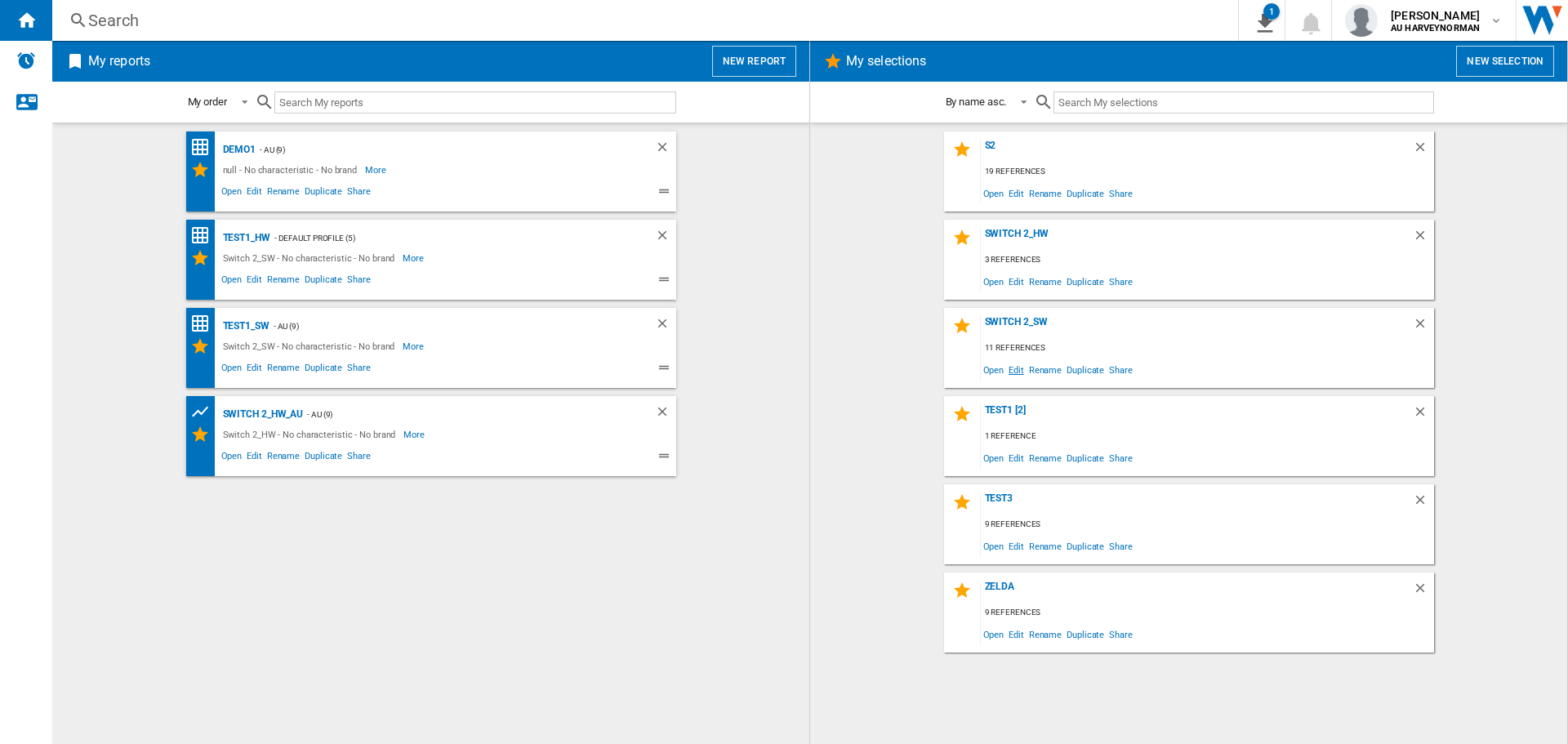
click at [1018, 374] on span "Edit" at bounding box center [1017, 370] width 21 height 22
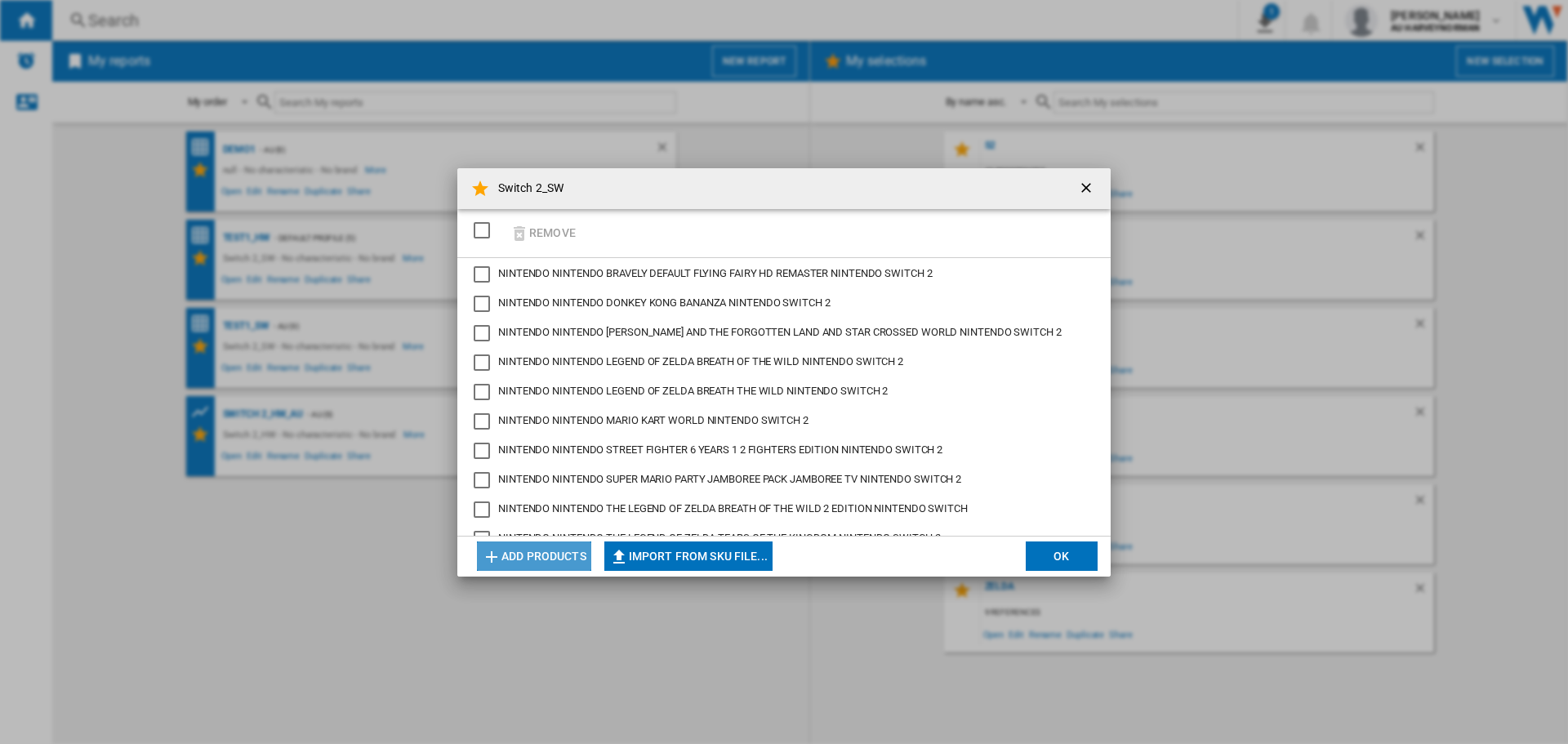
click at [513, 557] on button "Add products" at bounding box center [533, 556] width 114 height 29
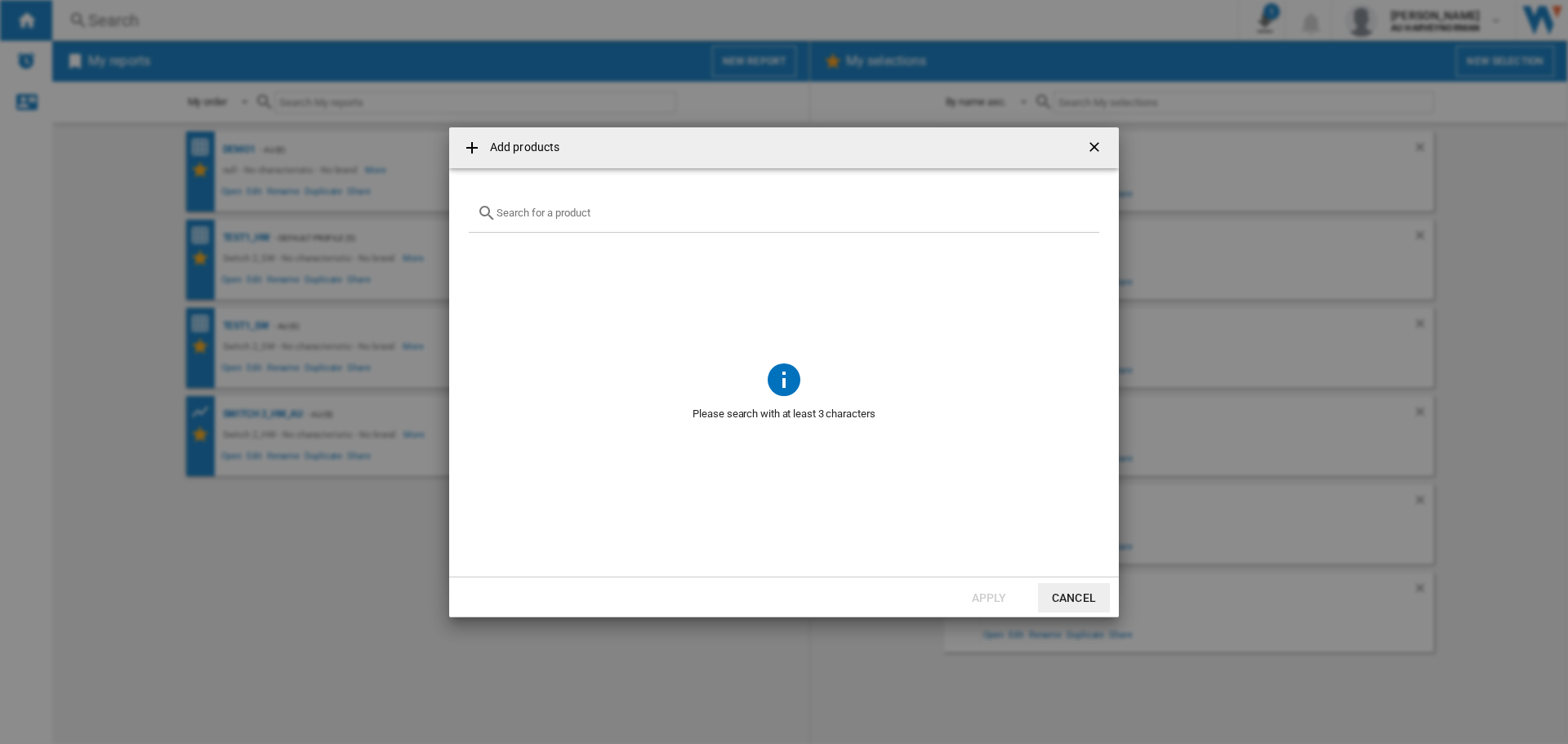
click at [677, 218] on input "Add products ..." at bounding box center [793, 212] width 594 height 12
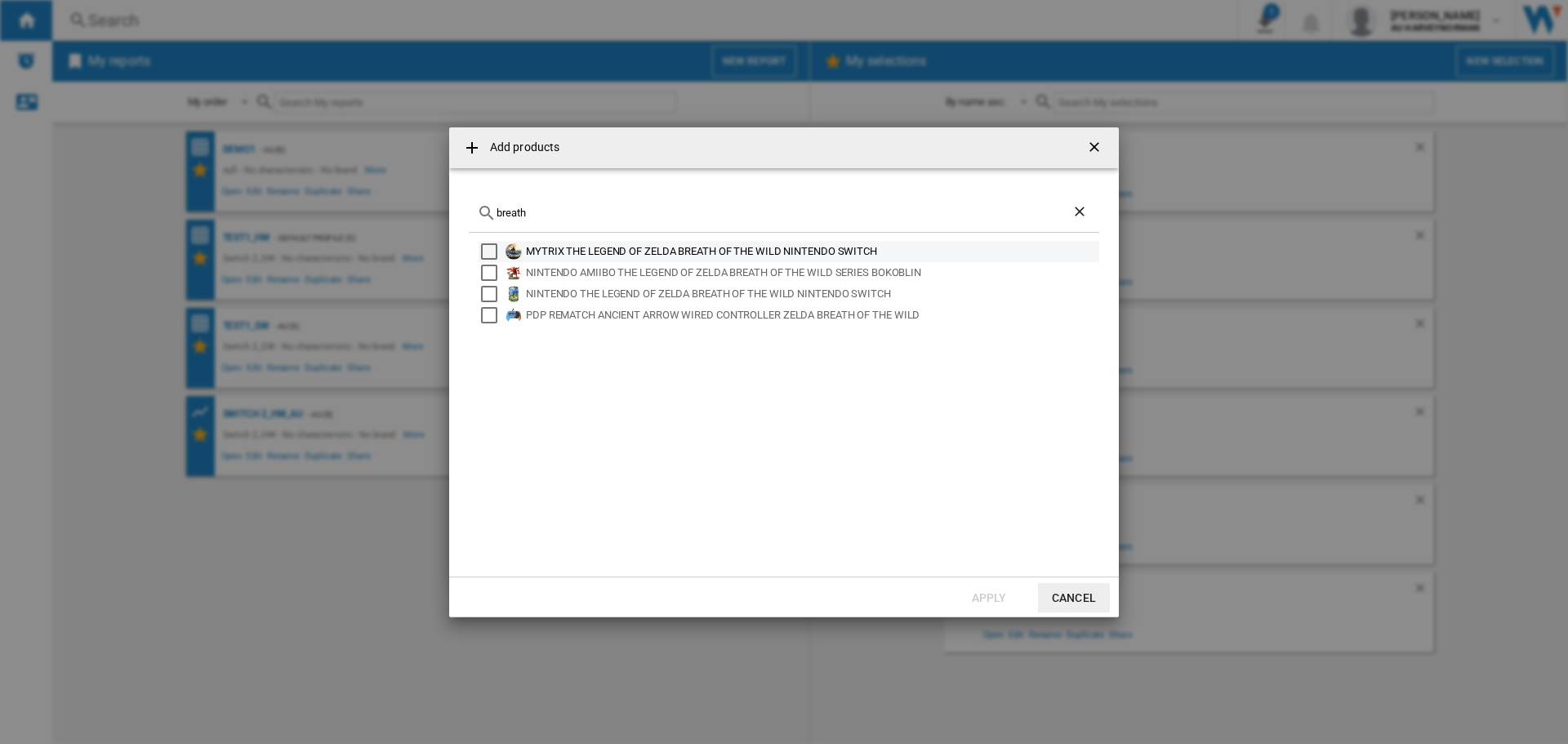
type input "breath"
click at [598, 249] on div "MYTRIX THE LEGEND OF ZELDA BREATH OF THE WILD NINTENDO SWITCH" at bounding box center [811, 251] width 571 height 16
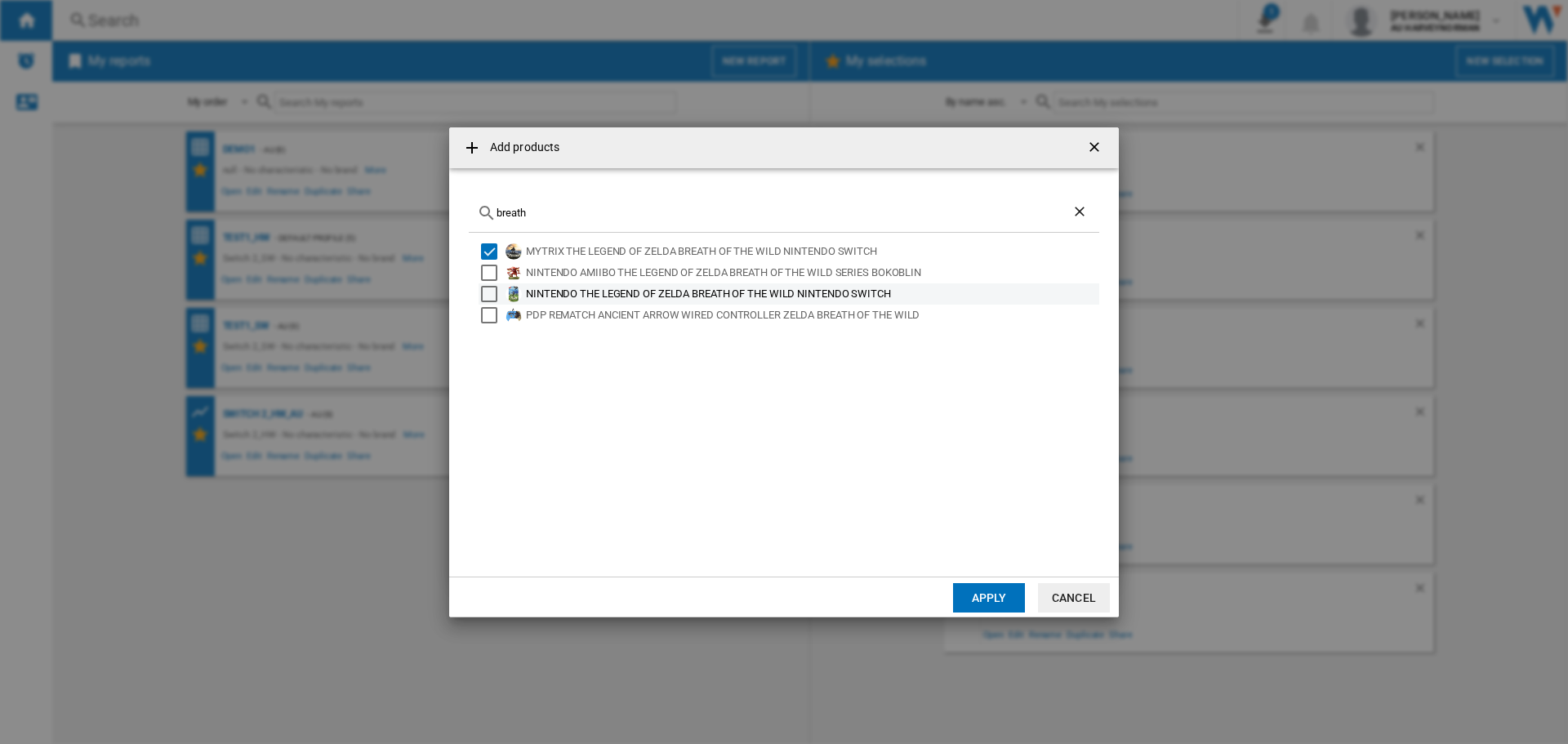
click at [723, 290] on div "NINTENDO THE LEGEND OF ZELDA BREATH OF THE WILD NINTENDO SWITCH" at bounding box center [811, 293] width 571 height 16
click at [975, 595] on button "Apply" at bounding box center [989, 598] width 72 height 29
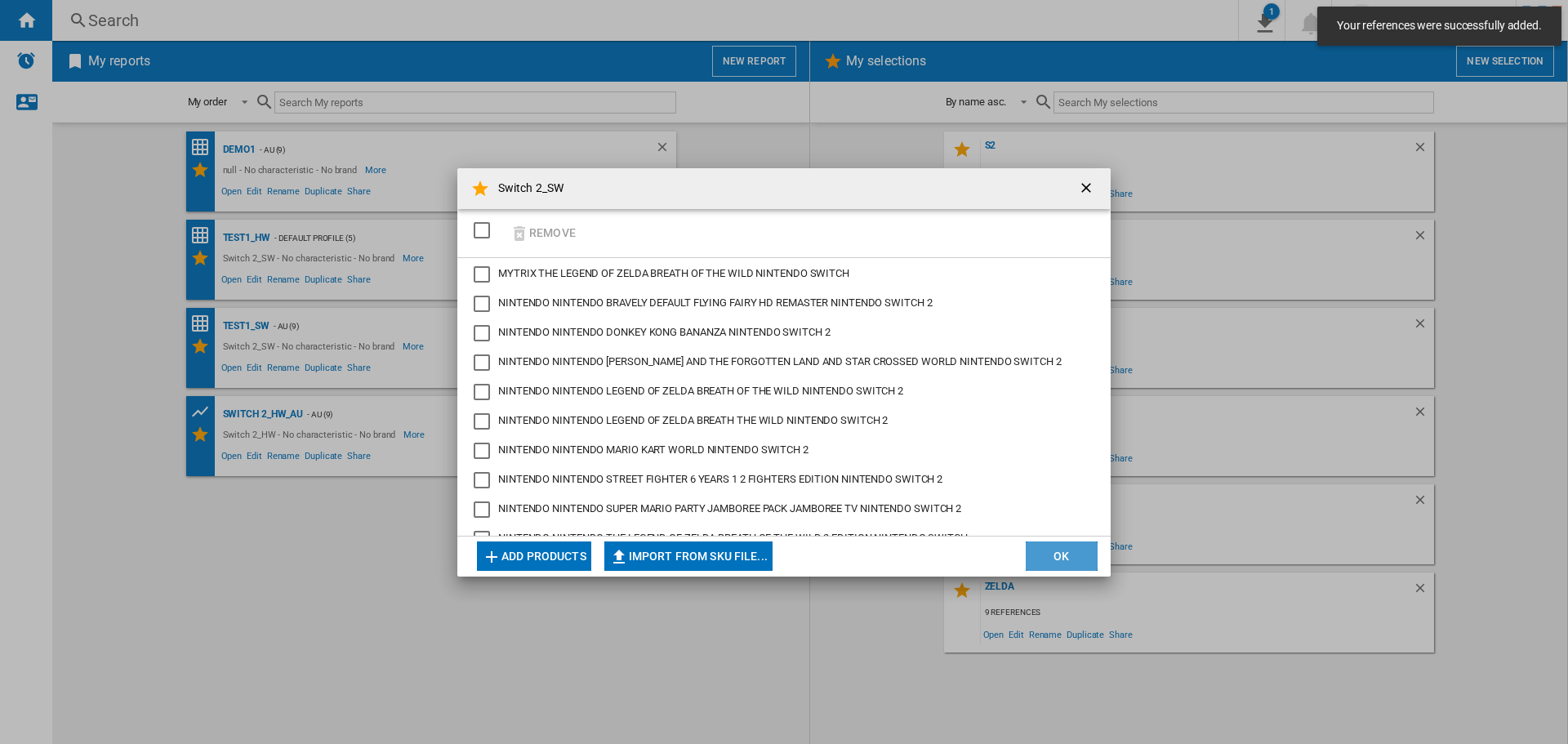
click at [1033, 554] on button "OK" at bounding box center [1062, 556] width 72 height 29
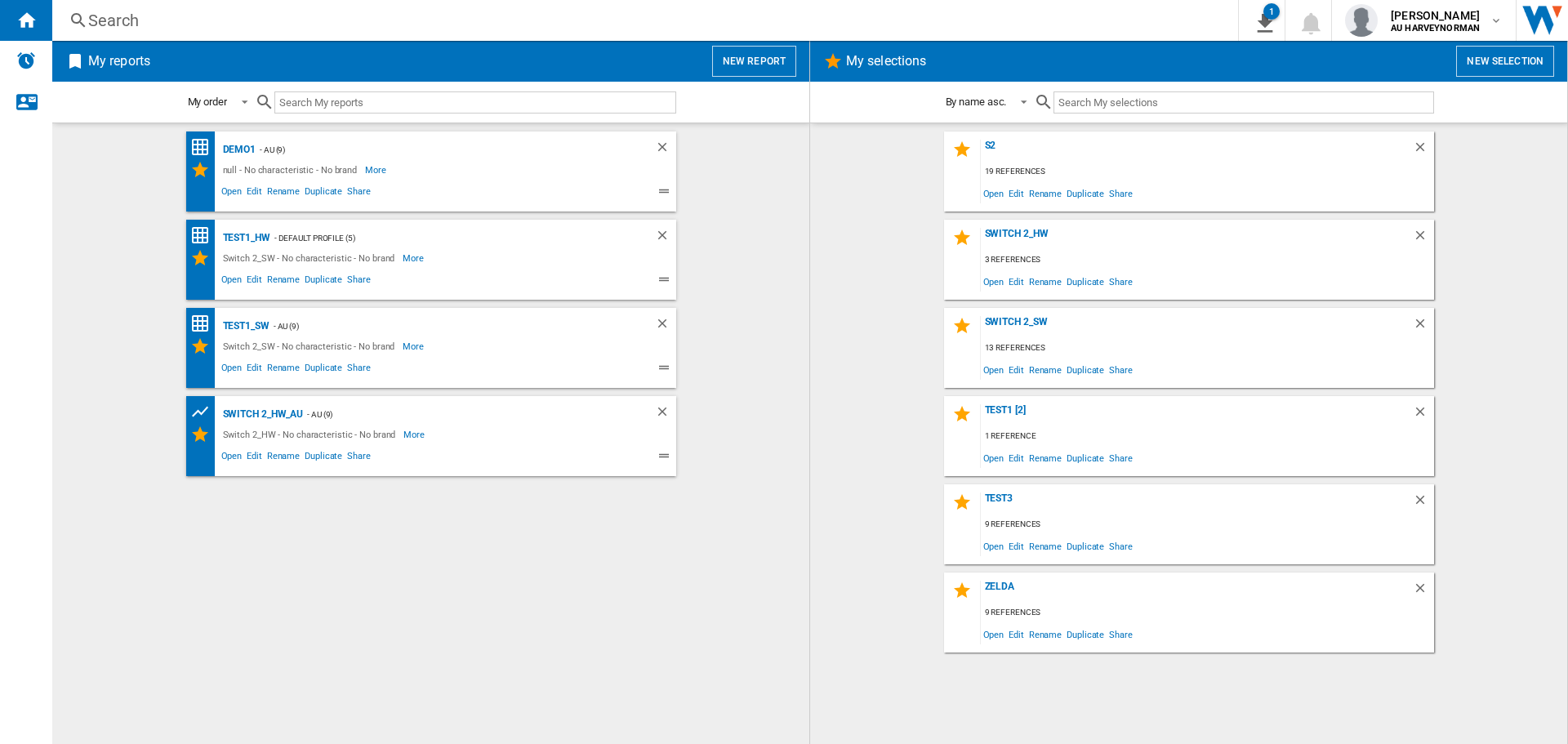
click at [752, 72] on button "New report" at bounding box center [754, 61] width 84 height 31
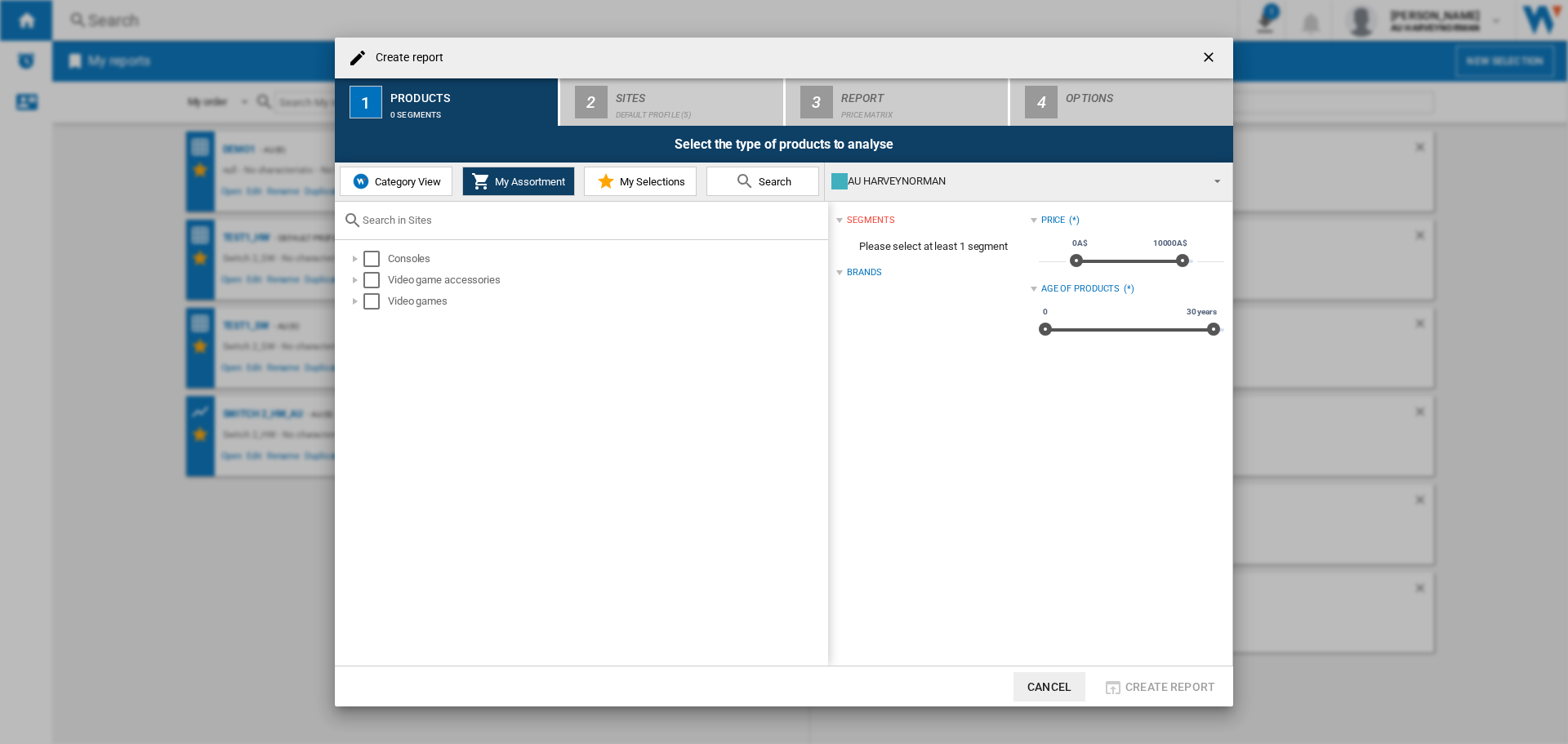
click at [593, 177] on button "My Selections" at bounding box center [640, 181] width 113 height 29
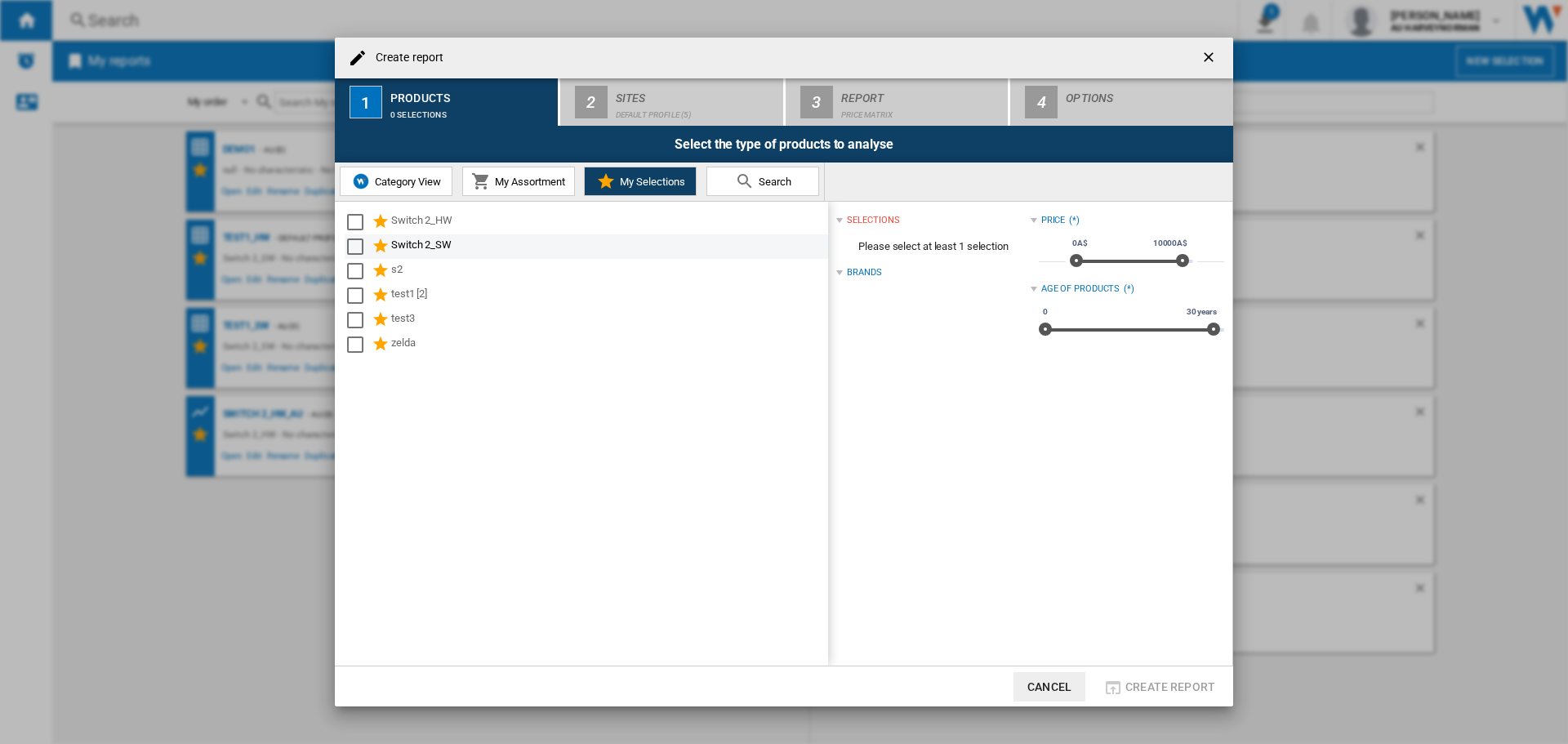
drag, startPoint x: 418, startPoint y: 243, endPoint x: 542, endPoint y: 245, distance: 124.0
click at [420, 243] on div "Switch 2_SW" at bounding box center [608, 246] width 434 height 20
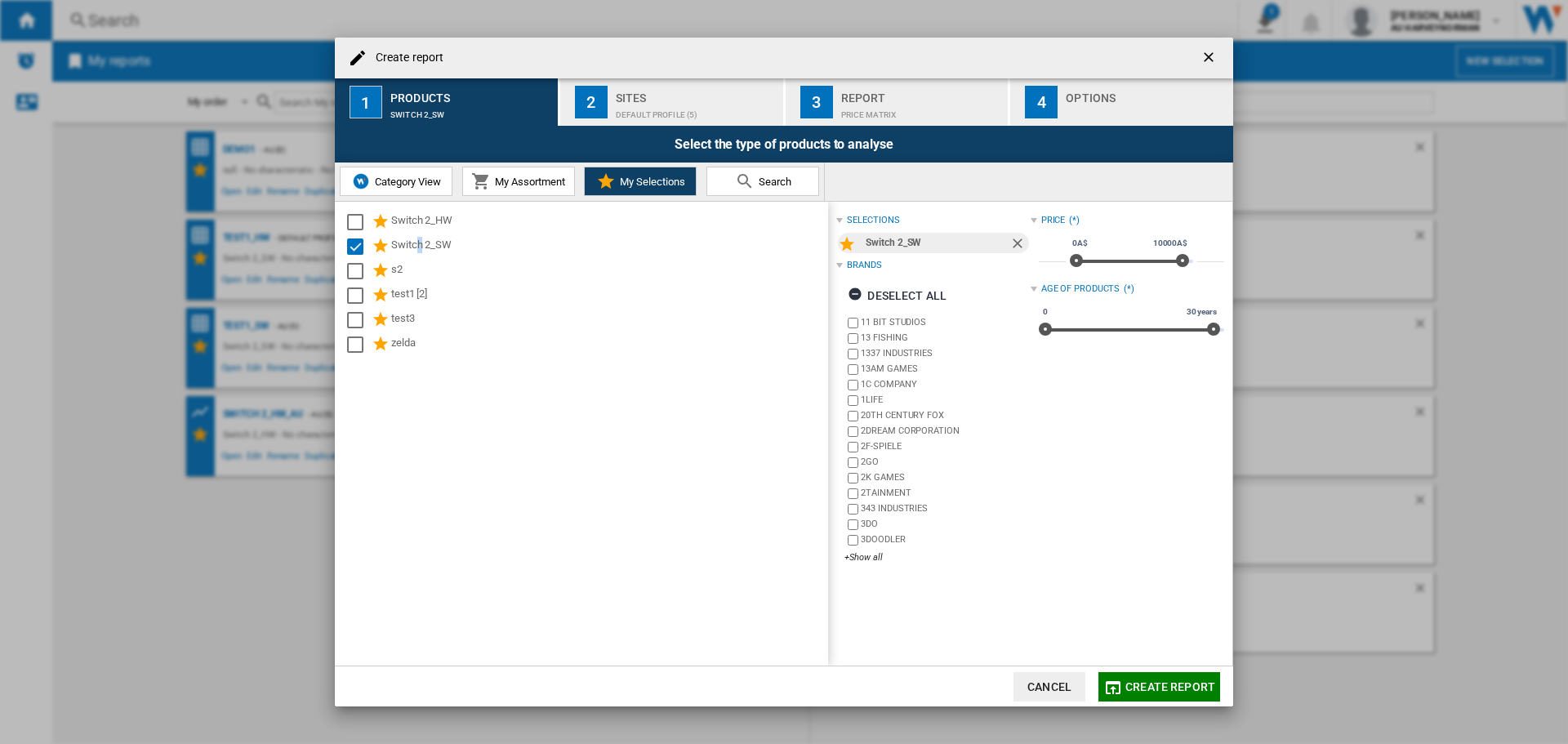
click at [638, 110] on div "Default profile (5)" at bounding box center [696, 111] width 161 height 17
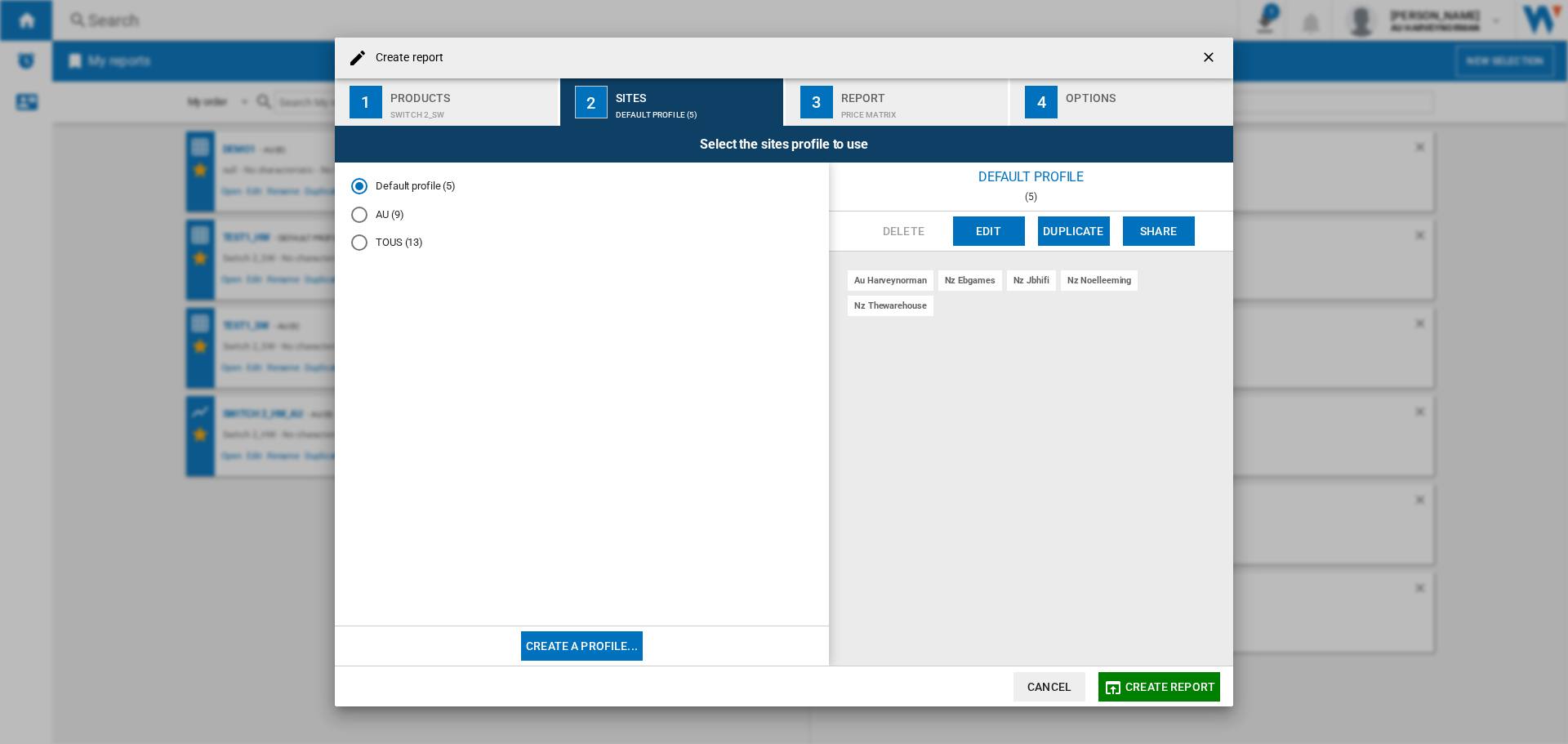
click at [383, 237] on md-radio-button "TOUS (13)" at bounding box center [581, 243] width 461 height 15
click at [1128, 684] on span "Create report" at bounding box center [1170, 686] width 89 height 13
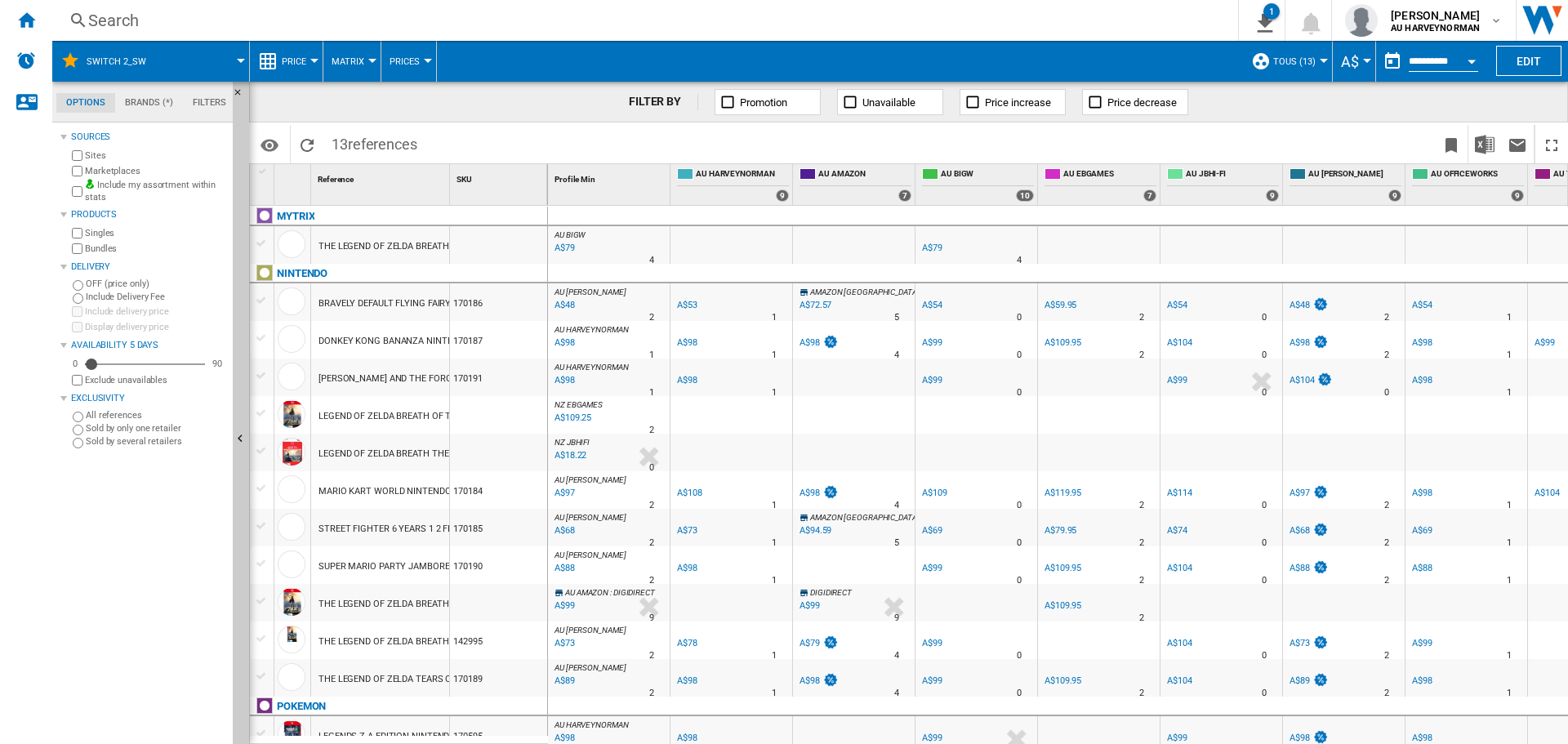
scroll to position [8, 0]
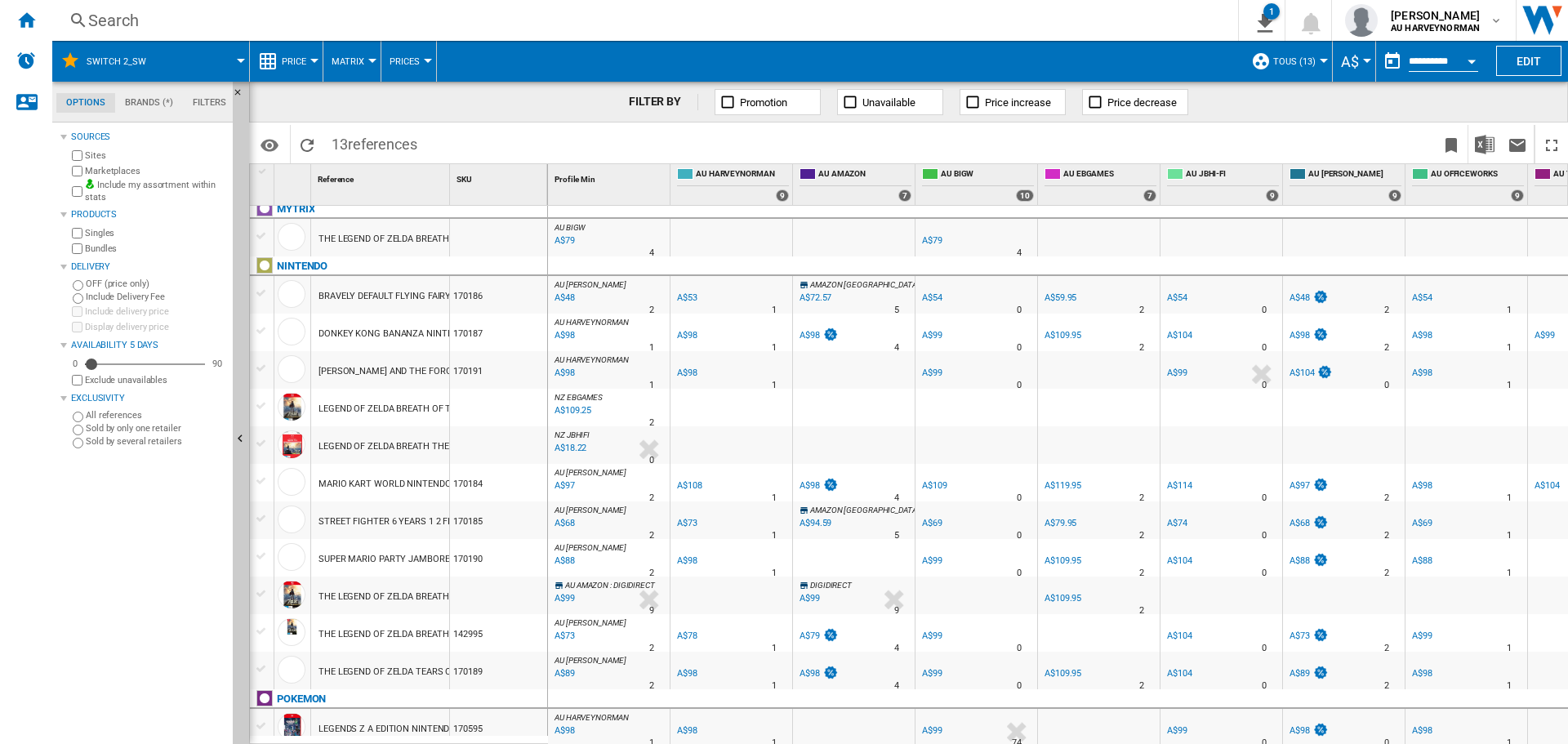
click at [360, 632] on div "THE LEGEND OF ZELDA BREATH OF THE WILD NINTENDO SWITCH" at bounding box center [452, 635] width 269 height 38
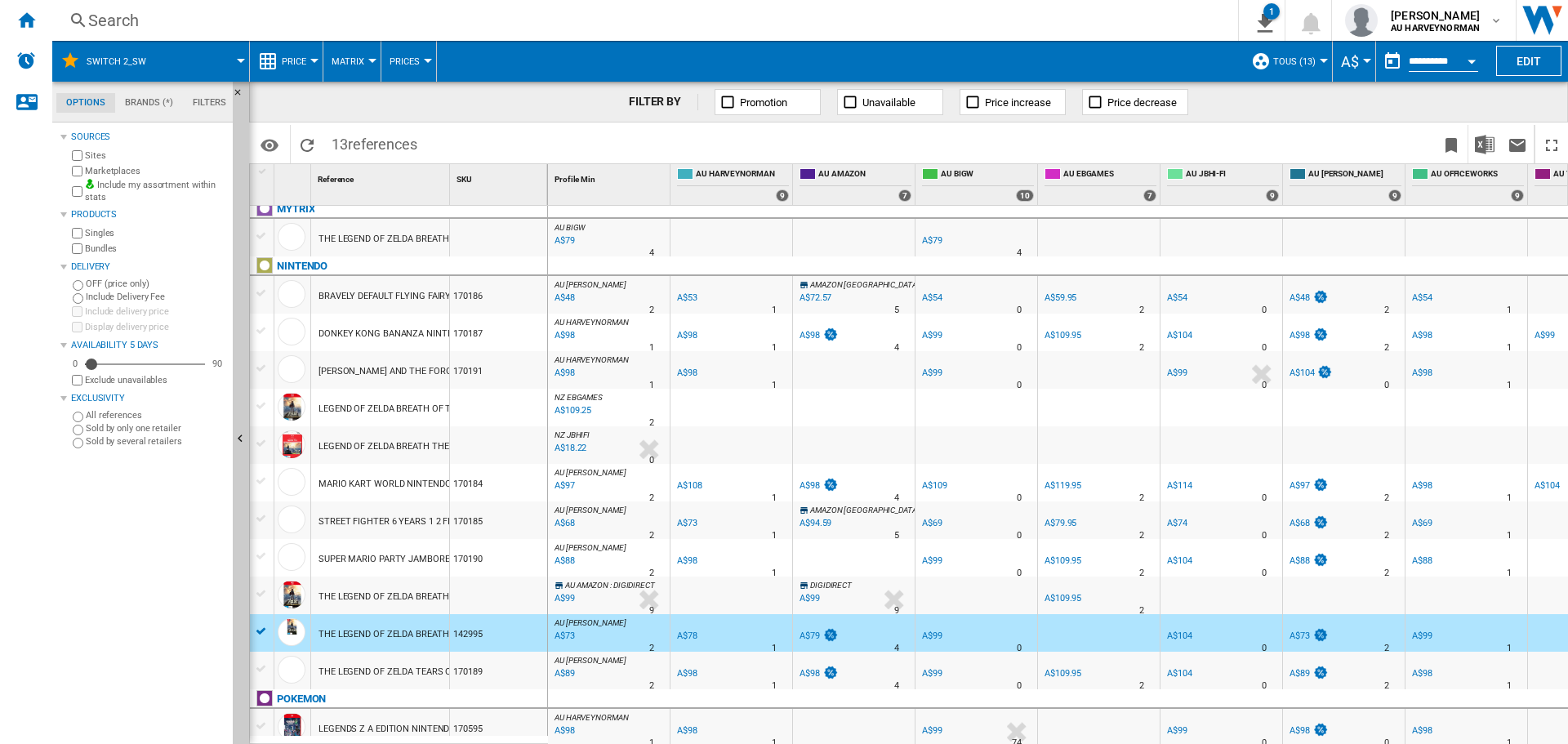
click at [1308, 62] on span "TOUS (13)" at bounding box center [1294, 62] width 42 height 10
click at [1291, 131] on md-radio-button "AU (9)" at bounding box center [1325, 129] width 121 height 15
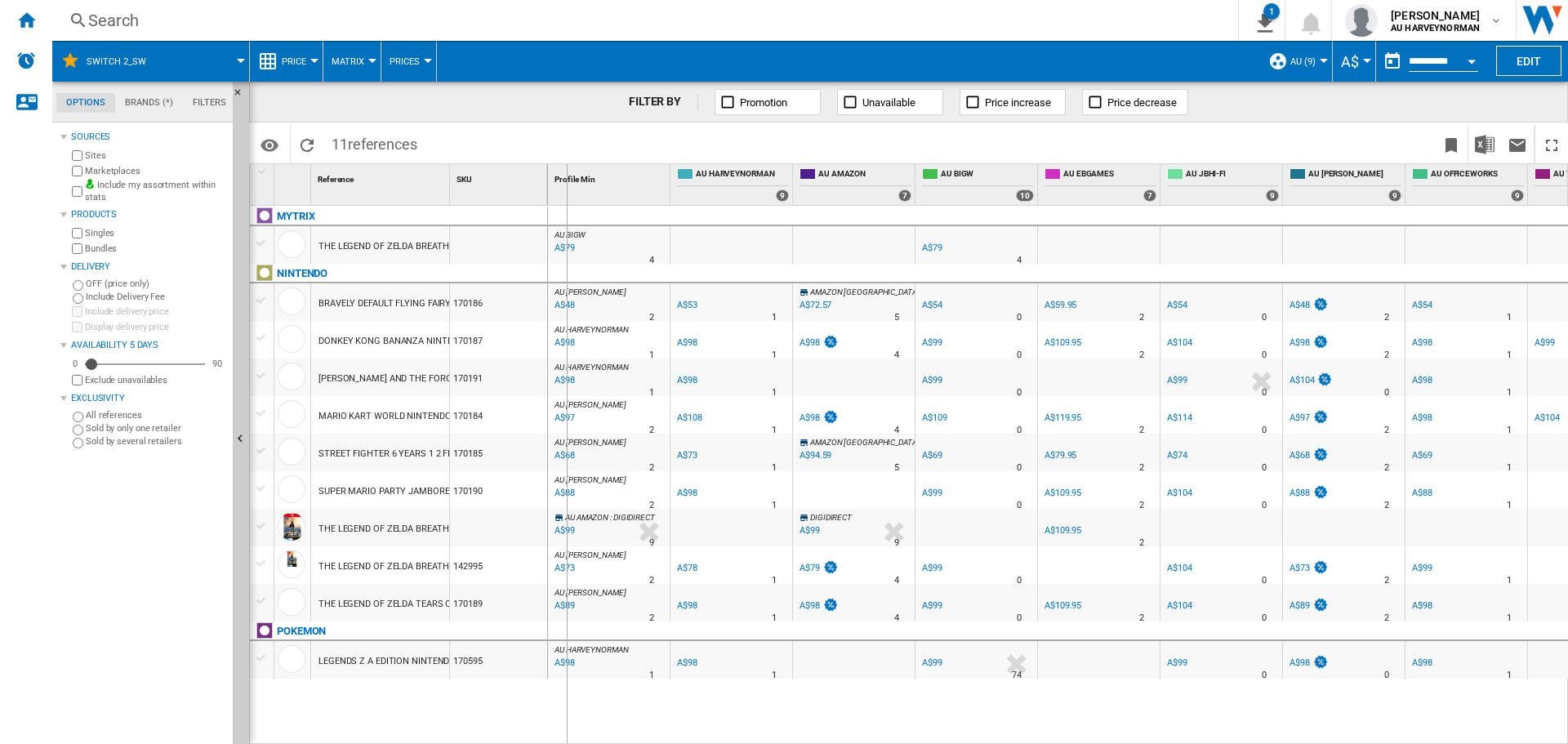
drag, startPoint x: 451, startPoint y: 188, endPoint x: 566, endPoint y: 194, distance: 115.2
click at [566, 194] on div "1 Reference 1 SKU 1 MYTRIX THE LEGEND OF ZELDA BREATH OF THE WILD NINTENDO SWIT…" at bounding box center [909, 453] width 1318 height 579
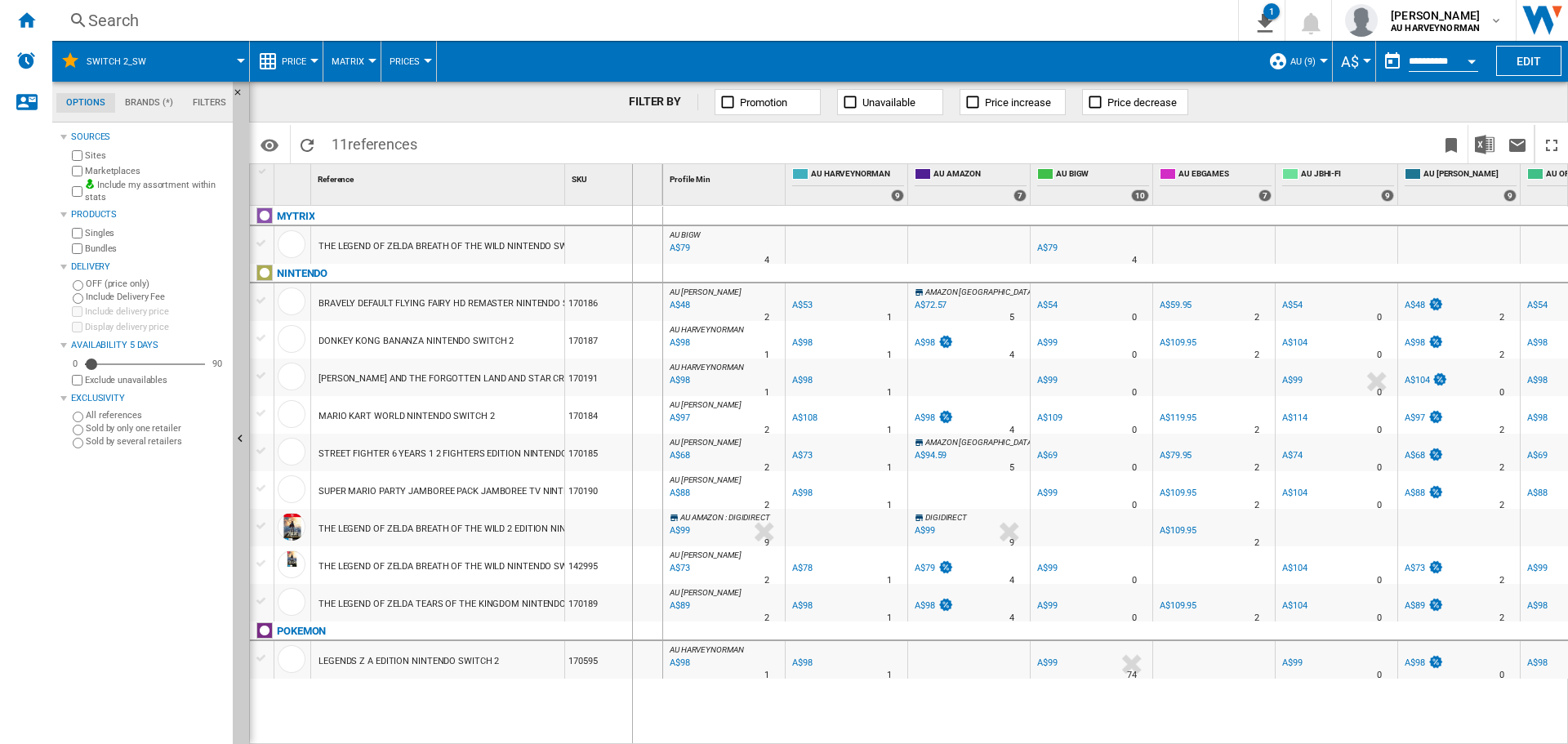
drag, startPoint x: 566, startPoint y: 194, endPoint x: 631, endPoint y: 195, distance: 65.0
click at [631, 195] on div "SKU 1" at bounding box center [614, 184] width 98 height 40
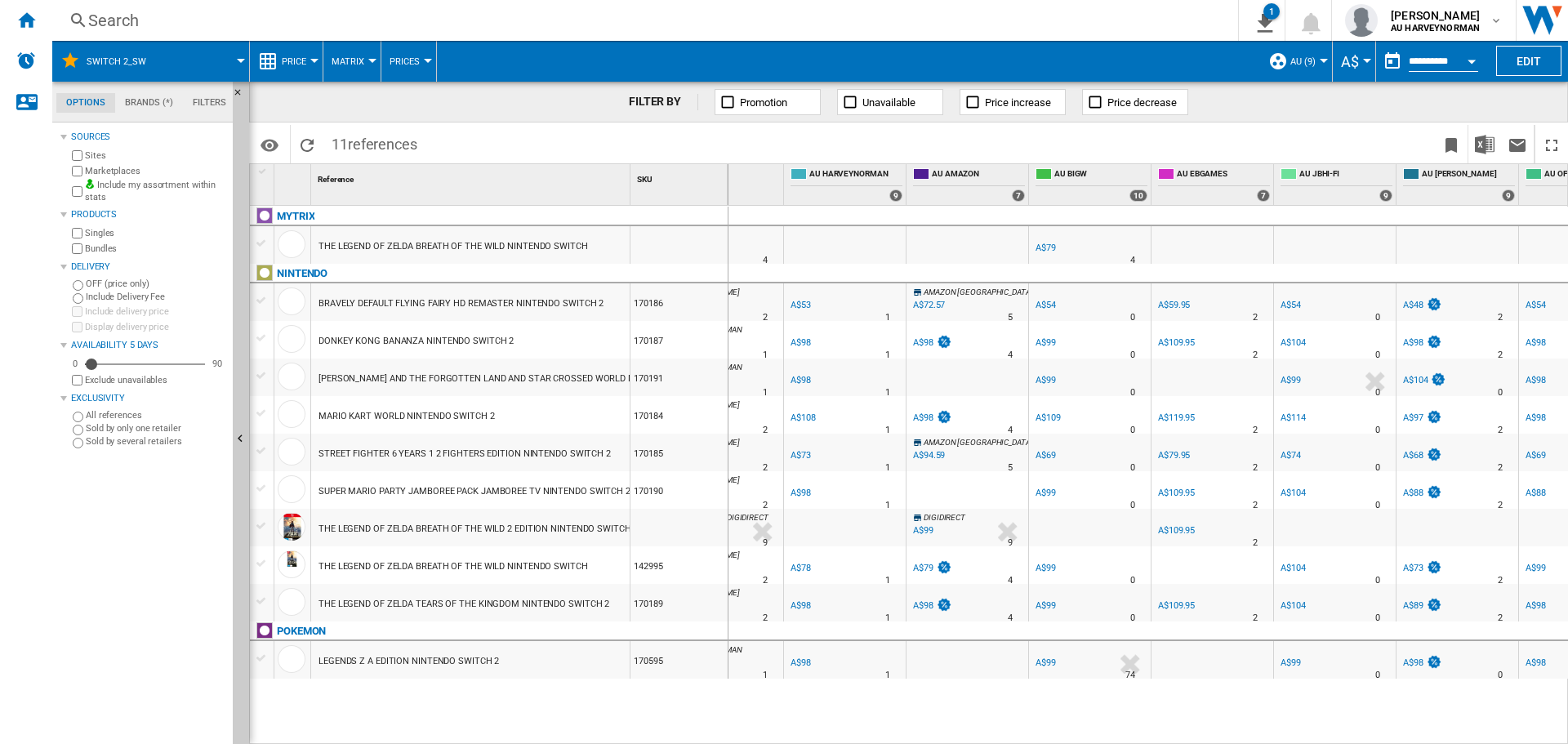
scroll to position [0, 262]
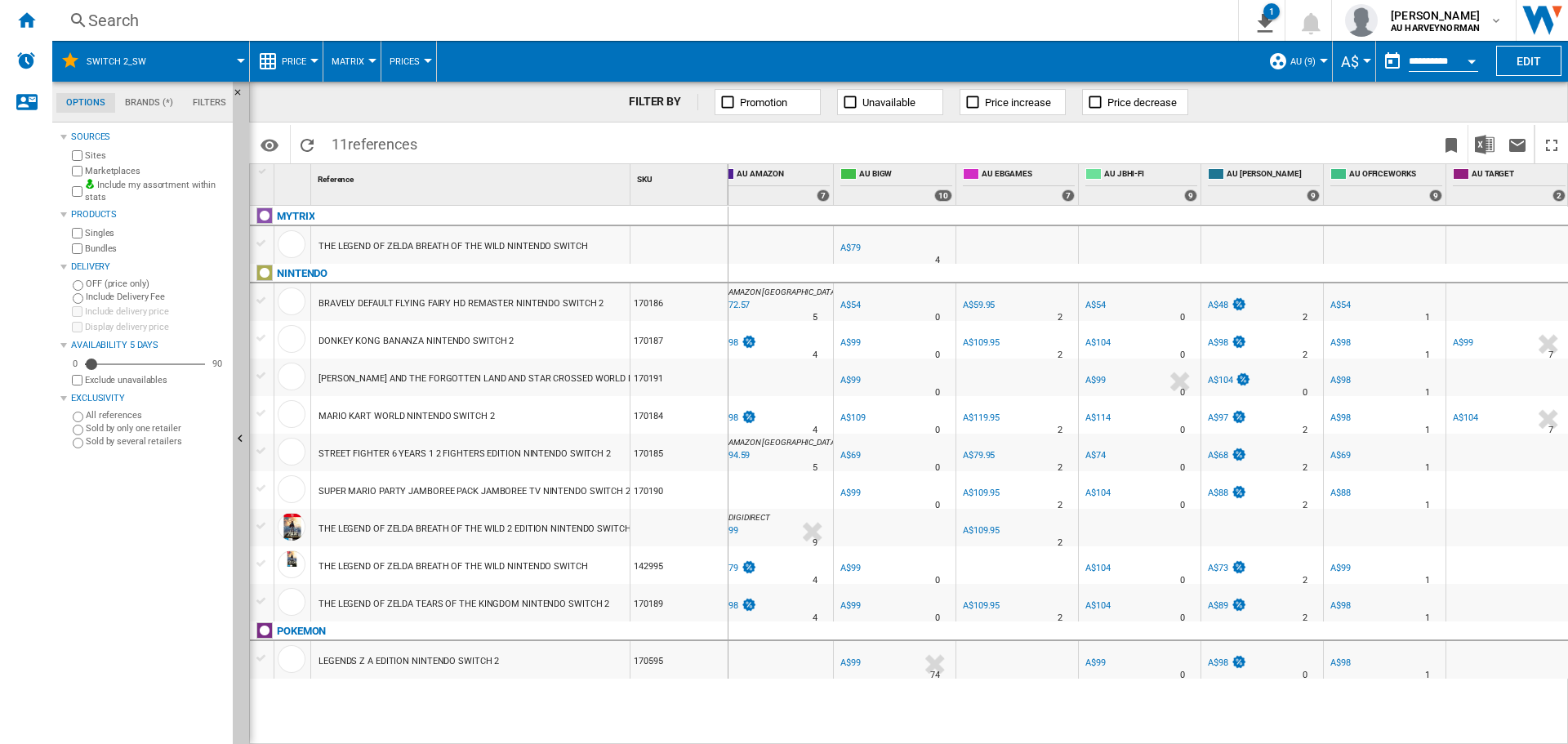
click at [310, 61] on button "Price" at bounding box center [298, 60] width 33 height 40
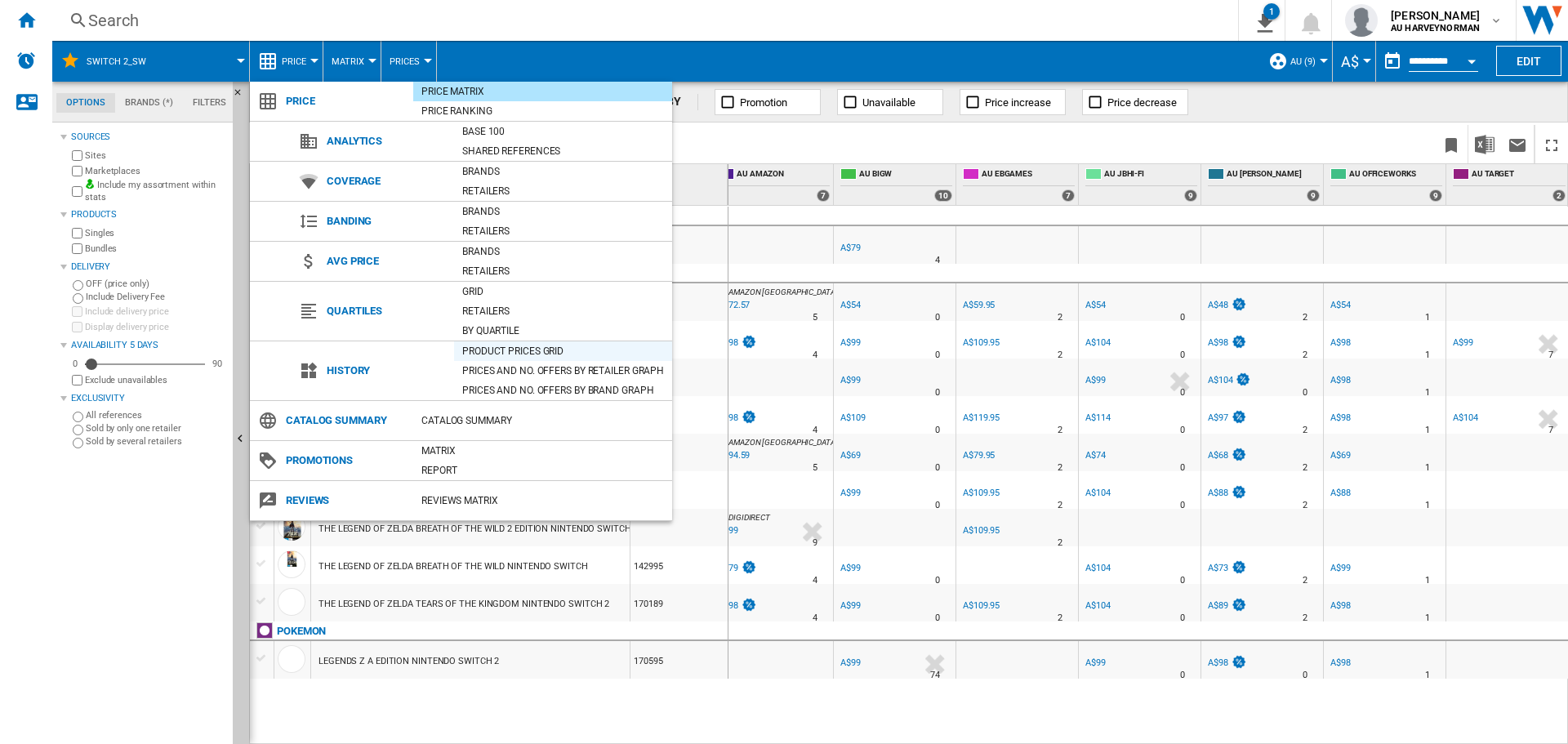
click at [488, 354] on div "Product prices grid" at bounding box center [563, 351] width 218 height 16
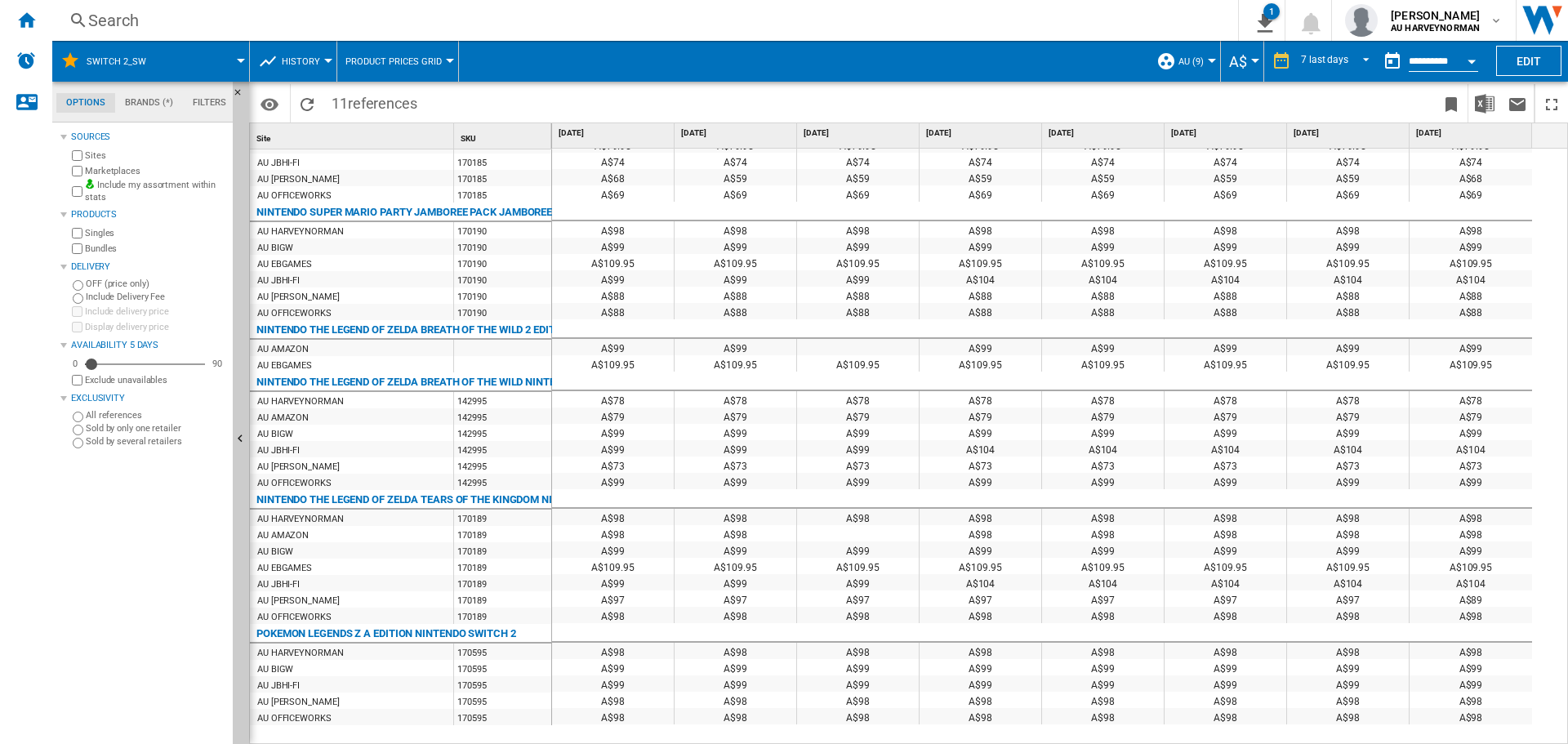
click at [555, 135] on div "[DATE]" at bounding box center [613, 135] width 122 height 24
drag, startPoint x: 549, startPoint y: 138, endPoint x: 706, endPoint y: 133, distance: 157.1
click at [706, 133] on div "Site 1 SKU 1 MYTRIX THE LEGEND OF ZELDA BREATH OF THE WILD NINTENDO SWITCH AU B…" at bounding box center [909, 433] width 1318 height 620
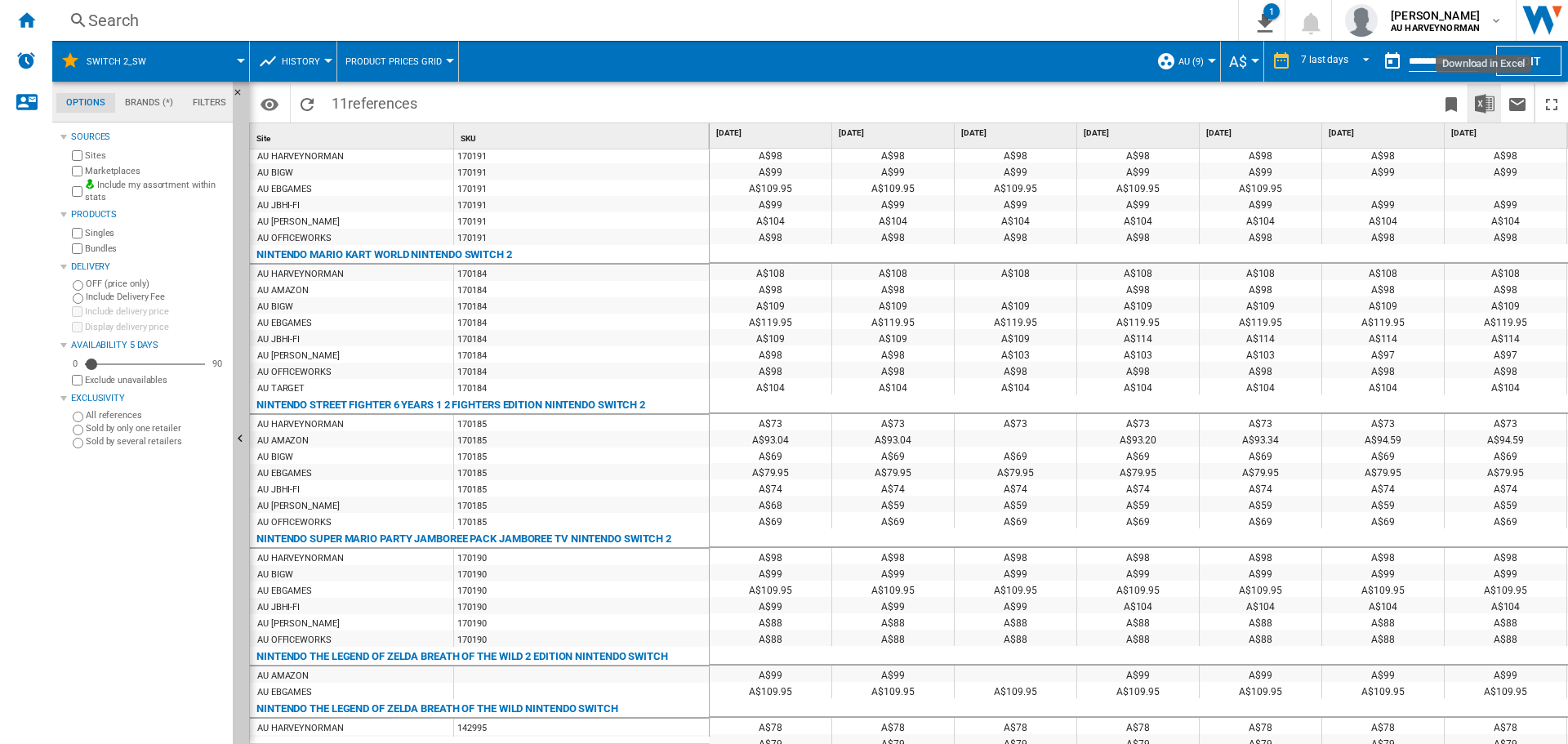
click at [1476, 107] on img "Download in Excel" at bounding box center [1485, 103] width 20 height 20
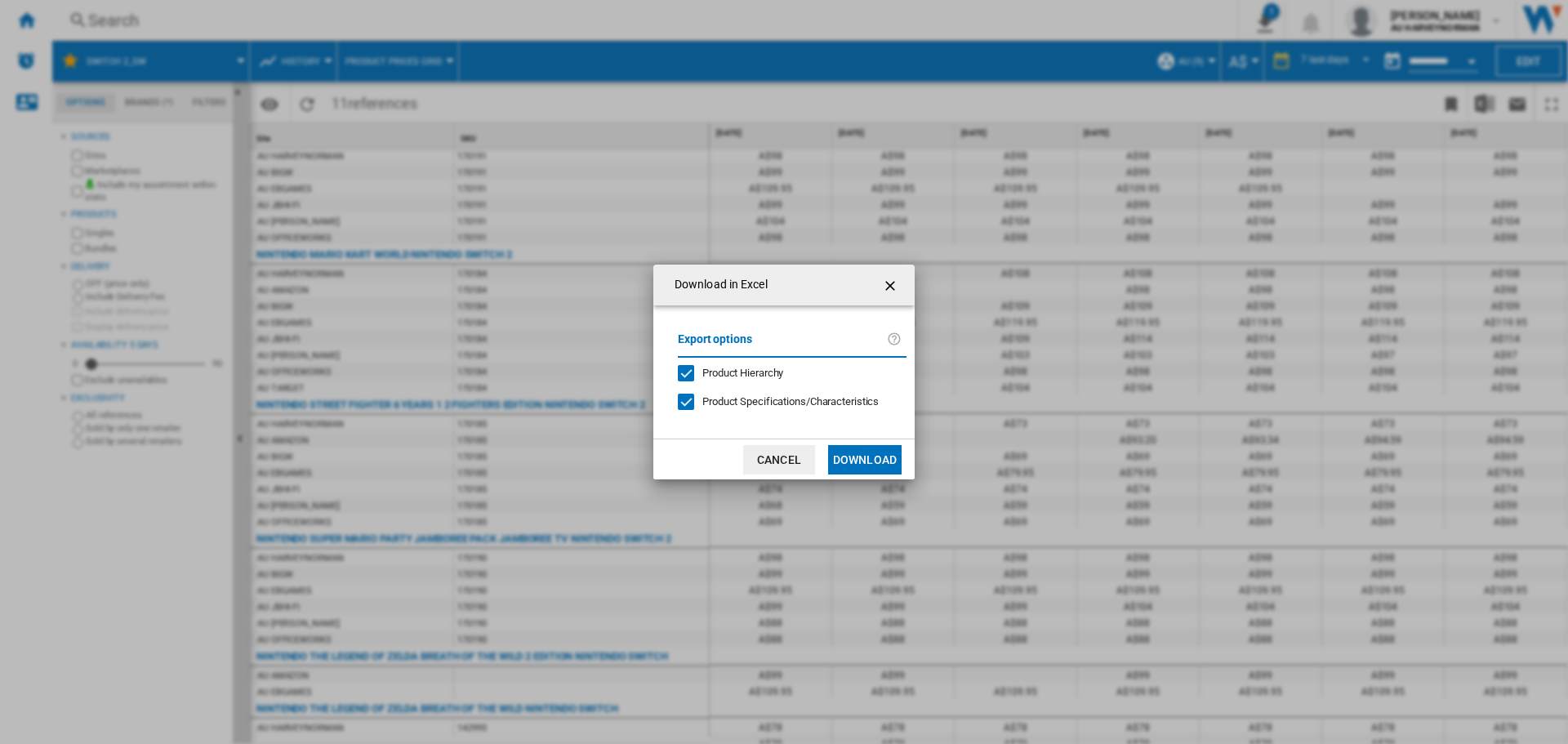
click at [882, 458] on button "Download" at bounding box center [864, 459] width 73 height 29
